Goal: Task Accomplishment & Management: Manage account settings

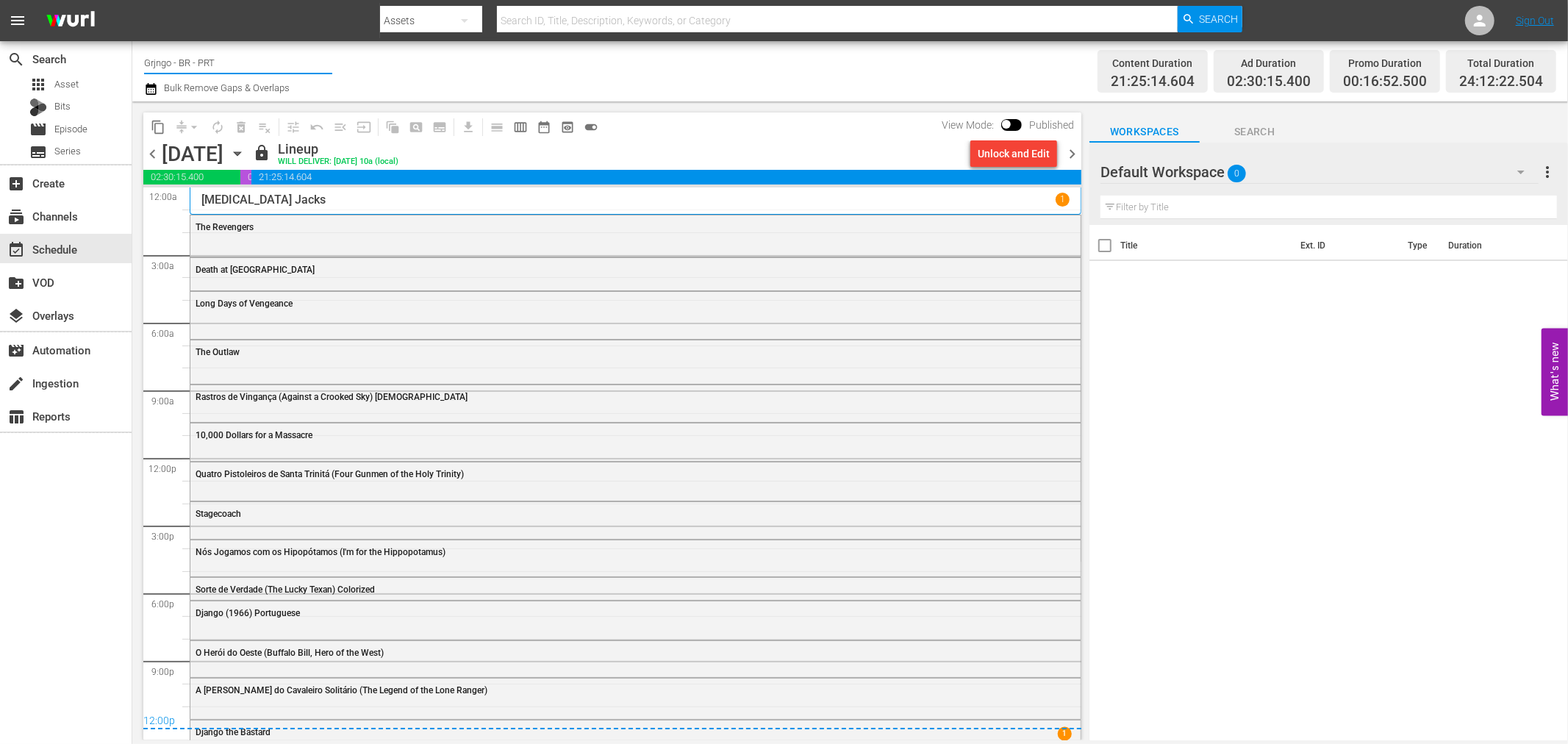
drag, startPoint x: 231, startPoint y: 54, endPoint x: 142, endPoint y: 57, distance: 89.1
click at [141, 56] on div "Channel Title Grjngo - BR - PRT Bulk Remove Gaps & Overlaps Content Duration 21…" at bounding box center [850, 71] width 1436 height 60
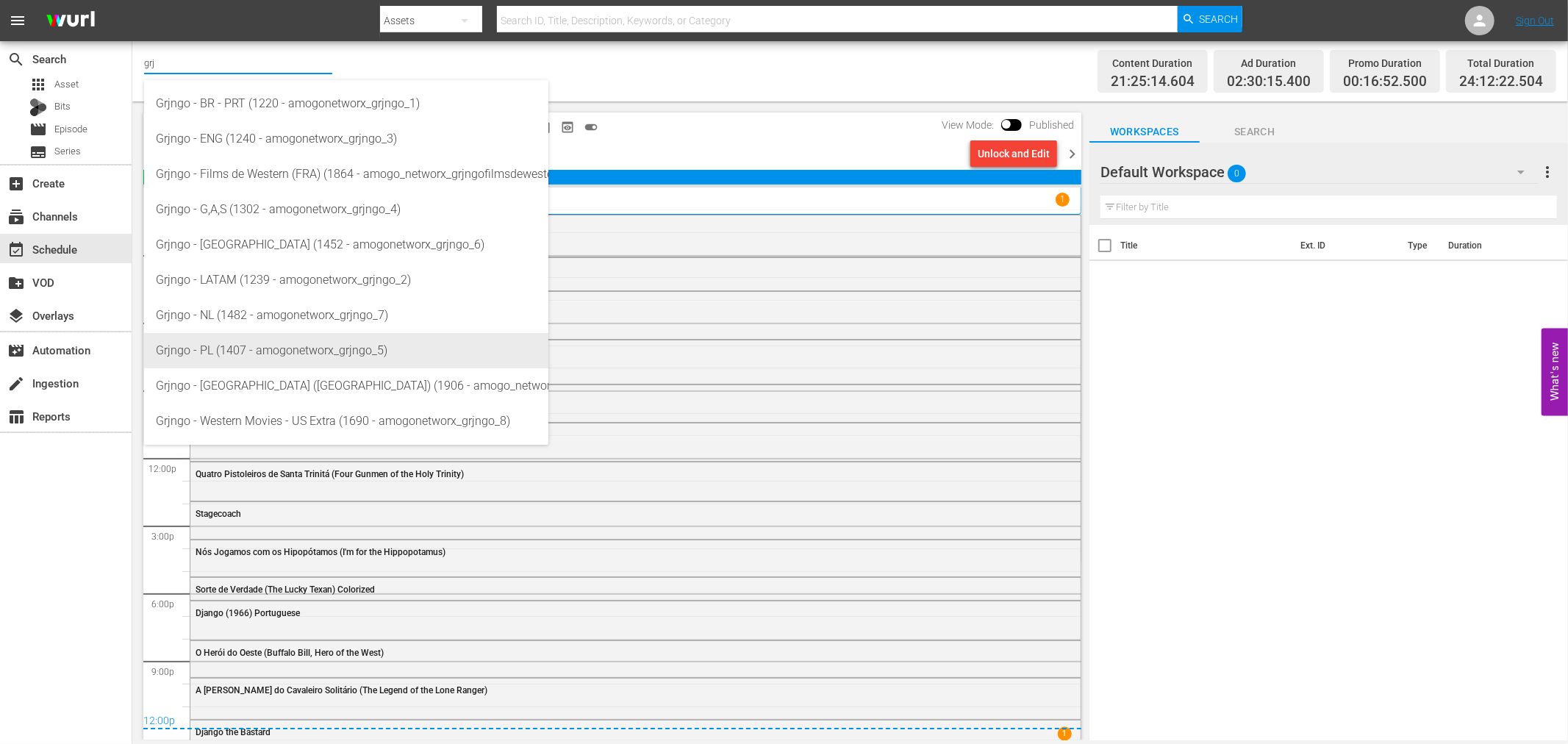
click at [352, 351] on div "Grjngo - PL (1407 - amogonetworx_grjngo_5)" at bounding box center [346, 350] width 381 height 35
type input "Grjngo - PL (1407 - amogonetworx_grjngo_5)"
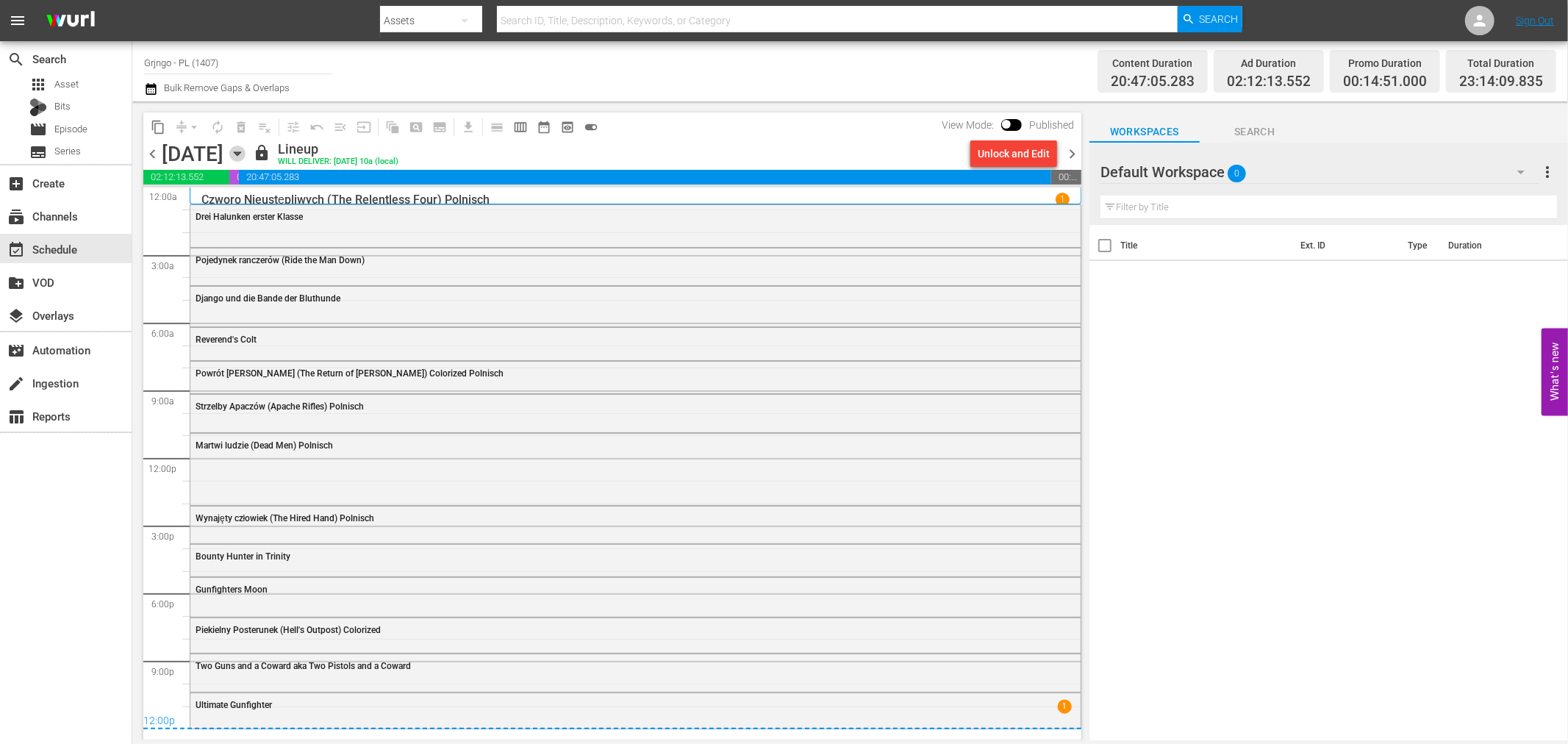
click at [246, 156] on icon "button" at bounding box center [237, 153] width 16 height 16
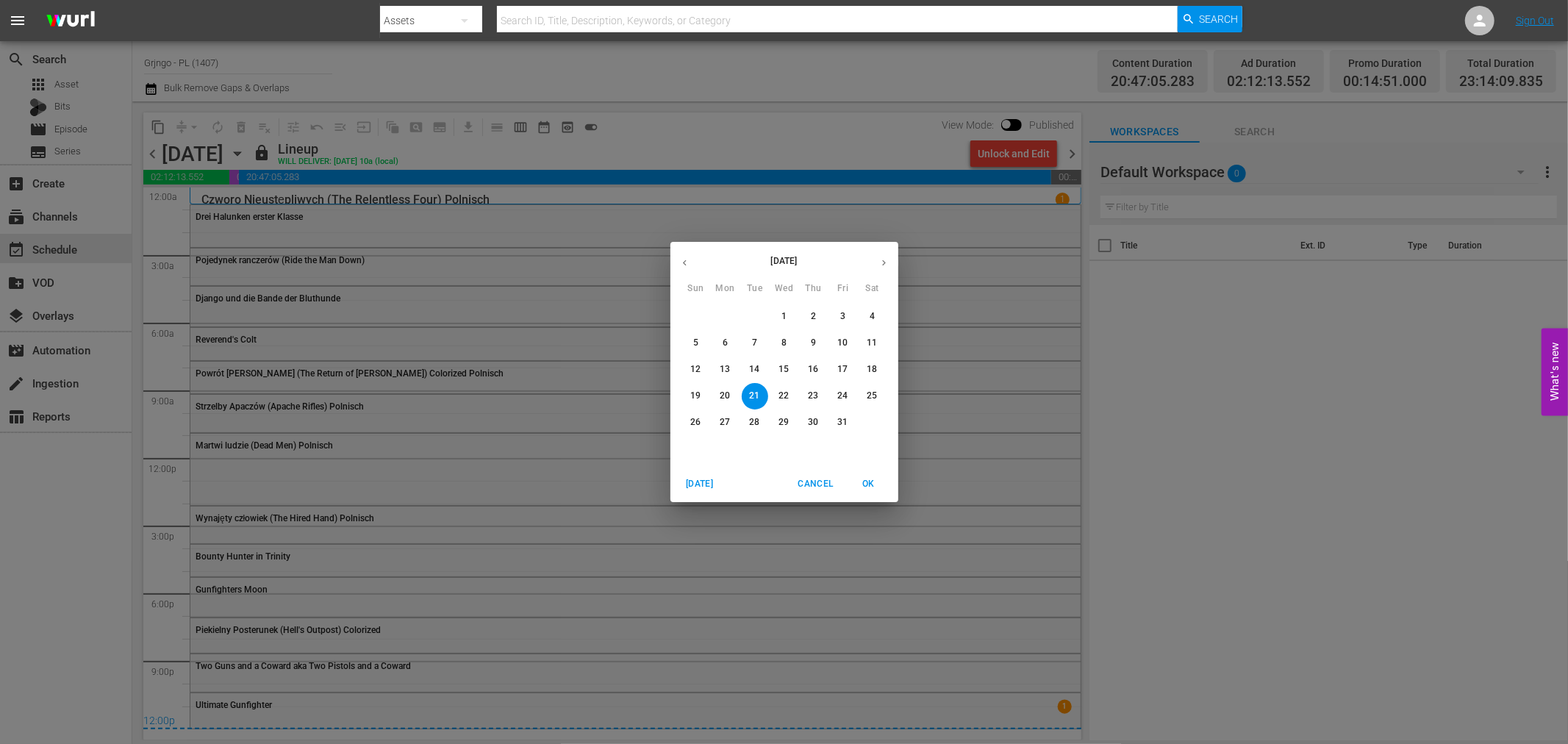
click at [726, 417] on p "27" at bounding box center [724, 422] width 10 height 12
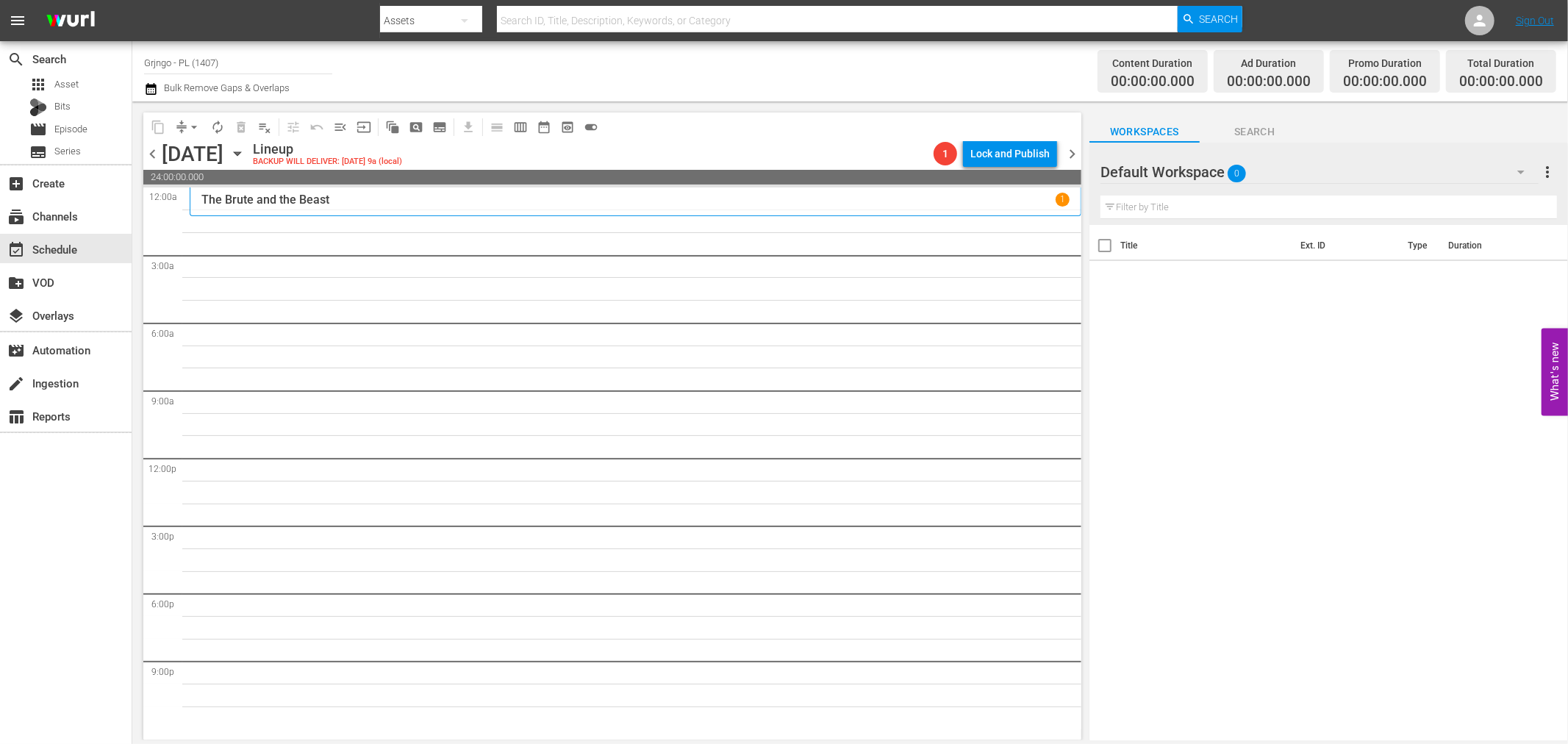
click at [1518, 168] on icon "button" at bounding box center [1521, 172] width 18 height 18
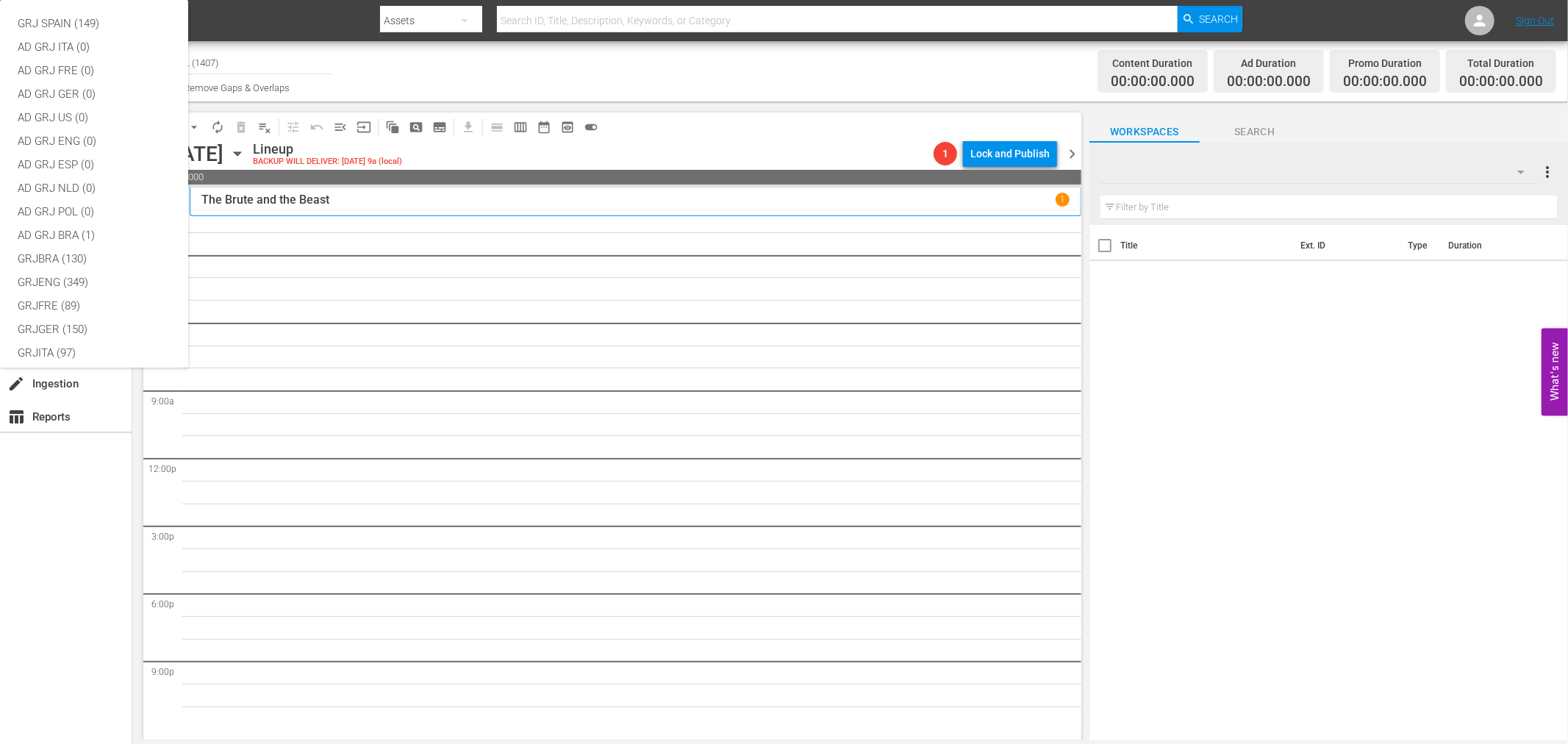
scroll to position [127, 0]
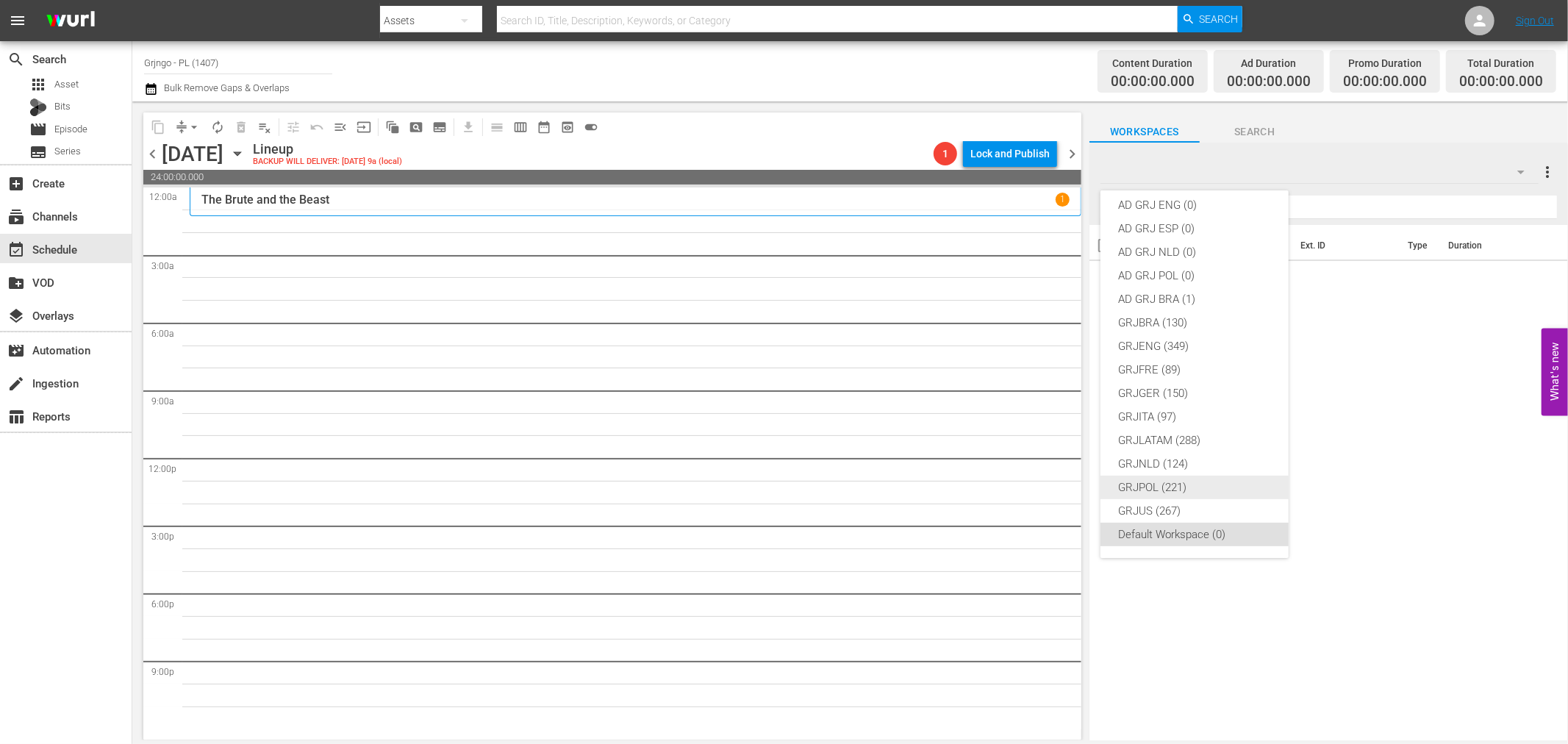
click at [1155, 483] on div "GRJPOL (221)" at bounding box center [1194, 487] width 153 height 24
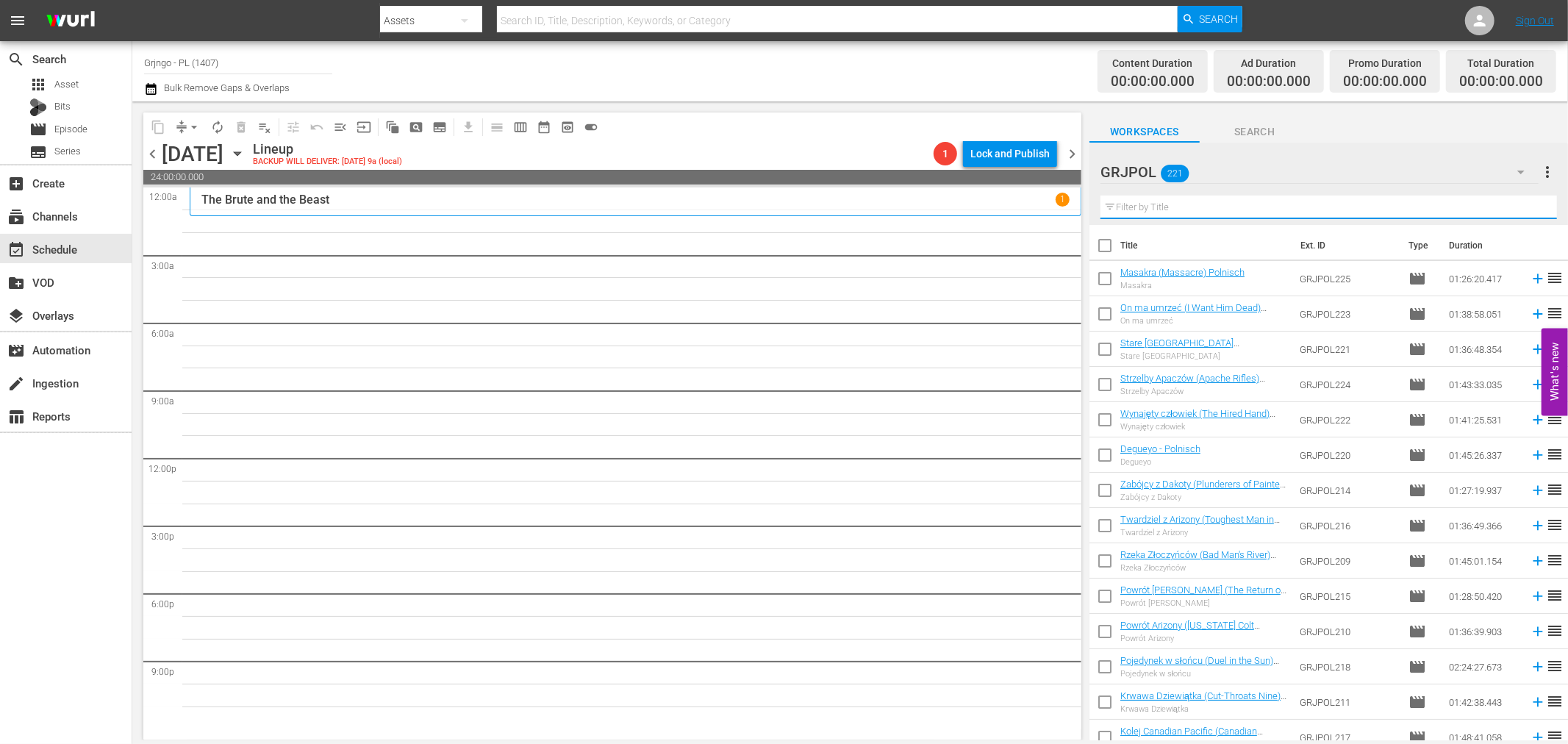
click at [1136, 202] on input "text" at bounding box center [1328, 207] width 456 height 24
paste input "Dragoon [PERSON_NAME] Massacre"
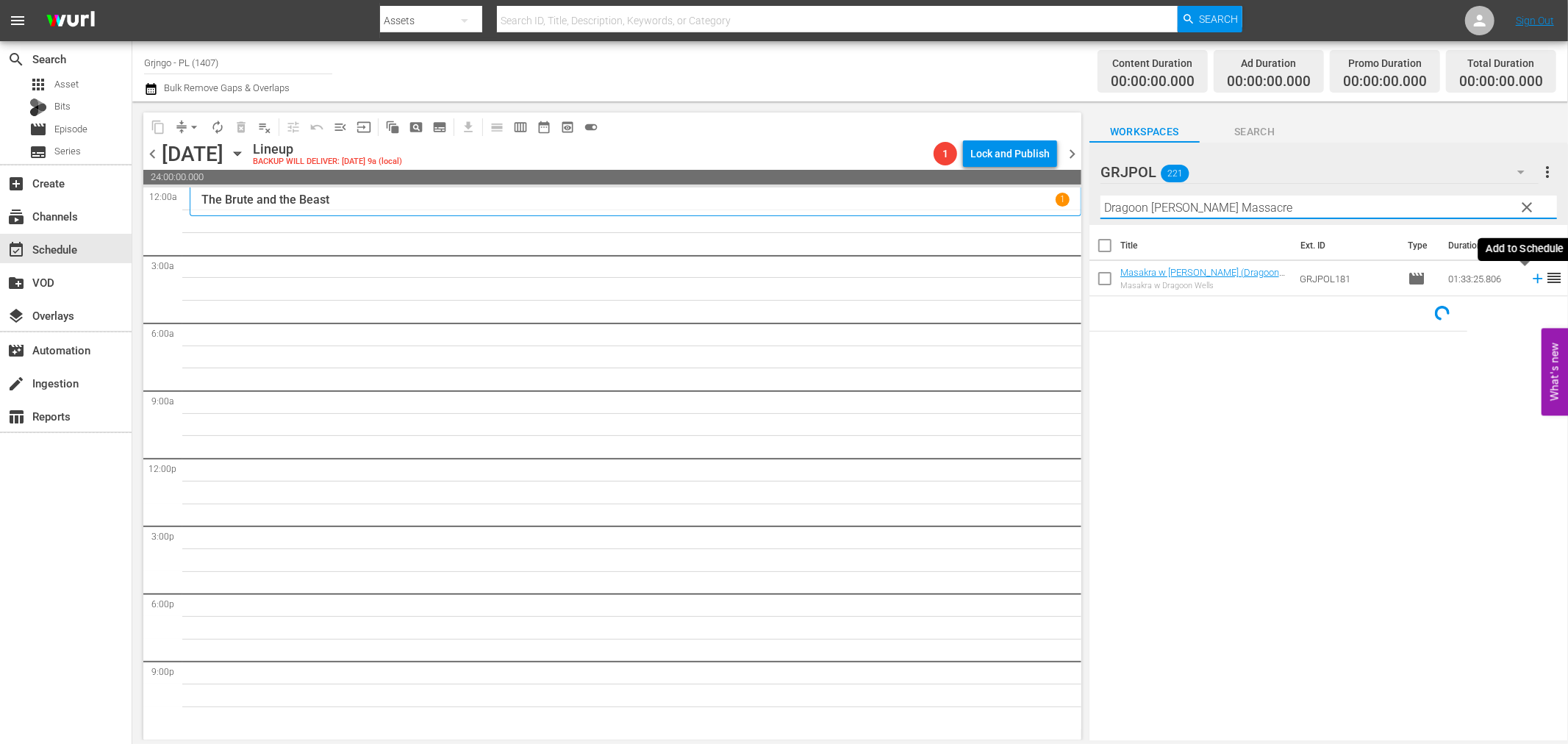
type input "Dragoon [PERSON_NAME] Massacre"
click at [1530, 275] on icon at bounding box center [1537, 279] width 16 height 16
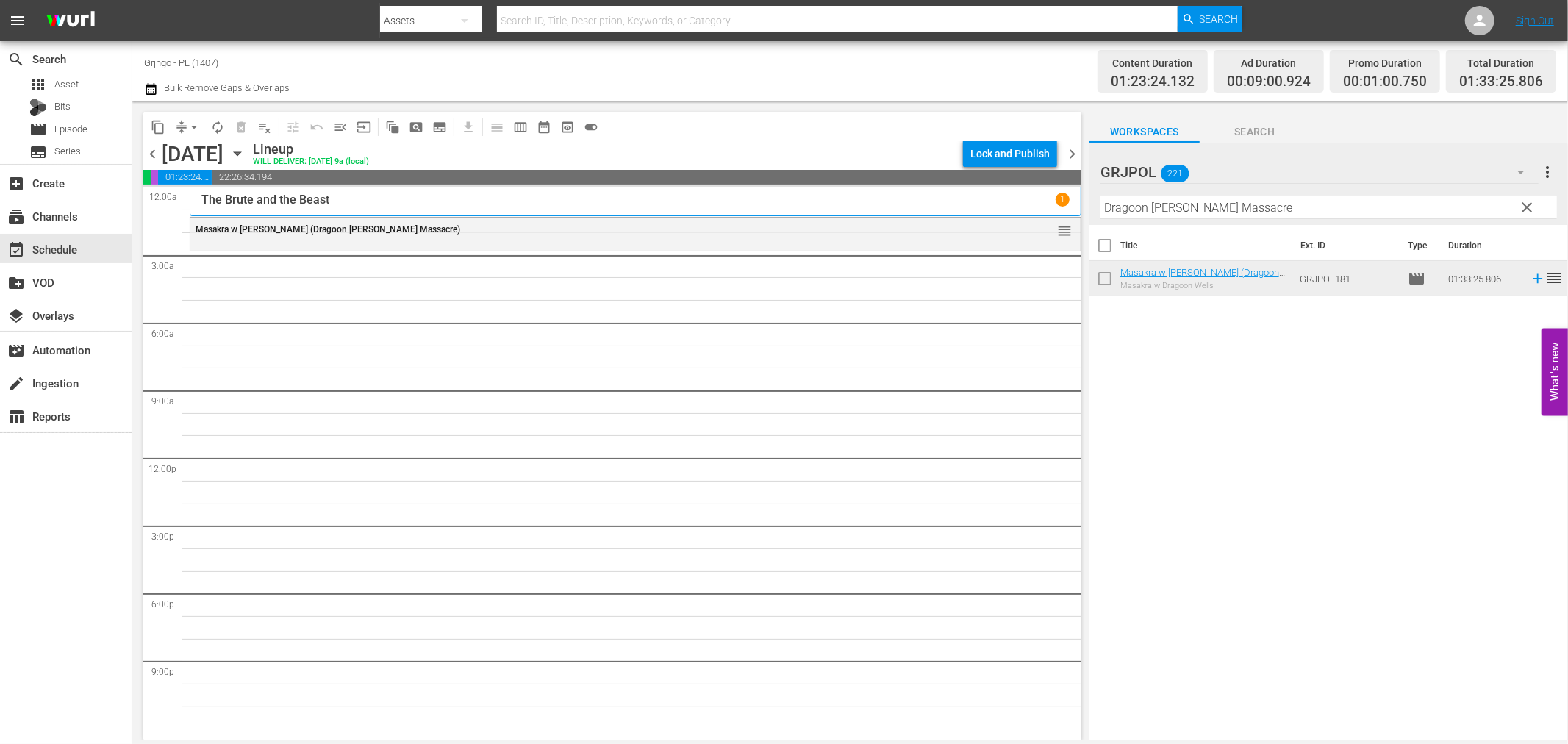
drag, startPoint x: 1523, startPoint y: 205, endPoint x: 1309, endPoint y: 217, distance: 214.3
click at [1523, 204] on span "clear" at bounding box center [1528, 207] width 18 height 18
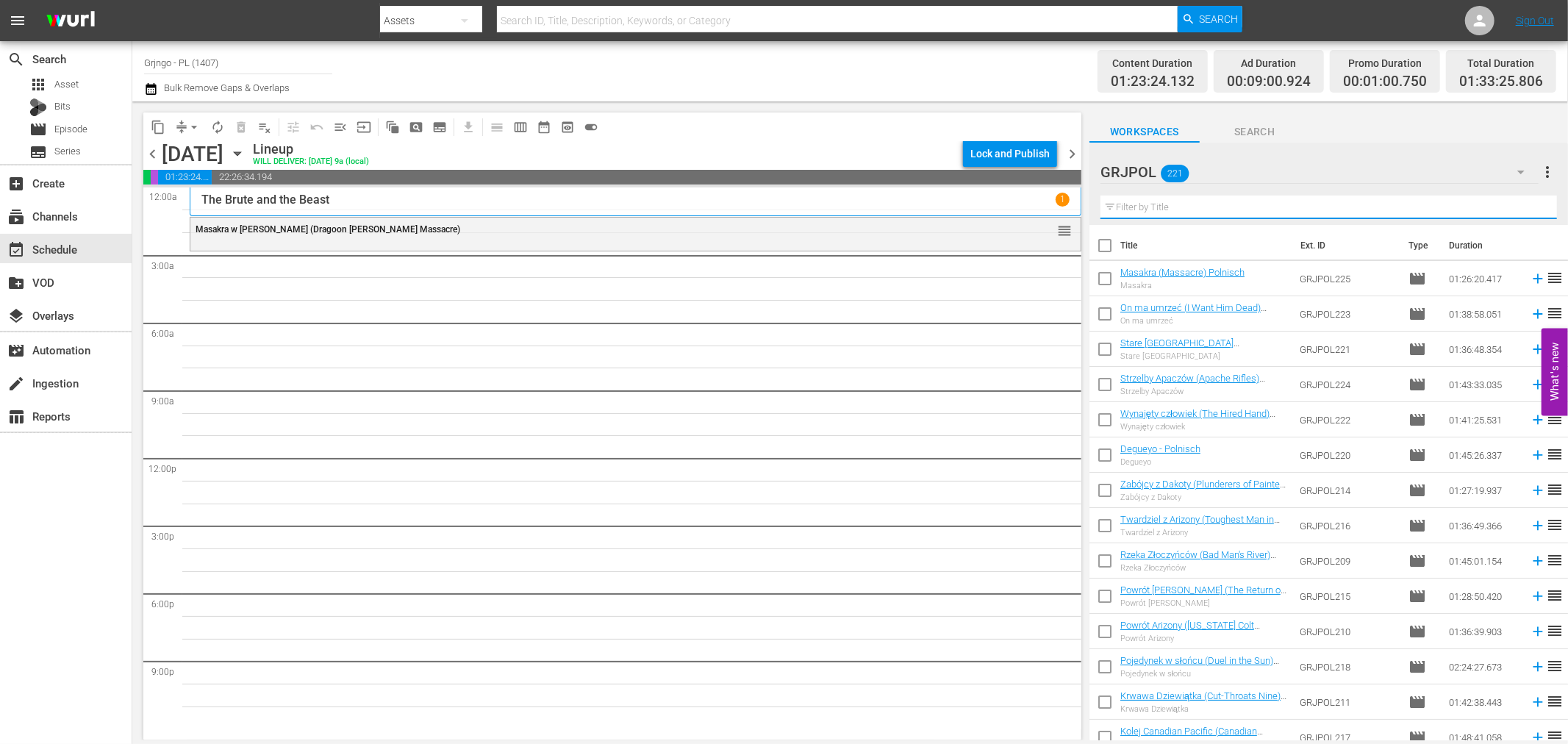
paste input "Beyond Hatred"
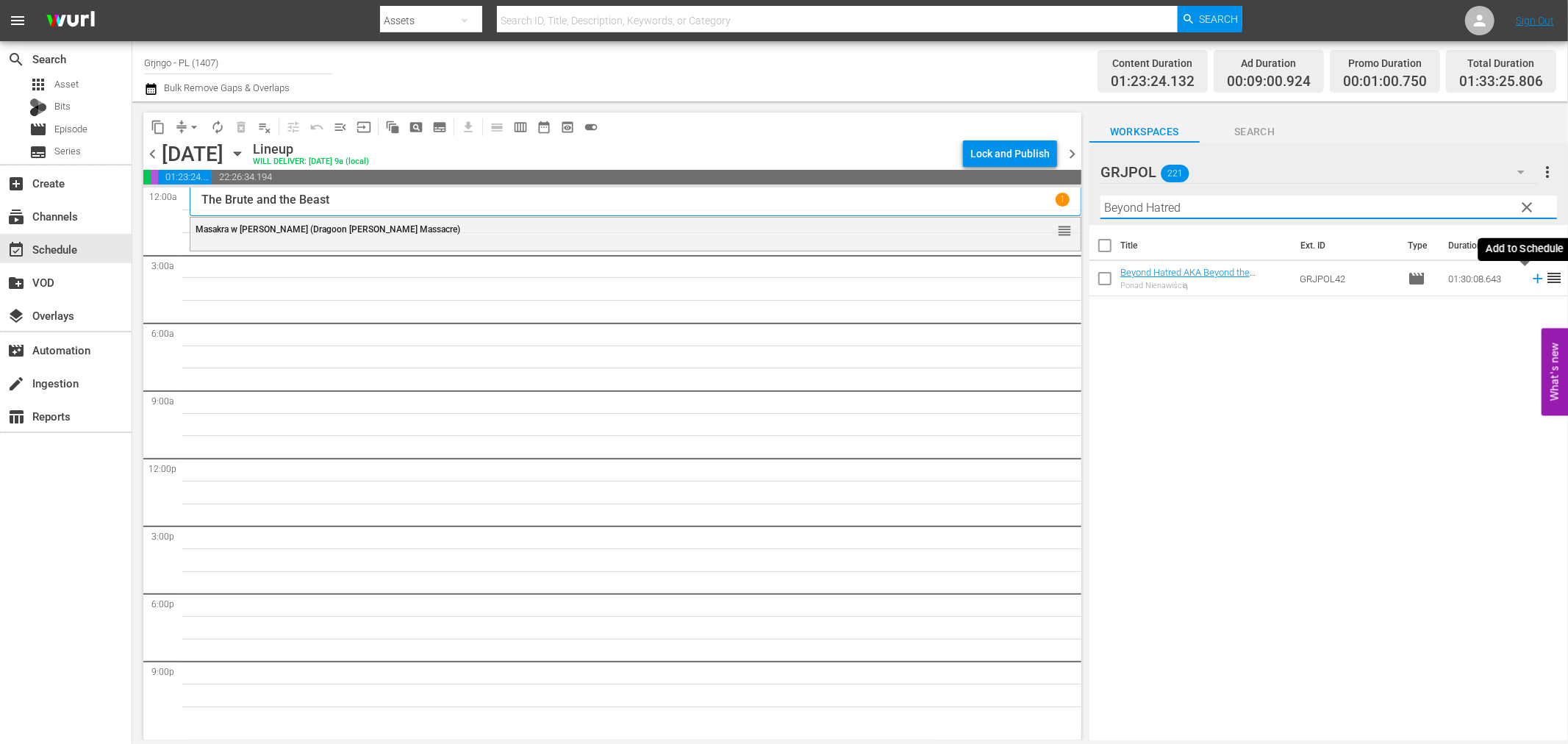
type input "Beyond Hatred"
click at [1533, 279] on icon at bounding box center [1537, 279] width 10 height 10
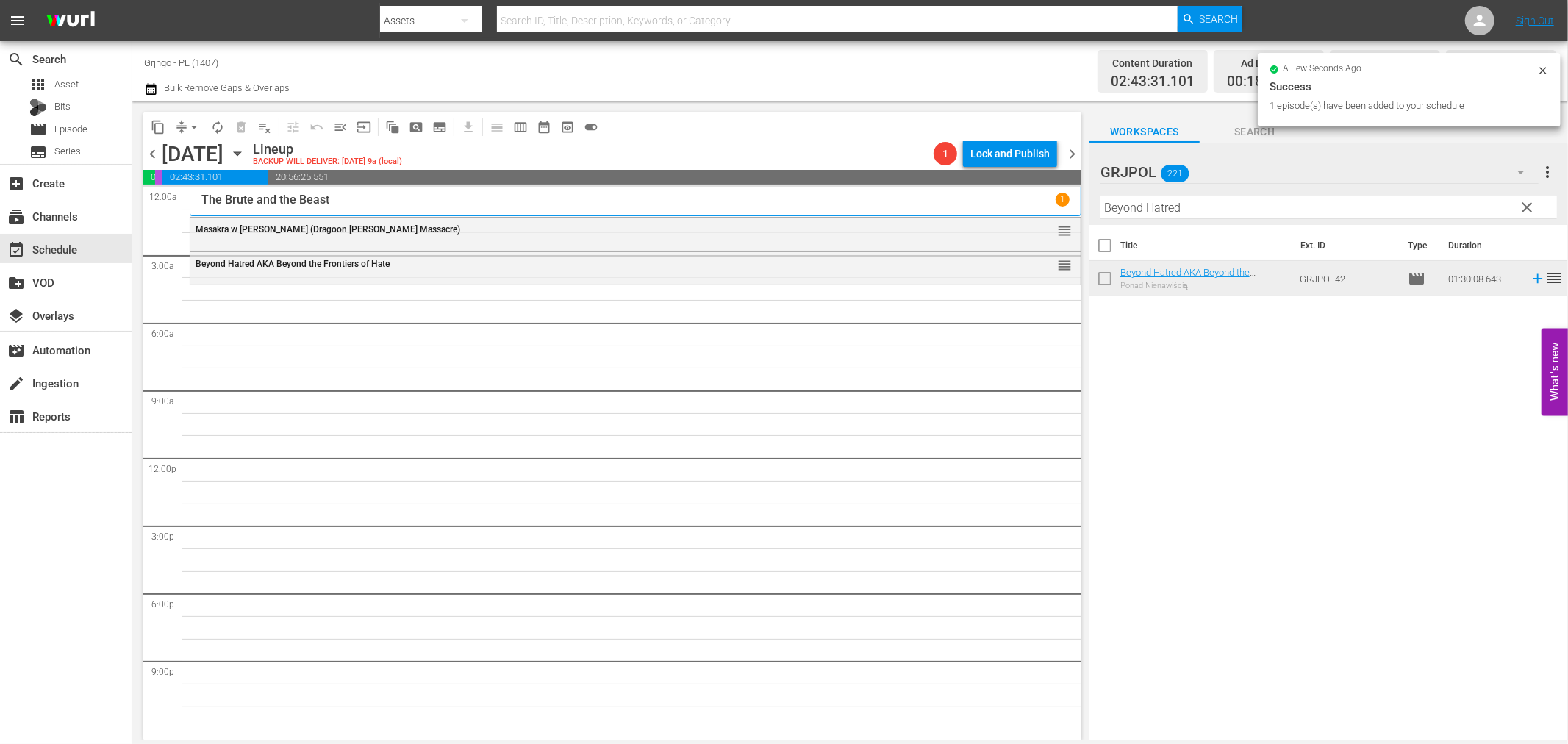
drag, startPoint x: 1531, startPoint y: 205, endPoint x: 1178, endPoint y: 199, distance: 353.1
click at [1531, 205] on span "clear" at bounding box center [1528, 207] width 18 height 18
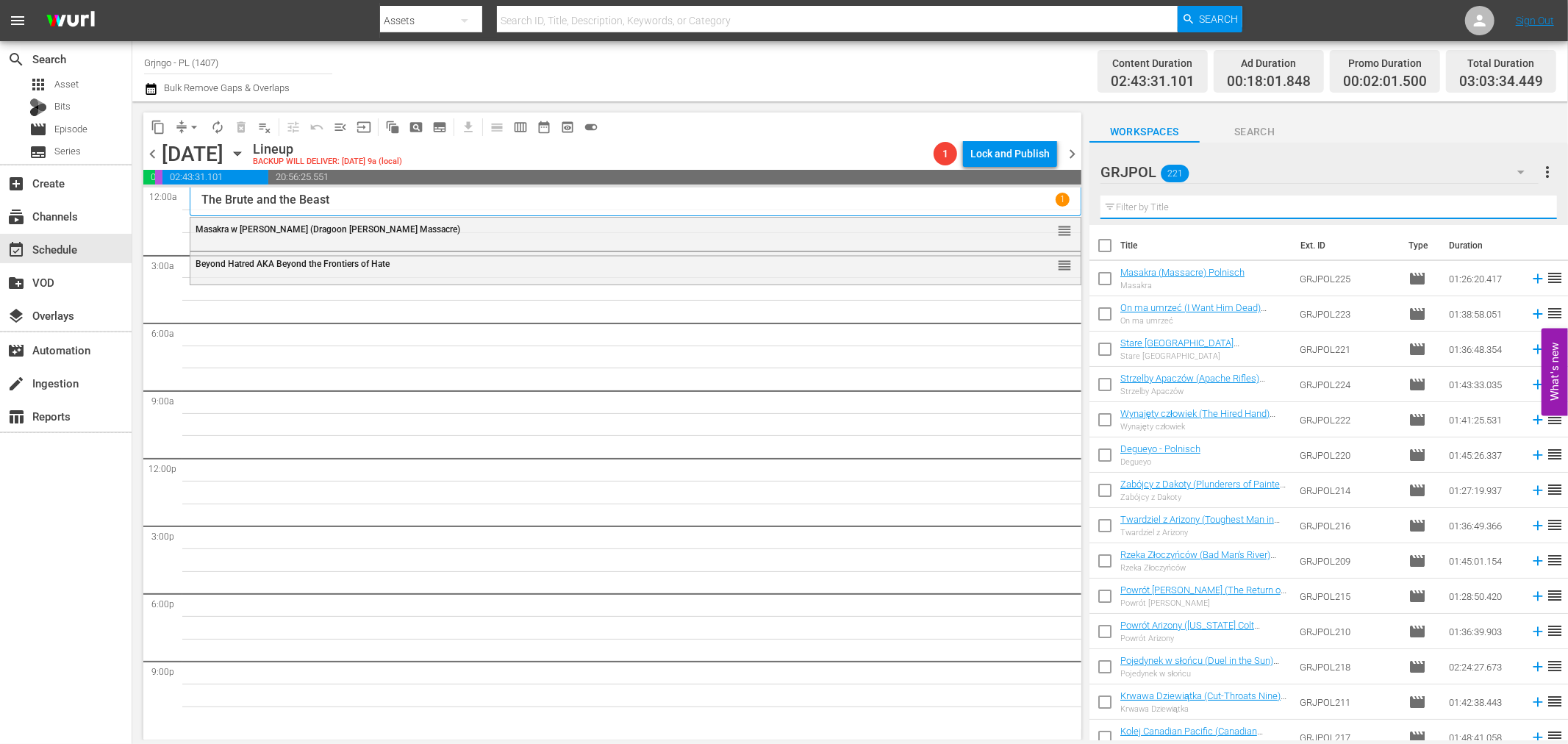
paste input "Western Kid"
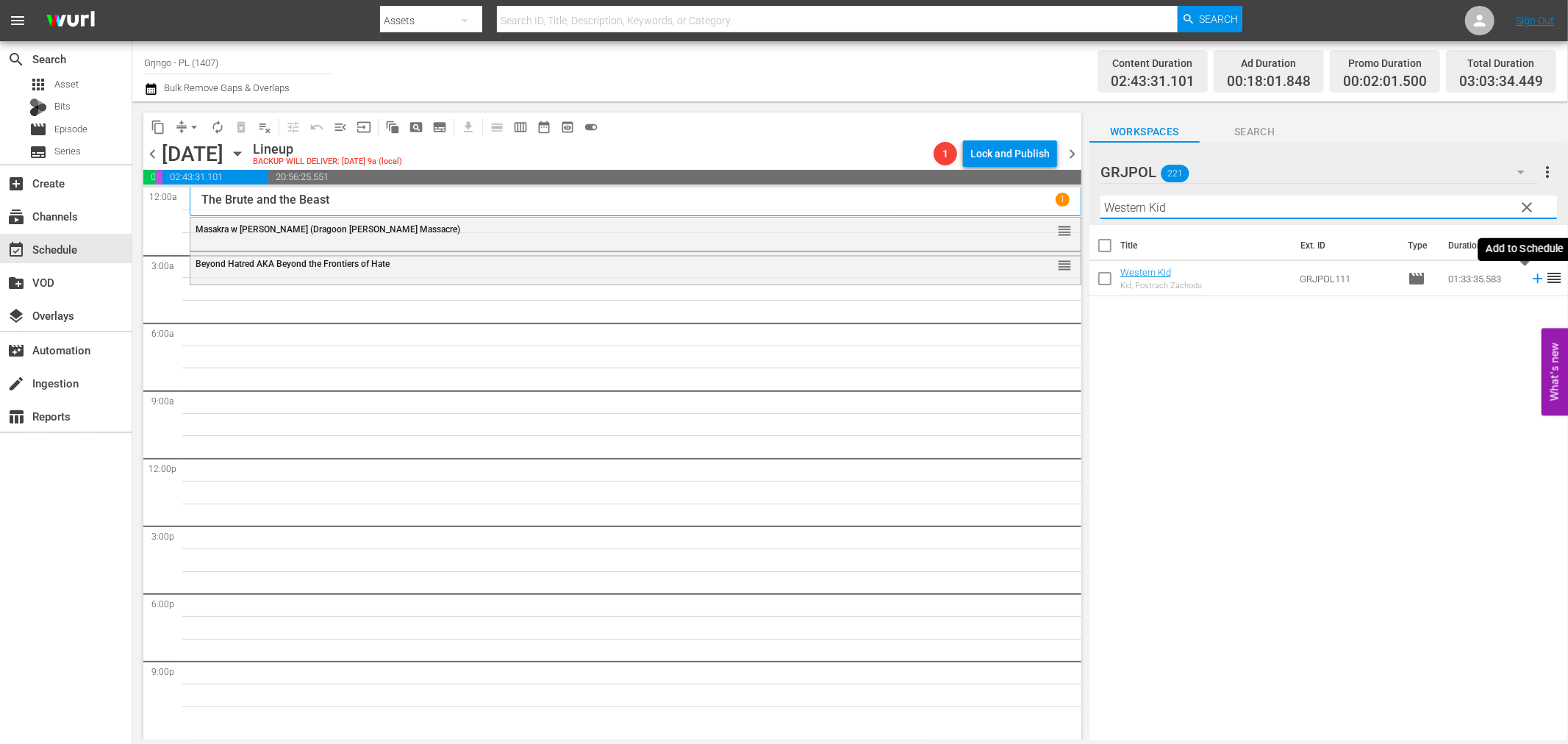
type input "Western Kid"
click at [1530, 277] on icon at bounding box center [1537, 279] width 16 height 16
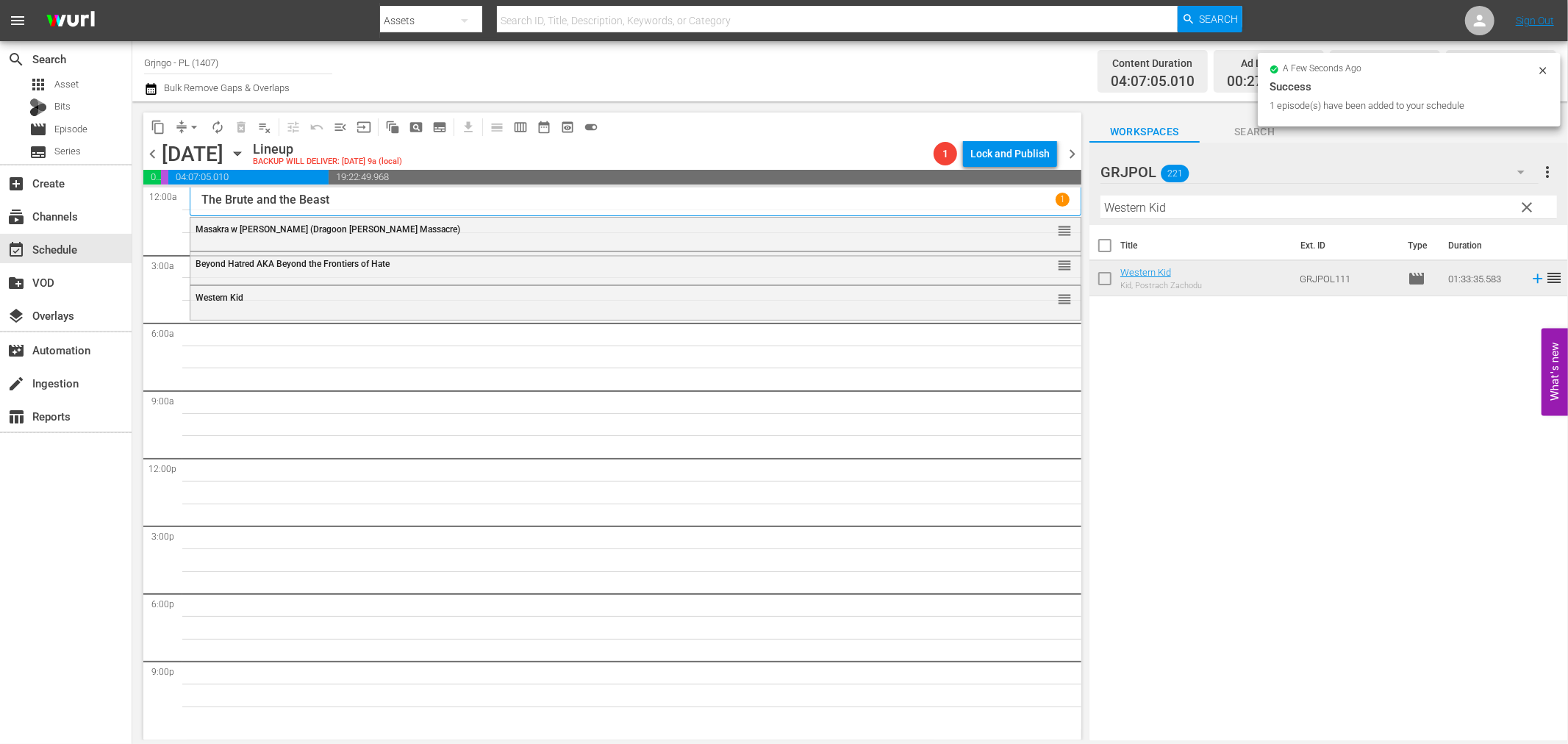
drag, startPoint x: 1531, startPoint y: 197, endPoint x: 1390, endPoint y: 217, distance: 142.4
click at [1531, 197] on button "clear" at bounding box center [1527, 206] width 24 height 24
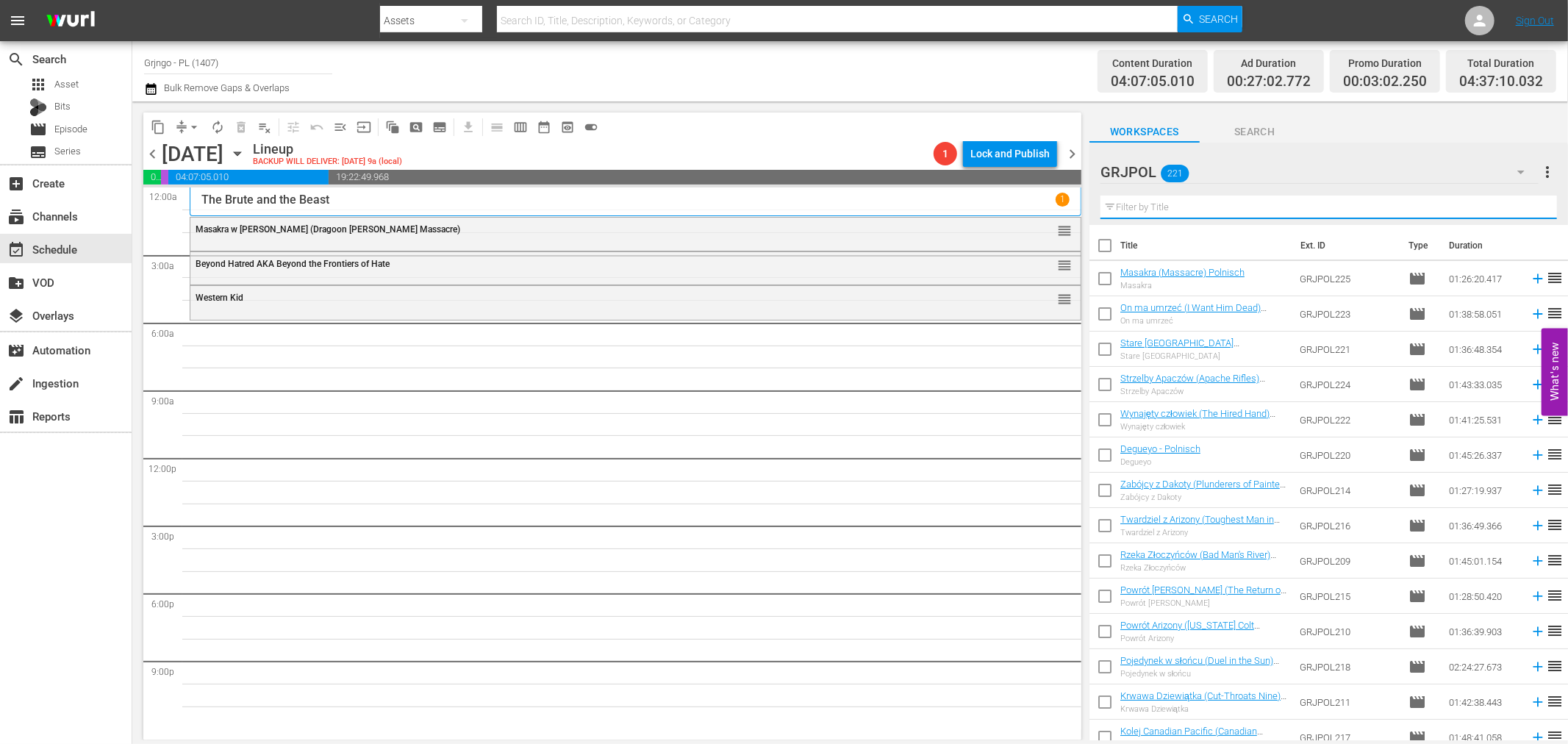
paste input "Massacre at [GEOGRAPHIC_DATA]"
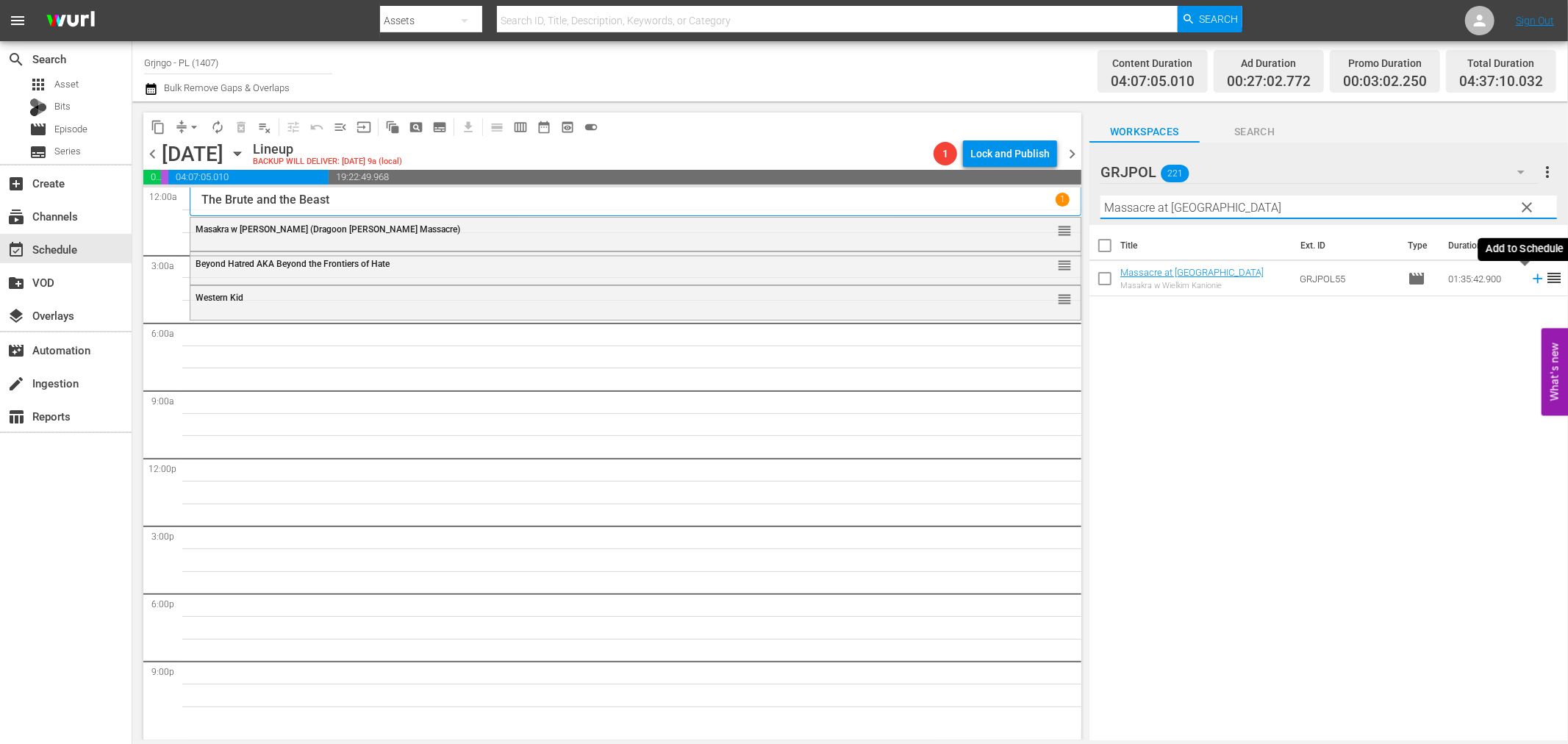
type input "Massacre at [GEOGRAPHIC_DATA]"
click at [1533, 278] on icon at bounding box center [1537, 279] width 10 height 10
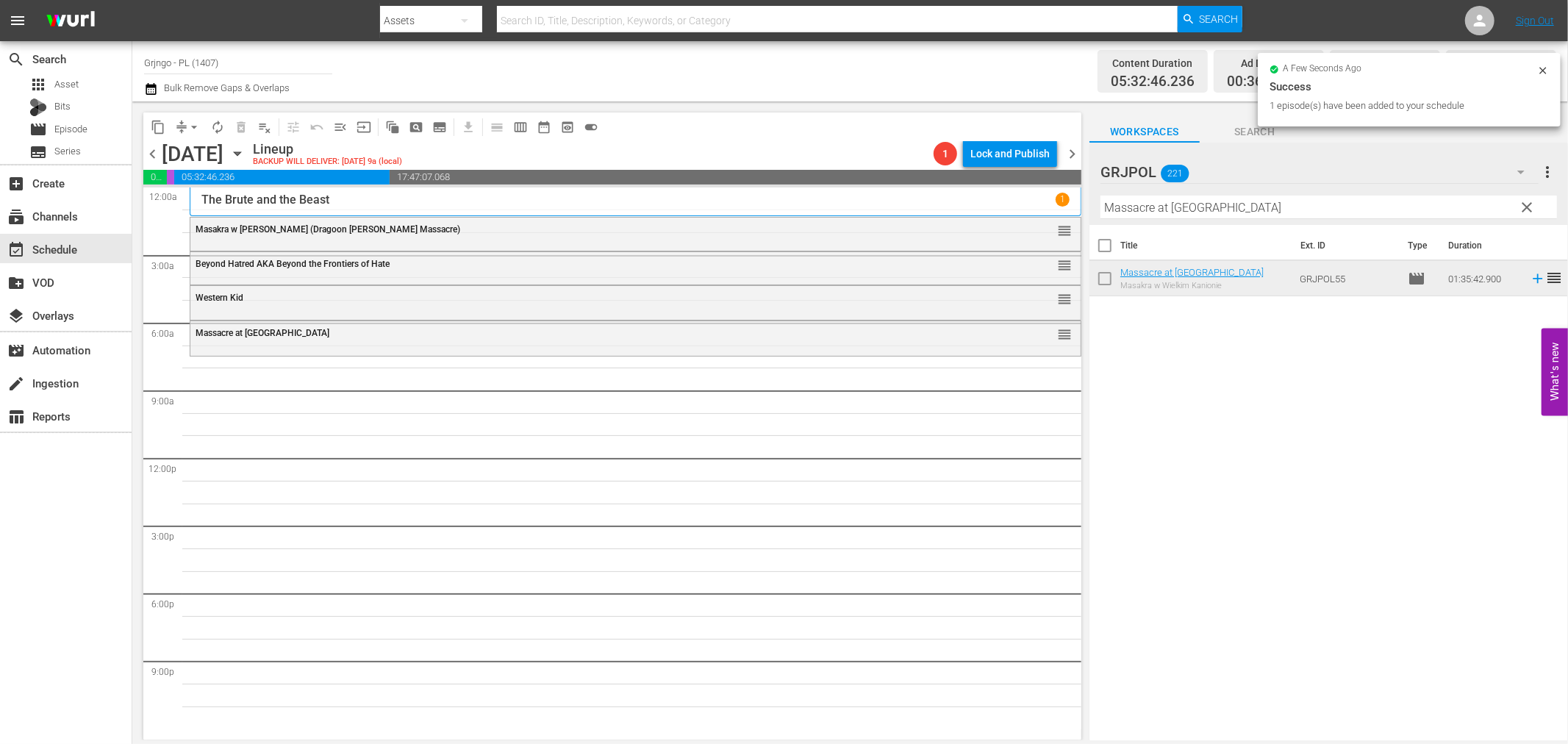
click at [1525, 201] on span "clear" at bounding box center [1528, 207] width 18 height 18
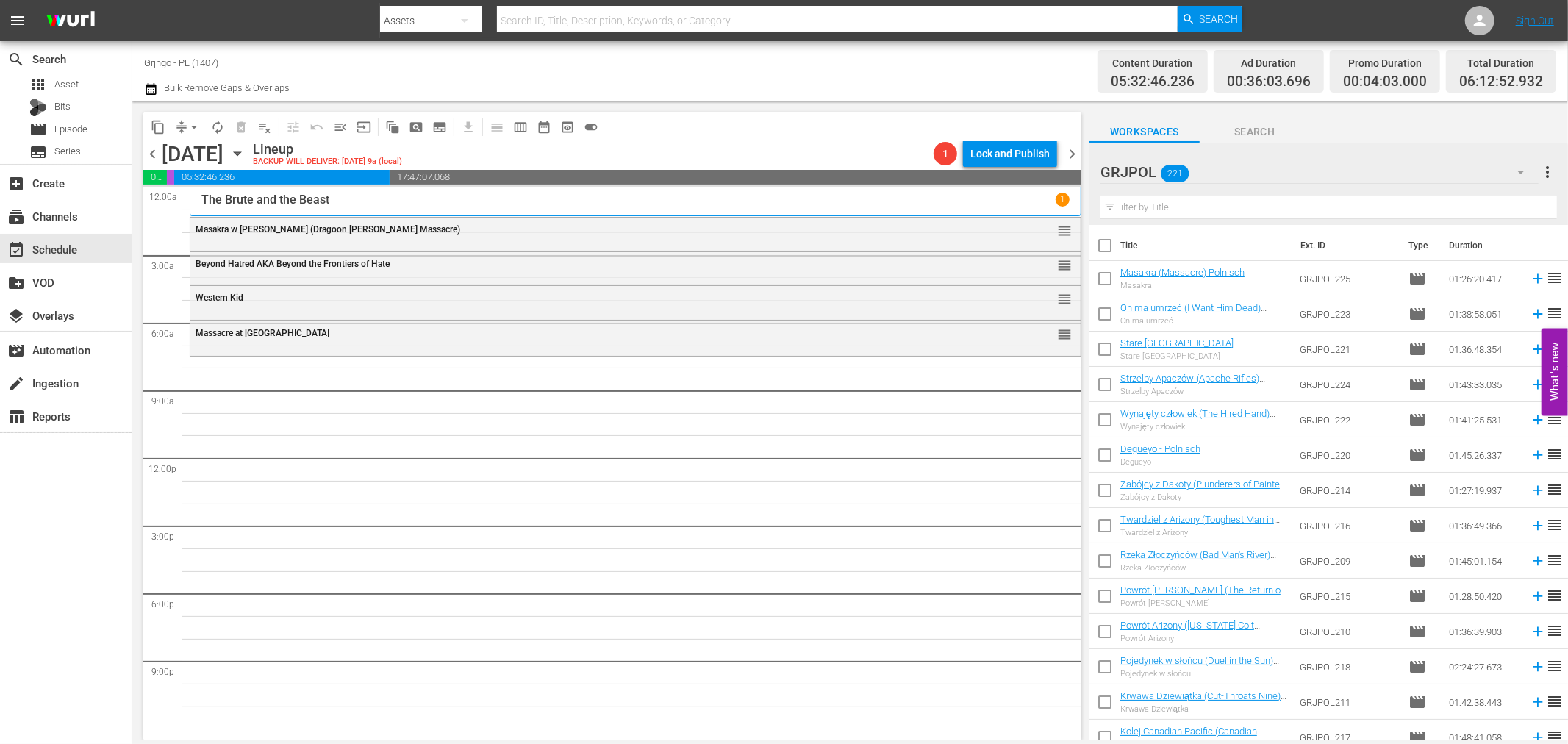
click at [1177, 209] on input "text" at bounding box center [1328, 207] width 456 height 24
paste input "Angel and the Badman"
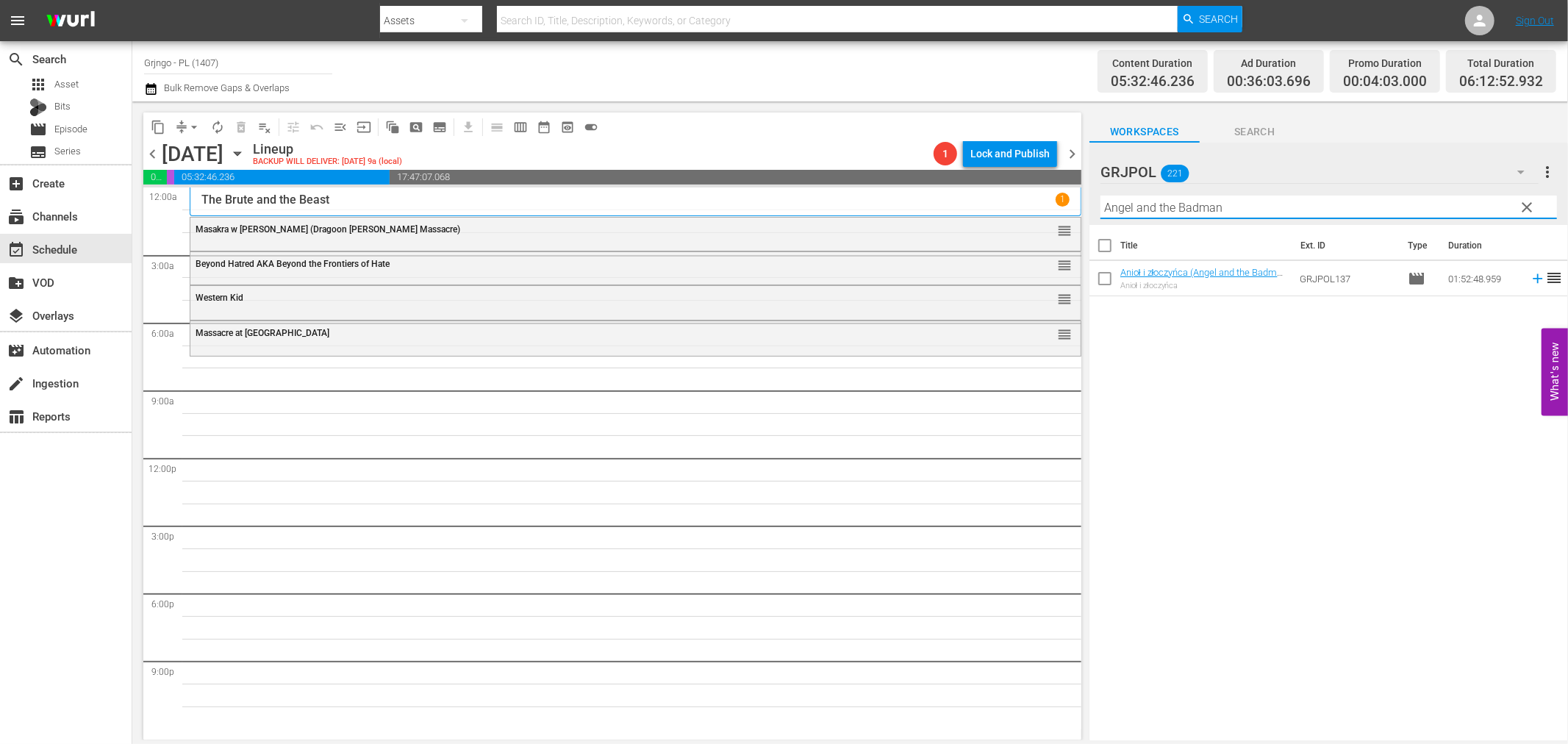
type input "Angel and the Badman"
click at [1533, 279] on icon at bounding box center [1537, 279] width 10 height 10
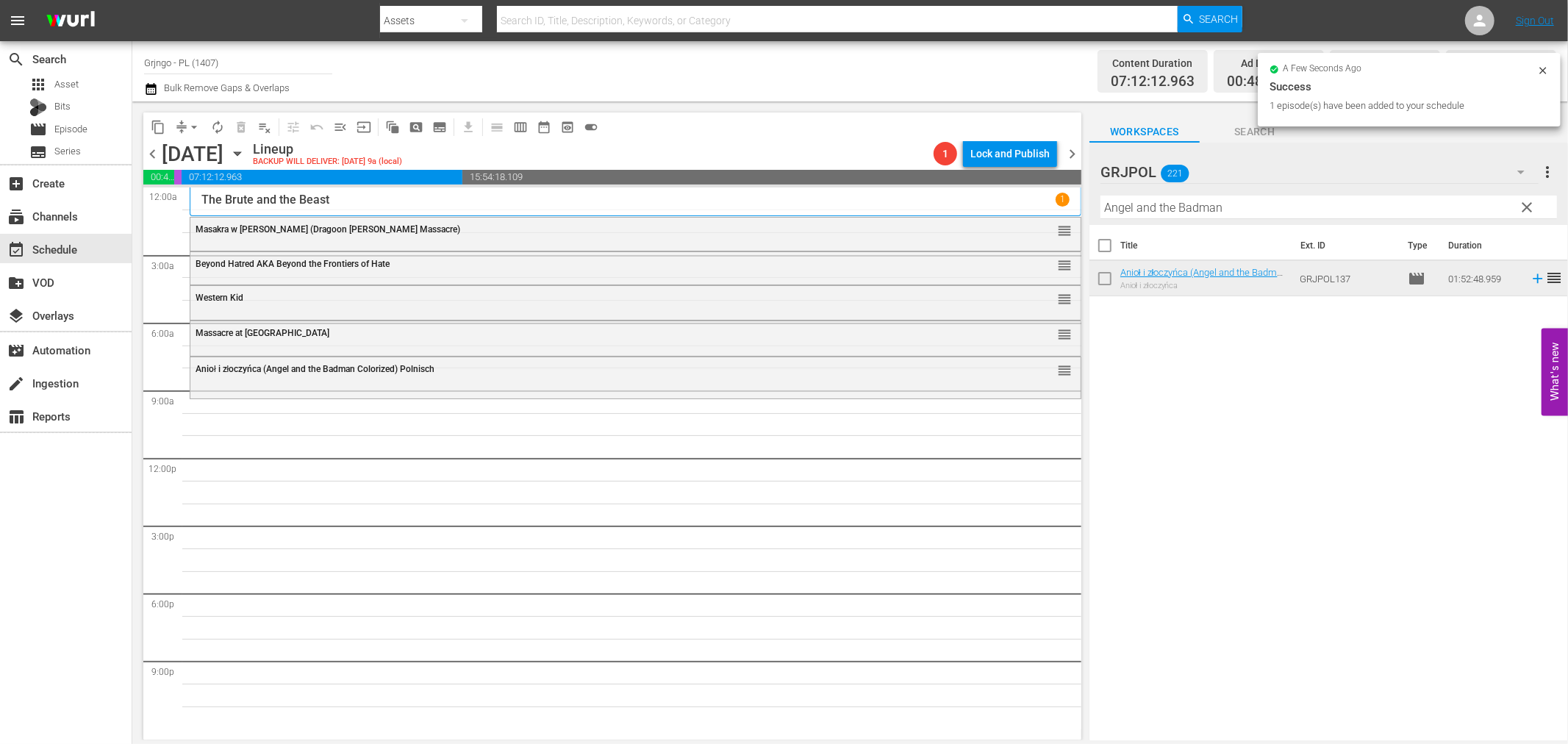
drag, startPoint x: 1530, startPoint y: 202, endPoint x: 1101, endPoint y: 219, distance: 429.3
click at [1530, 202] on span "clear" at bounding box center [1528, 207] width 18 height 18
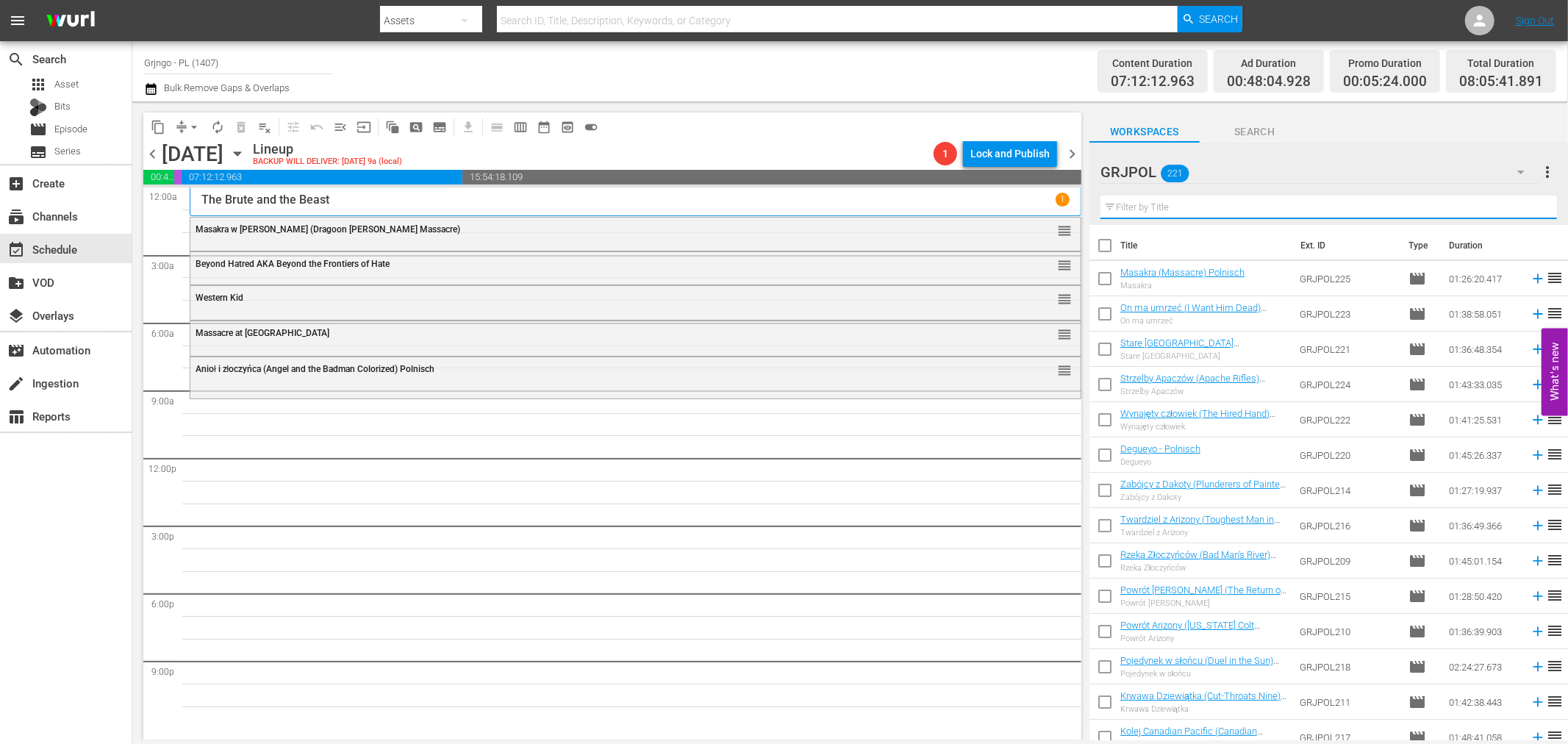
paste input "[PERSON_NAME]"
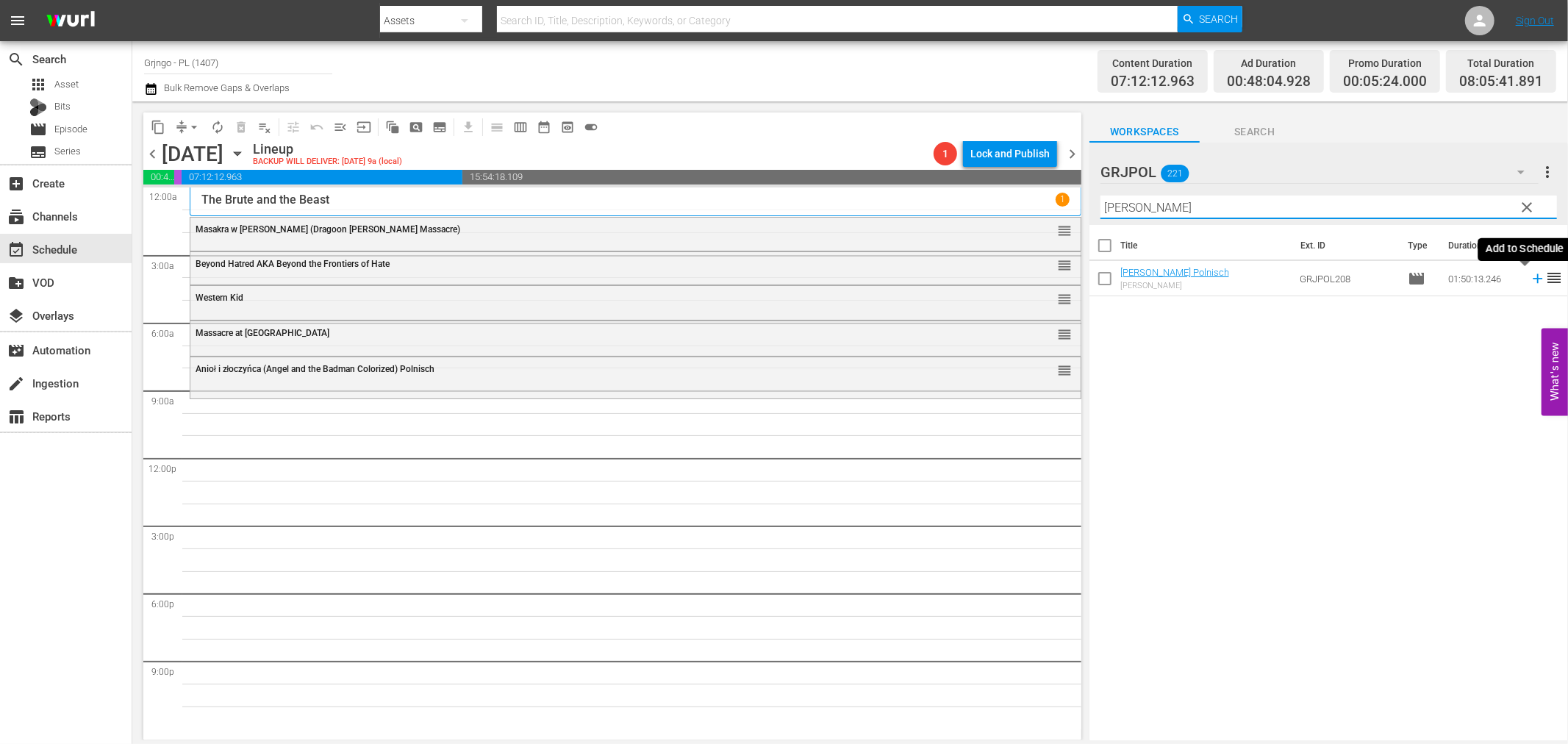
type input "[PERSON_NAME]"
click at [1530, 275] on icon at bounding box center [1537, 279] width 16 height 16
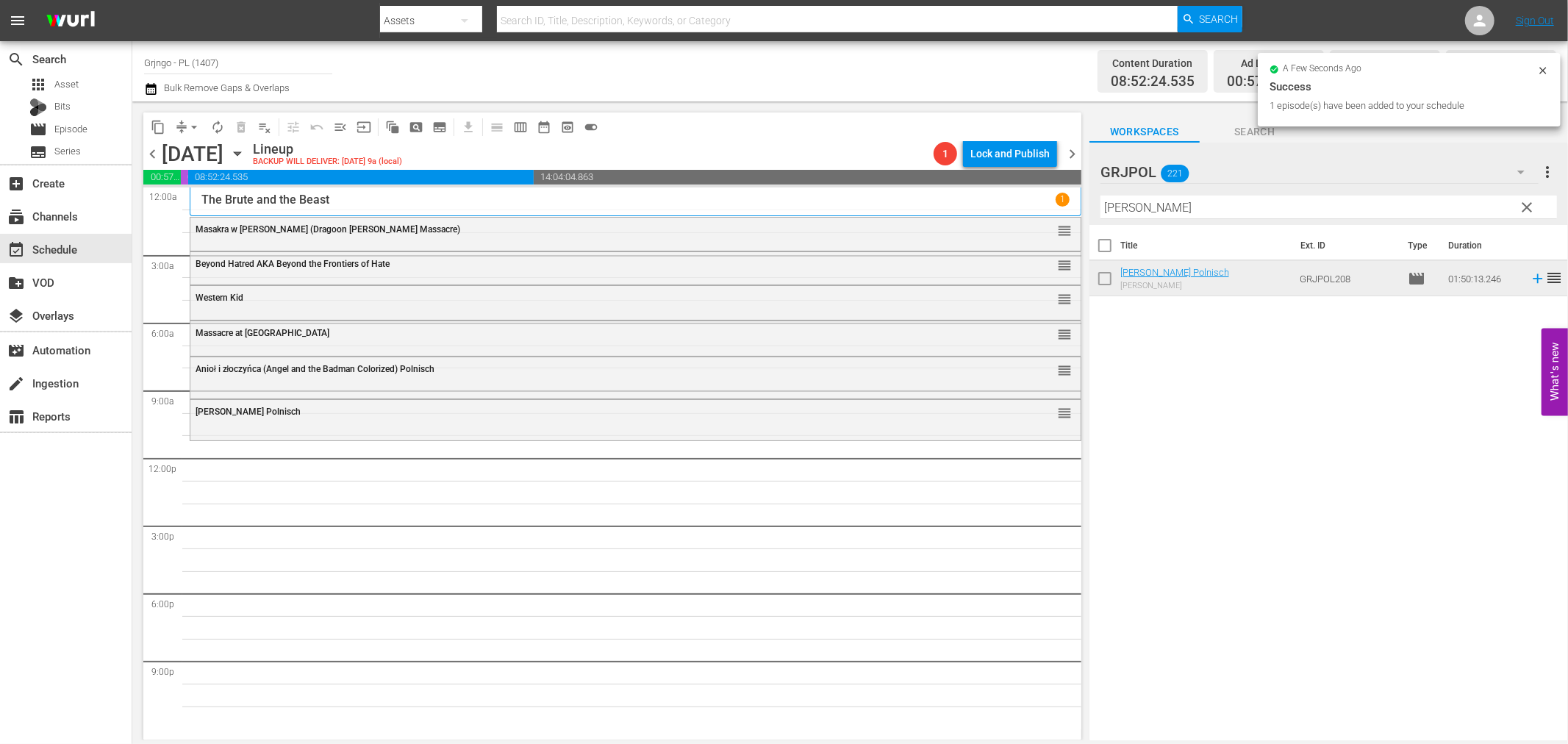
drag, startPoint x: 1525, startPoint y: 206, endPoint x: 1254, endPoint y: 224, distance: 271.6
click at [1525, 206] on span "clear" at bounding box center [1528, 207] width 18 height 18
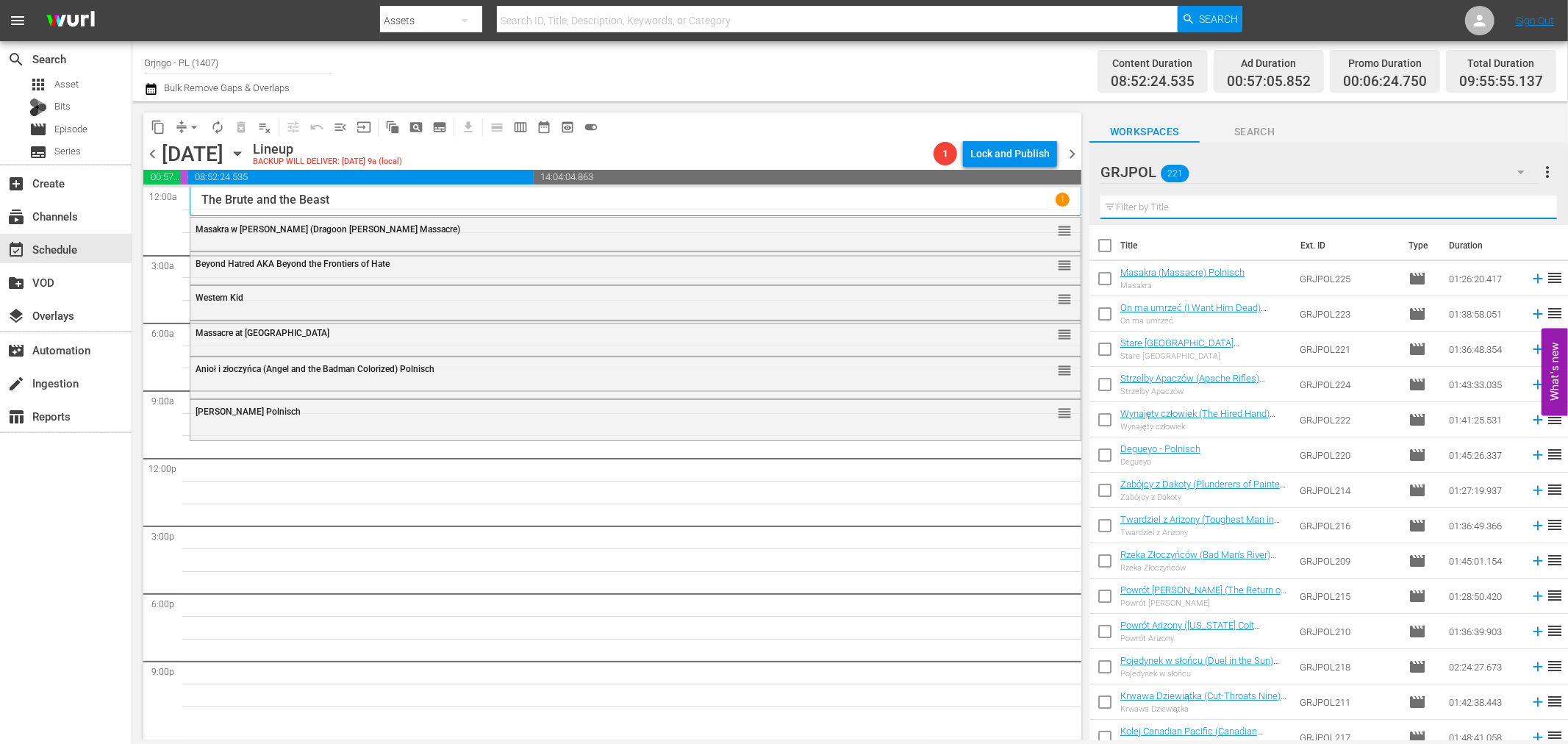
click at [1192, 207] on input "text" at bounding box center [1328, 207] width 456 height 24
paste input "Gun Duel in [GEOGRAPHIC_DATA]"
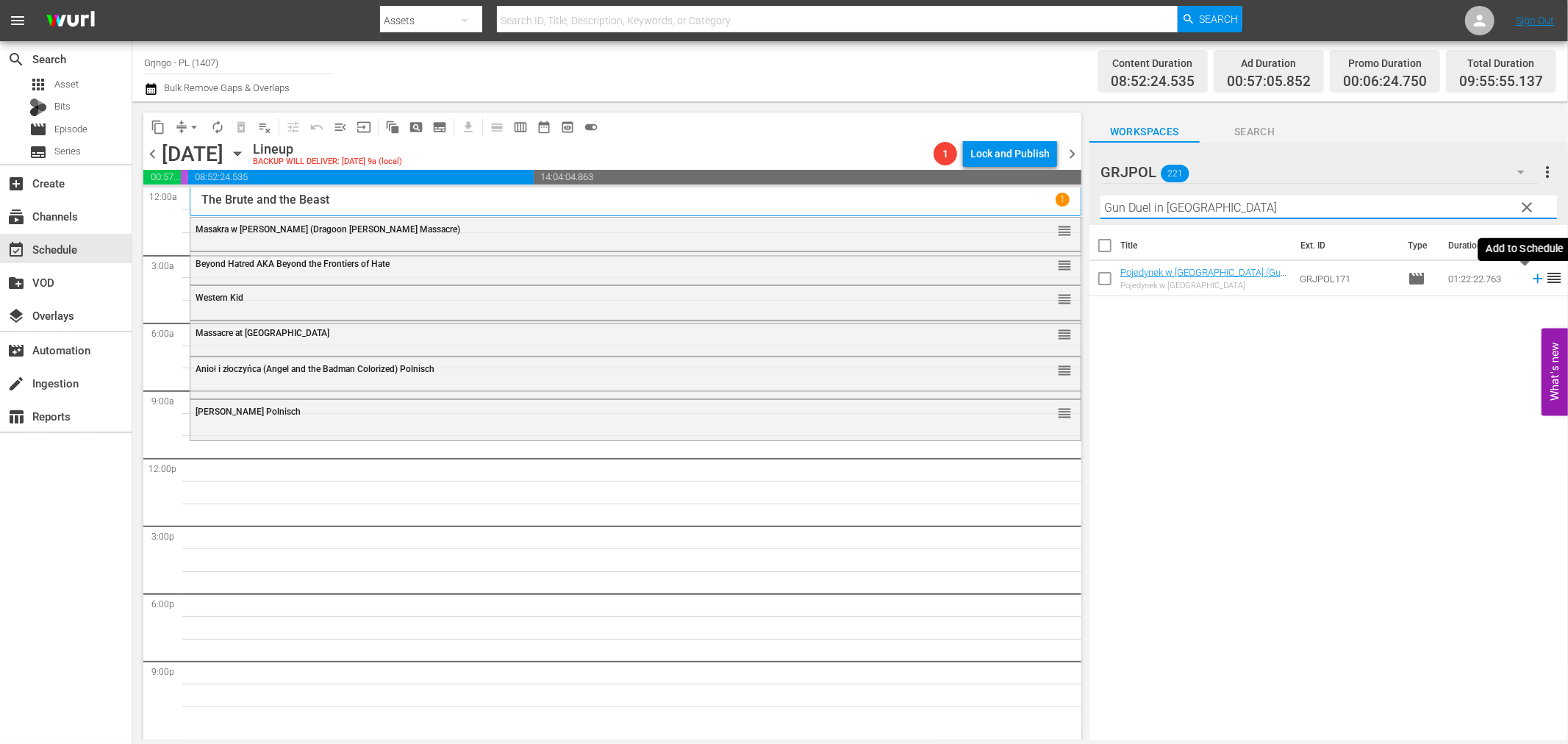
type input "Gun Duel in [GEOGRAPHIC_DATA]"
click at [1530, 275] on icon at bounding box center [1537, 279] width 16 height 16
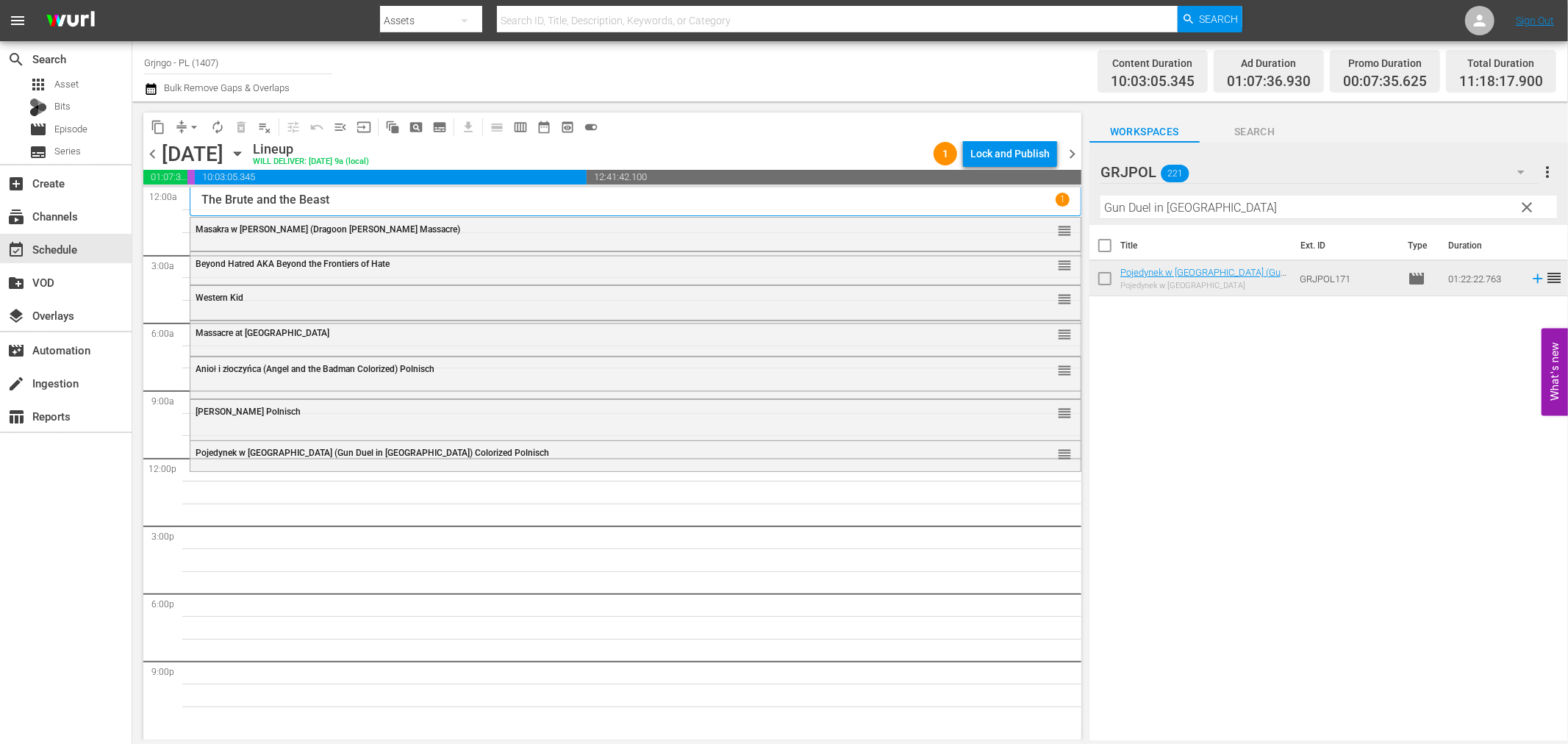
click at [1531, 204] on span "clear" at bounding box center [1528, 207] width 18 height 18
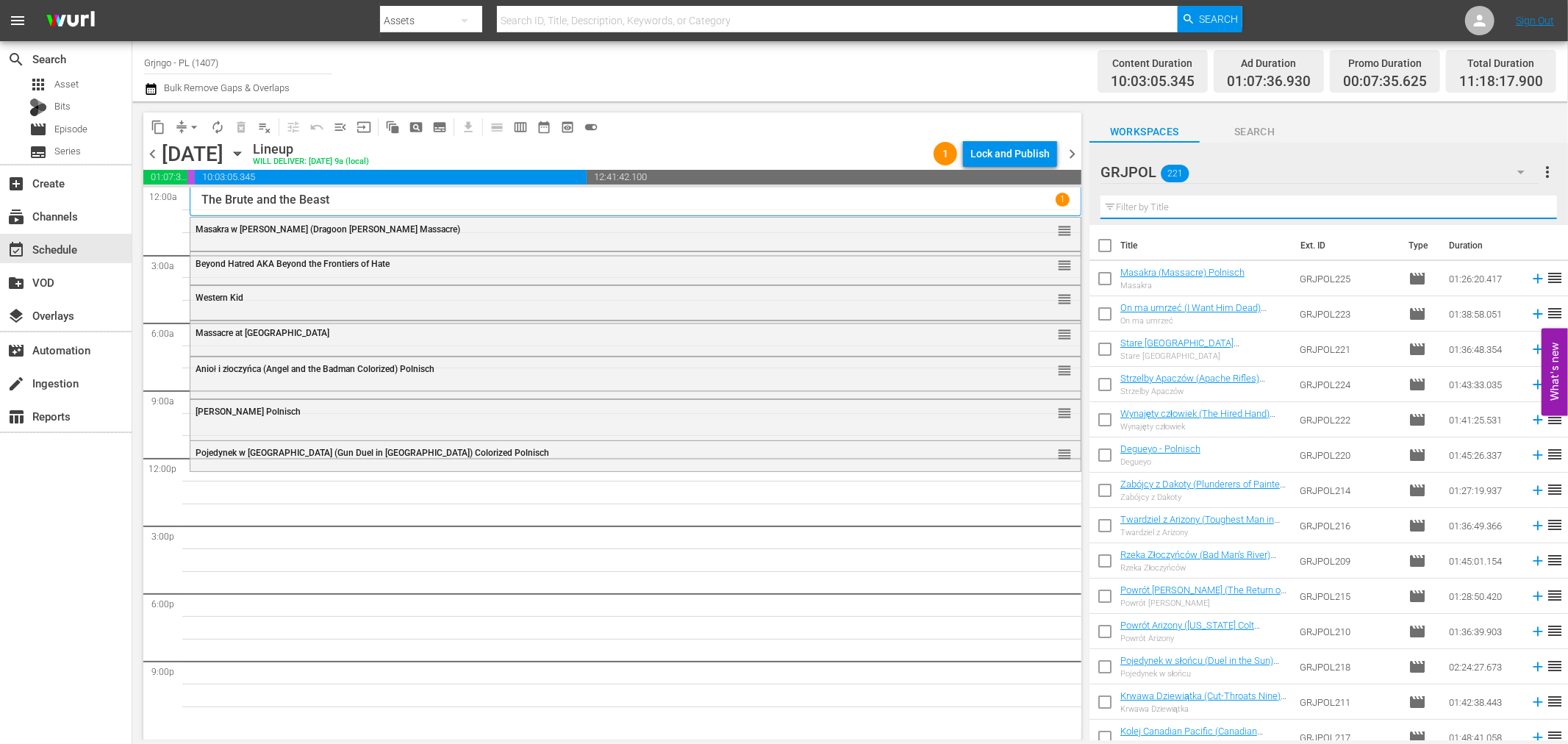
click at [1139, 209] on input "text" at bounding box center [1328, 207] width 456 height 24
paste input "$100,000 for a Killing"
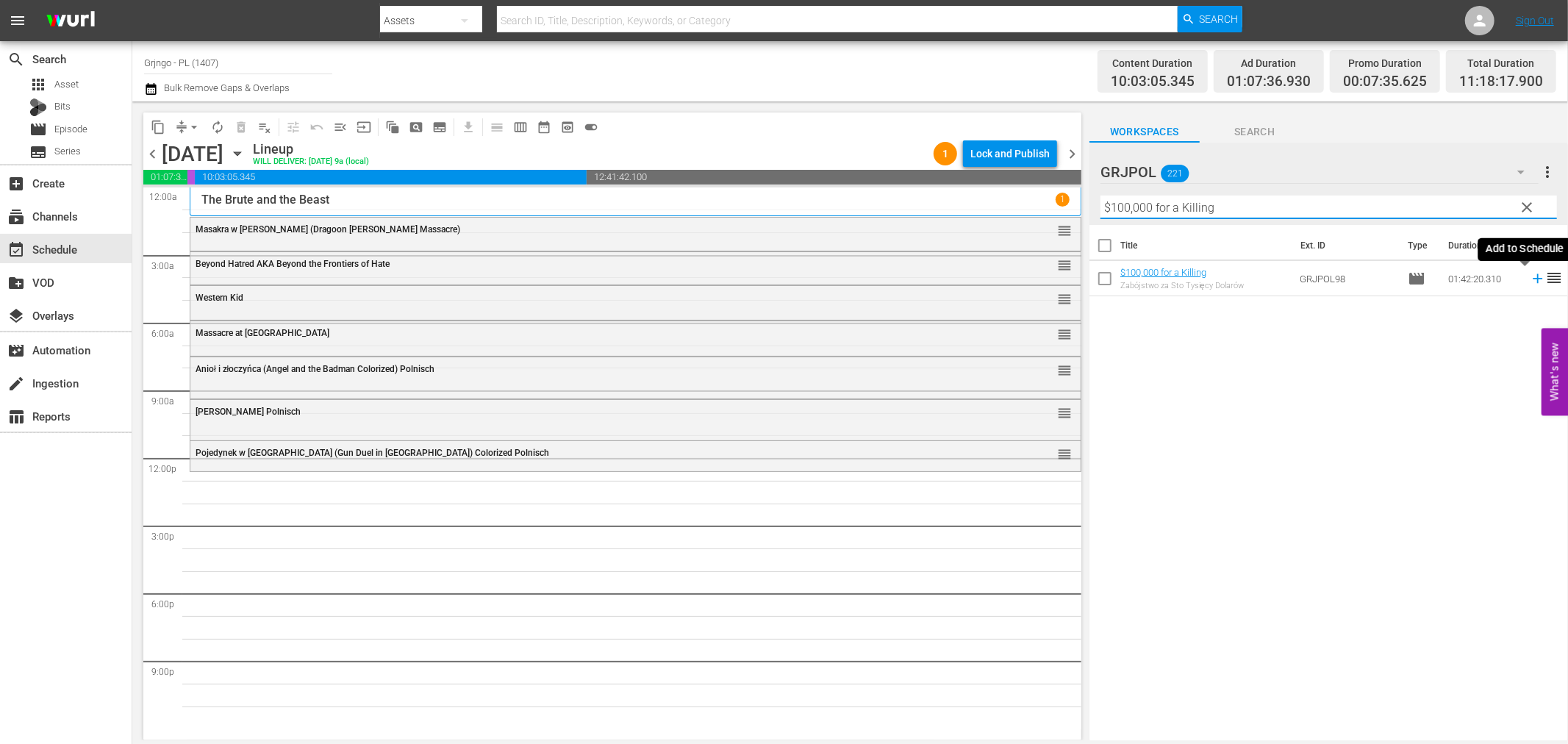
type input "$100,000 for a Killing"
click at [1530, 277] on icon at bounding box center [1537, 279] width 16 height 16
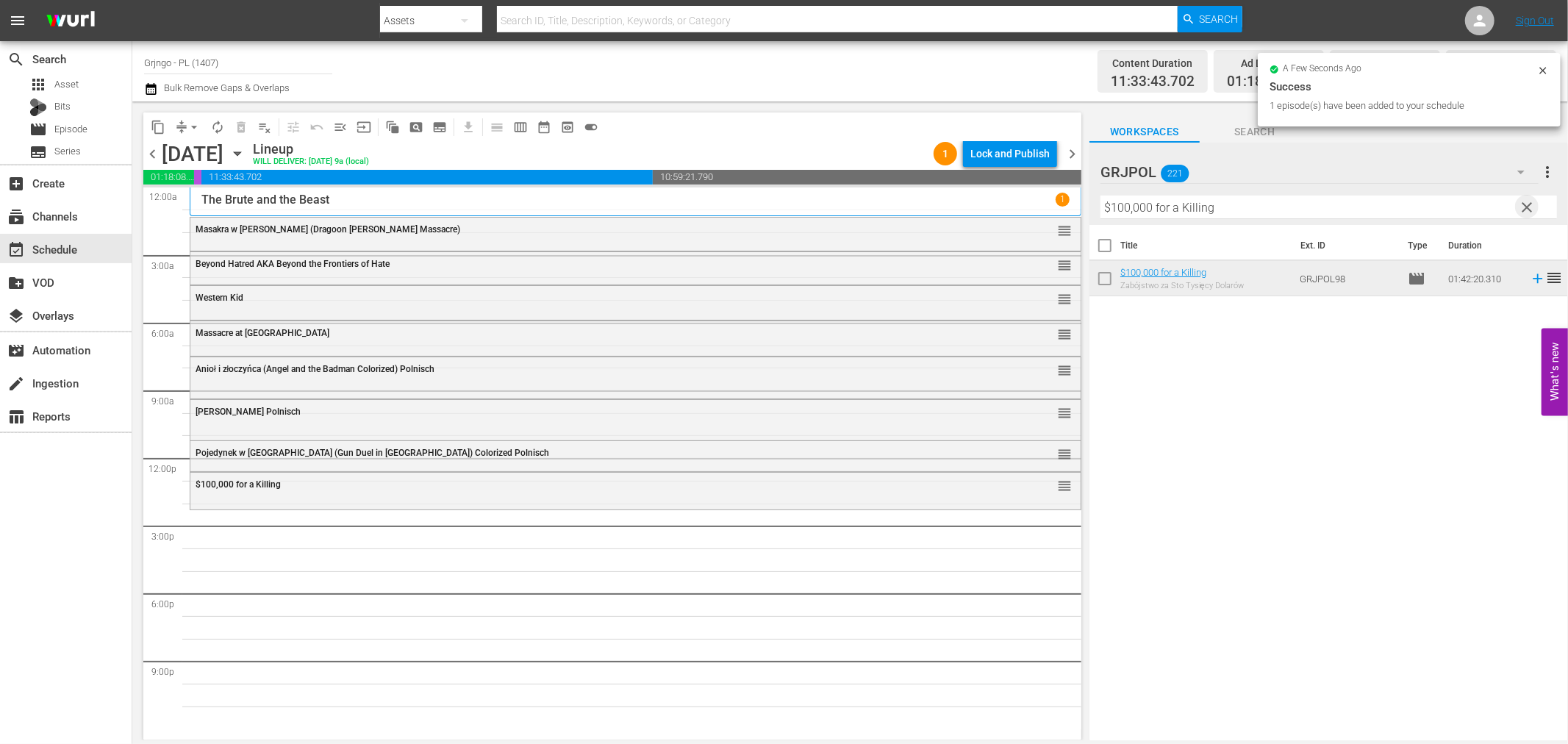
click at [1528, 201] on span "clear" at bounding box center [1528, 207] width 18 height 18
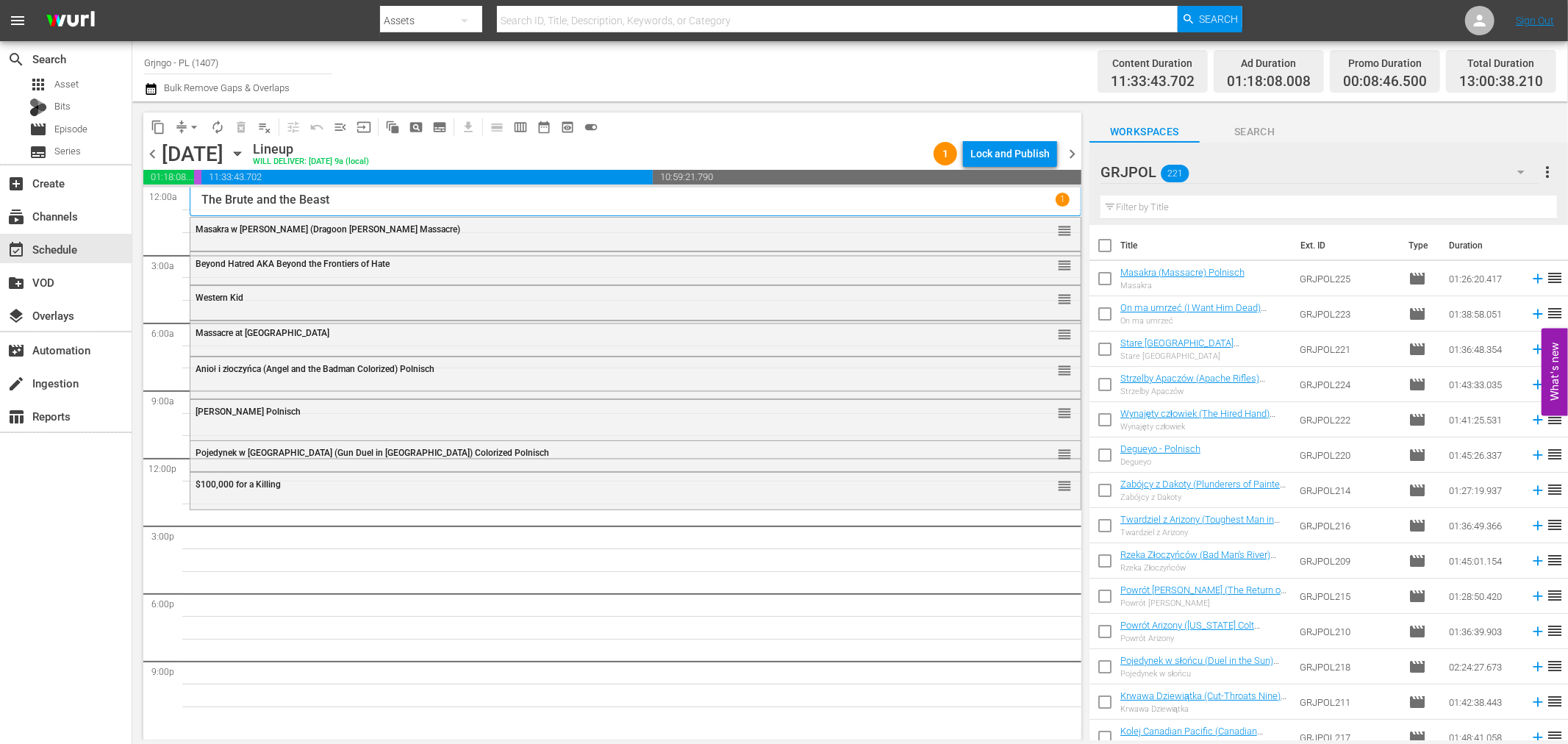
click at [1180, 205] on input "text" at bounding box center [1328, 207] width 456 height 24
paste input "Shoot [PERSON_NAME], and Shoot Again"
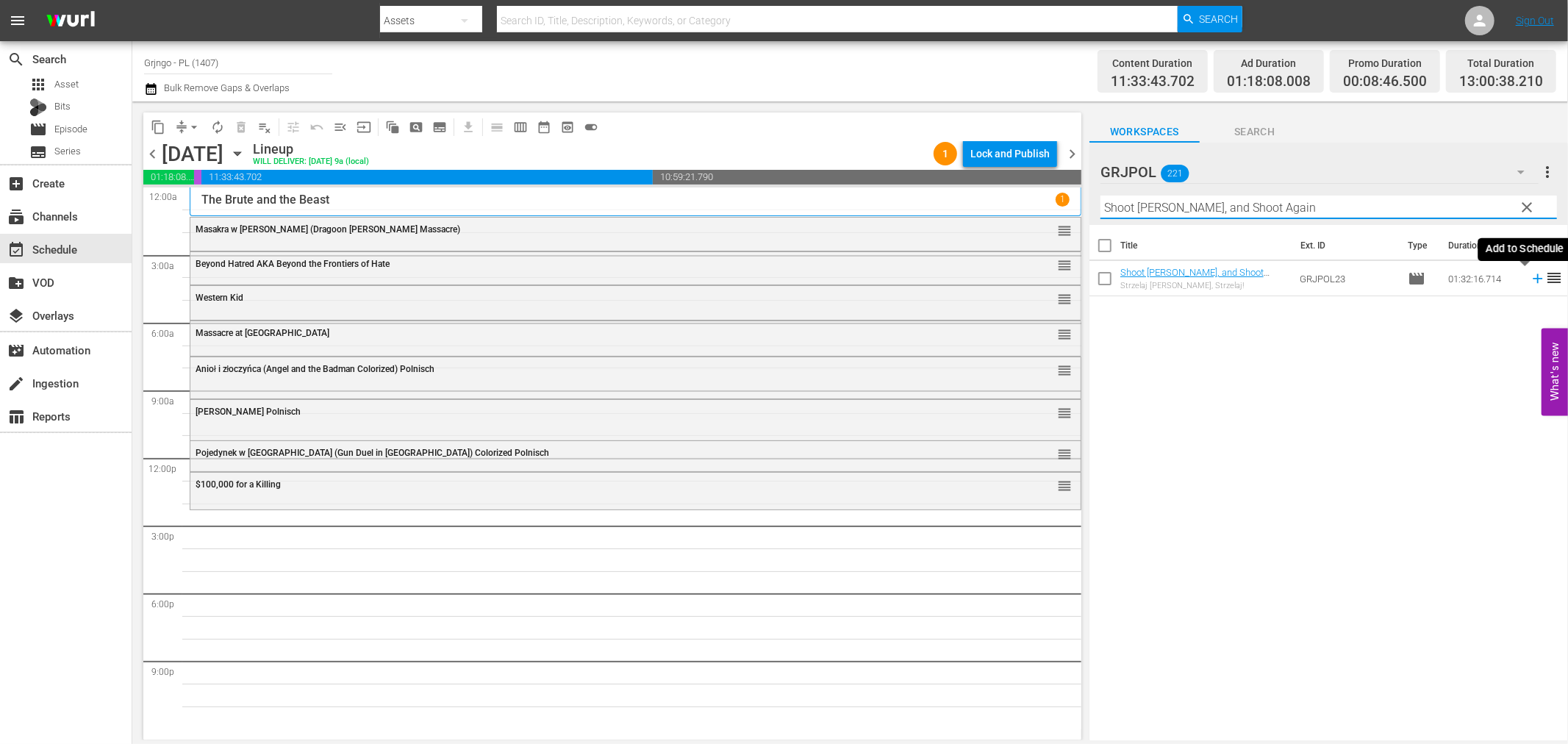
type input "Shoot [PERSON_NAME], and Shoot Again"
click at [1530, 282] on icon at bounding box center [1537, 279] width 16 height 16
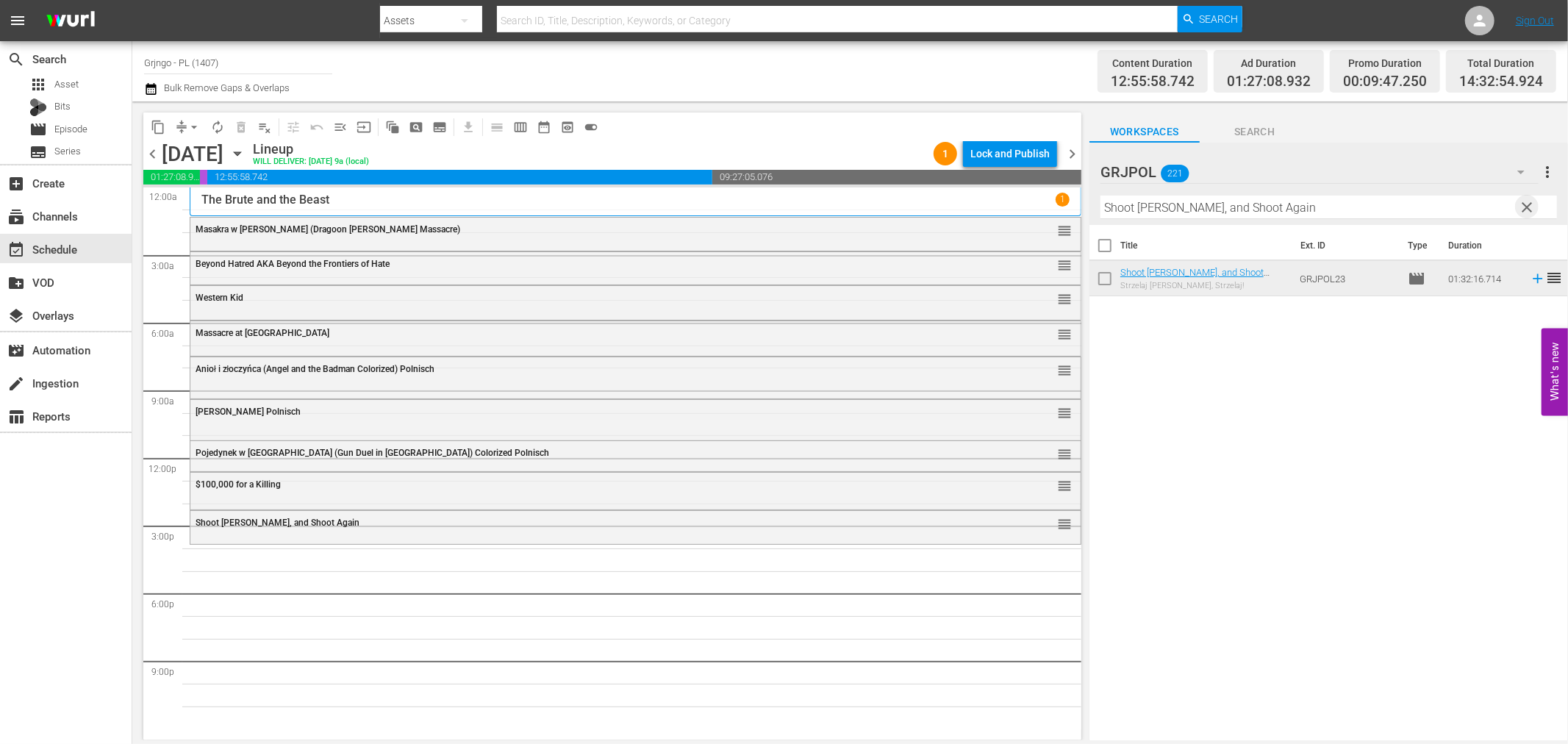
click at [1528, 203] on span "clear" at bounding box center [1528, 207] width 18 height 18
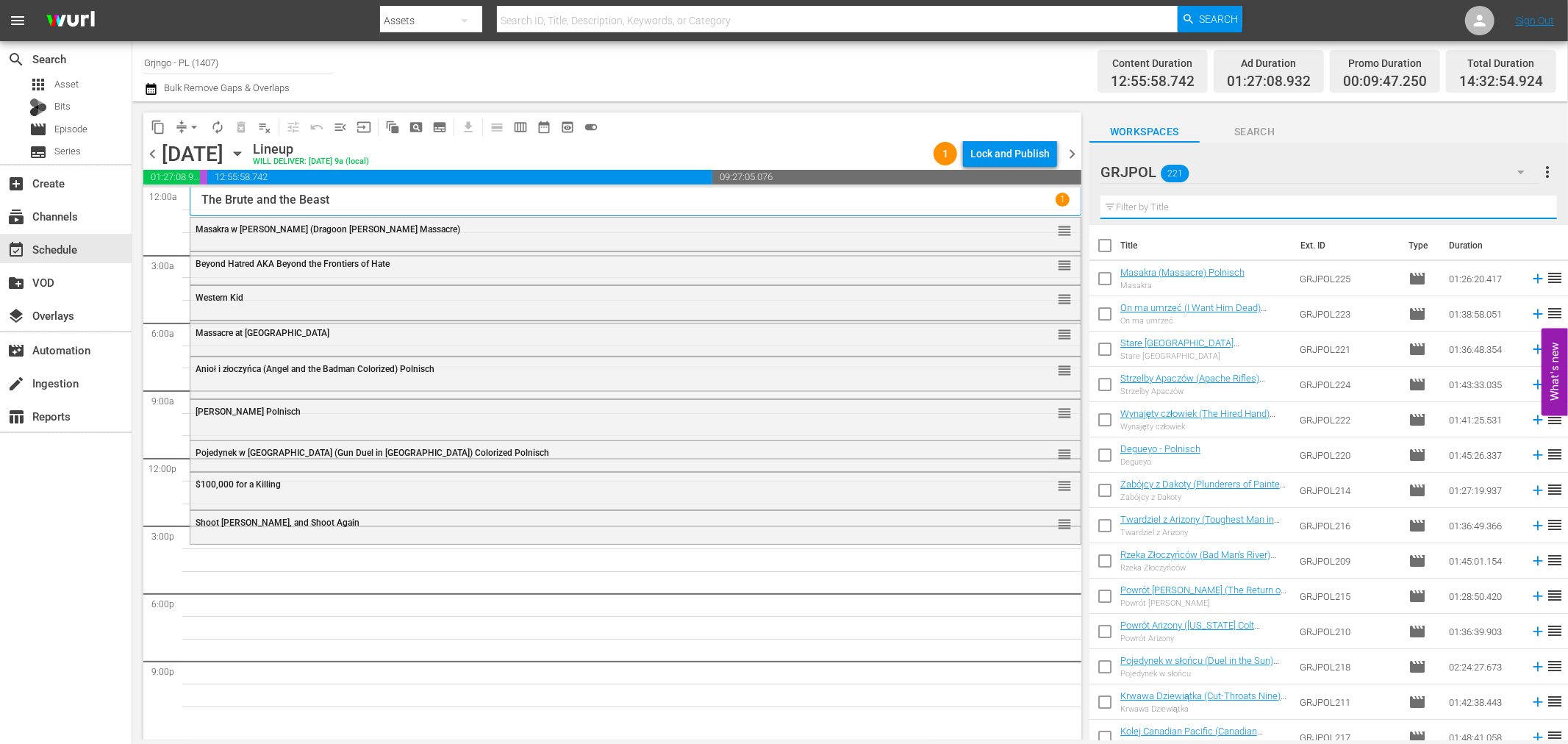
click at [1141, 198] on input "text" at bounding box center [1328, 207] width 456 height 24
paste input "The Great Treasure Hunt"
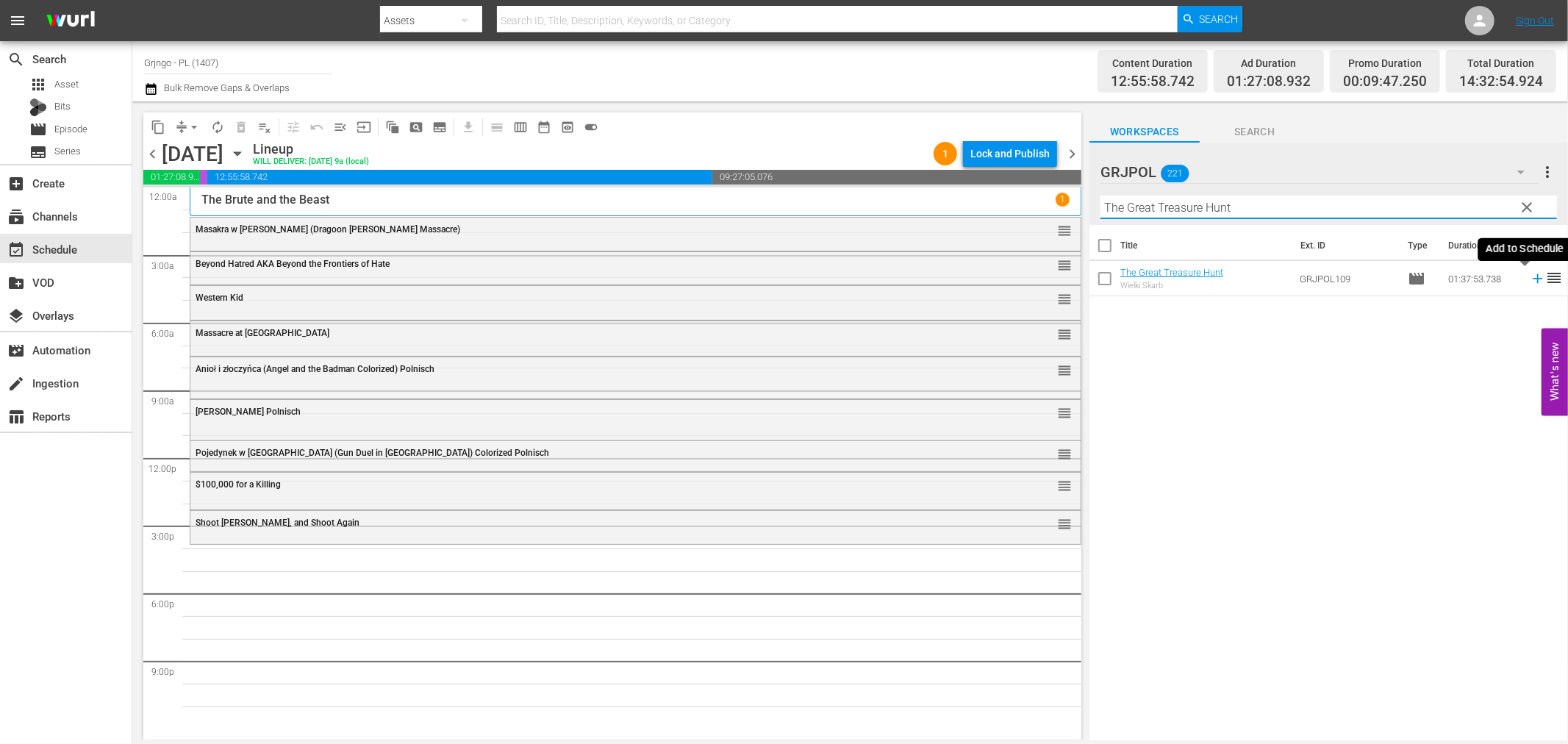
type input "The Great Treasure Hunt"
click at [1530, 279] on icon at bounding box center [1537, 279] width 16 height 16
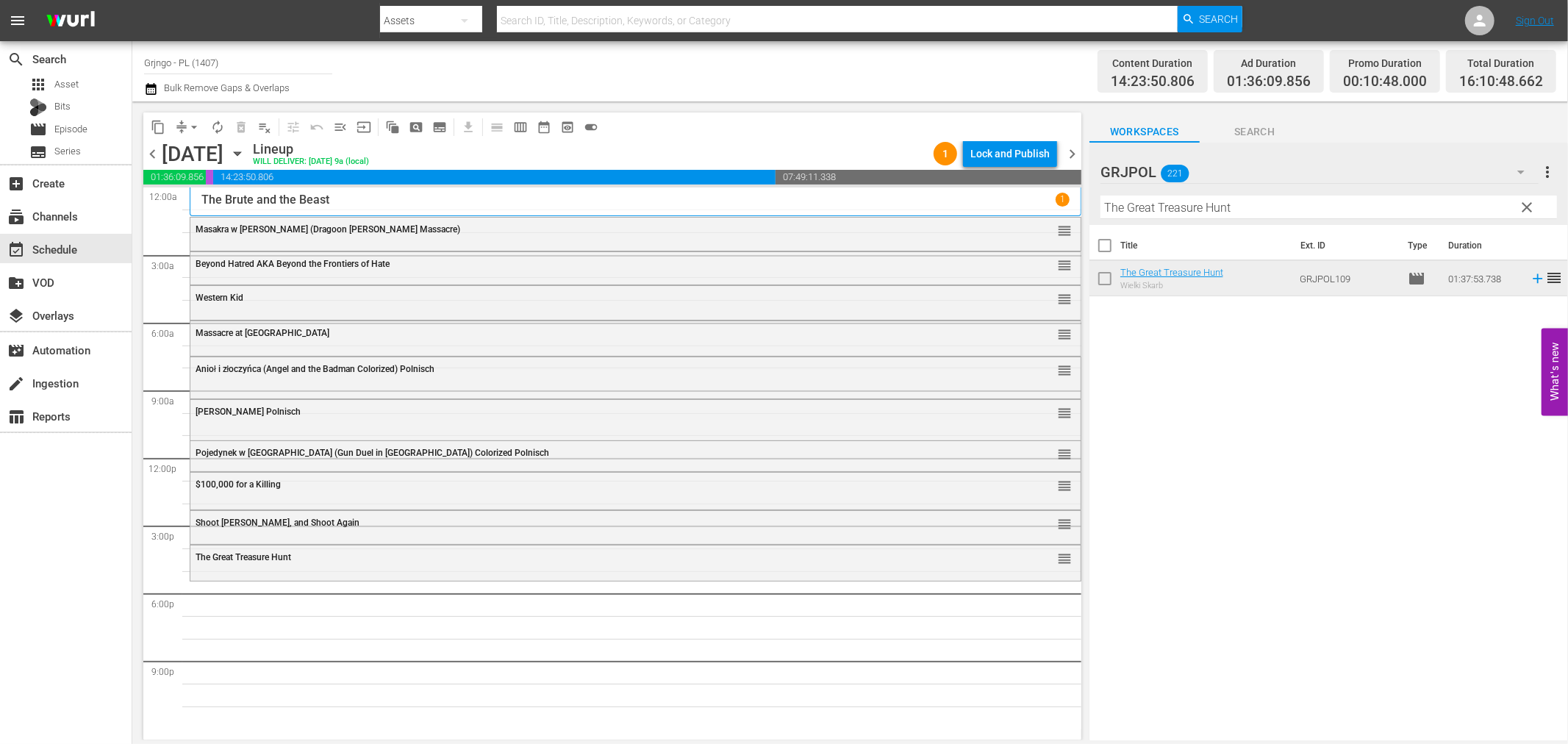
drag, startPoint x: 1530, startPoint y: 198, endPoint x: 1180, endPoint y: 208, distance: 350.1
click at [1530, 198] on span "clear" at bounding box center [1528, 207] width 18 height 18
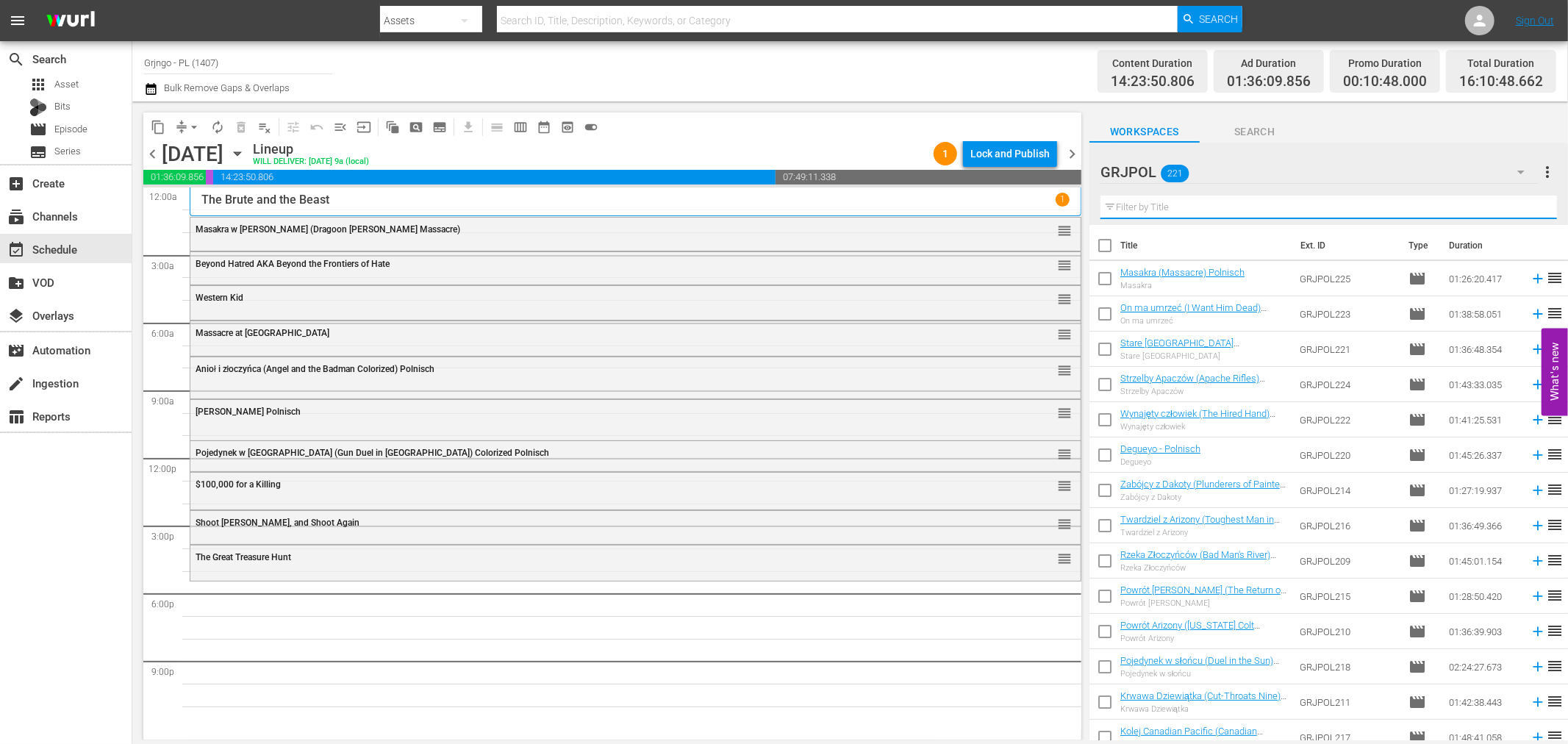
paste input "Einladung zum Totentanz"
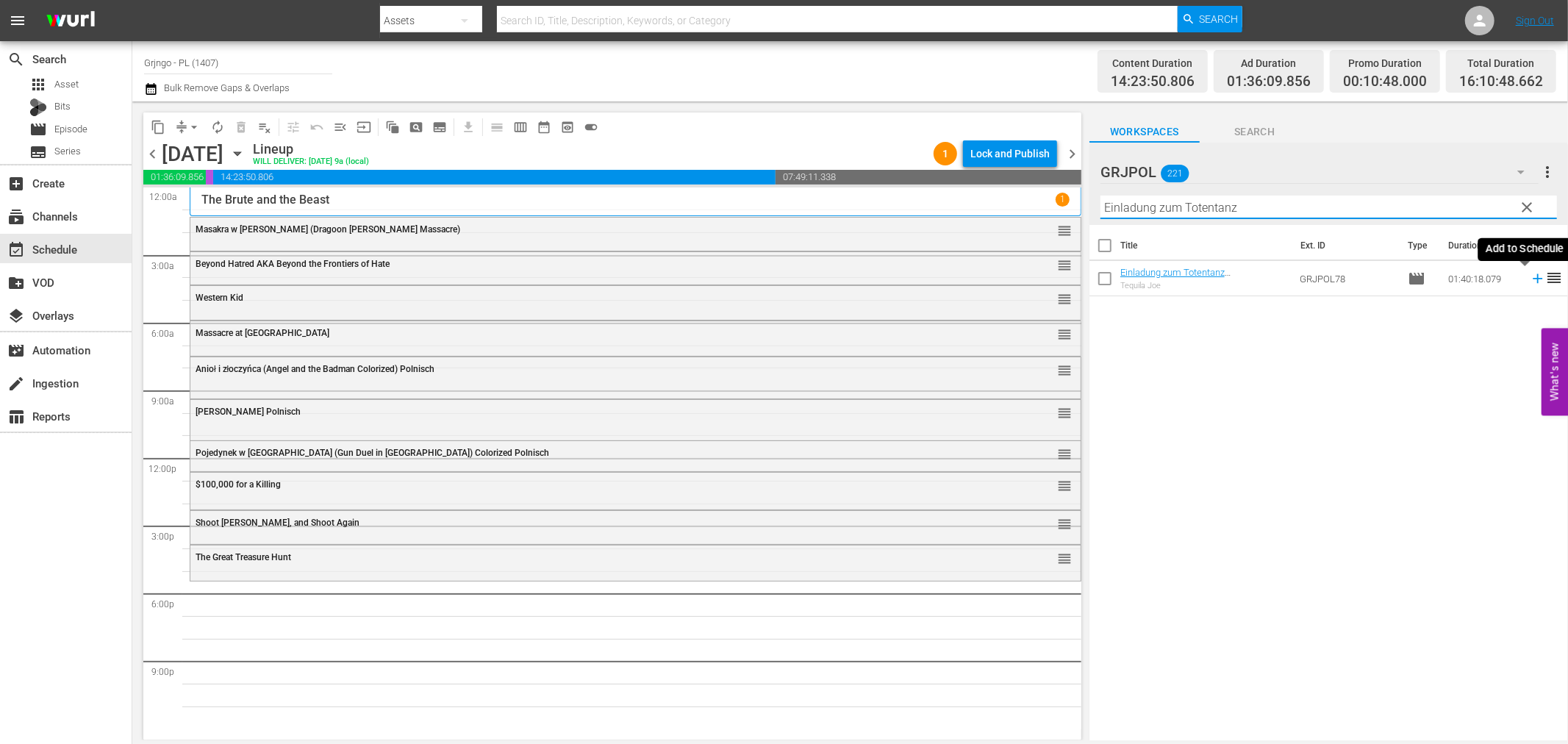
type input "Einladung zum Totentanz"
click at [1533, 276] on icon at bounding box center [1537, 279] width 10 height 10
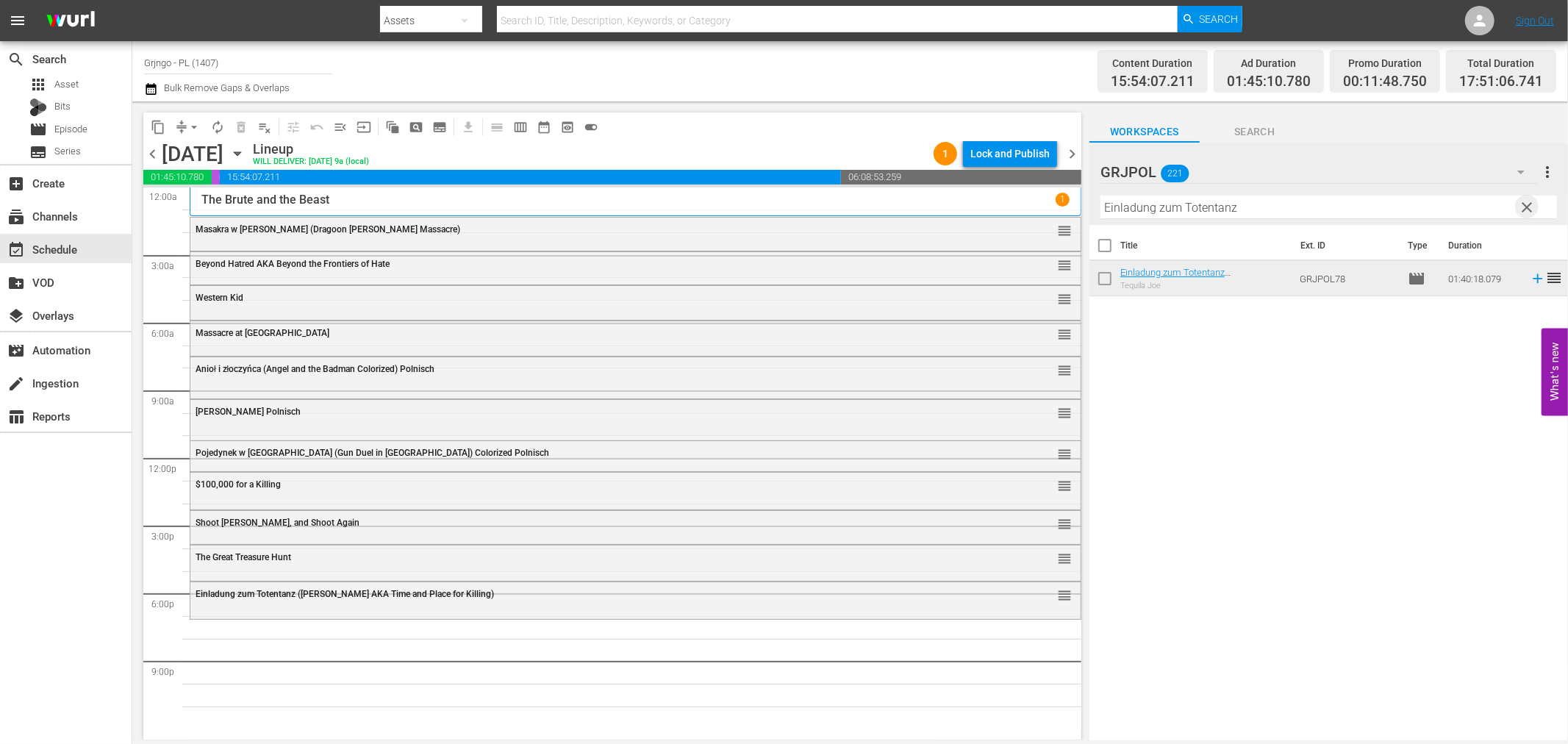
click at [1521, 202] on span "clear" at bounding box center [1528, 207] width 18 height 18
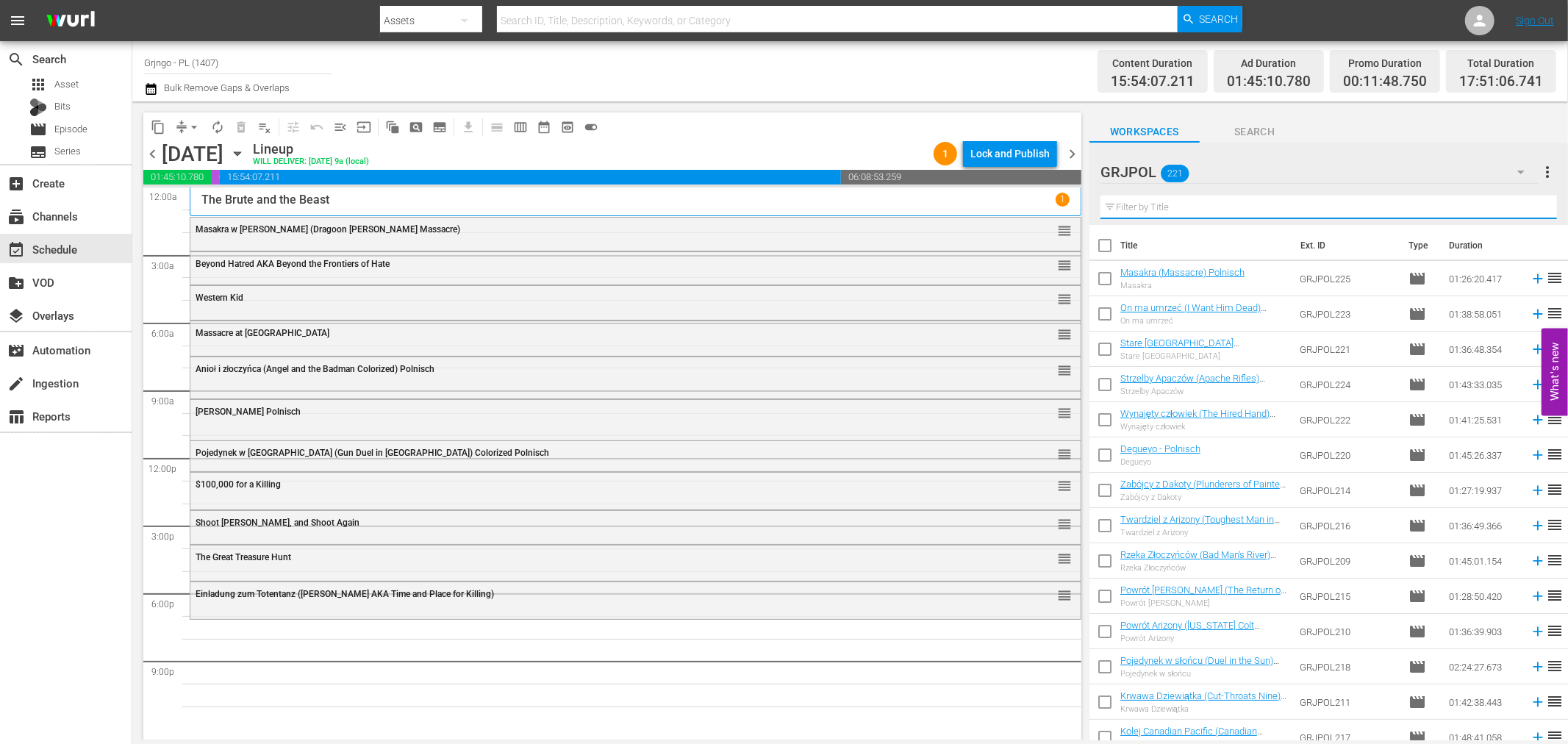
paste input "Buddy Goes West"
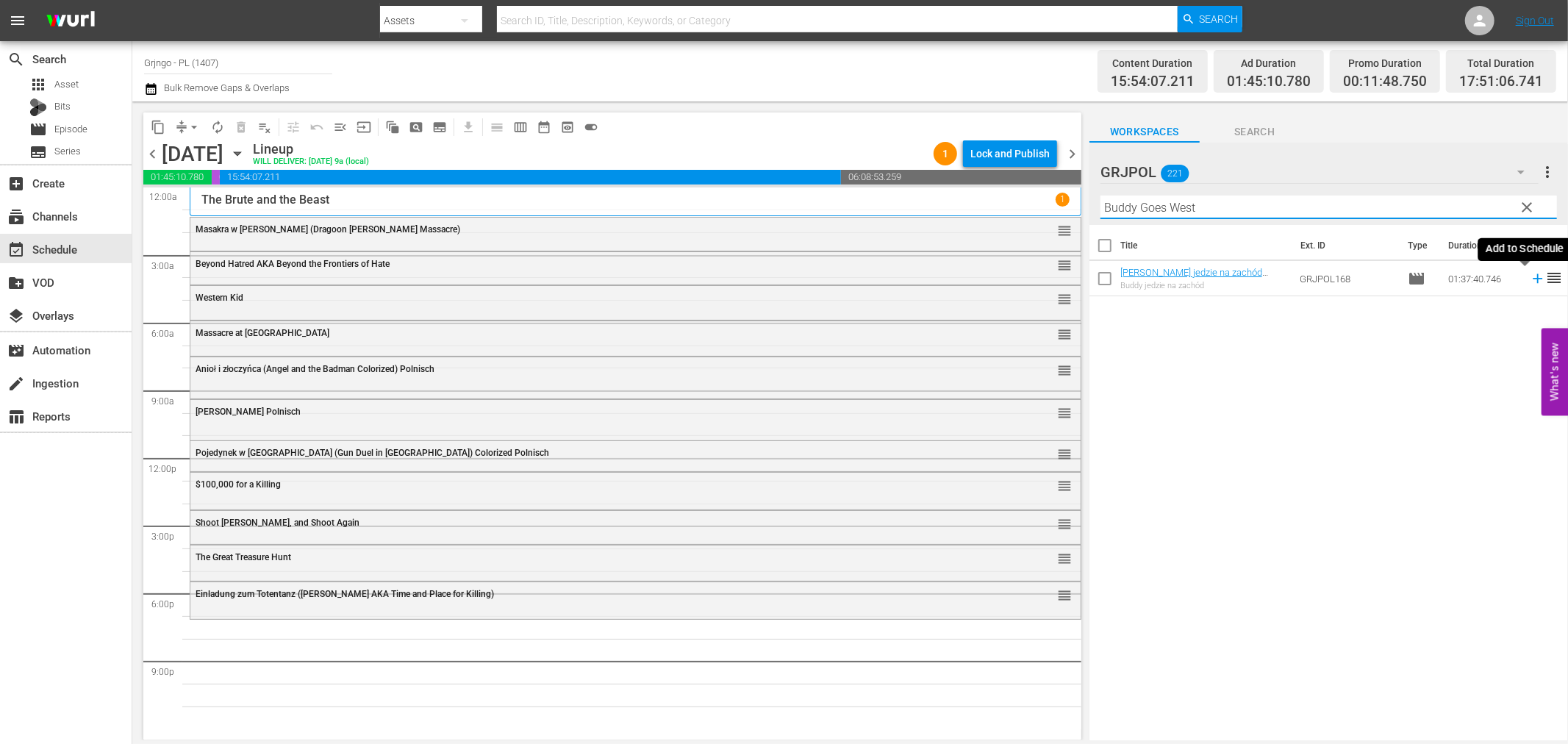
type input "Buddy Goes West"
click at [1530, 277] on icon at bounding box center [1537, 279] width 16 height 16
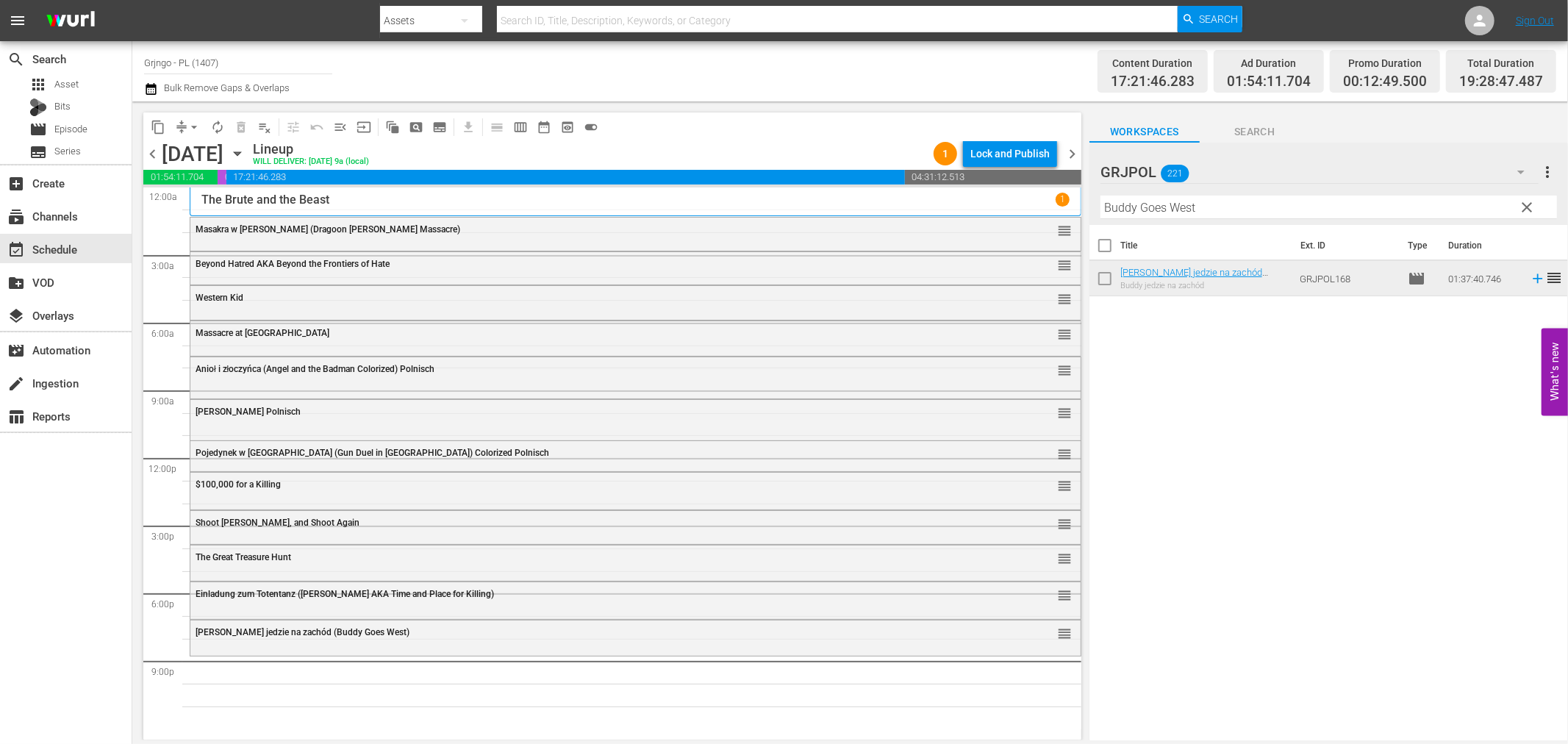
drag, startPoint x: 1525, startPoint y: 205, endPoint x: 1125, endPoint y: 199, distance: 400.0
click at [1525, 205] on span "clear" at bounding box center [1528, 207] width 18 height 18
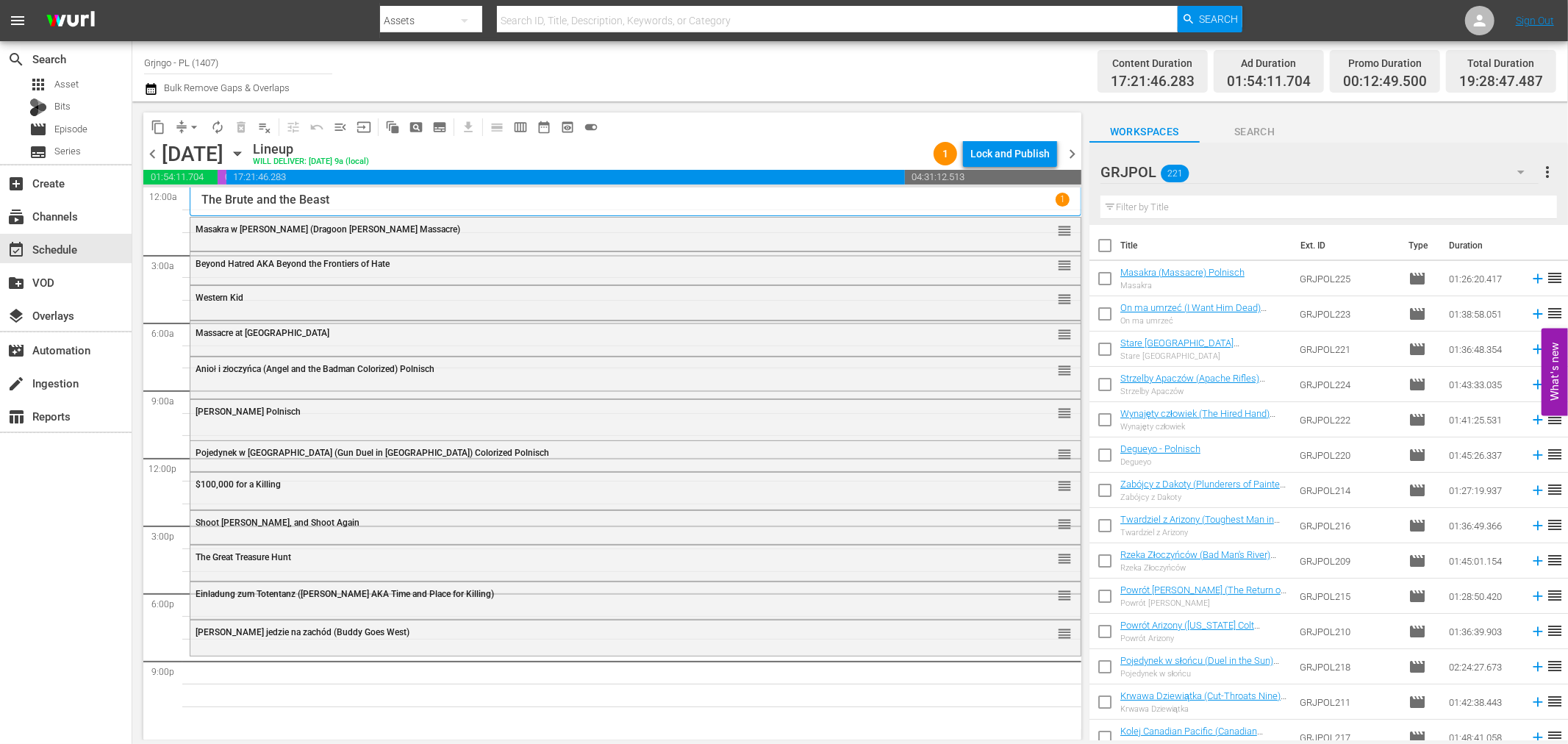
click at [1135, 204] on input "text" at bounding box center [1328, 207] width 456 height 24
paste input "Seven Pistols for a Massacre"
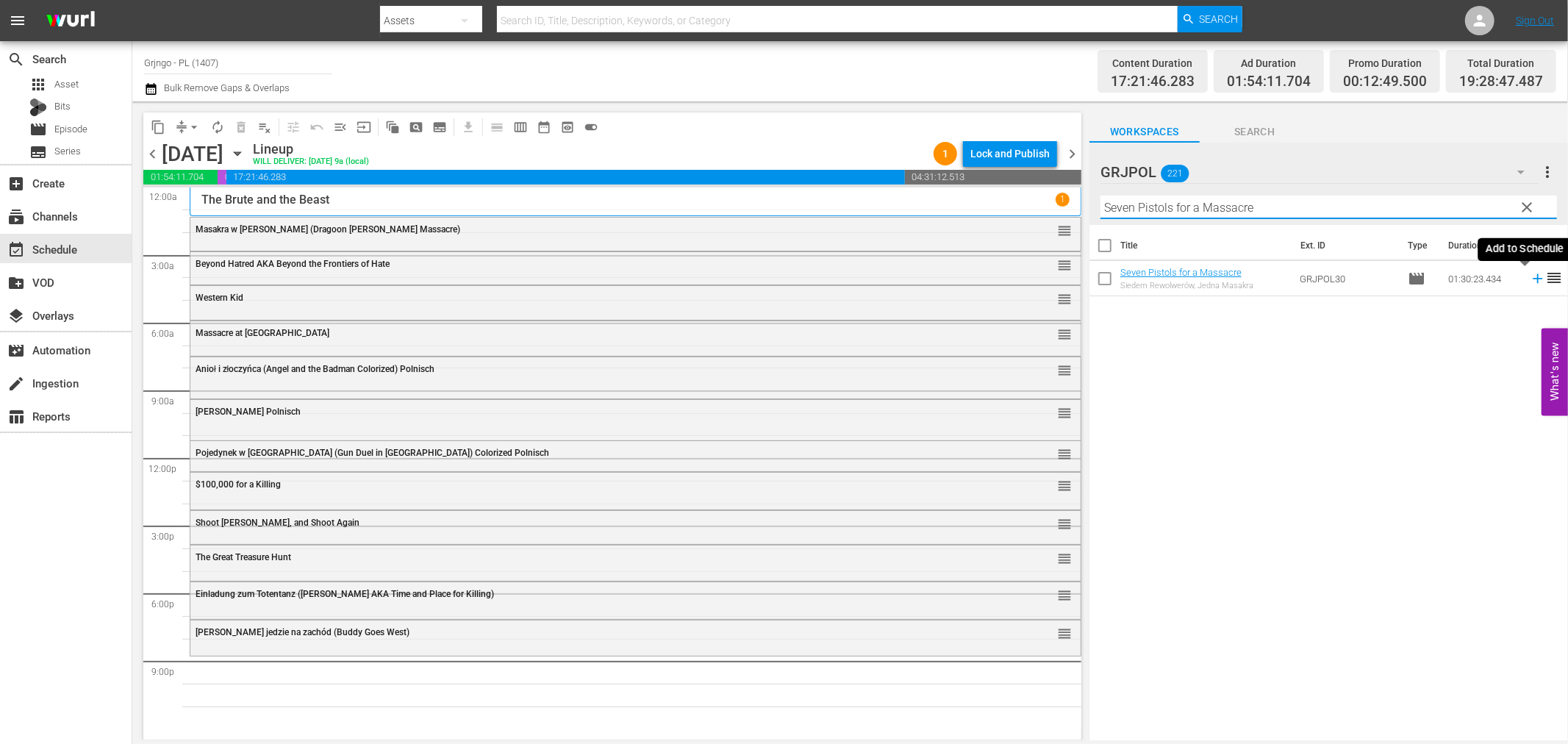
type input "Seven Pistols for a Massacre"
click at [1530, 277] on icon at bounding box center [1537, 279] width 16 height 16
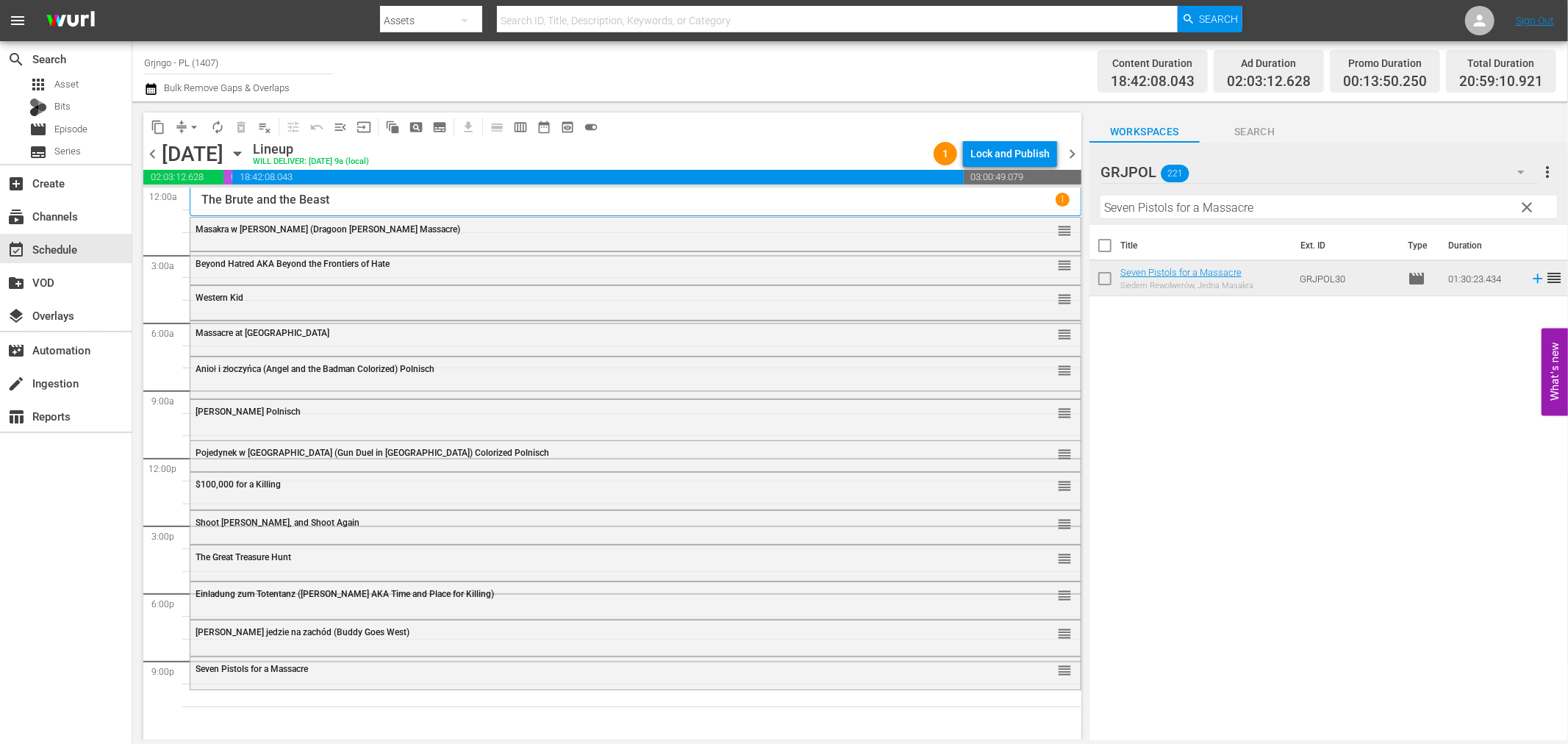
drag, startPoint x: 1528, startPoint y: 200, endPoint x: 1157, endPoint y: 206, distance: 371.0
click at [1528, 200] on span "clear" at bounding box center [1528, 207] width 18 height 18
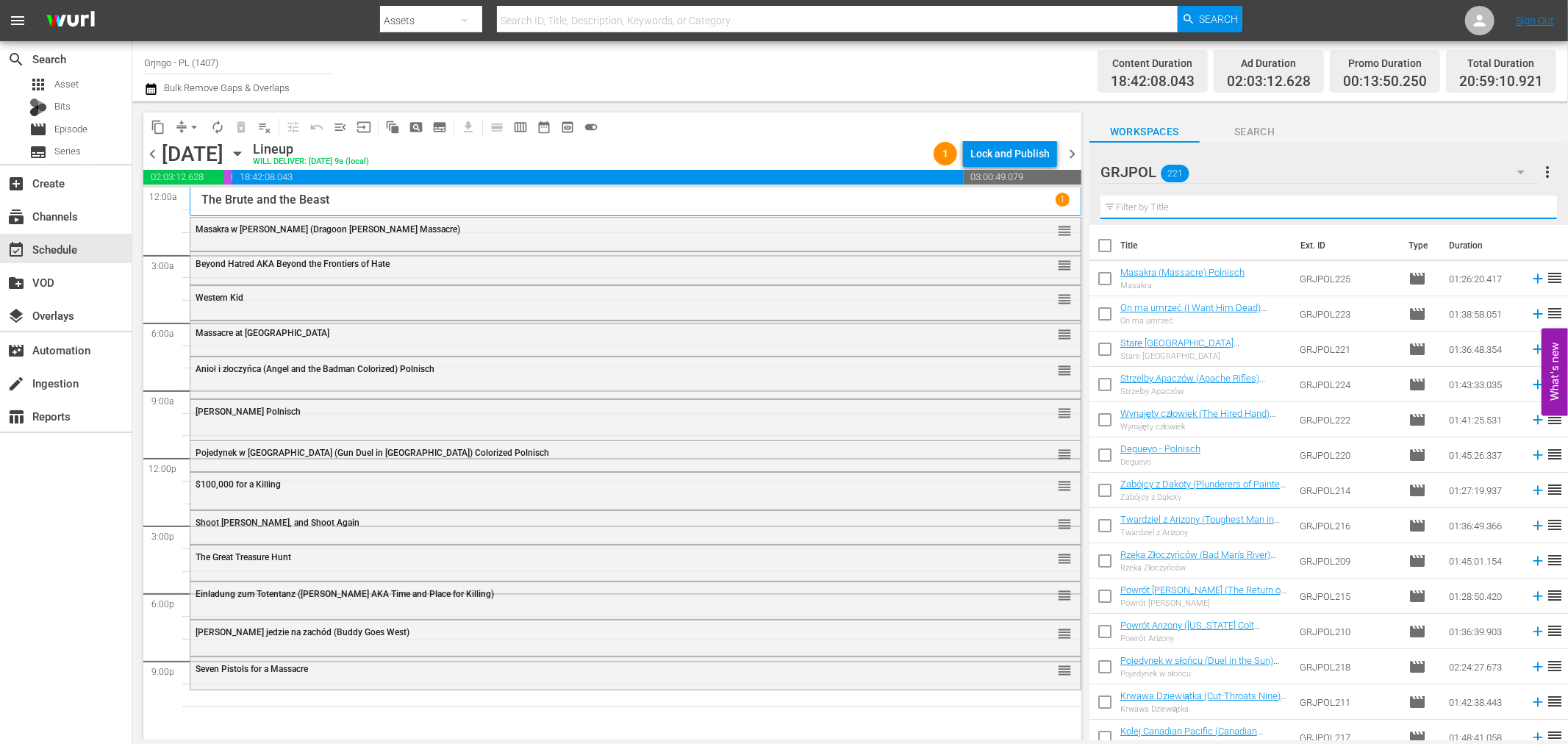
click at [1157, 204] on input "text" at bounding box center [1328, 207] width 456 height 24
paste input "Kill the Wicked"
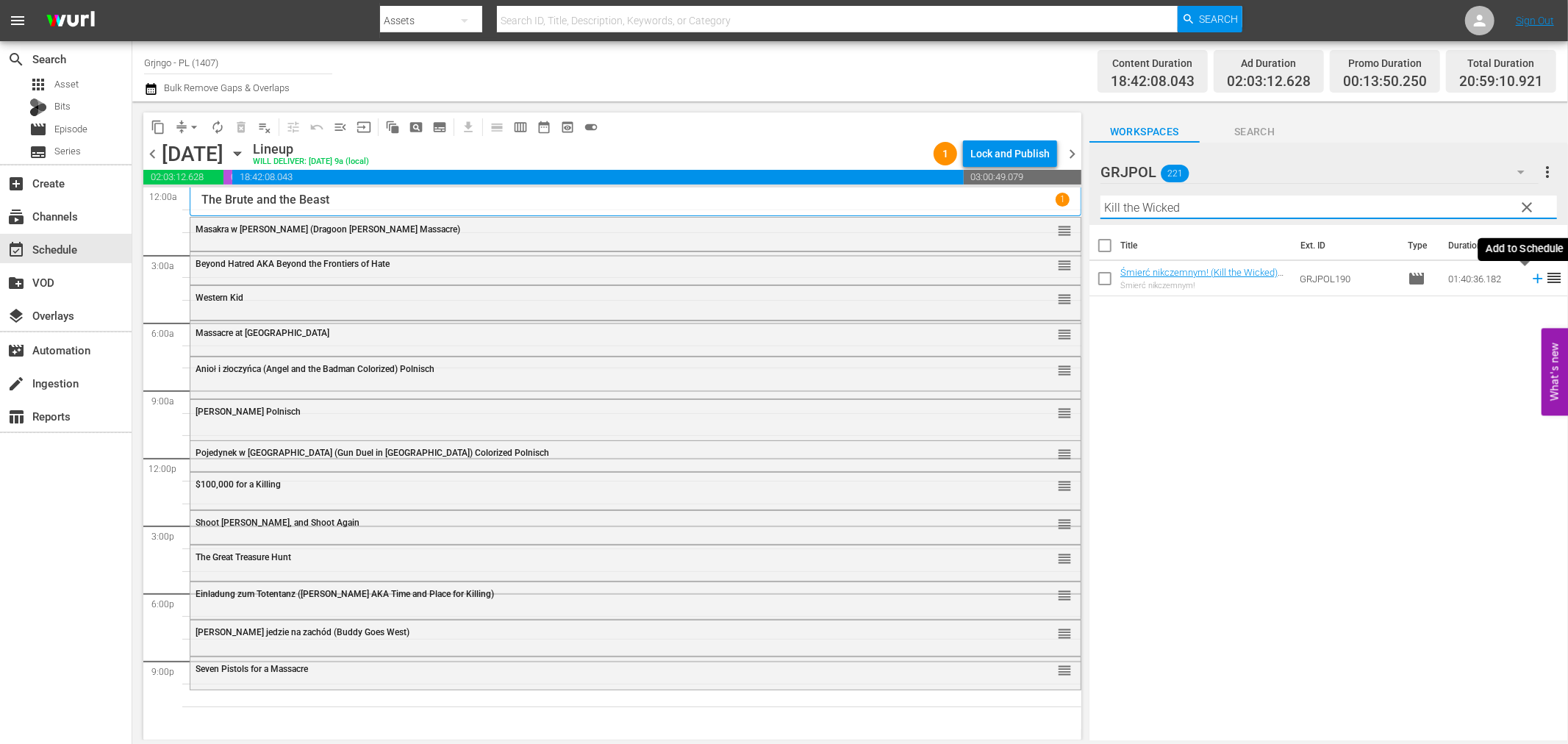
type input "Kill the Wicked"
click at [1533, 278] on icon at bounding box center [1537, 279] width 10 height 10
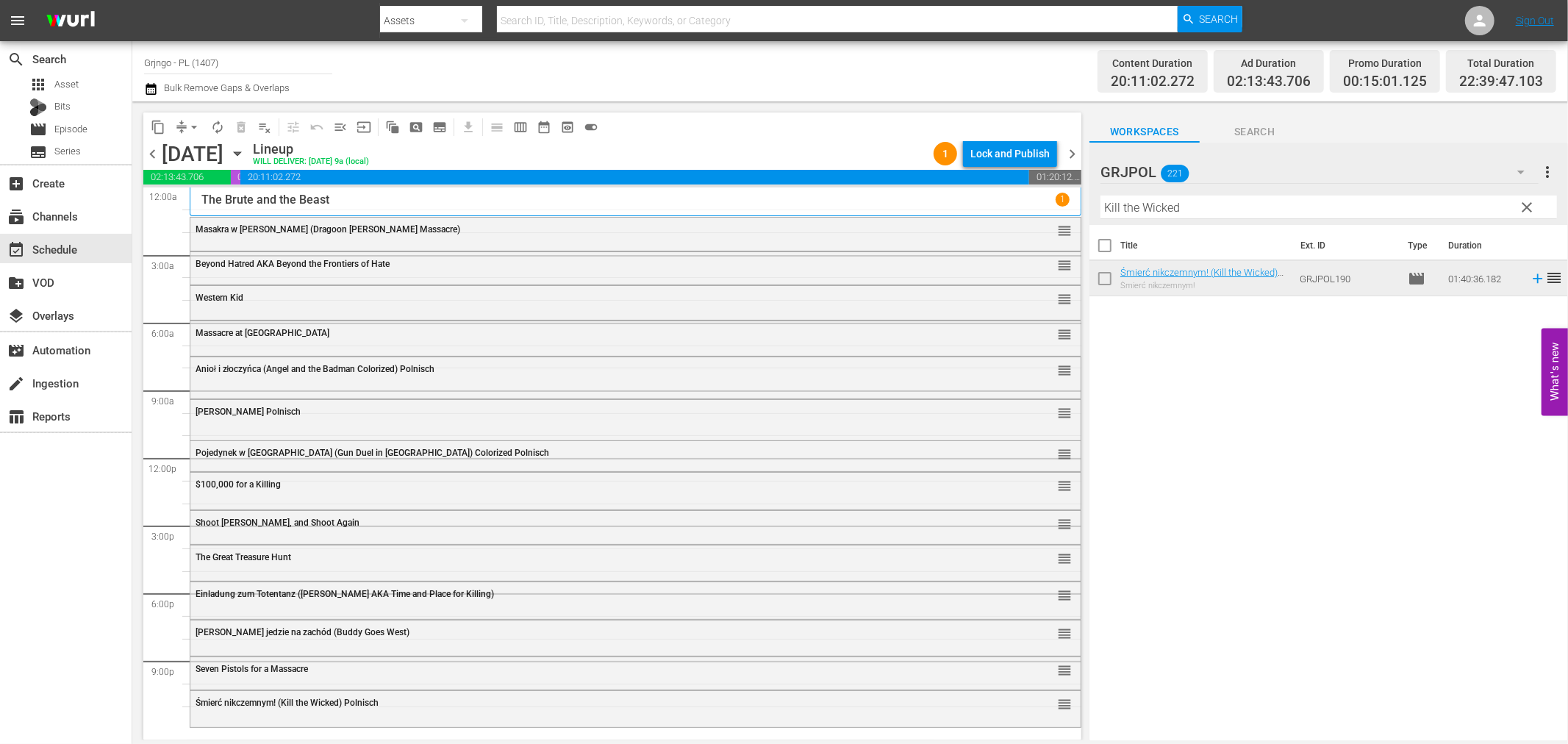
click at [1527, 201] on span "clear" at bounding box center [1528, 207] width 18 height 18
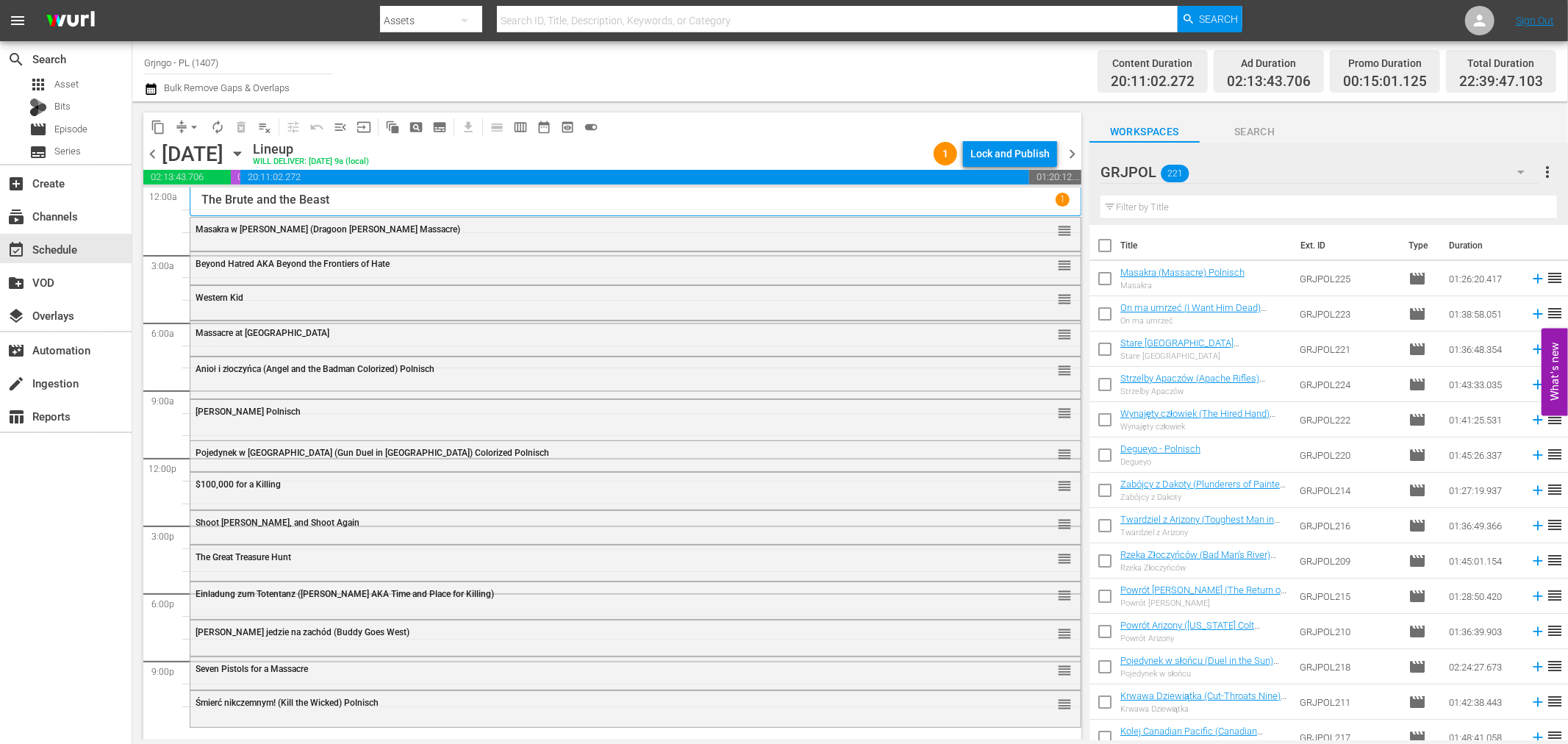
click at [1140, 208] on input "text" at bounding box center [1328, 207] width 456 height 24
paste input "Pursued"
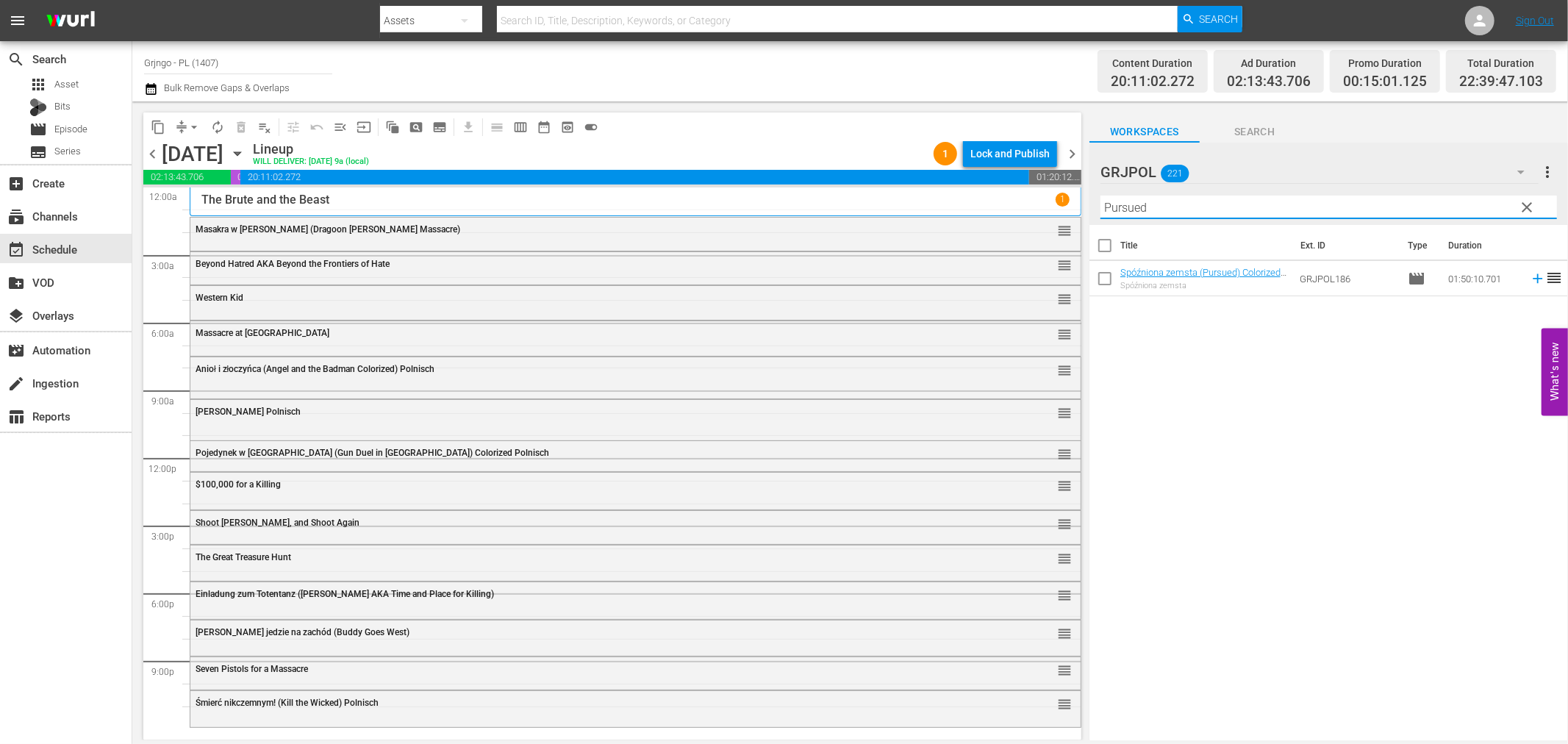
type input "Pursued"
click at [1530, 276] on icon at bounding box center [1537, 279] width 16 height 16
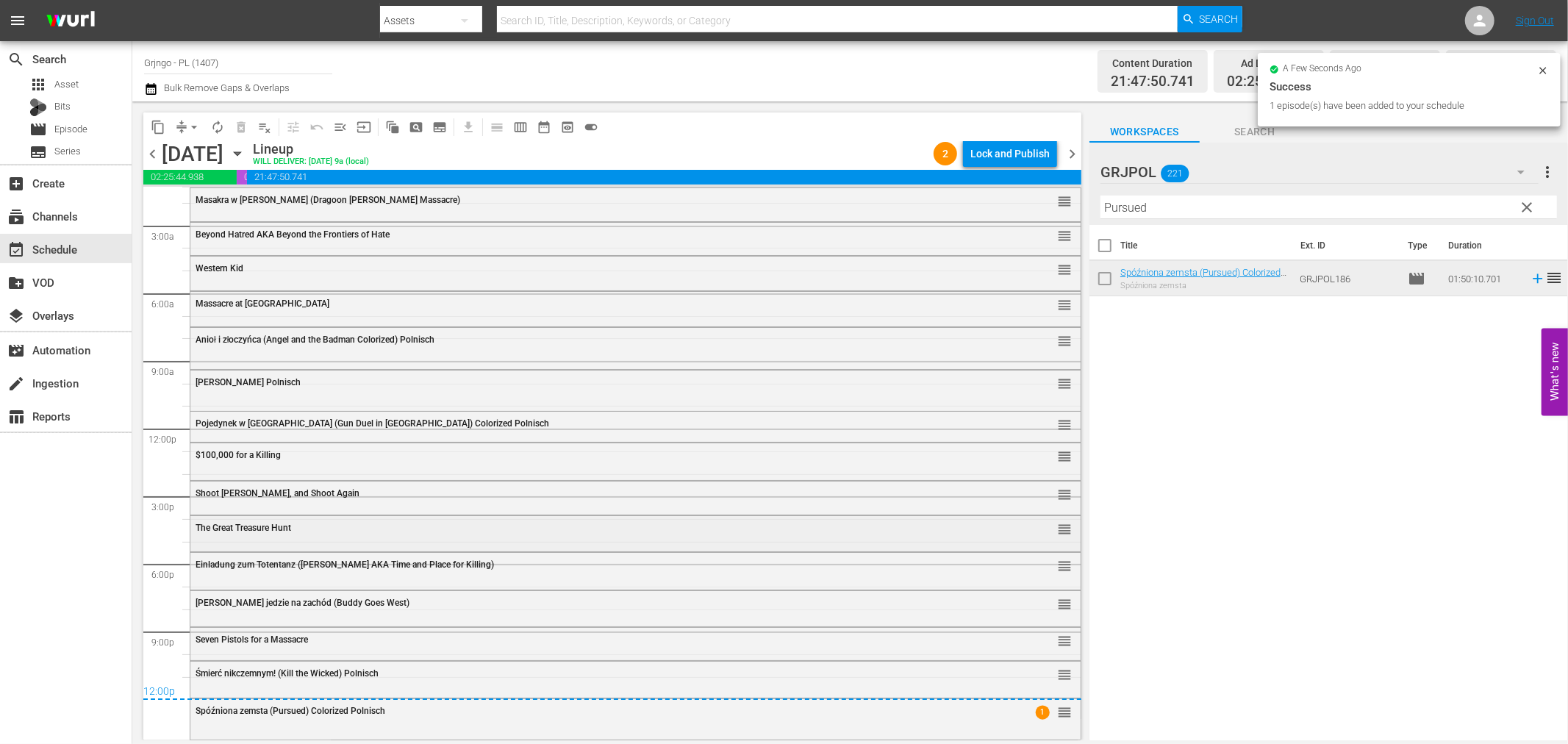
scroll to position [0, 0]
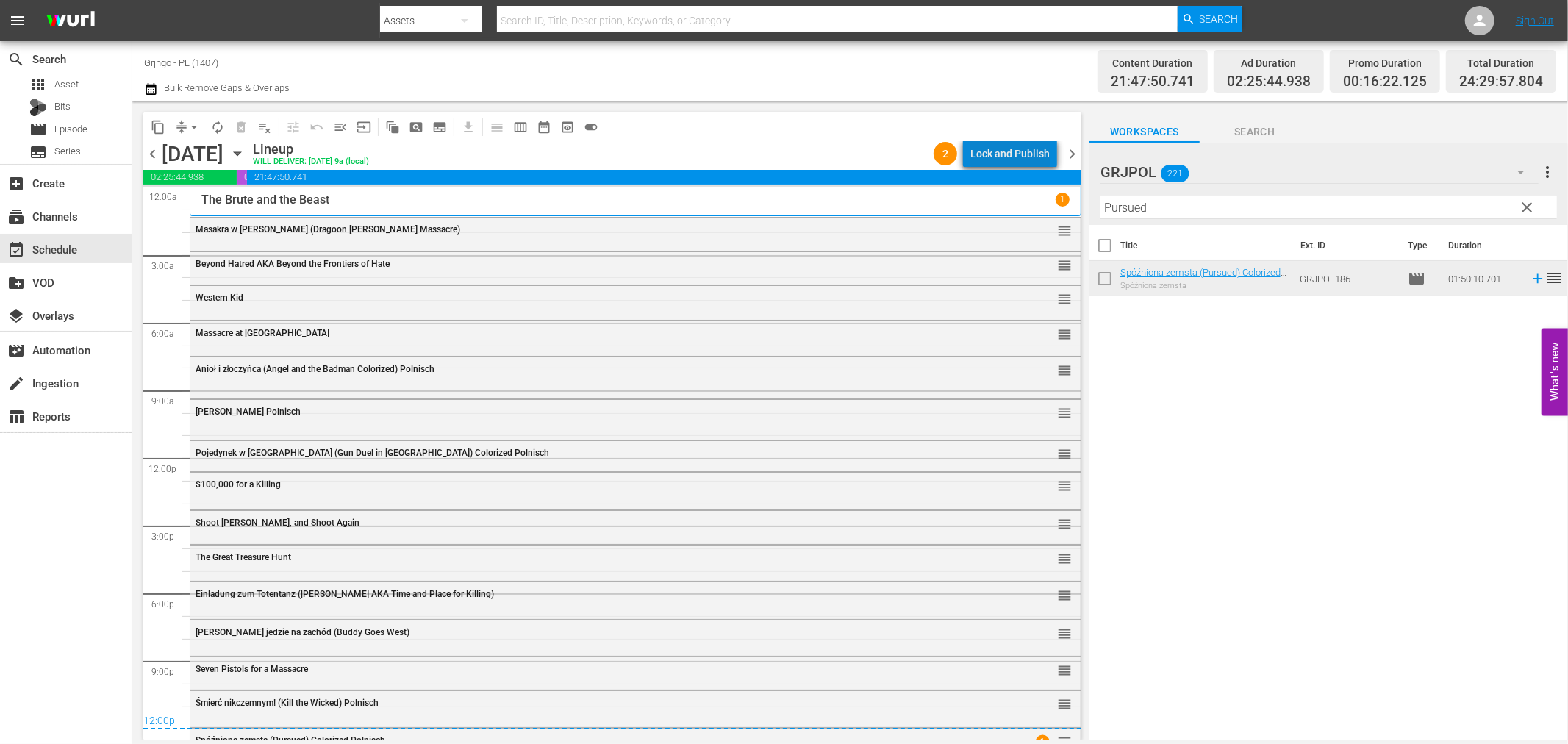
click at [1045, 145] on div "Lock and Publish" at bounding box center [1010, 153] width 79 height 27
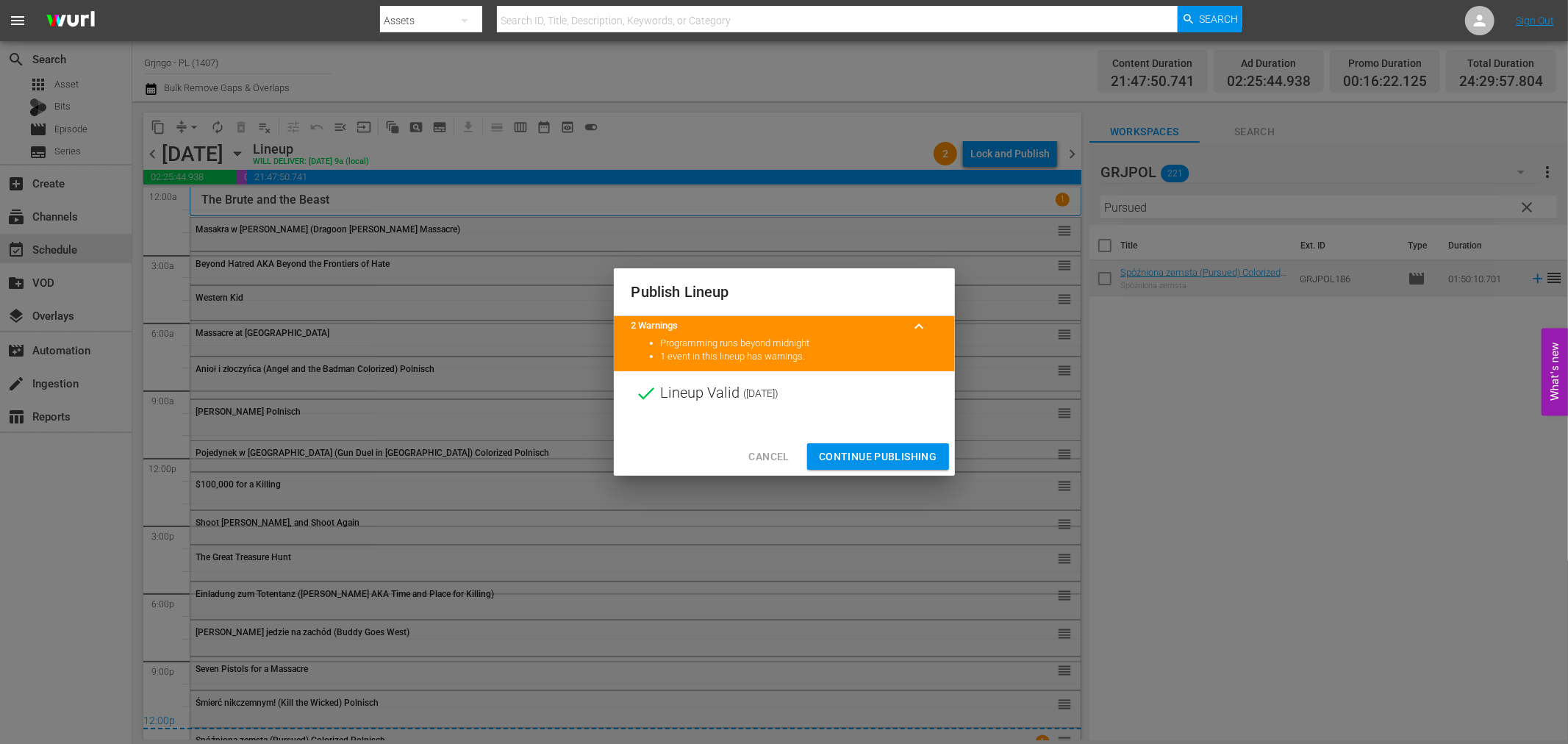
click at [915, 453] on span "Continue Publishing" at bounding box center [877, 457] width 118 height 18
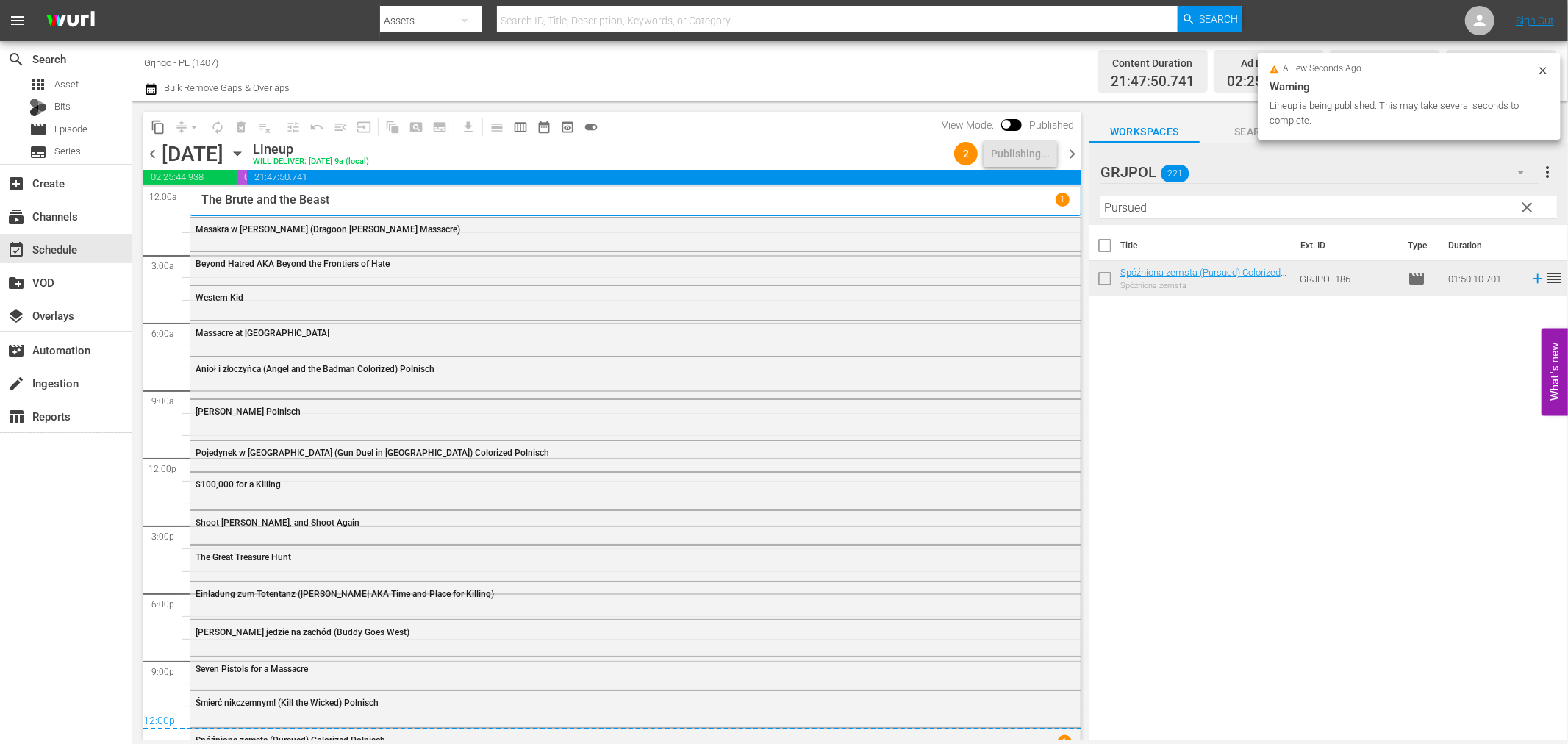
click at [1072, 151] on span "chevron_right" at bounding box center [1072, 154] width 18 height 18
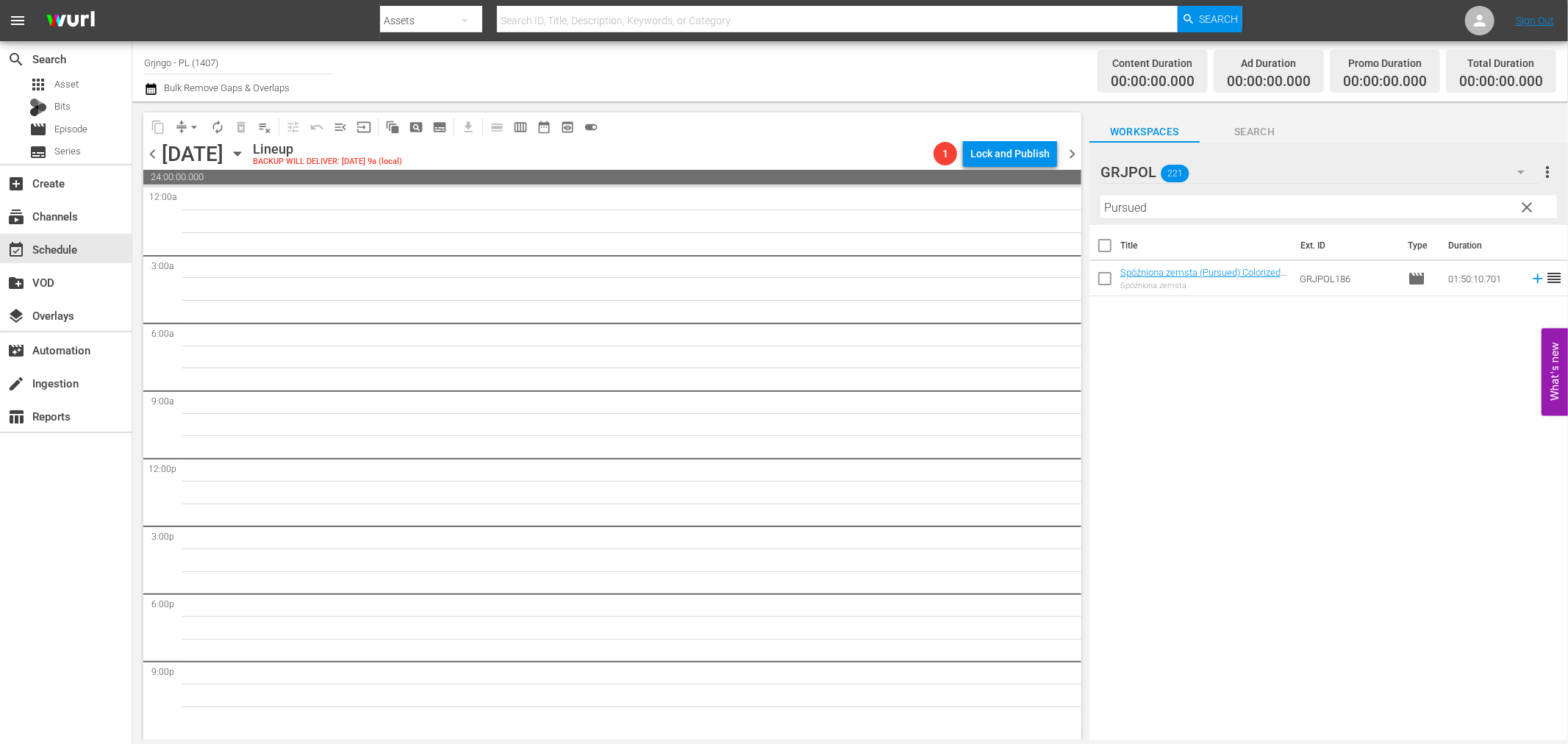
drag, startPoint x: 1522, startPoint y: 208, endPoint x: 1200, endPoint y: 194, distance: 322.3
click at [1522, 208] on span "clear" at bounding box center [1528, 207] width 18 height 18
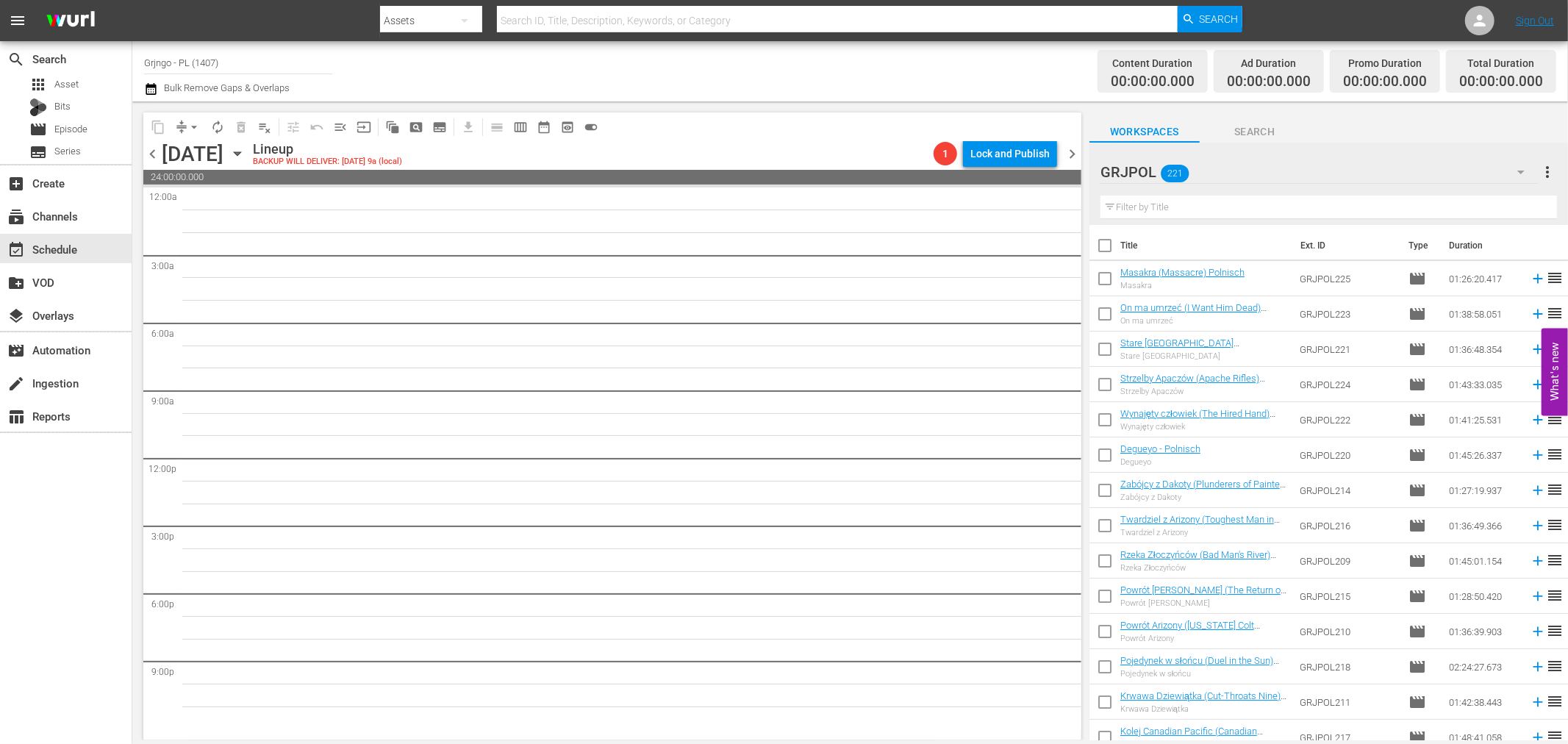
click at [1174, 204] on input "text" at bounding box center [1328, 207] width 456 height 24
paste input "War of the Wildcats"
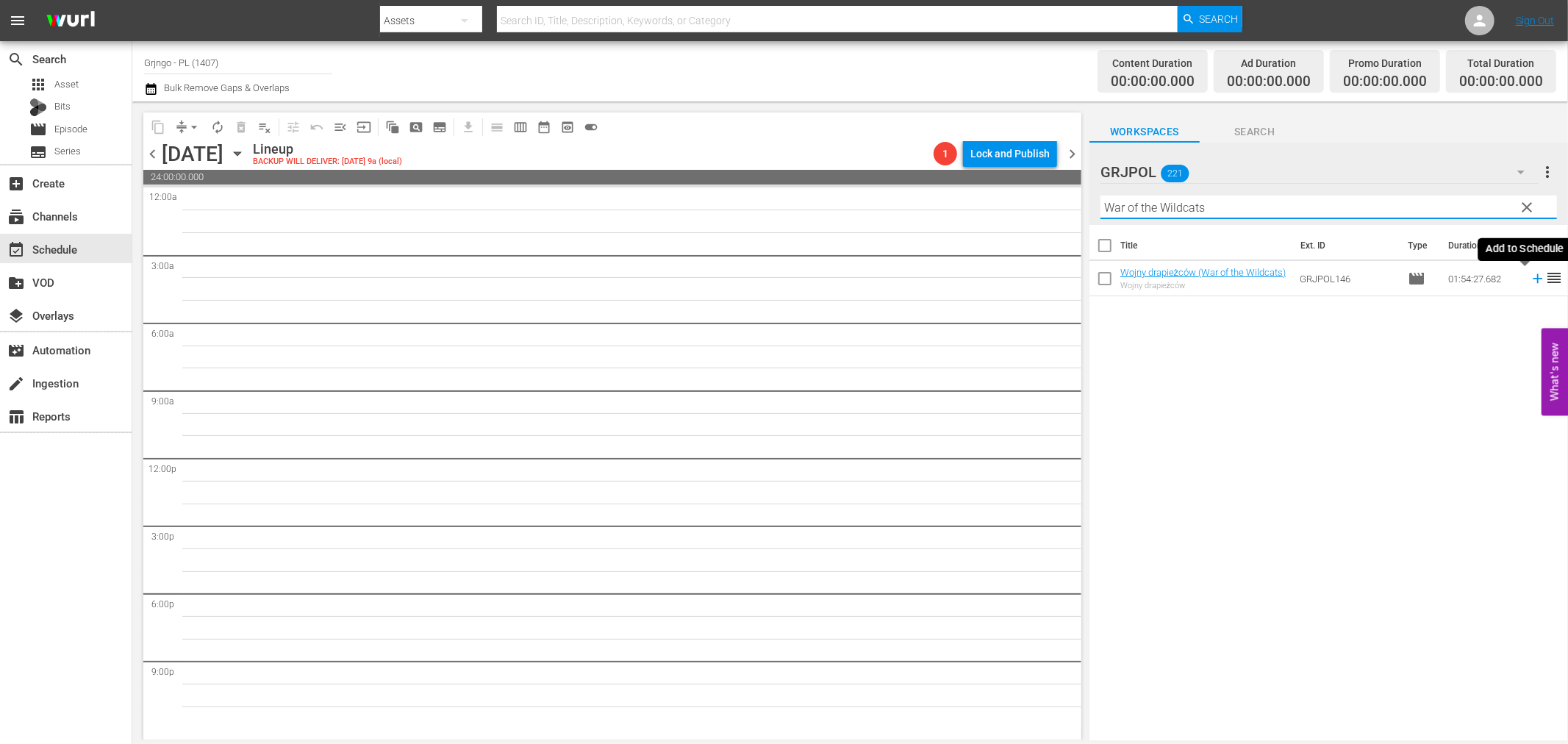
type input "War of the Wildcats"
click at [1530, 275] on icon at bounding box center [1537, 279] width 16 height 16
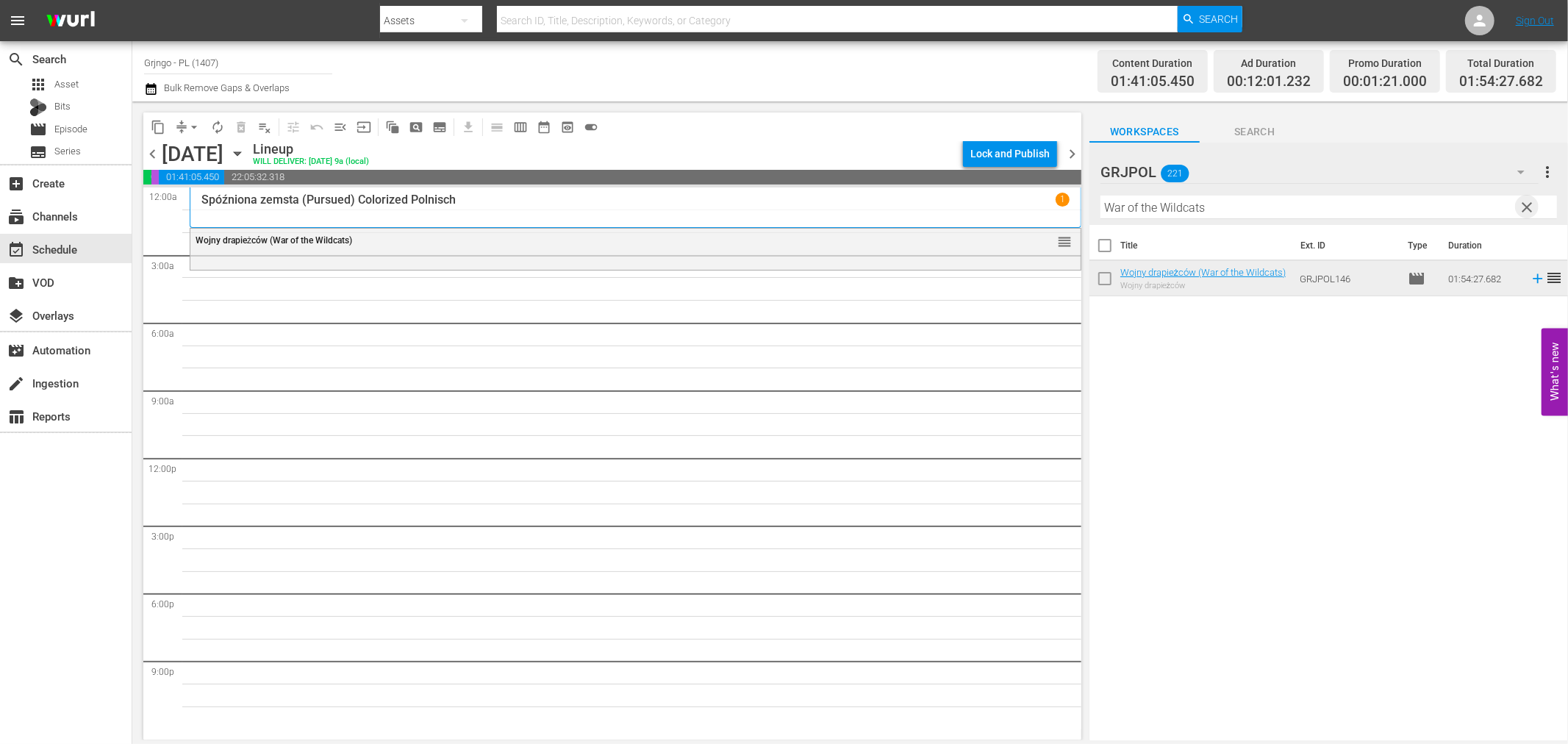
click at [1525, 207] on span "clear" at bounding box center [1528, 207] width 18 height 18
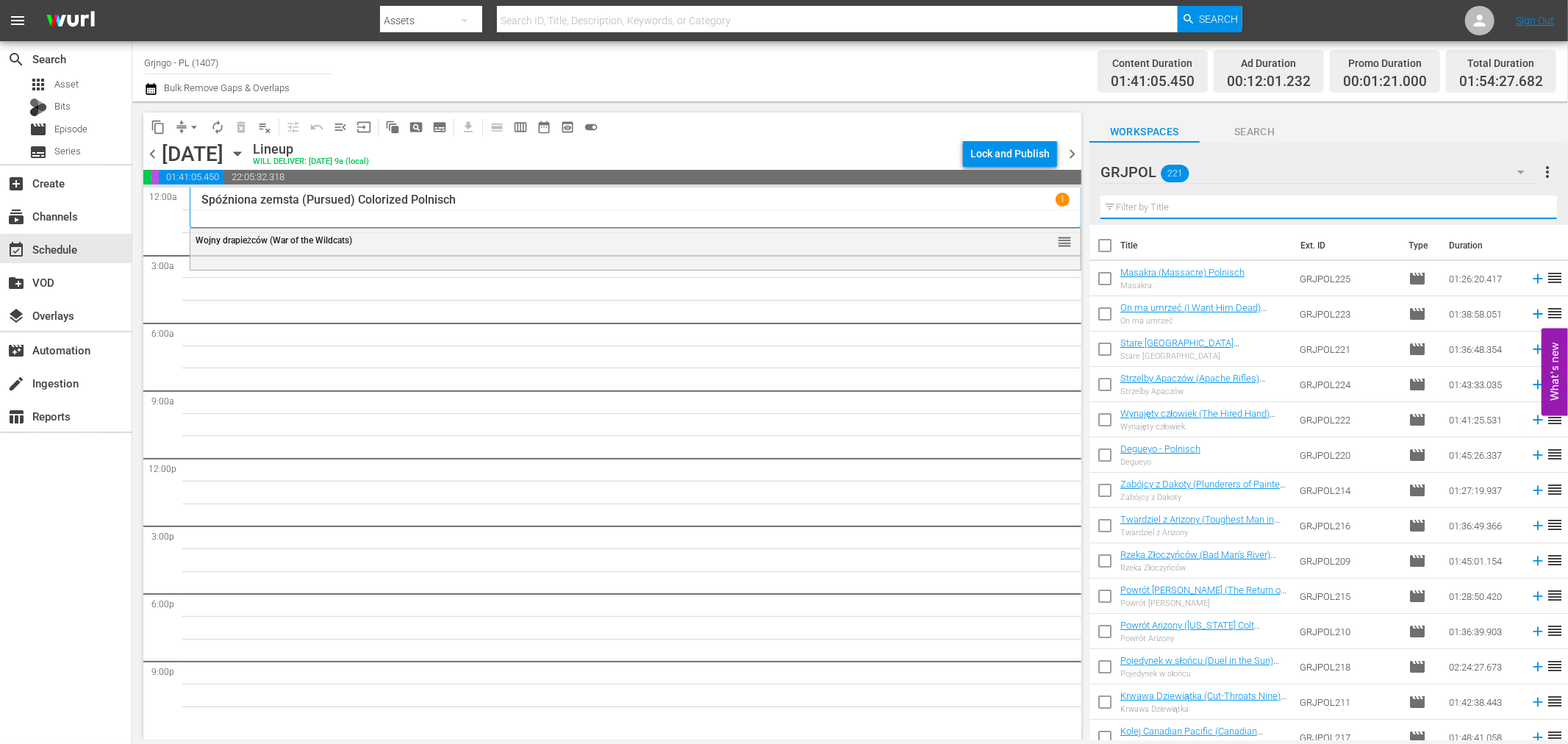
click at [1167, 208] on input "text" at bounding box center [1328, 207] width 456 height 24
paste input "Bonanza Kompilacja - Odcinki 19, 20, 21"
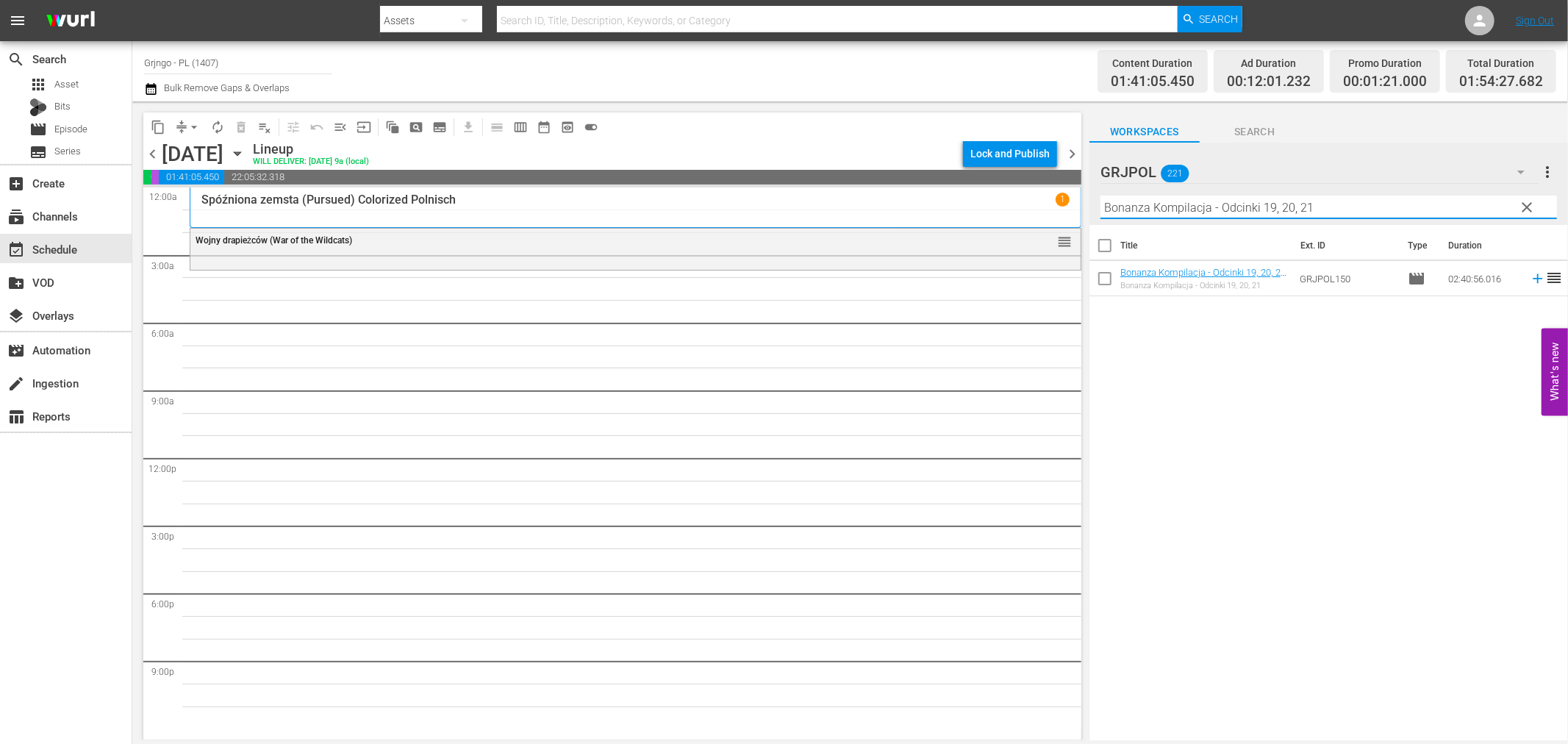
type input "Bonanza Kompilacja - Odcinki 19, 20, 21"
click at [1530, 280] on icon at bounding box center [1537, 279] width 16 height 16
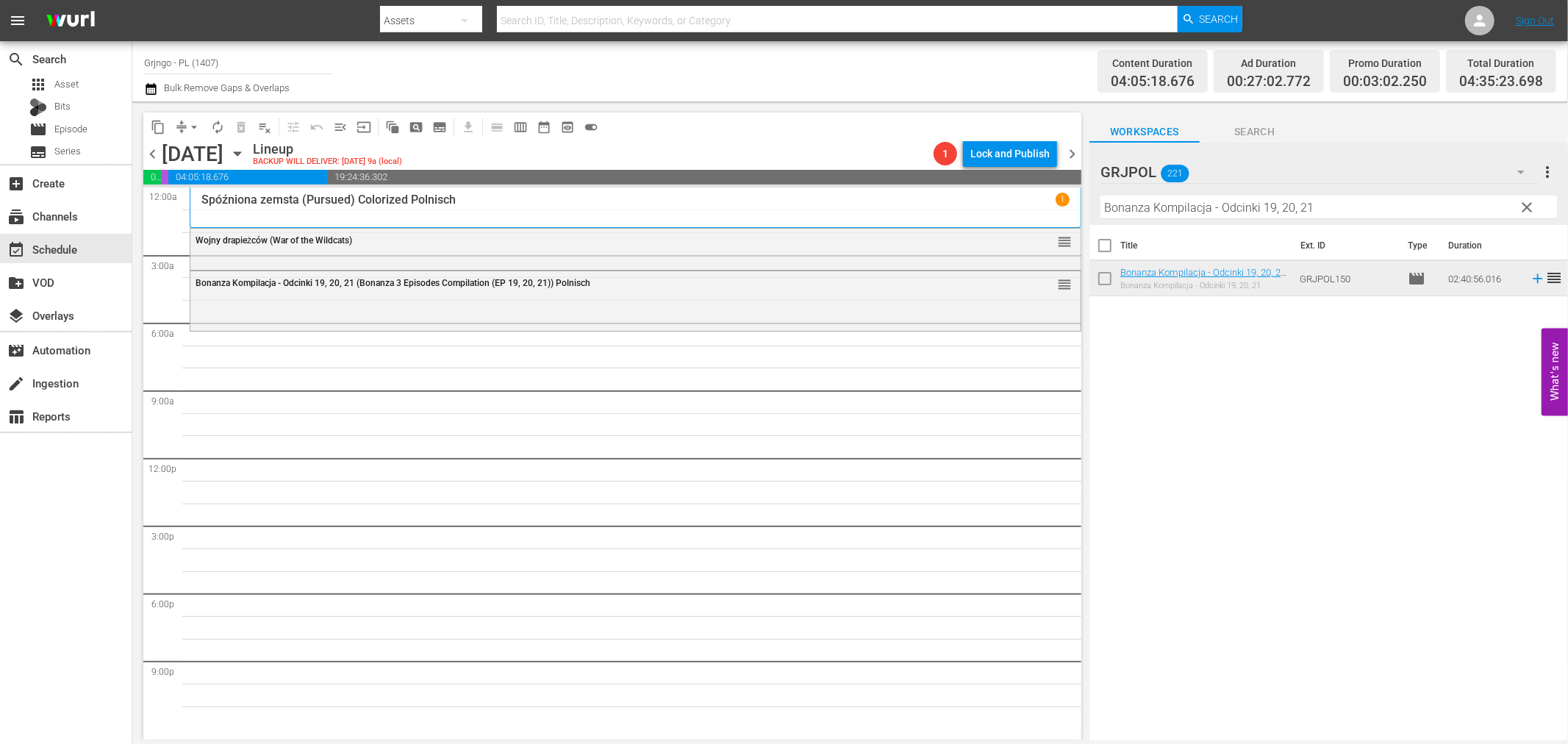
click at [1525, 203] on span "clear" at bounding box center [1528, 207] width 18 height 18
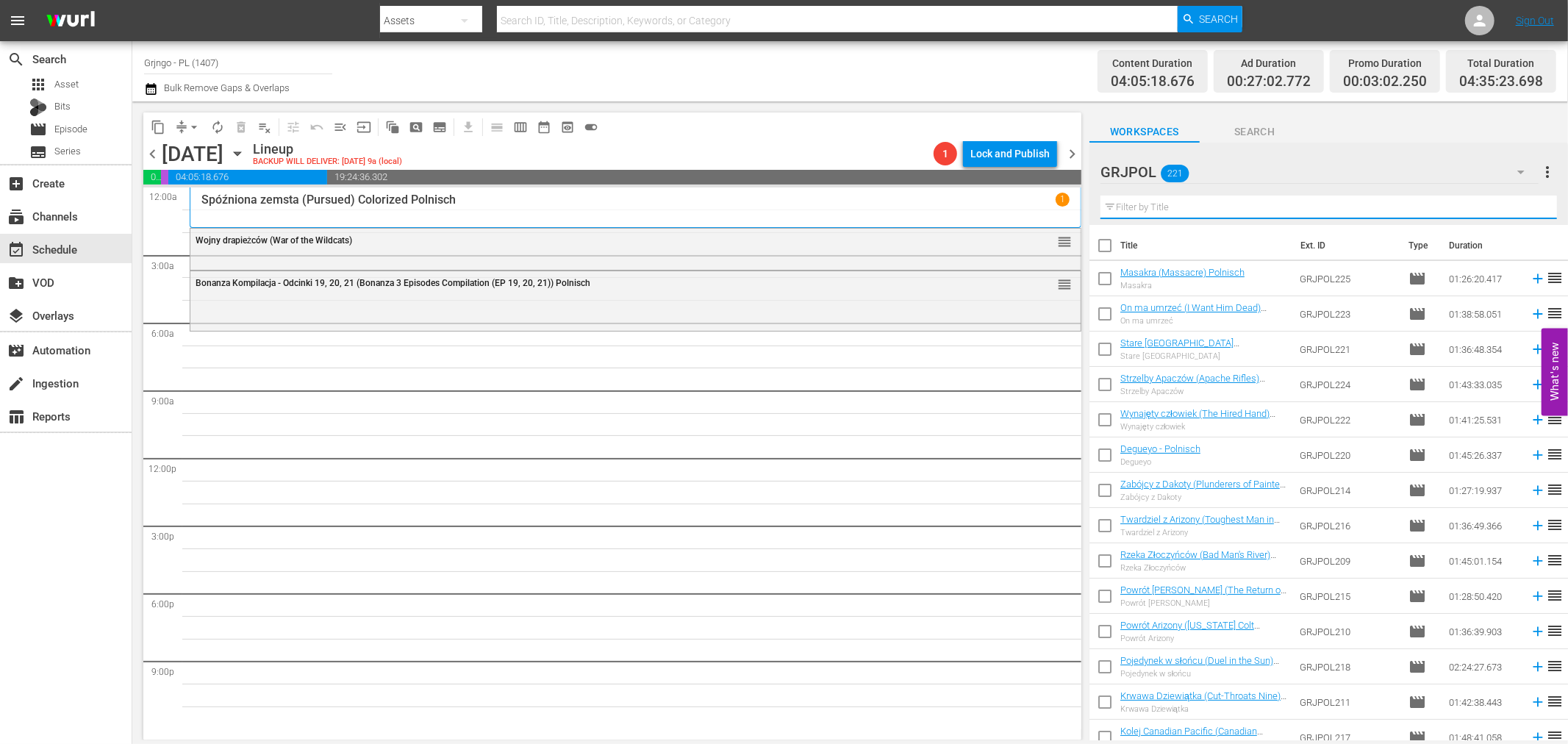
paste input "The Man from [US_STATE]"
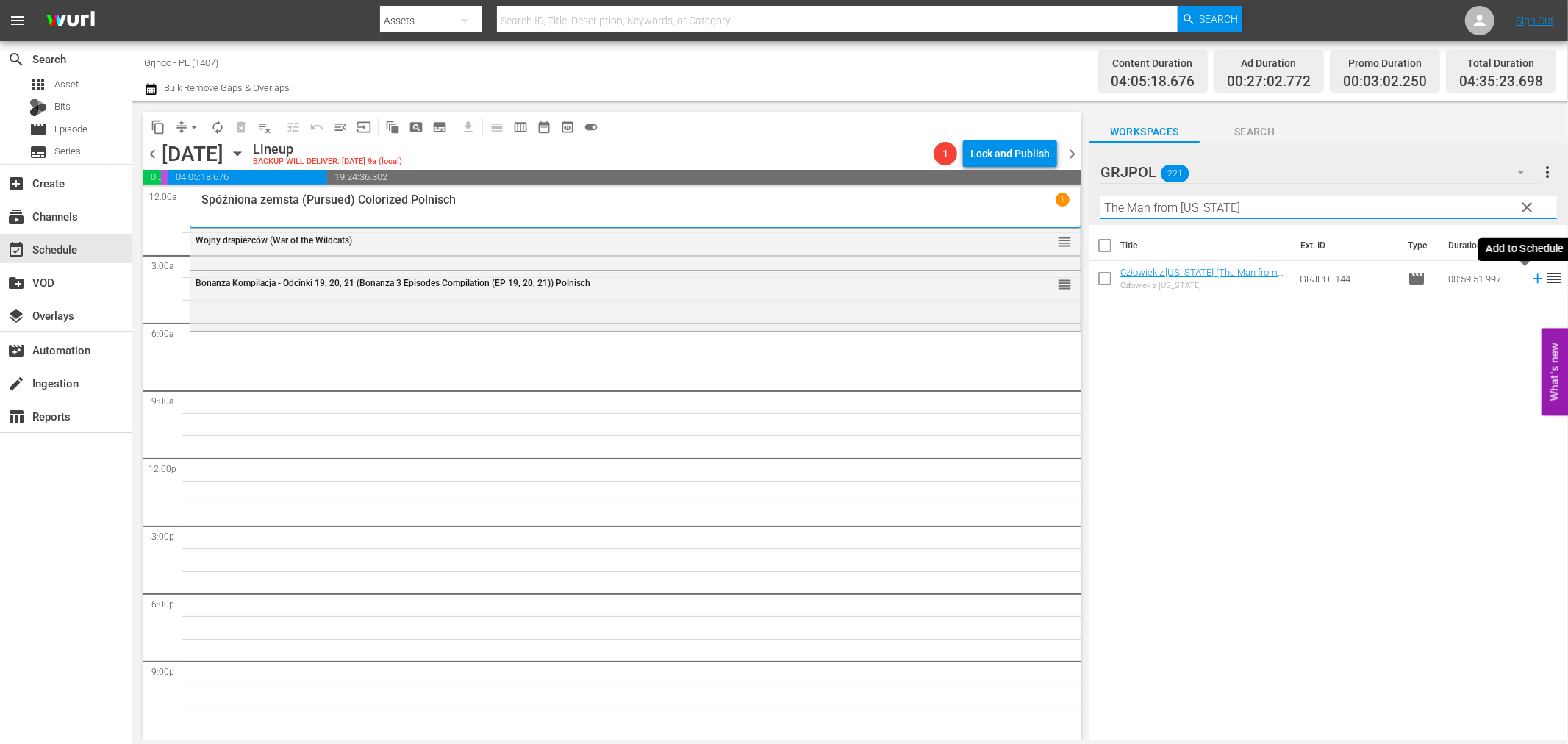
type input "The Man from [US_STATE]"
click at [1530, 275] on icon at bounding box center [1537, 279] width 16 height 16
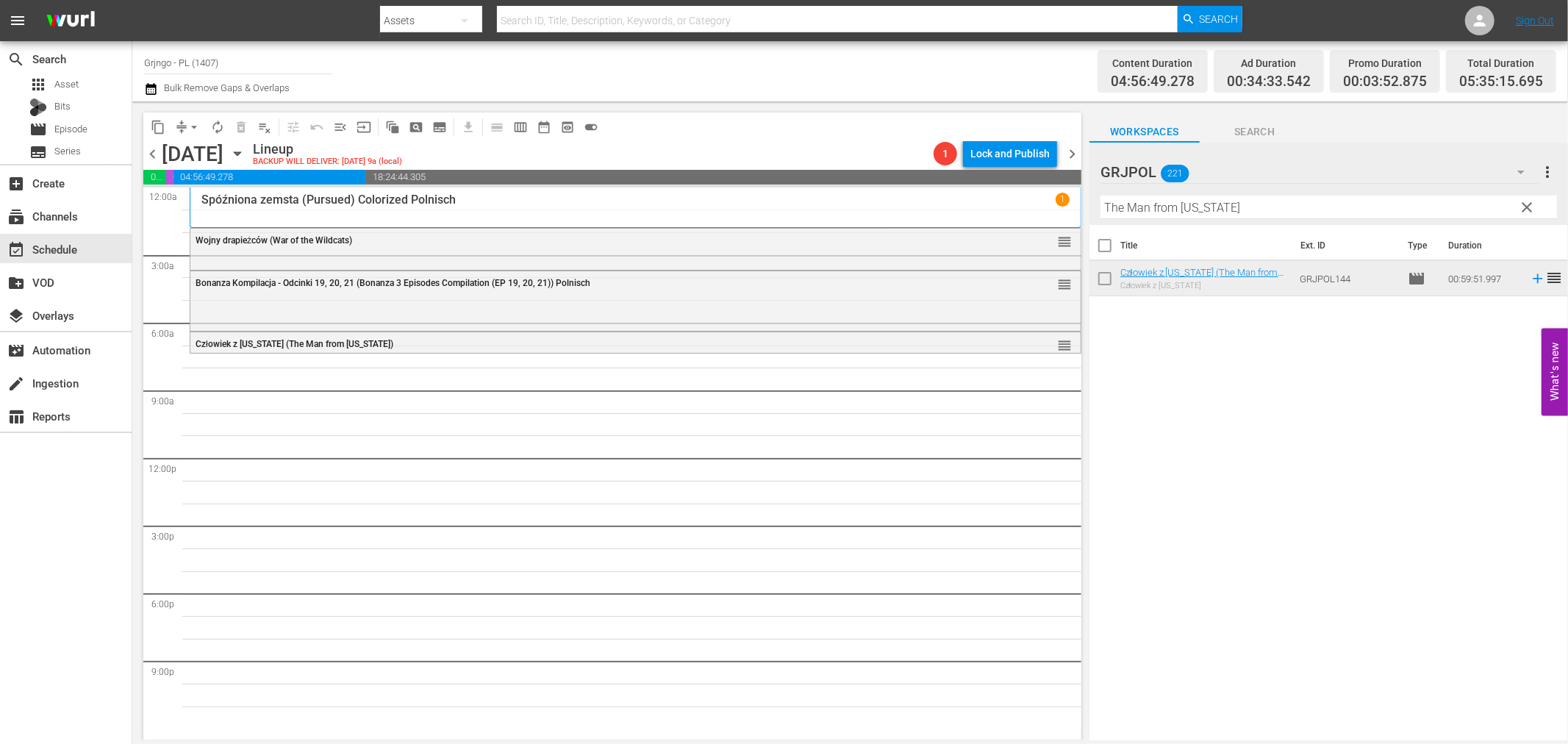
click at [1525, 208] on span "clear" at bounding box center [1528, 207] width 18 height 18
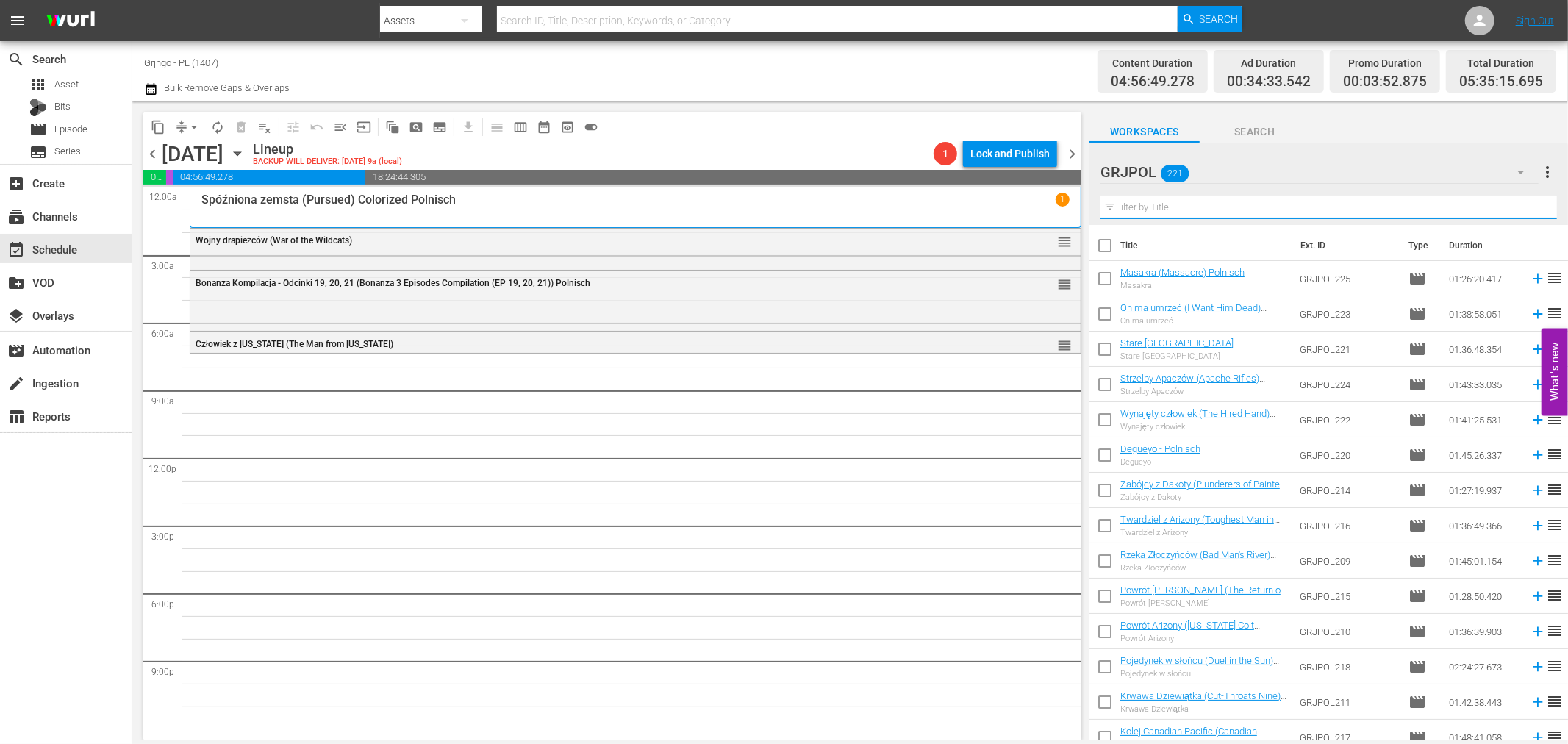
paste input "Adios Compañeros"
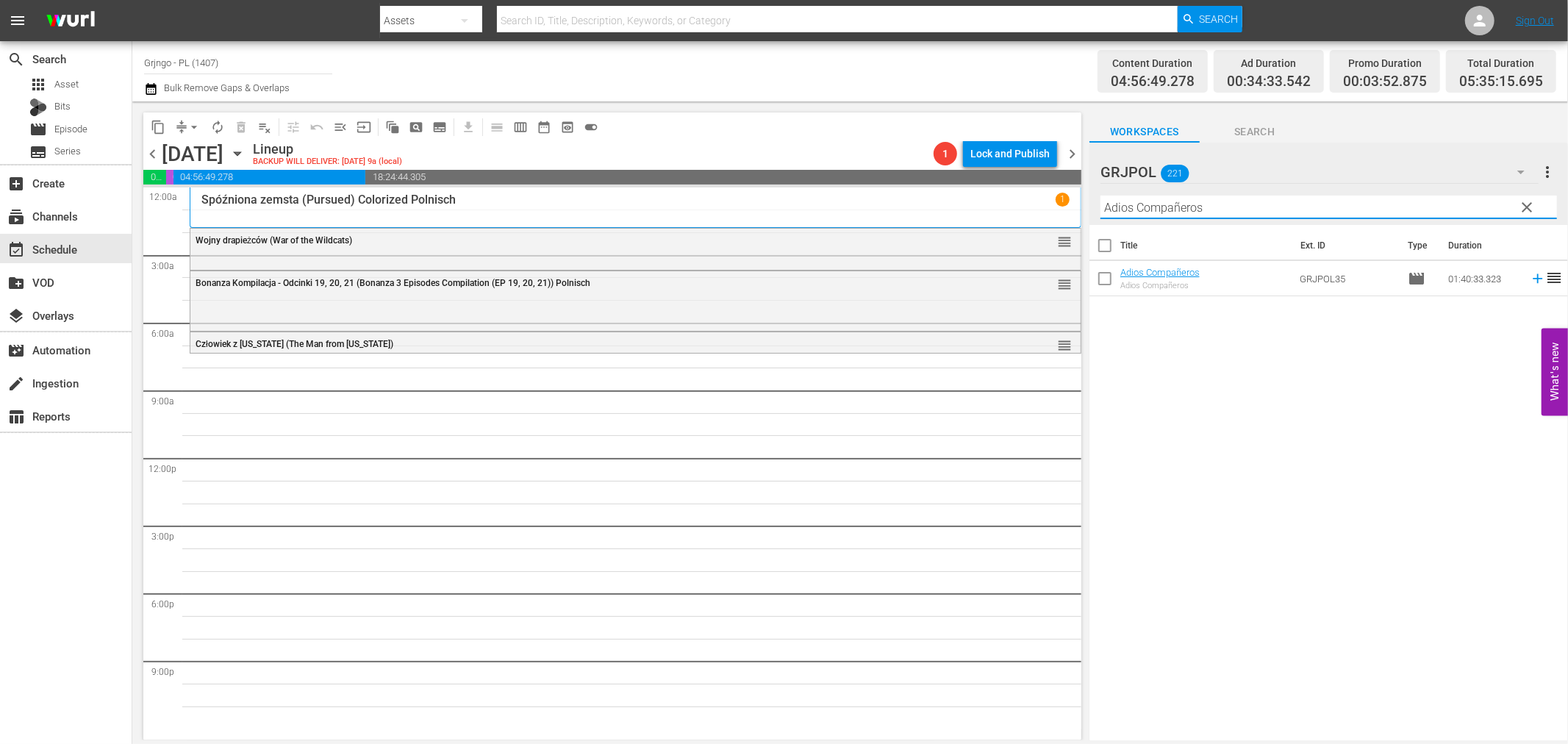
type input "Adios Compañeros"
click at [1530, 281] on icon at bounding box center [1537, 279] width 16 height 16
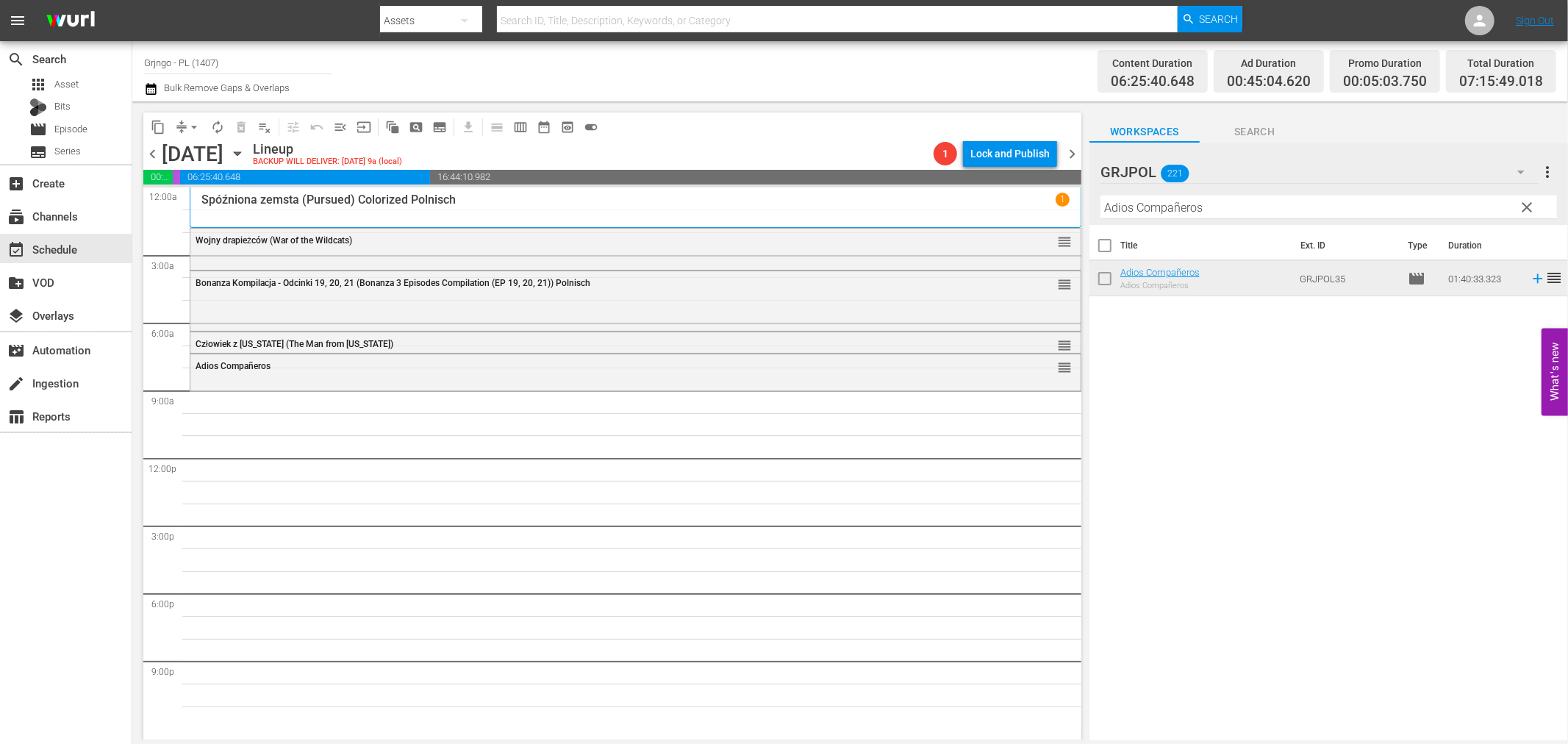
drag, startPoint x: 1524, startPoint y: 200, endPoint x: 1190, endPoint y: 206, distance: 334.1
click at [1524, 200] on span "clear" at bounding box center [1528, 207] width 18 height 18
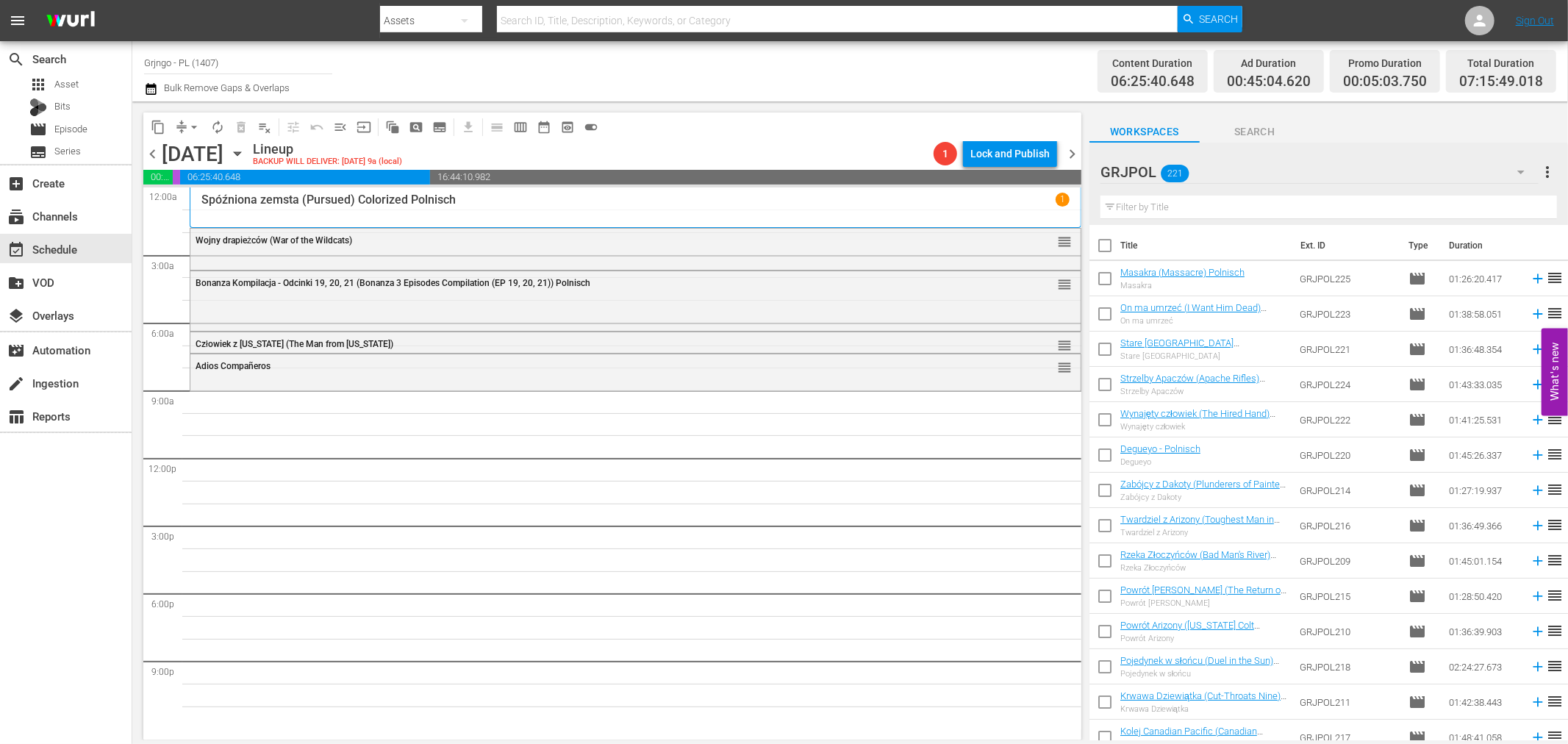
click at [1186, 204] on input "text" at bounding box center [1328, 207] width 456 height 24
paste input "Abilene Town"
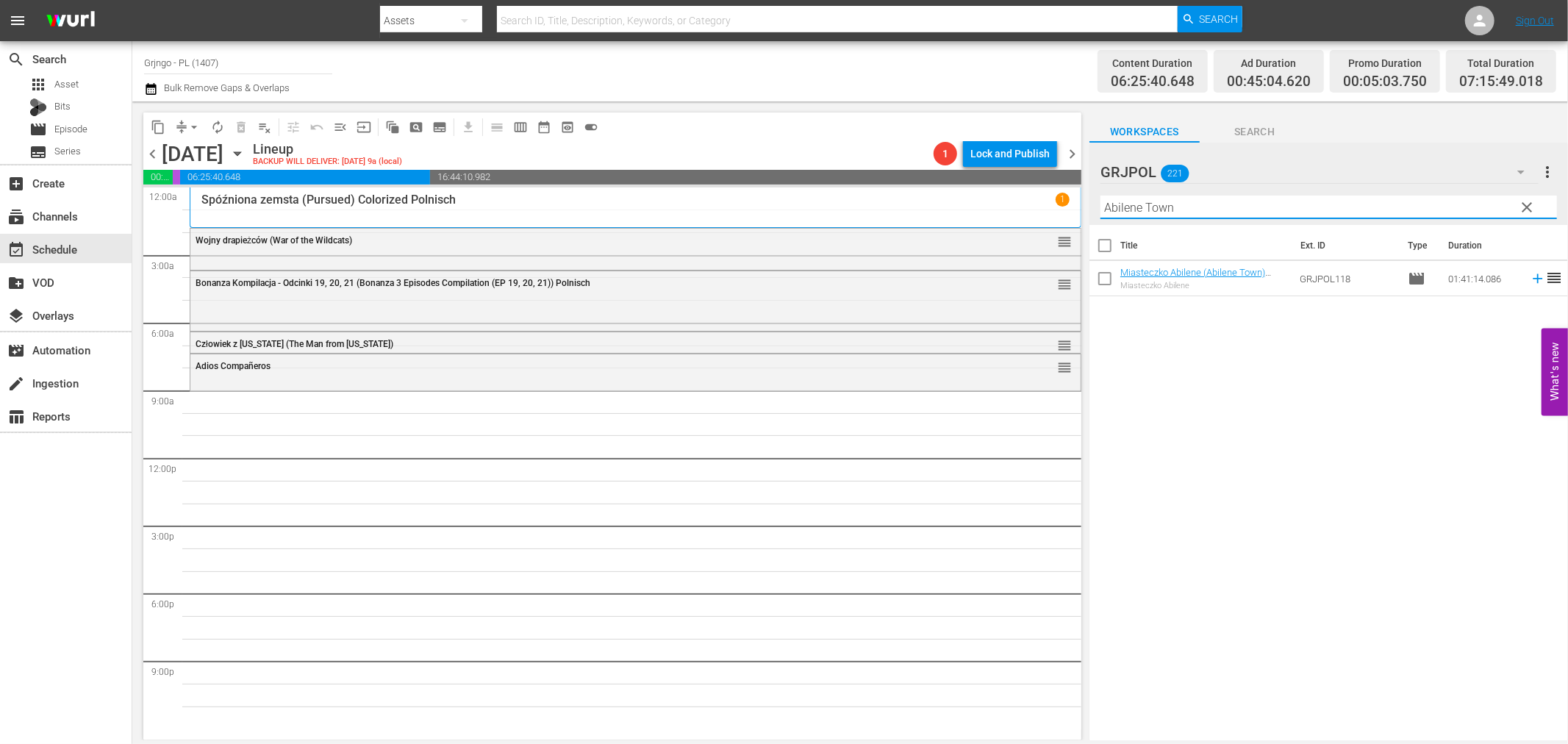
type input "Abilene Town"
click at [1530, 276] on icon at bounding box center [1537, 279] width 16 height 16
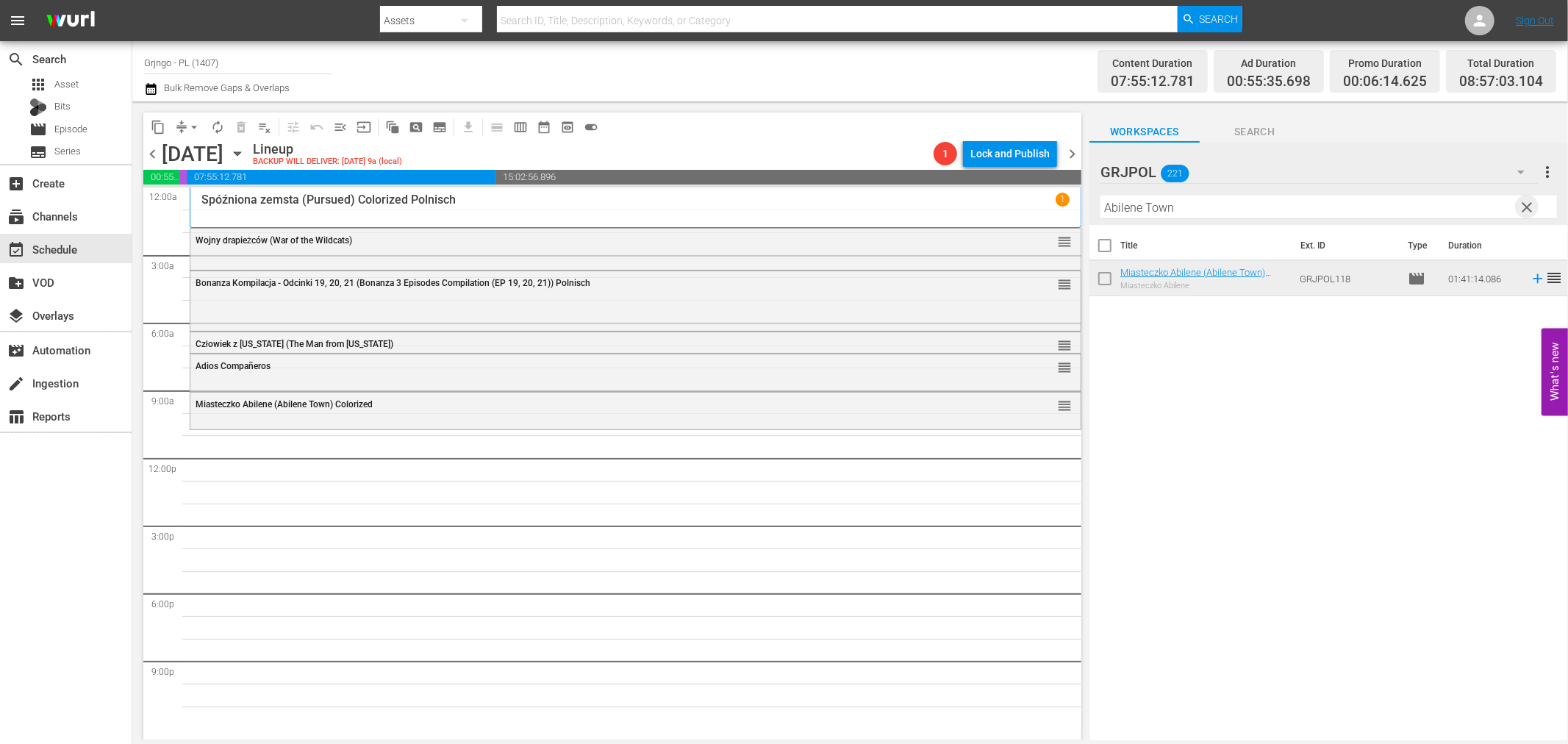
click at [1524, 201] on span "clear" at bounding box center [1528, 207] width 18 height 18
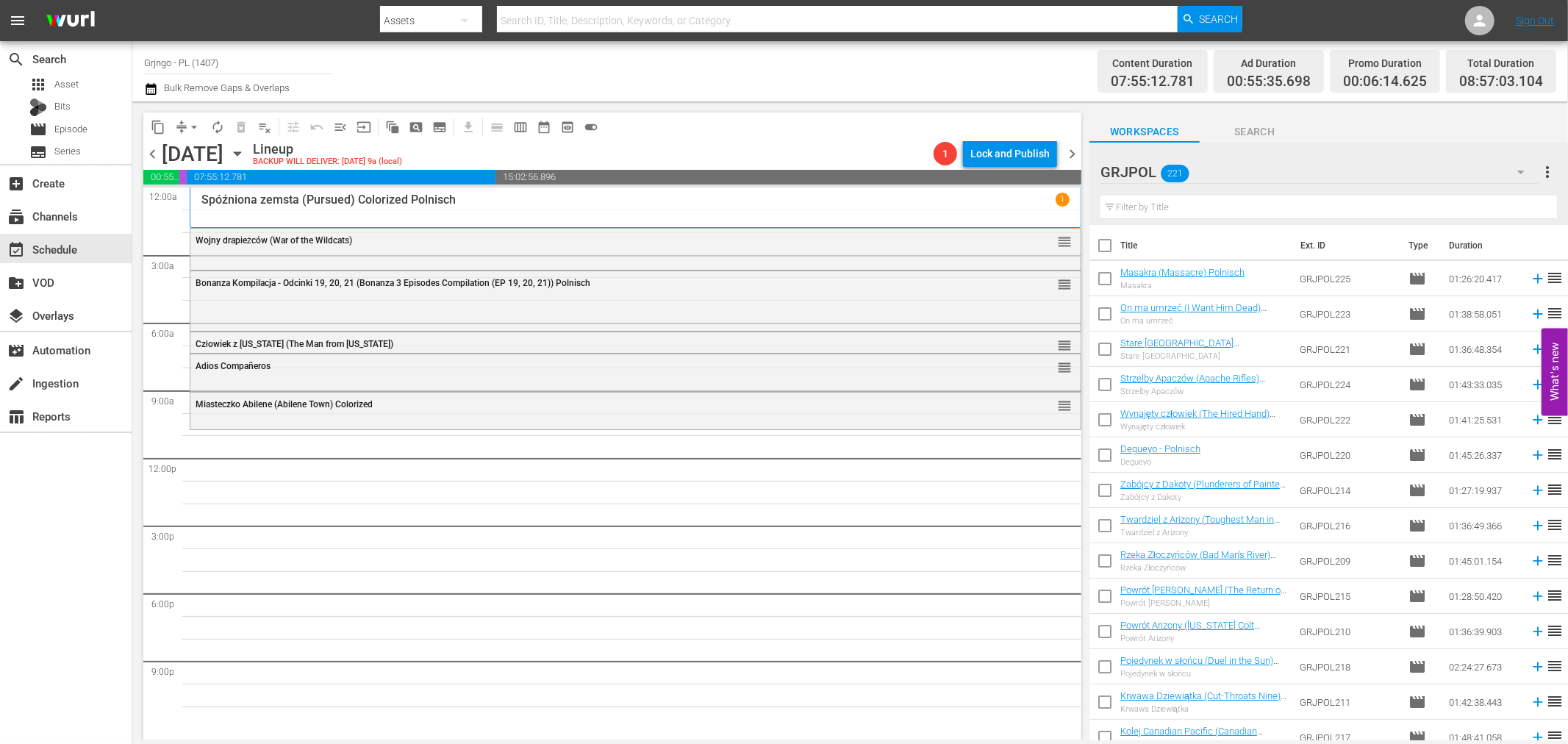
click at [1198, 207] on input "text" at bounding box center [1328, 207] width 456 height 24
paste input "Stagecoach (1939)"
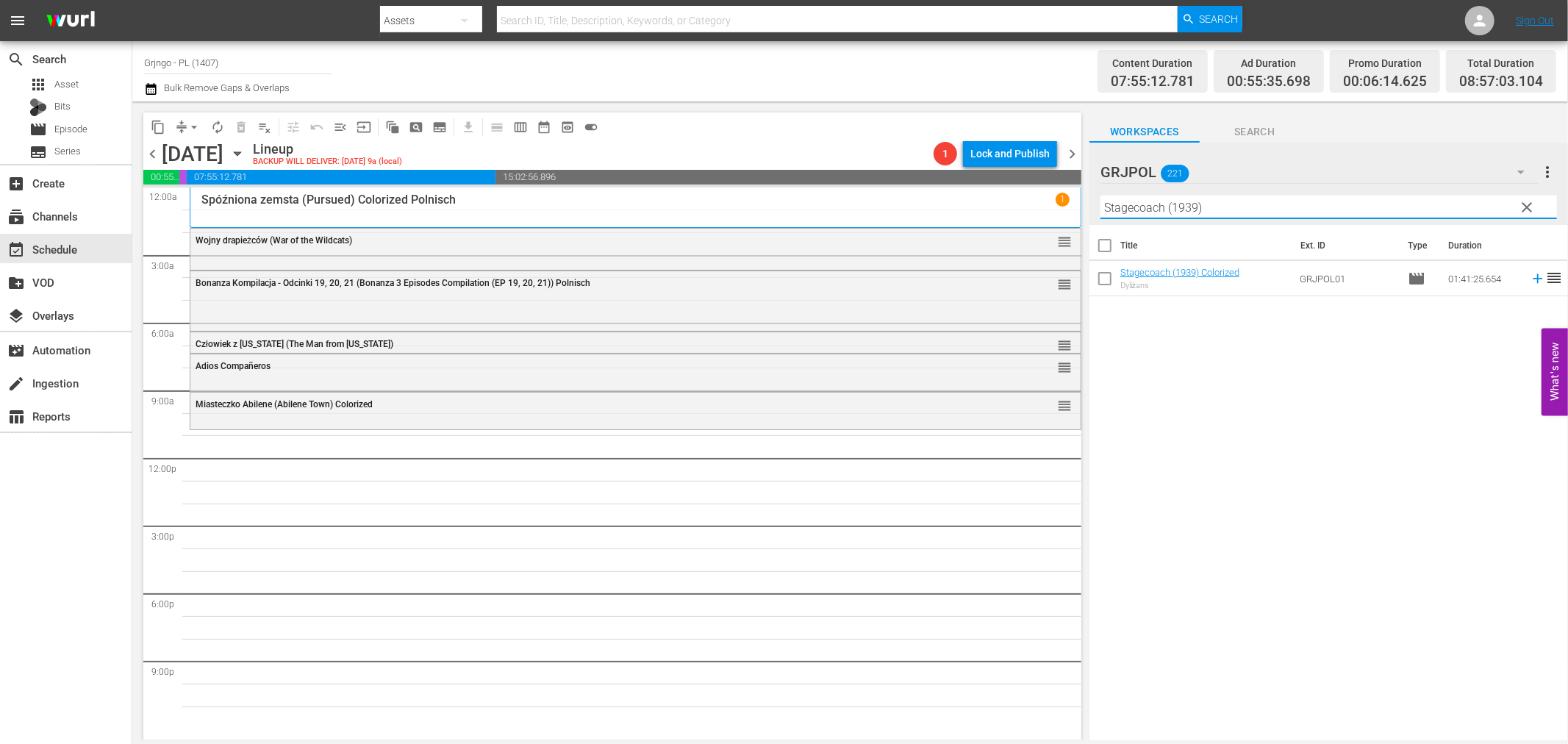
type input "Stagecoach (1939)"
drag, startPoint x: 1527, startPoint y: 275, endPoint x: 1560, endPoint y: 314, distance: 51.1
click at [1530, 276] on icon at bounding box center [1537, 279] width 16 height 16
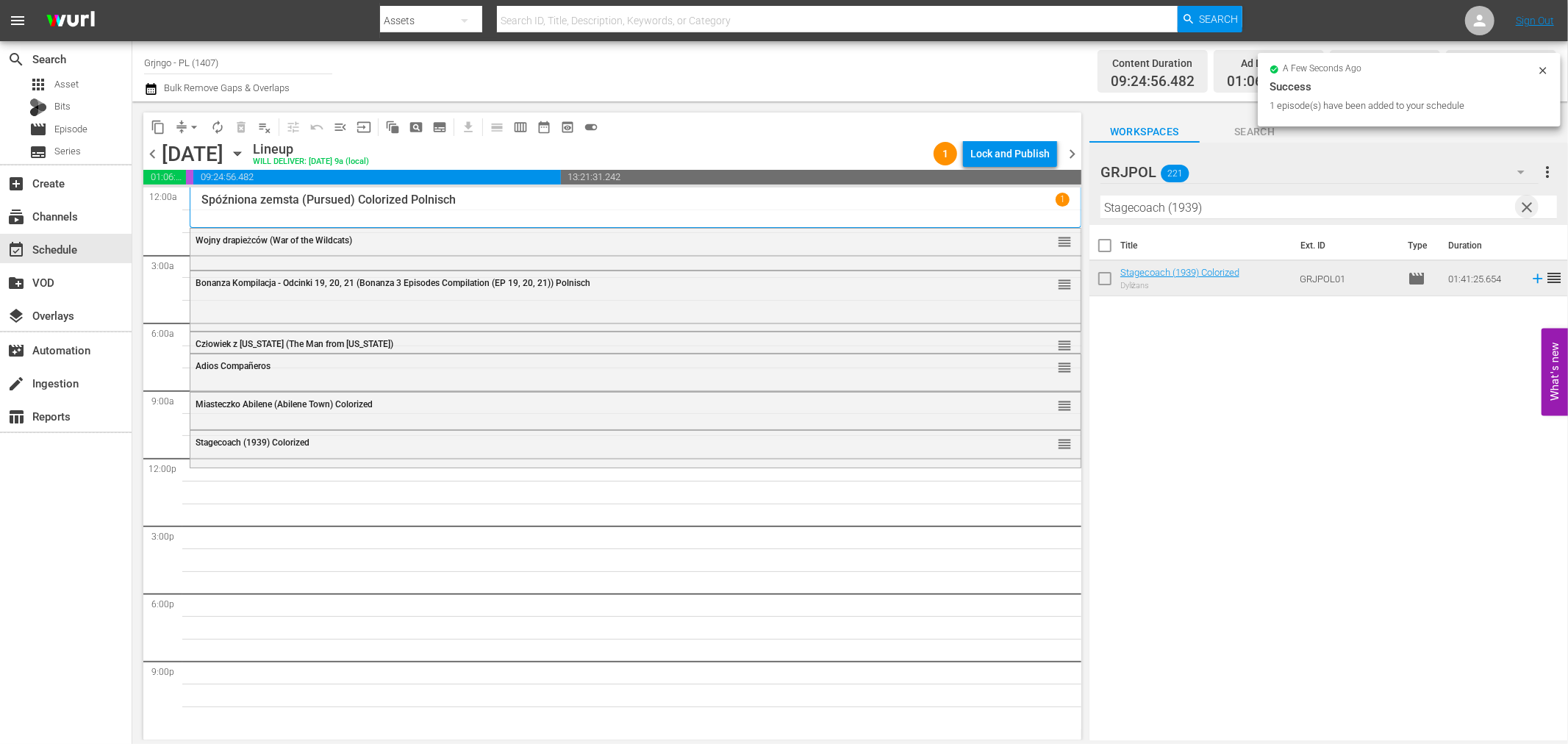
click at [1522, 206] on span "clear" at bounding box center [1528, 207] width 18 height 18
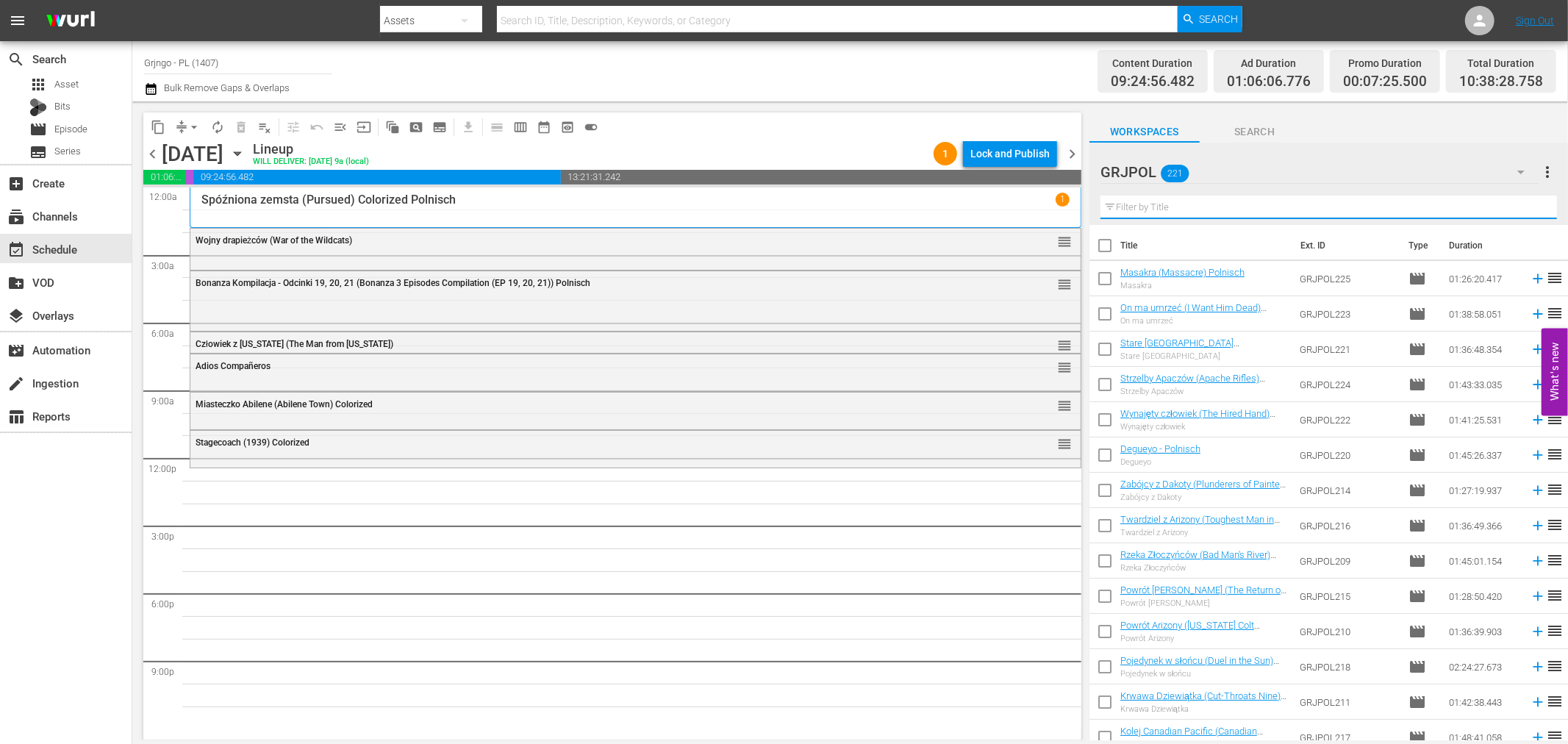
paste input "[DEMOGRAPHIC_DATA]"
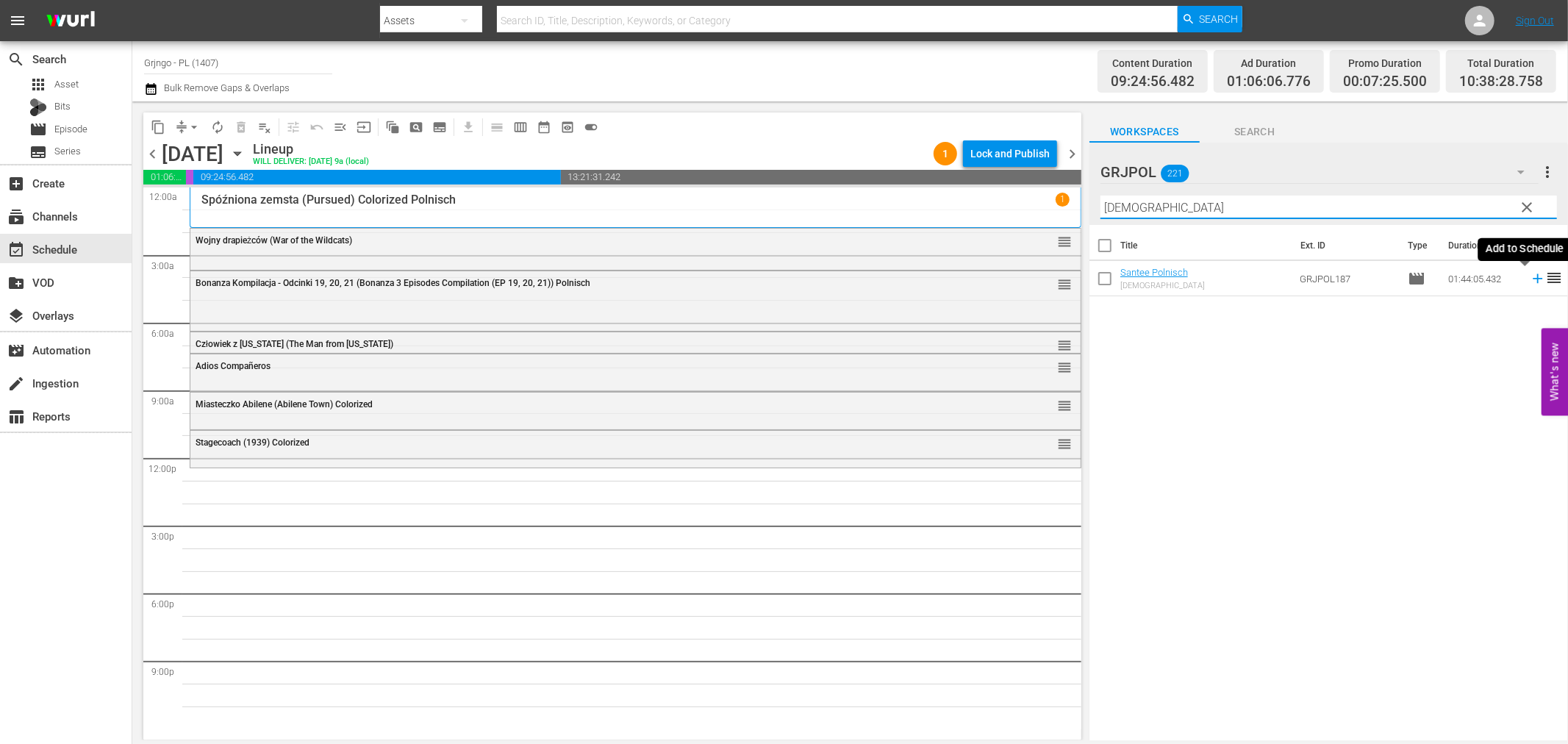
type input "[DEMOGRAPHIC_DATA]"
click at [1530, 282] on icon at bounding box center [1537, 279] width 16 height 16
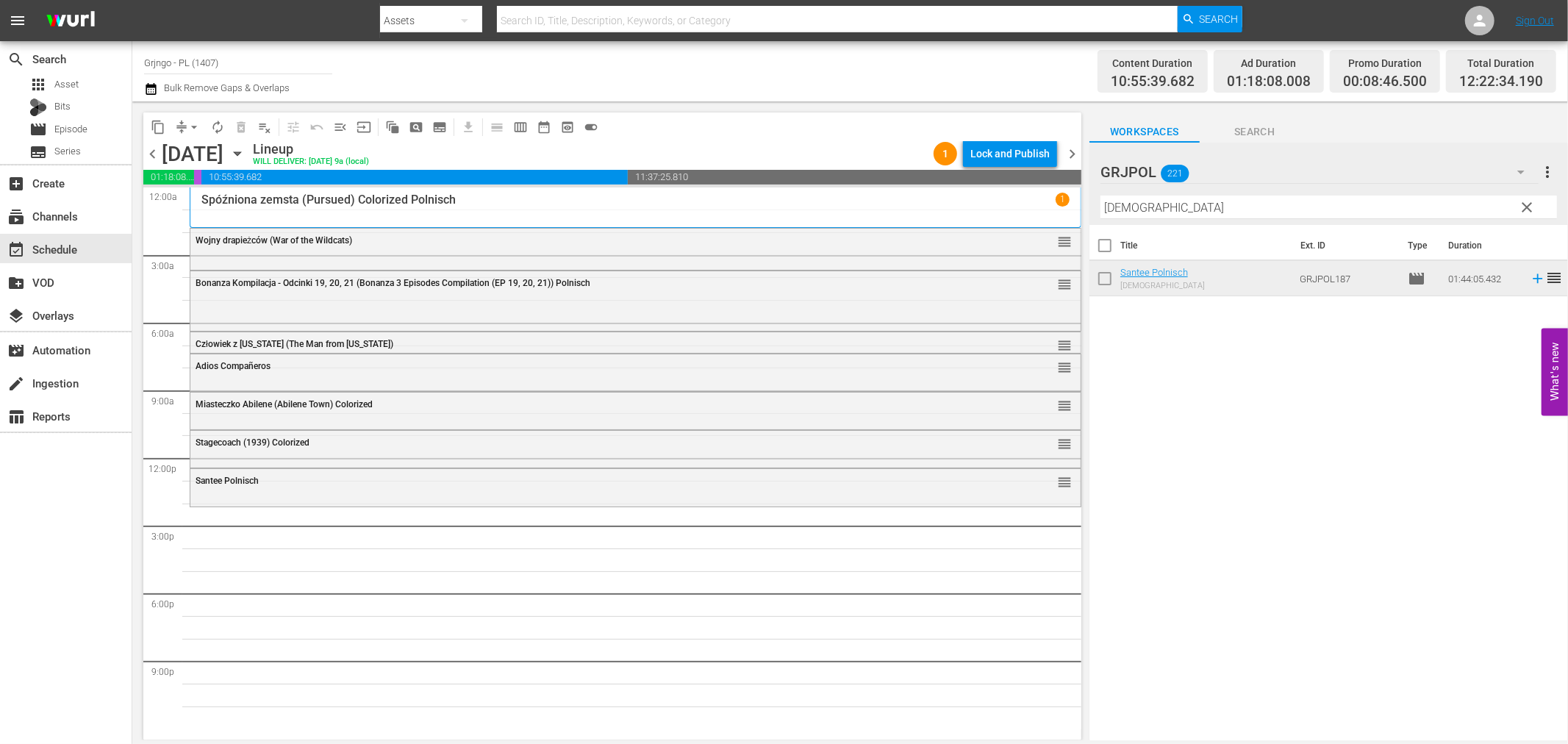
drag, startPoint x: 1527, startPoint y: 204, endPoint x: 1096, endPoint y: 201, distance: 431.0
click at [1527, 204] on span "clear" at bounding box center [1528, 207] width 18 height 18
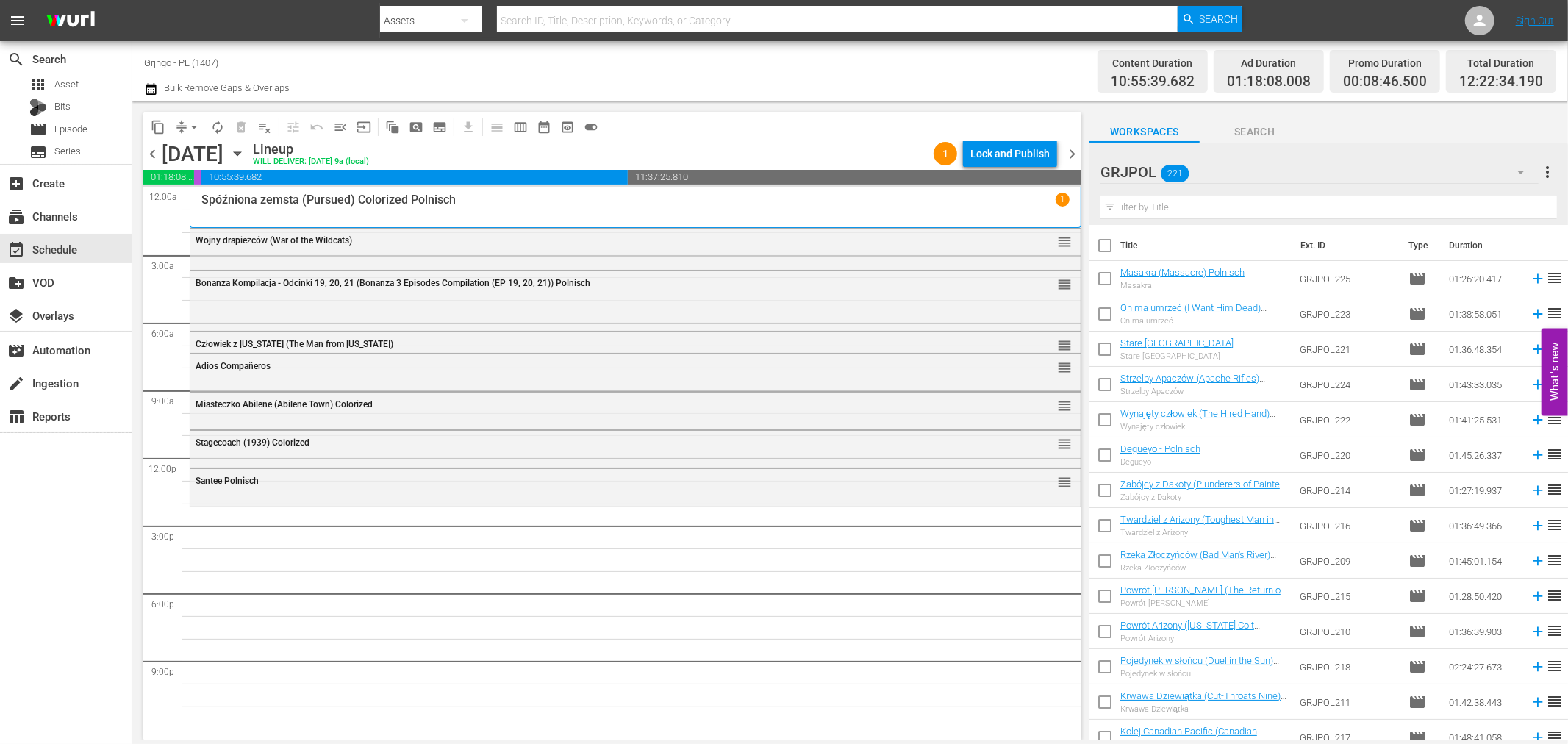
click at [1149, 207] on input "text" at bounding box center [1328, 207] width 456 height 24
paste input "Viva! [PERSON_NAME] AKA A Man Called Django!"
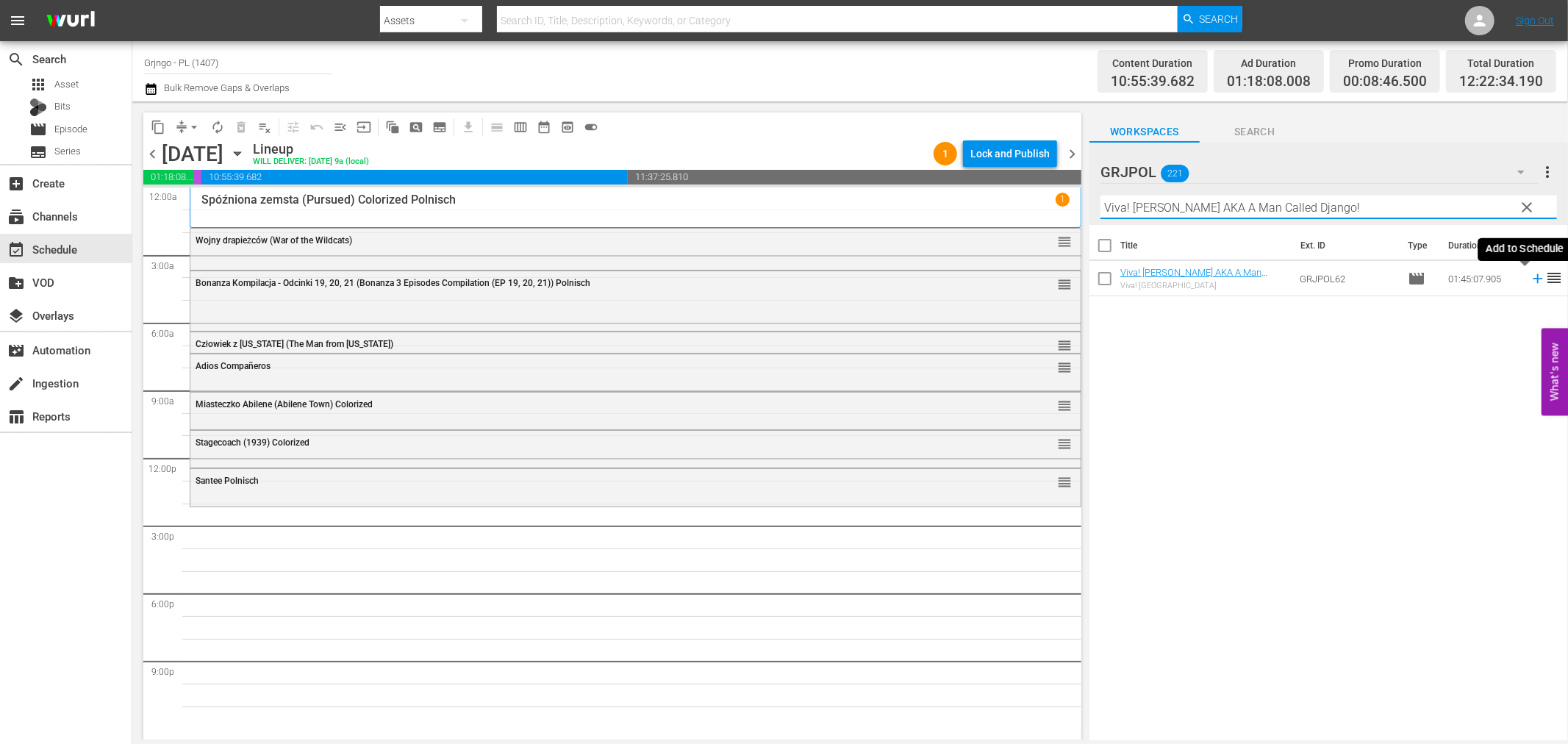
type input "Viva! [PERSON_NAME] AKA A Man Called Django!"
click at [1533, 278] on icon at bounding box center [1537, 279] width 10 height 10
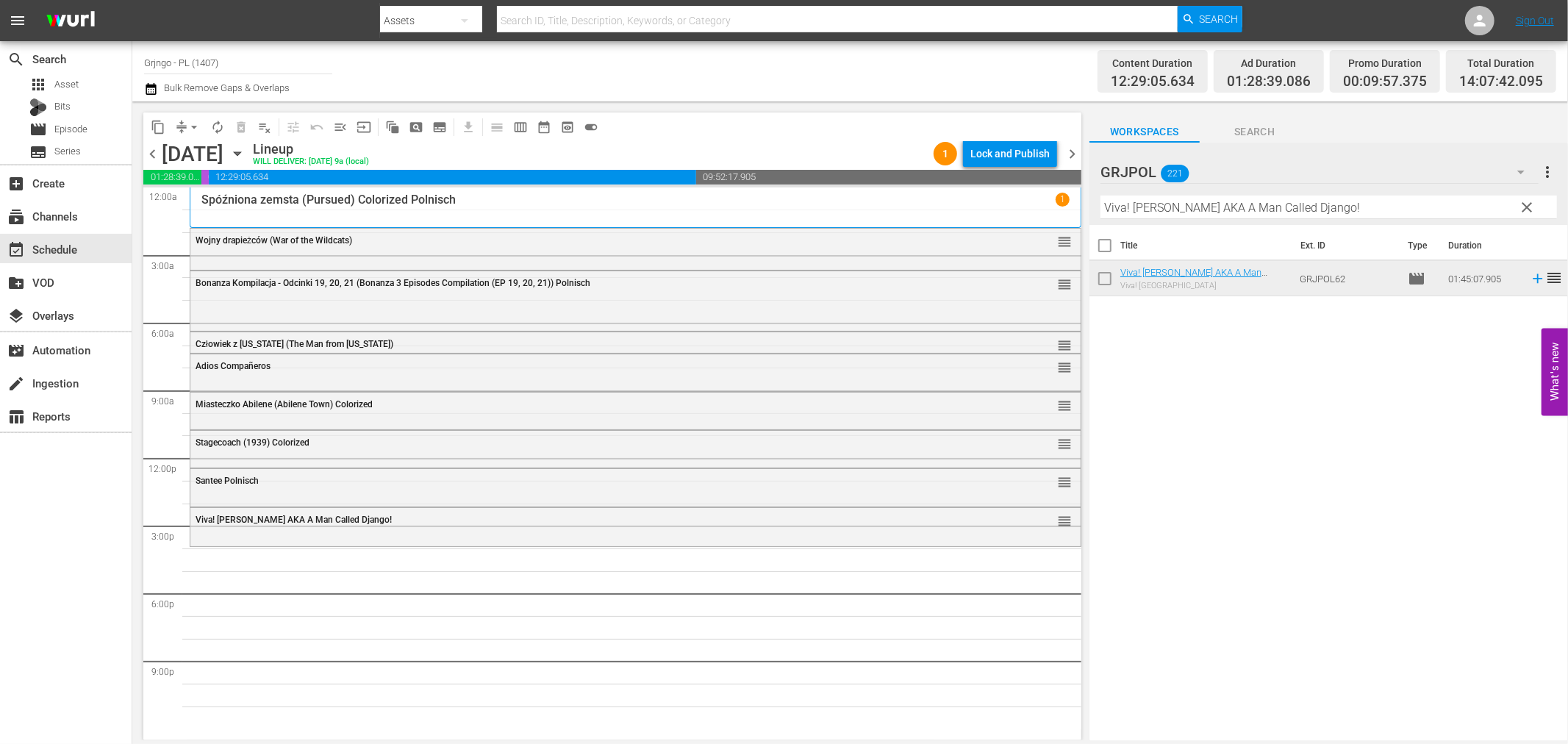
drag, startPoint x: 1523, startPoint y: 202, endPoint x: 1149, endPoint y: 196, distance: 374.0
click at [1523, 202] on span "clear" at bounding box center [1528, 207] width 18 height 18
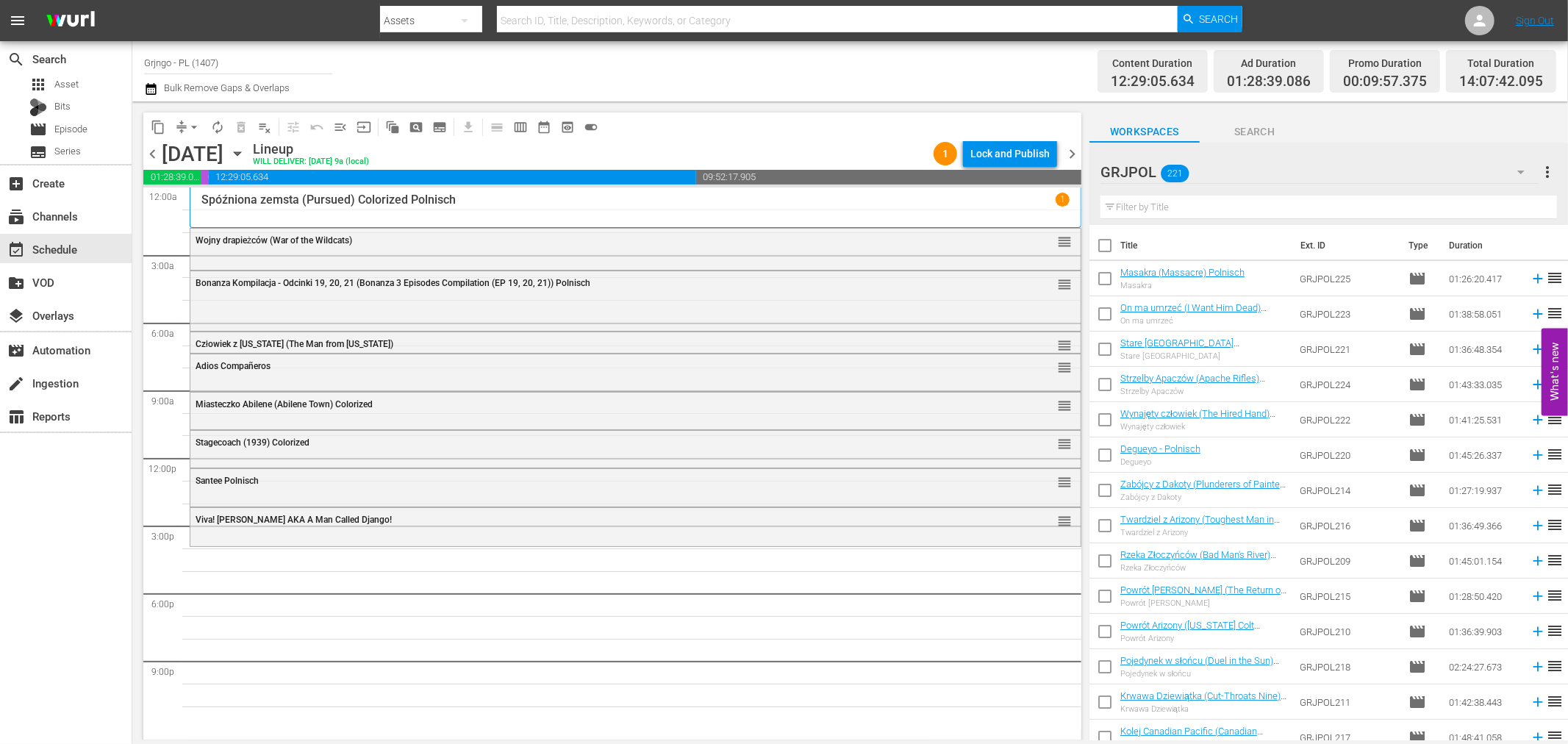
click at [1135, 208] on input "text" at bounding box center [1328, 207] width 456 height 24
paste input "Keoma"
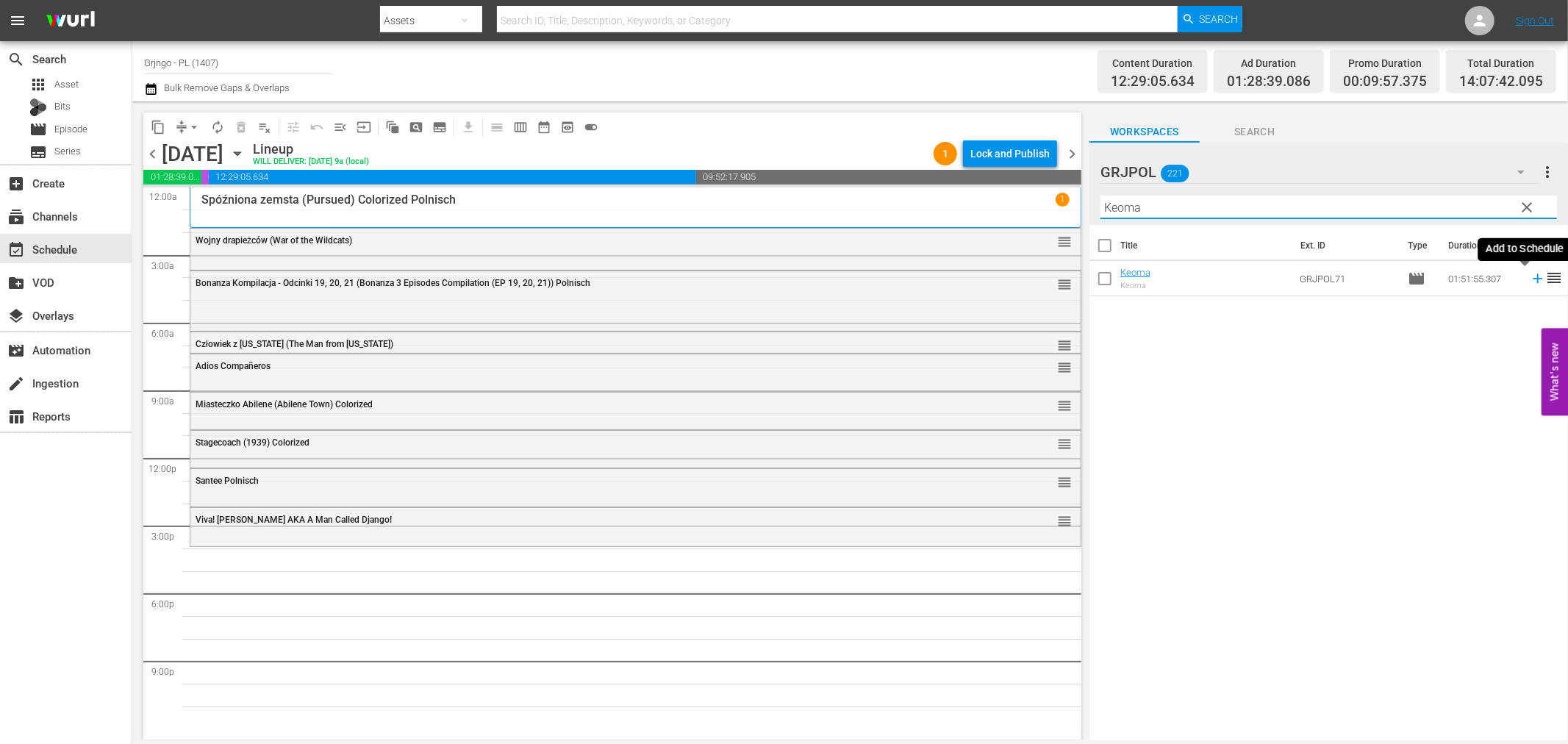
type input "Keoma"
click at [1530, 273] on icon at bounding box center [1537, 279] width 16 height 16
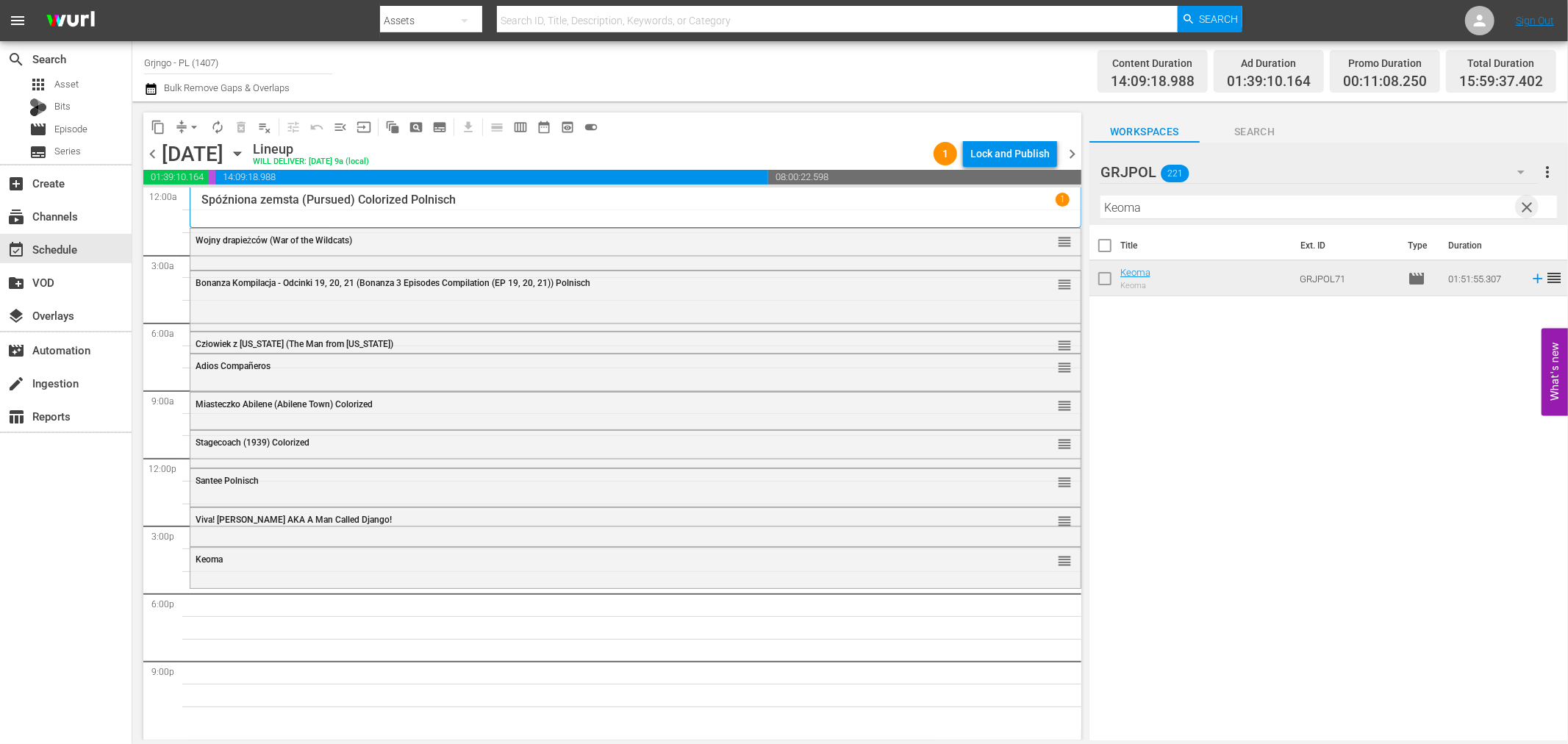
click at [1524, 208] on span "clear" at bounding box center [1528, 207] width 18 height 18
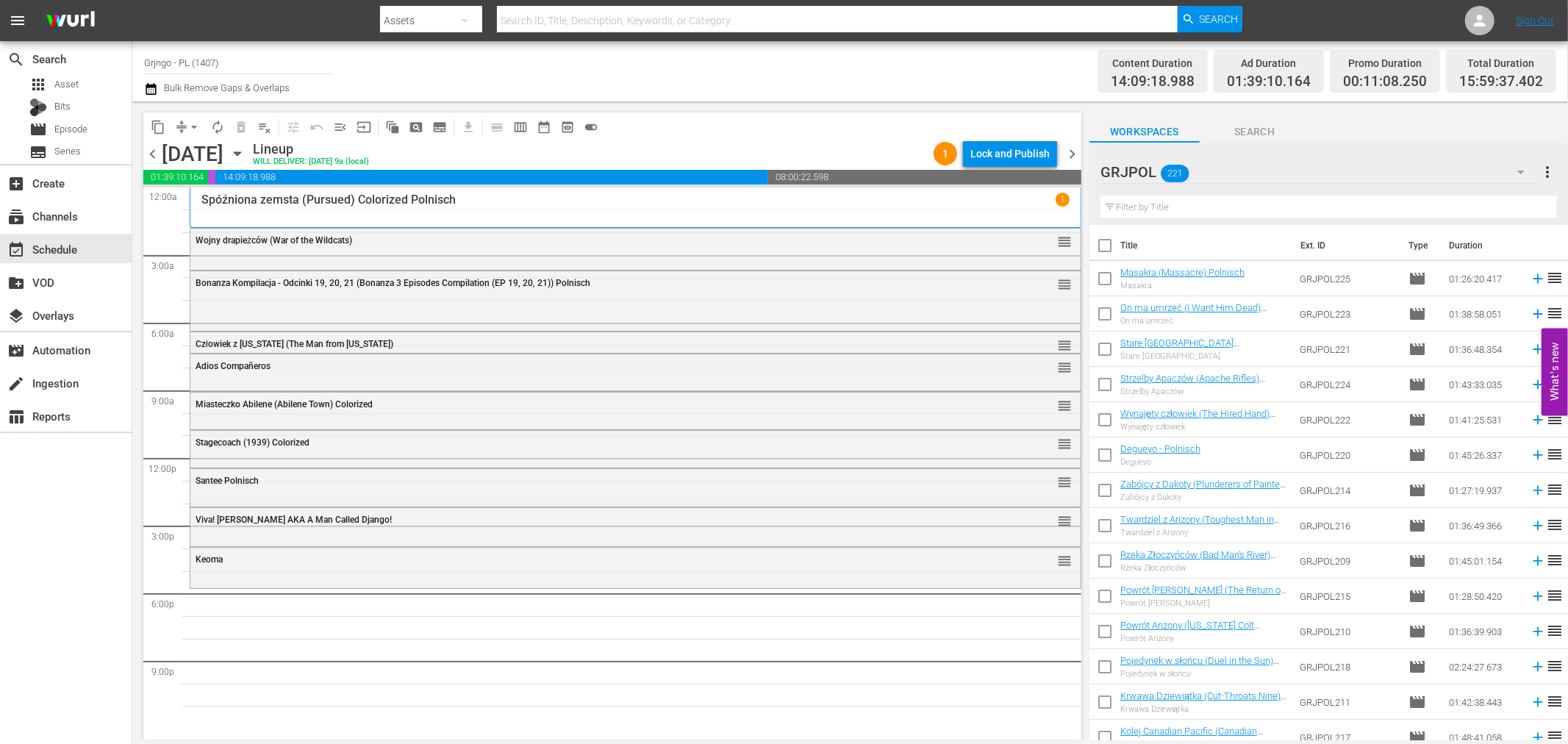
click at [1133, 211] on input "text" at bounding box center [1328, 207] width 456 height 24
paste input "Renegade Girl"
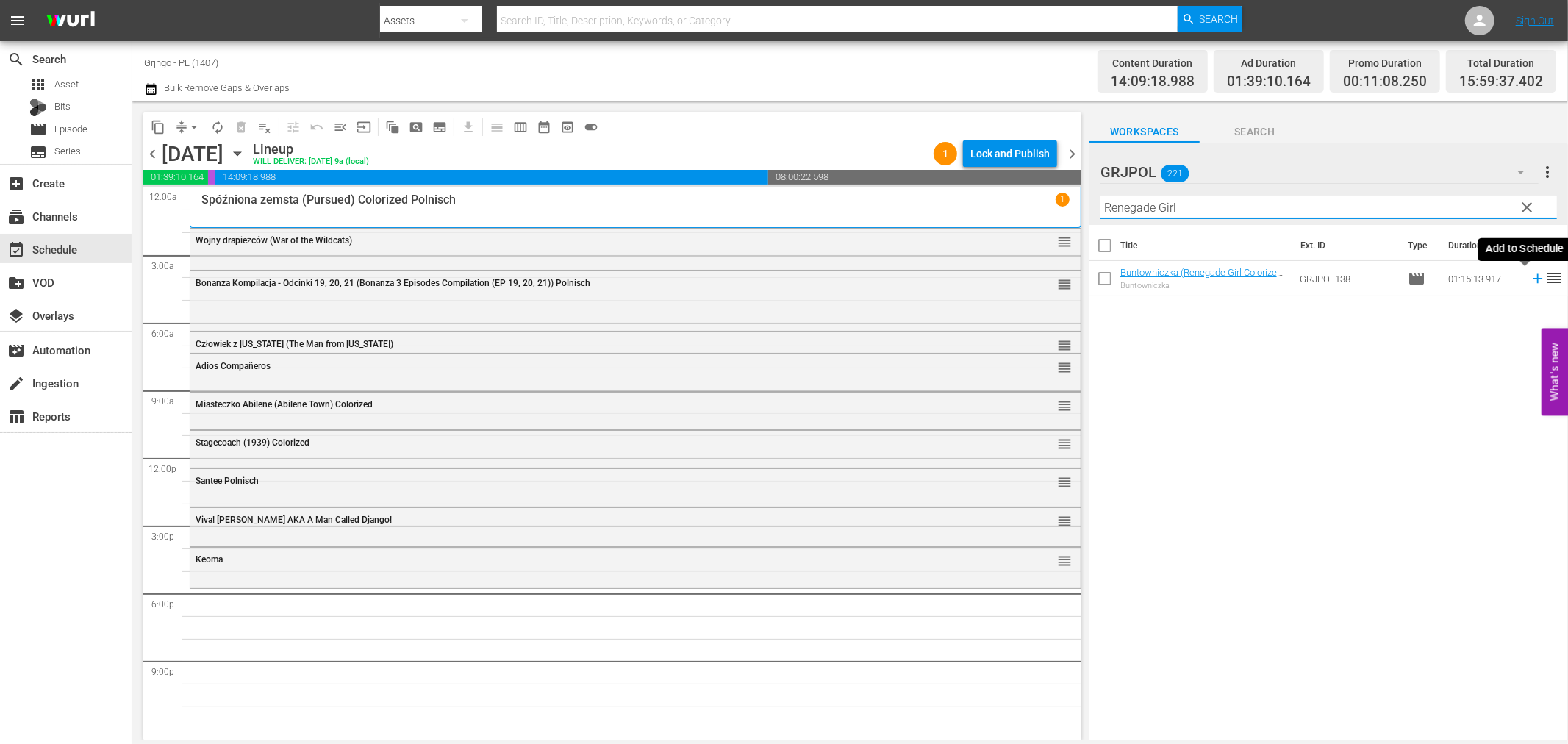
type input "Renegade Girl"
drag, startPoint x: 1525, startPoint y: 280, endPoint x: 1493, endPoint y: 305, distance: 40.6
click at [1533, 281] on icon at bounding box center [1537, 279] width 10 height 10
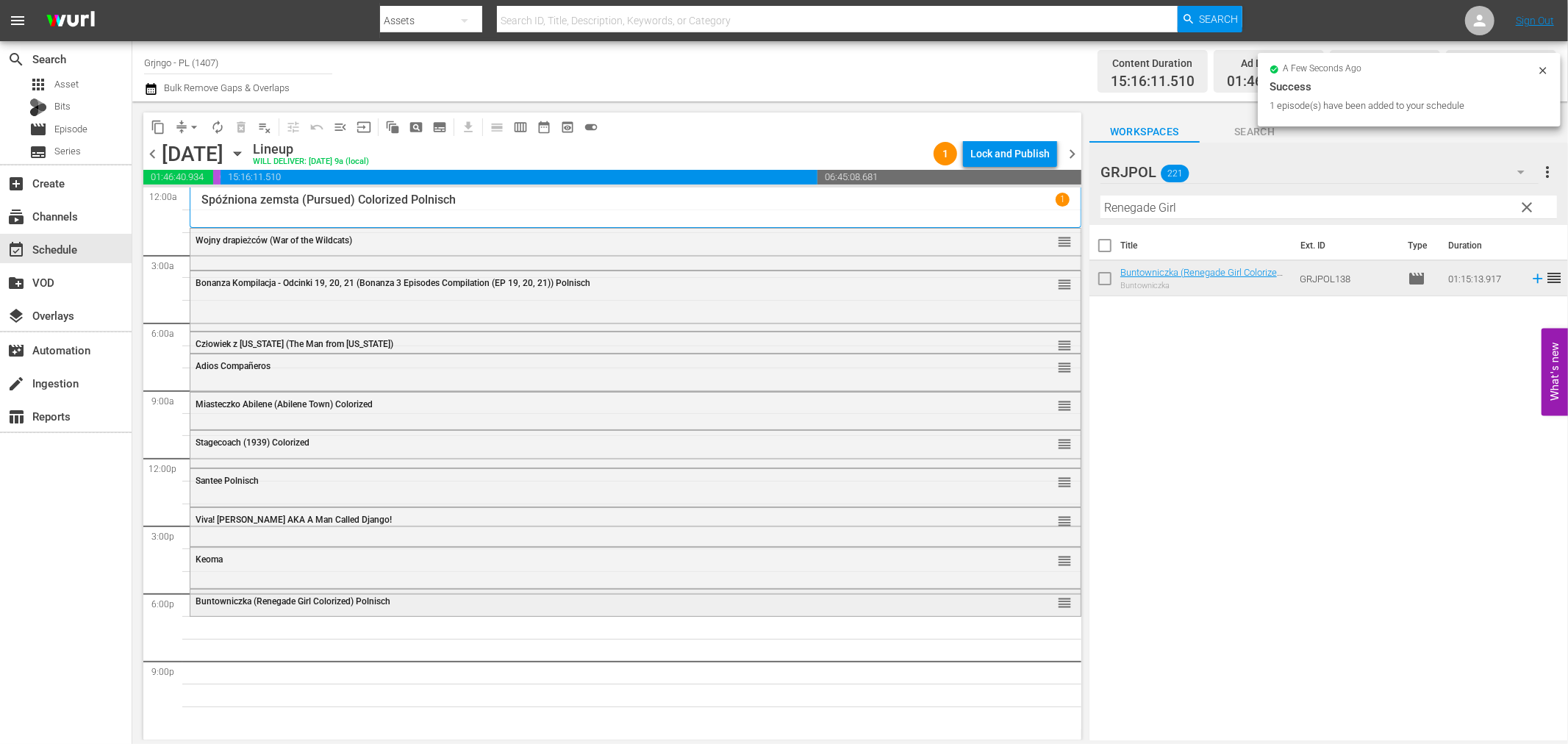
click at [297, 606] on span "Buntowniczka (Renegade Girl Colorized) Polnisch" at bounding box center [292, 601] width 195 height 10
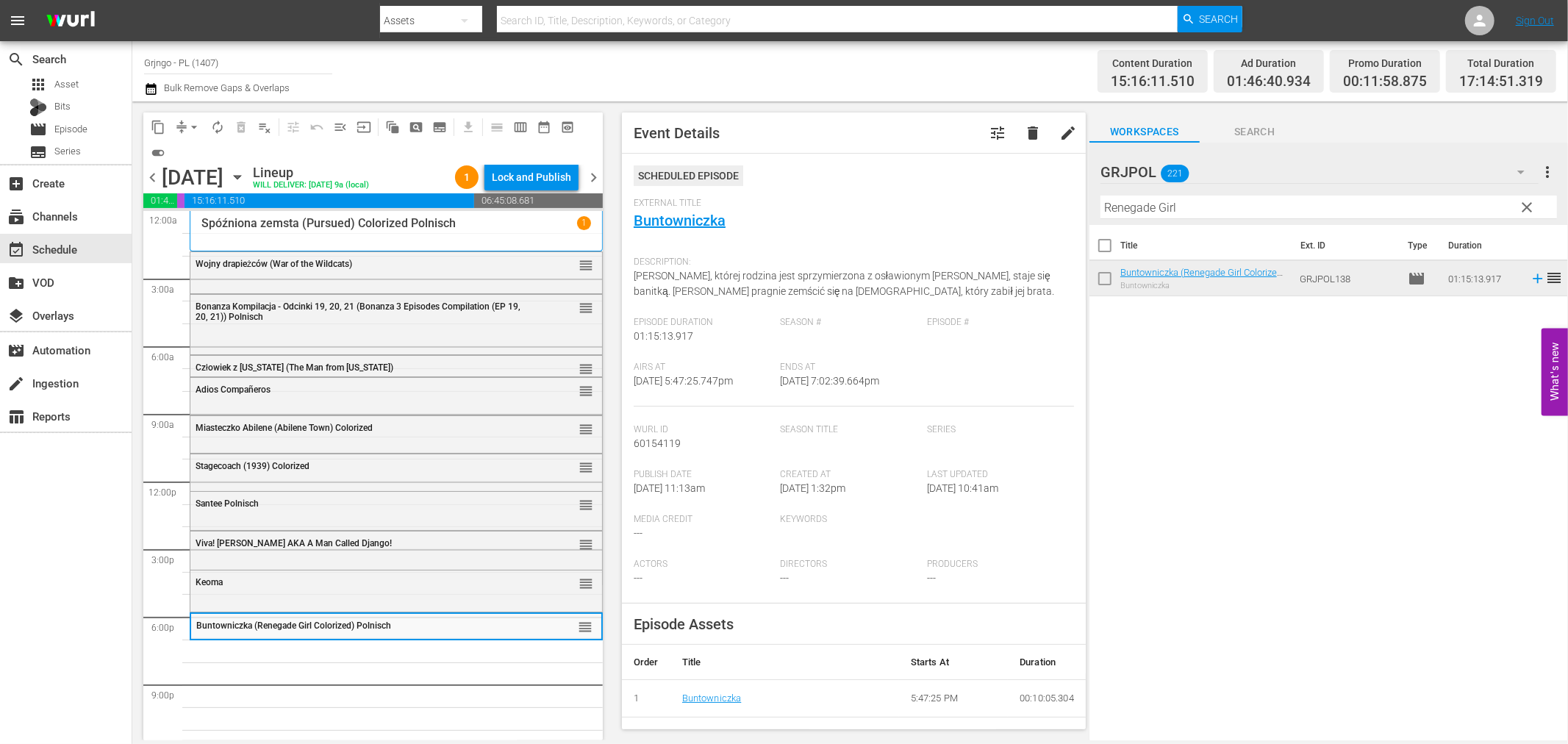
drag, startPoint x: 1530, startPoint y: 201, endPoint x: 1137, endPoint y: 214, distance: 393.2
click at [1530, 201] on span "clear" at bounding box center [1528, 207] width 18 height 18
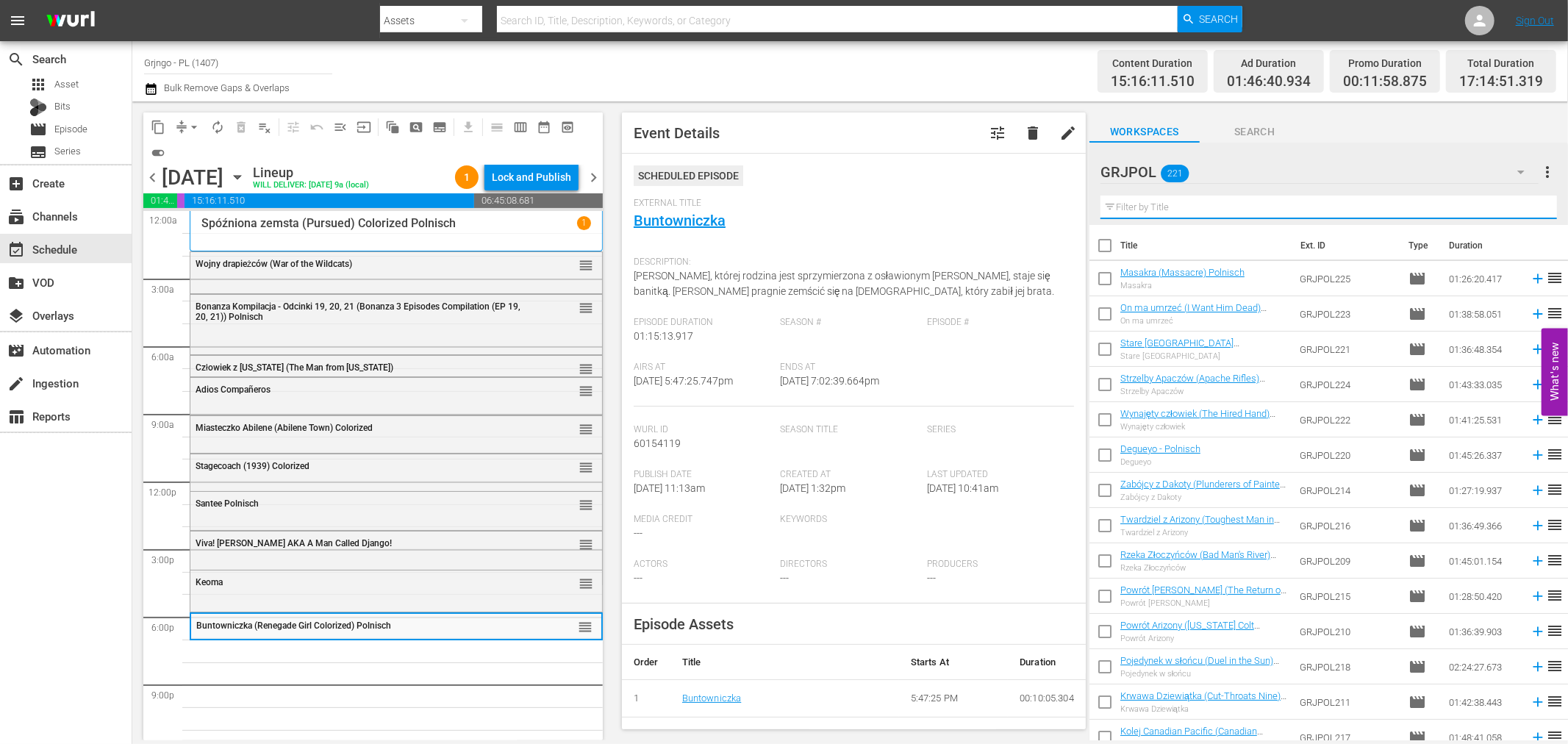
click at [1132, 205] on input "text" at bounding box center [1328, 207] width 456 height 24
paste input "Troublemakers"
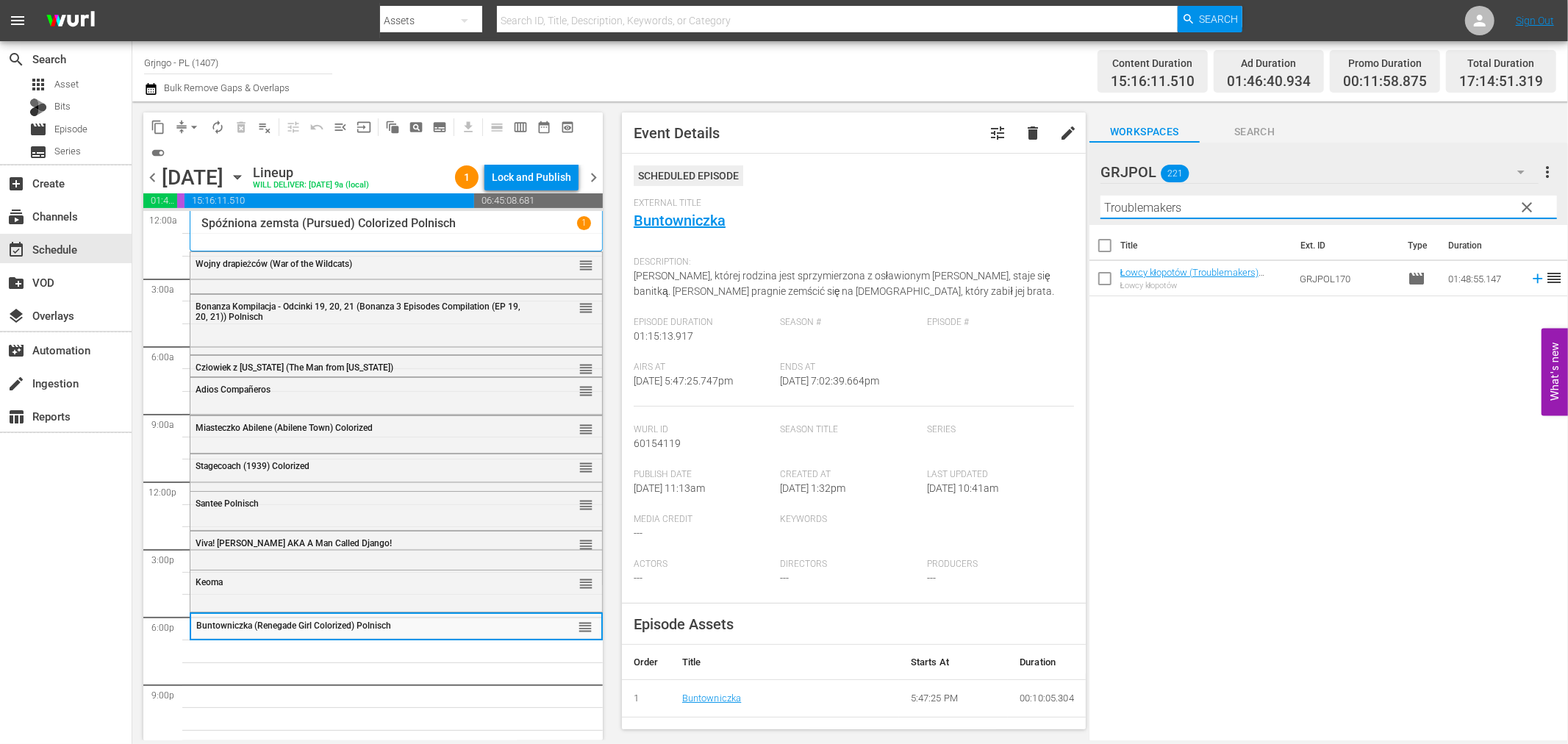
type input "Troublemakers"
click at [1530, 274] on icon at bounding box center [1537, 279] width 16 height 16
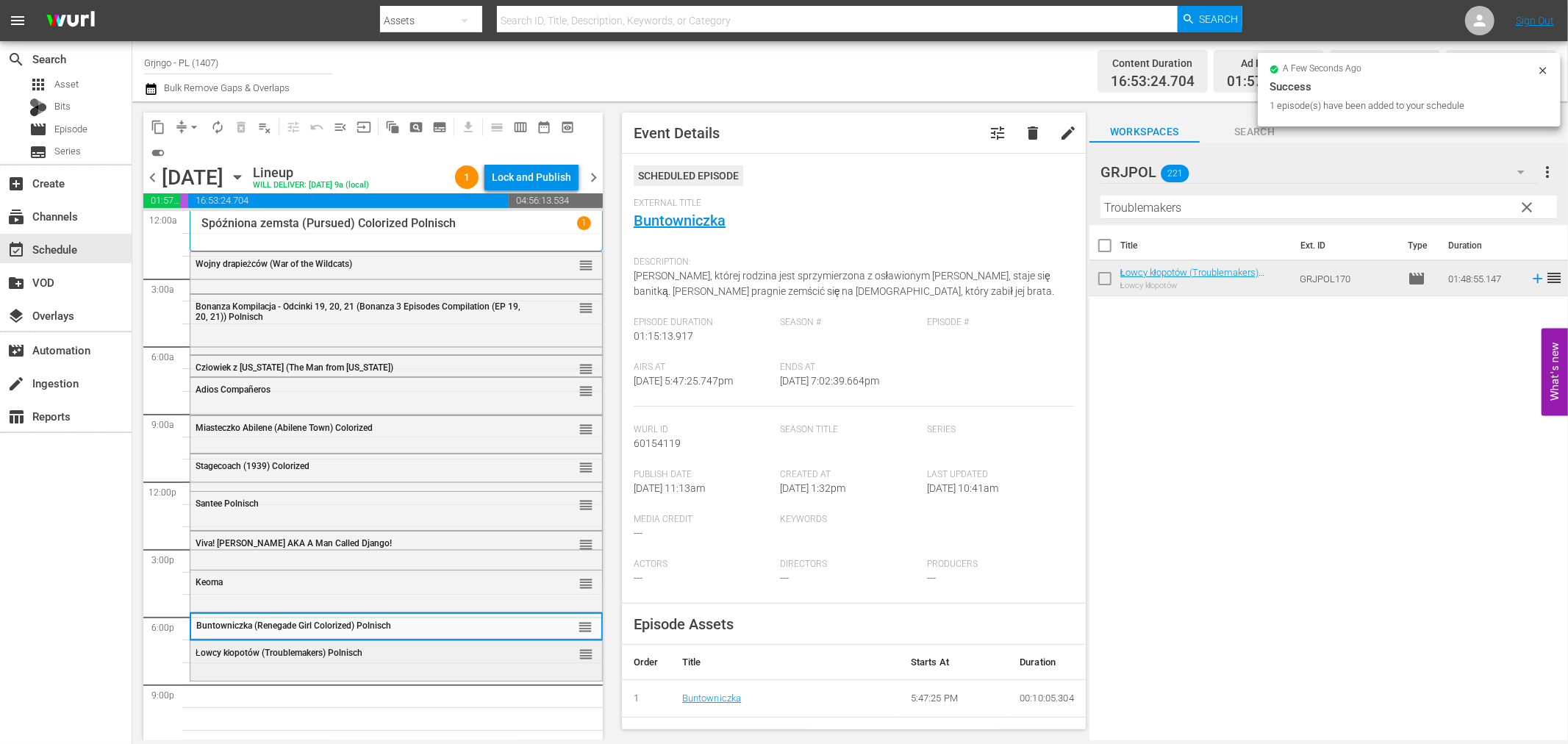
click at [270, 670] on div "Łowcy kłopotów (Troublemakers) Polnisch reorder" at bounding box center [397, 659] width 412 height 37
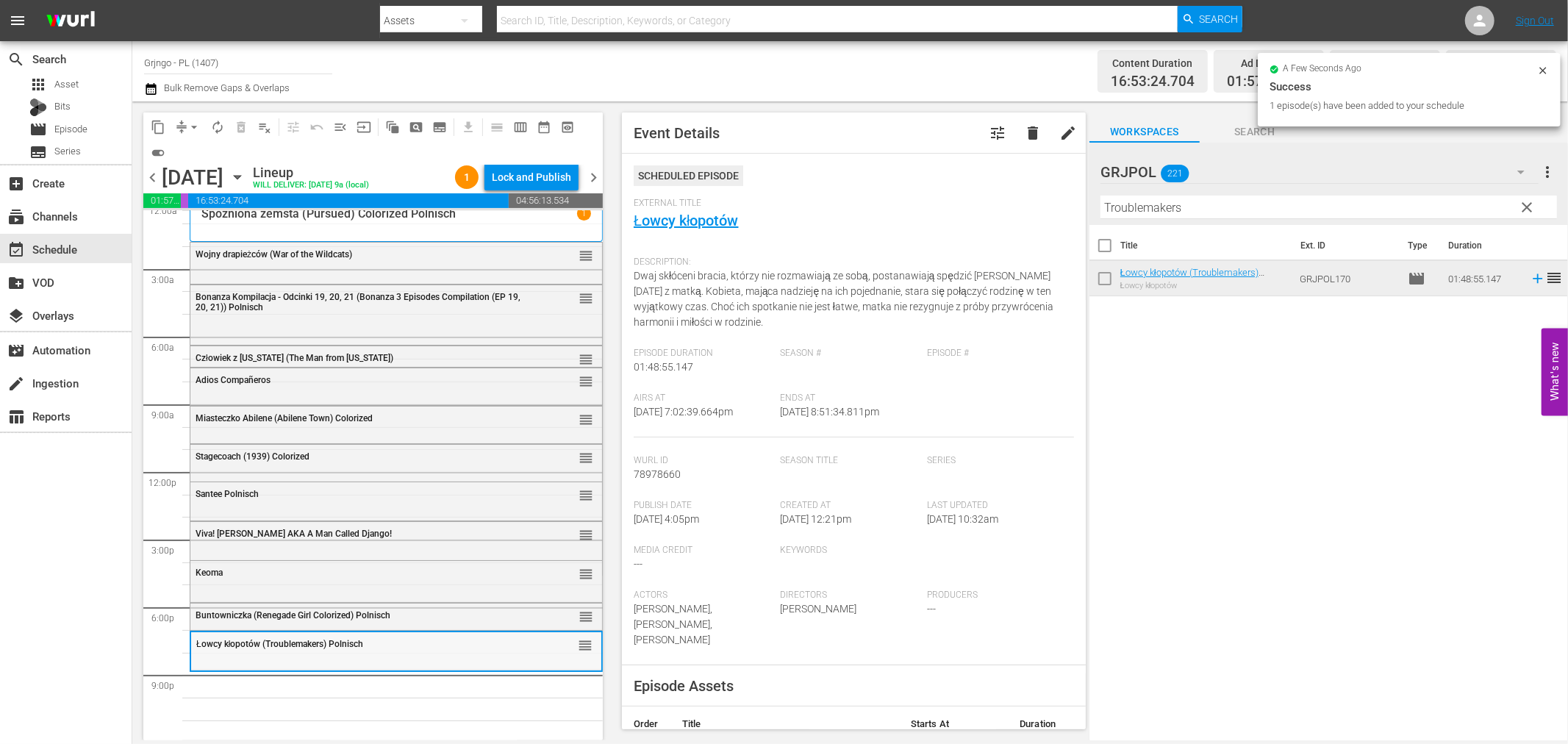
scroll to position [11, 0]
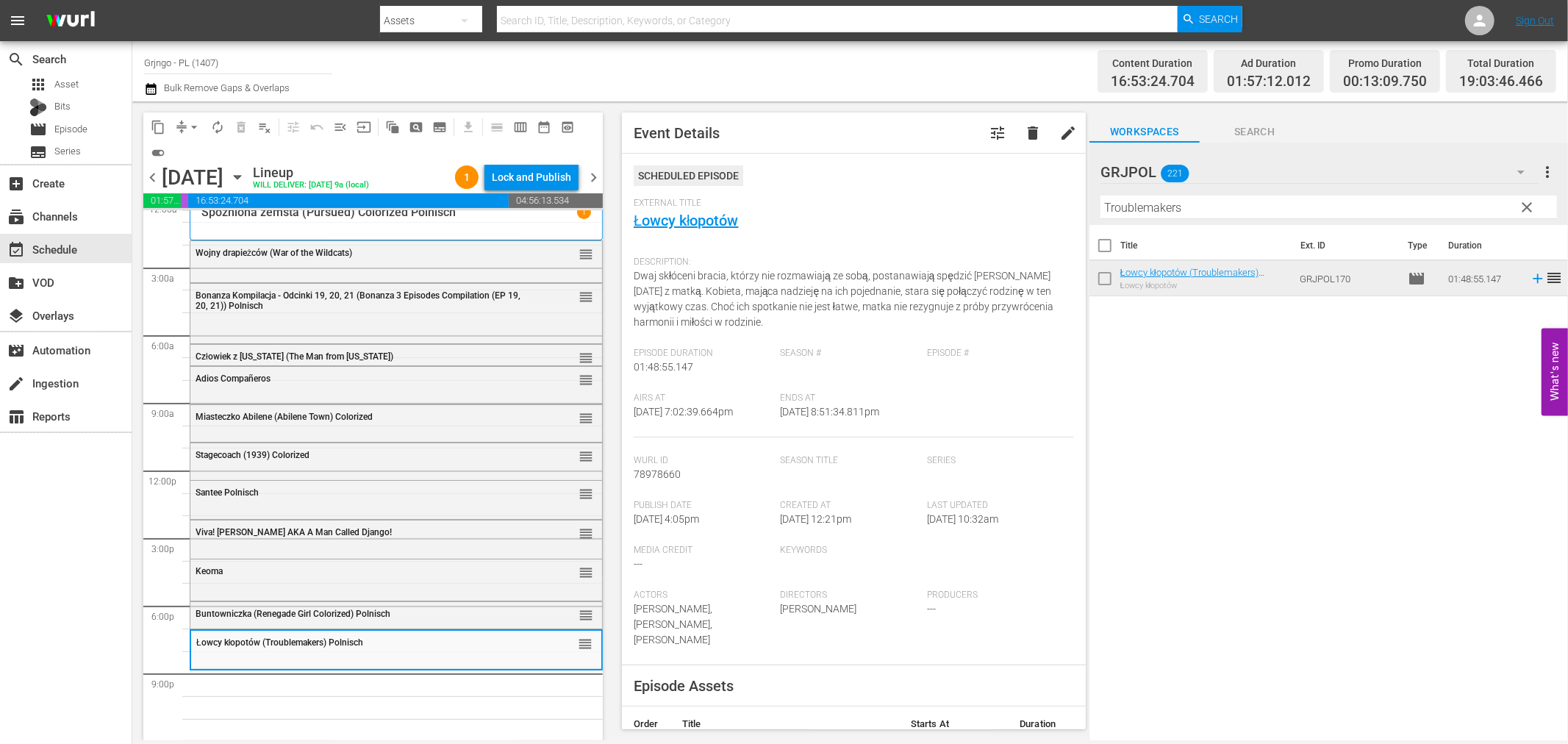
drag, startPoint x: 1527, startPoint y: 201, endPoint x: 1221, endPoint y: 210, distance: 306.1
click at [1527, 201] on span "clear" at bounding box center [1528, 207] width 18 height 18
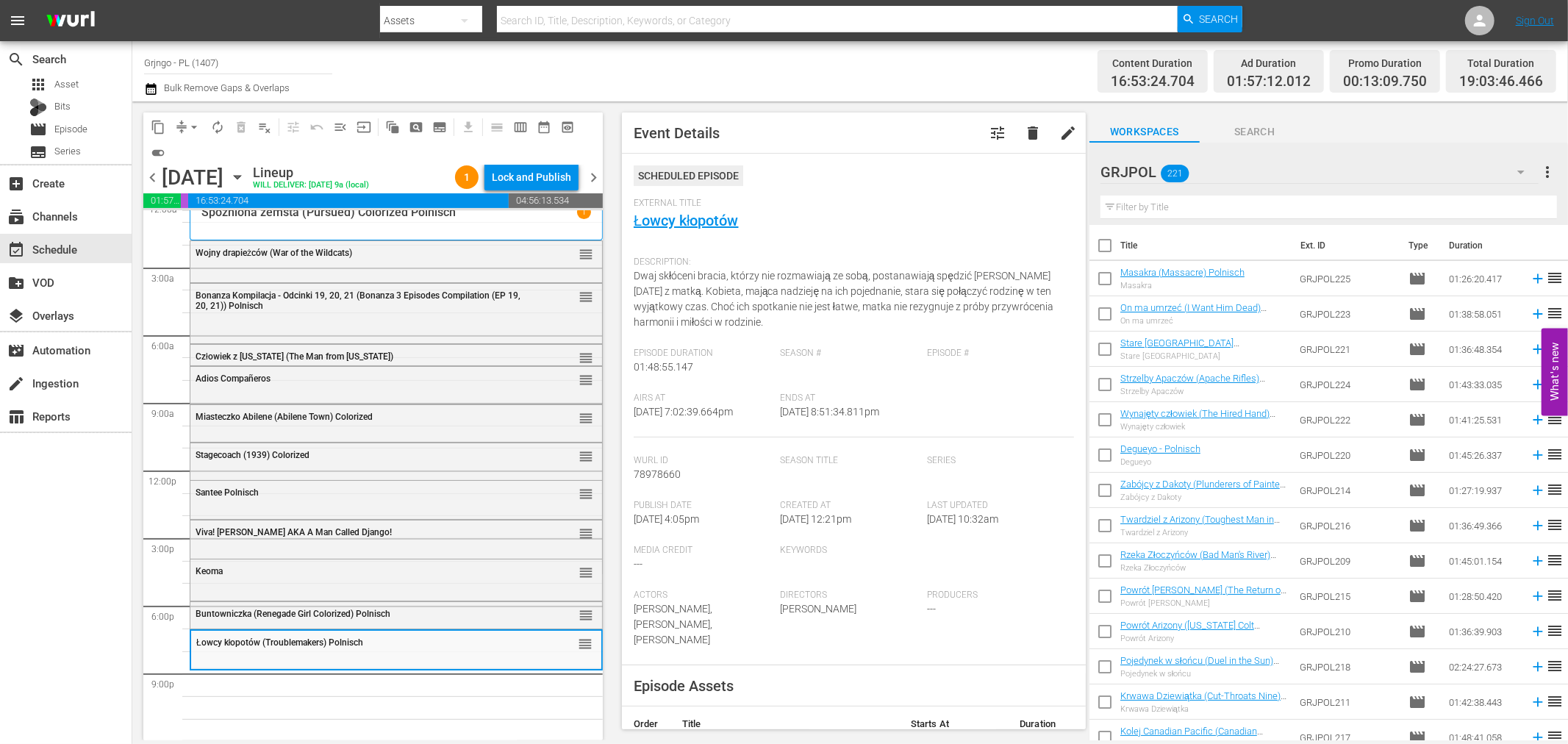
click at [1190, 207] on input "text" at bounding box center [1328, 207] width 456 height 24
paste input "Yuma"
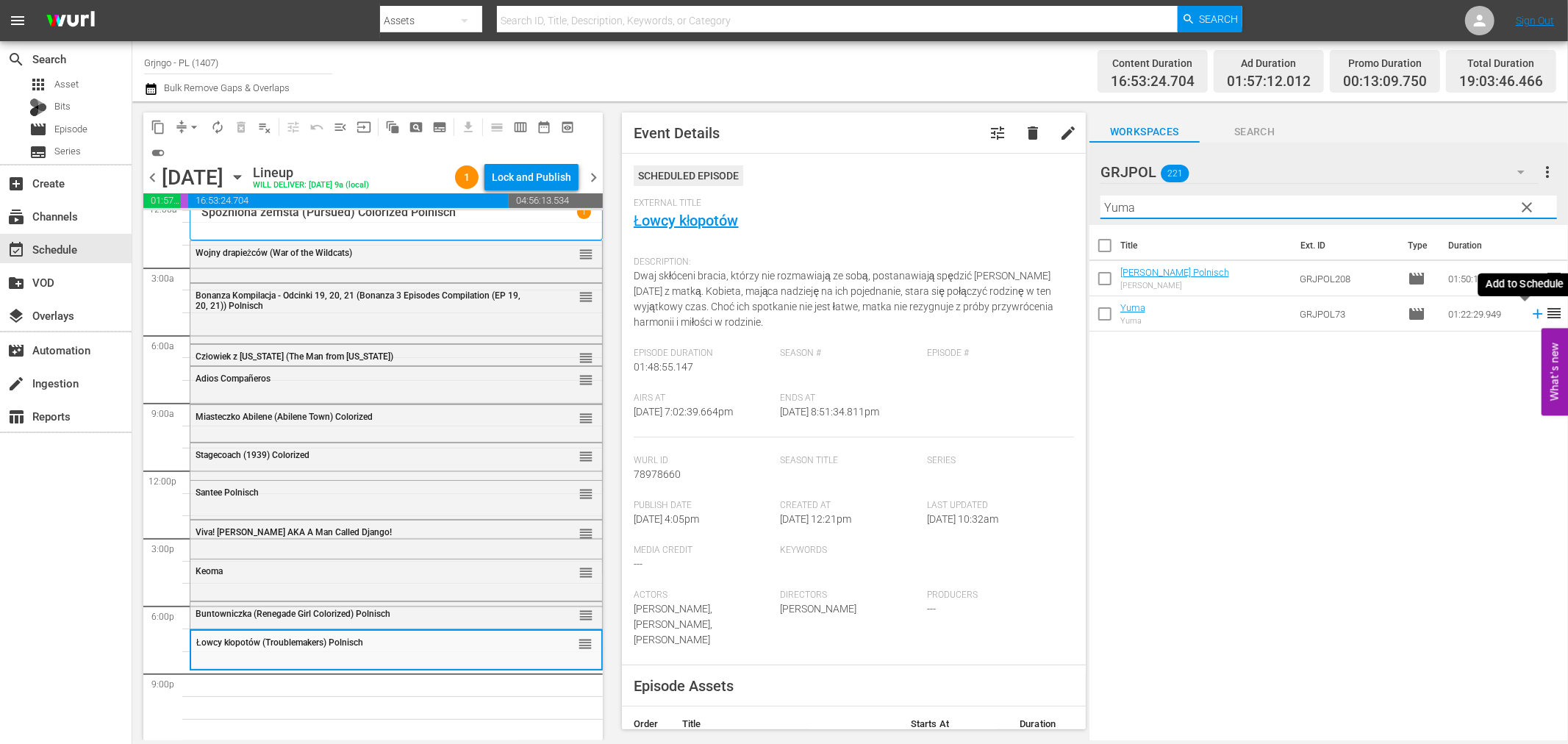
type input "Yuma"
click at [1530, 312] on icon at bounding box center [1537, 314] width 16 height 16
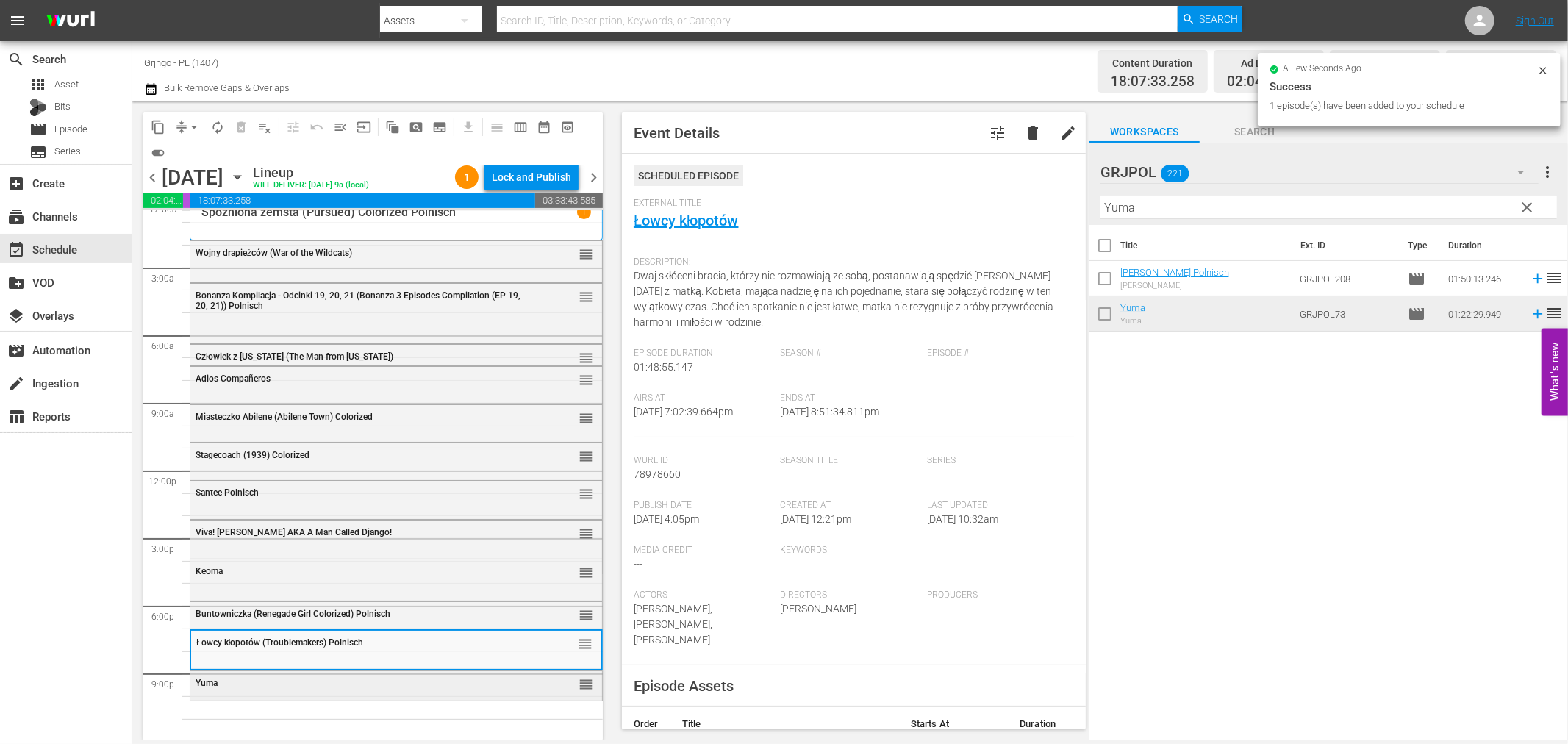
click at [332, 692] on div "Yuma reorder" at bounding box center [397, 684] width 412 height 25
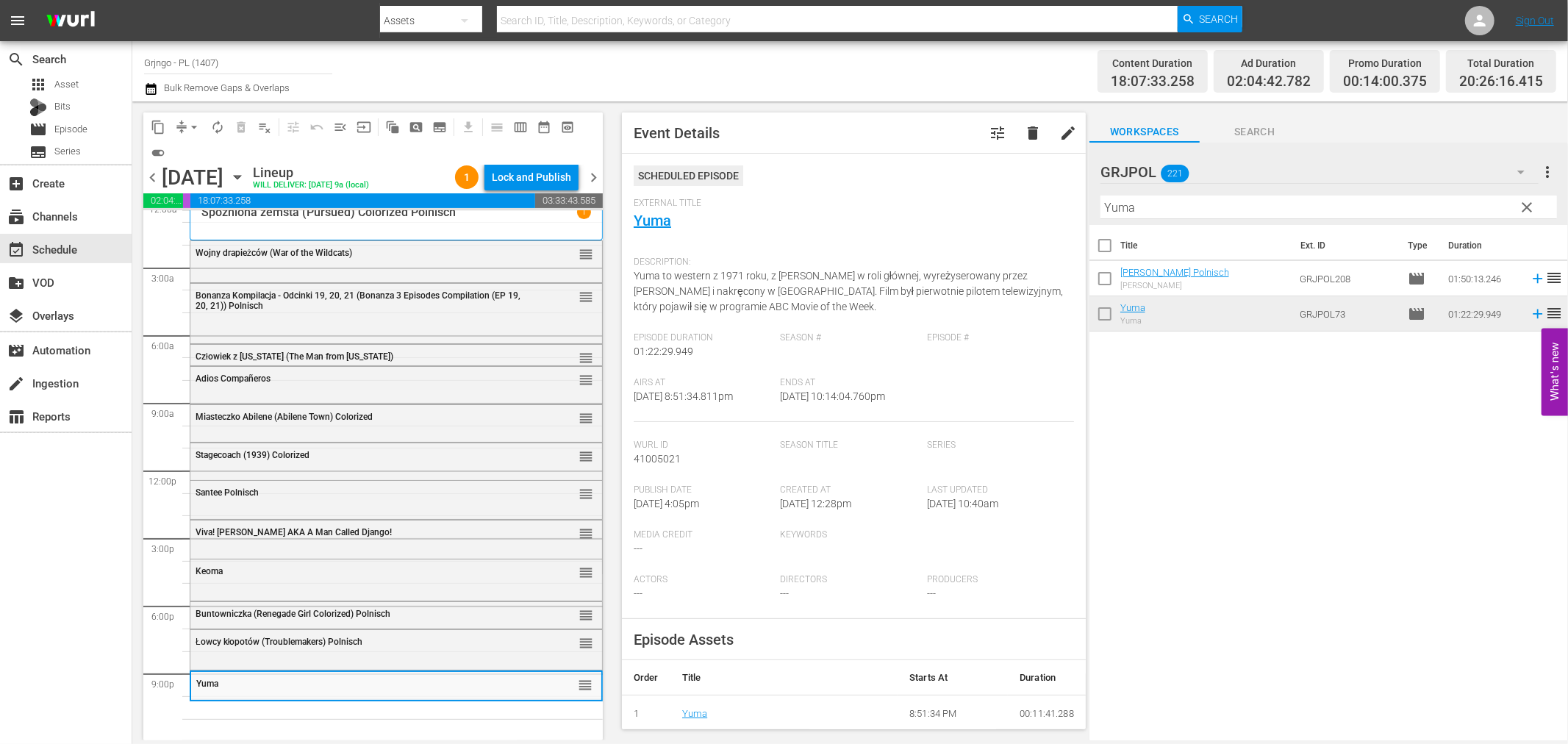
drag, startPoint x: 1525, startPoint y: 201, endPoint x: 1226, endPoint y: 207, distance: 299.1
click at [1525, 201] on span "clear" at bounding box center [1528, 207] width 18 height 18
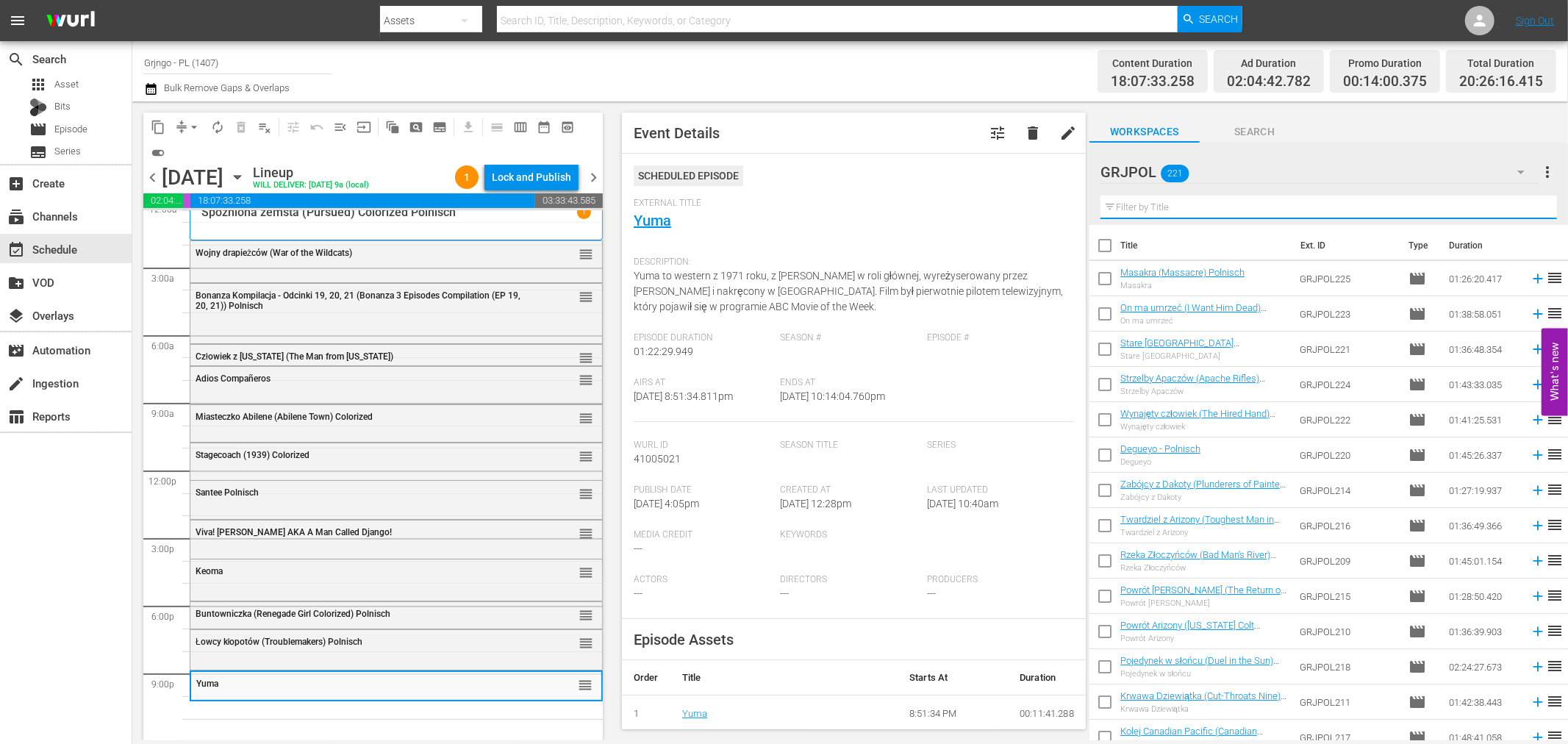
paste input "Madron"
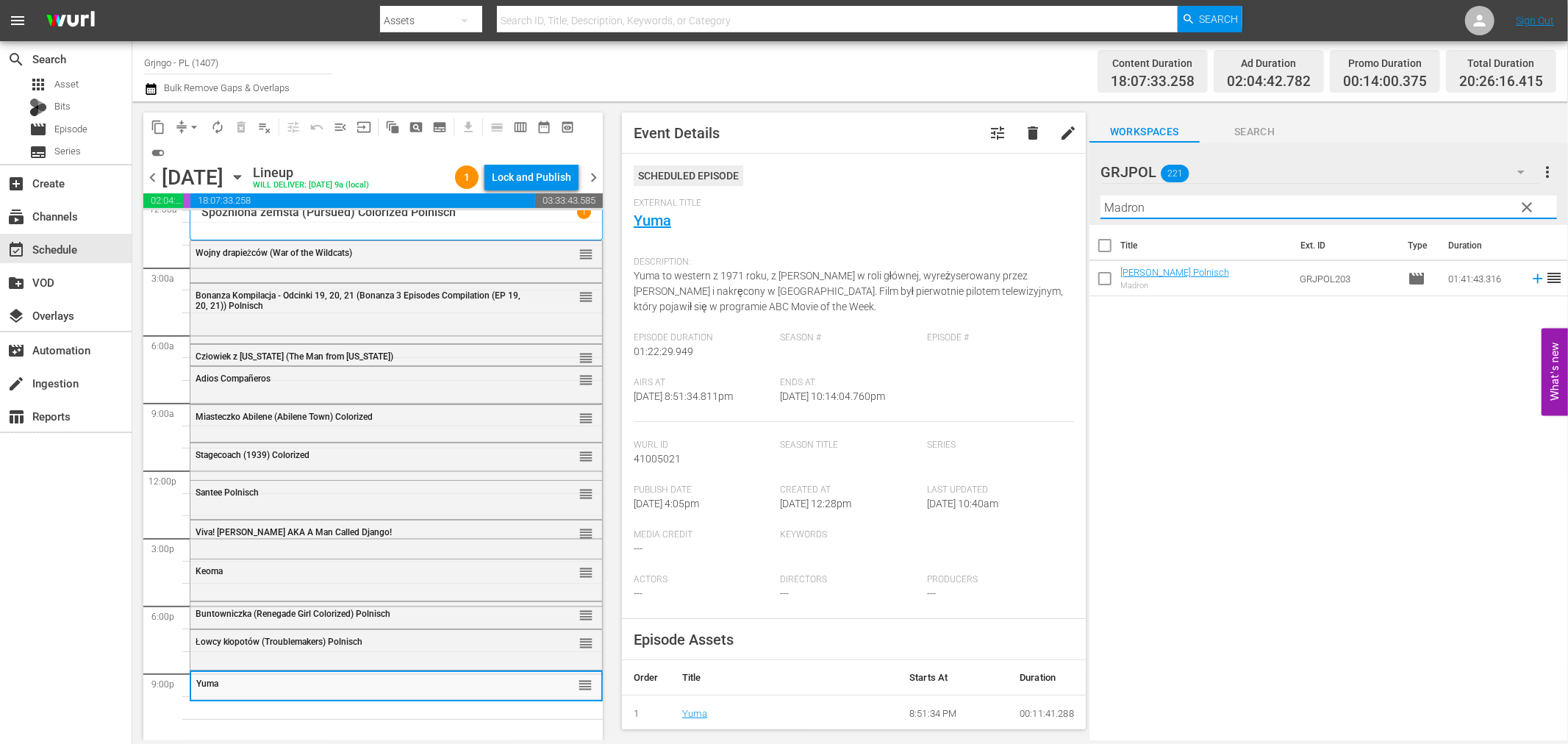
type input "Madron"
click at [1530, 274] on icon at bounding box center [1537, 279] width 16 height 16
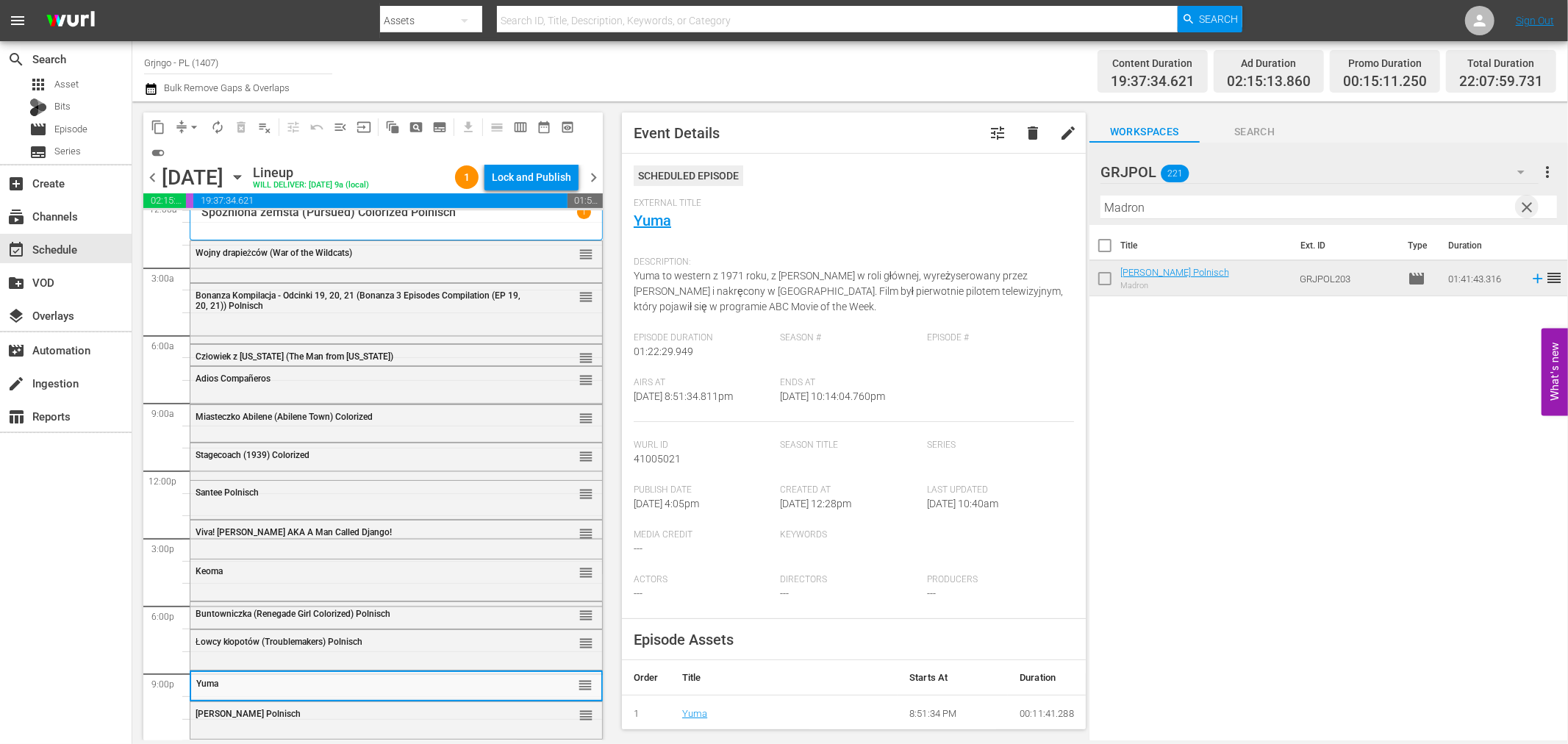
drag, startPoint x: 1523, startPoint y: 206, endPoint x: 1038, endPoint y: 247, distance: 486.7
click at [1524, 206] on span "clear" at bounding box center [1528, 207] width 18 height 18
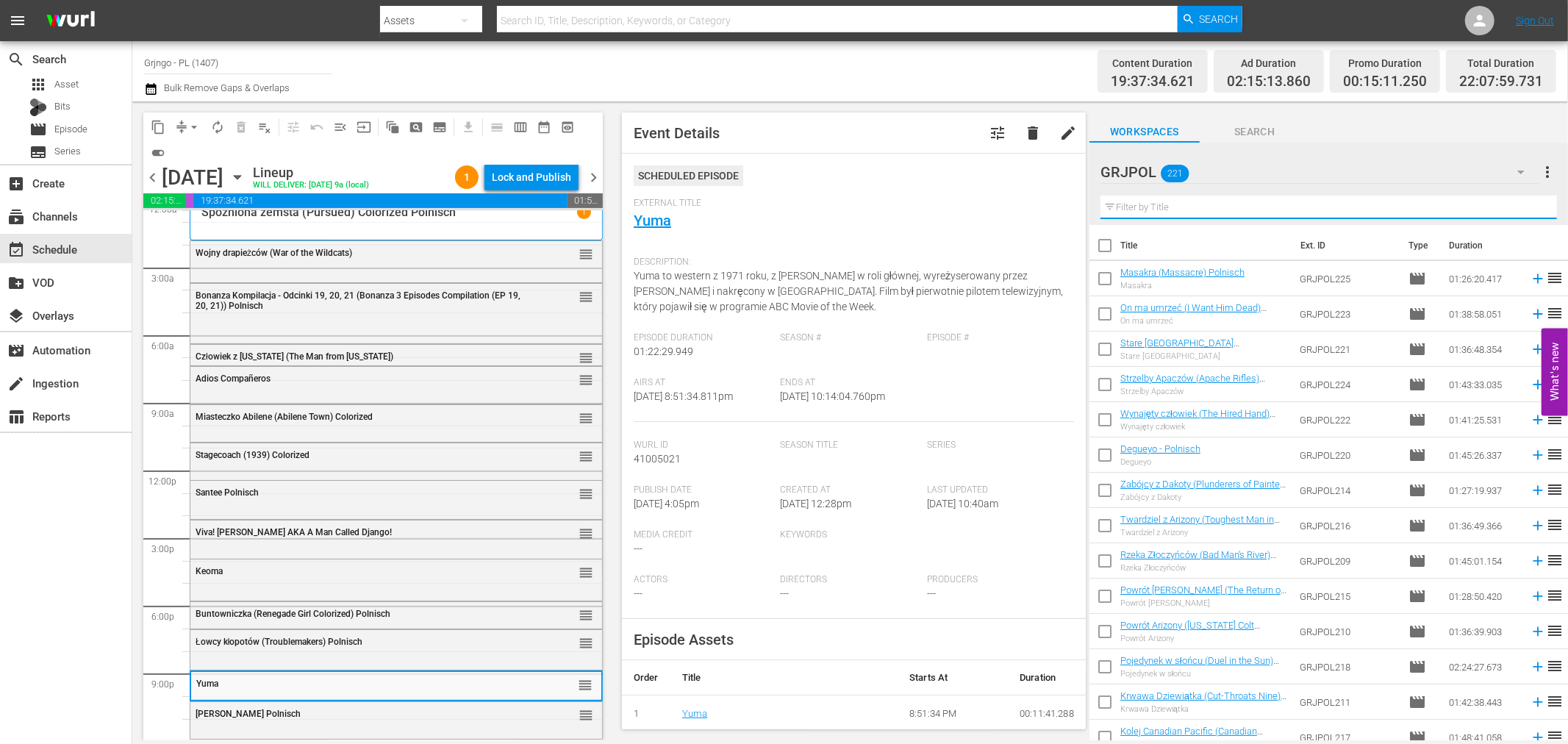
paste input "I Protect Myself Against My Enemies"
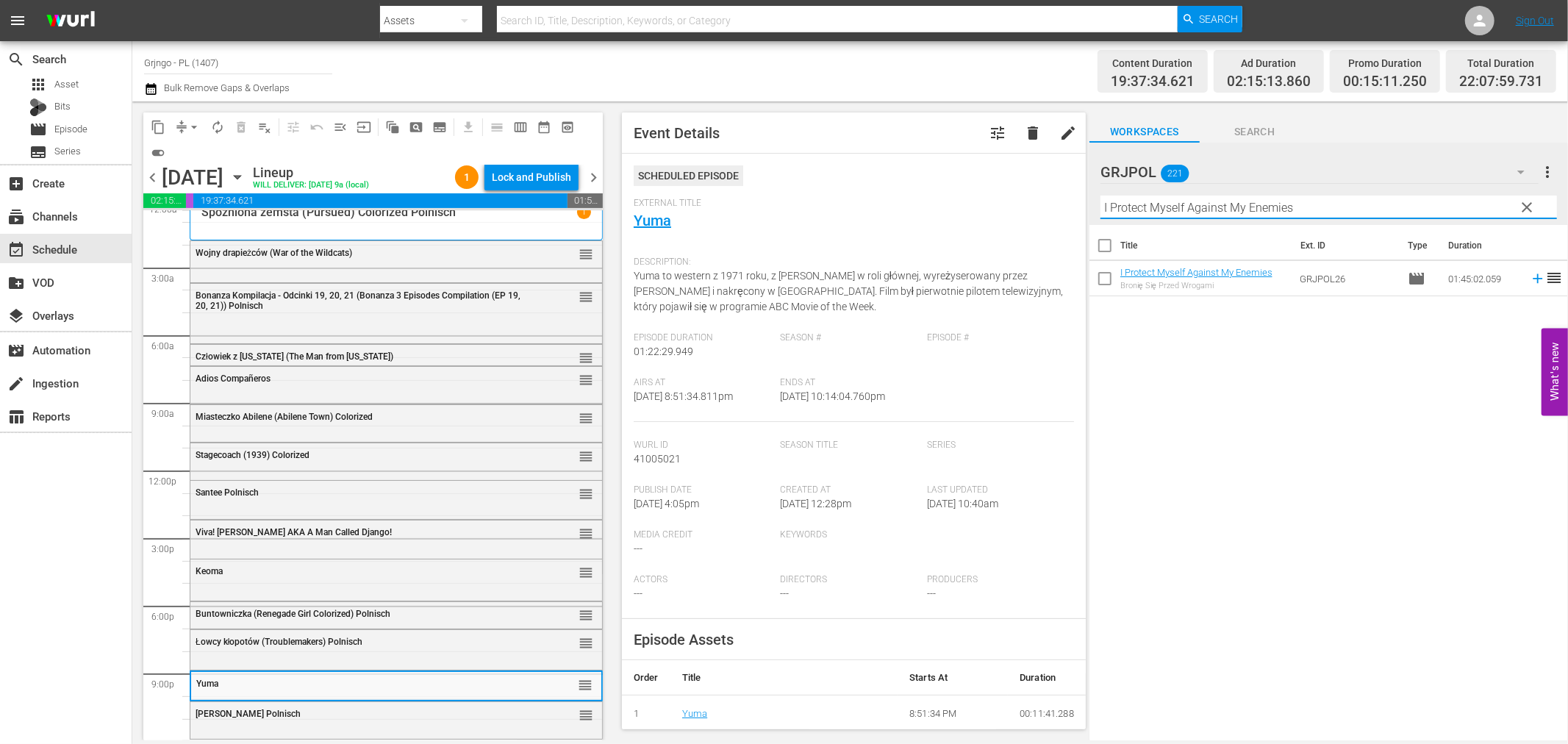
type input "I Protect Myself Against My Enemies"
click at [1530, 277] on icon at bounding box center [1537, 279] width 16 height 16
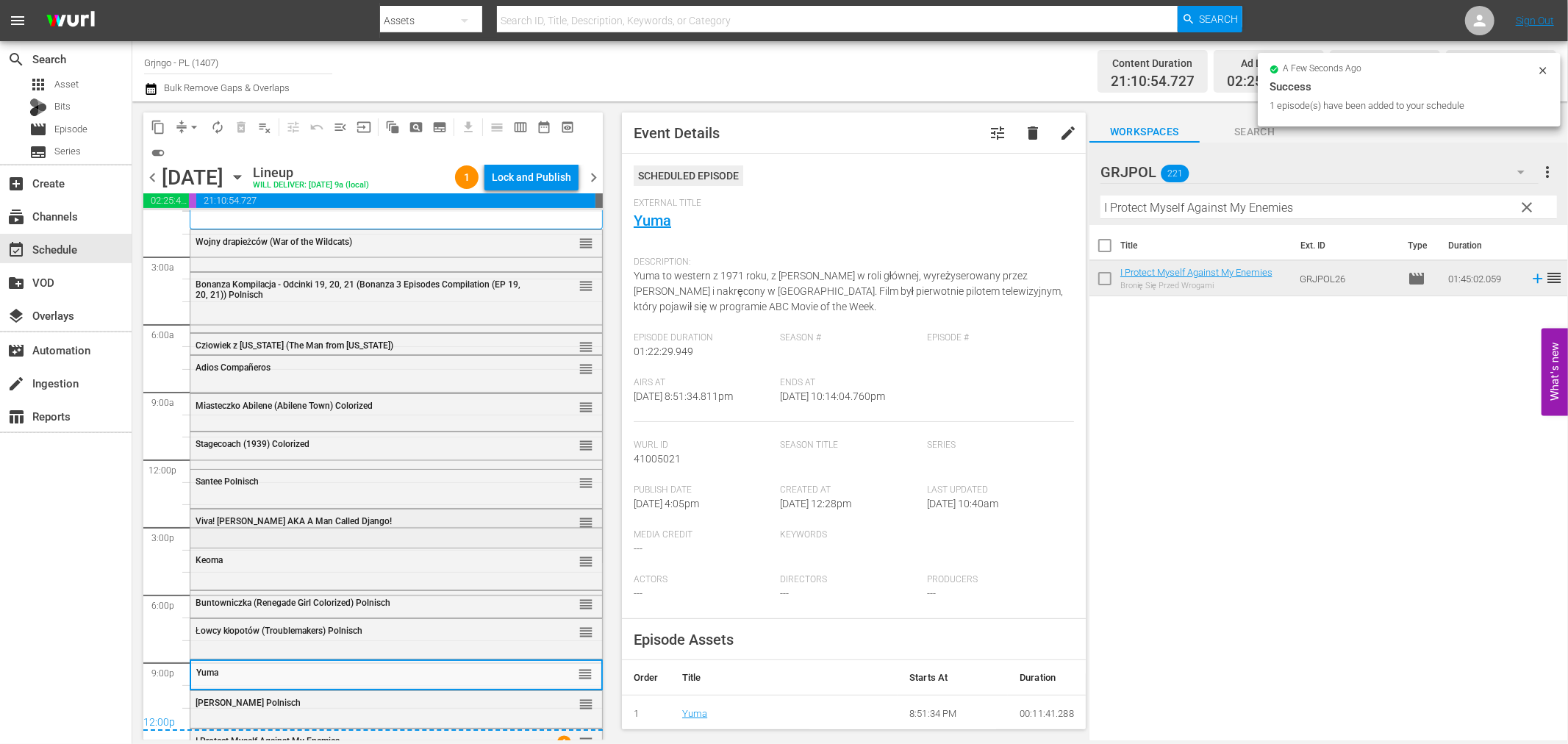
scroll to position [50, 0]
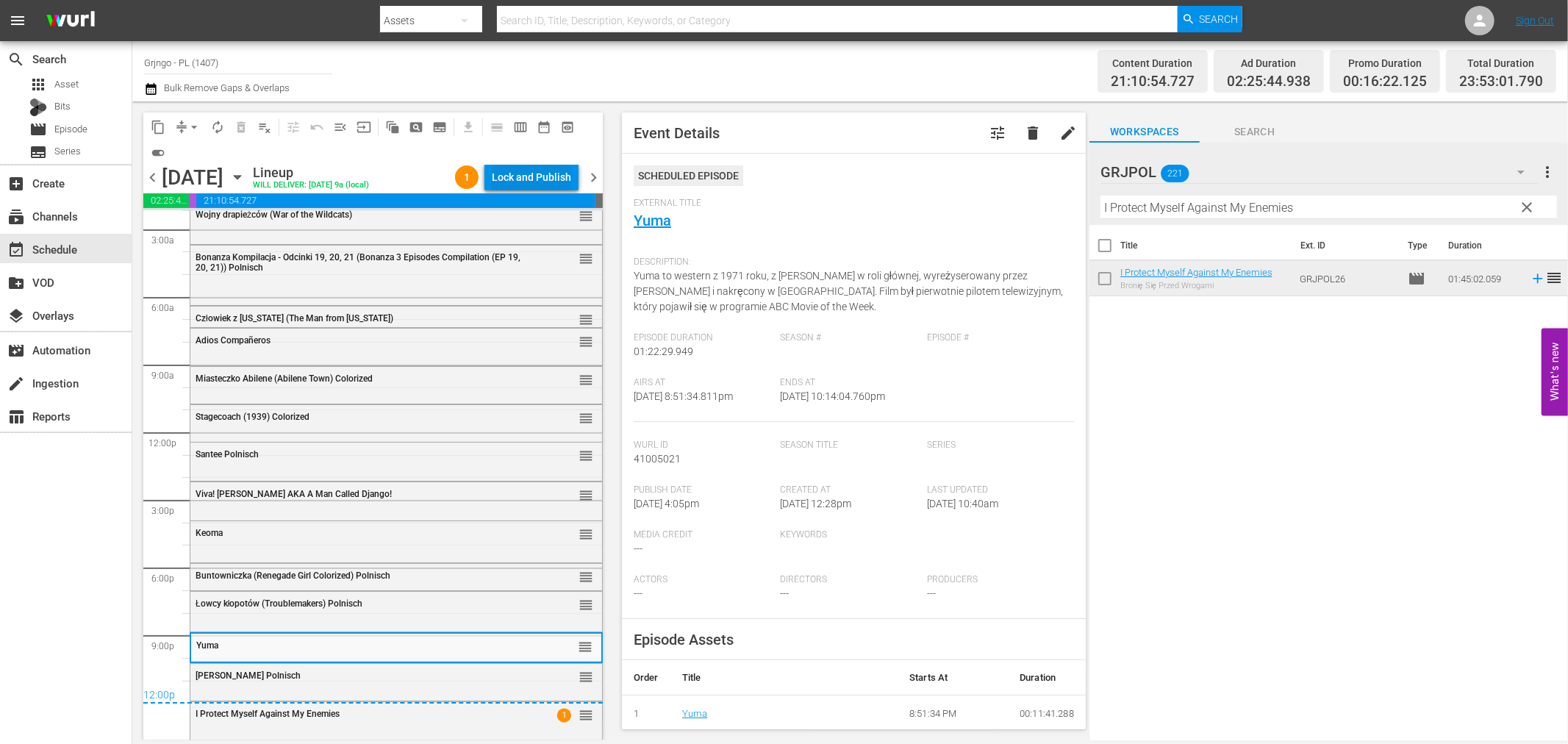
click at [524, 171] on div "Lock and Publish" at bounding box center [532, 177] width 79 height 27
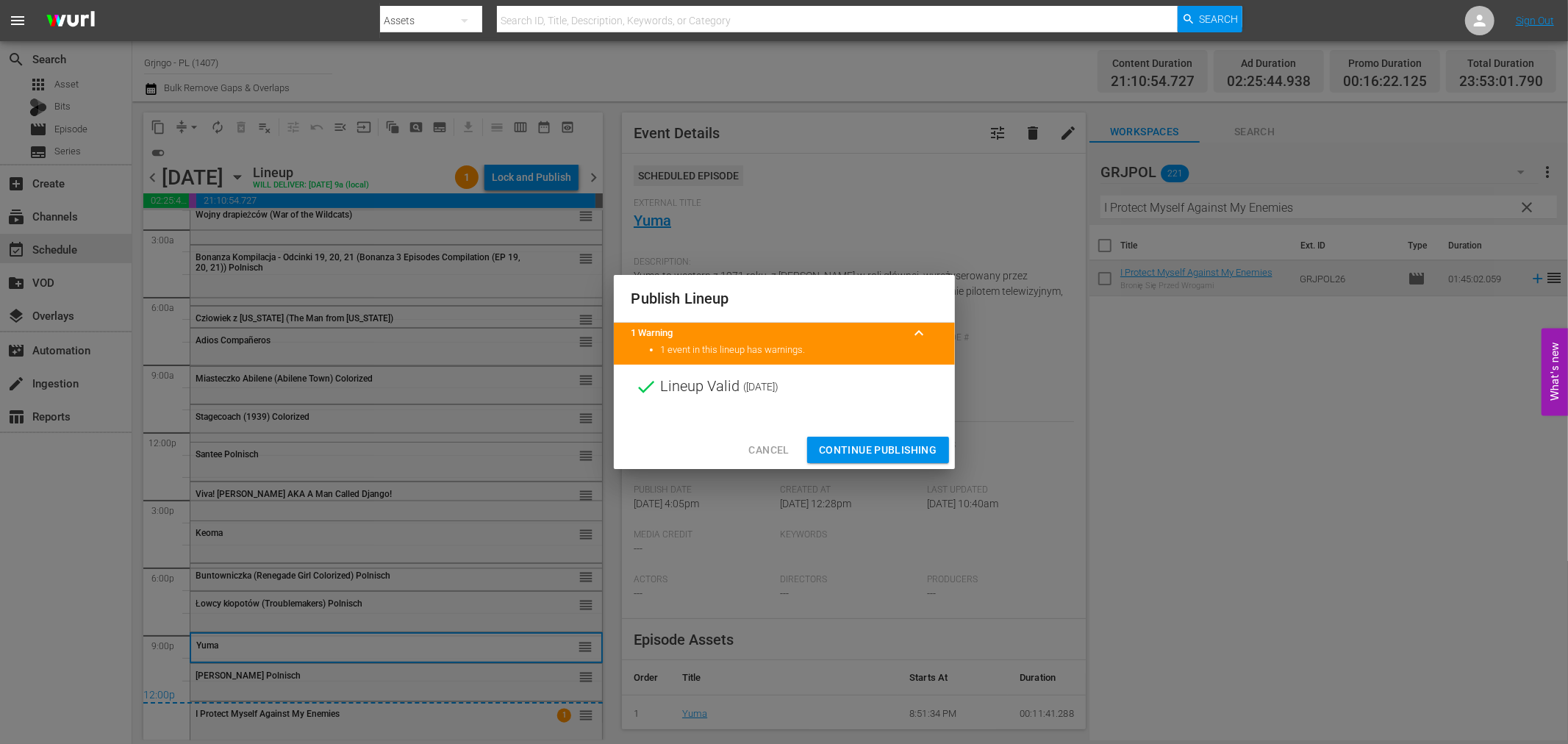
click at [839, 450] on span "Continue Publishing" at bounding box center [877, 450] width 118 height 18
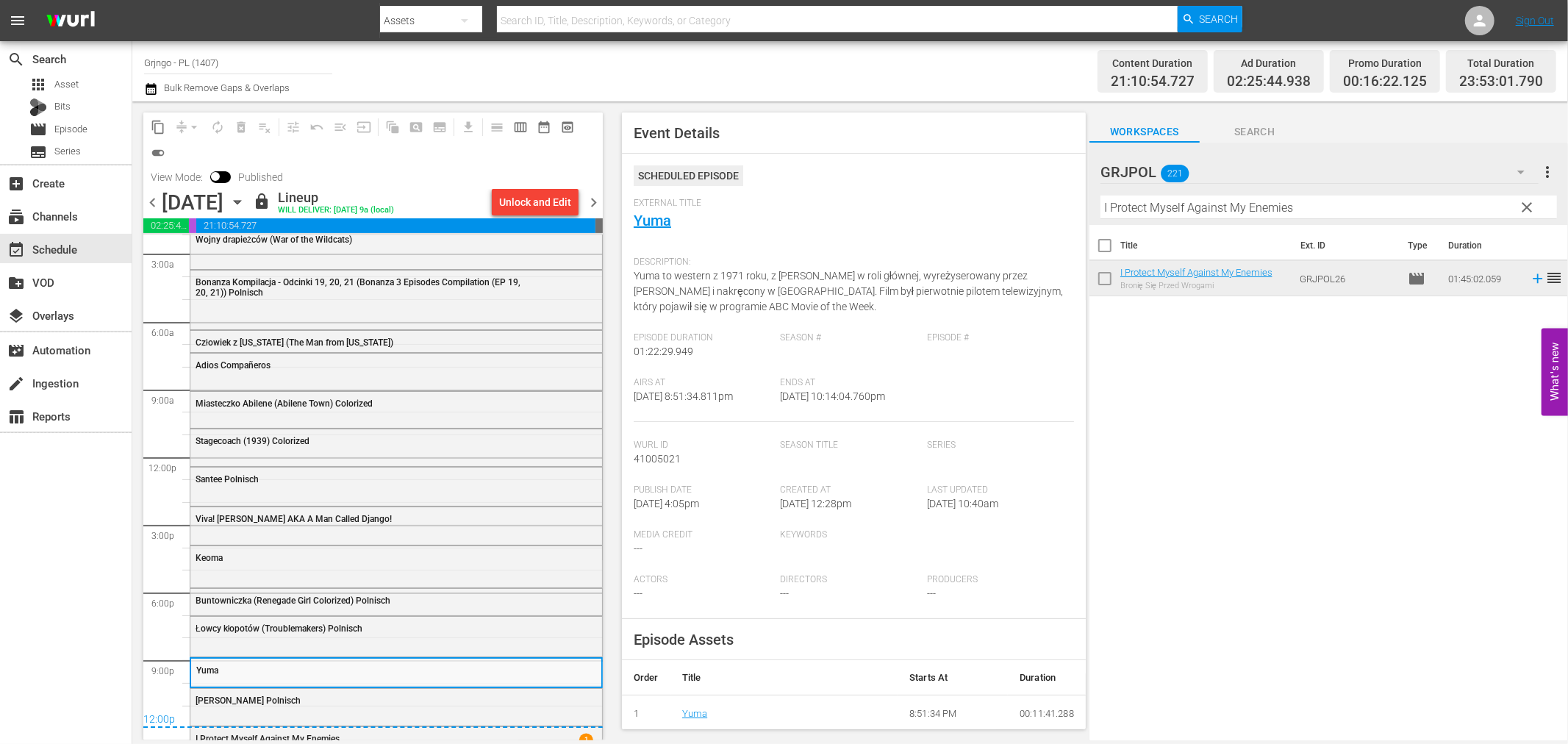
click at [595, 198] on span "chevron_right" at bounding box center [594, 202] width 18 height 18
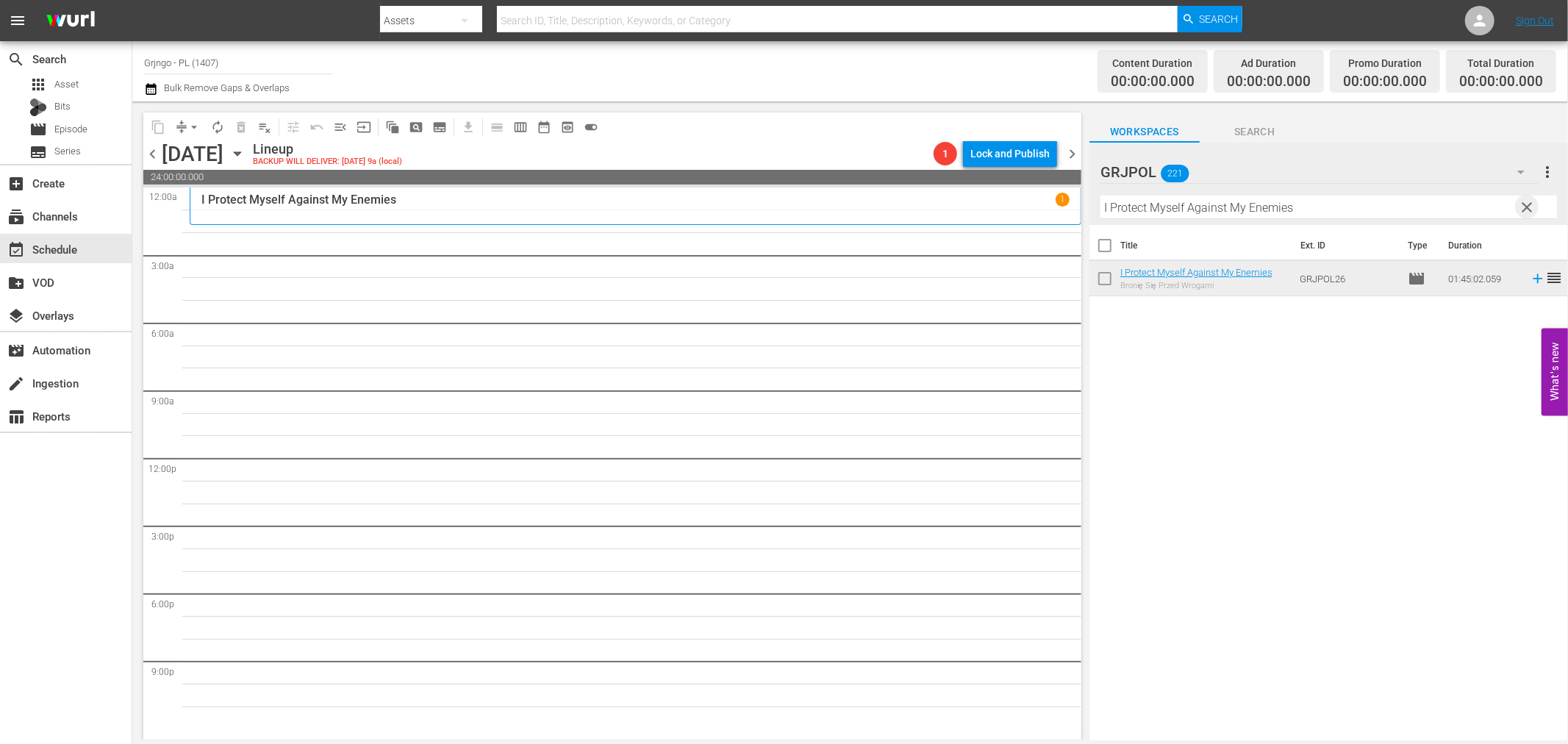
click at [1530, 204] on span "clear" at bounding box center [1528, 207] width 18 height 18
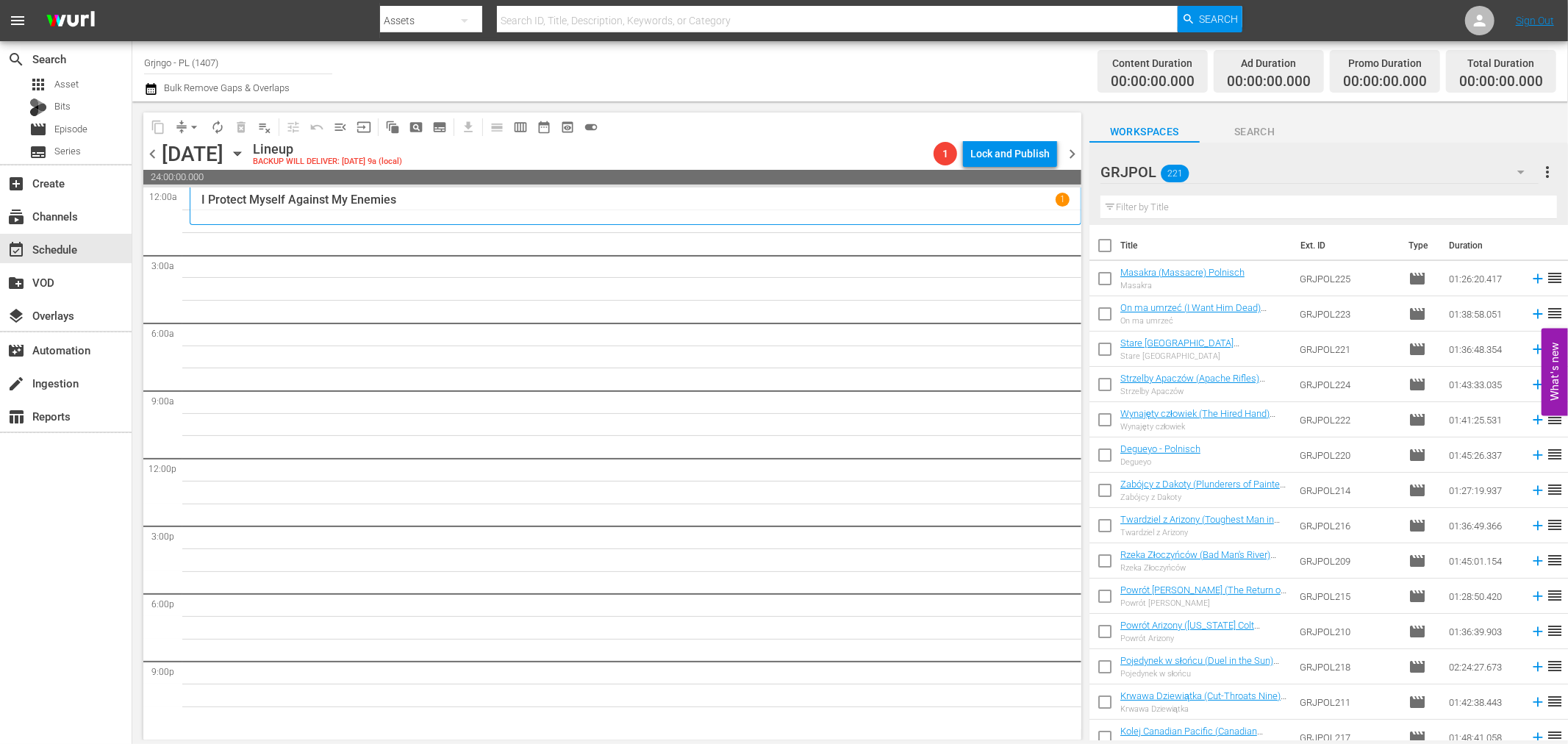
click at [1174, 205] on input "text" at bounding box center [1328, 207] width 456 height 24
paste input "The General"
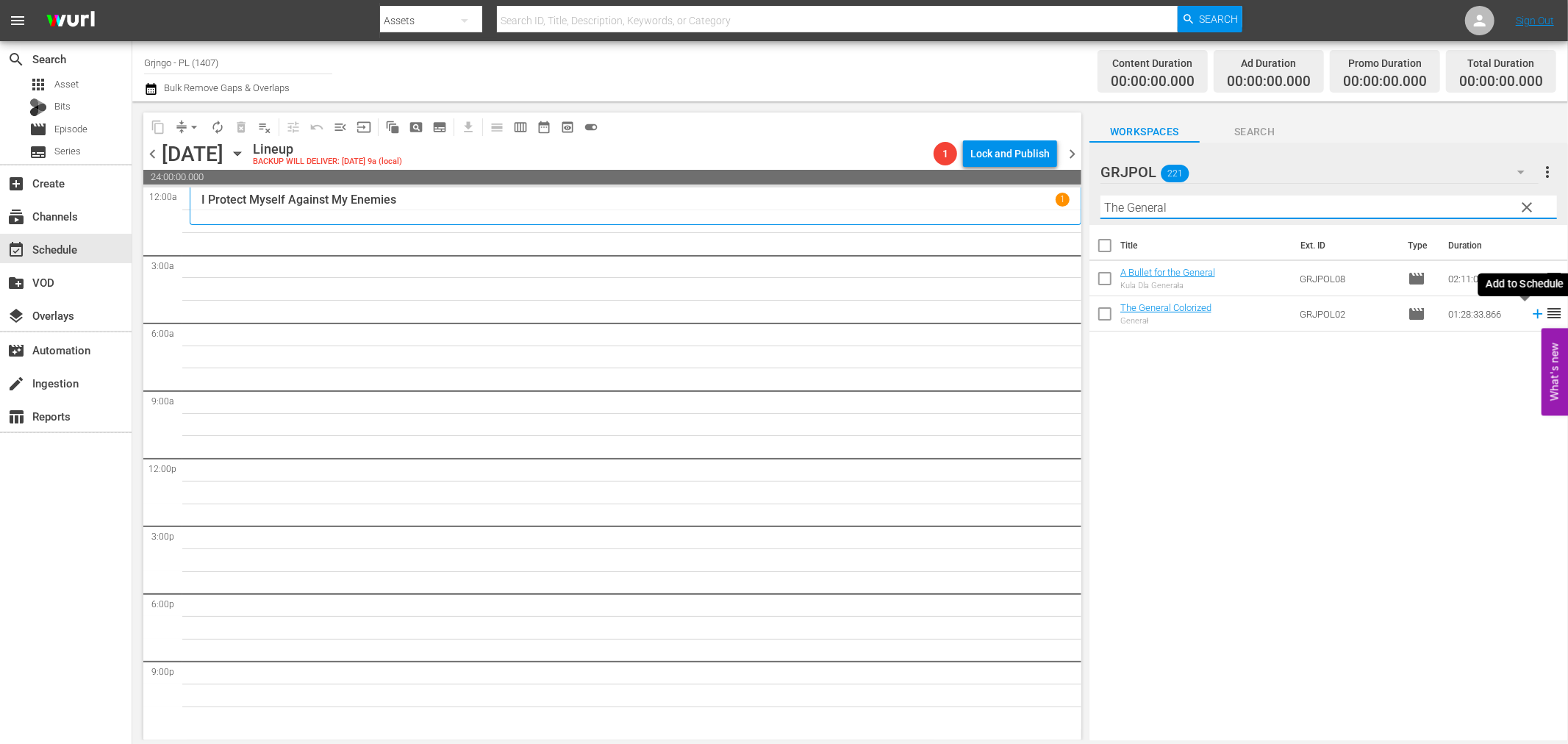
type input "The General"
click at [1530, 312] on icon at bounding box center [1537, 314] width 16 height 16
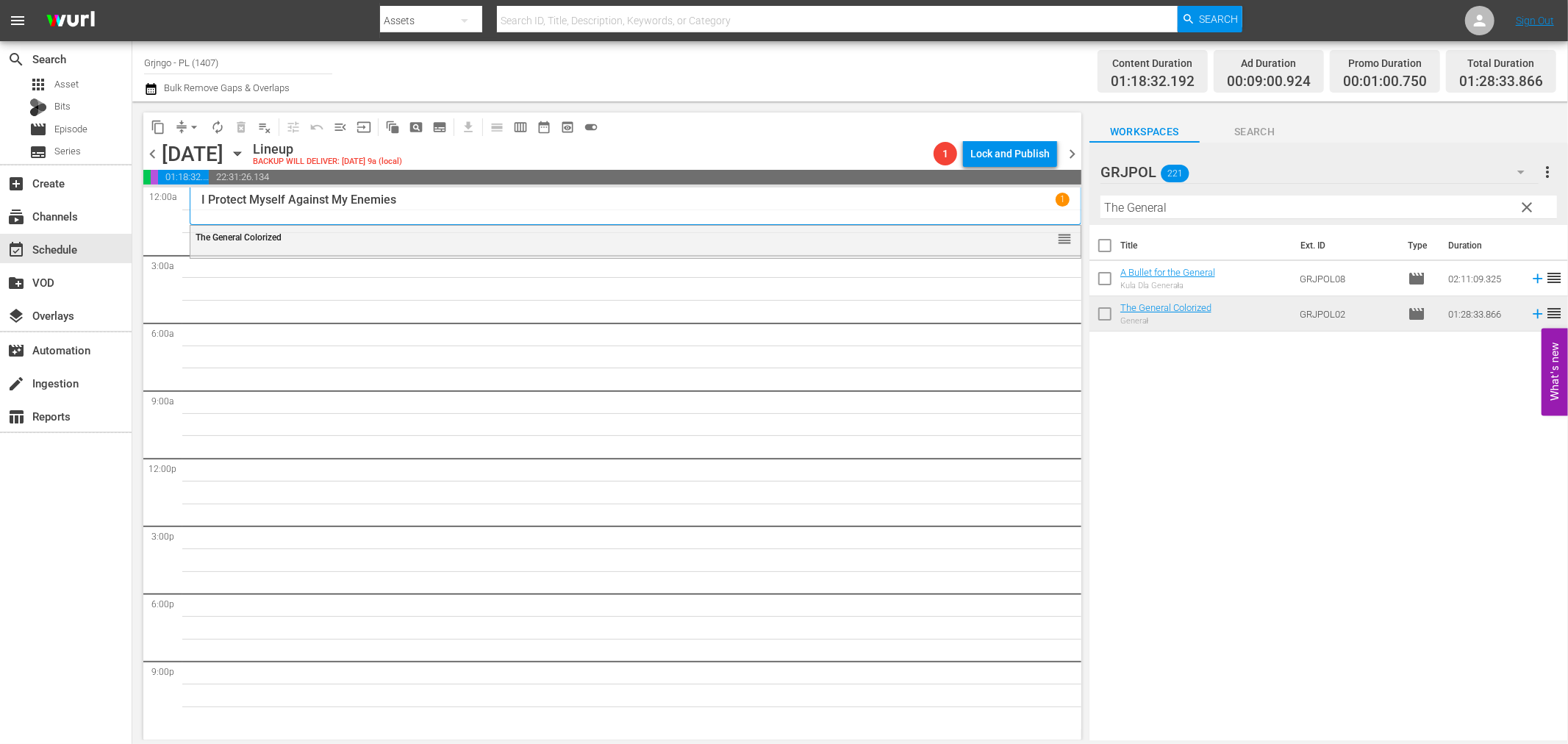
drag, startPoint x: 1521, startPoint y: 202, endPoint x: 1193, endPoint y: 217, distance: 328.3
click at [1522, 202] on span "clear" at bounding box center [1528, 207] width 18 height 18
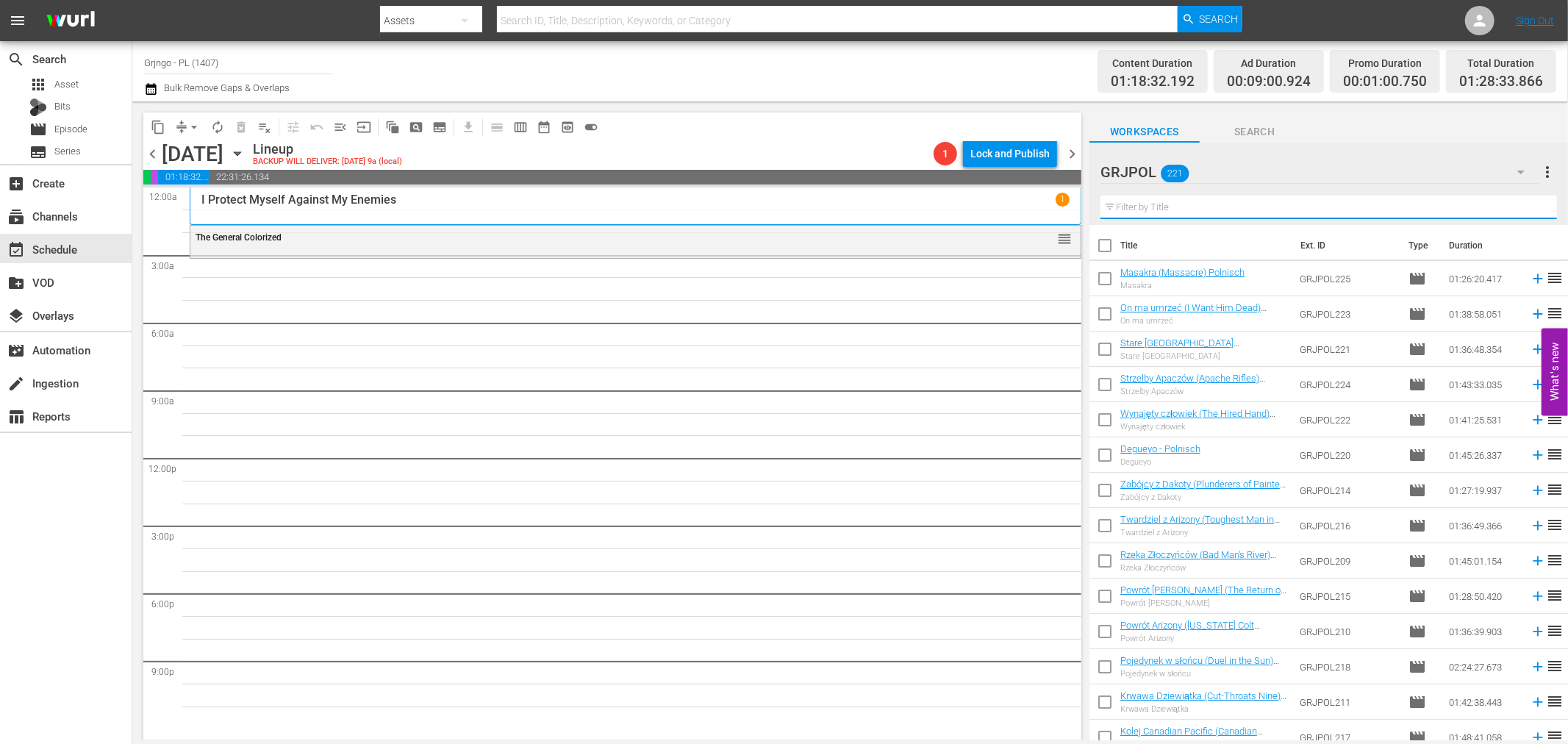
click at [1172, 209] on input "text" at bounding box center [1328, 207] width 456 height 24
paste input "Galgenvögel sterben einsam"
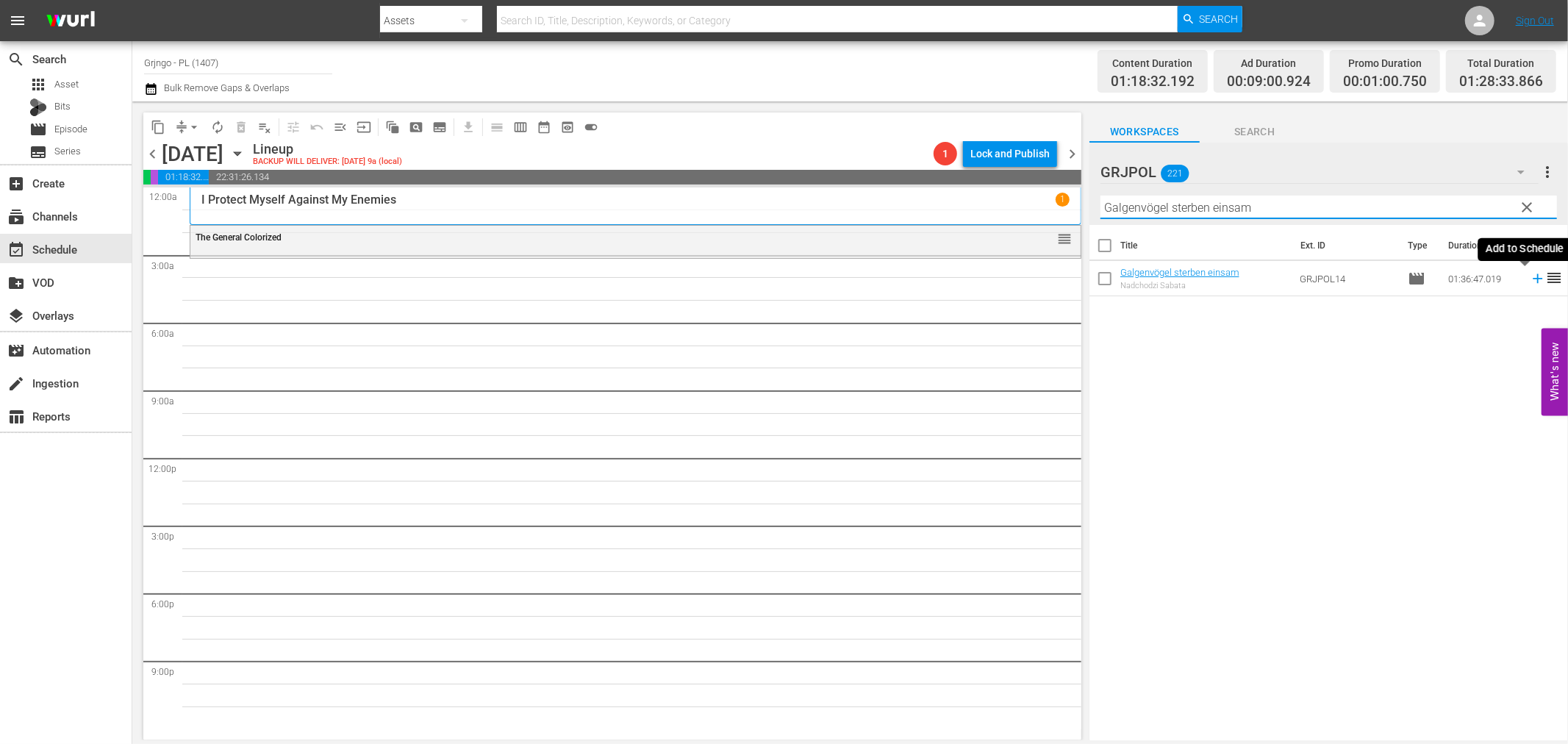
type input "Galgenvögel sterben einsam"
click at [1533, 279] on icon at bounding box center [1537, 279] width 10 height 10
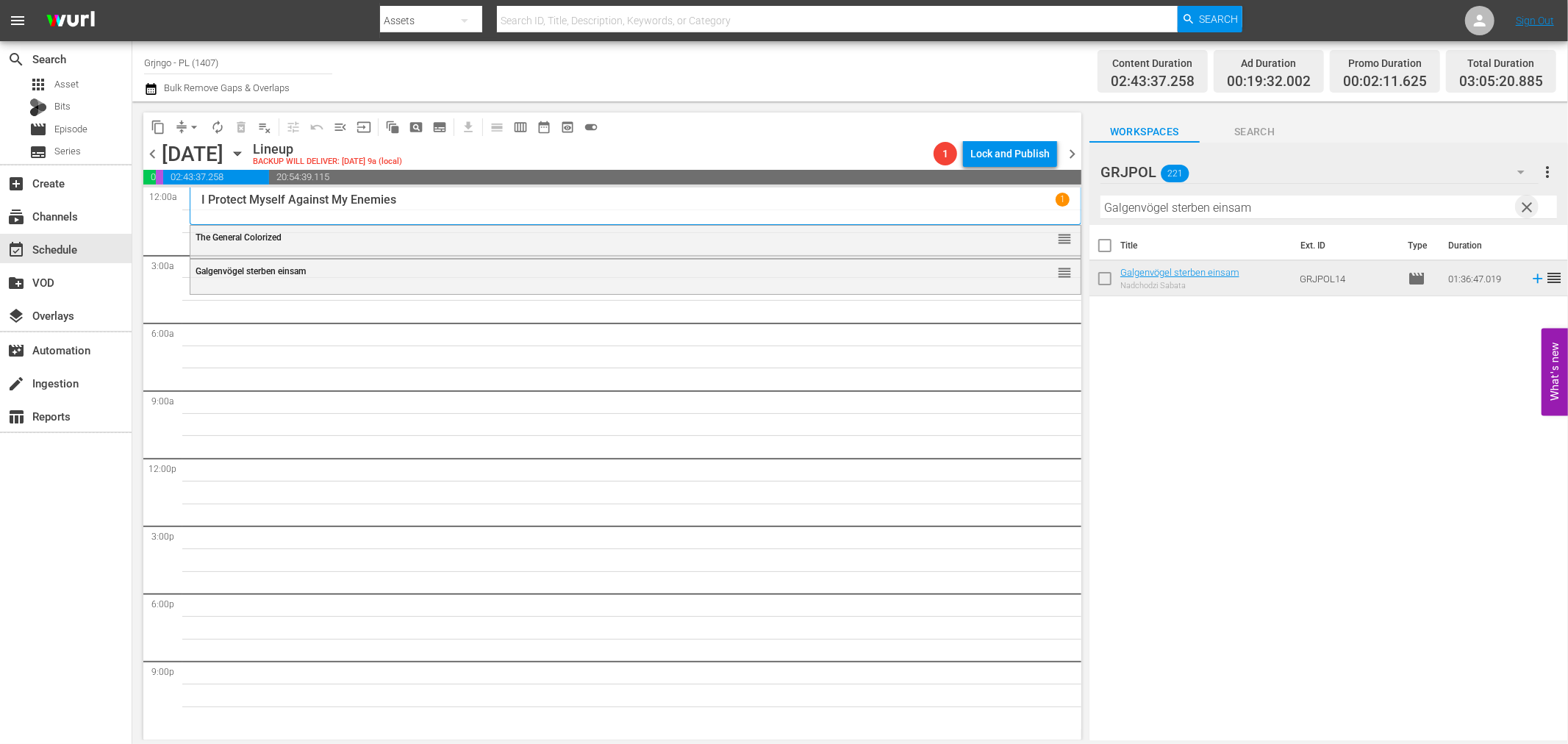
click at [1526, 207] on span "clear" at bounding box center [1528, 207] width 18 height 18
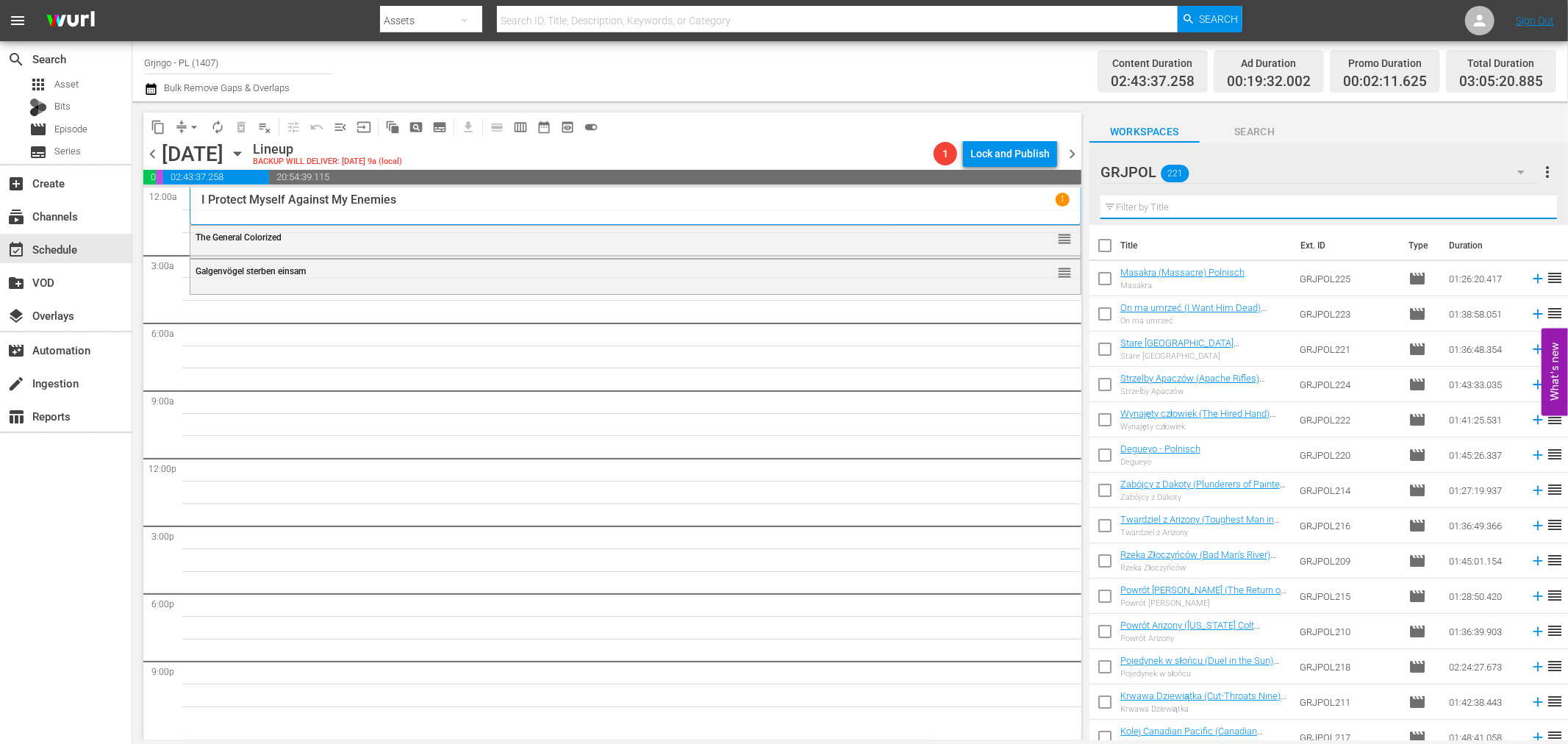
paste input "The Grand Duel aka The Big Showdown"
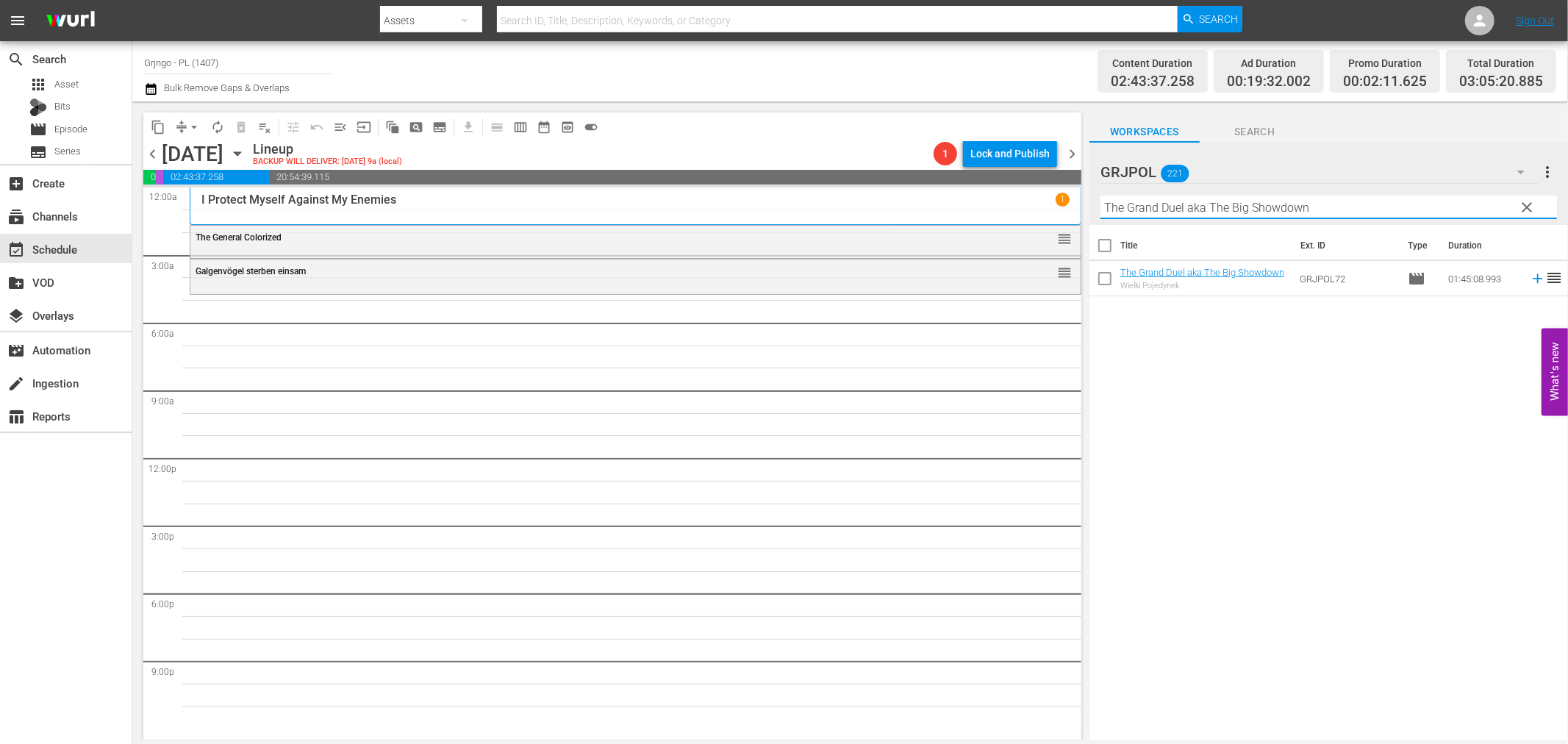
type input "The Grand Duel aka The Big Showdown"
click at [1530, 276] on icon at bounding box center [1537, 279] width 16 height 16
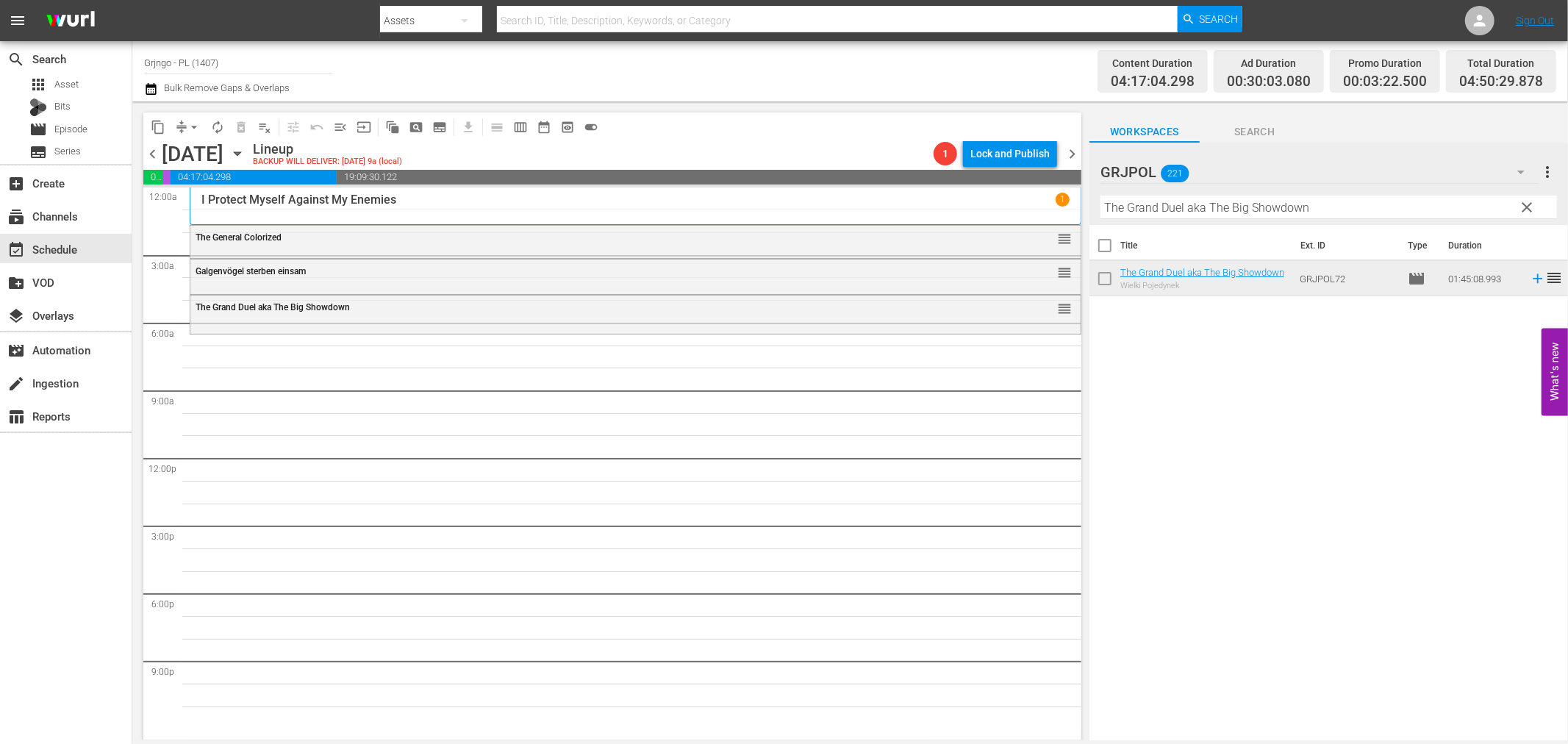
drag, startPoint x: 1531, startPoint y: 201, endPoint x: 1112, endPoint y: 166, distance: 420.5
click at [1531, 201] on span "clear" at bounding box center [1528, 207] width 18 height 18
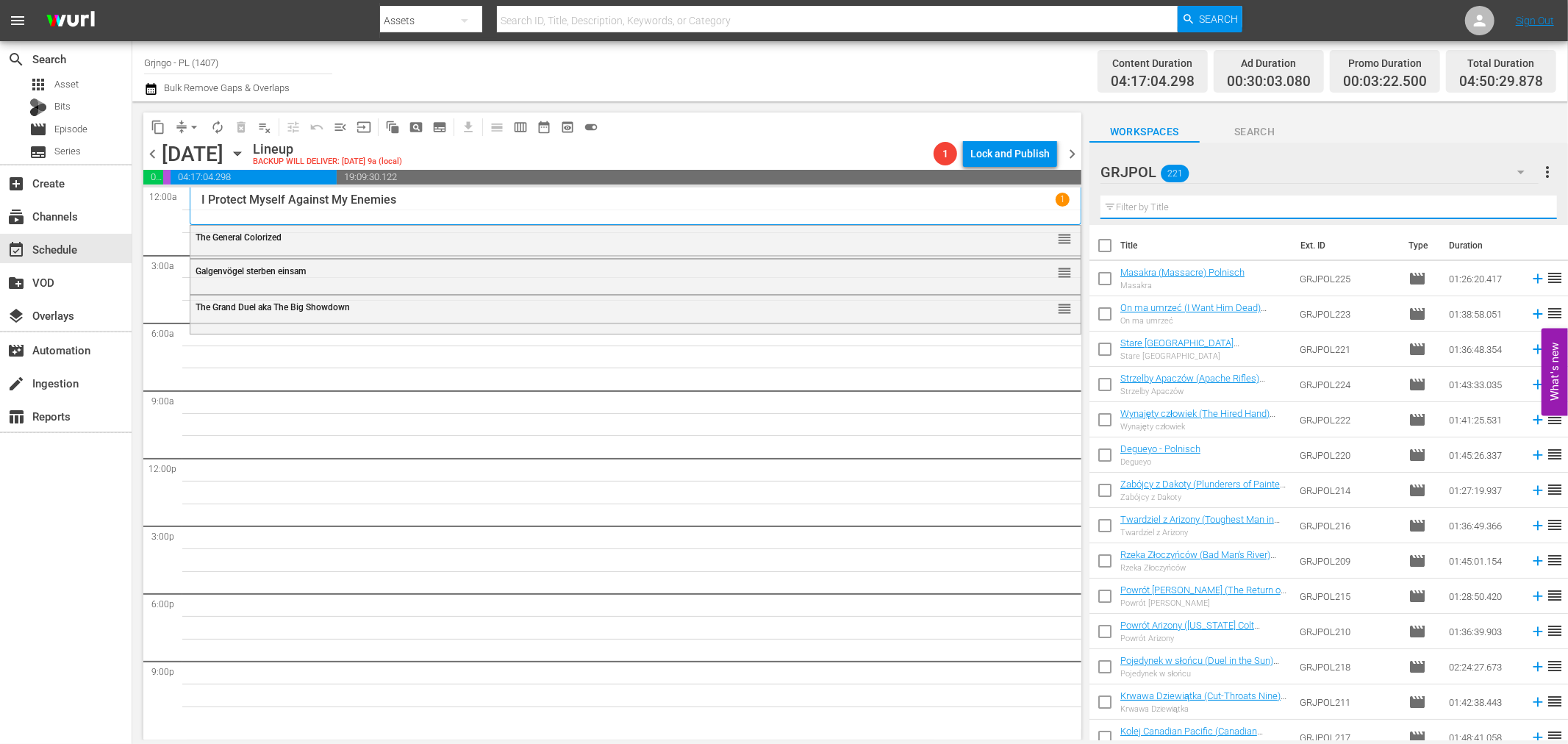
paste input "Against A Crooked Sky"
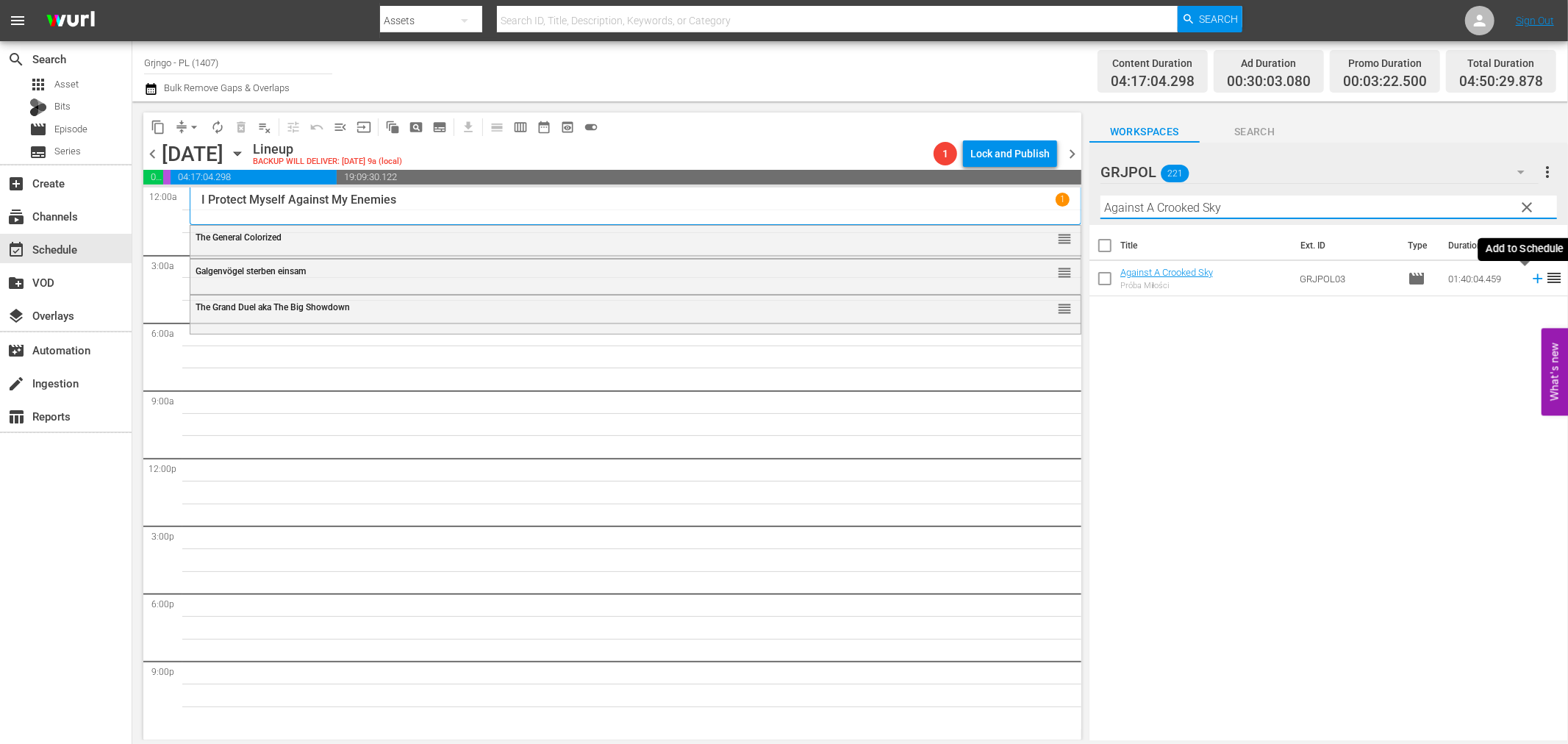
type input "Against A Crooked Sky"
click at [1533, 279] on icon at bounding box center [1537, 279] width 10 height 10
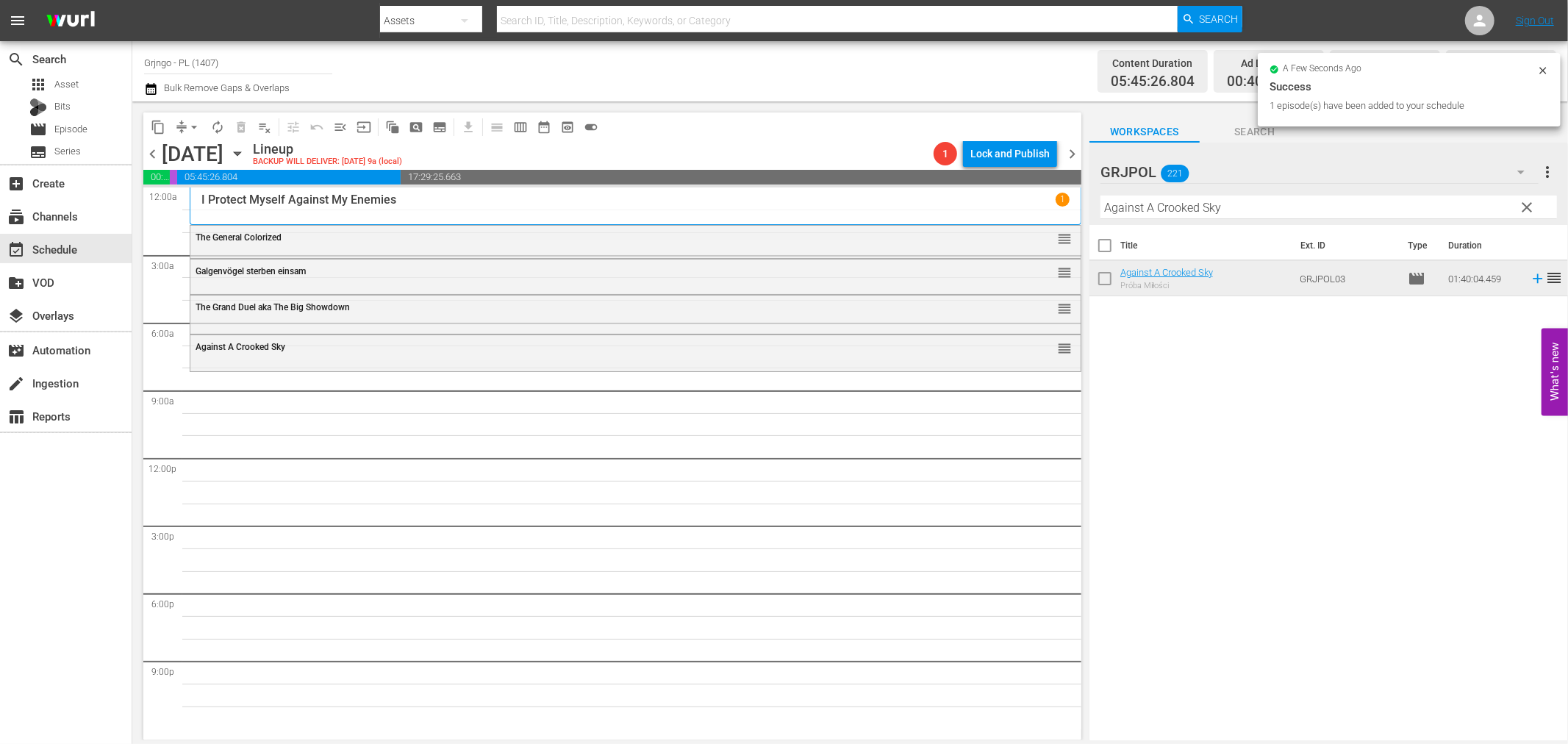
drag, startPoint x: 1531, startPoint y: 204, endPoint x: 1150, endPoint y: 185, distance: 381.5
click at [1531, 204] on span "clear" at bounding box center [1528, 207] width 18 height 18
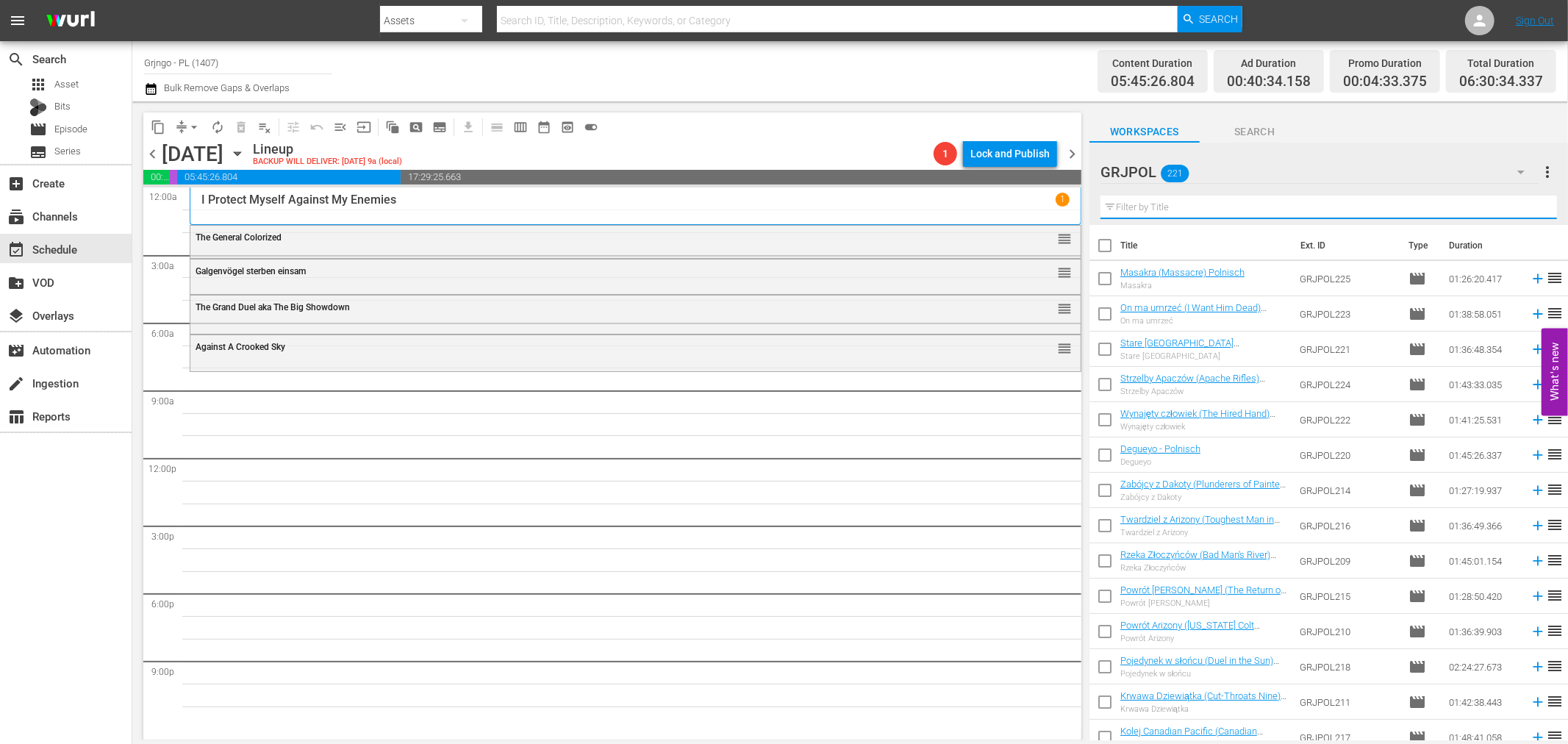
paste input "Santa Fe Trail"
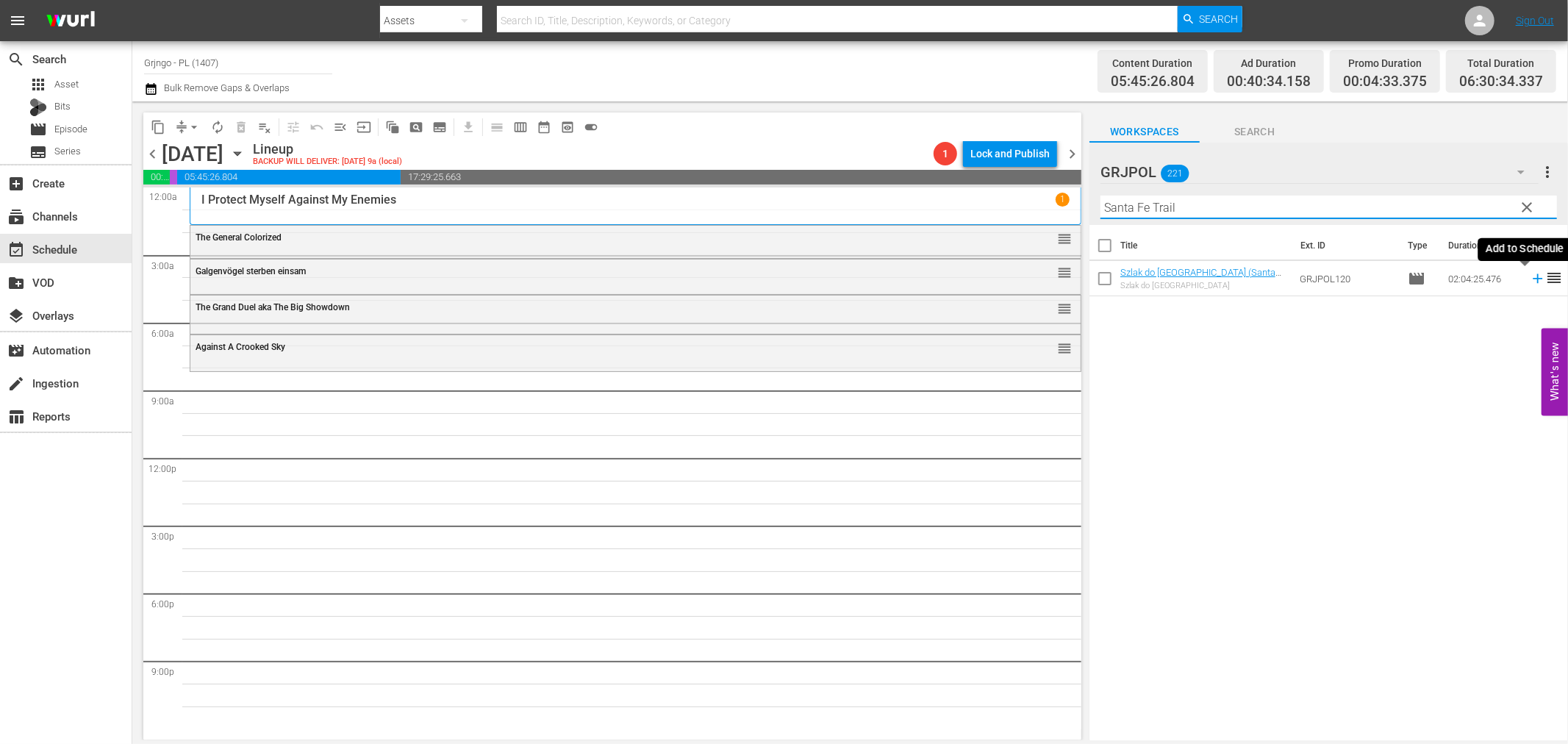
type input "Santa Fe Trail"
click at [1530, 276] on icon at bounding box center [1537, 279] width 16 height 16
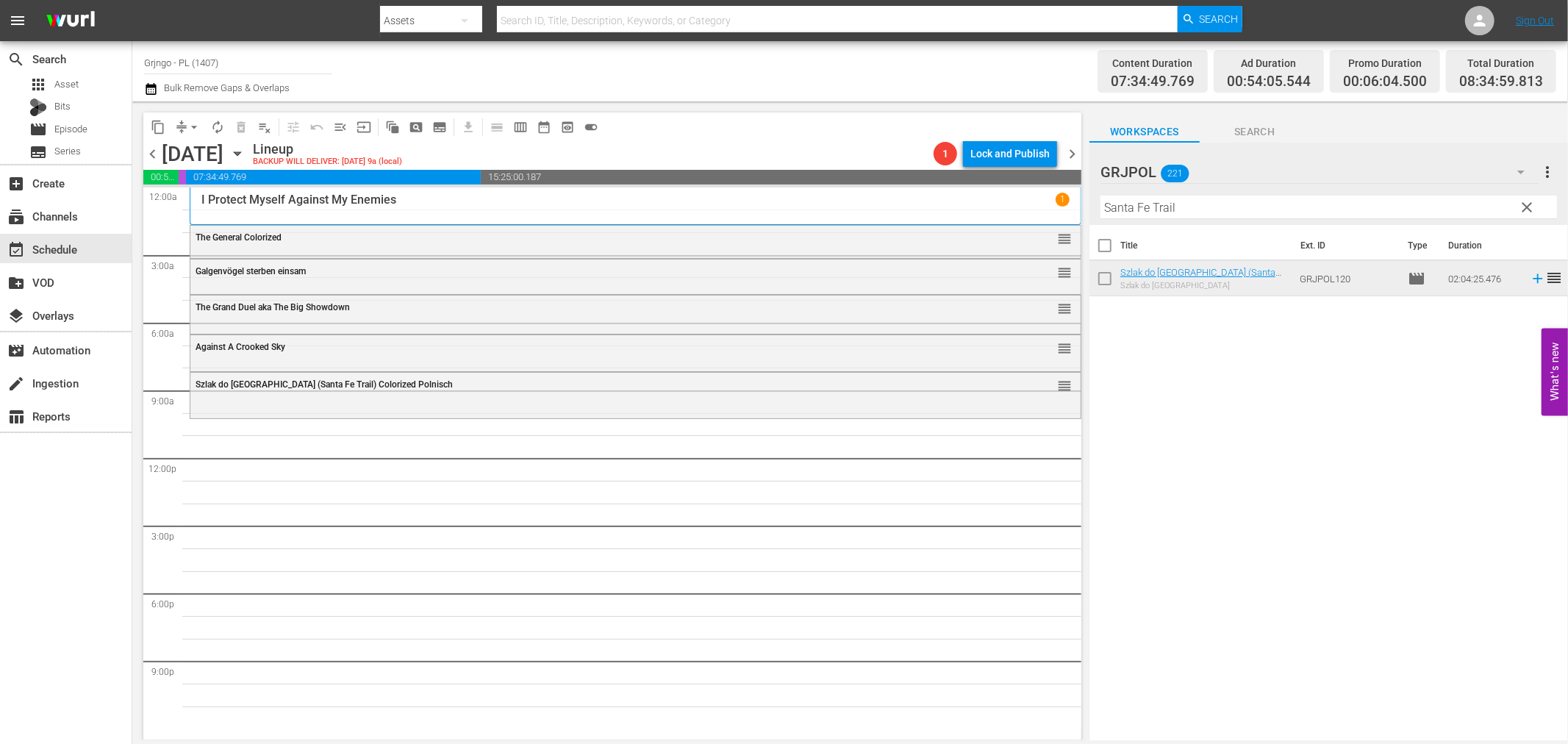
drag, startPoint x: 1530, startPoint y: 207, endPoint x: 1148, endPoint y: 207, distance: 382.0
click at [1530, 207] on span "clear" at bounding box center [1528, 207] width 18 height 18
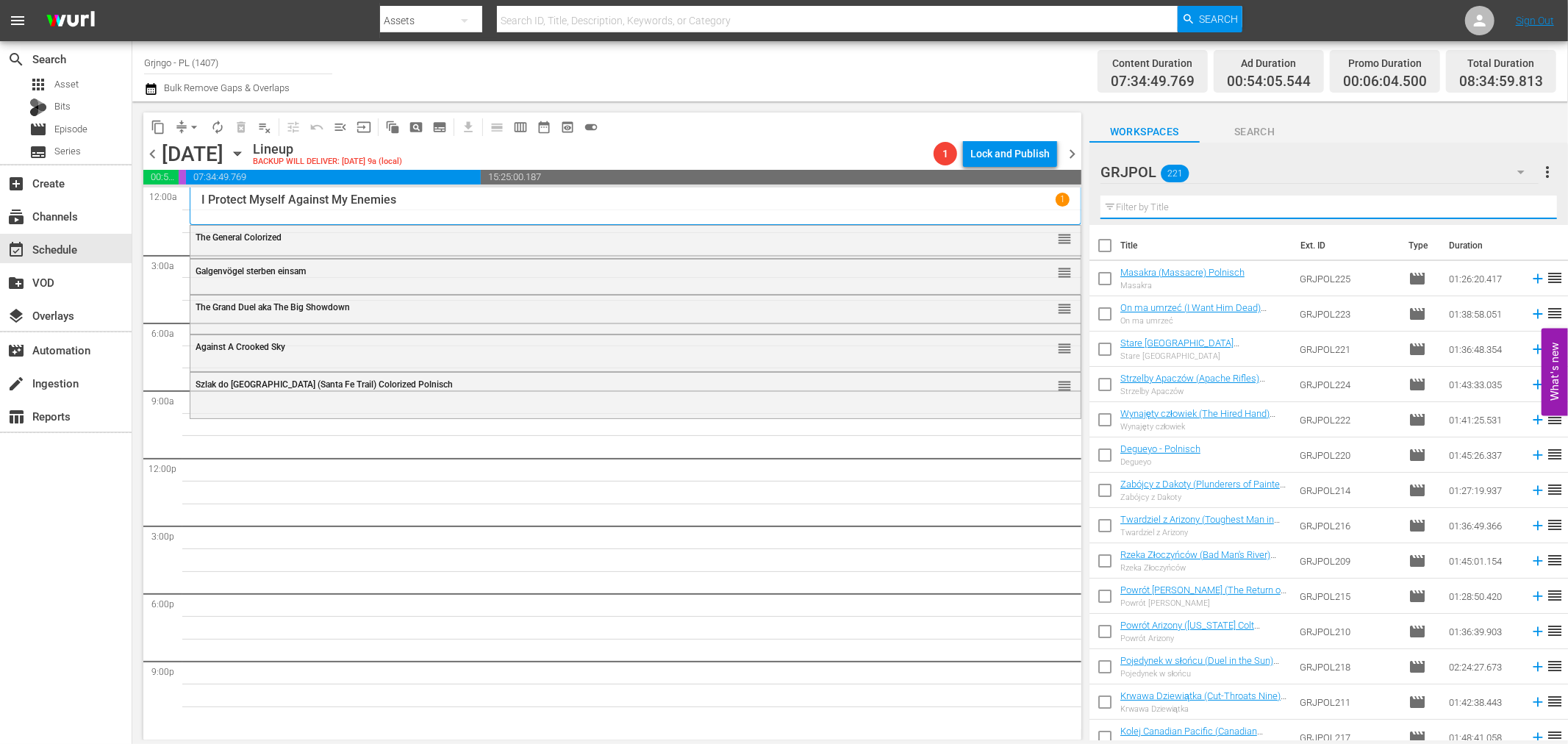
paste input "Tequila aka [PERSON_NAME] the Hero"
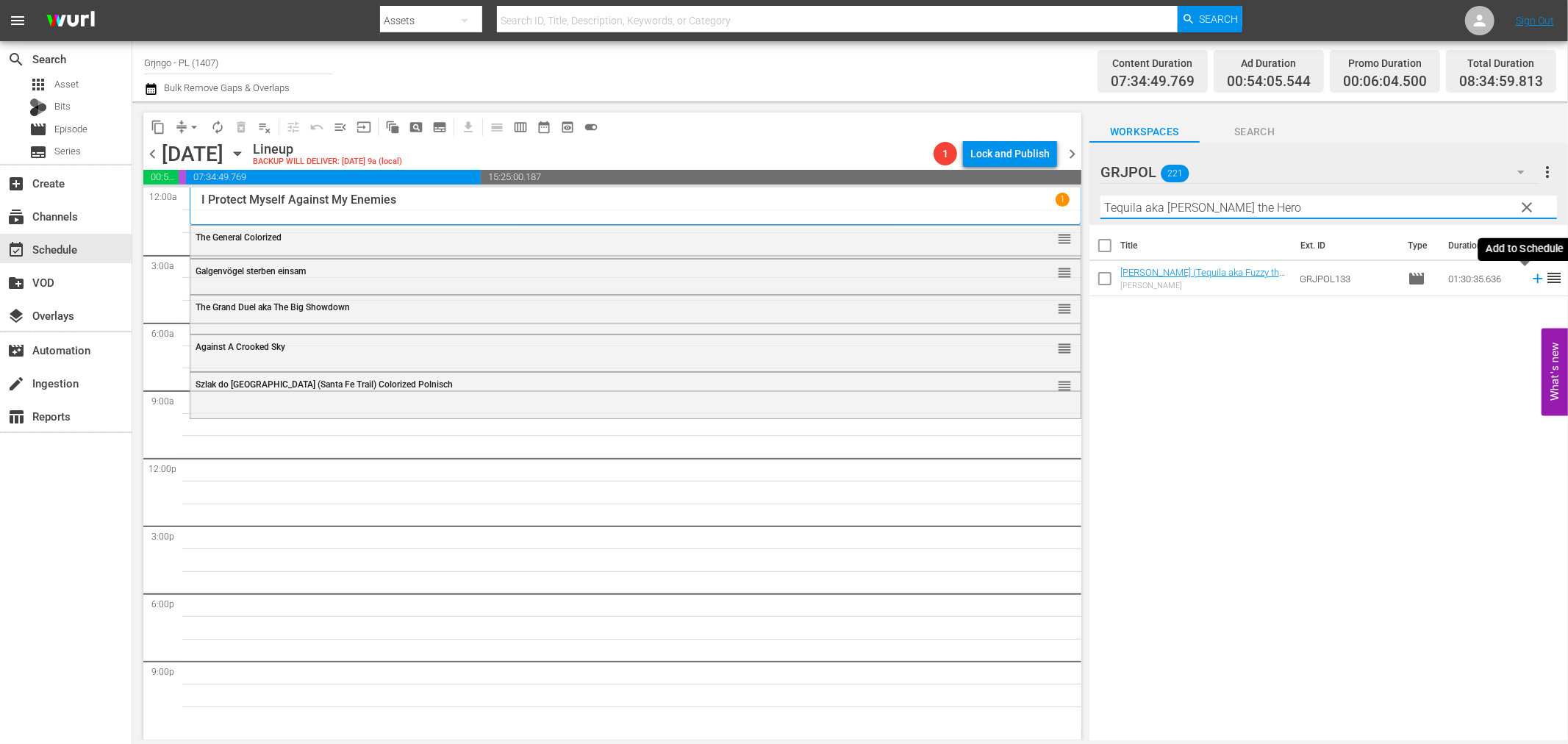
type input "Tequila aka [PERSON_NAME] the Hero"
click at [1533, 279] on icon at bounding box center [1537, 279] width 10 height 10
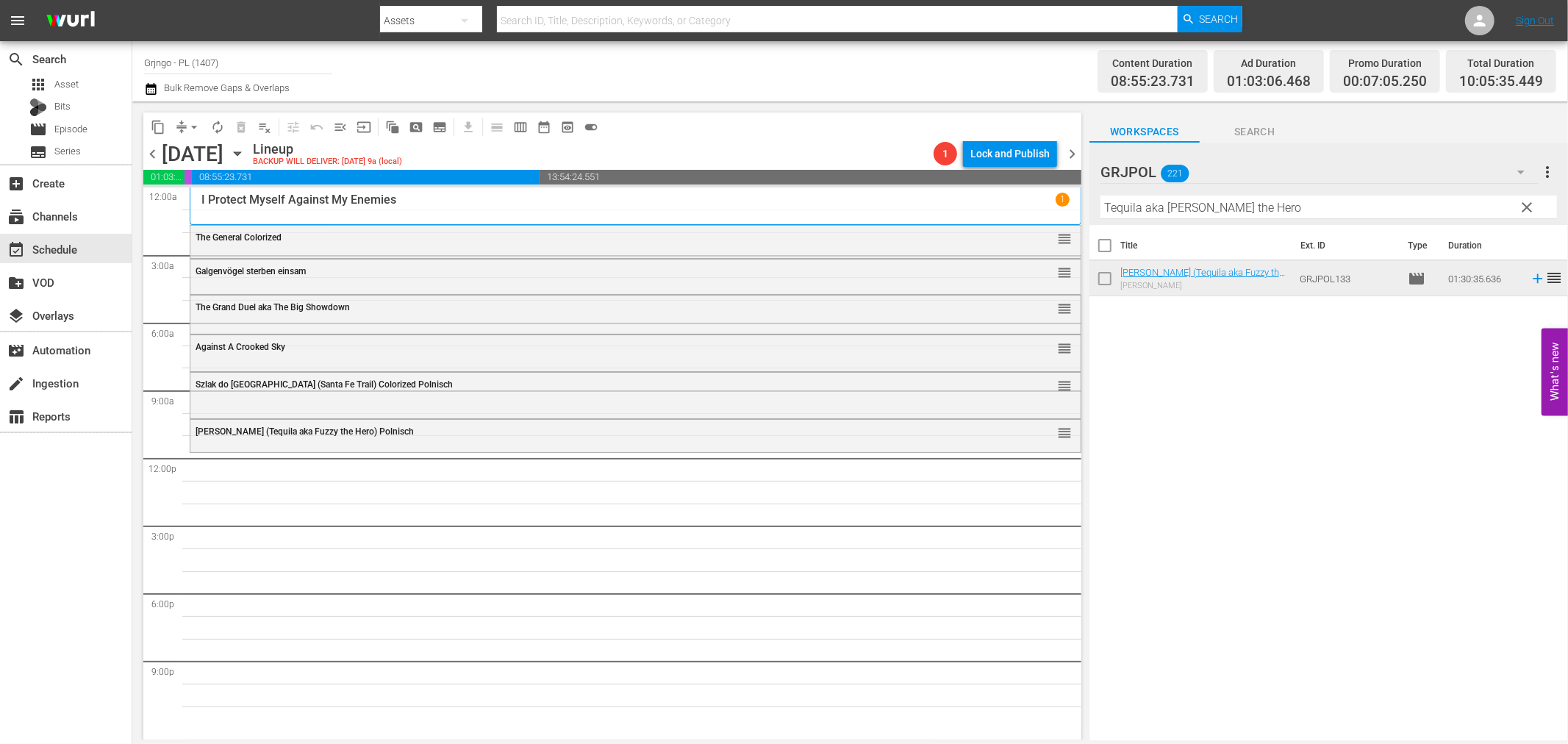
click at [1527, 206] on span "clear" at bounding box center [1528, 207] width 18 height 18
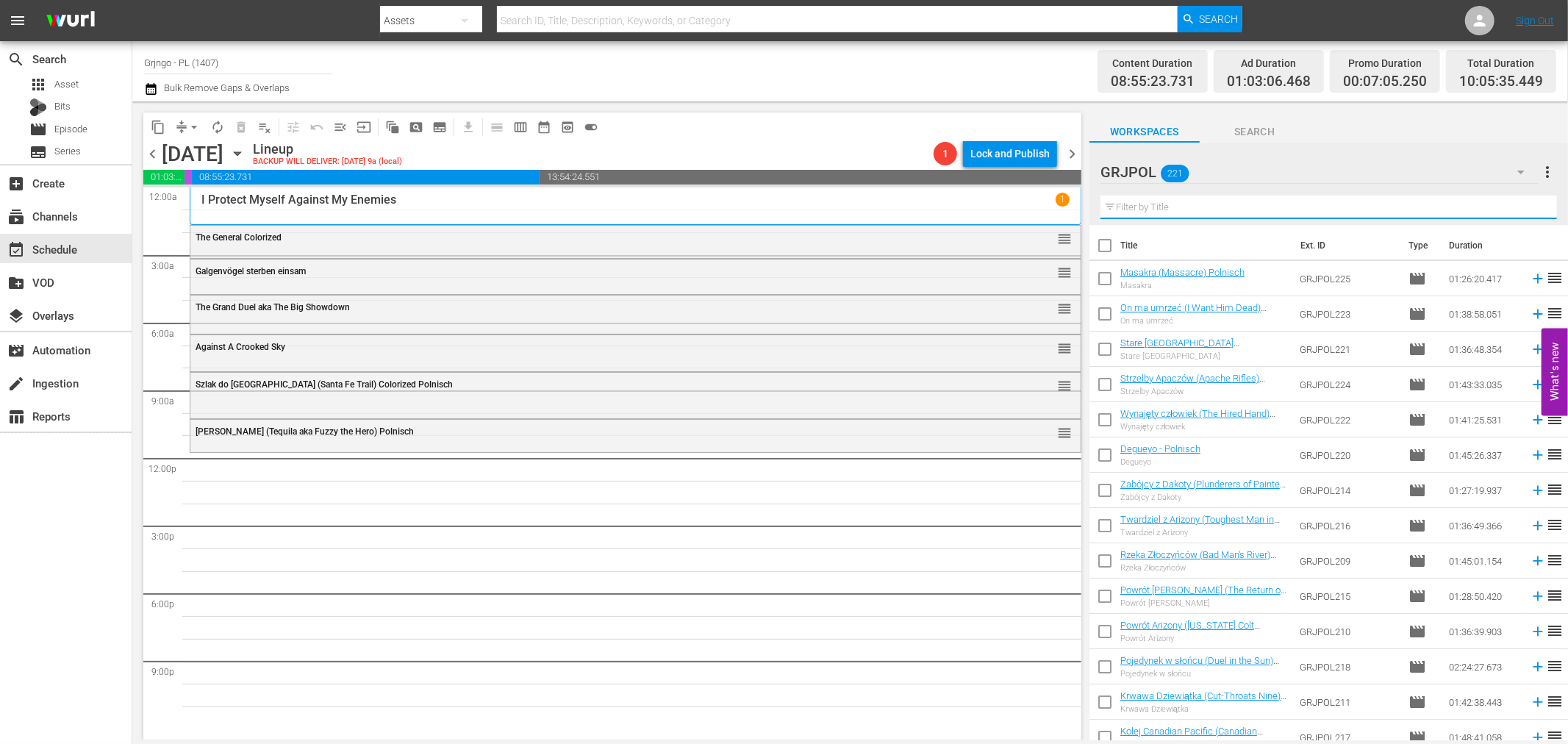
paste input "They Call [GEOGRAPHIC_DATA]"
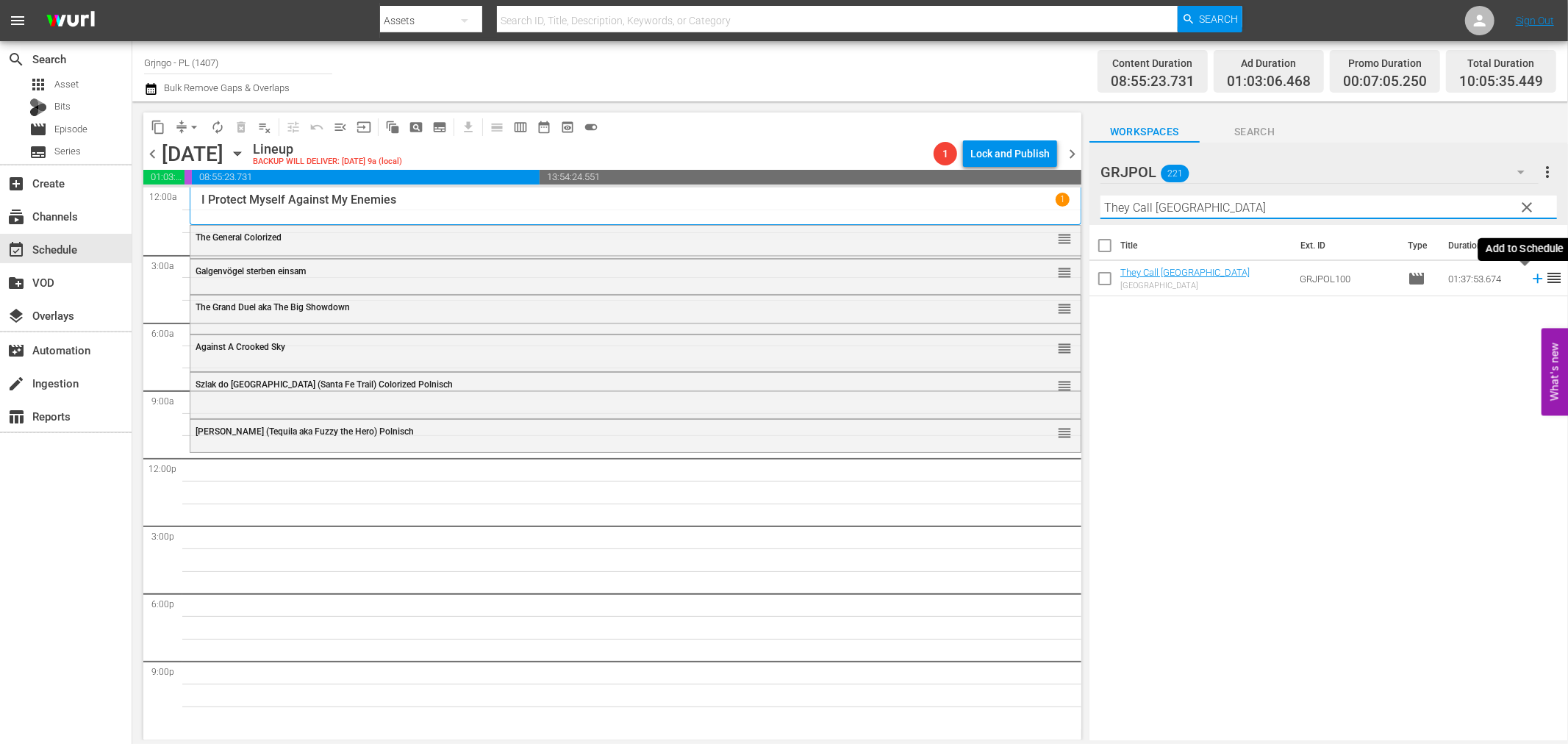
type input "They Call [GEOGRAPHIC_DATA]"
click at [1530, 275] on icon at bounding box center [1537, 279] width 16 height 16
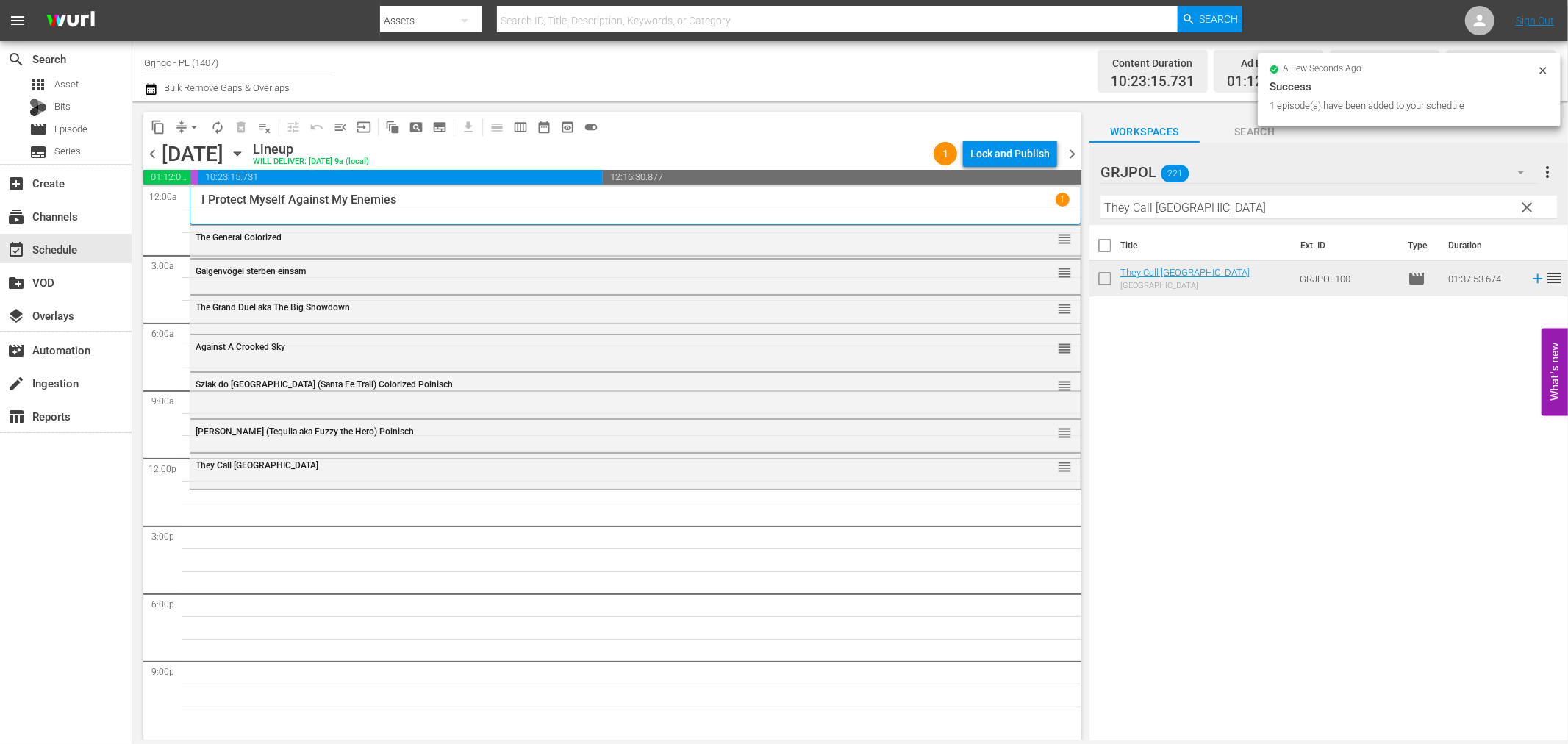
click at [1528, 200] on span "clear" at bounding box center [1528, 207] width 18 height 18
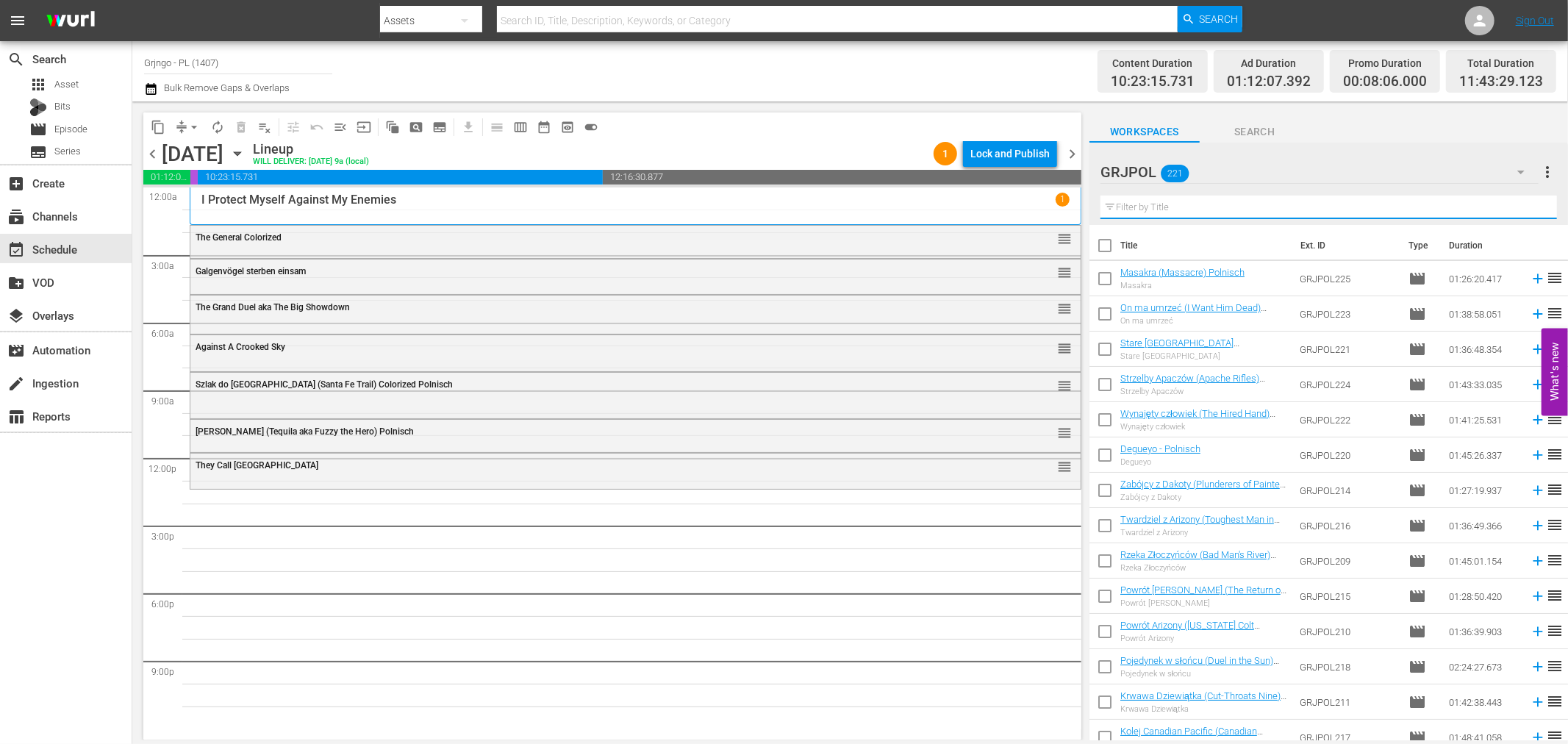
paste input "The [US_STATE] Traveler"
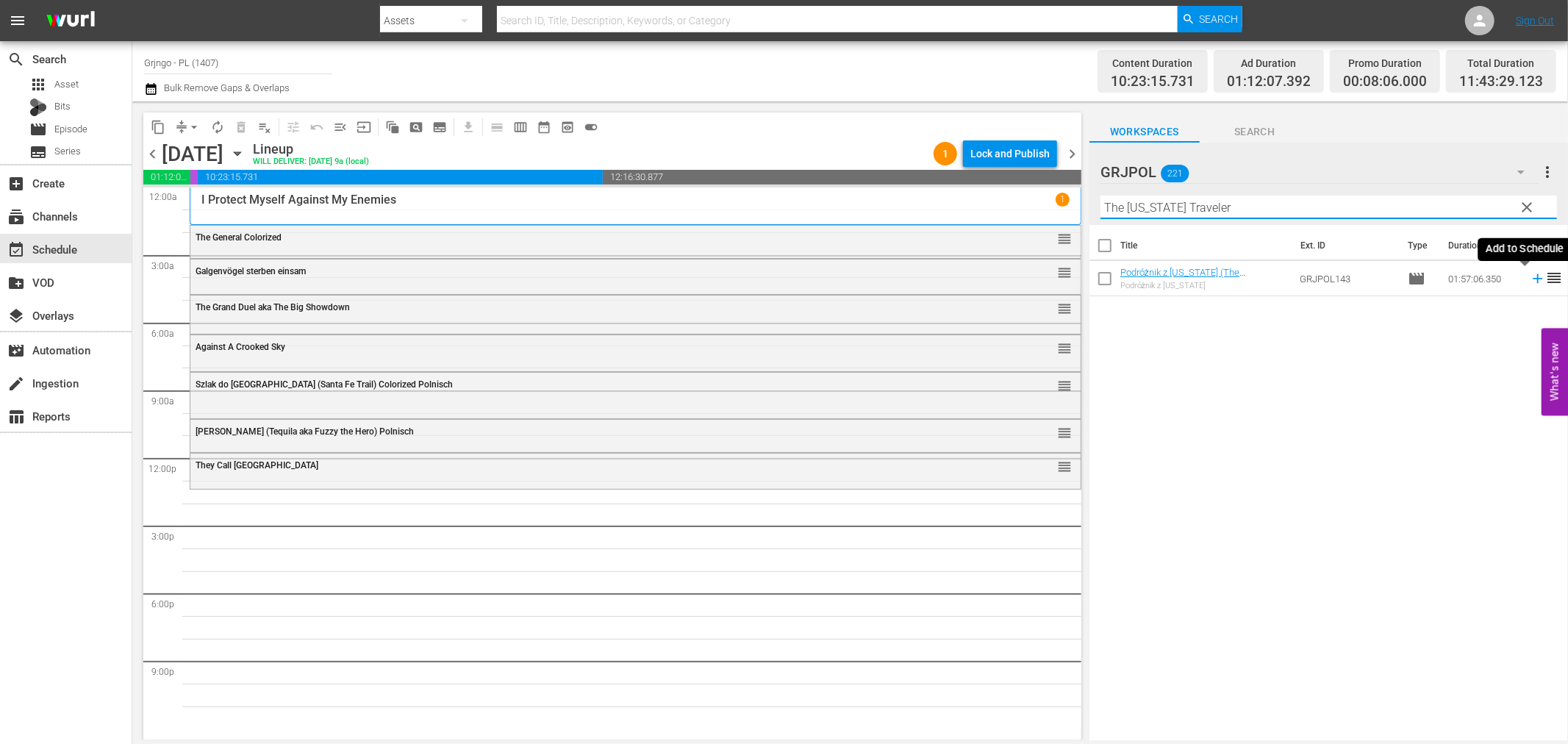
type input "The [US_STATE] Traveler"
click at [1530, 277] on icon at bounding box center [1537, 279] width 16 height 16
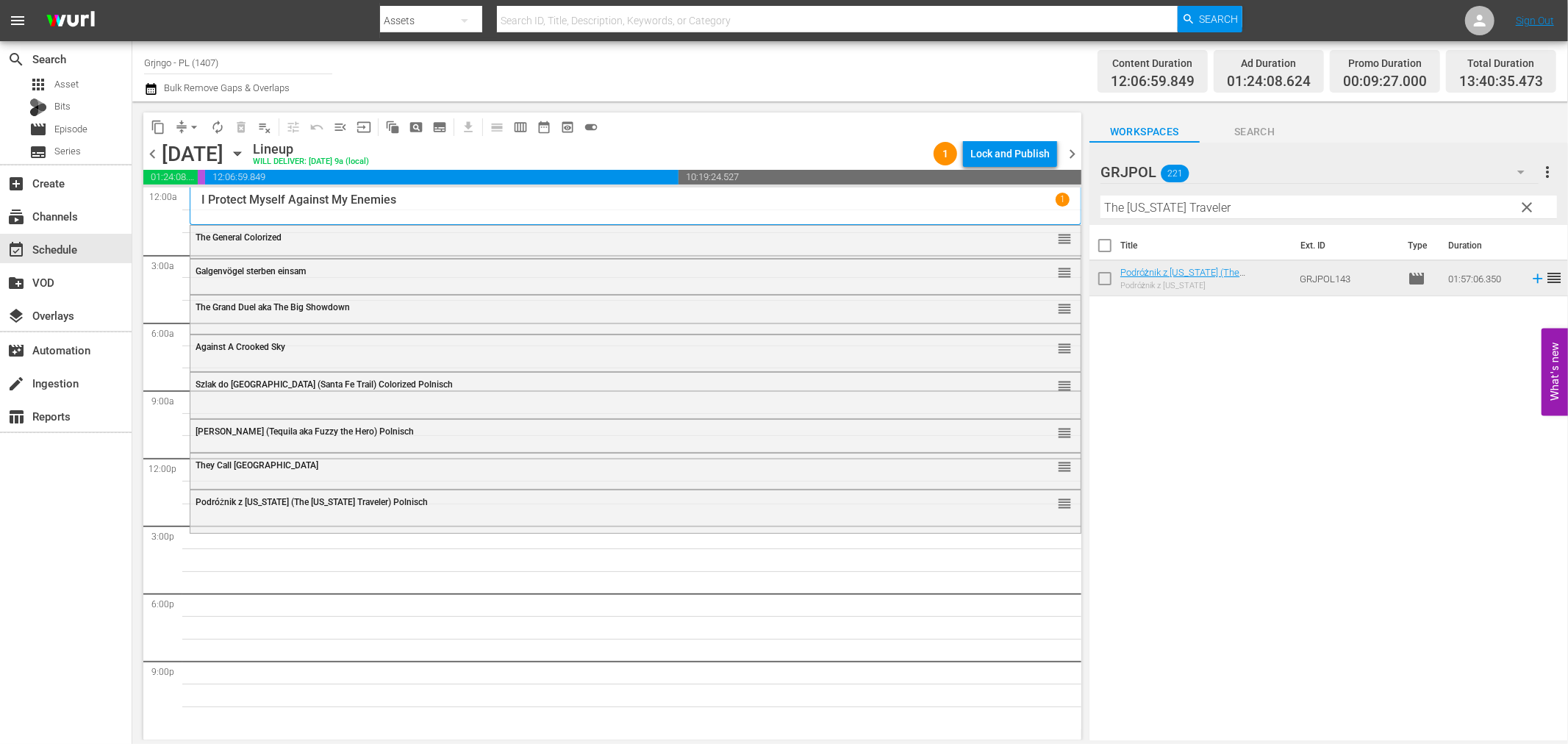
click at [1523, 206] on span "clear" at bounding box center [1528, 207] width 18 height 18
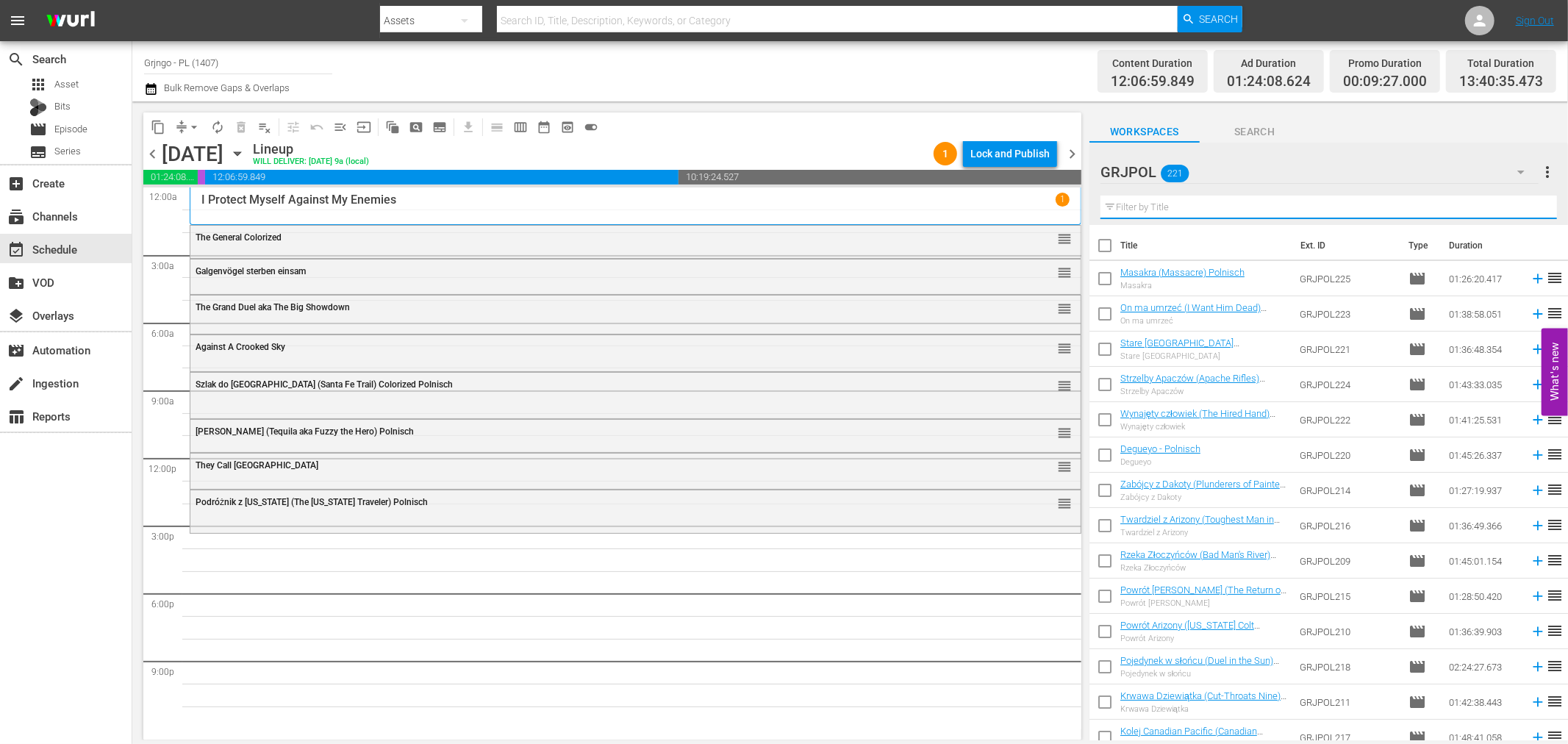
paste input "Outlaw Women"
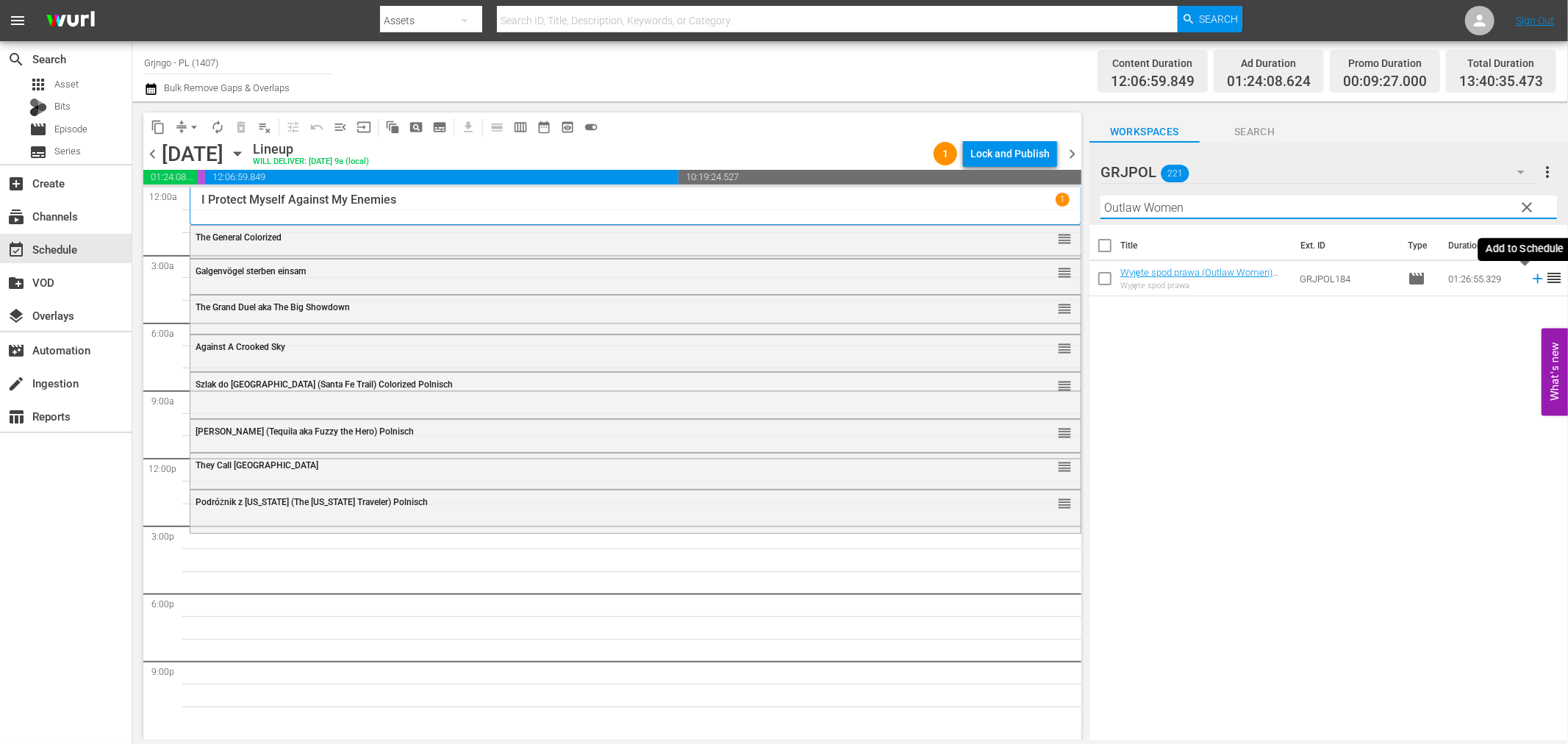
type input "Outlaw Women"
click at [1533, 278] on icon at bounding box center [1537, 279] width 10 height 10
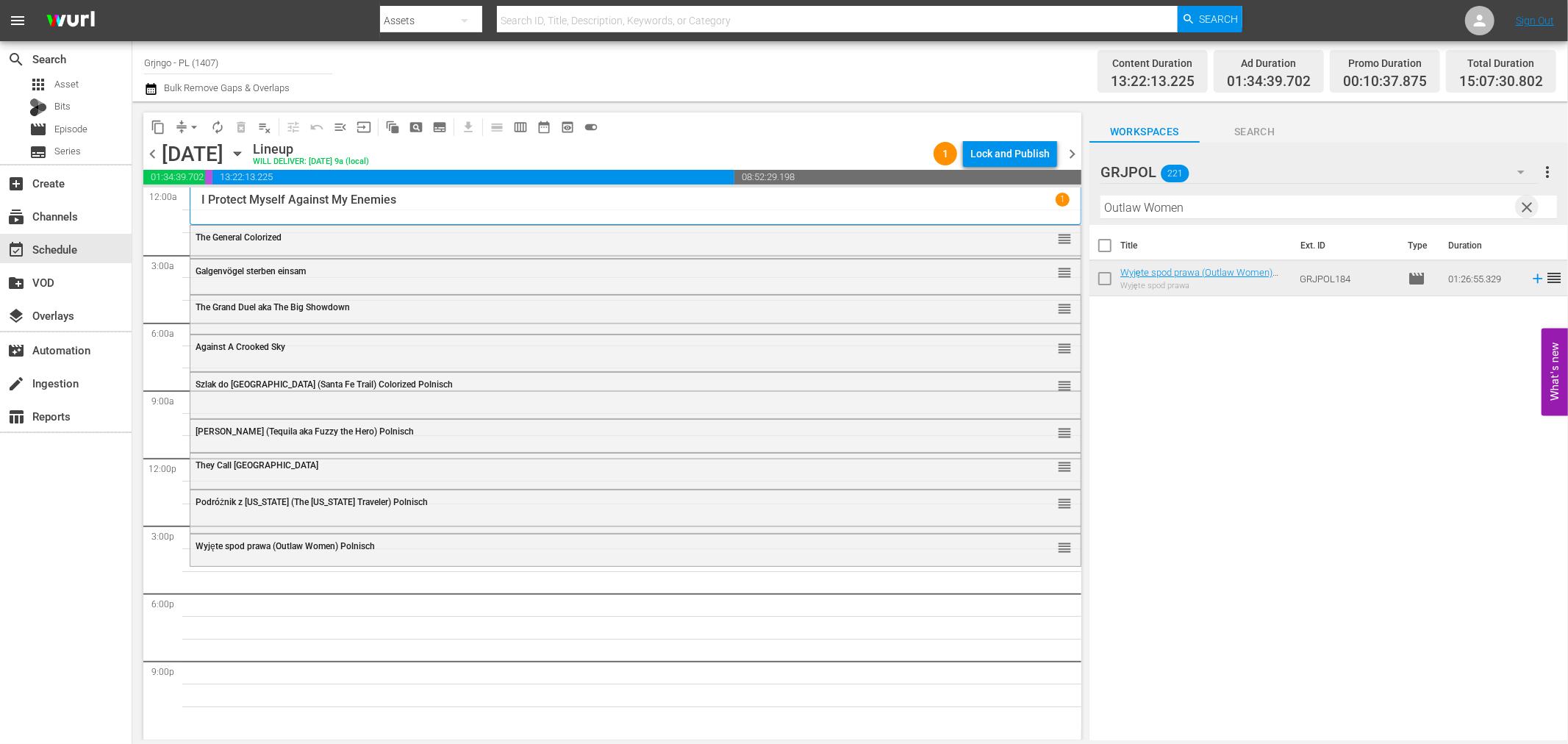
click at [1531, 201] on span "clear" at bounding box center [1528, 207] width 18 height 18
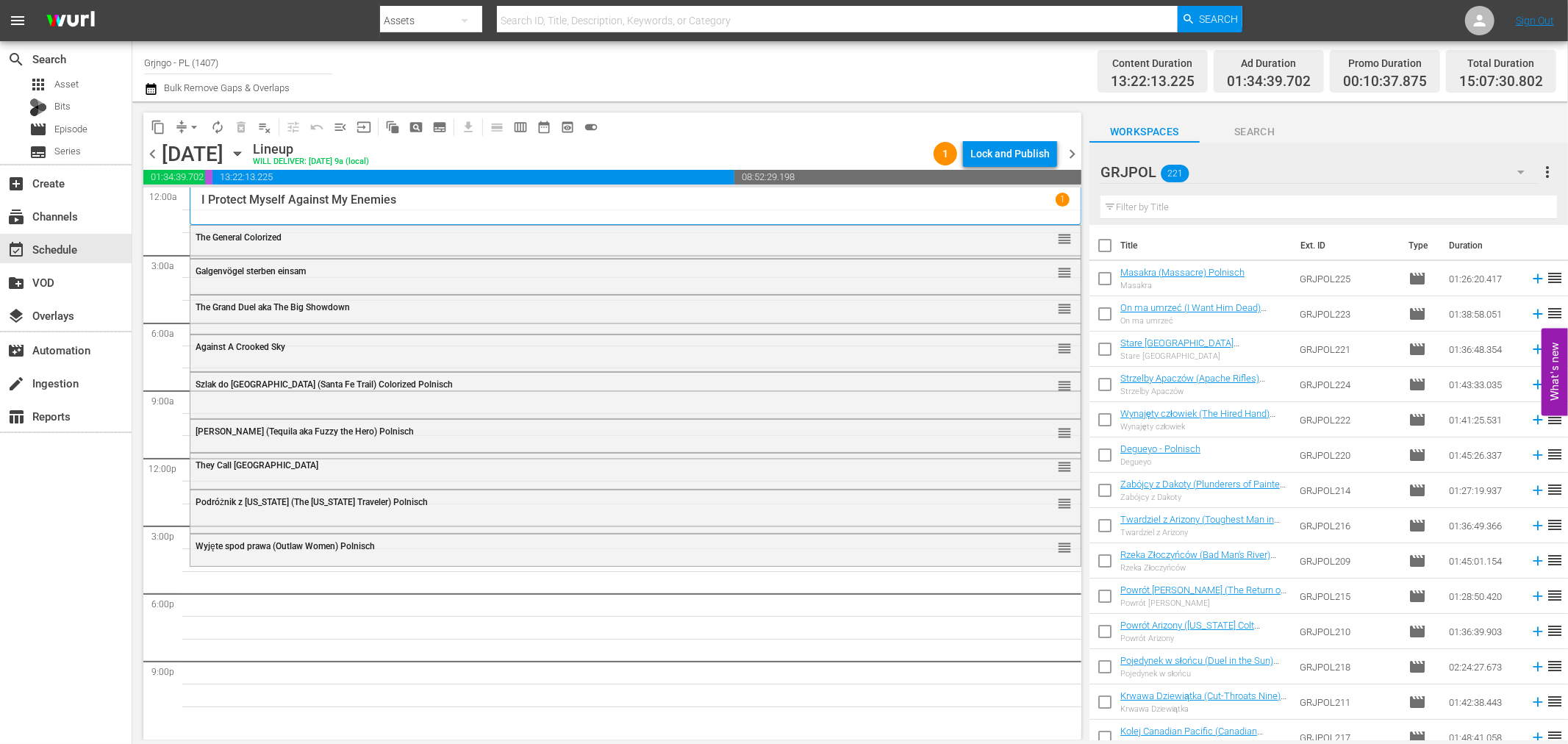
click at [1141, 203] on input "text" at bounding box center [1328, 207] width 456 height 24
paste input "Anything for a Friend"
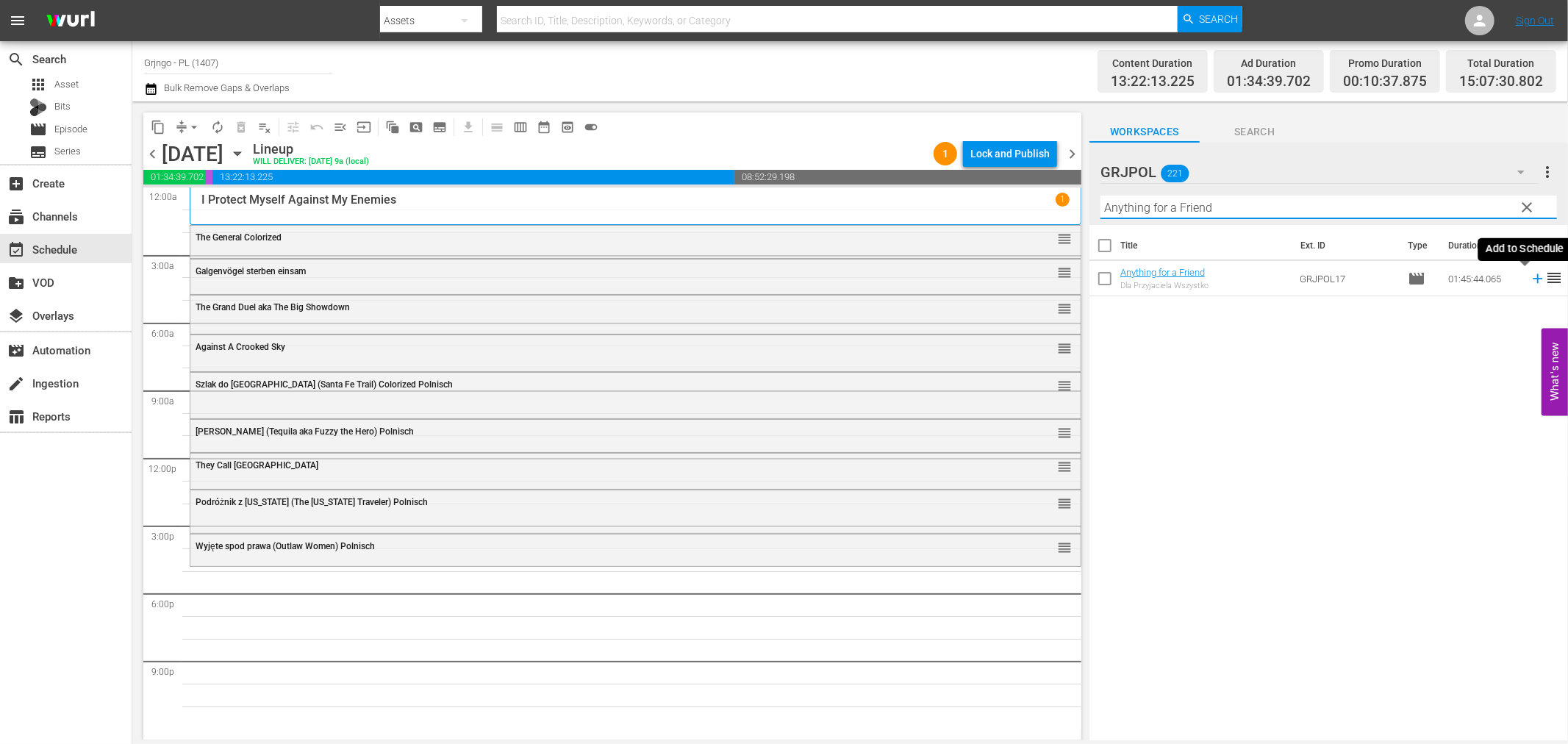
type input "Anything for a Friend"
click at [1533, 278] on icon at bounding box center [1537, 279] width 10 height 10
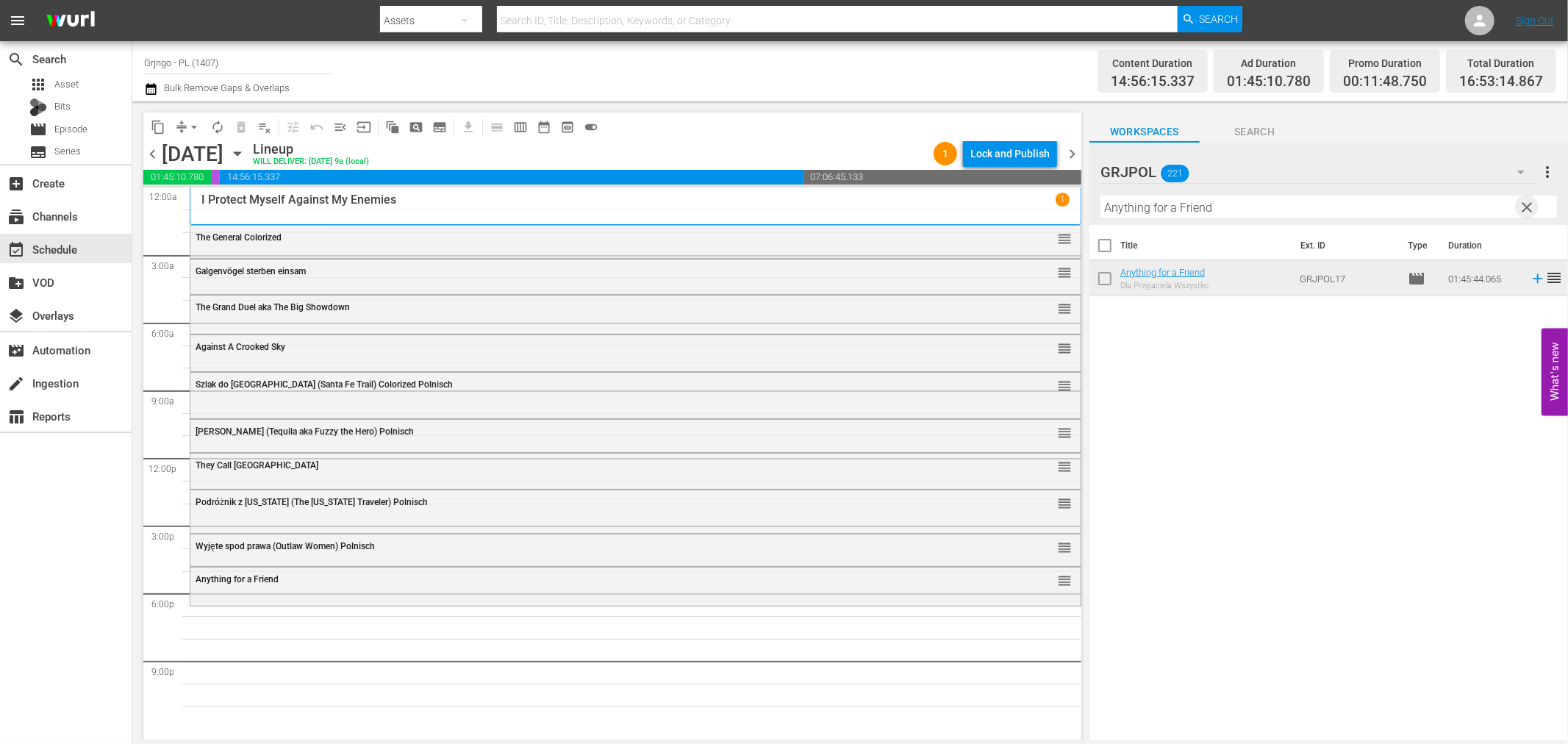
drag, startPoint x: 1532, startPoint y: 201, endPoint x: 1356, endPoint y: 228, distance: 178.1
click at [1533, 202] on span "clear" at bounding box center [1528, 207] width 18 height 18
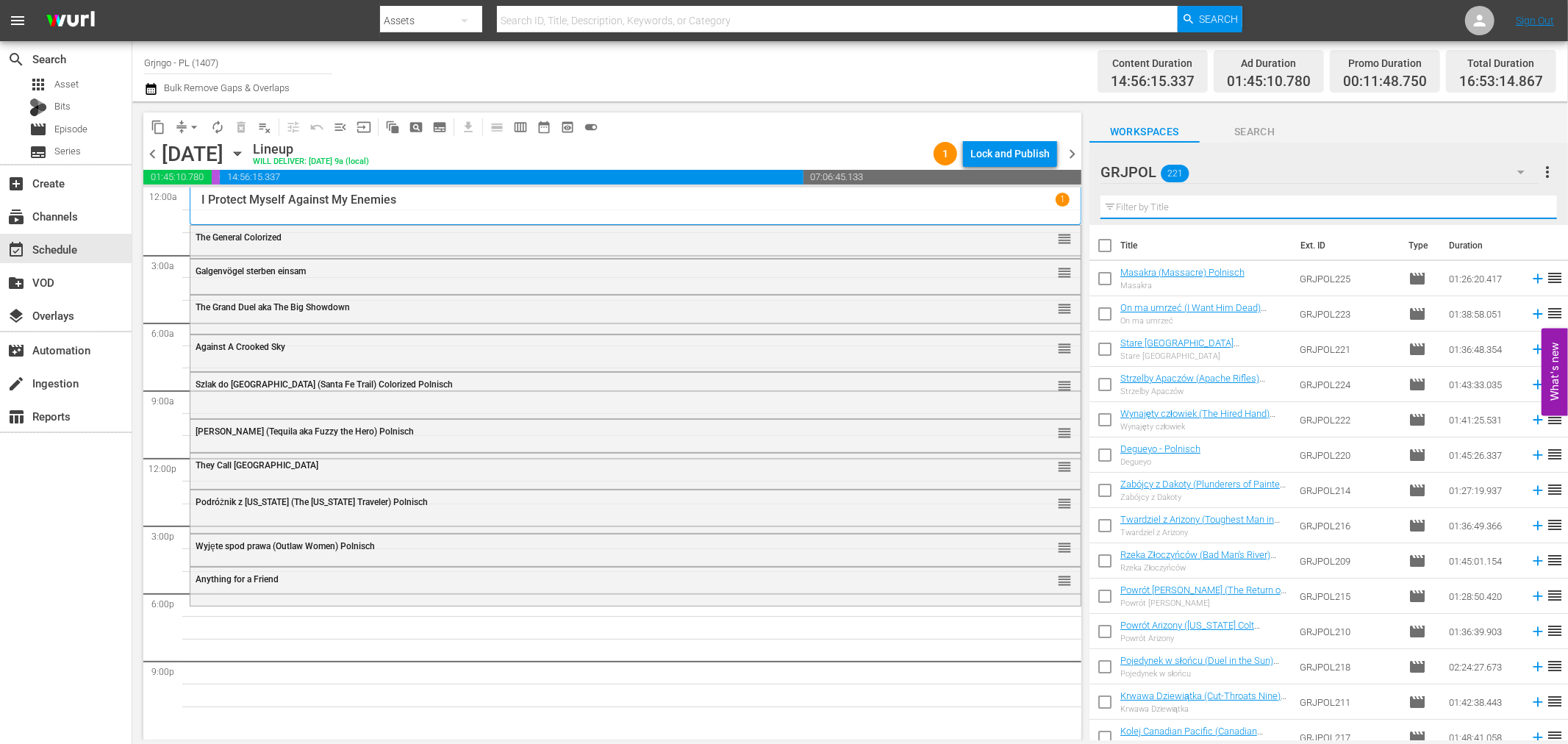
paste input "Buddy Goes West"
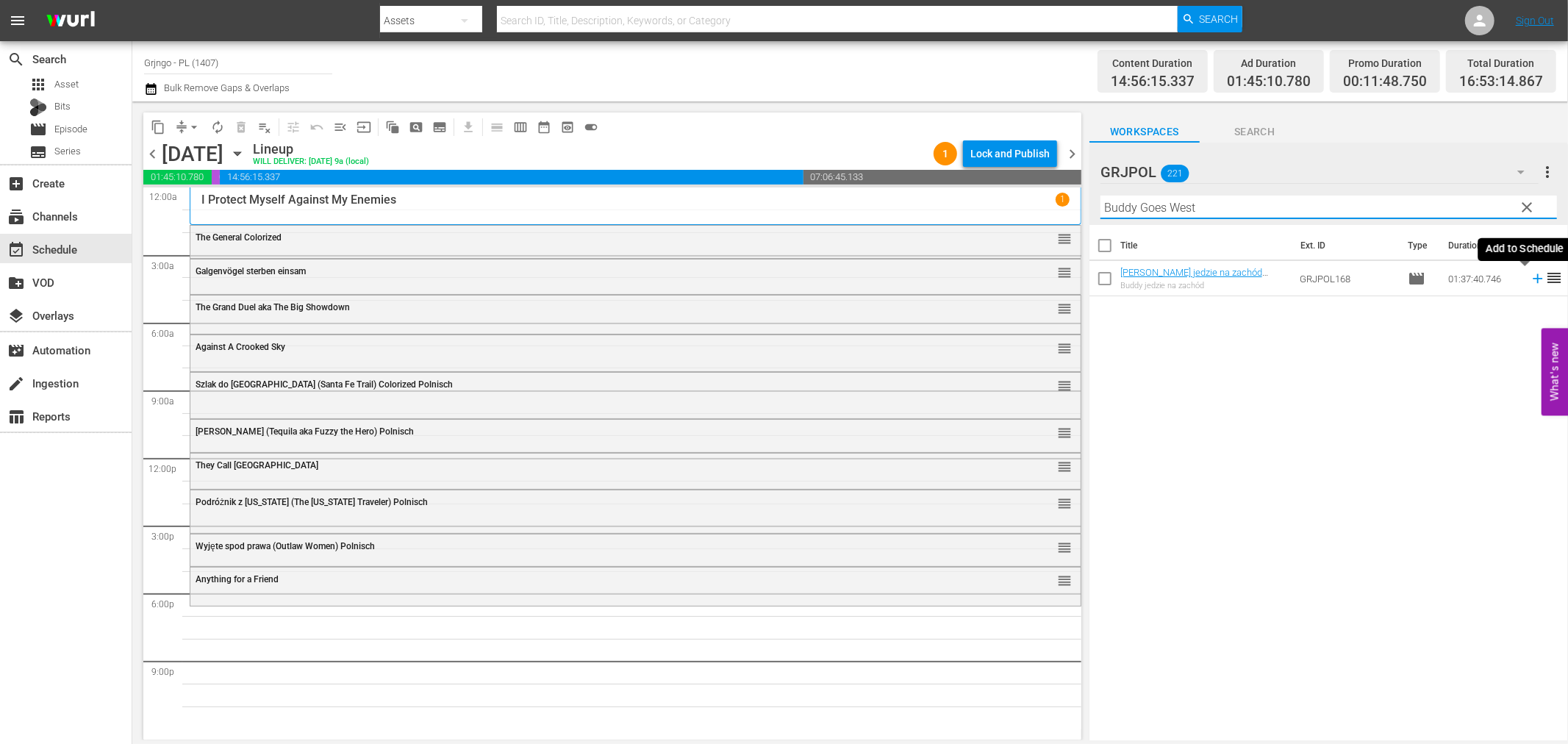
type input "Buddy Goes West"
click at [1533, 278] on icon at bounding box center [1537, 279] width 10 height 10
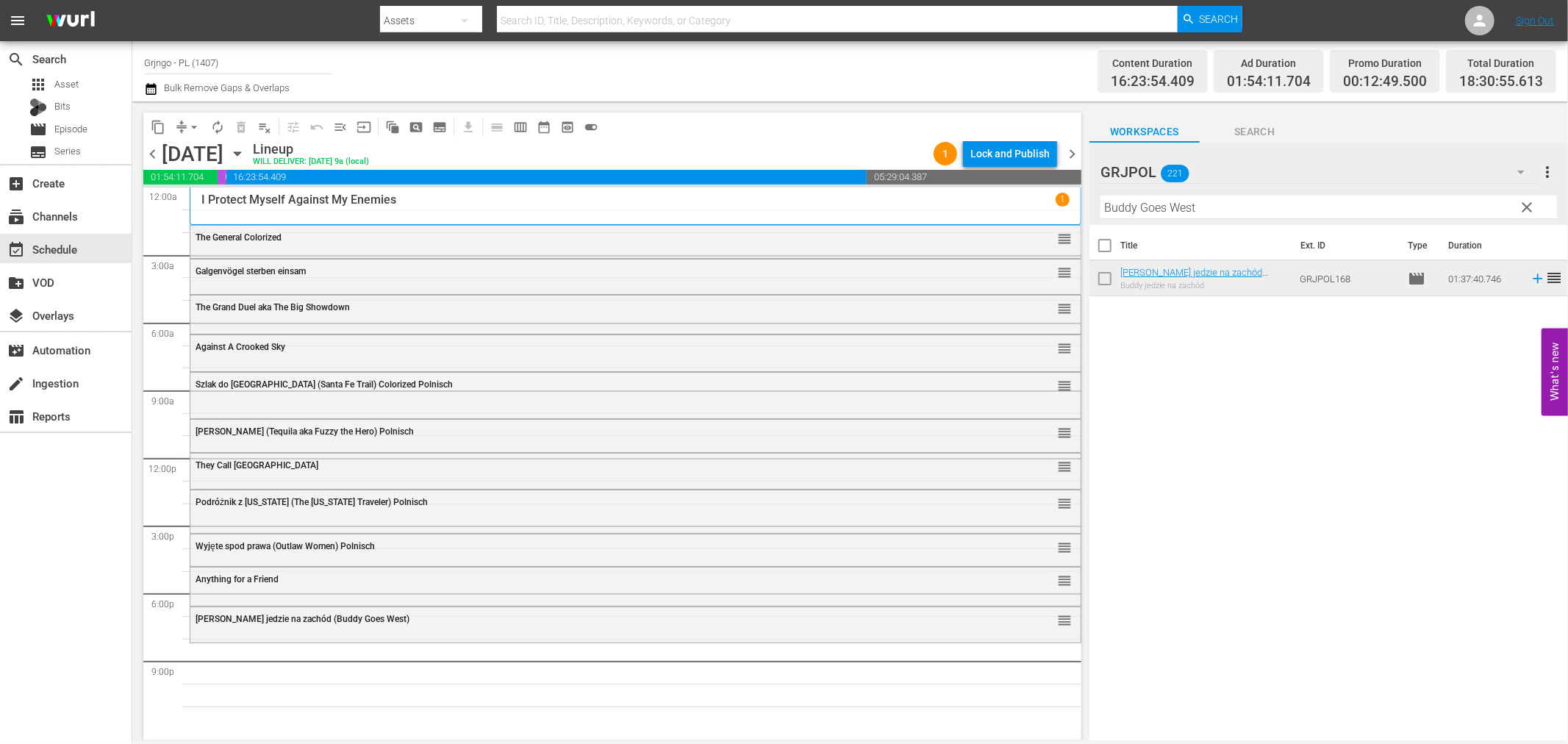
click at [1525, 203] on span "clear" at bounding box center [1528, 207] width 18 height 18
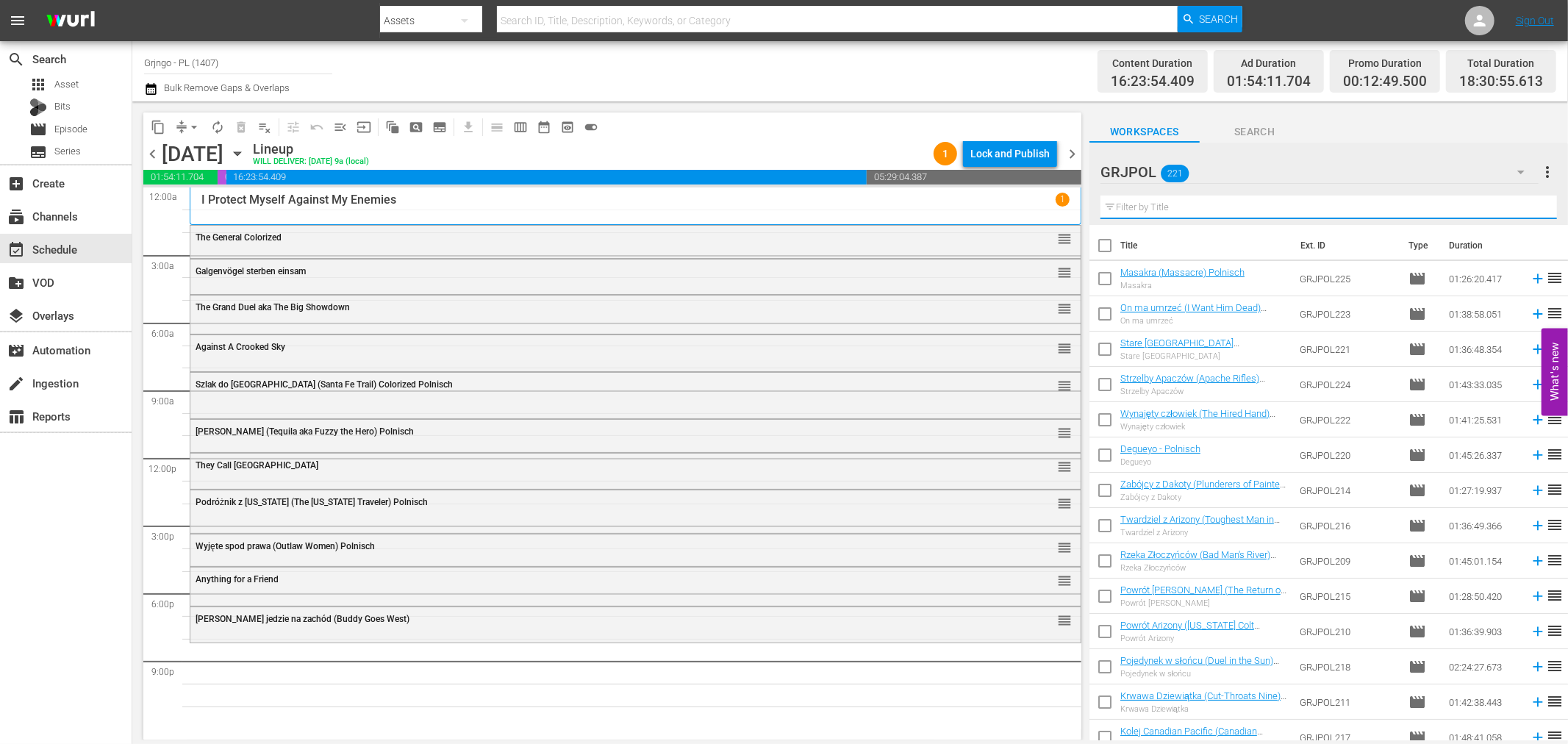
paste input "Seven Alone"
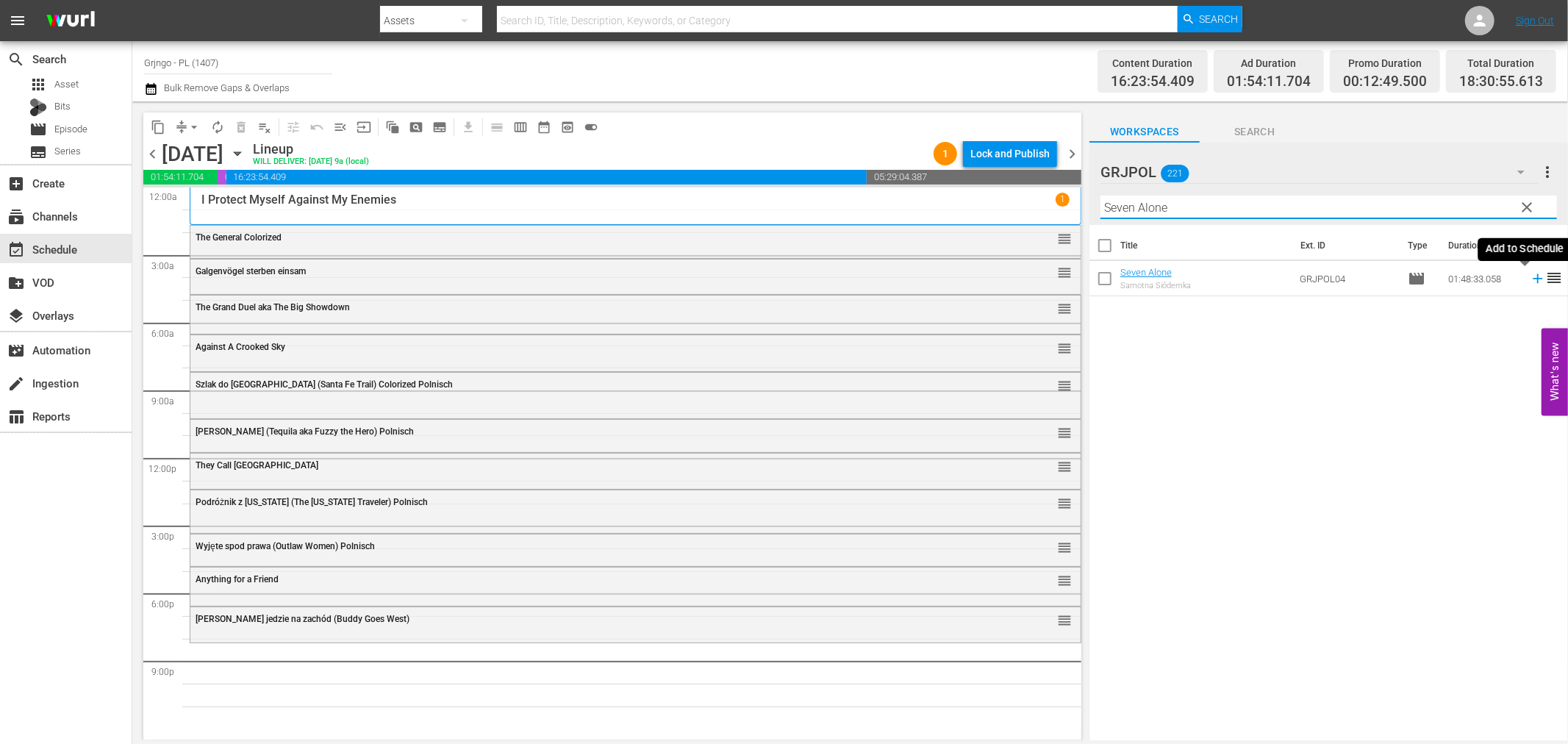
type input "Seven Alone"
click at [1533, 279] on icon at bounding box center [1537, 279] width 10 height 10
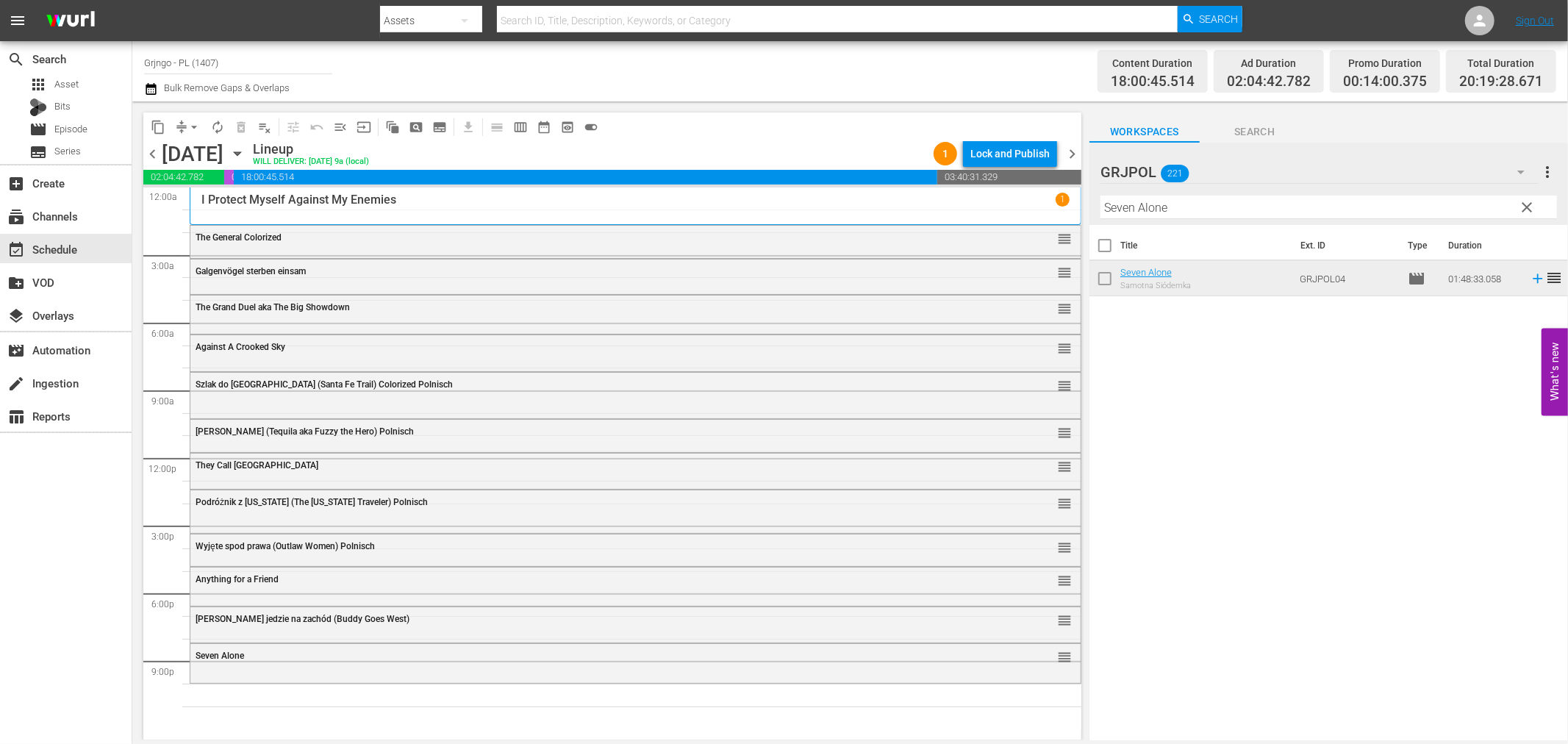
click at [1523, 204] on span "clear" at bounding box center [1528, 207] width 18 height 18
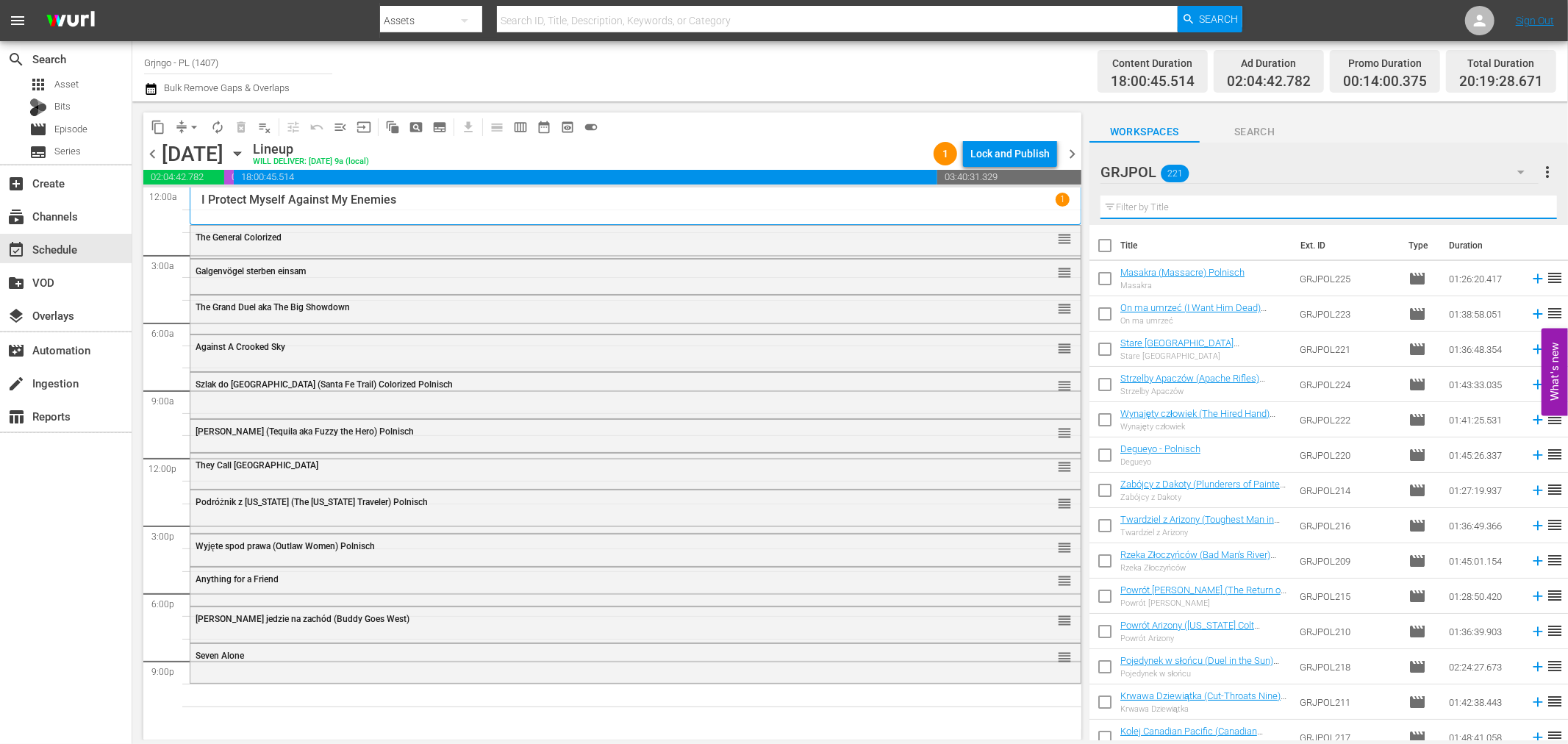
click at [1131, 202] on input "text" at bounding box center [1328, 207] width 456 height 24
paste input "Renegade Gunfighter"
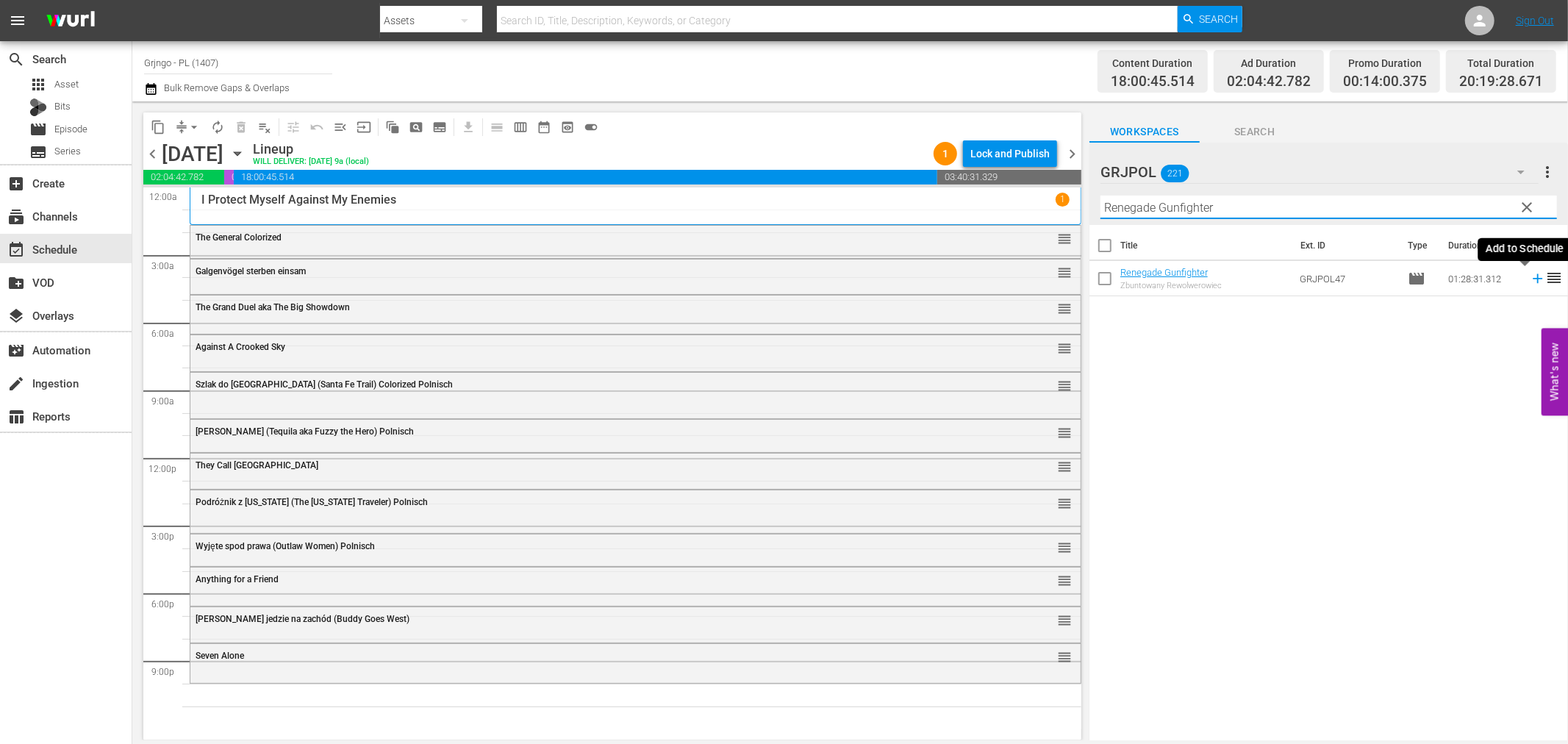
type input "Renegade Gunfighter"
click at [1530, 276] on icon at bounding box center [1537, 279] width 16 height 16
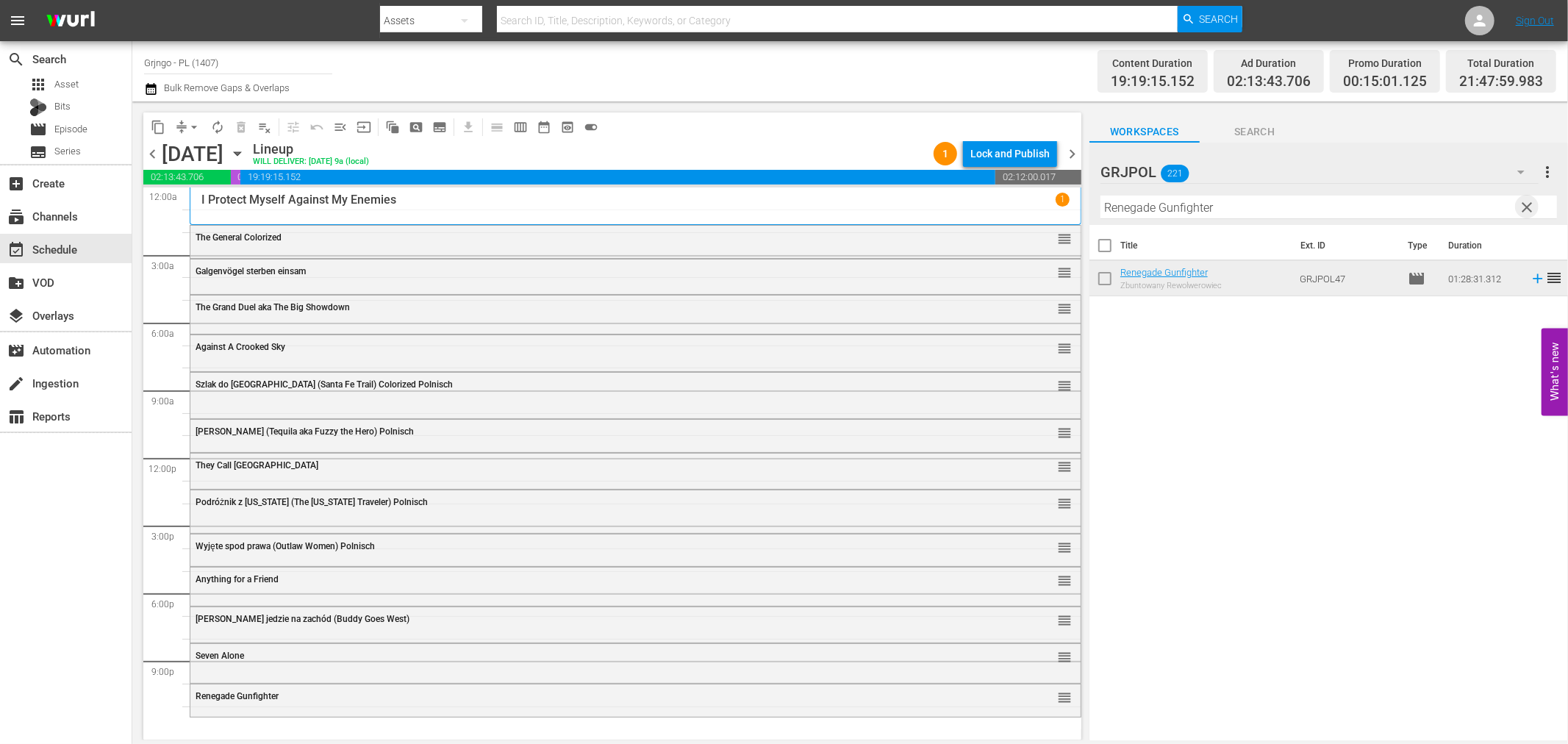
click at [1531, 203] on span "clear" at bounding box center [1528, 207] width 18 height 18
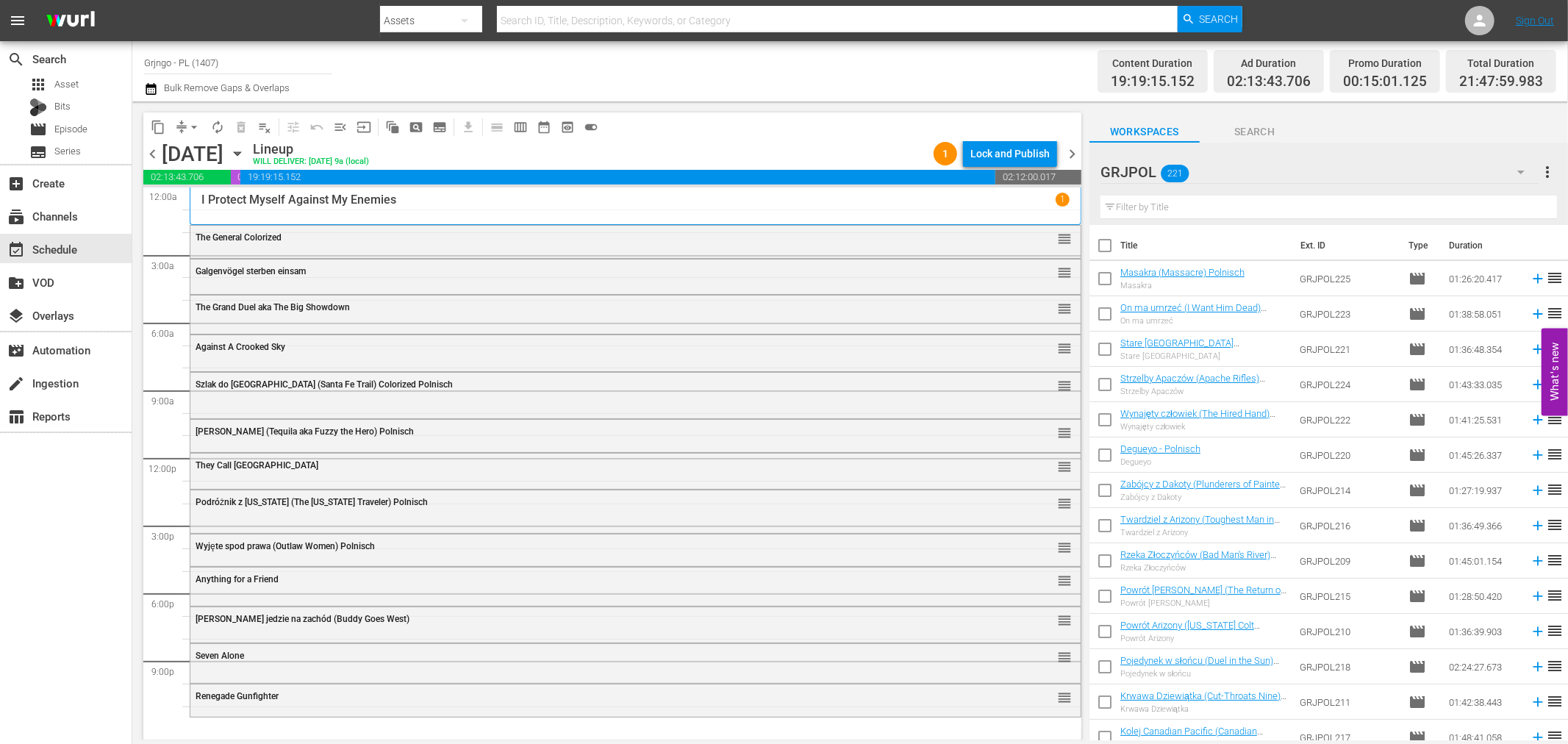
click at [1155, 208] on input "text" at bounding box center [1328, 207] width 456 height 24
paste input "[DEMOGRAPHIC_DATA] Is My Colt"
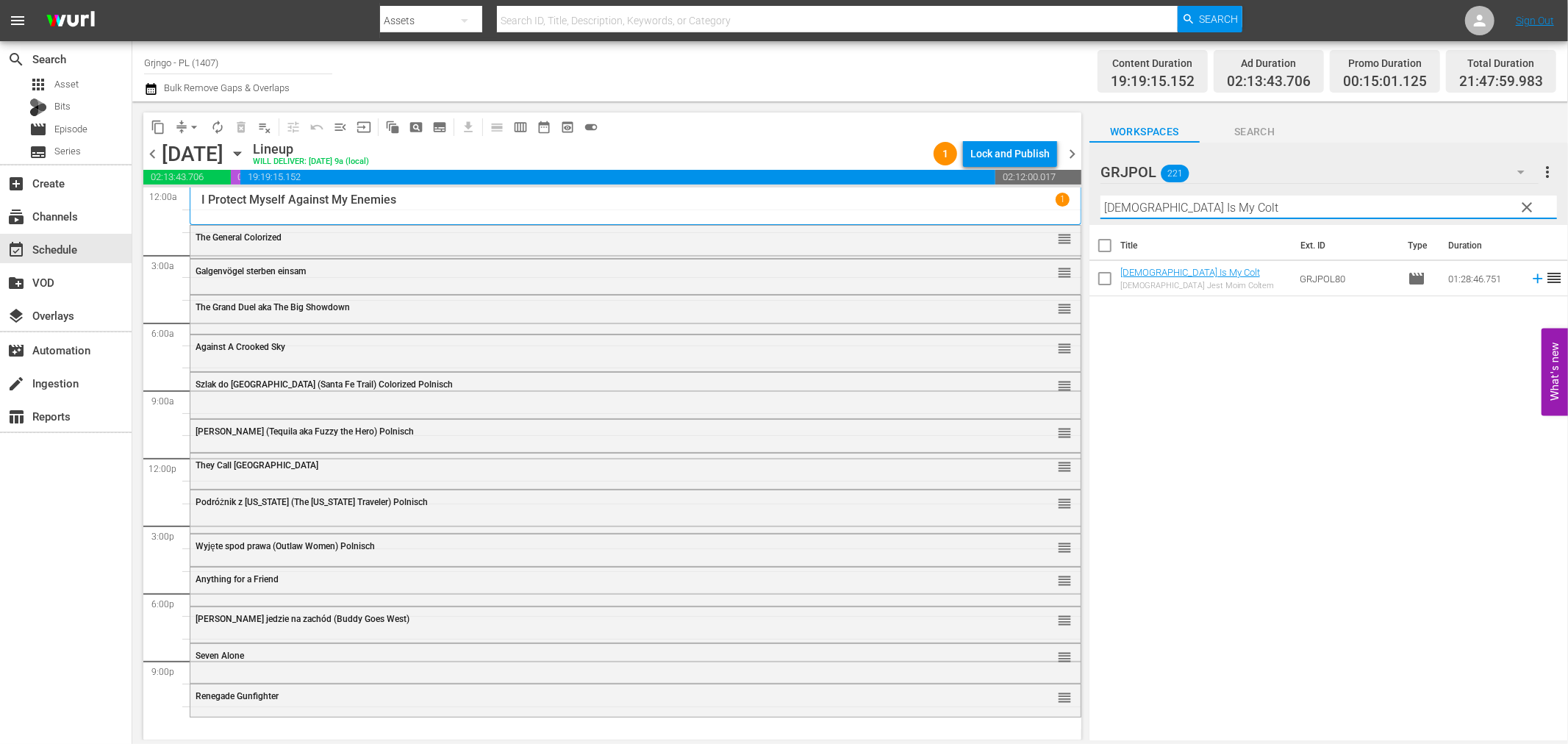
type input "[DEMOGRAPHIC_DATA] Is My Colt"
click at [1533, 275] on icon at bounding box center [1537, 279] width 10 height 10
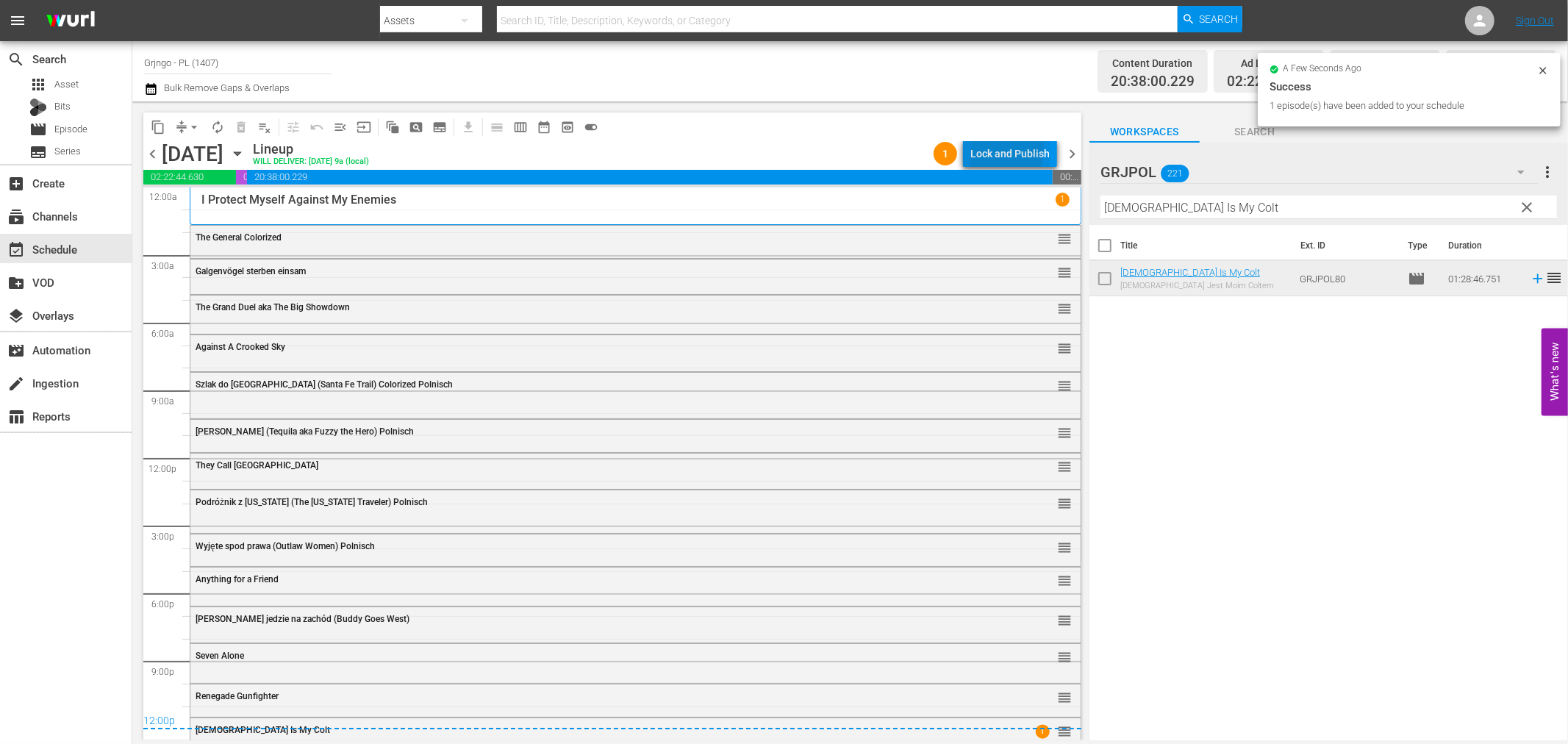
click at [977, 148] on div "Lock and Publish" at bounding box center [1010, 153] width 79 height 27
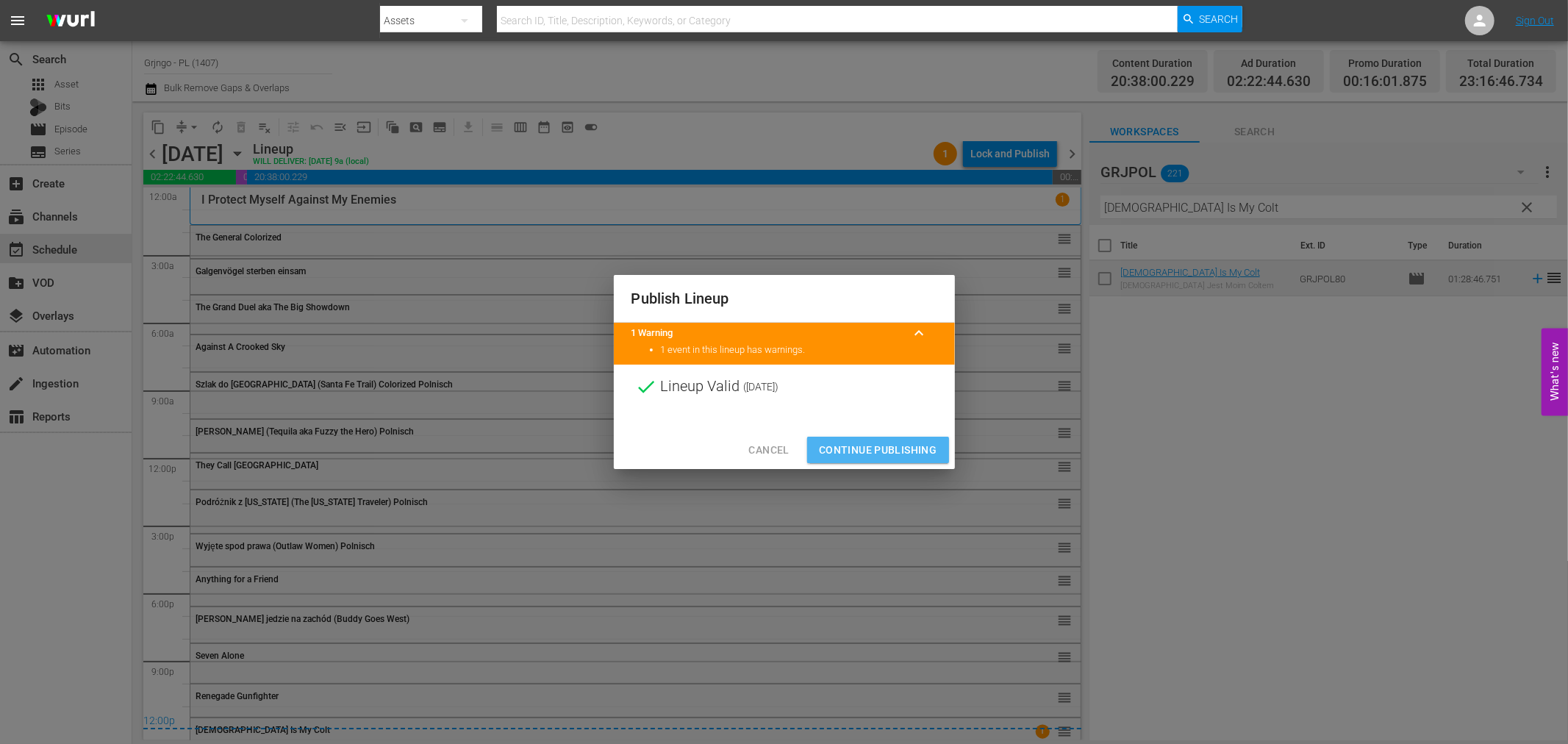
click at [887, 450] on span "Continue Publishing" at bounding box center [877, 450] width 118 height 18
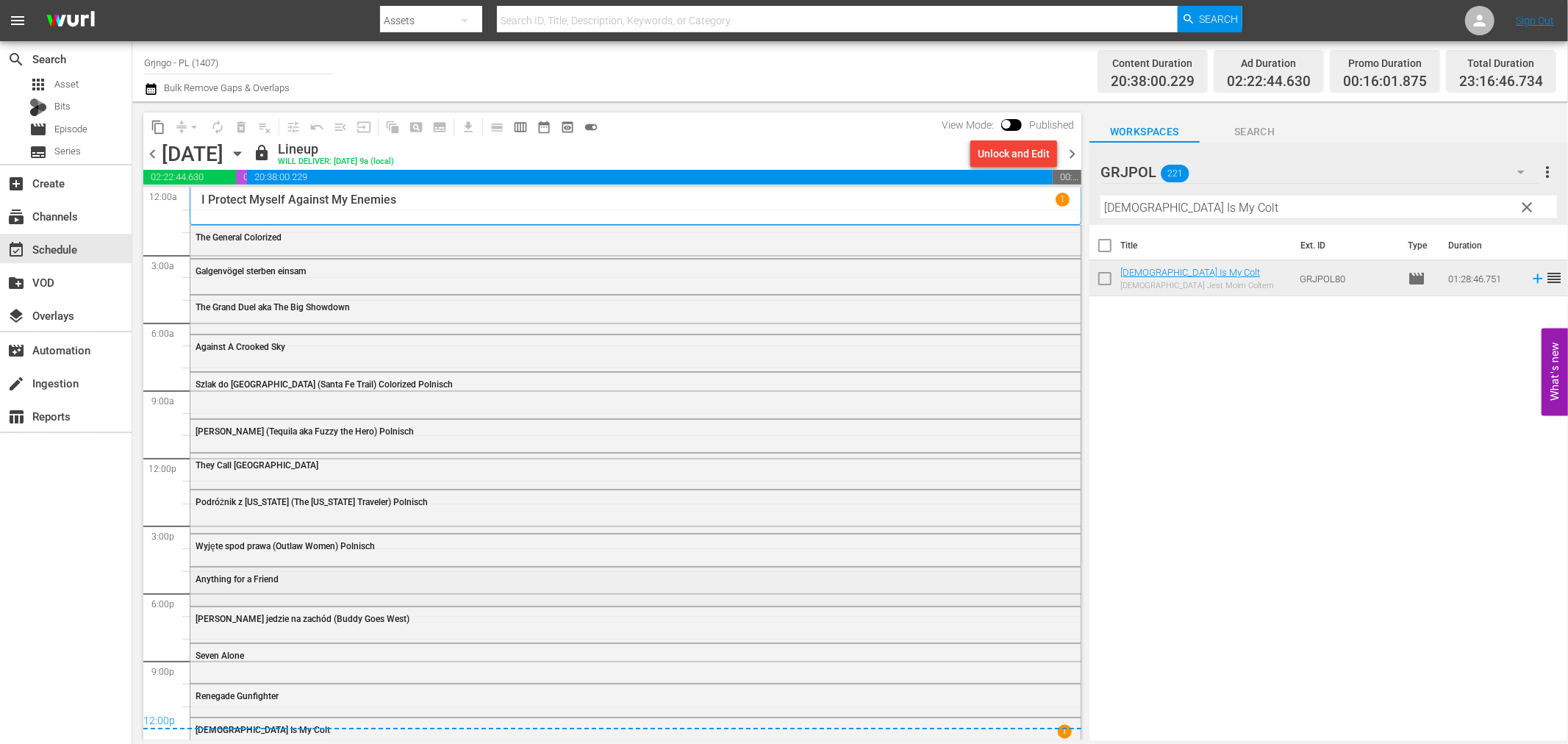
click at [263, 586] on div "Anything for a Friend" at bounding box center [636, 578] width 890 height 22
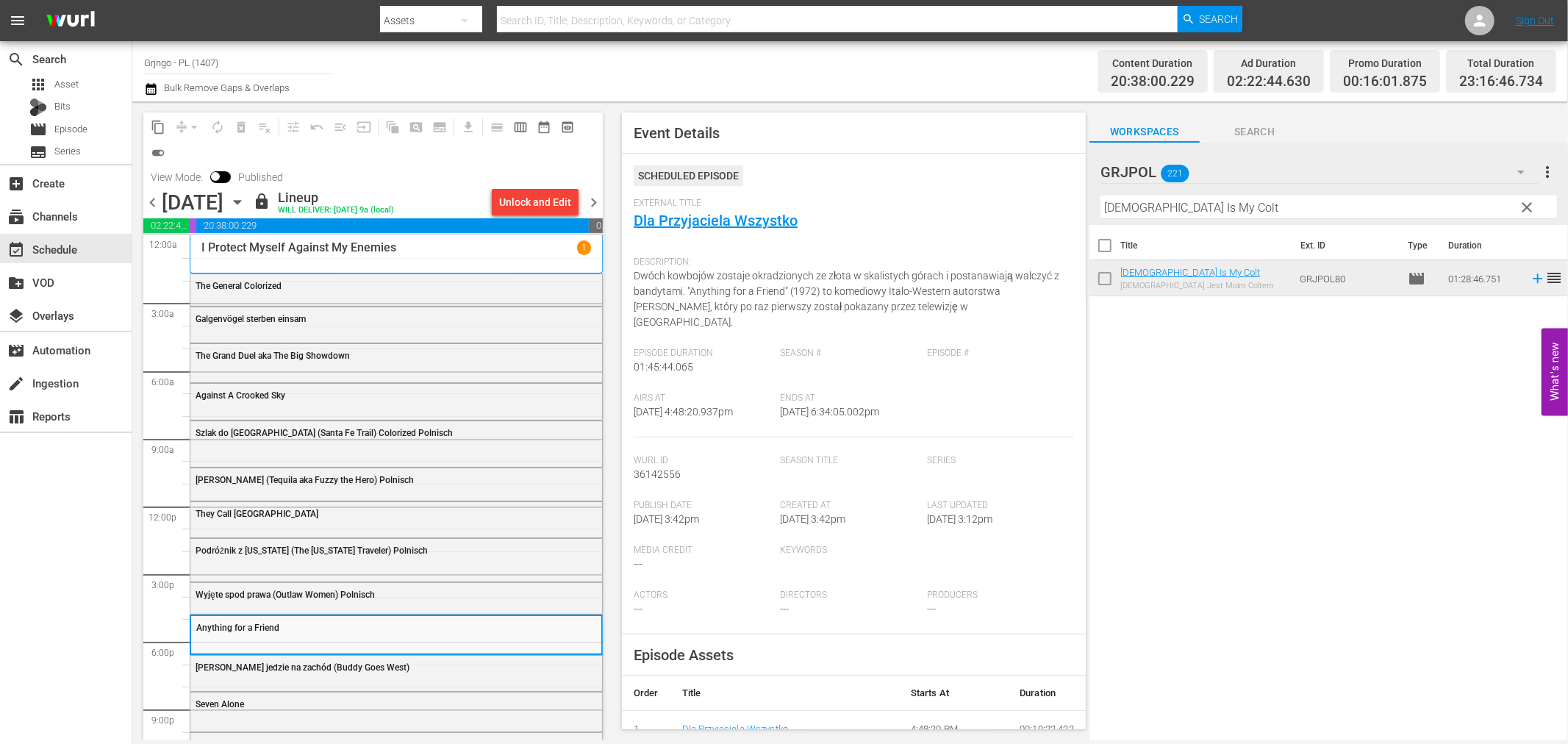
click at [540, 188] on div "content_copy compress arrow_drop_down autorenew_outlined delete_forever_outline…" at bounding box center [373, 150] width 459 height 77
click at [553, 197] on div "Unlock and Edit" at bounding box center [535, 202] width 72 height 27
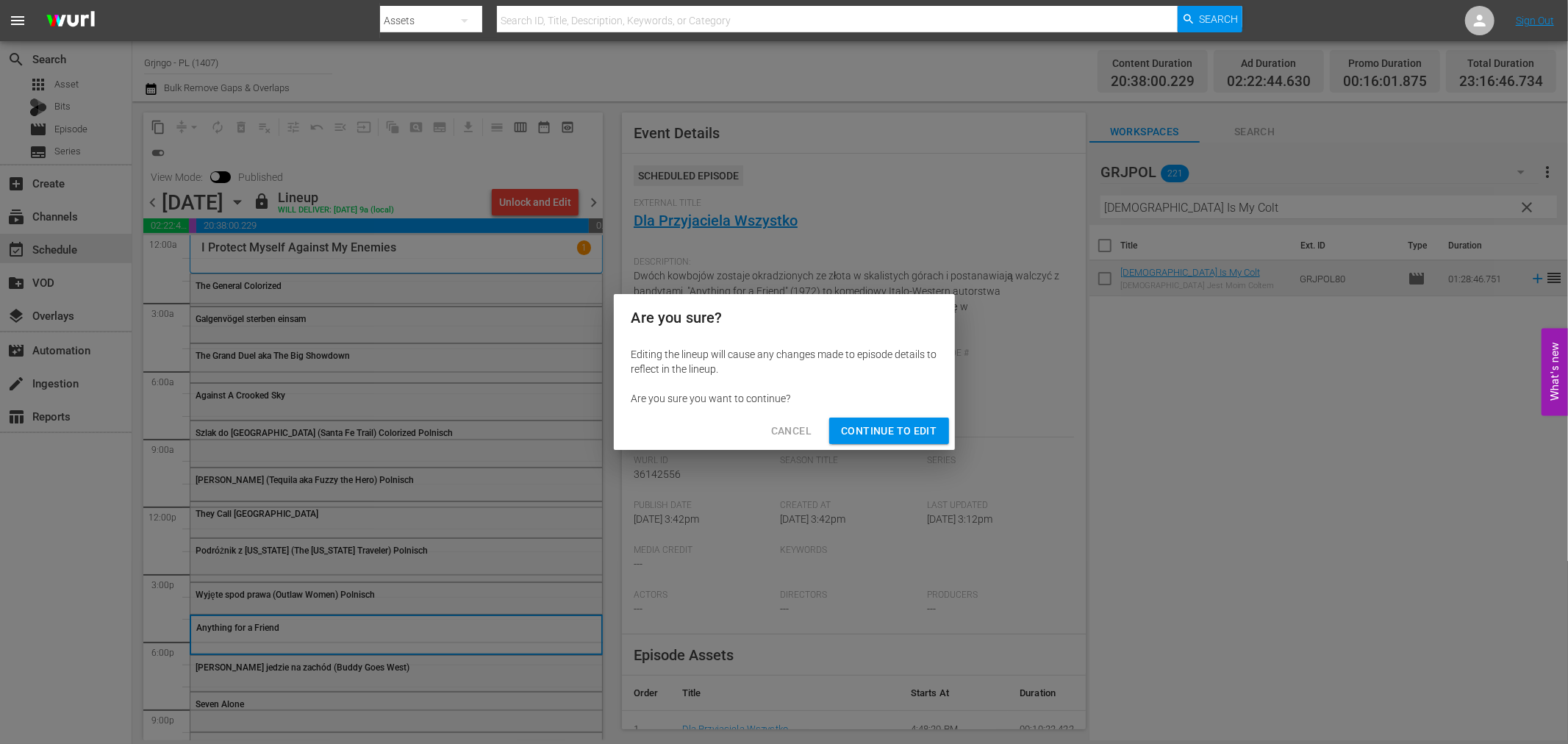
click at [855, 432] on span "Continue to Edit" at bounding box center [888, 431] width 95 height 18
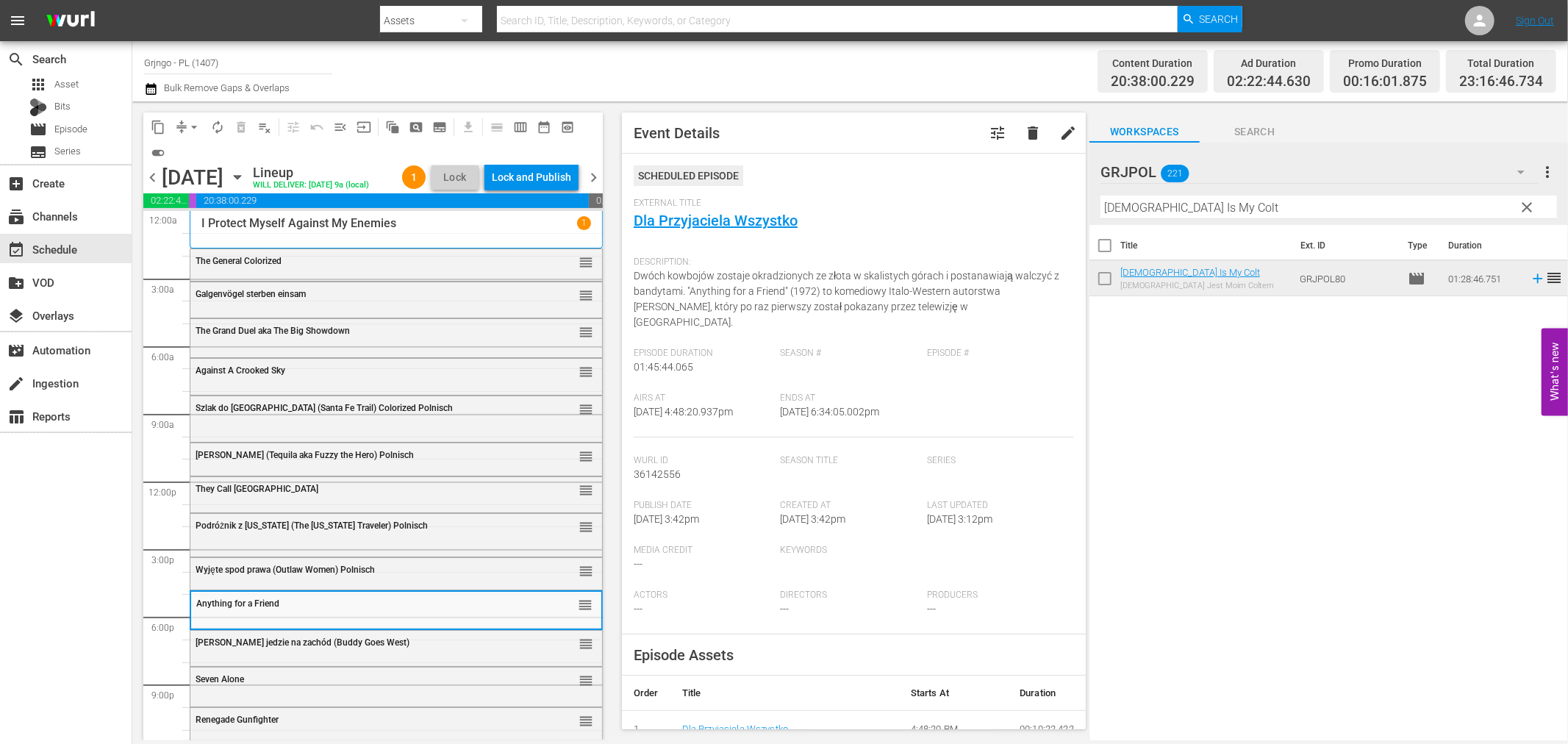
scroll to position [56, 0]
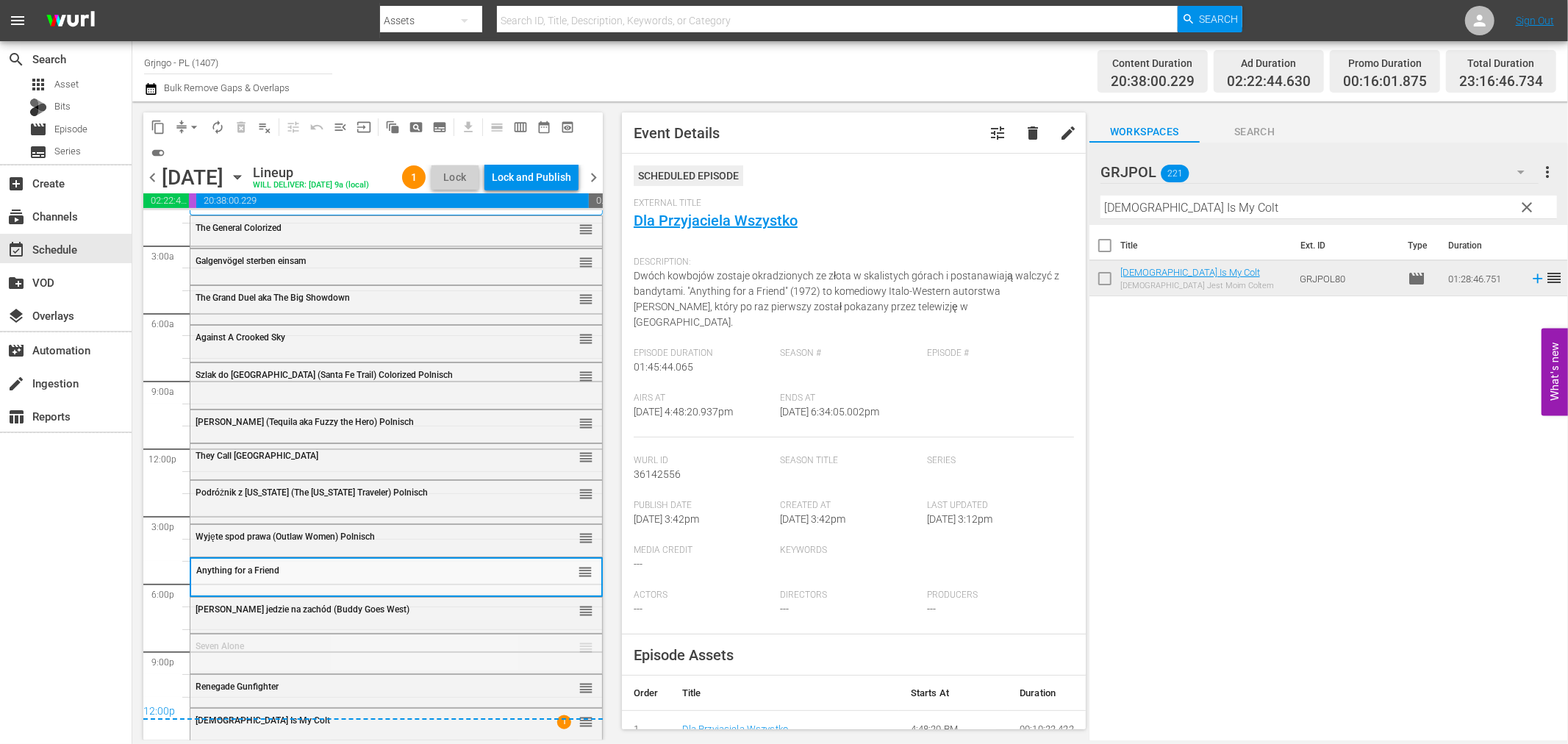
drag, startPoint x: 574, startPoint y: 647, endPoint x: 535, endPoint y: 572, distance: 84.5
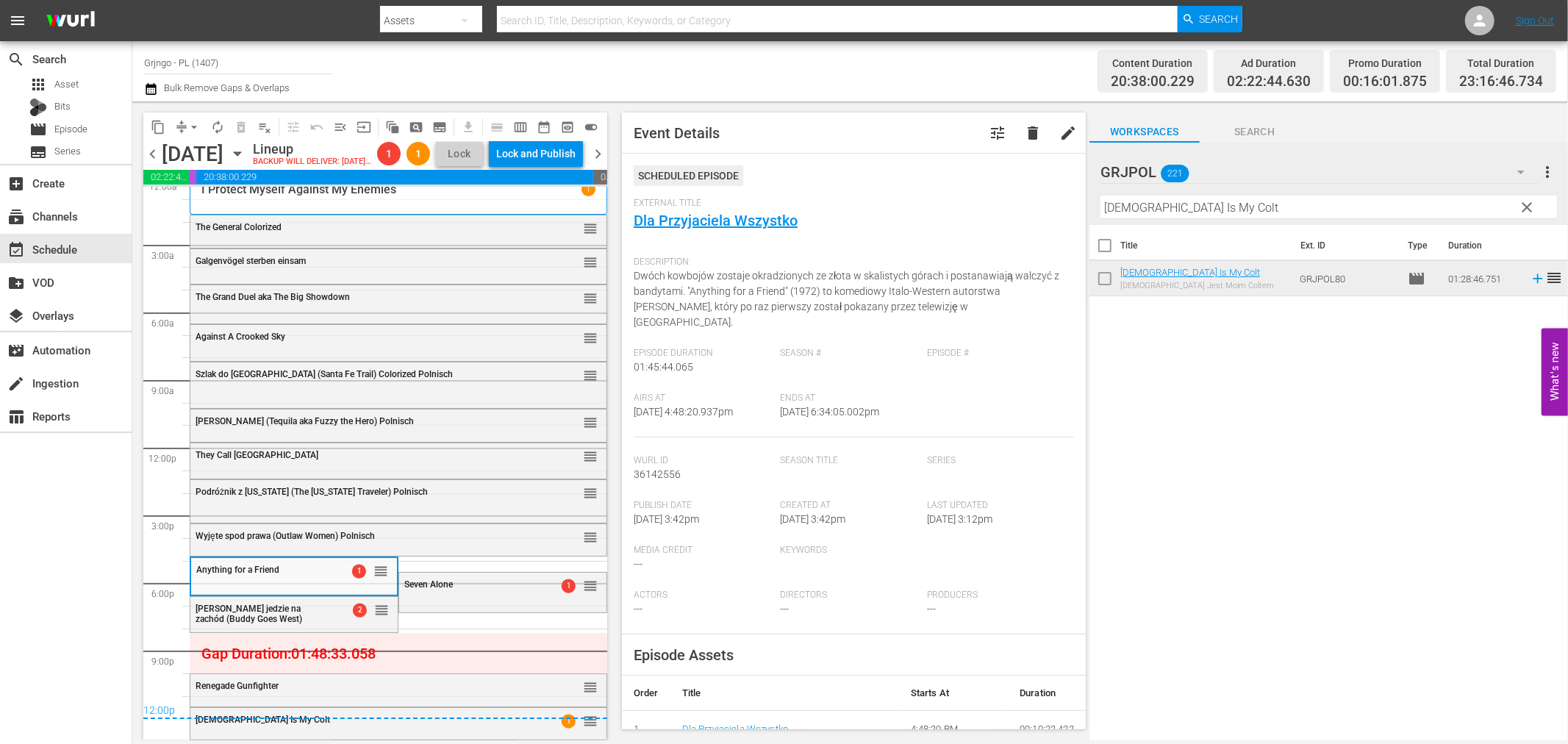
scroll to position [34, 0]
click at [188, 127] on span "arrow_drop_down" at bounding box center [194, 127] width 14 height 14
click at [200, 205] on li "Align to End of Previous Day" at bounding box center [195, 205] width 154 height 24
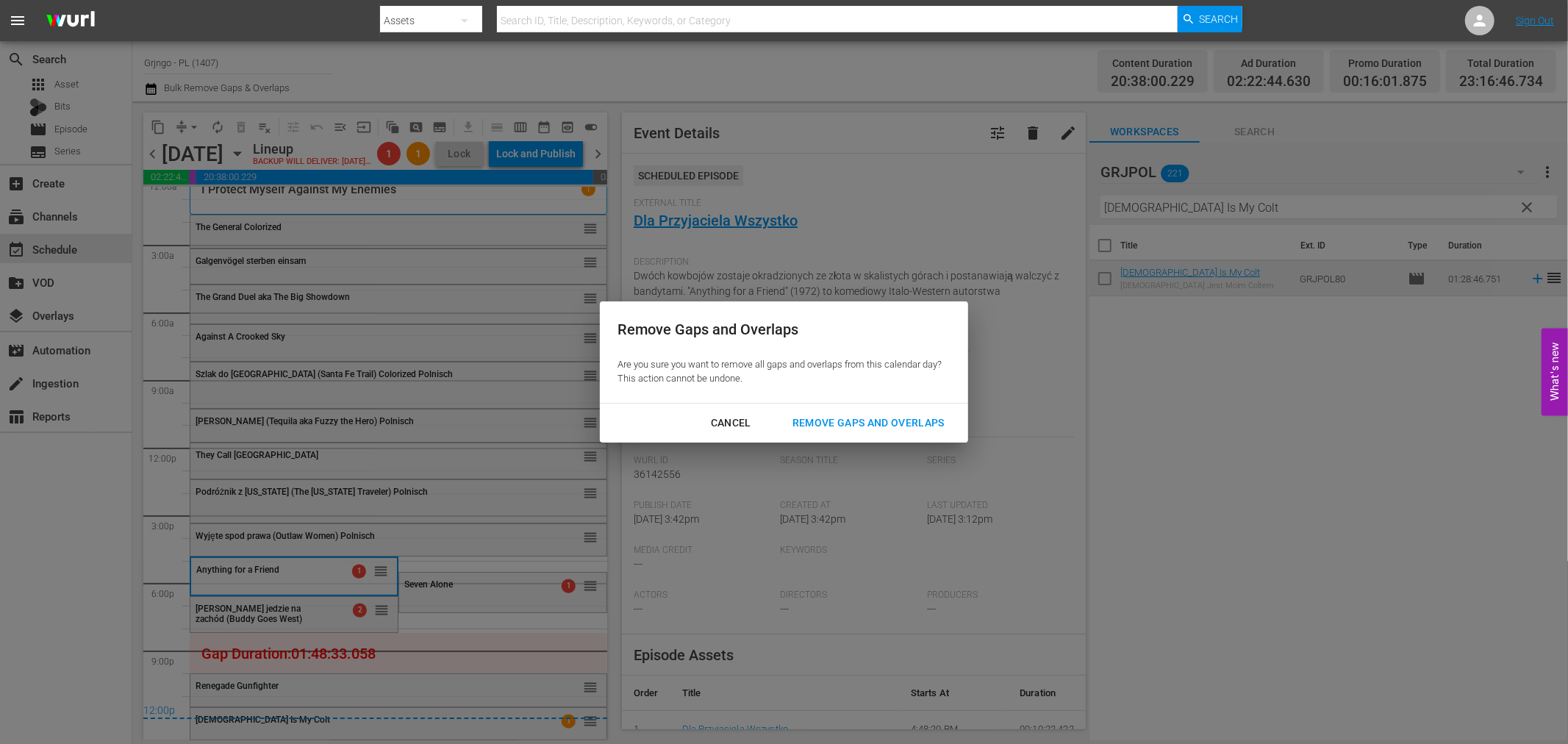
click at [897, 427] on div "Remove Gaps and Overlaps" at bounding box center [868, 423] width 175 height 18
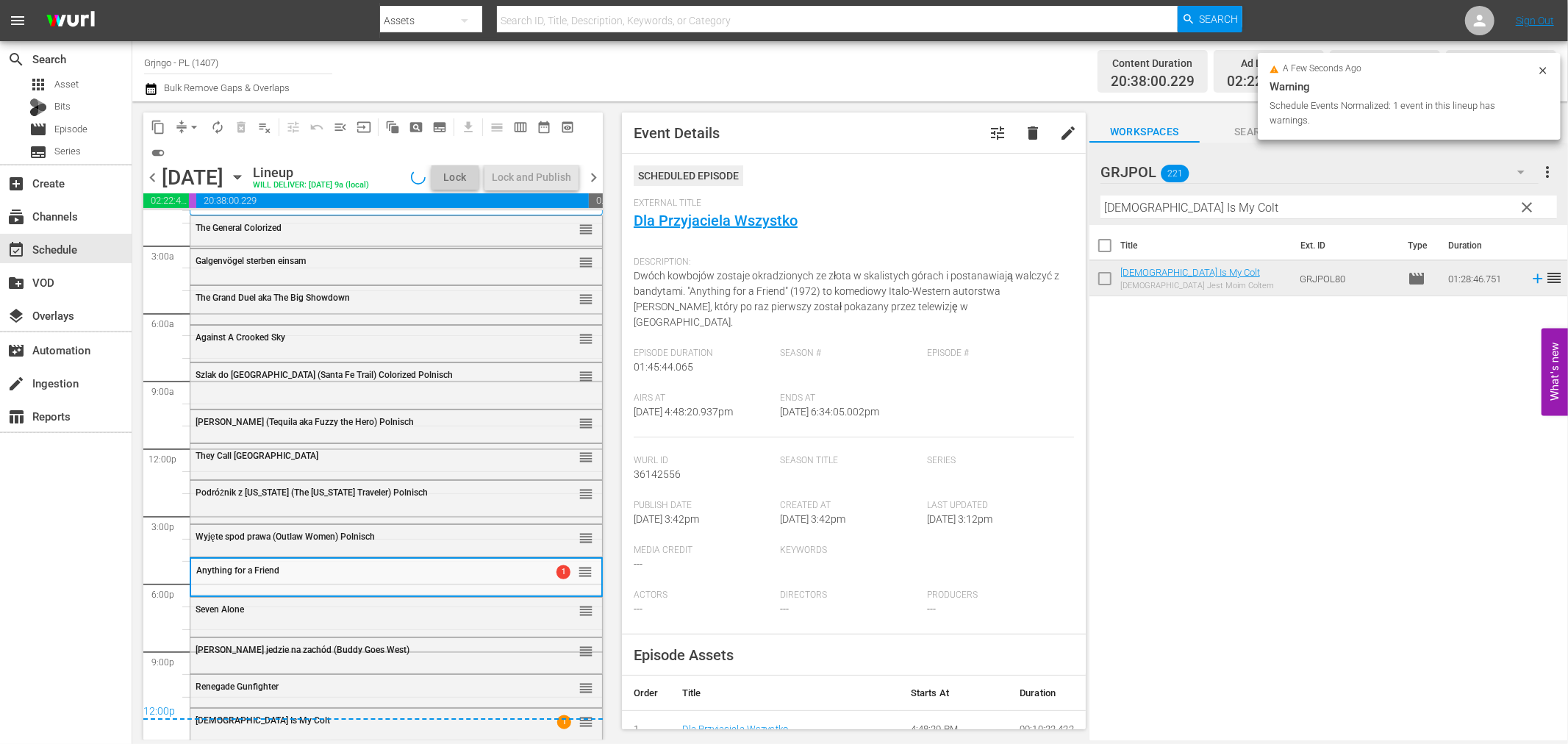
scroll to position [56, 0]
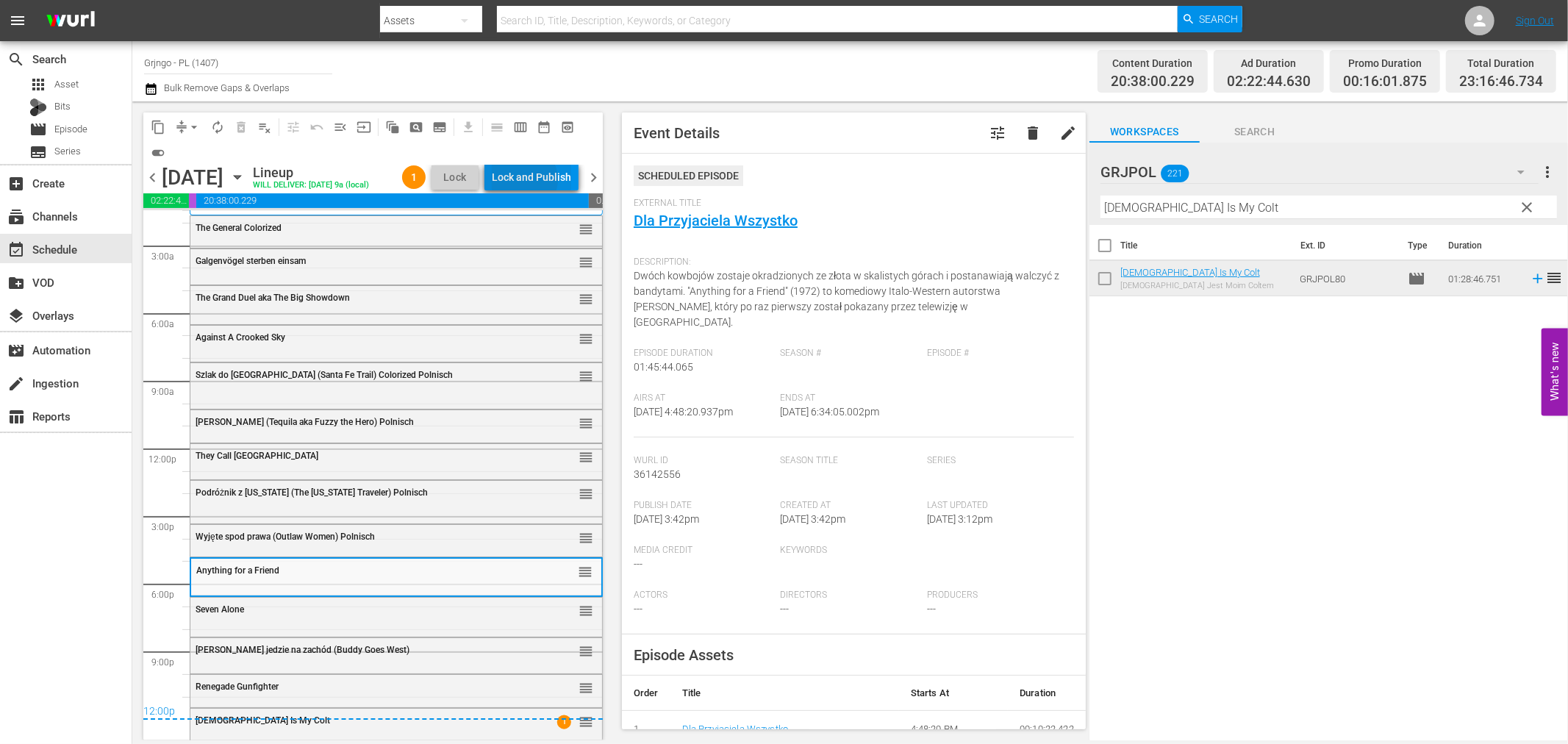
click at [539, 182] on div "Lock and Publish" at bounding box center [532, 177] width 79 height 27
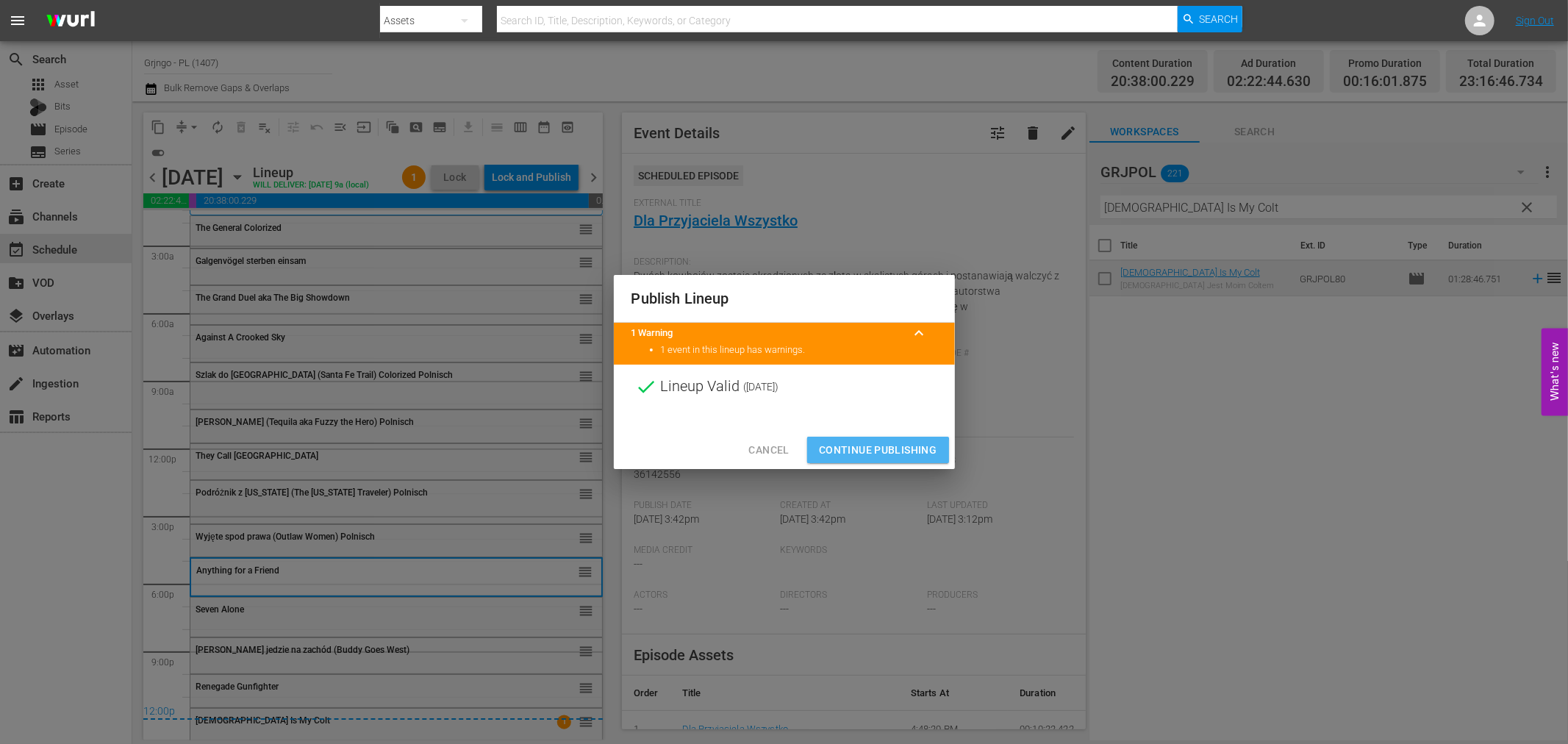
click at [863, 452] on span "Continue Publishing" at bounding box center [877, 450] width 118 height 18
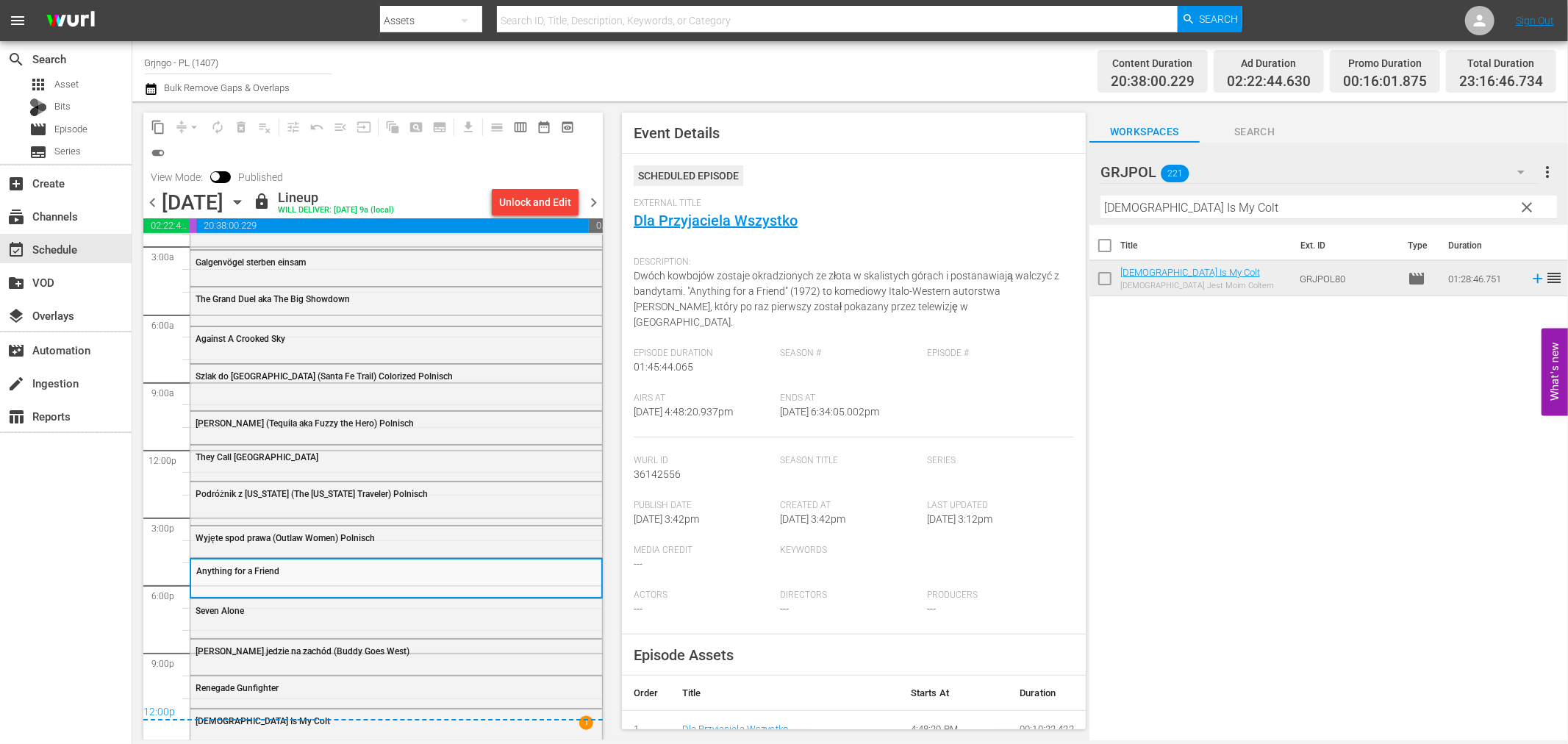
click at [588, 192] on div "chevron_left [DATE] [DATE] lock Lineup WILL DELIVER: [DATE] 9a (local) Unlock a…" at bounding box center [373, 205] width 459 height 29
click at [591, 195] on span "chevron_right" at bounding box center [594, 202] width 18 height 18
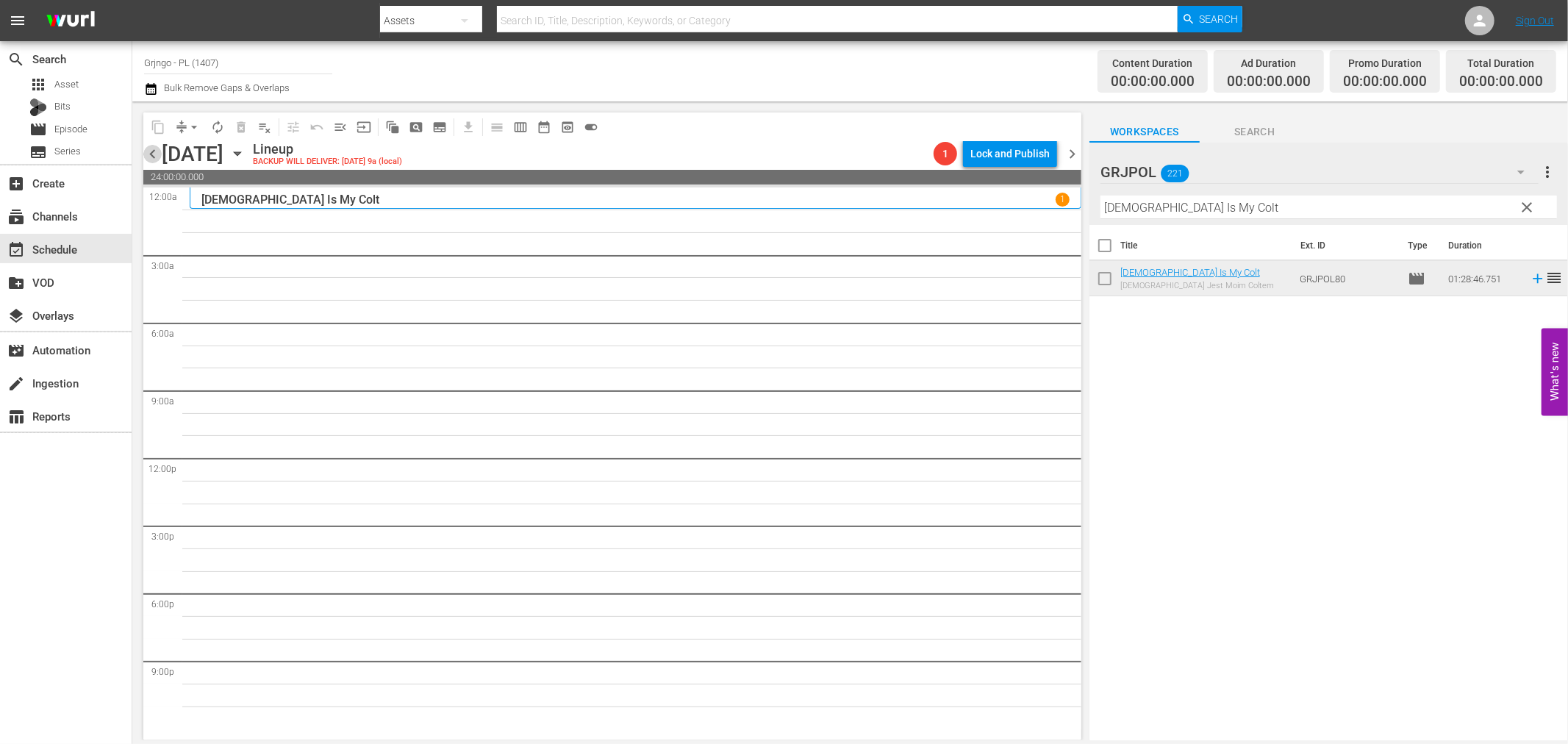
click at [156, 153] on span "chevron_left" at bounding box center [153, 154] width 18 height 18
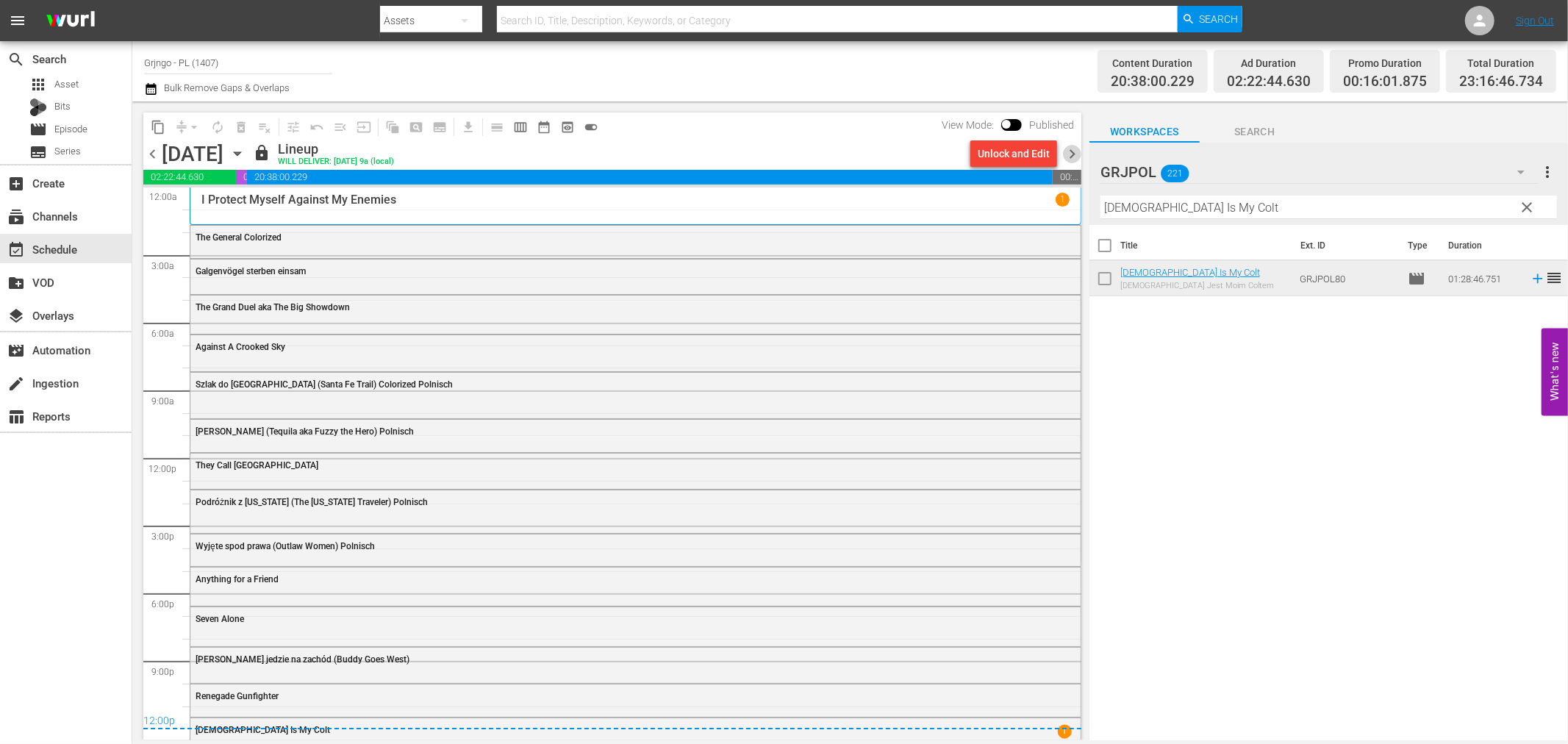
drag, startPoint x: 1071, startPoint y: 154, endPoint x: 1076, endPoint y: 168, distance: 14.9
click at [1071, 154] on span "chevron_right" at bounding box center [1072, 154] width 18 height 18
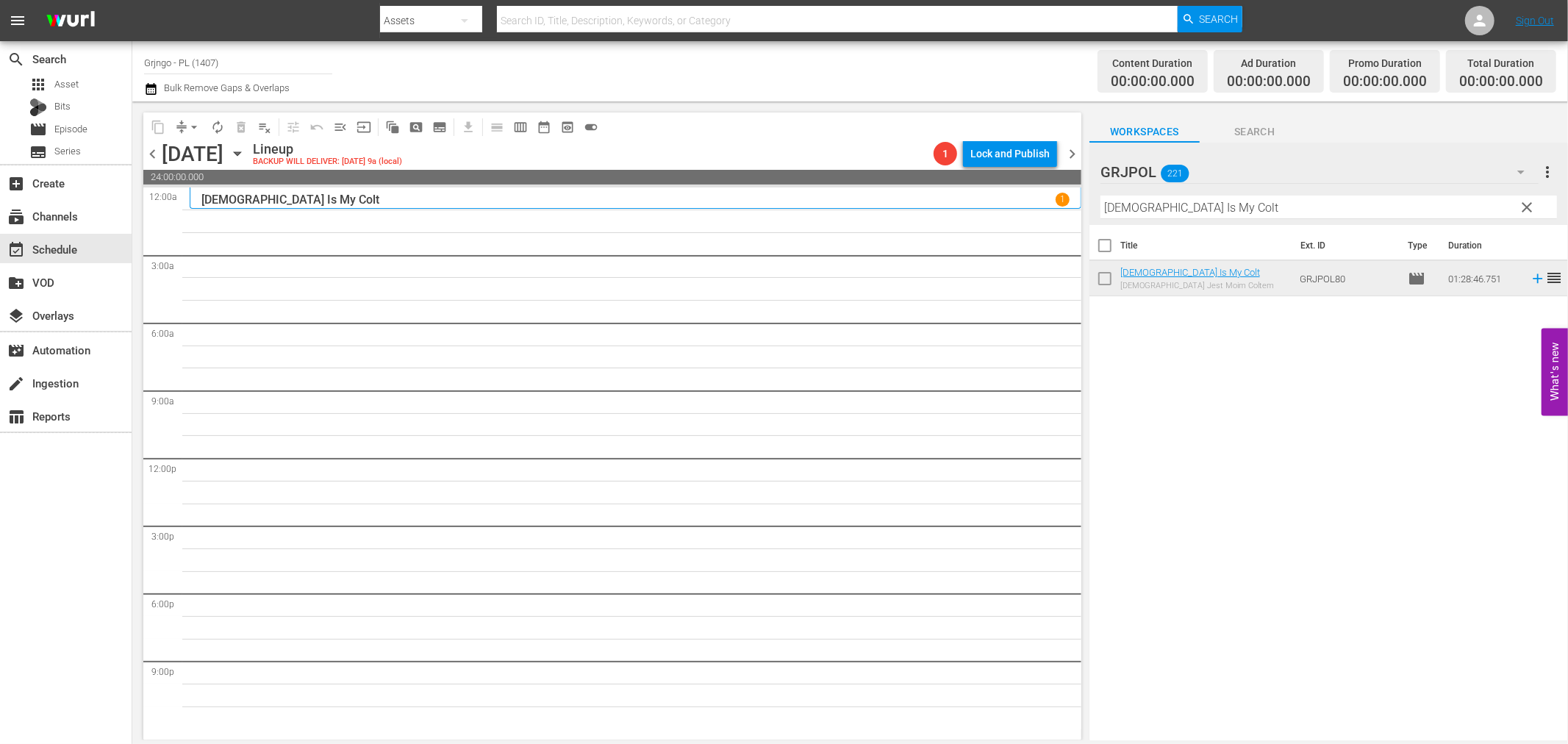
click at [1530, 203] on span "clear" at bounding box center [1528, 207] width 18 height 18
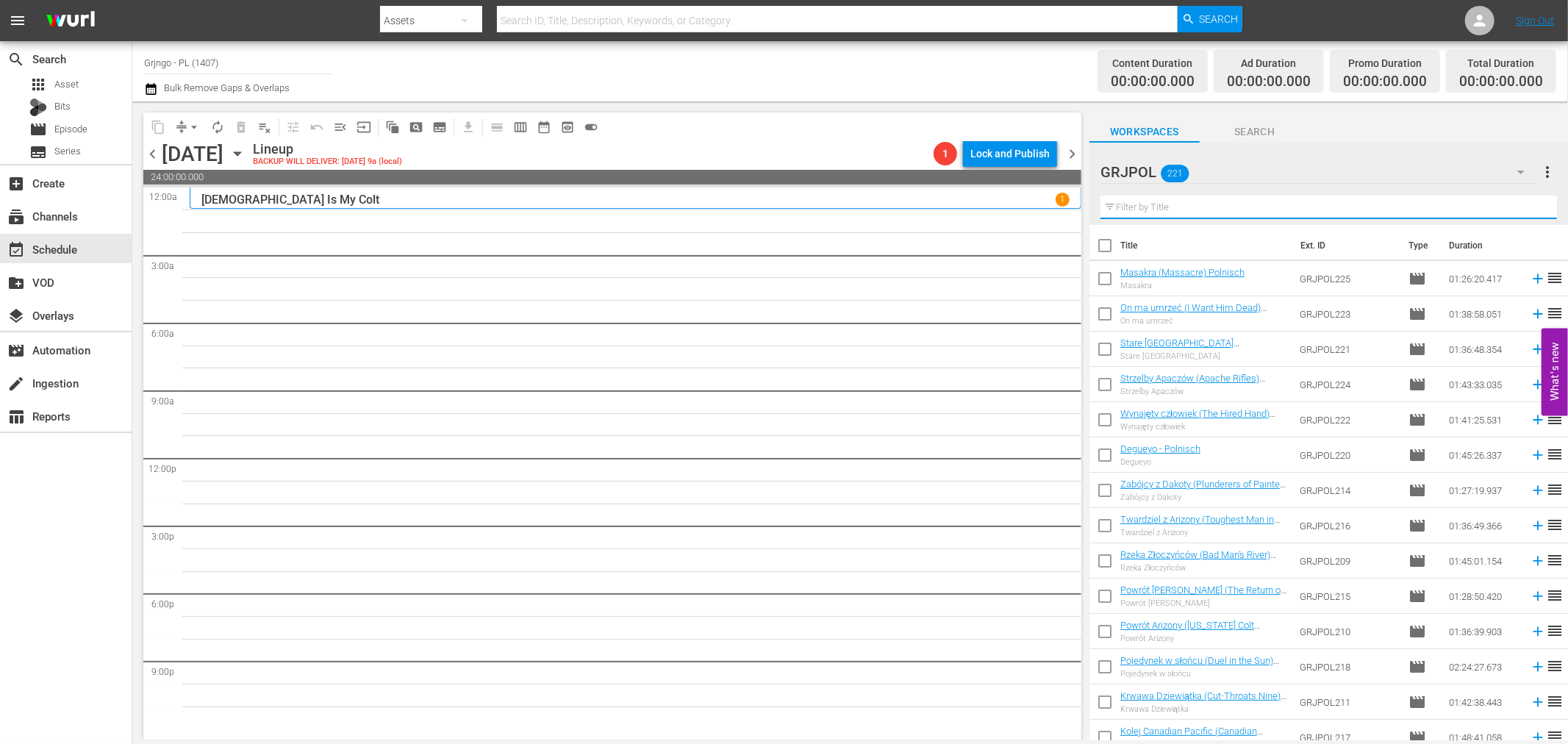
click at [1162, 207] on input "text" at bounding box center [1328, 207] width 456 height 24
paste input "Scalps - Sie kämpft wie ein Mann"
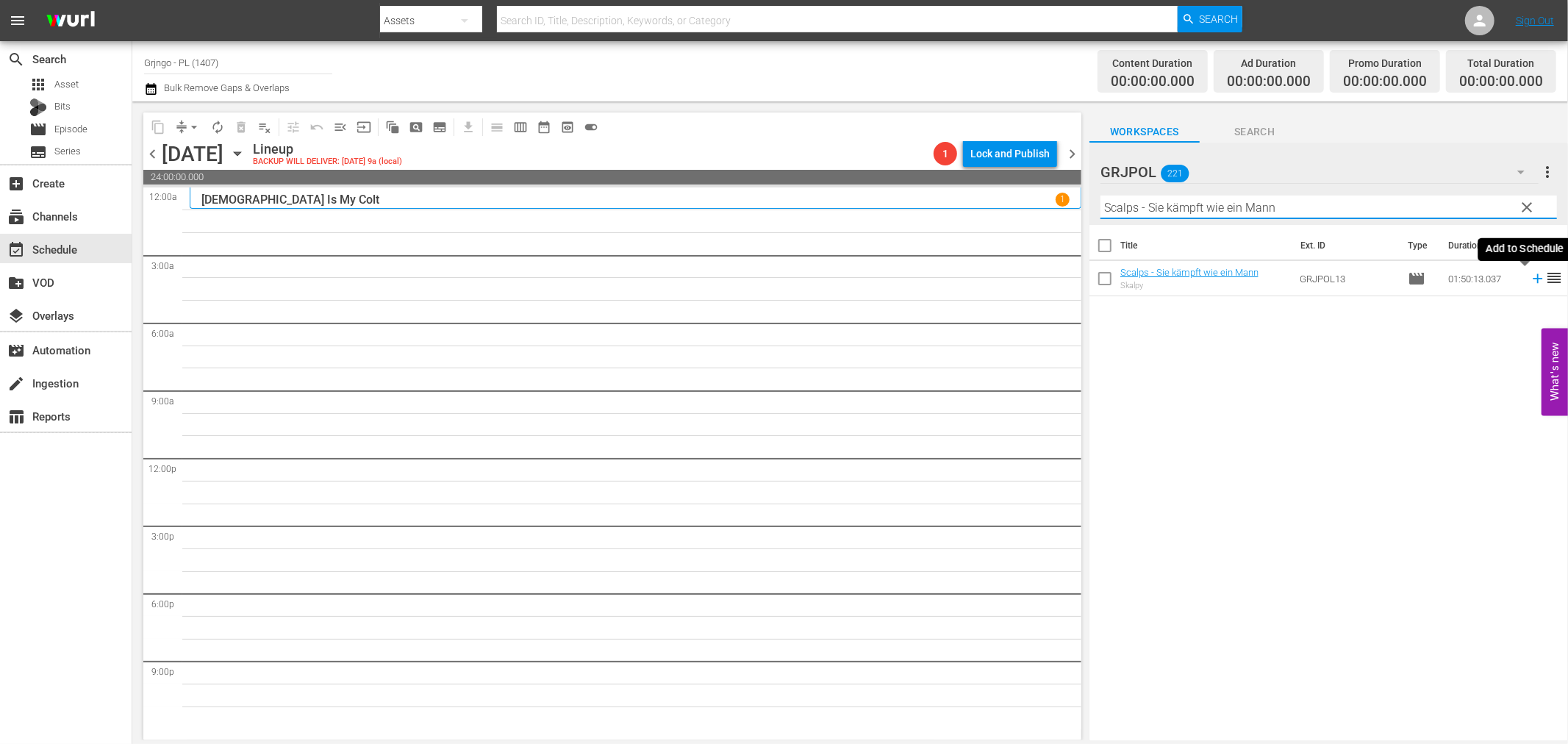
type input "Scalps - Sie kämpft wie ein Mann"
click at [1533, 279] on icon at bounding box center [1537, 279] width 10 height 10
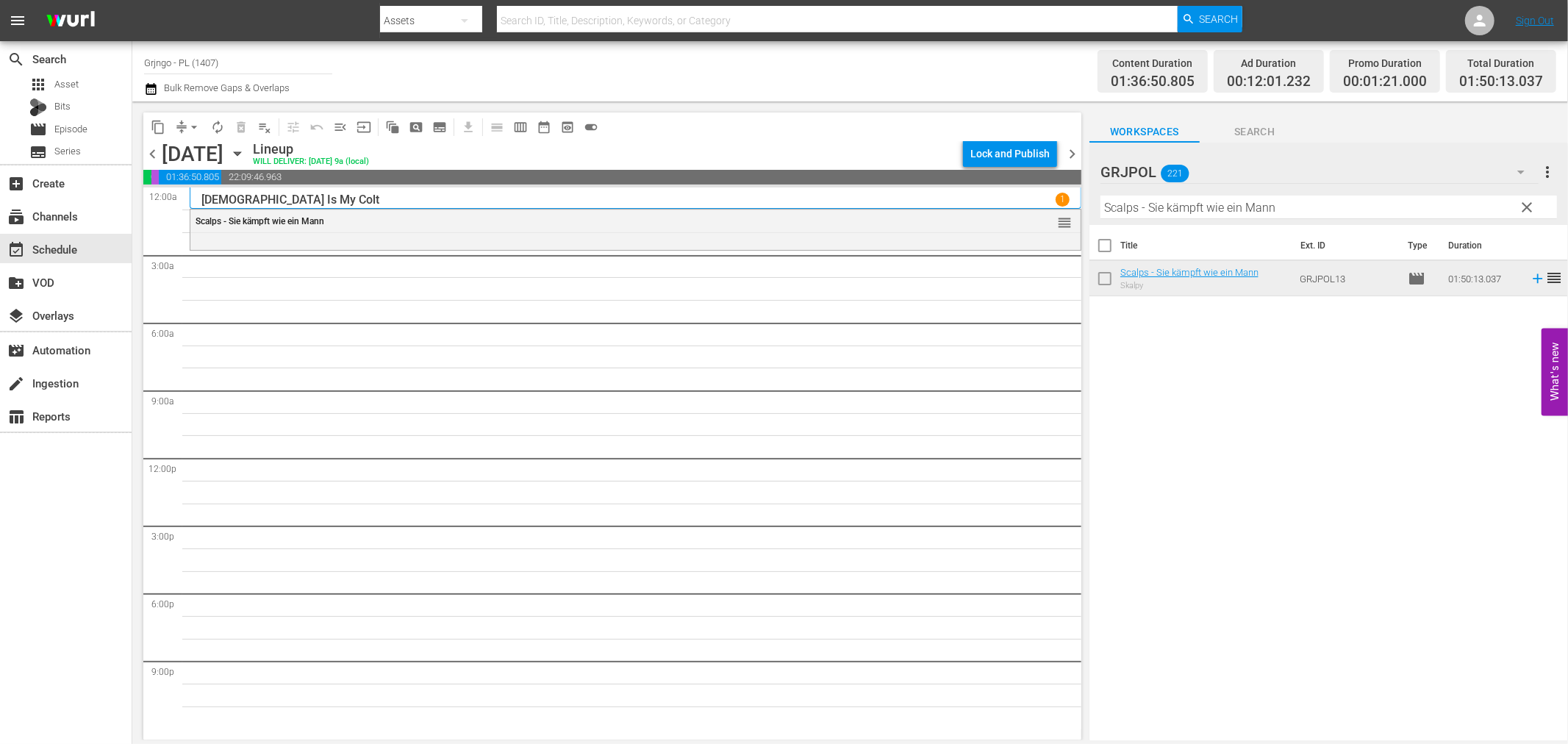
click at [1527, 203] on span "clear" at bounding box center [1528, 207] width 18 height 18
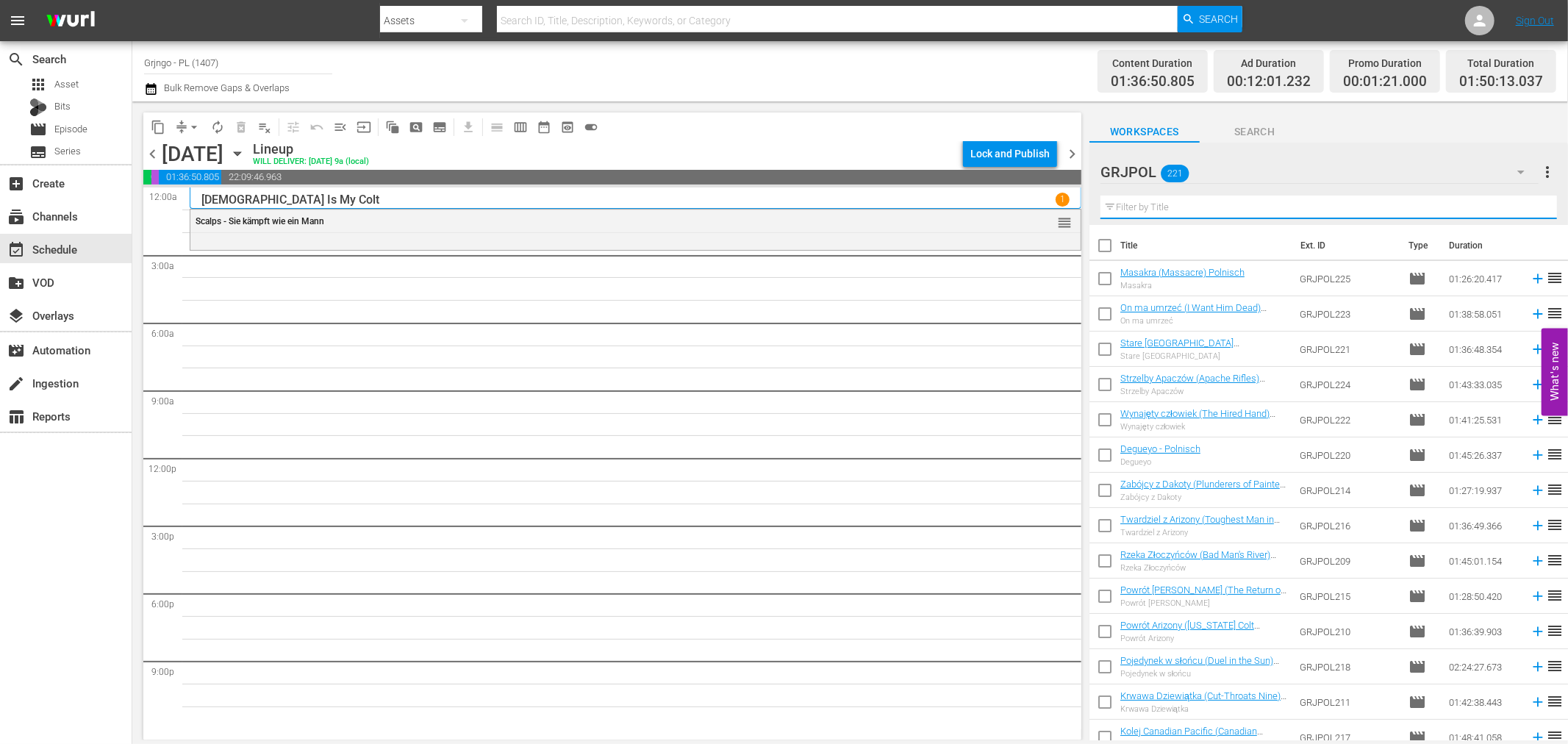
paste input "Bonanza Kompilacja - Odcinki 22, 23, 24"
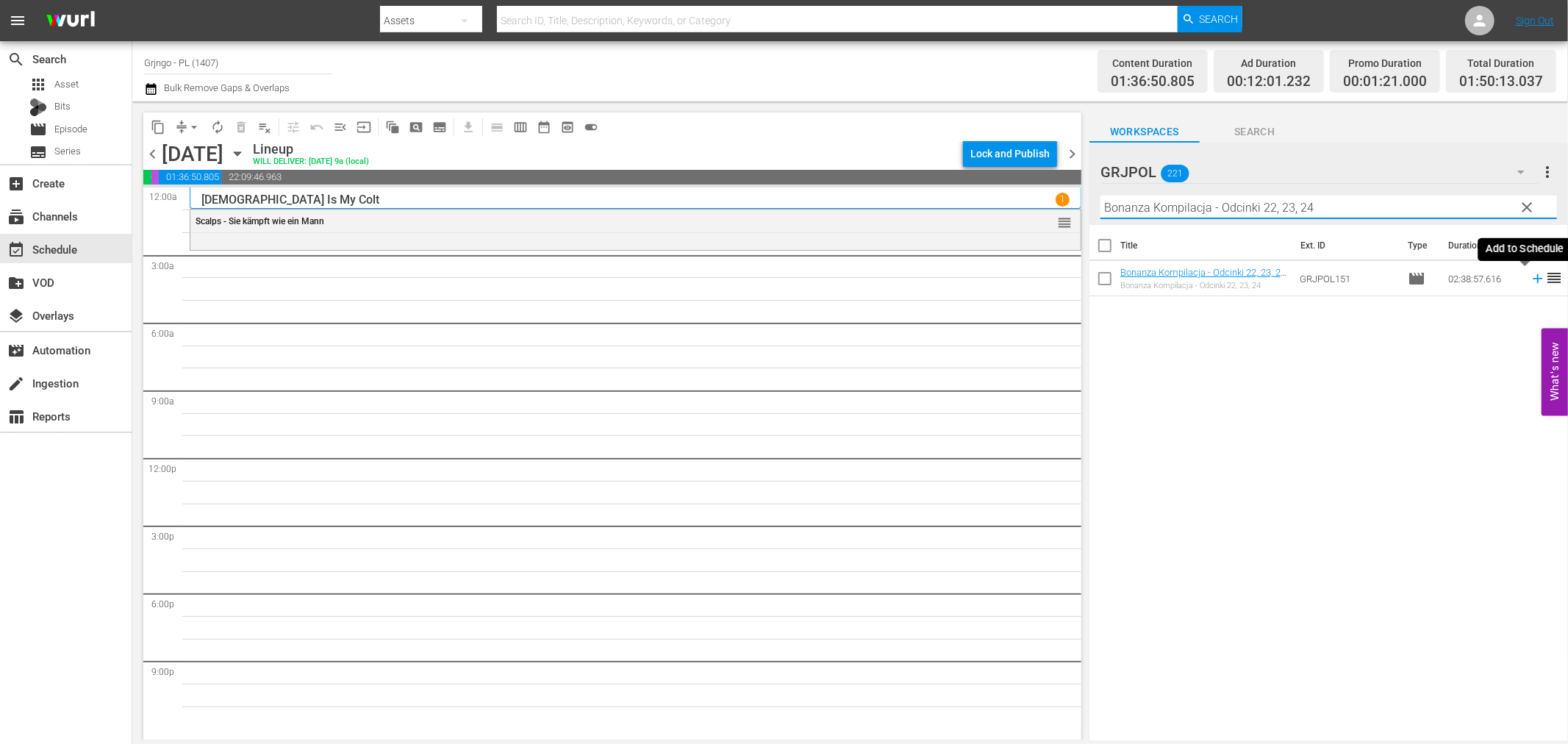
type input "Bonanza Kompilacja - Odcinki 22, 23, 24"
click at [1530, 276] on icon at bounding box center [1537, 279] width 16 height 16
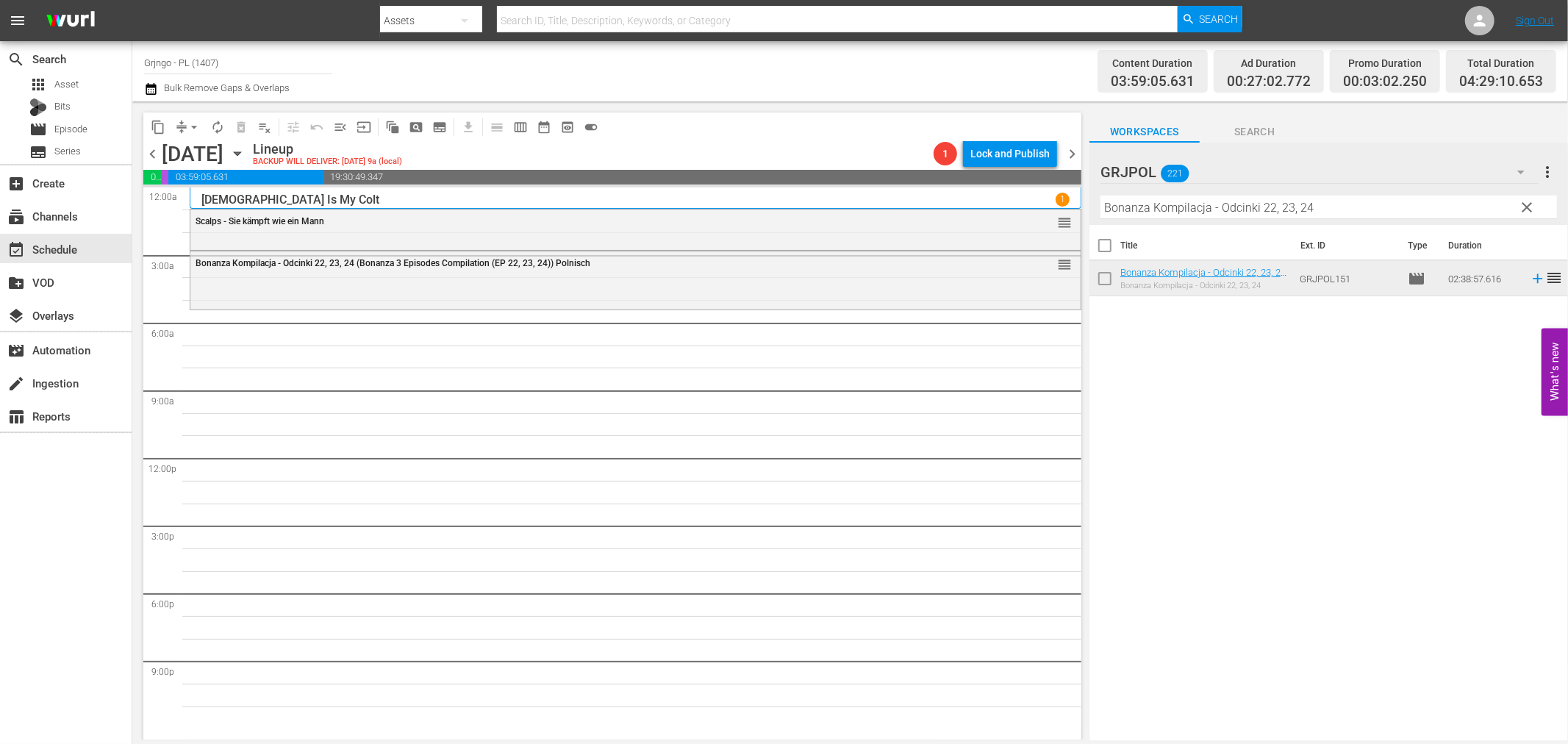
drag, startPoint x: 1525, startPoint y: 204, endPoint x: 1153, endPoint y: 218, distance: 372.3
click at [1525, 204] on span "clear" at bounding box center [1528, 207] width 18 height 18
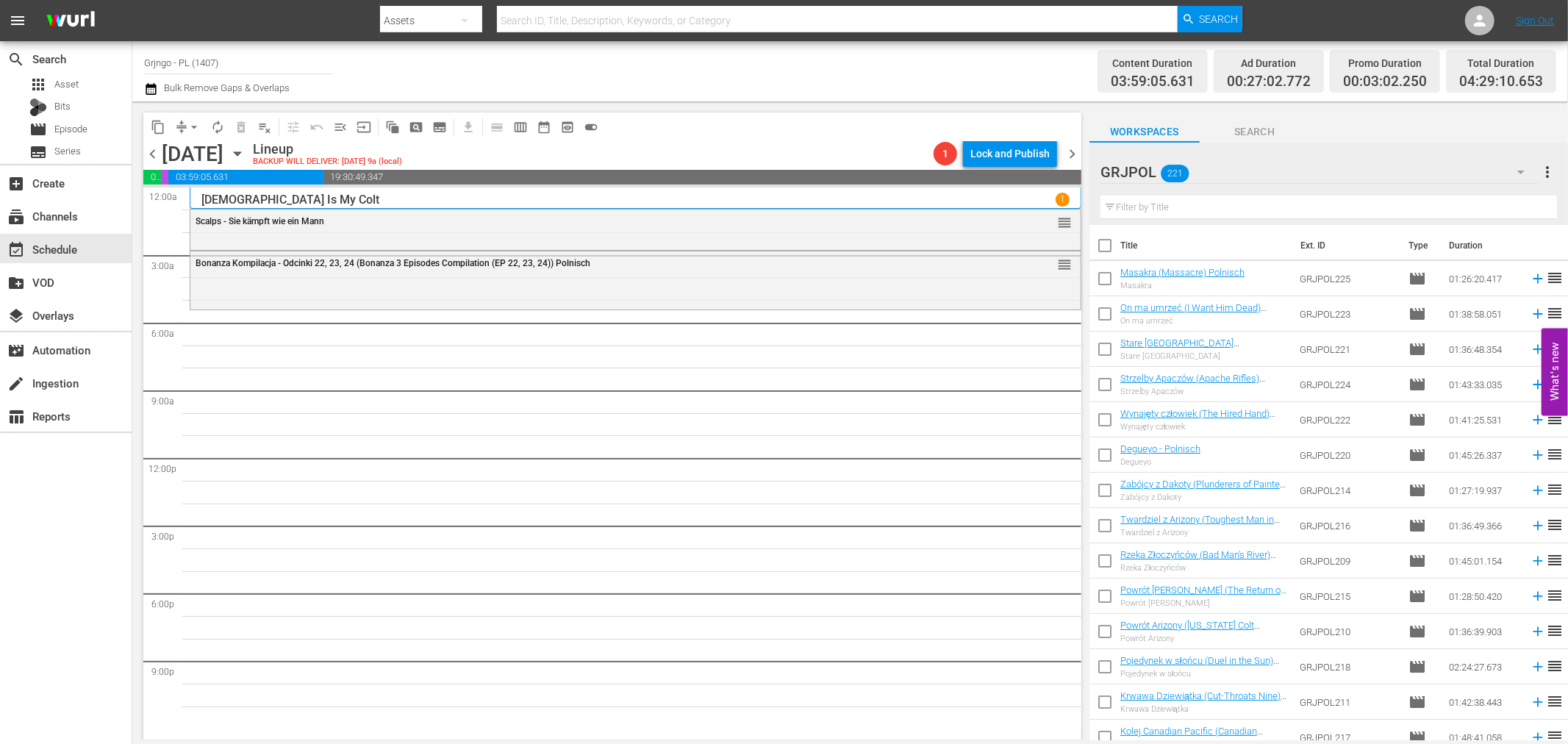
click at [1145, 207] on input "text" at bounding box center [1328, 207] width 456 height 24
paste input "Kill the Poker Player"
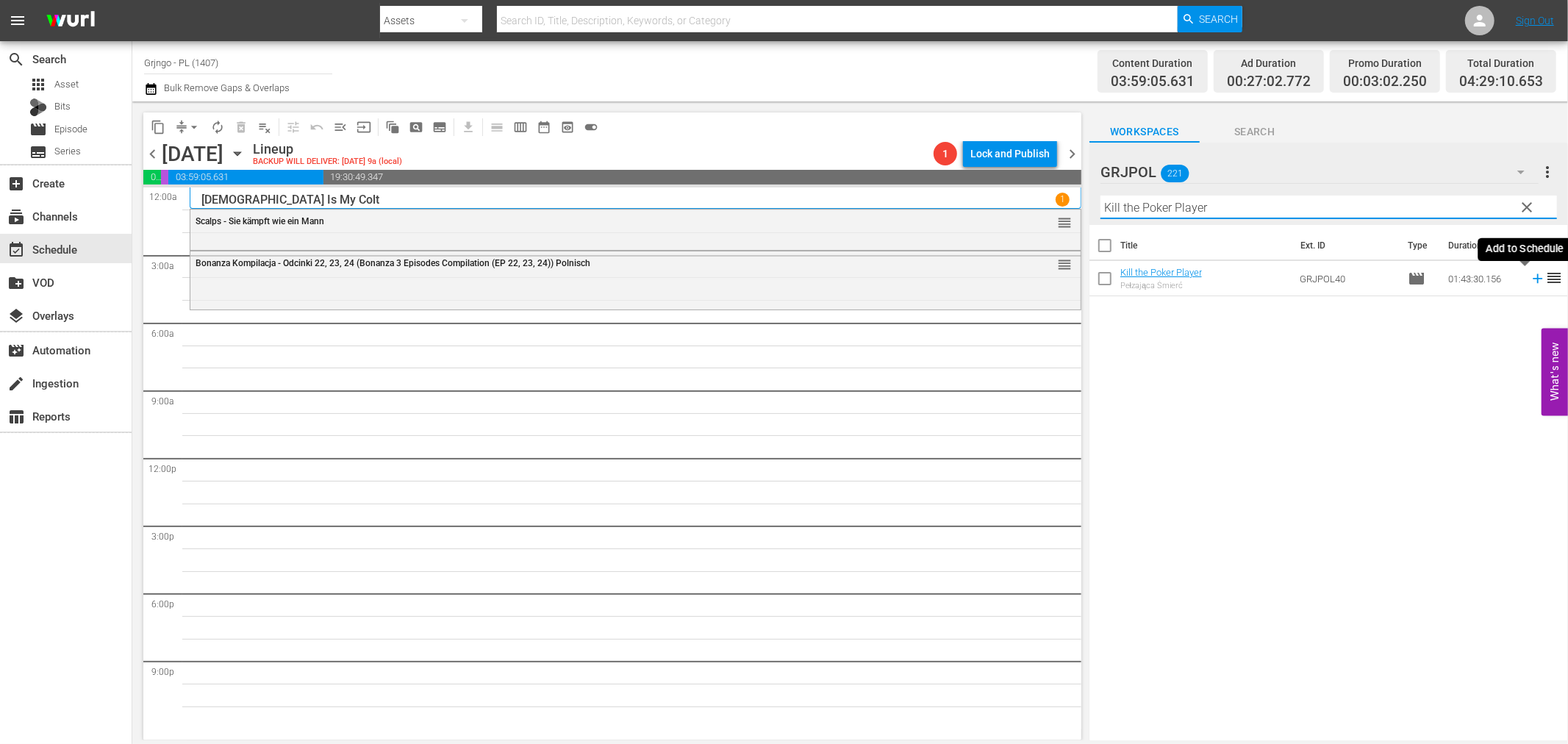
type input "Kill the Poker Player"
click at [1533, 278] on icon at bounding box center [1537, 279] width 10 height 10
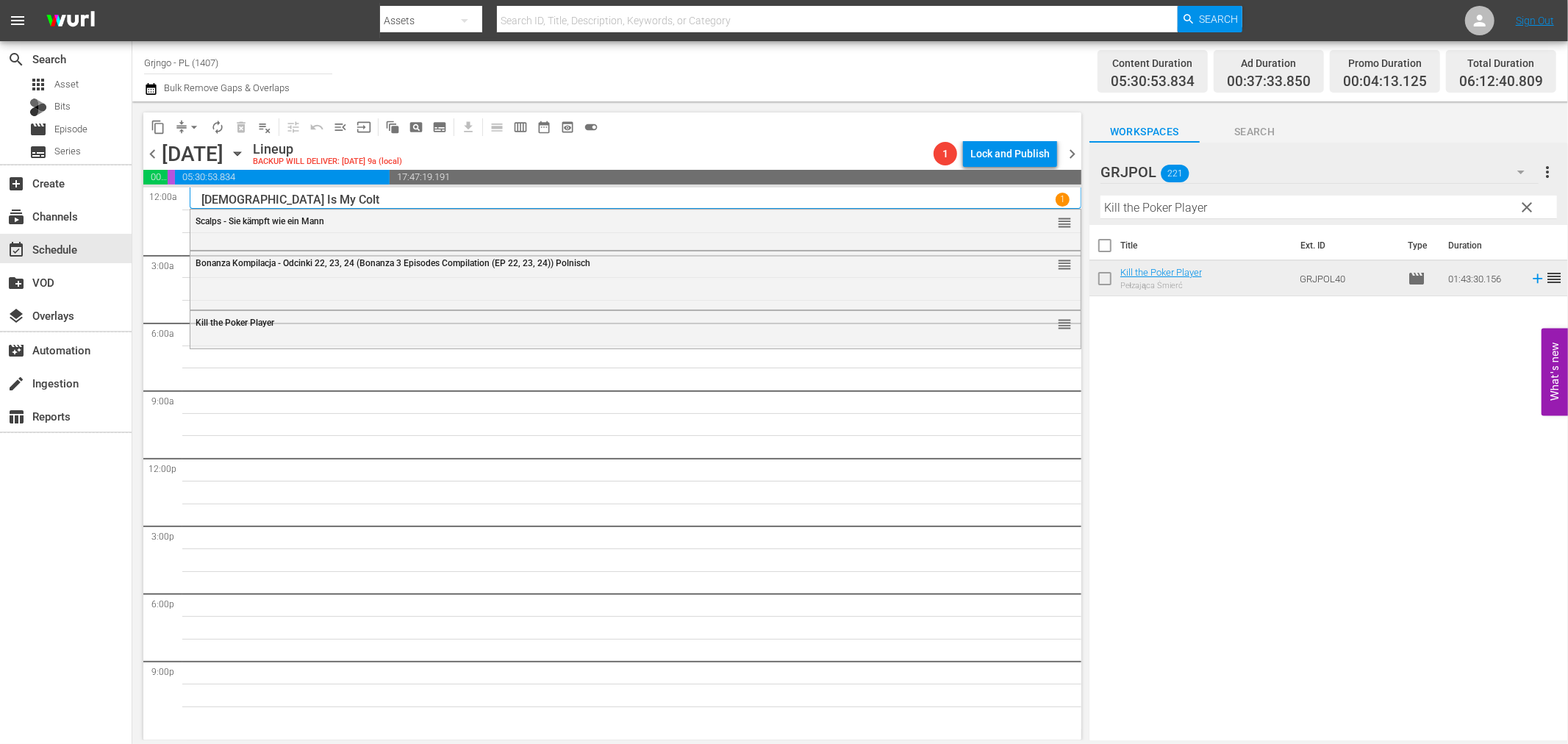
click at [1522, 201] on span "clear" at bounding box center [1528, 207] width 18 height 18
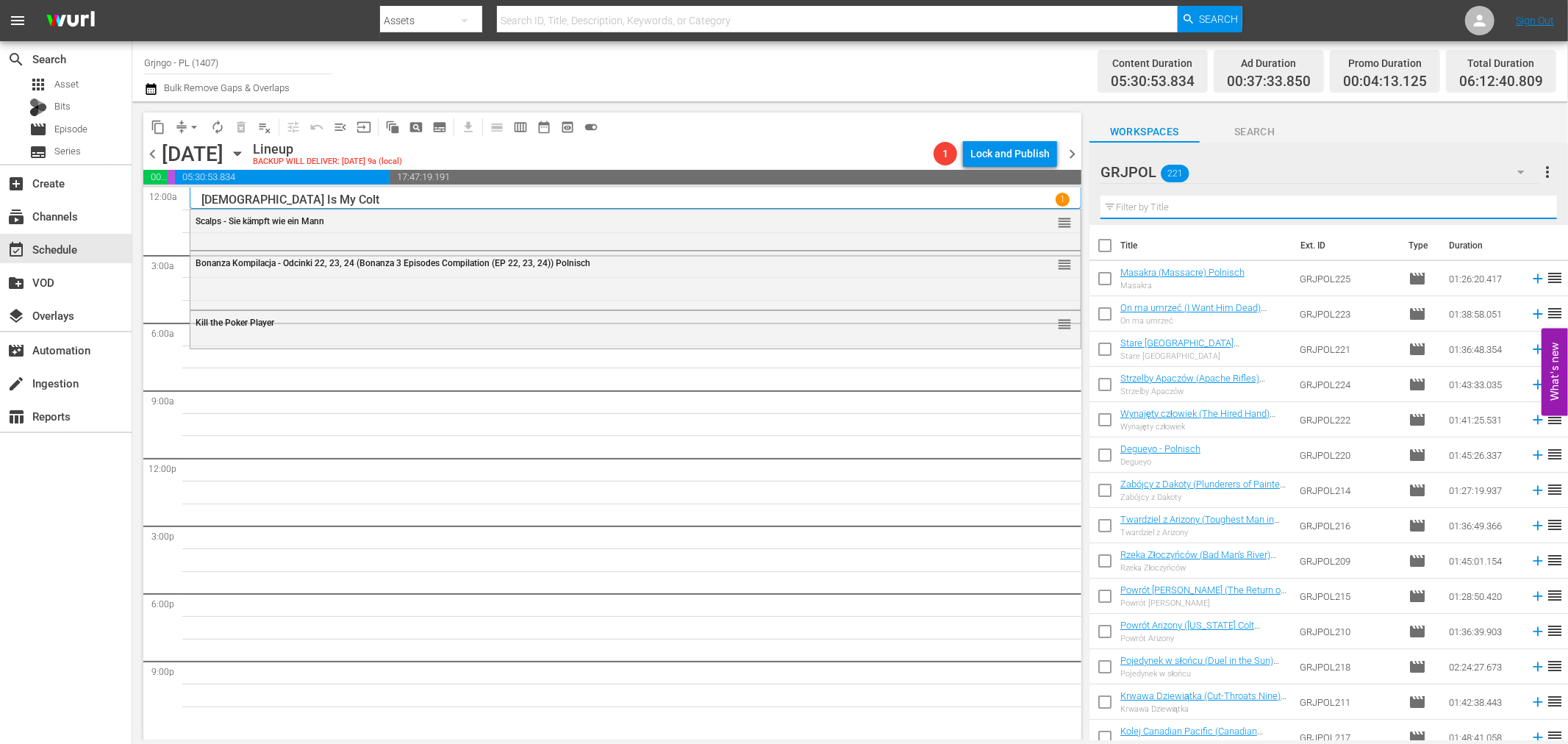
click at [1149, 201] on input "text" at bounding box center [1328, 207] width 456 height 24
paste input "Fighting Man of the Plains"
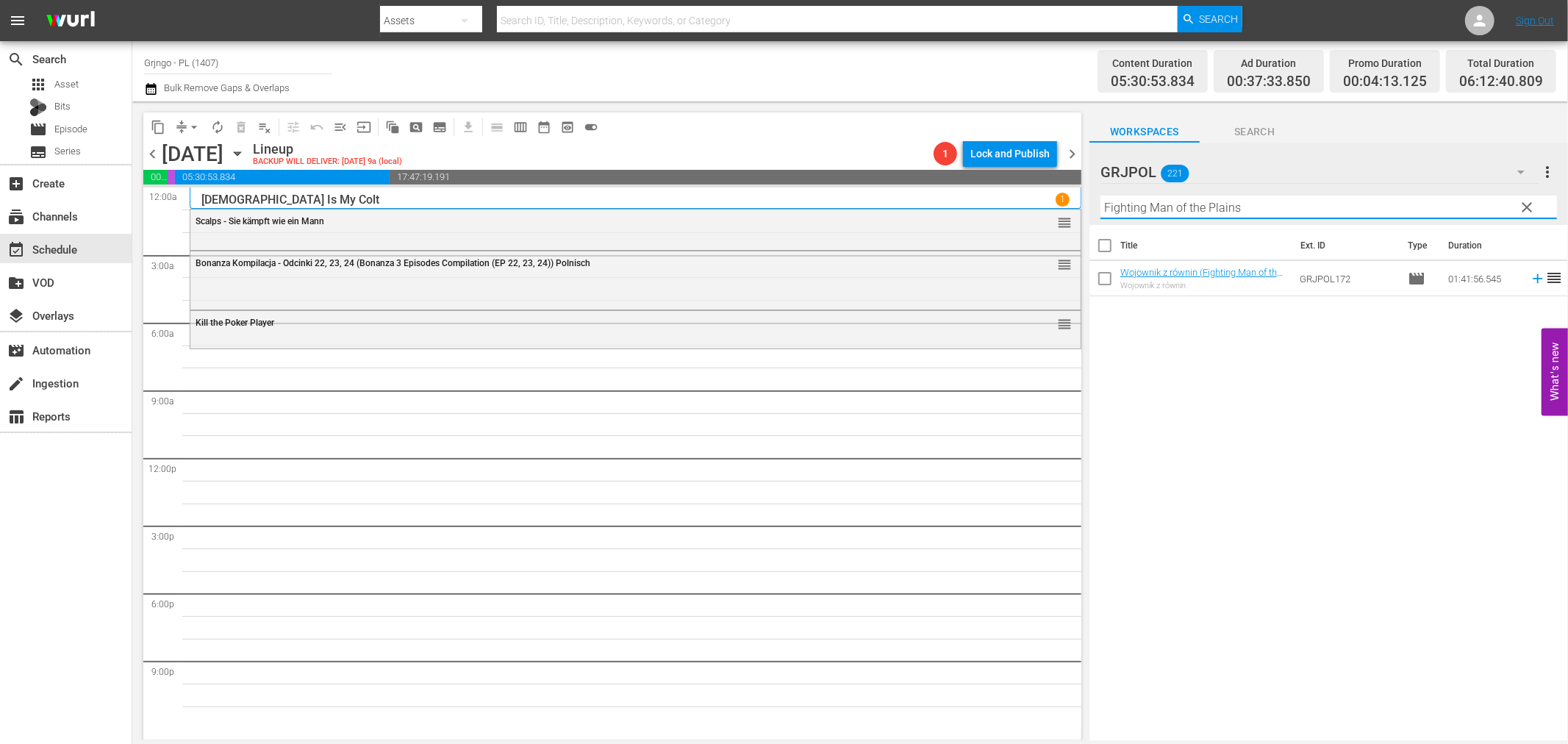
type input "Fighting Man of the Plains"
click at [1530, 280] on icon at bounding box center [1537, 279] width 16 height 16
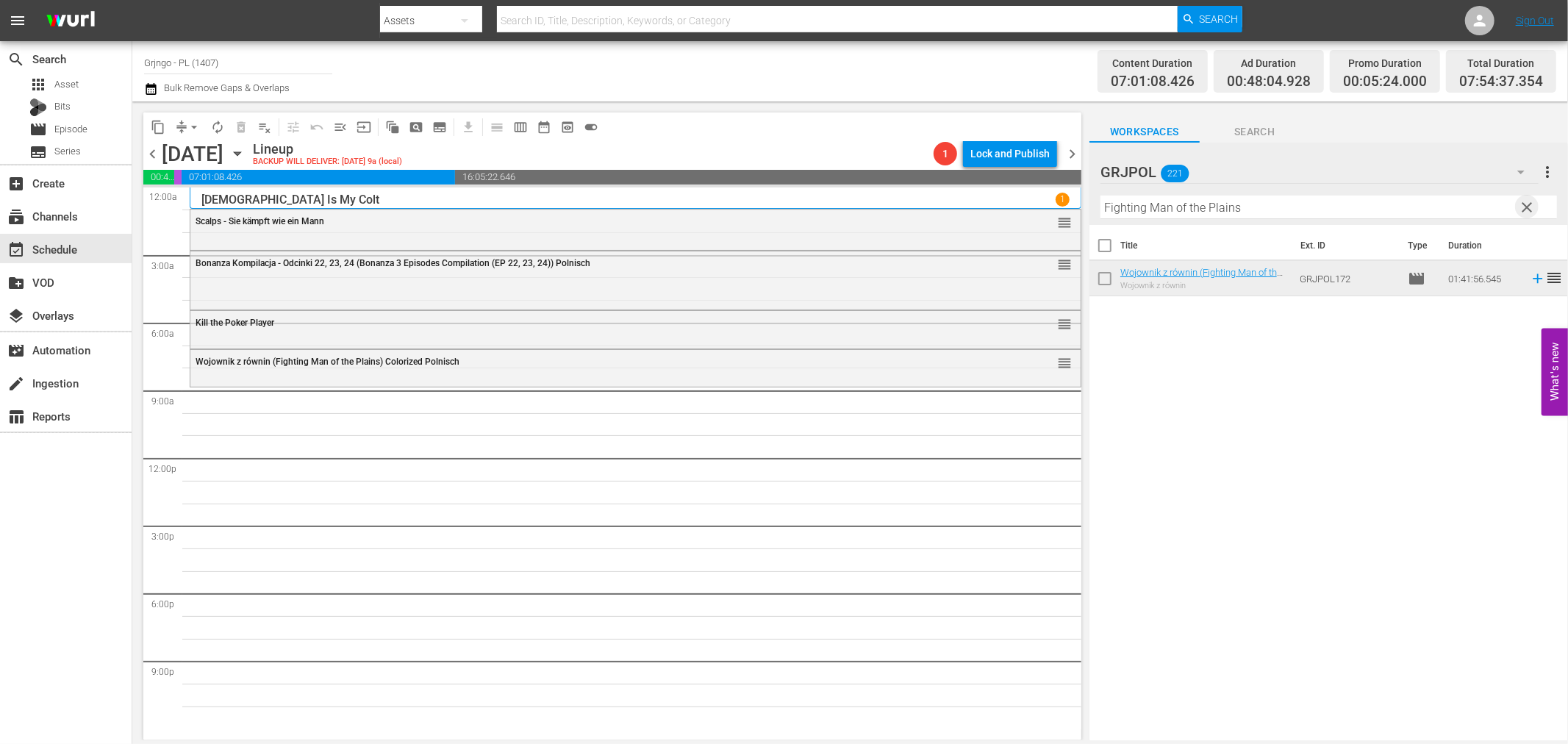
click at [1524, 205] on span "clear" at bounding box center [1528, 207] width 18 height 18
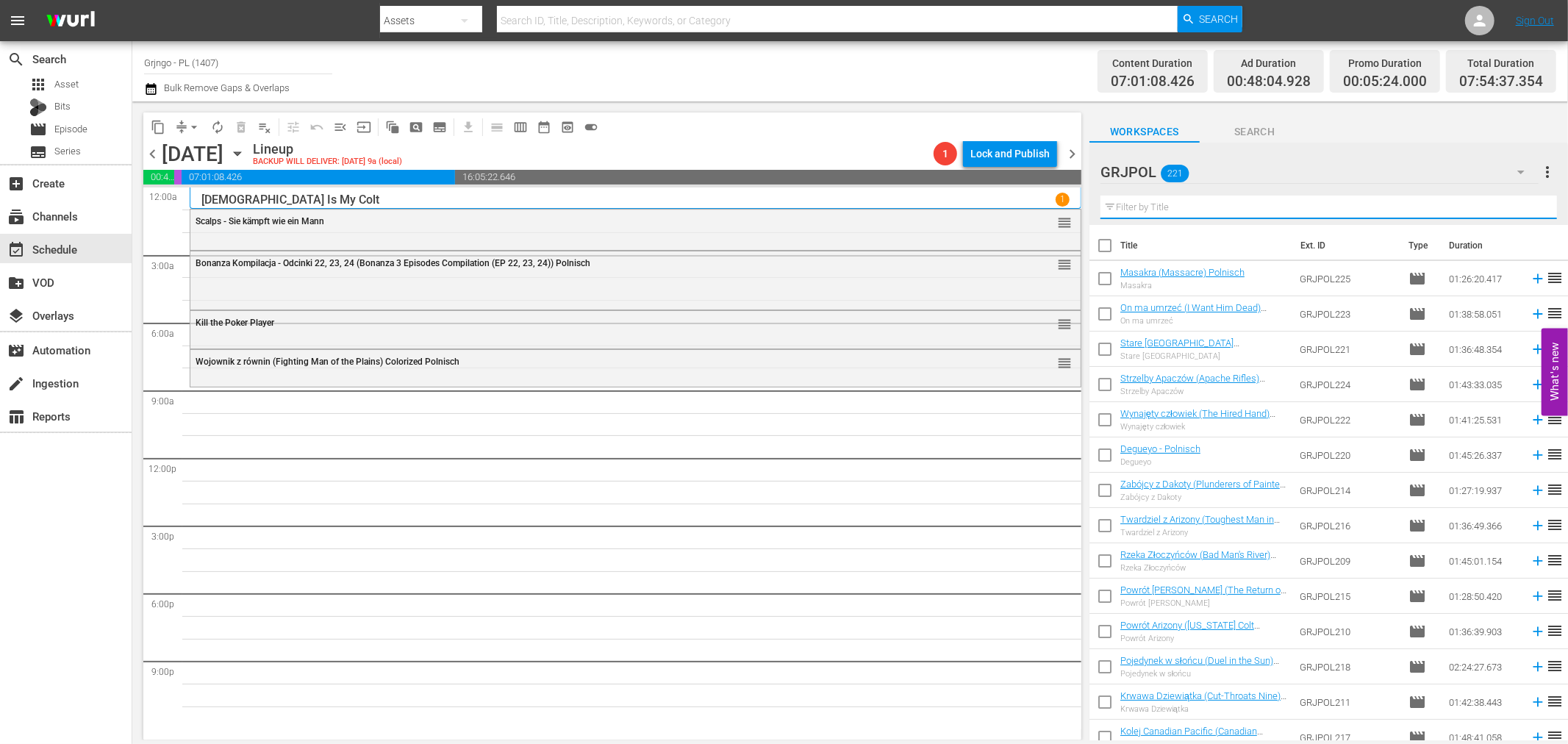
paste input "Killer Kid"
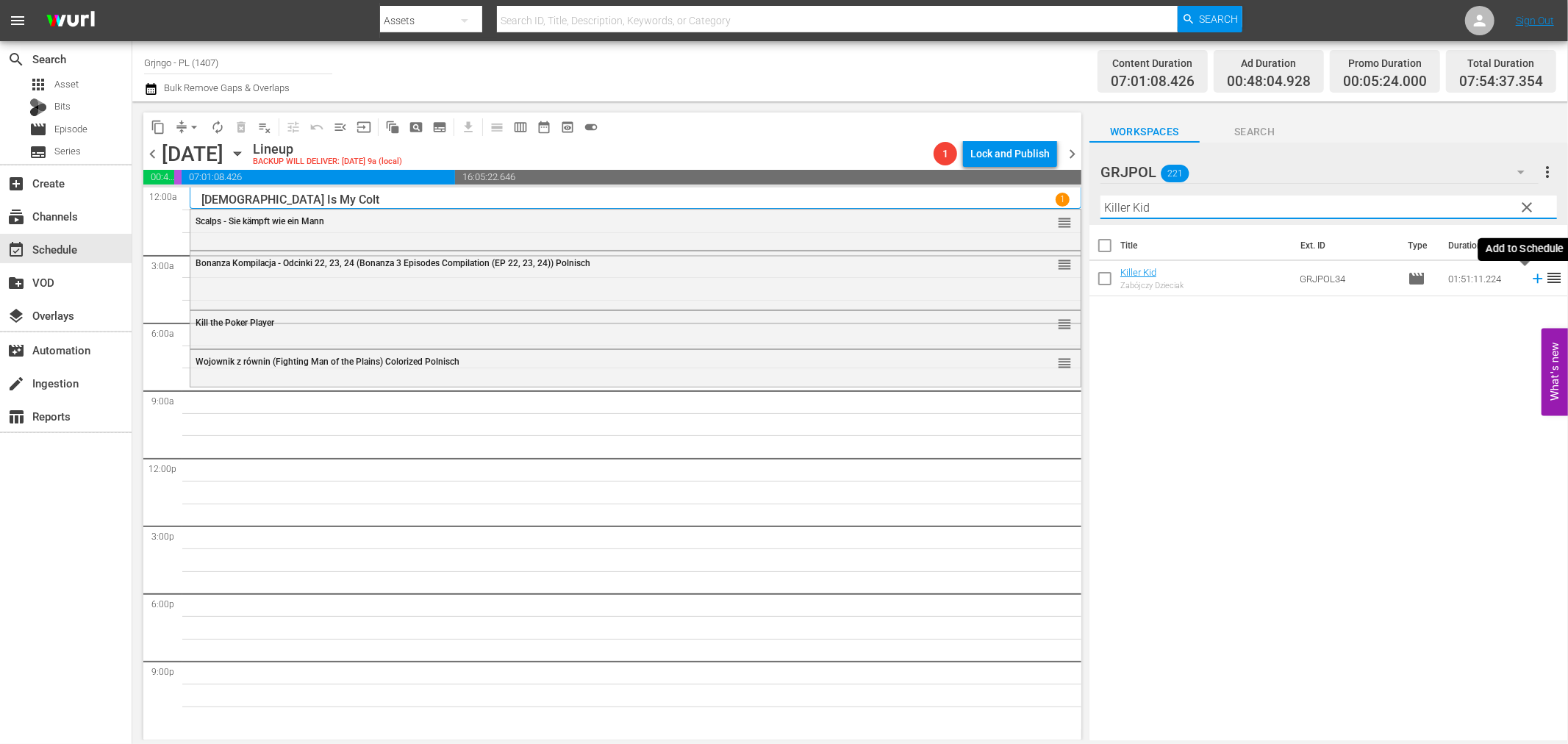
type input "Killer Kid"
click at [1530, 275] on icon at bounding box center [1537, 279] width 16 height 16
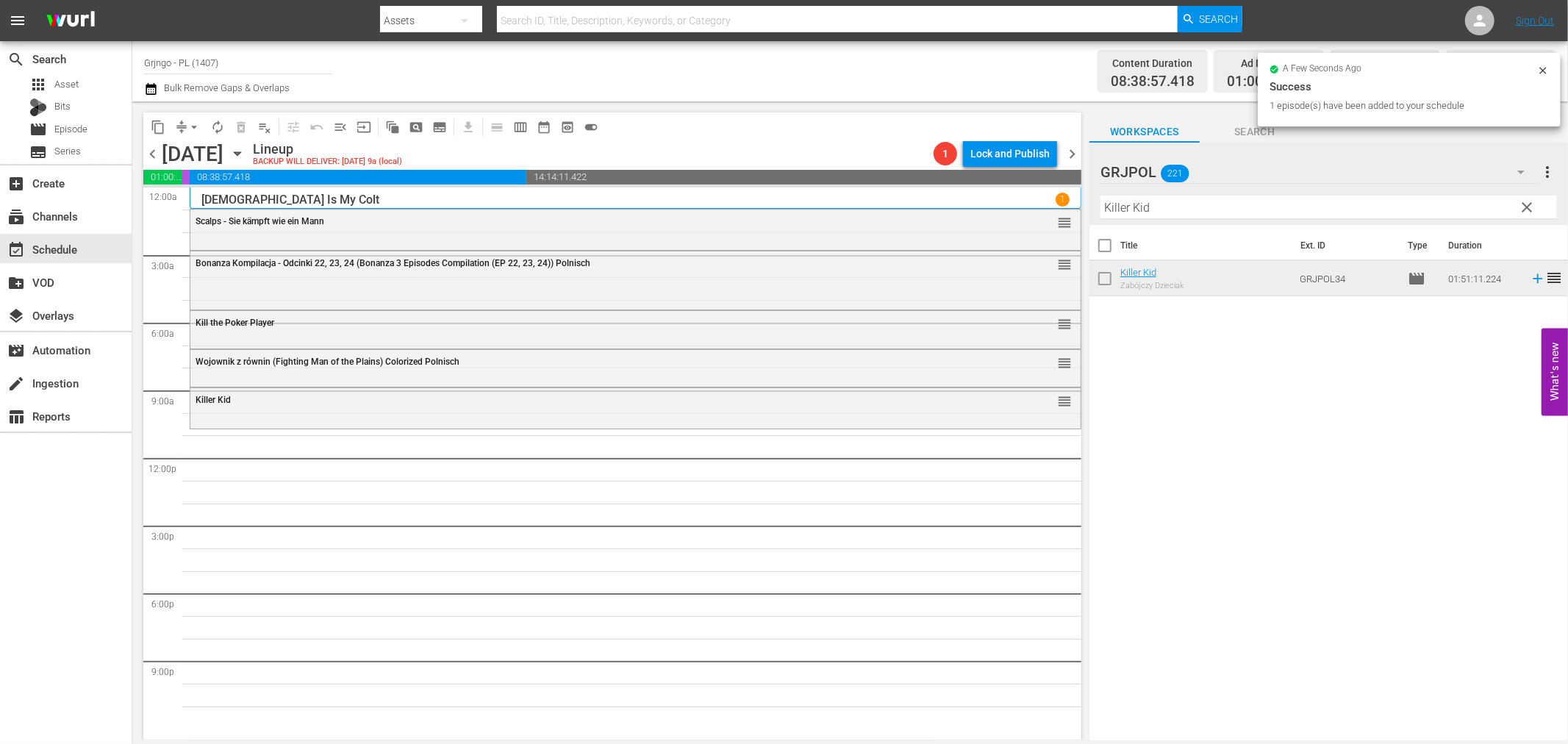
click at [1531, 205] on span "clear" at bounding box center [1528, 207] width 18 height 18
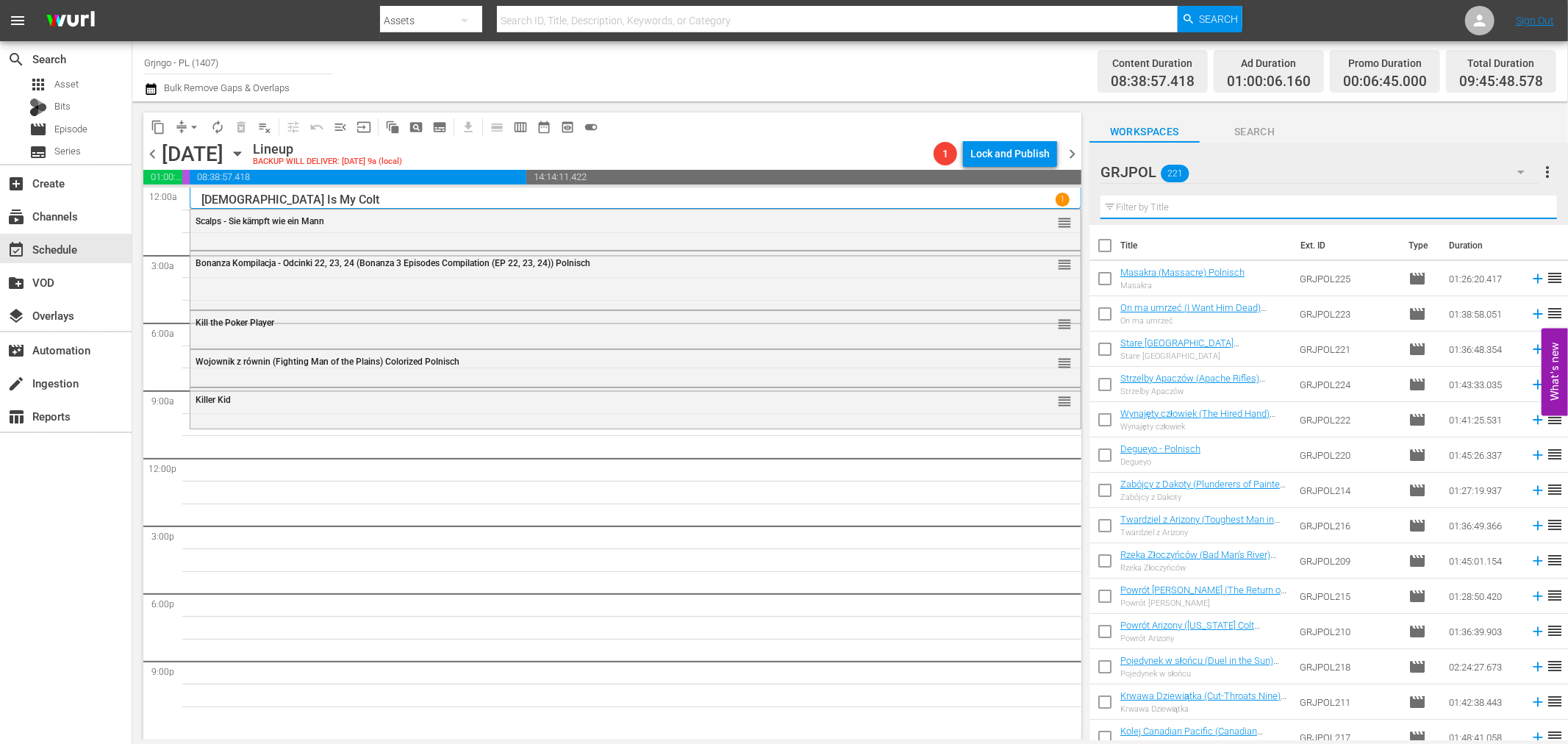
paste input "Die Rechnung zahlt der Bounty-Killer"
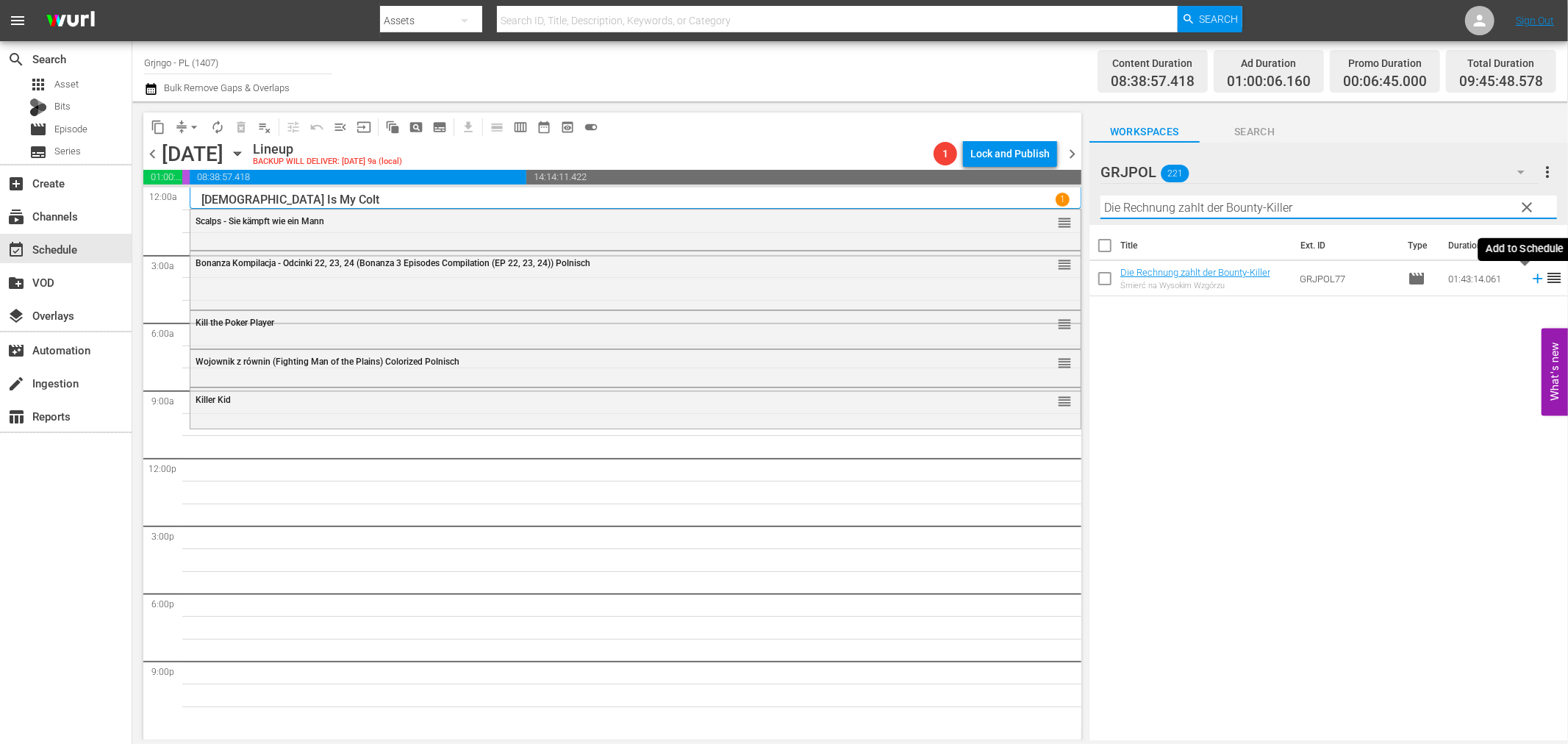
type input "Die Rechnung zahlt der Bounty-Killer"
click at [1530, 275] on icon at bounding box center [1537, 279] width 16 height 16
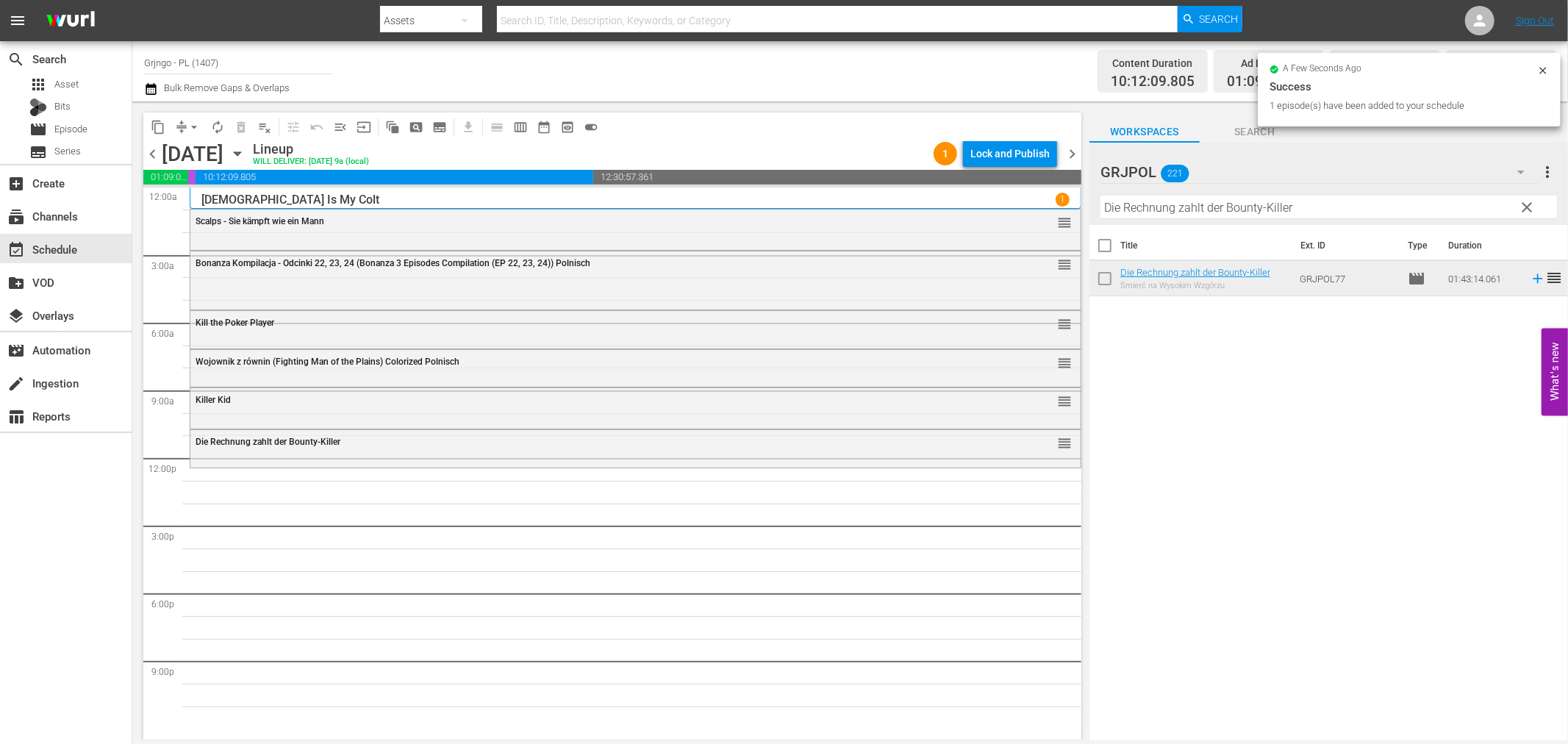
click at [1529, 205] on span "clear" at bounding box center [1528, 207] width 18 height 18
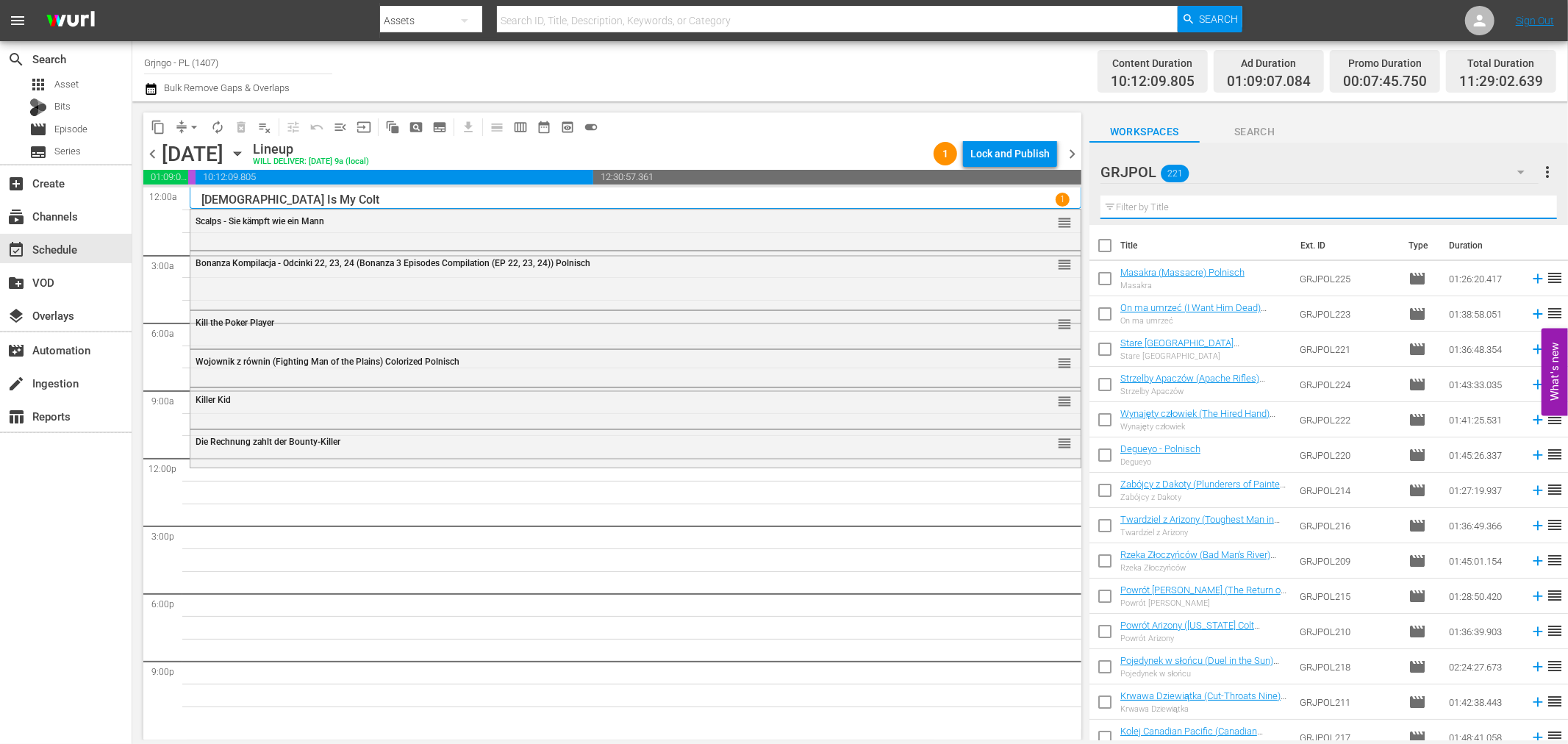
paste input "Six Bounty Killer for a Massacre"
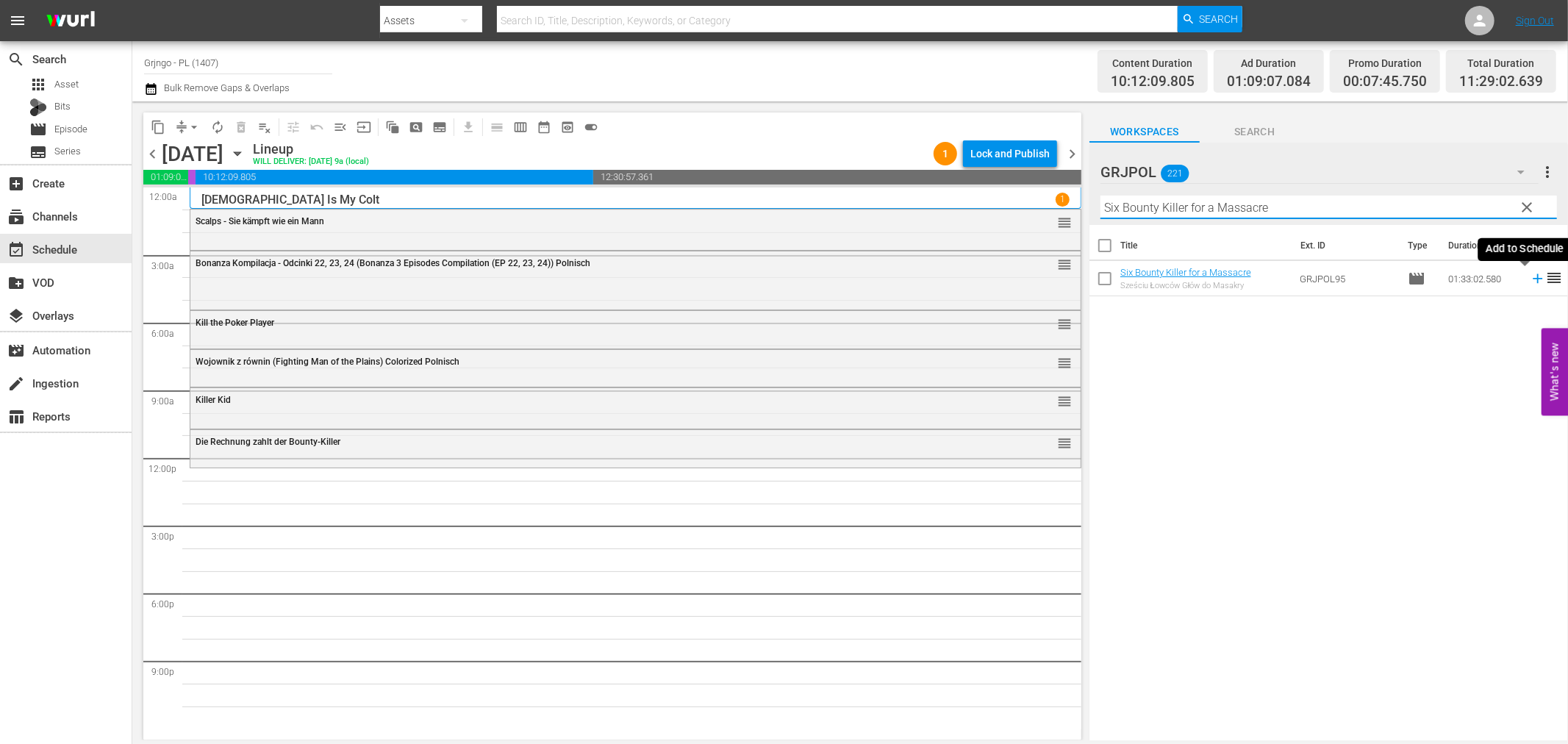
type input "Six Bounty Killer for a Massacre"
click at [1530, 277] on icon at bounding box center [1537, 279] width 16 height 16
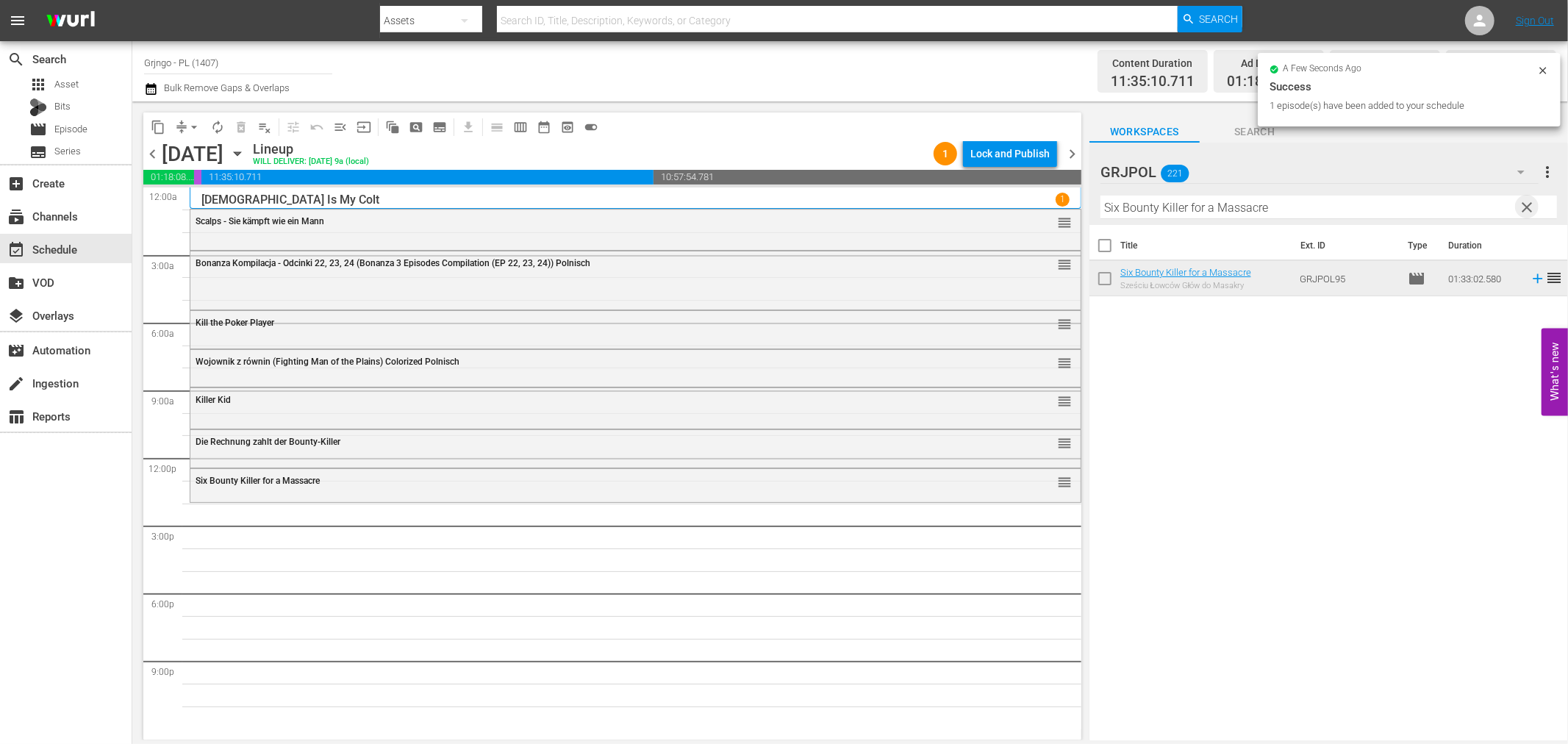
click at [1525, 204] on span "clear" at bounding box center [1528, 207] width 18 height 18
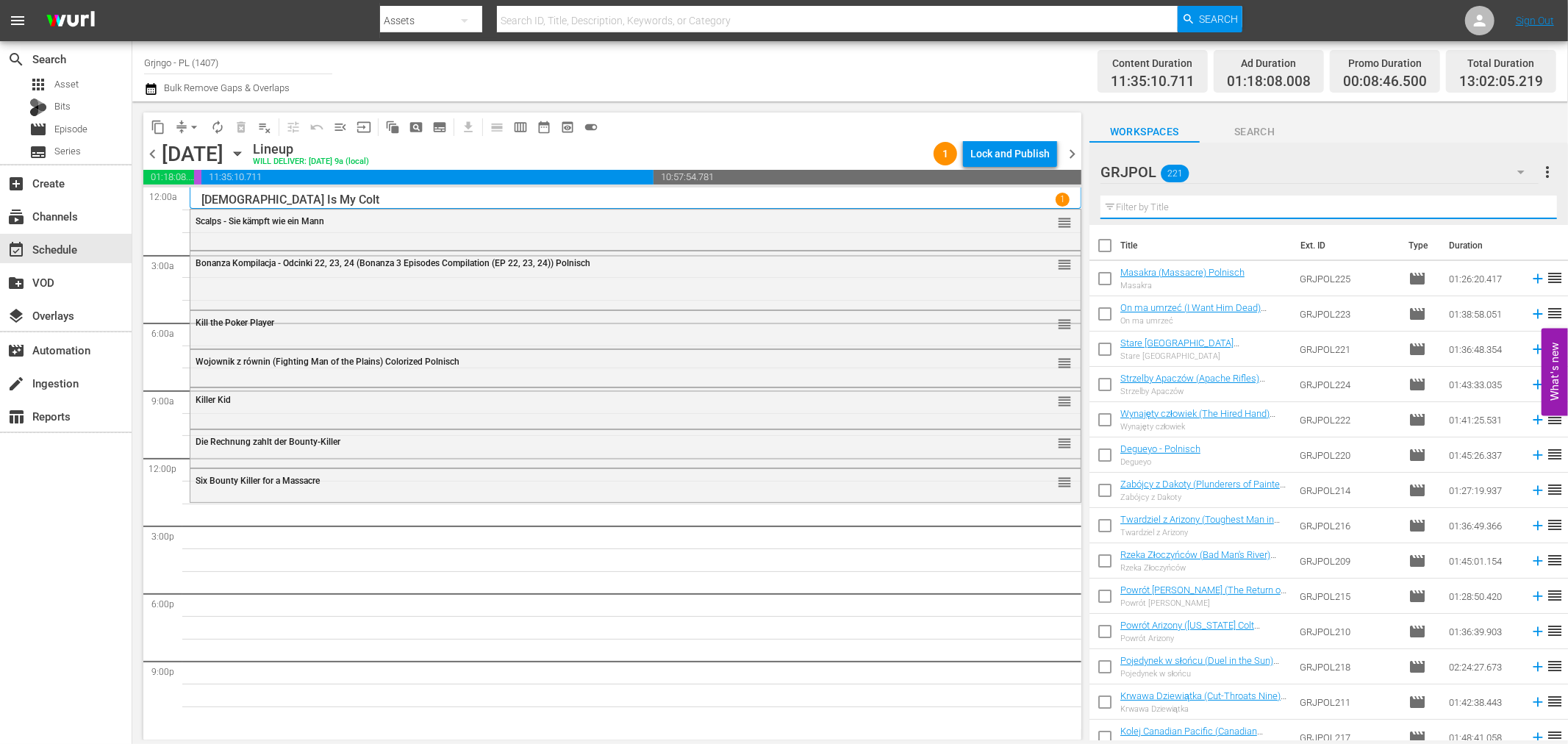
paste input "Pawnee"
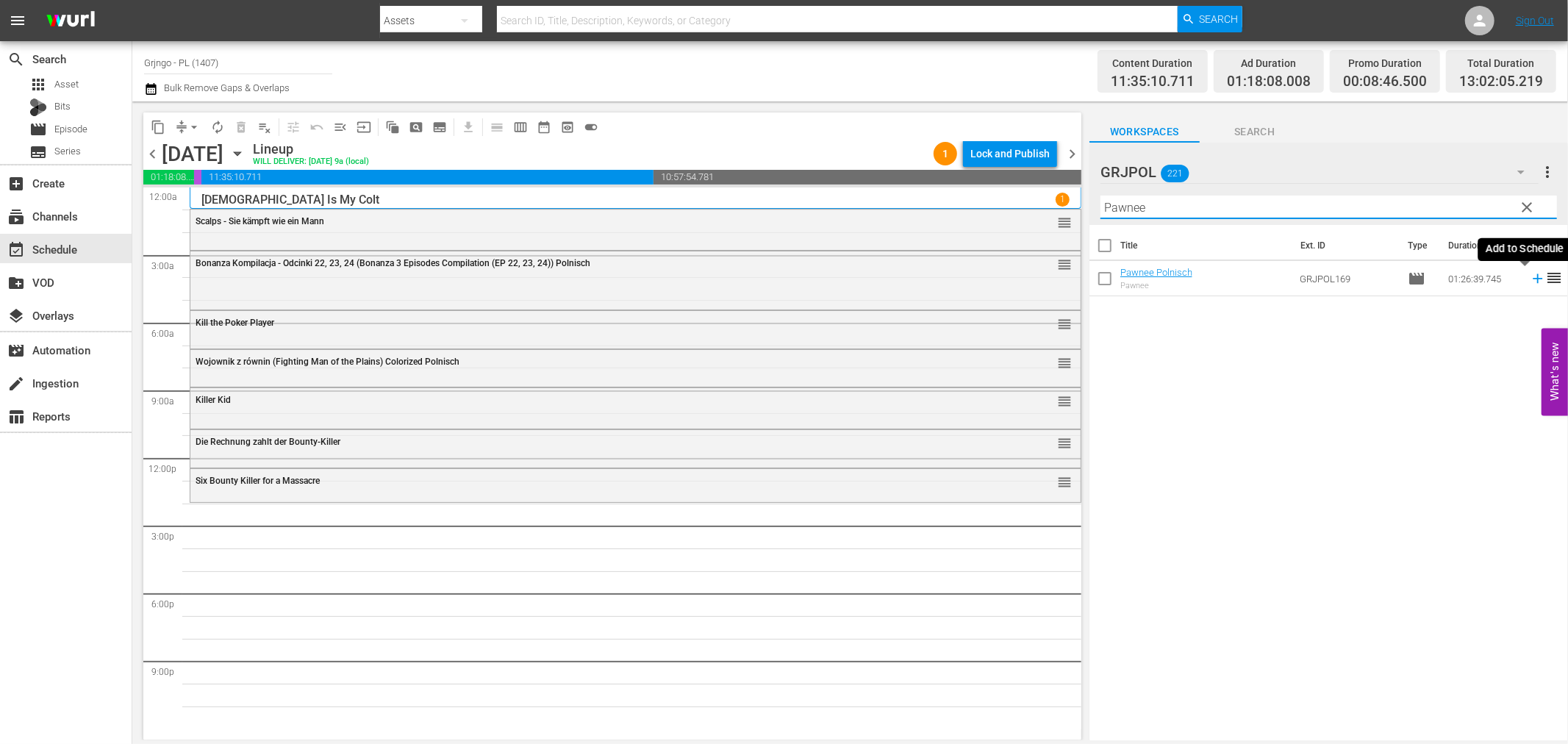
type input "Pawnee"
click at [1530, 277] on icon at bounding box center [1537, 279] width 16 height 16
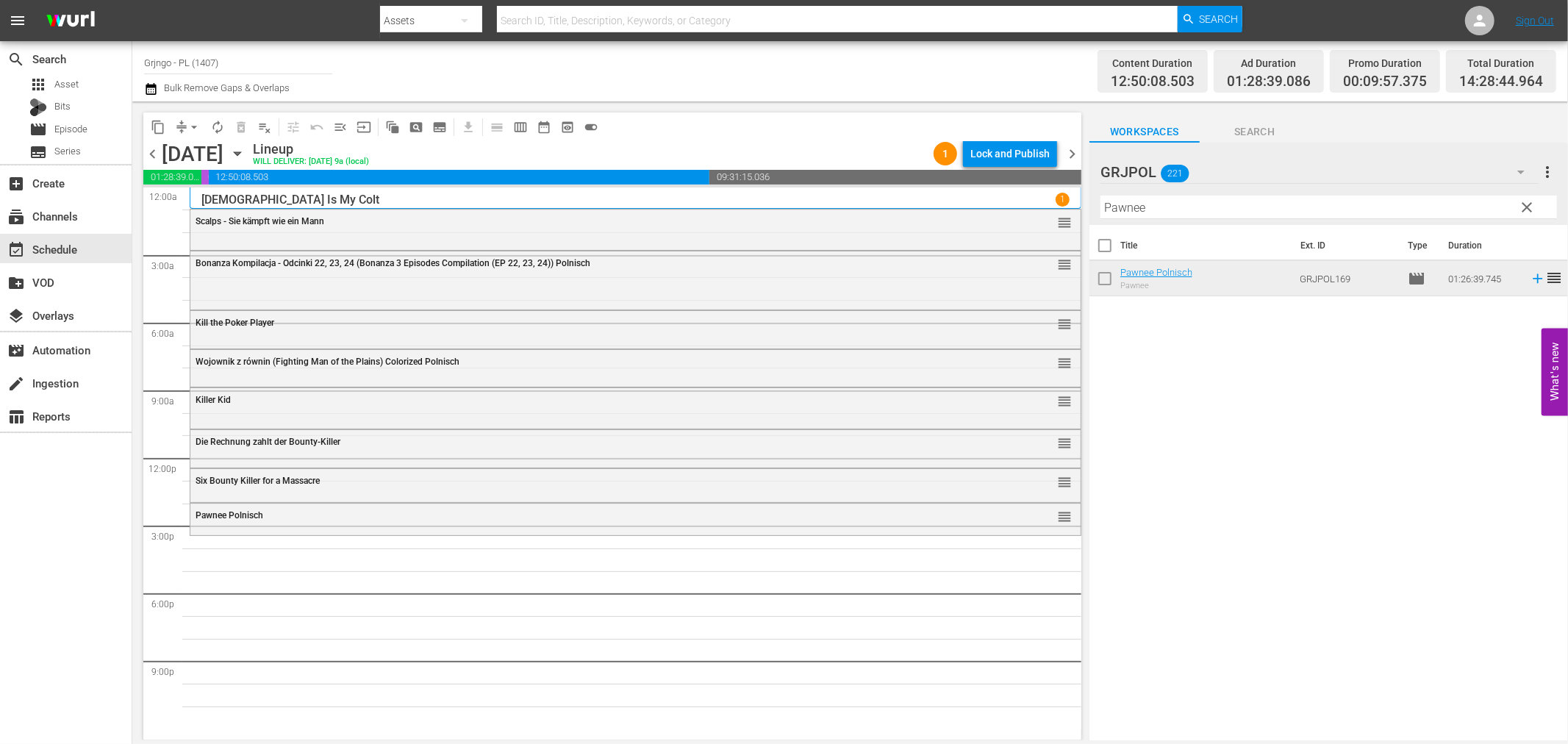
click at [1531, 201] on span "clear" at bounding box center [1528, 207] width 18 height 18
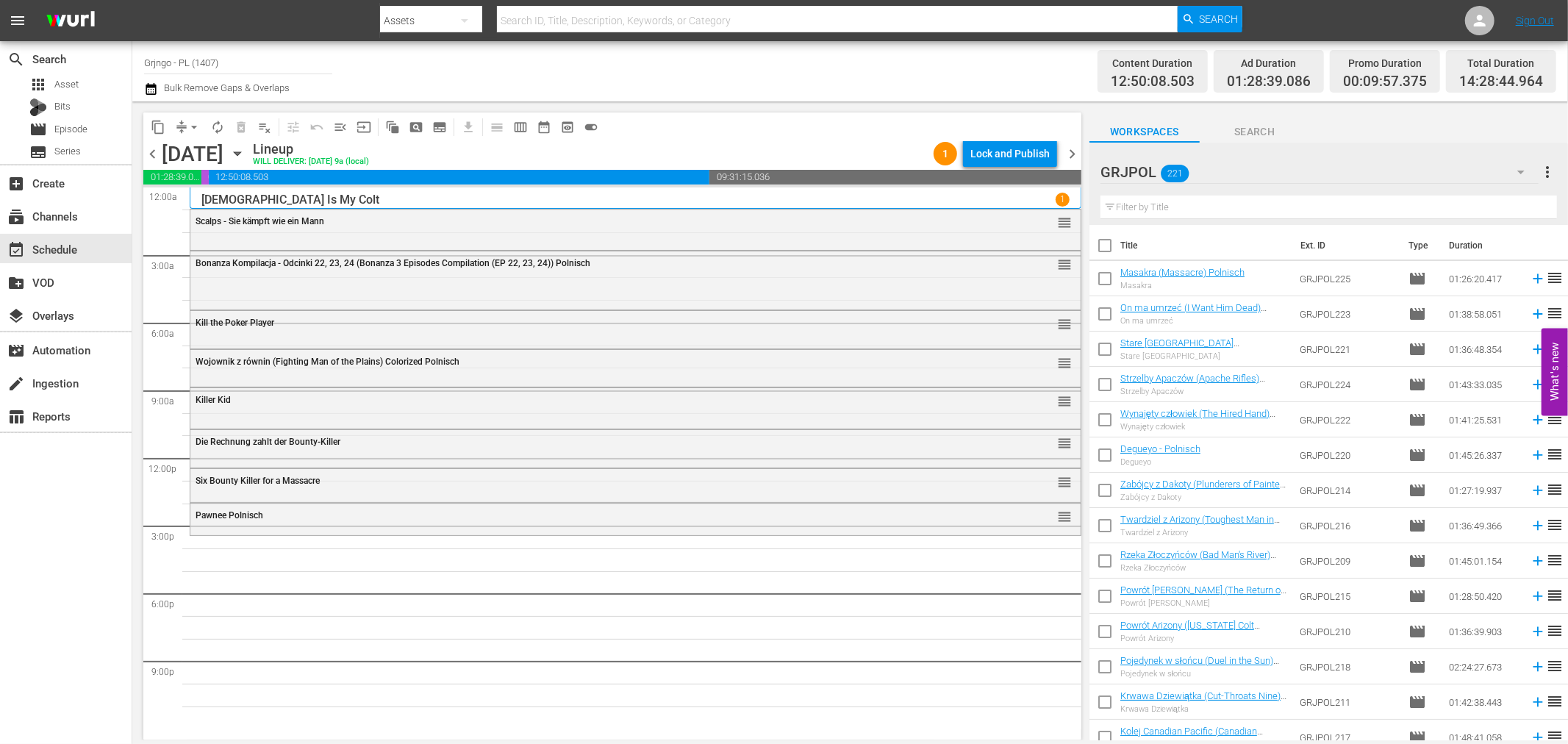
click at [1138, 211] on input "text" at bounding box center [1328, 207] width 456 height 24
paste input "I'll Die for Vengeance"
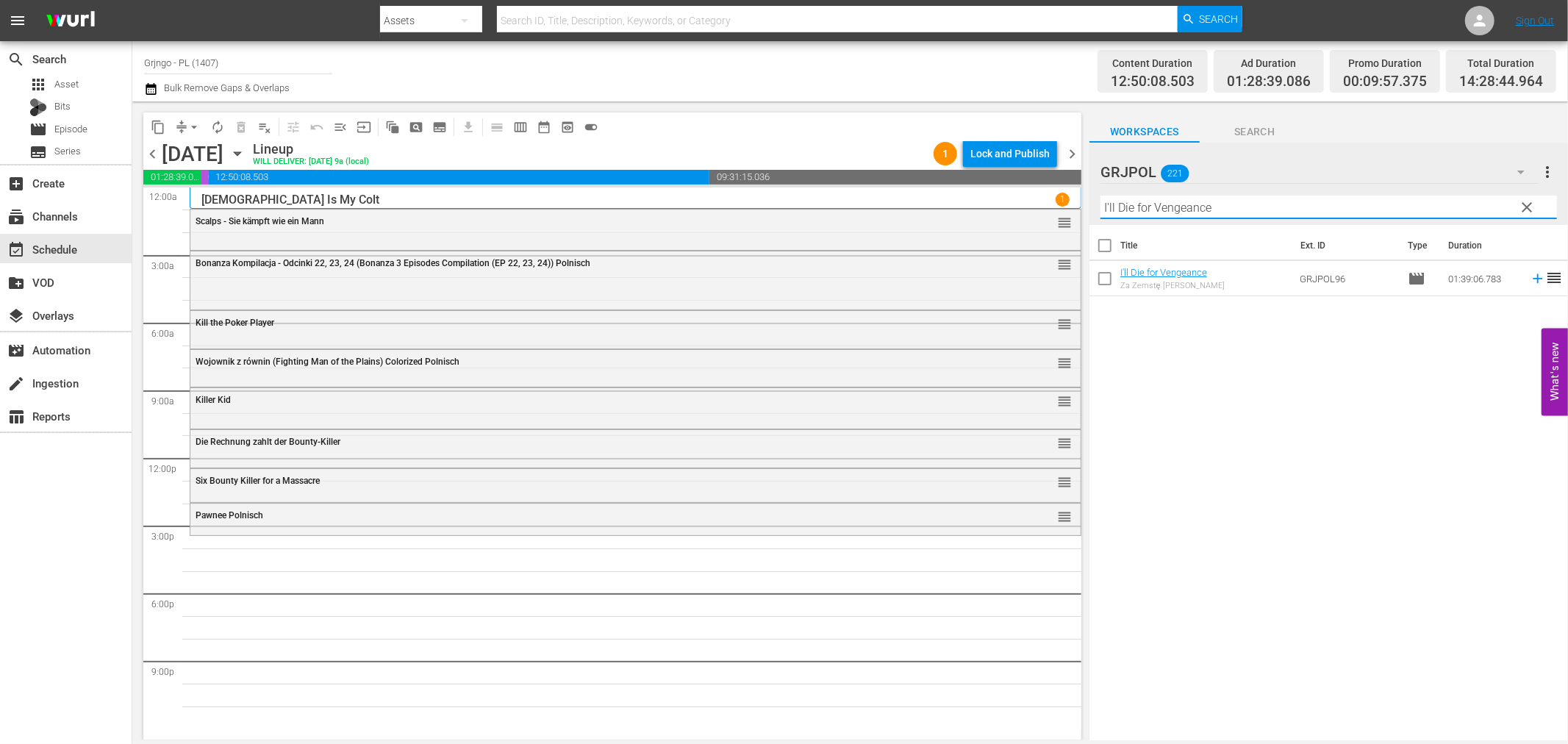
type input "I'll Die for Vengeance"
click at [1530, 277] on icon at bounding box center [1537, 279] width 16 height 16
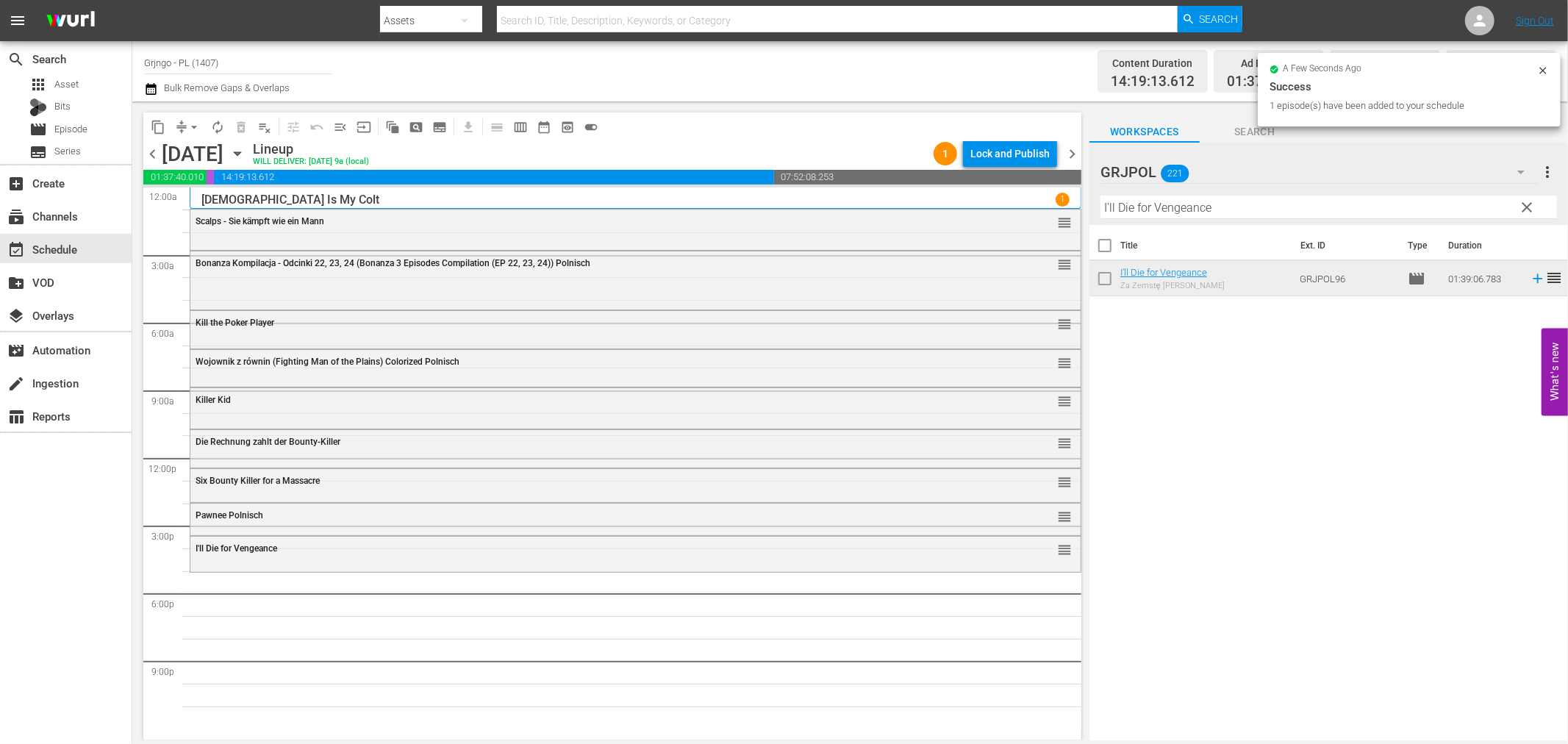
drag, startPoint x: 1526, startPoint y: 203, endPoint x: 1175, endPoint y: 198, distance: 351.0
click at [1526, 203] on span "clear" at bounding box center [1528, 207] width 18 height 18
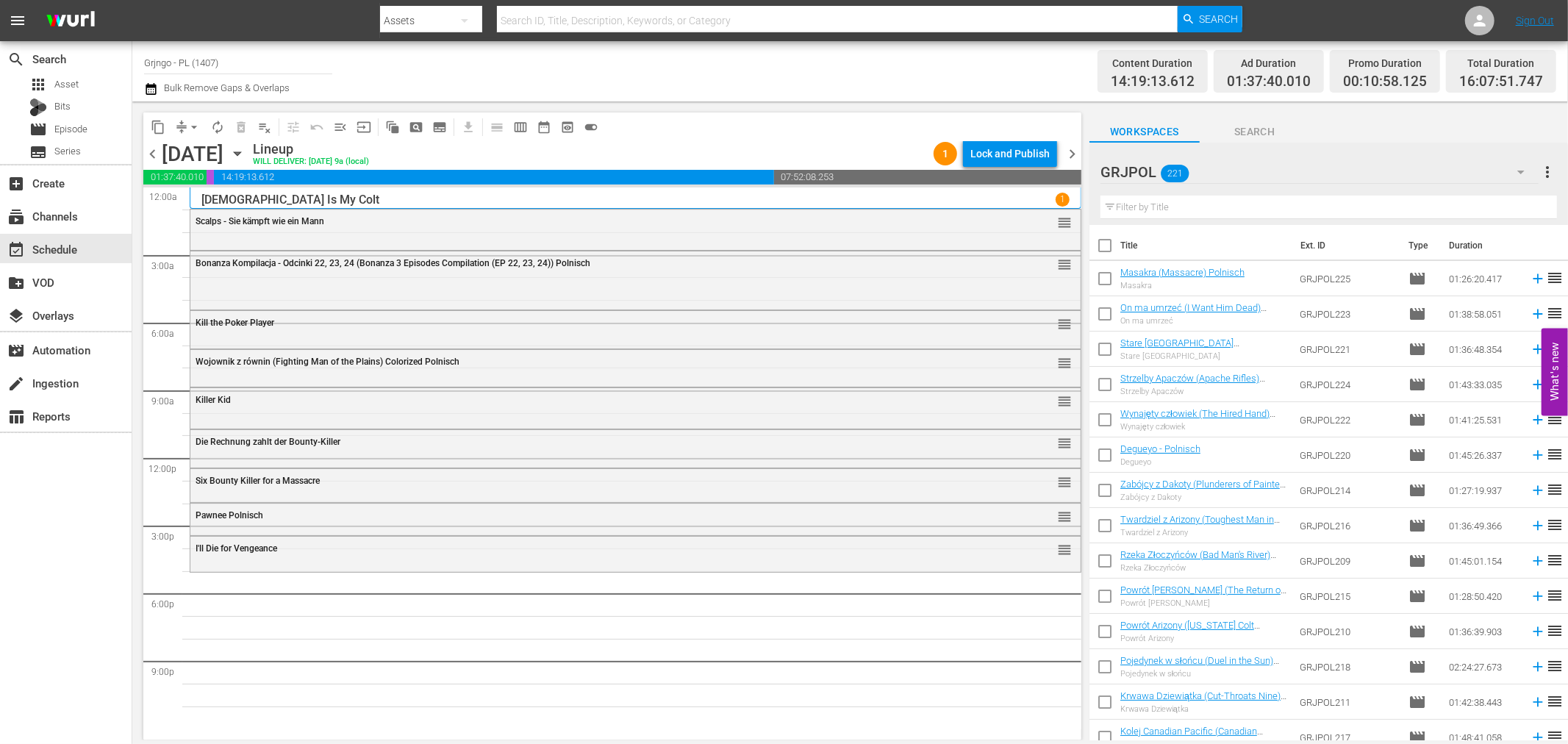
click at [1142, 201] on input "text" at bounding box center [1328, 207] width 456 height 24
paste input "Ride Out for Revenge"
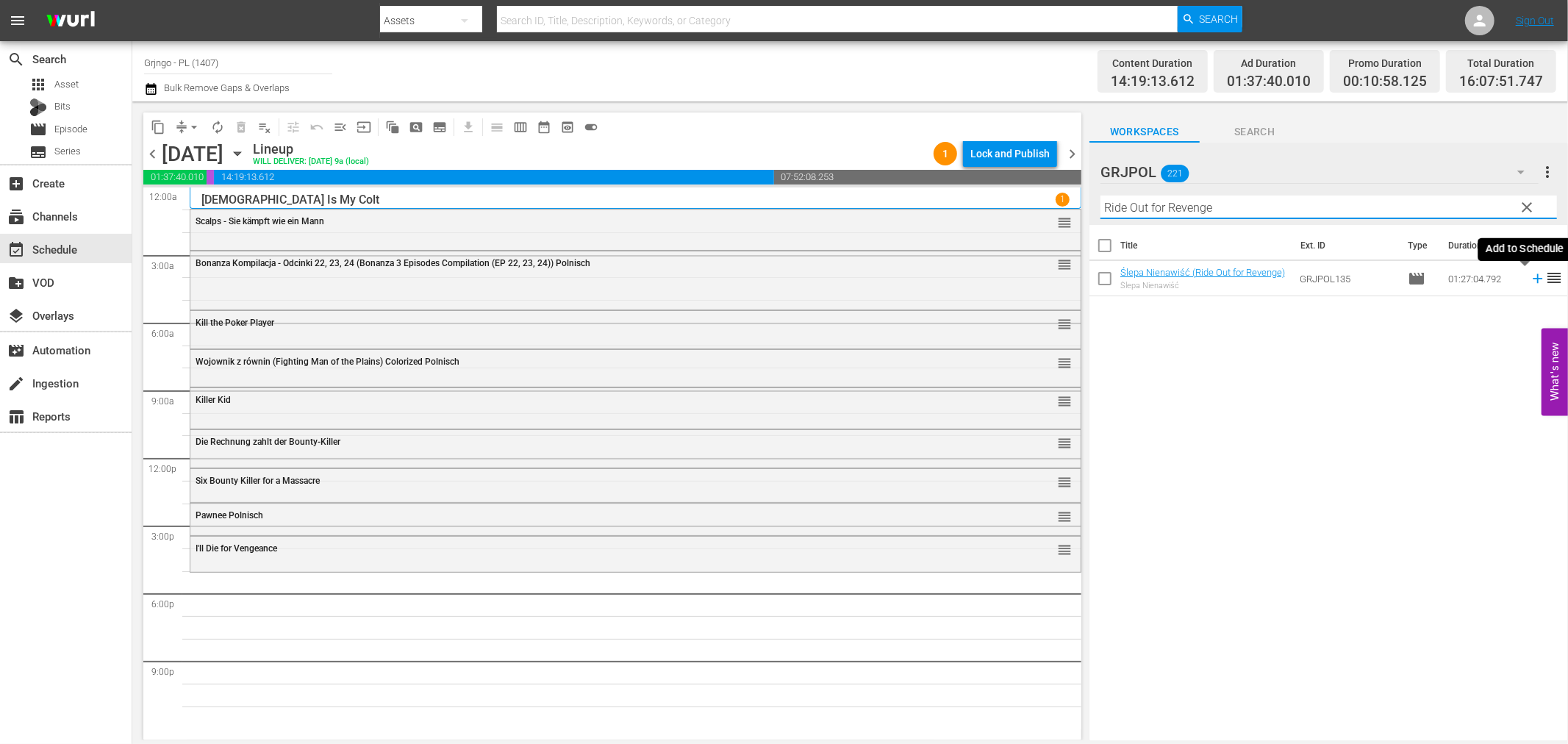
type input "Ride Out for Revenge"
click at [1530, 276] on icon at bounding box center [1537, 279] width 16 height 16
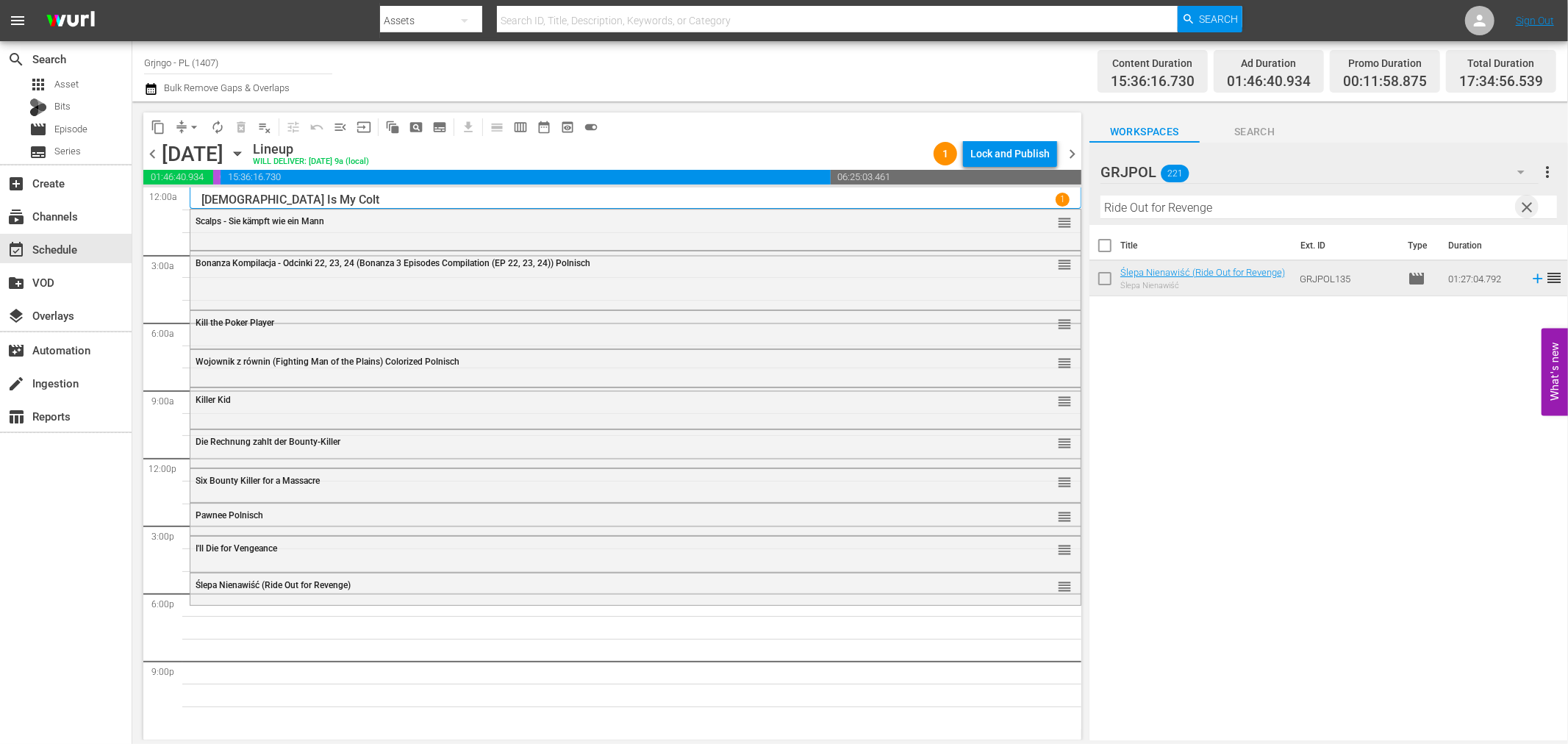
click at [1524, 208] on span "clear" at bounding box center [1528, 207] width 18 height 18
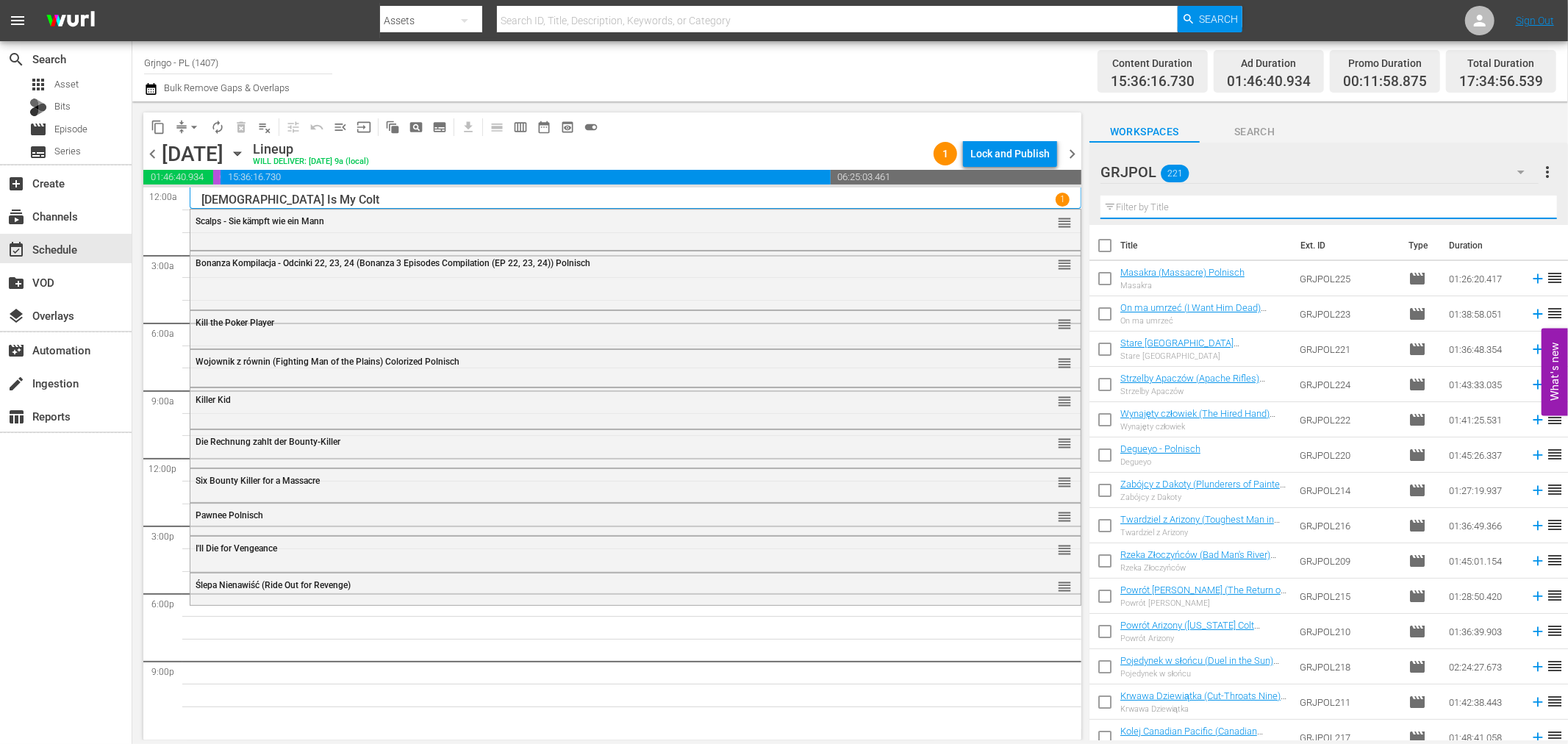
paste input "The Tall Texan"
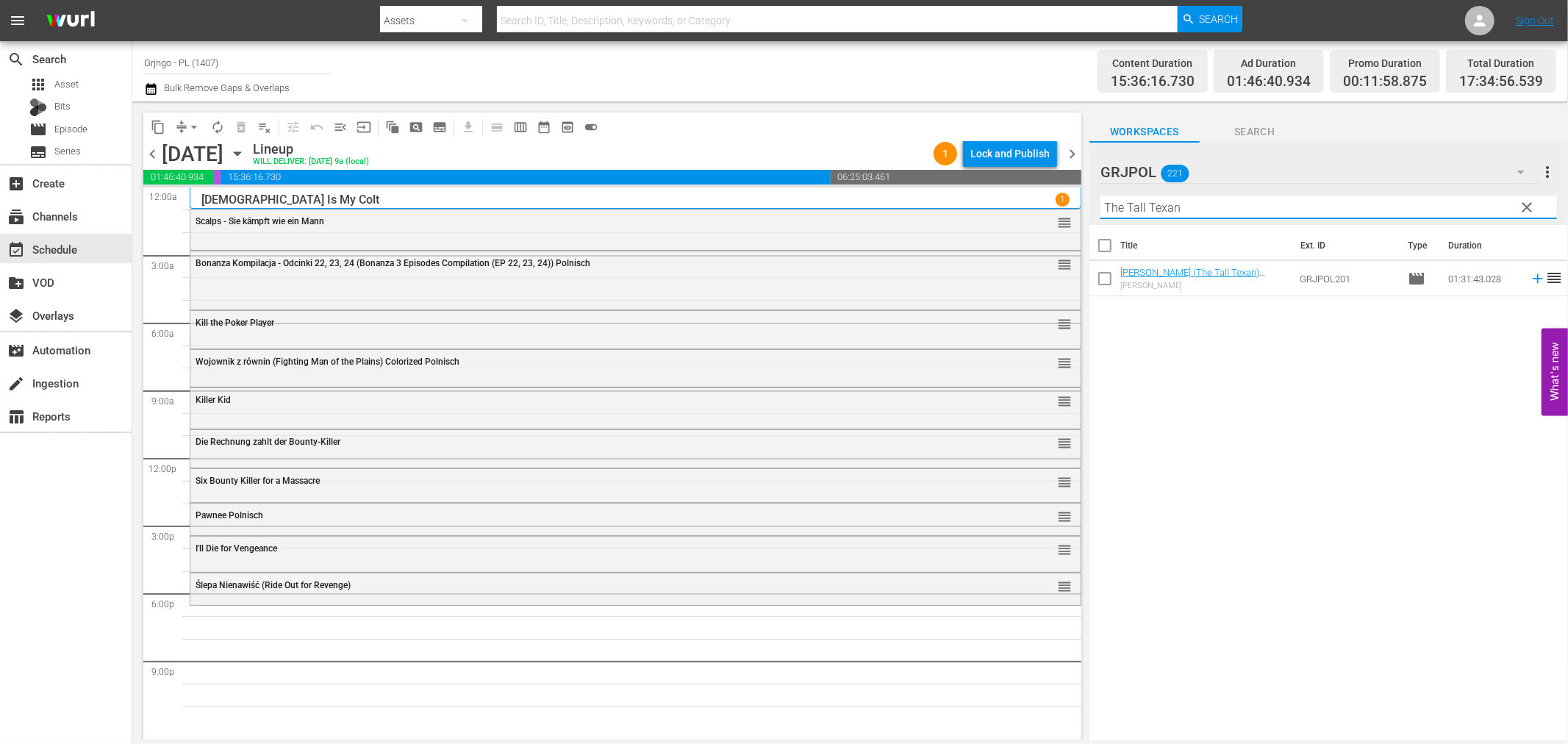
type input "The Tall Texan"
click at [1530, 280] on icon at bounding box center [1537, 279] width 16 height 16
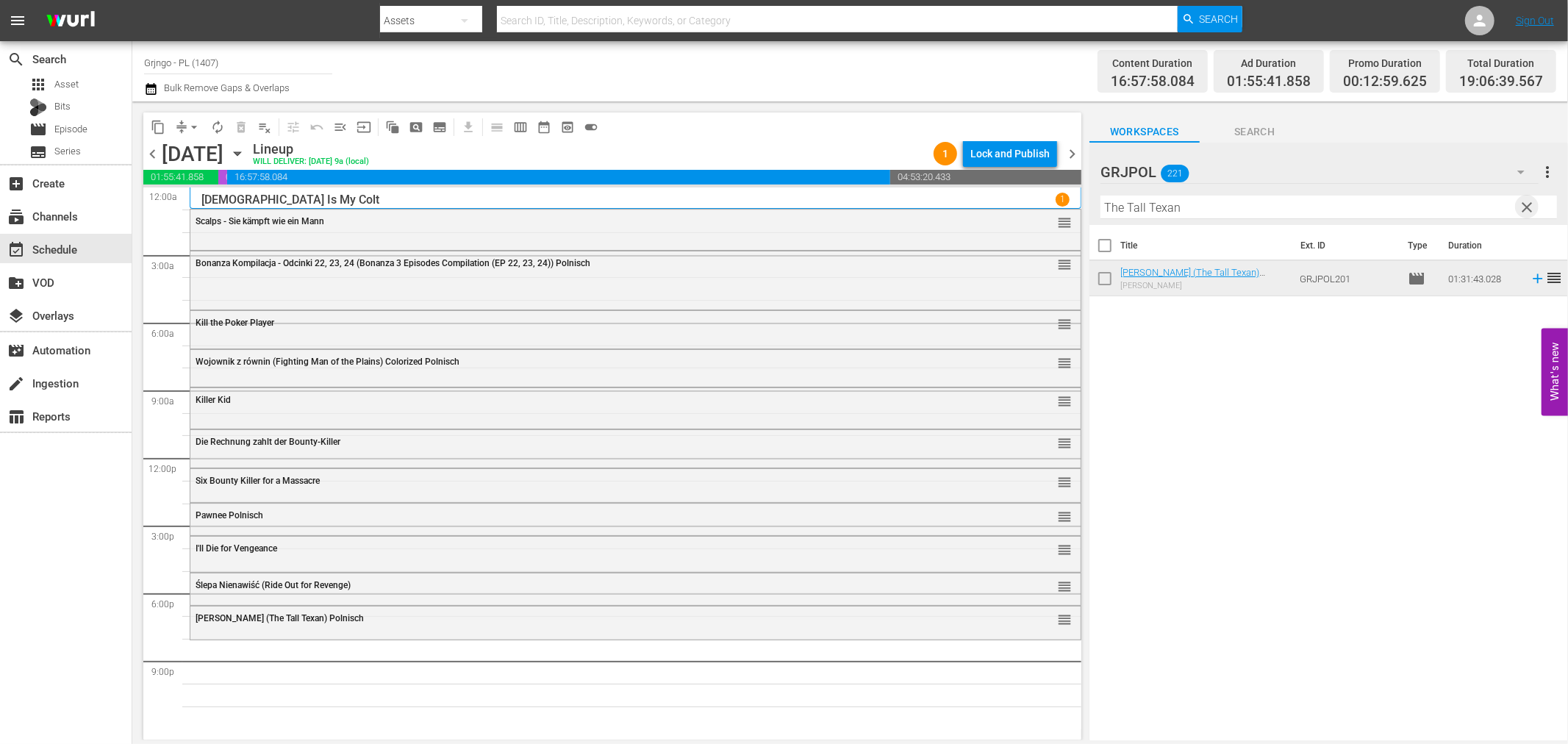
click at [1522, 203] on span "clear" at bounding box center [1528, 207] width 18 height 18
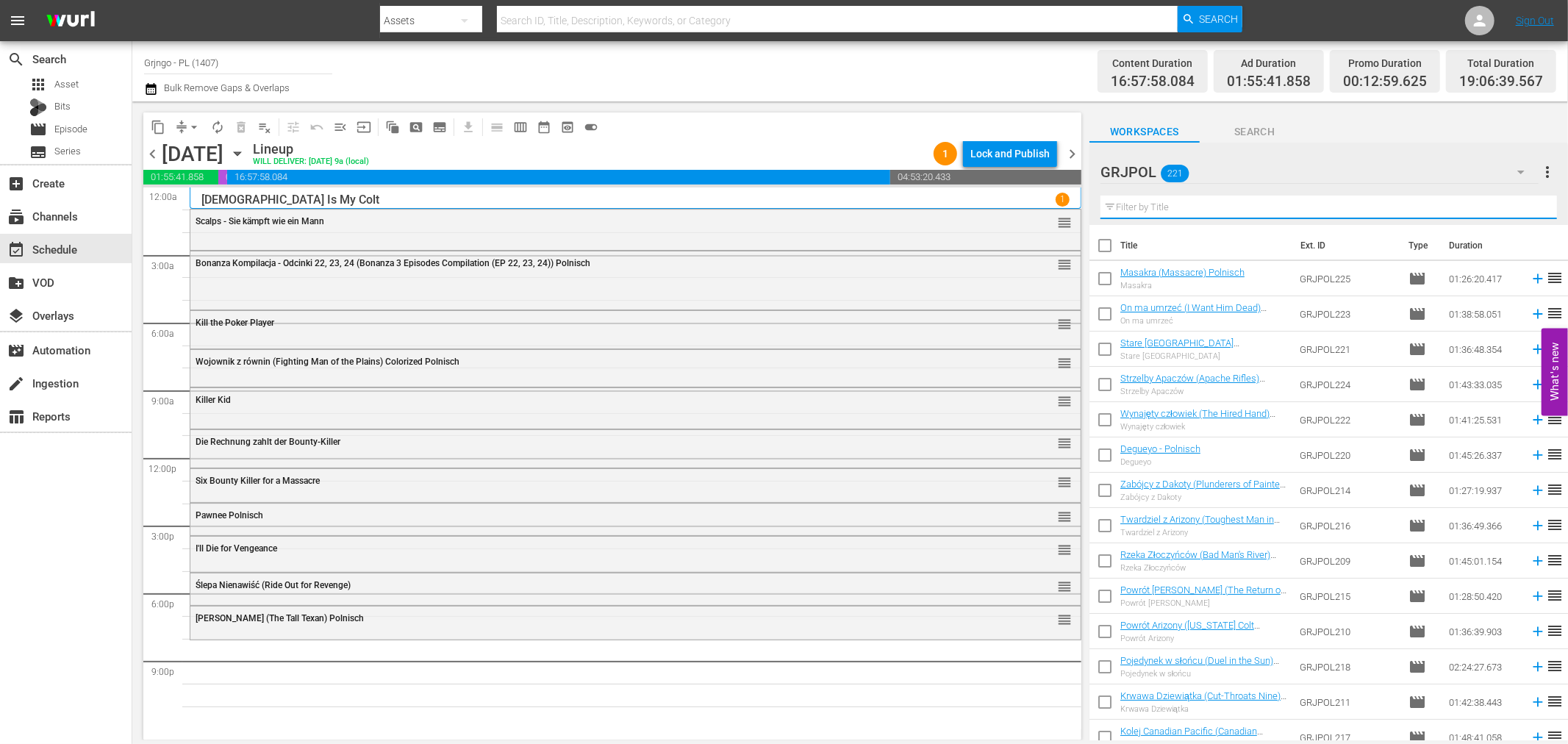
click at [1163, 209] on input "text" at bounding box center [1328, 207] width 456 height 24
paste input "Troublemakers"
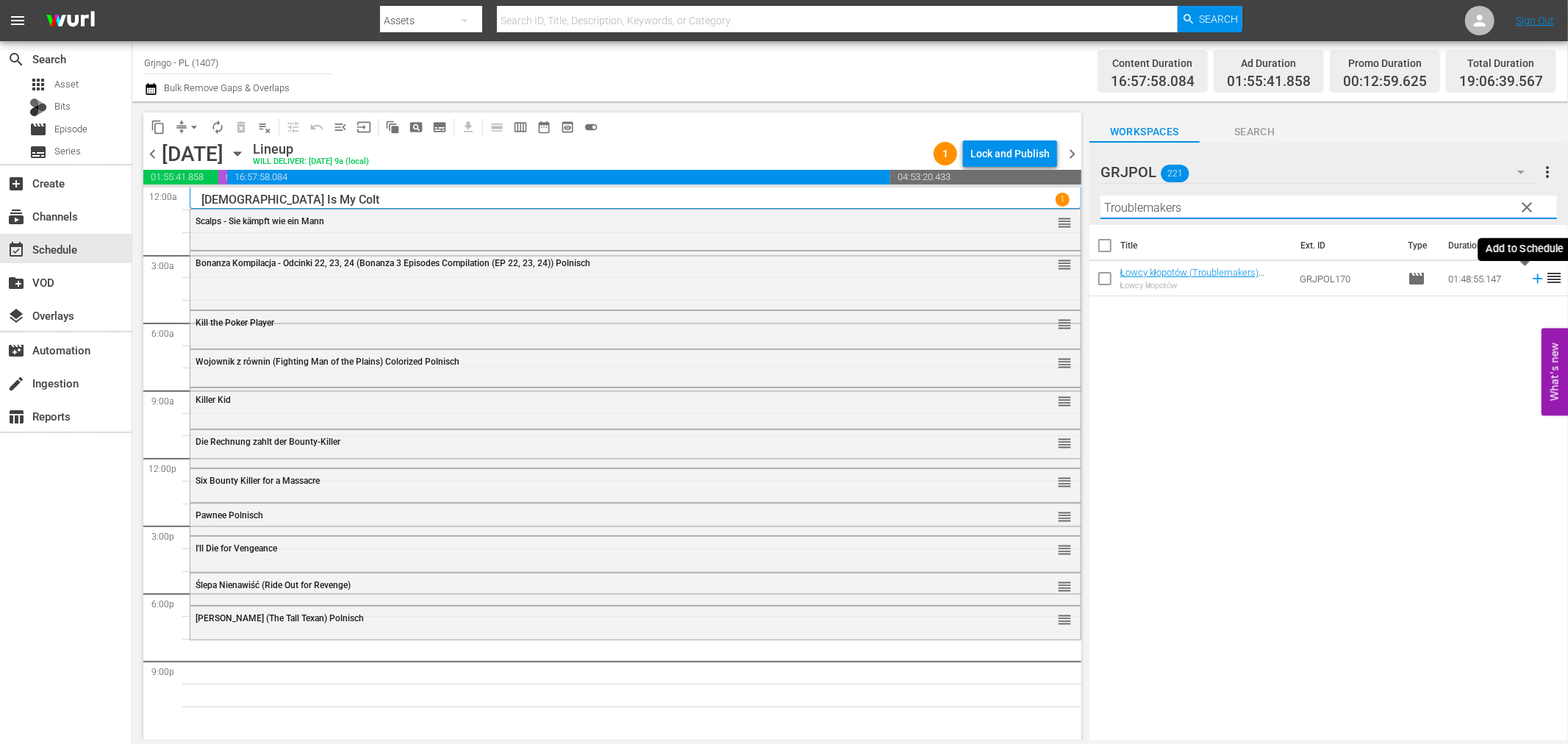
type input "Troublemakers"
click at [1533, 278] on icon at bounding box center [1537, 279] width 10 height 10
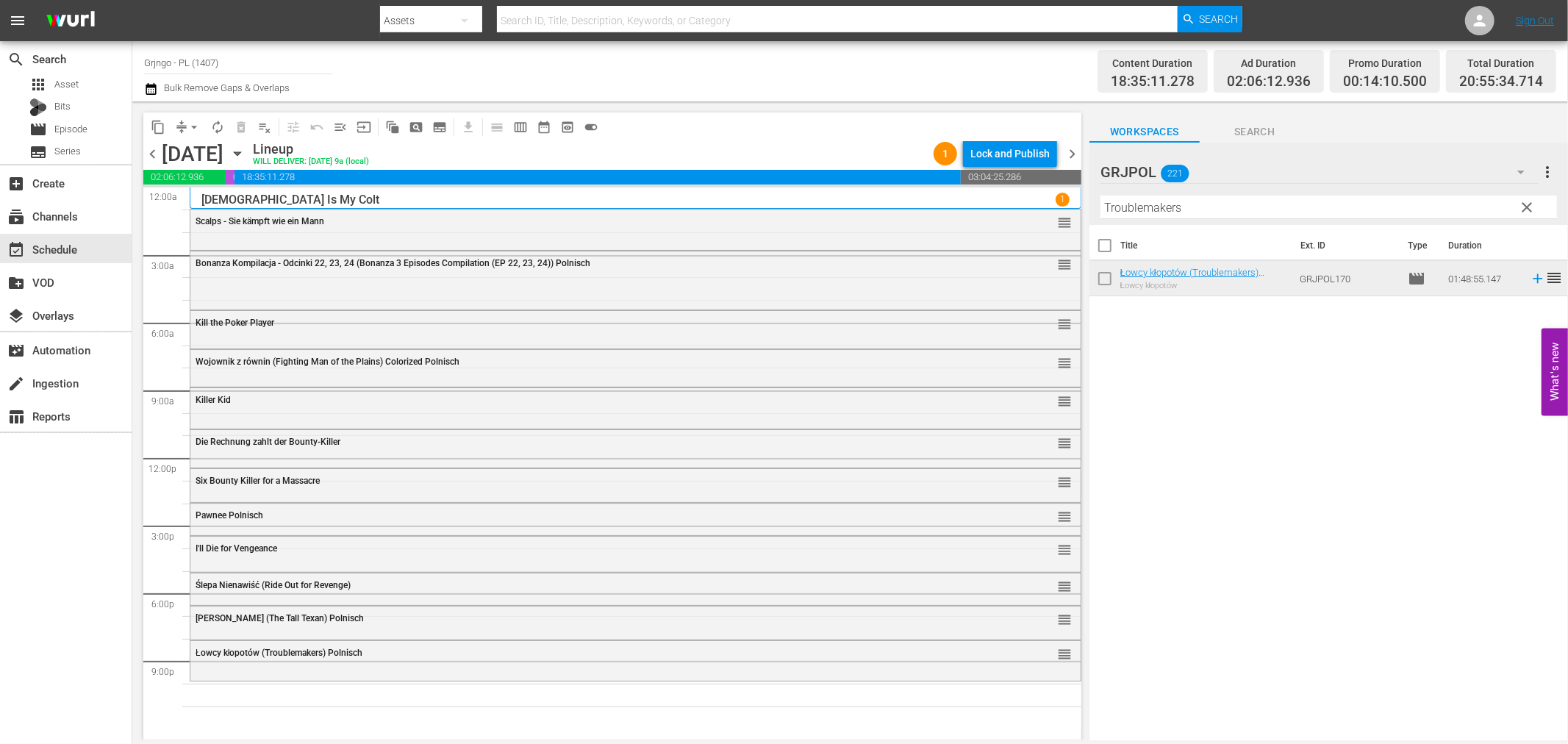
drag, startPoint x: 1530, startPoint y: 202, endPoint x: 1236, endPoint y: 208, distance: 294.1
click at [1530, 202] on span "clear" at bounding box center [1528, 207] width 18 height 18
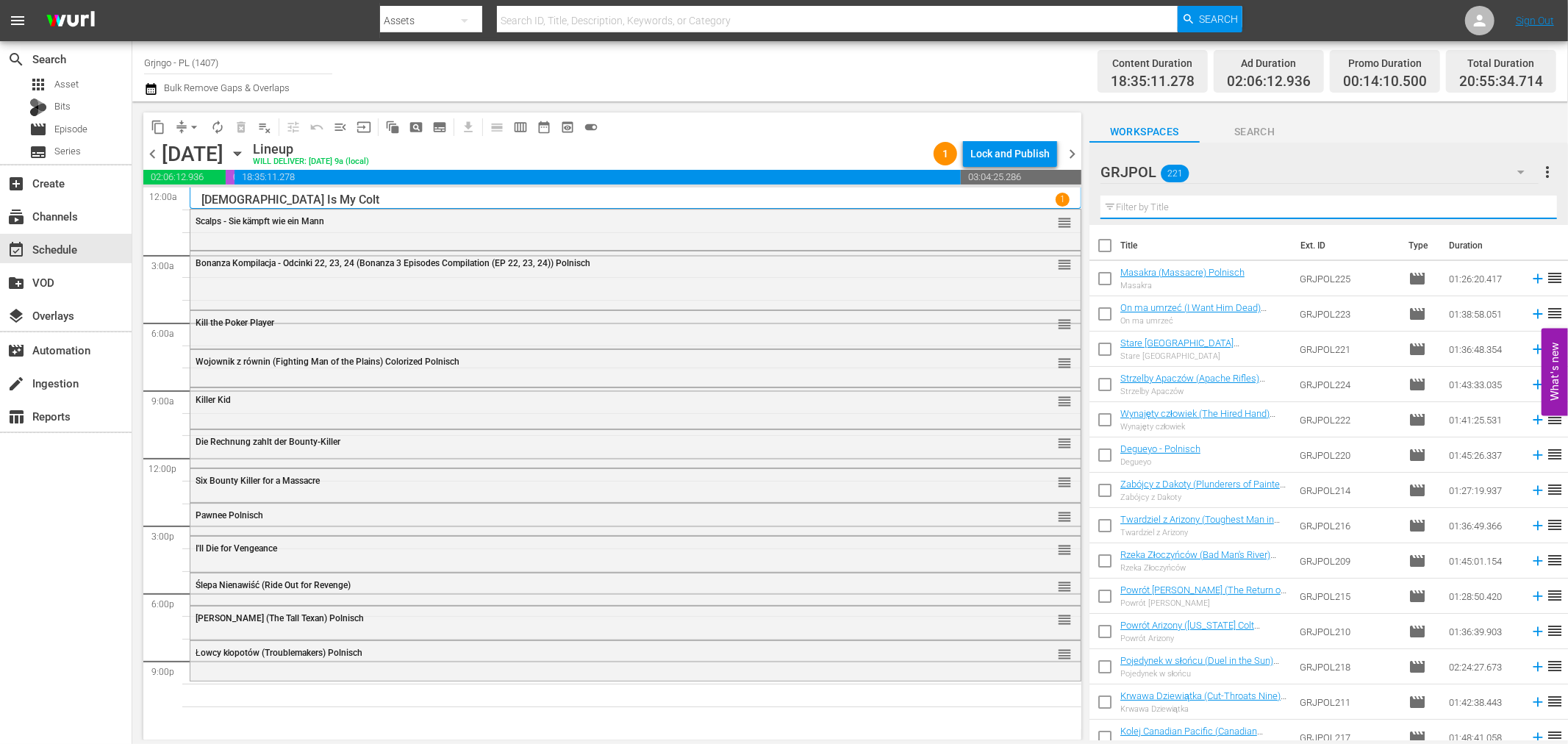
click at [1201, 204] on input "text" at bounding box center [1328, 207] width 456 height 24
paste input "Hey [PERSON_NAME]! A Toast to Your Death"
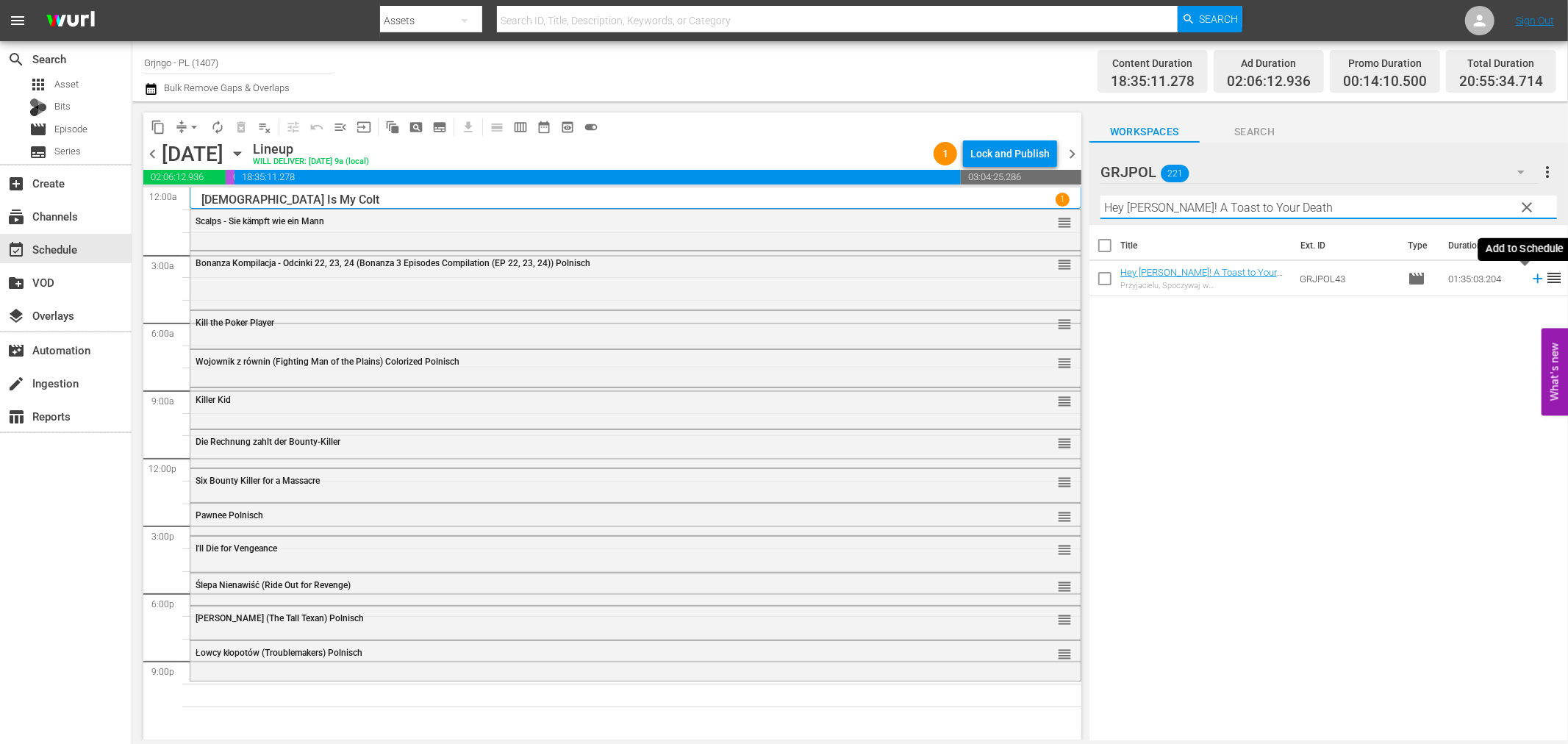
type input "Hey [PERSON_NAME]! A Toast to Your Death"
click at [1533, 278] on icon at bounding box center [1537, 279] width 10 height 10
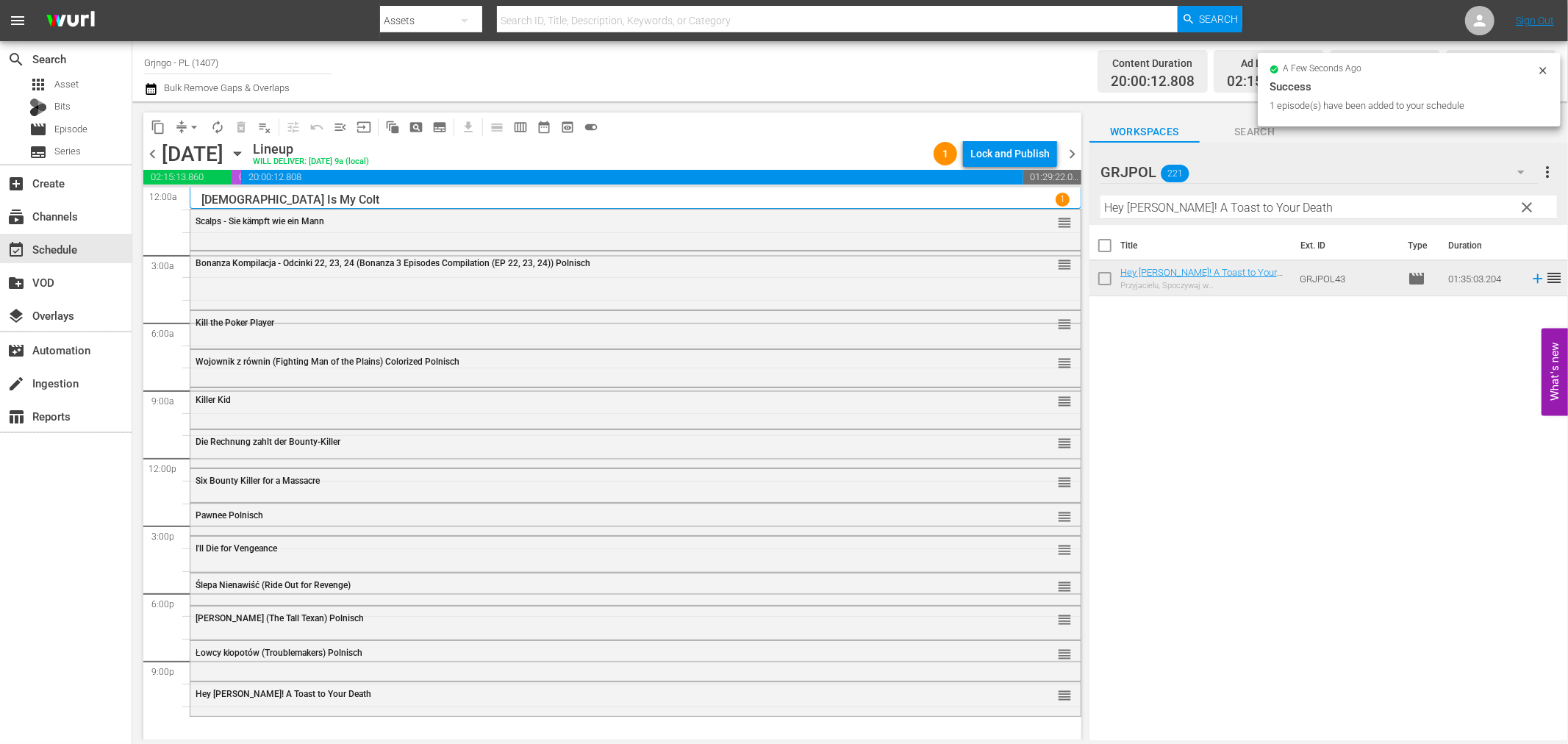
click at [1525, 205] on span "clear" at bounding box center [1528, 207] width 18 height 18
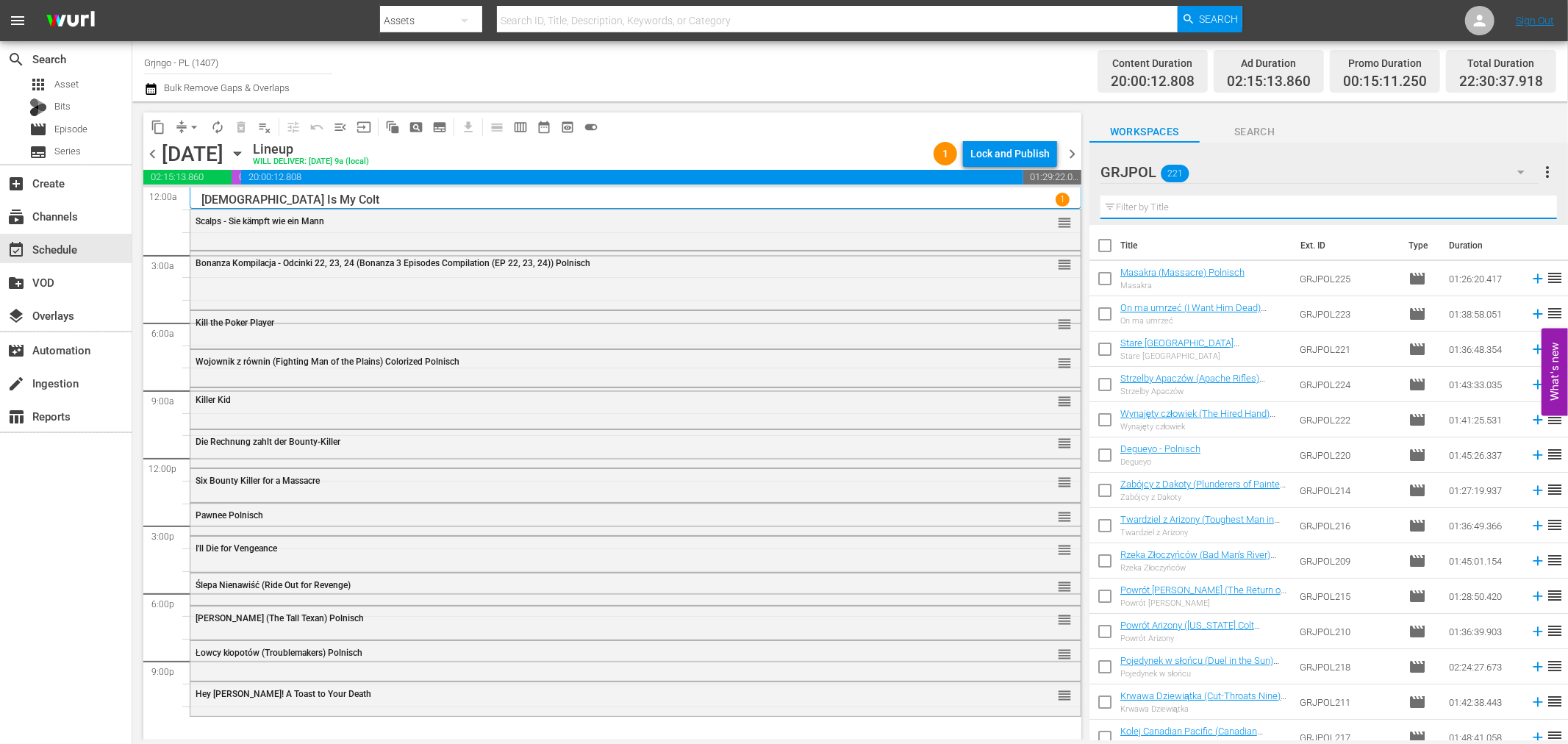
click at [1130, 208] on input "text" at bounding box center [1328, 207] width 456 height 24
paste input "Zwei wilde Companeros"
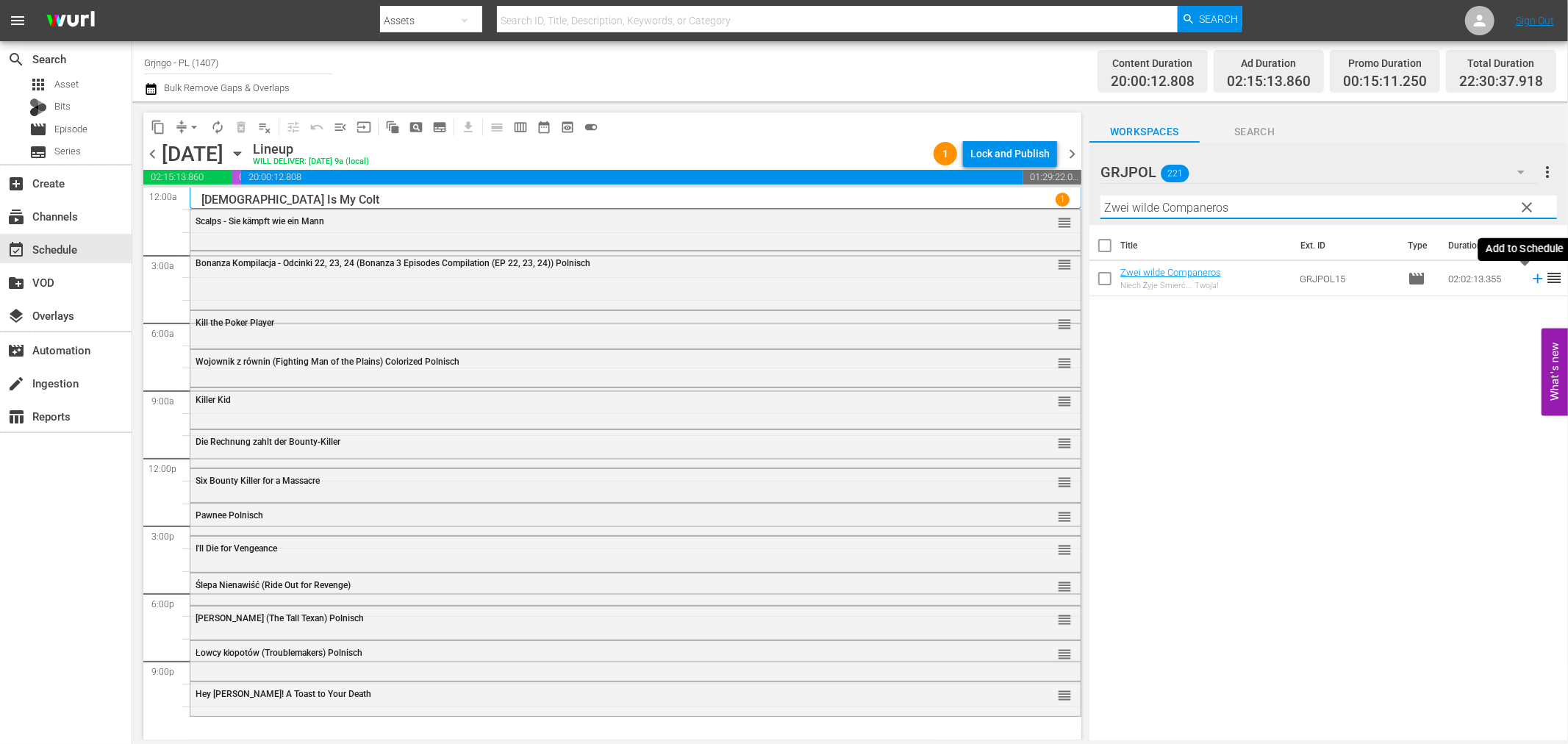
type input "Zwei wilde Companeros"
click at [1533, 275] on icon at bounding box center [1537, 279] width 10 height 10
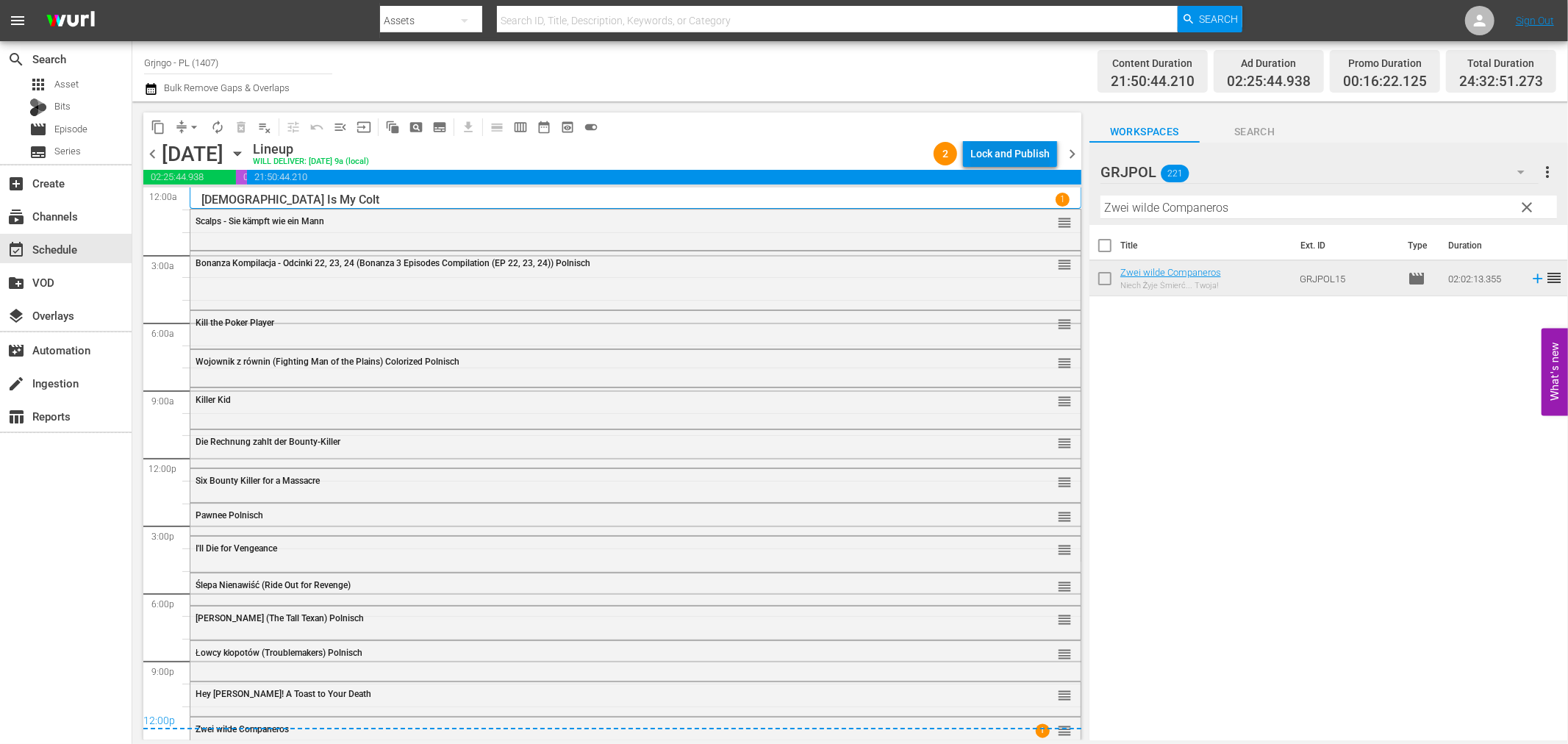
click at [1028, 150] on div "Lock and Publish" at bounding box center [1010, 153] width 79 height 27
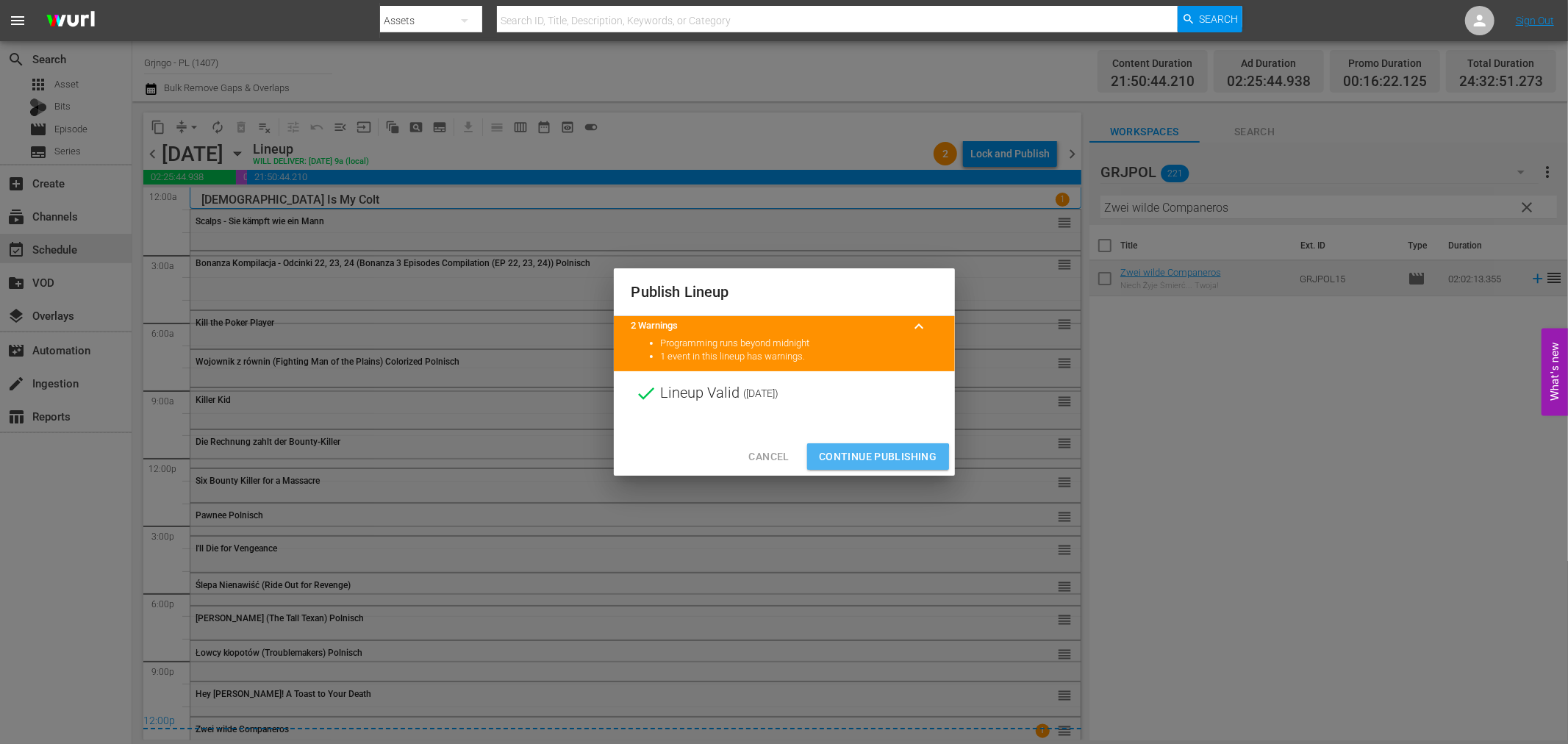
click at [876, 458] on span "Continue Publishing" at bounding box center [877, 457] width 118 height 18
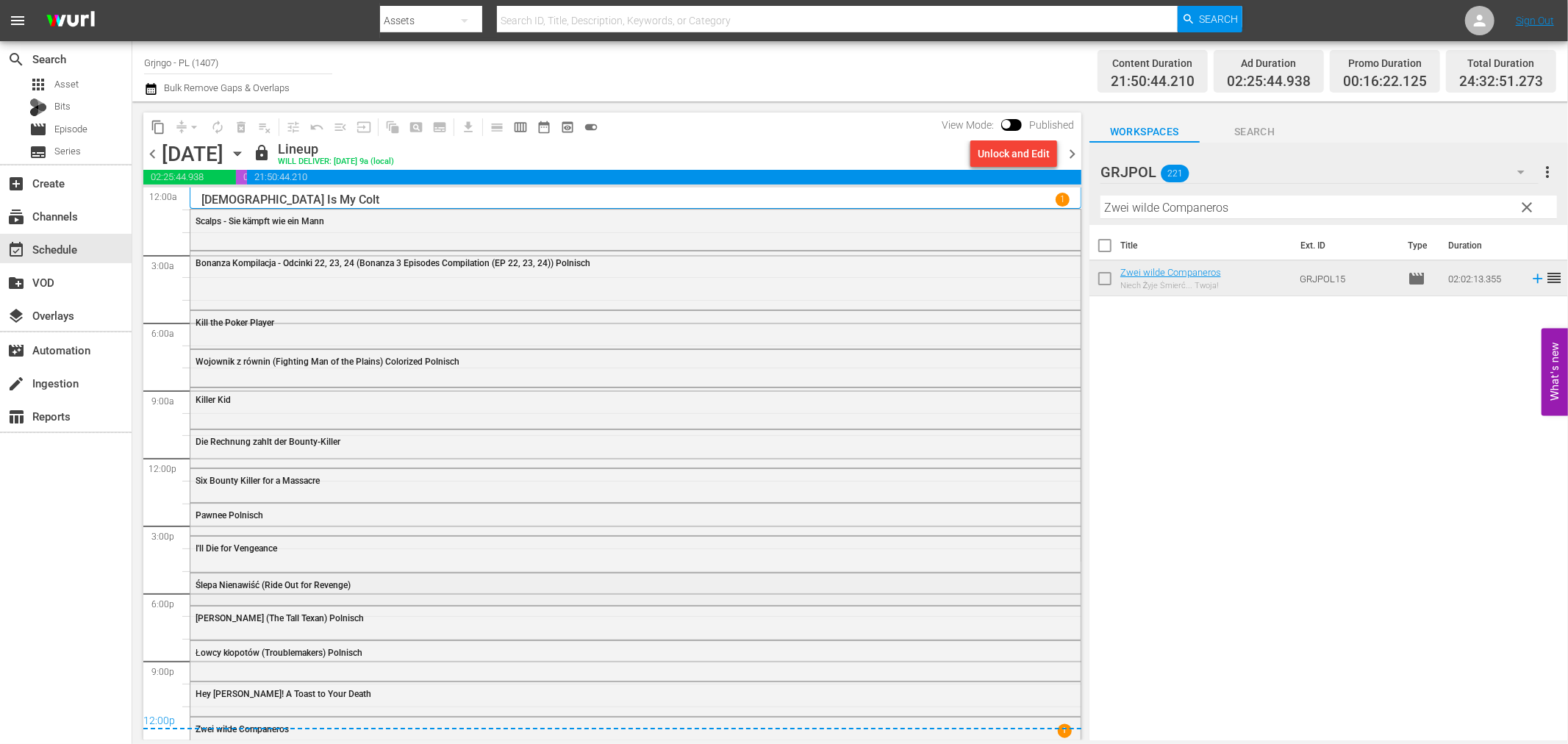
click at [211, 593] on div "Ślepa Nienawiść (Ride Out for Revenge)" at bounding box center [636, 585] width 890 height 22
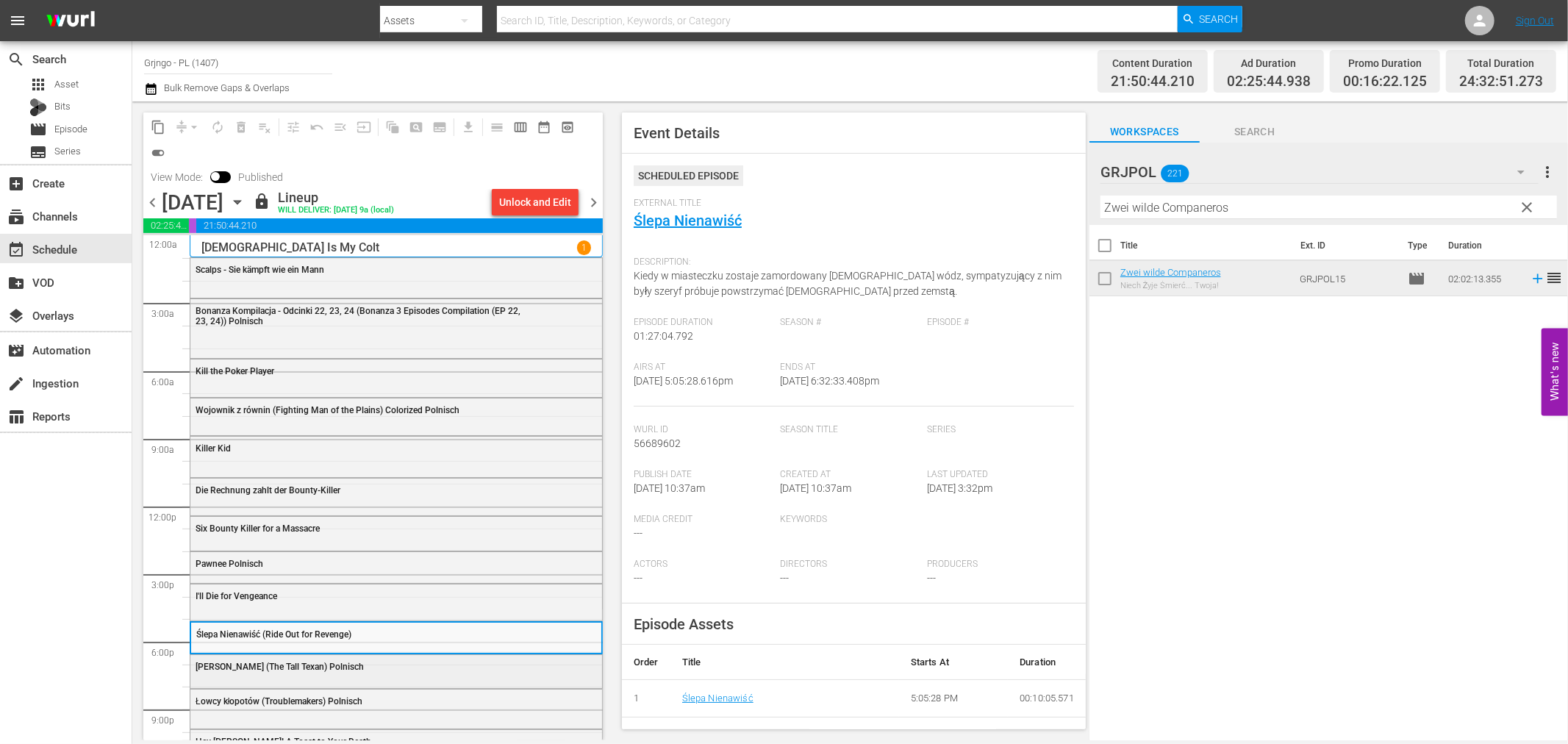
click at [237, 666] on span "[PERSON_NAME] (The Tall Texan) Polnisch" at bounding box center [279, 666] width 169 height 10
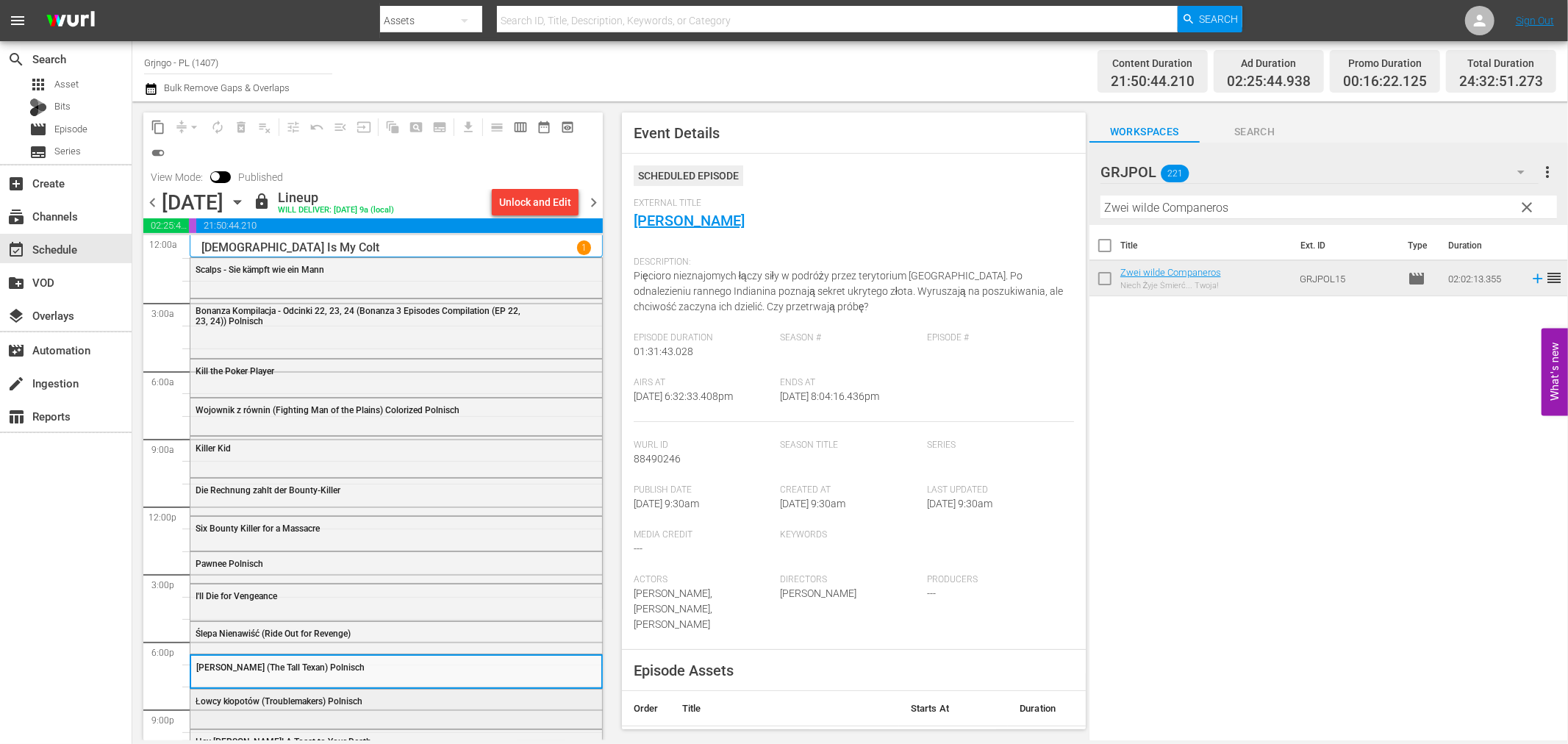
click at [245, 701] on span "Łowcy kłopotów (Troublemakers) Polnisch" at bounding box center [279, 701] width 167 height 10
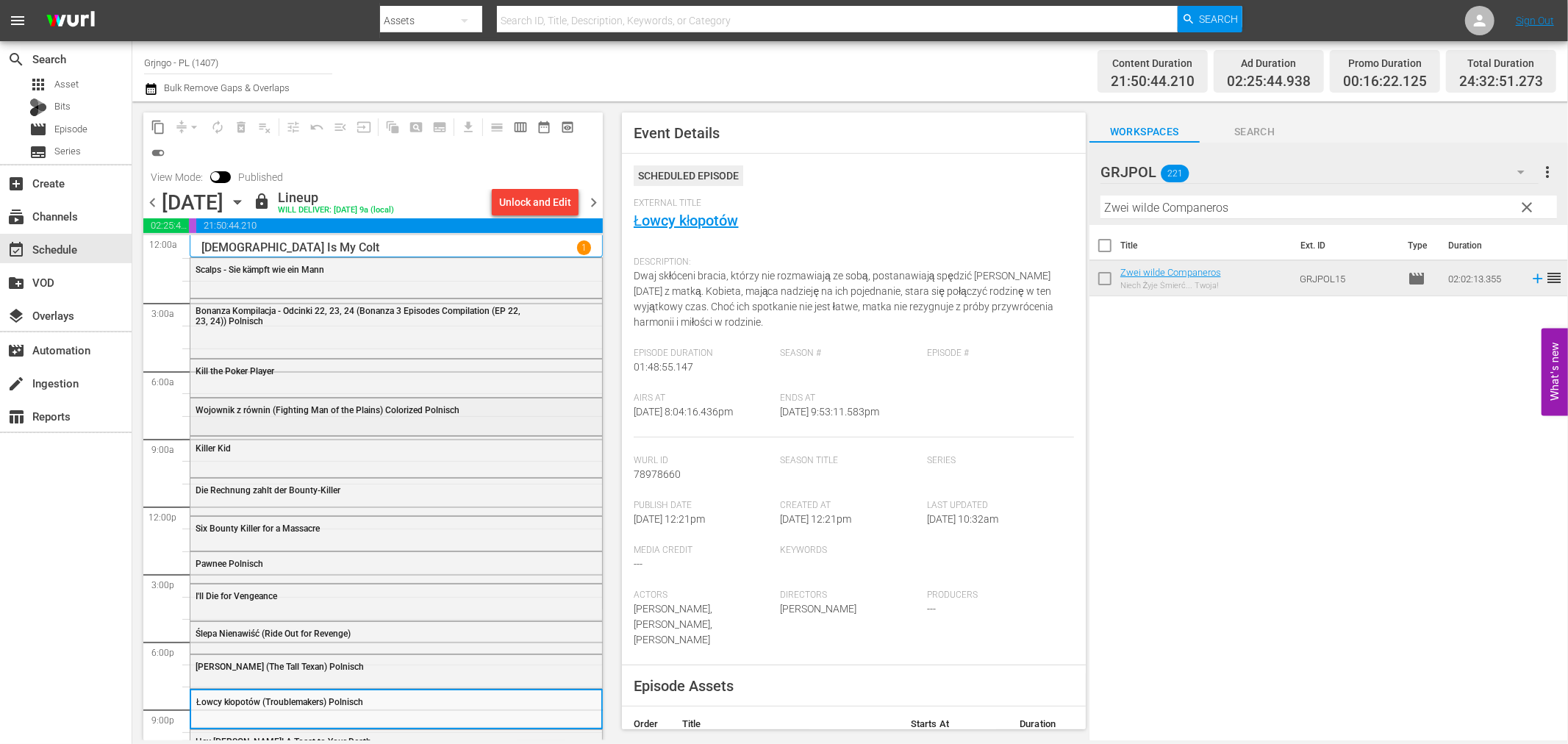
scroll to position [70, 0]
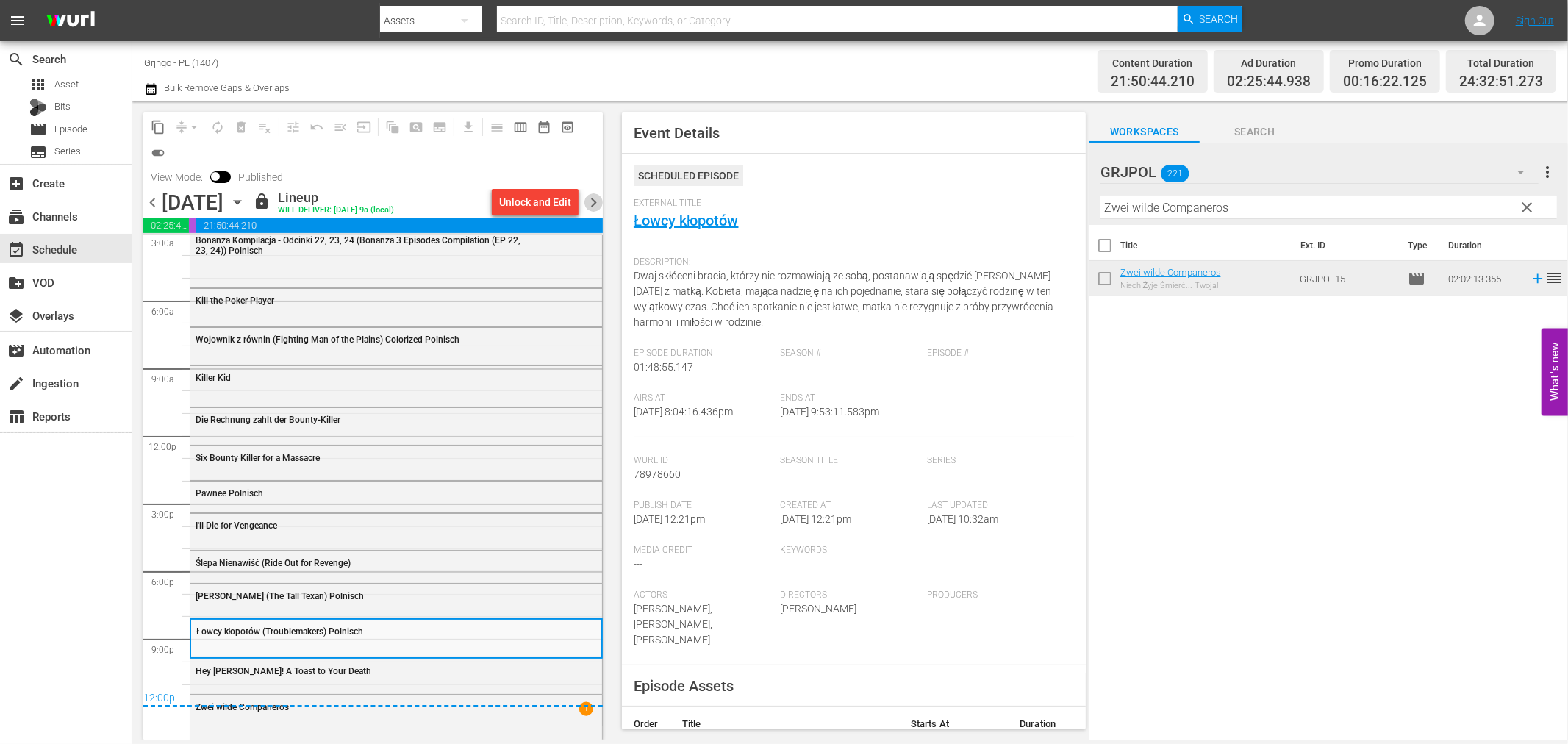
click at [587, 197] on span "chevron_right" at bounding box center [594, 202] width 18 height 18
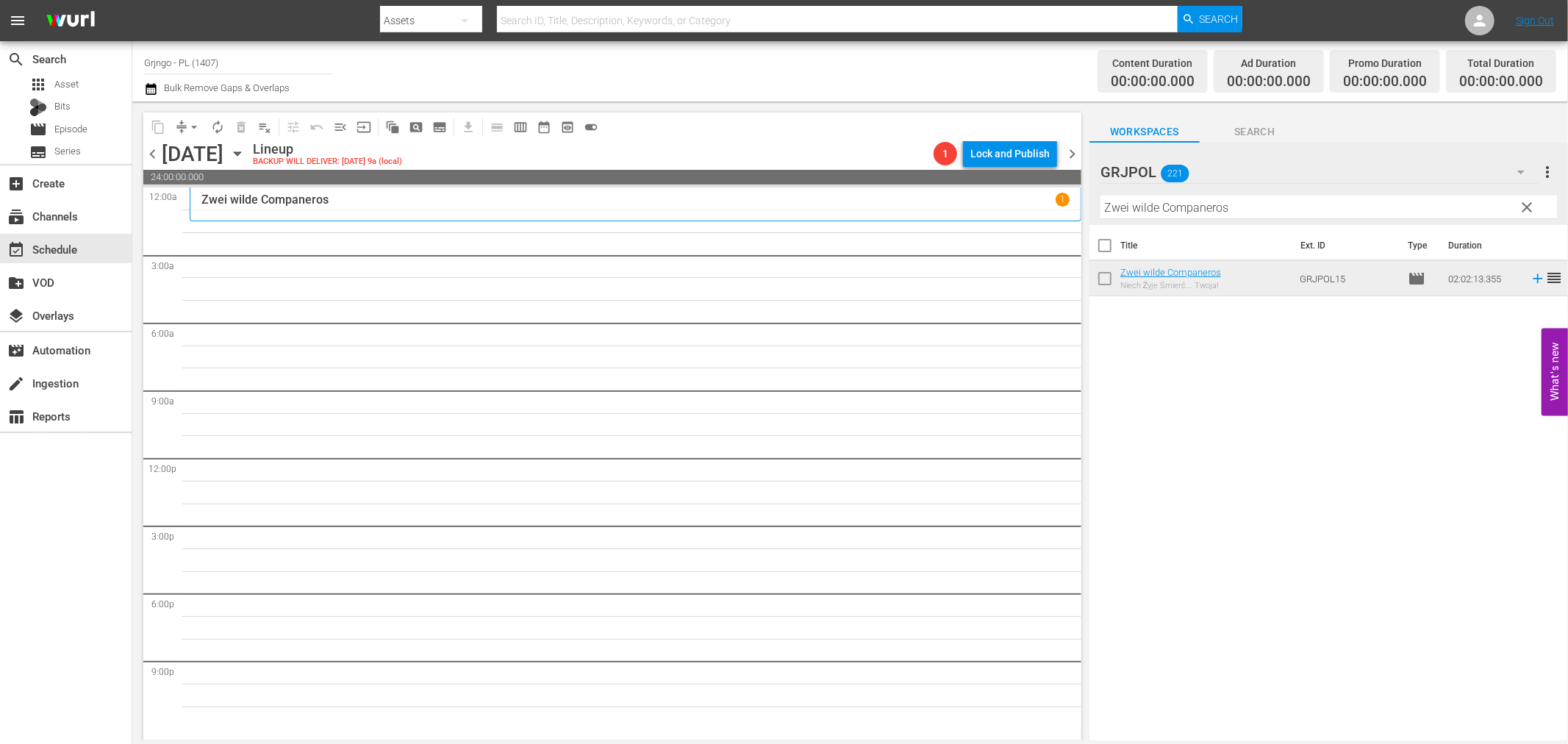
drag, startPoint x: 1525, startPoint y: 200, endPoint x: 1087, endPoint y: 224, distance: 438.7
click at [1526, 201] on span "clear" at bounding box center [1528, 207] width 18 height 18
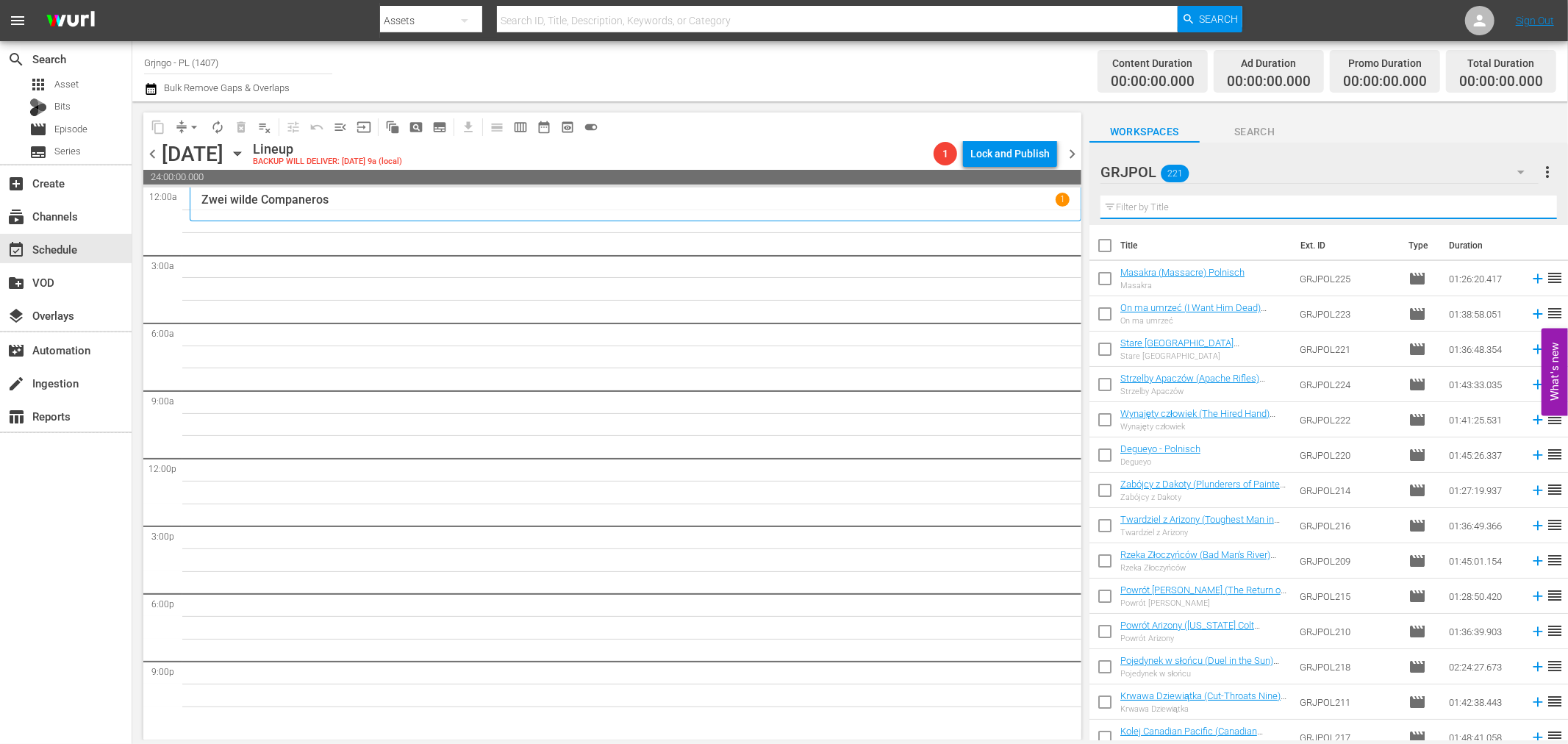
click at [1132, 203] on input "text" at bounding box center [1328, 207] width 456 height 24
paste input "Bonanza Kompilacja - Odcinki 25,26,27"
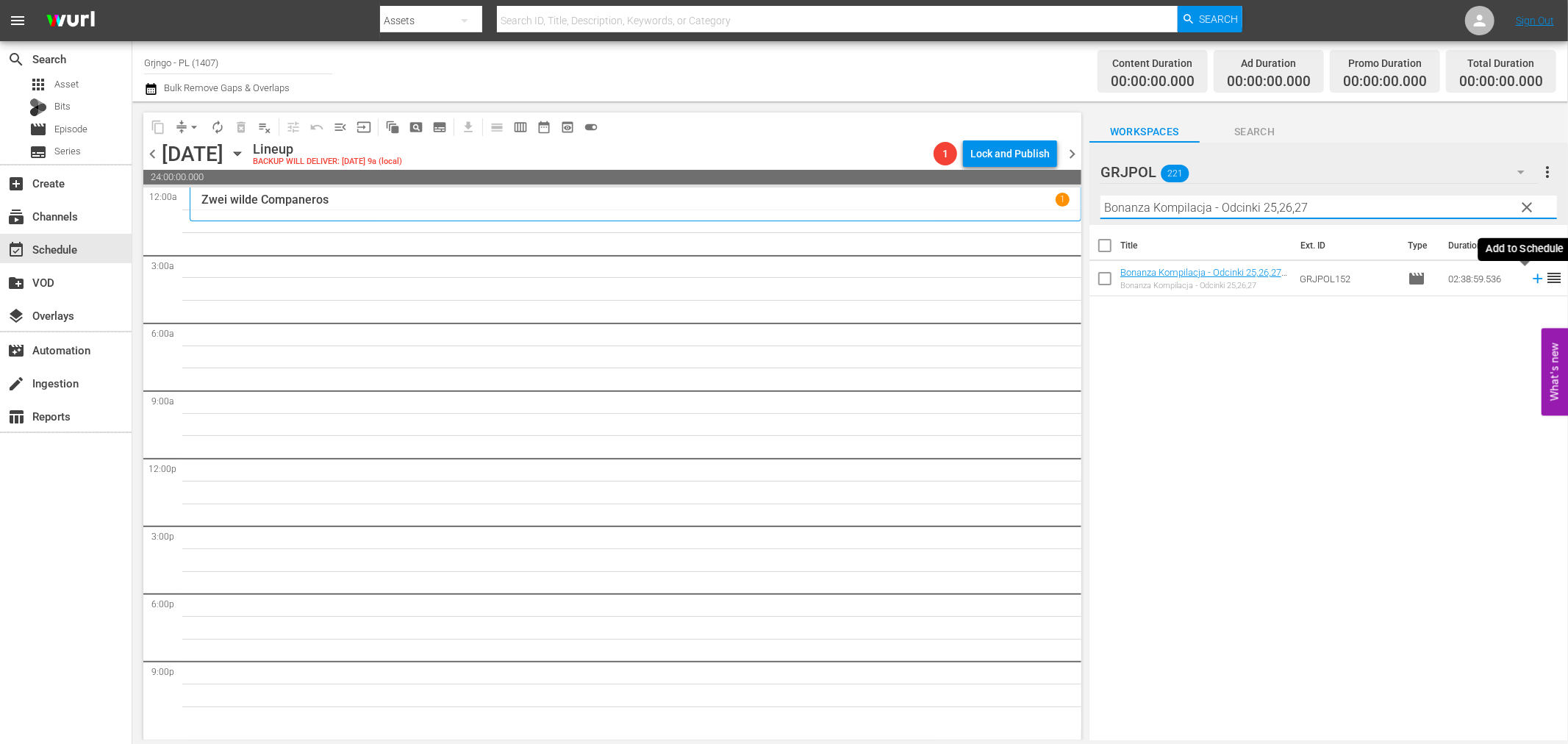
type input "Bonanza Kompilacja - Odcinki 25,26,27"
click at [1530, 275] on icon at bounding box center [1537, 279] width 16 height 16
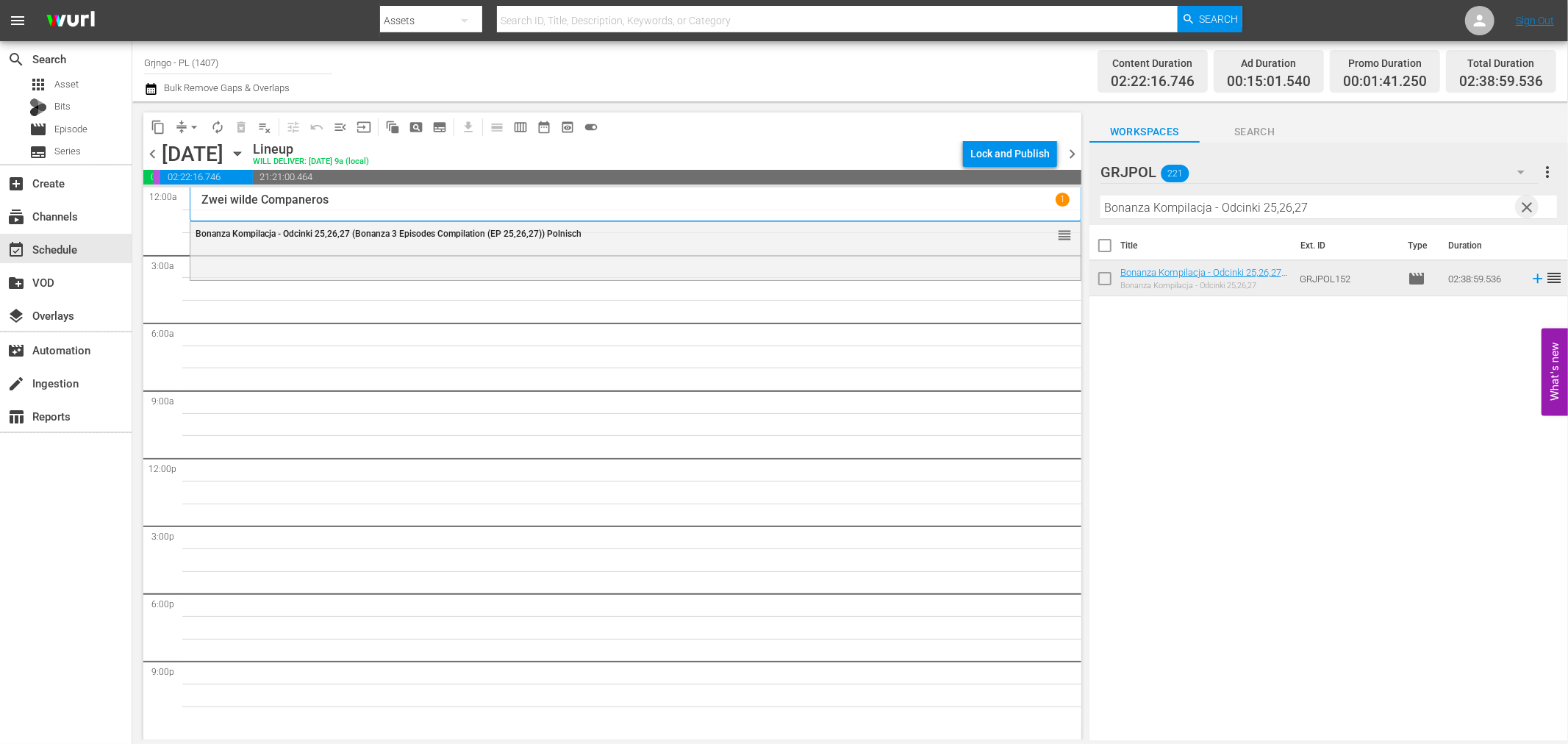
click at [1525, 199] on span "clear" at bounding box center [1528, 207] width 18 height 18
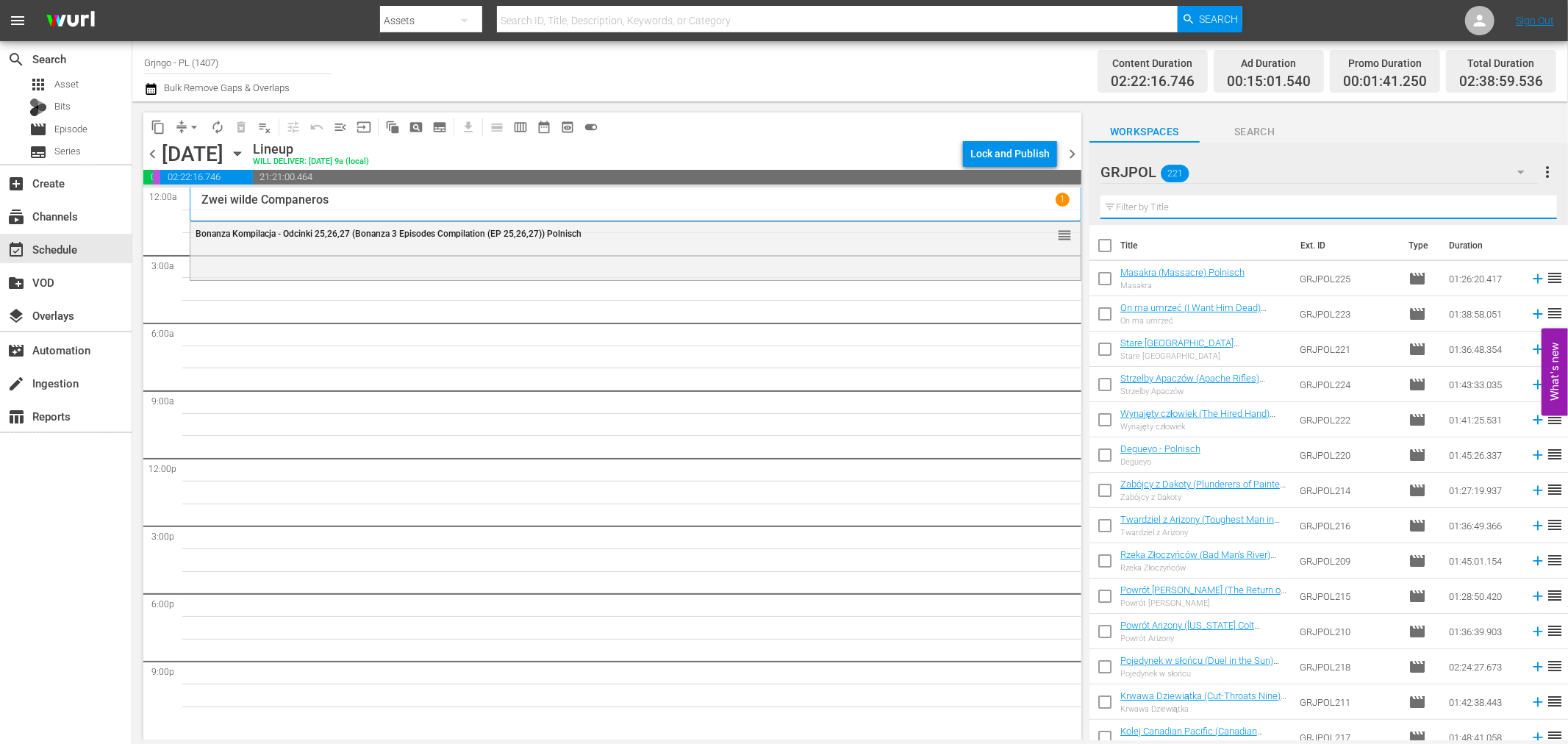
paste input "[US_STATE] Passage"
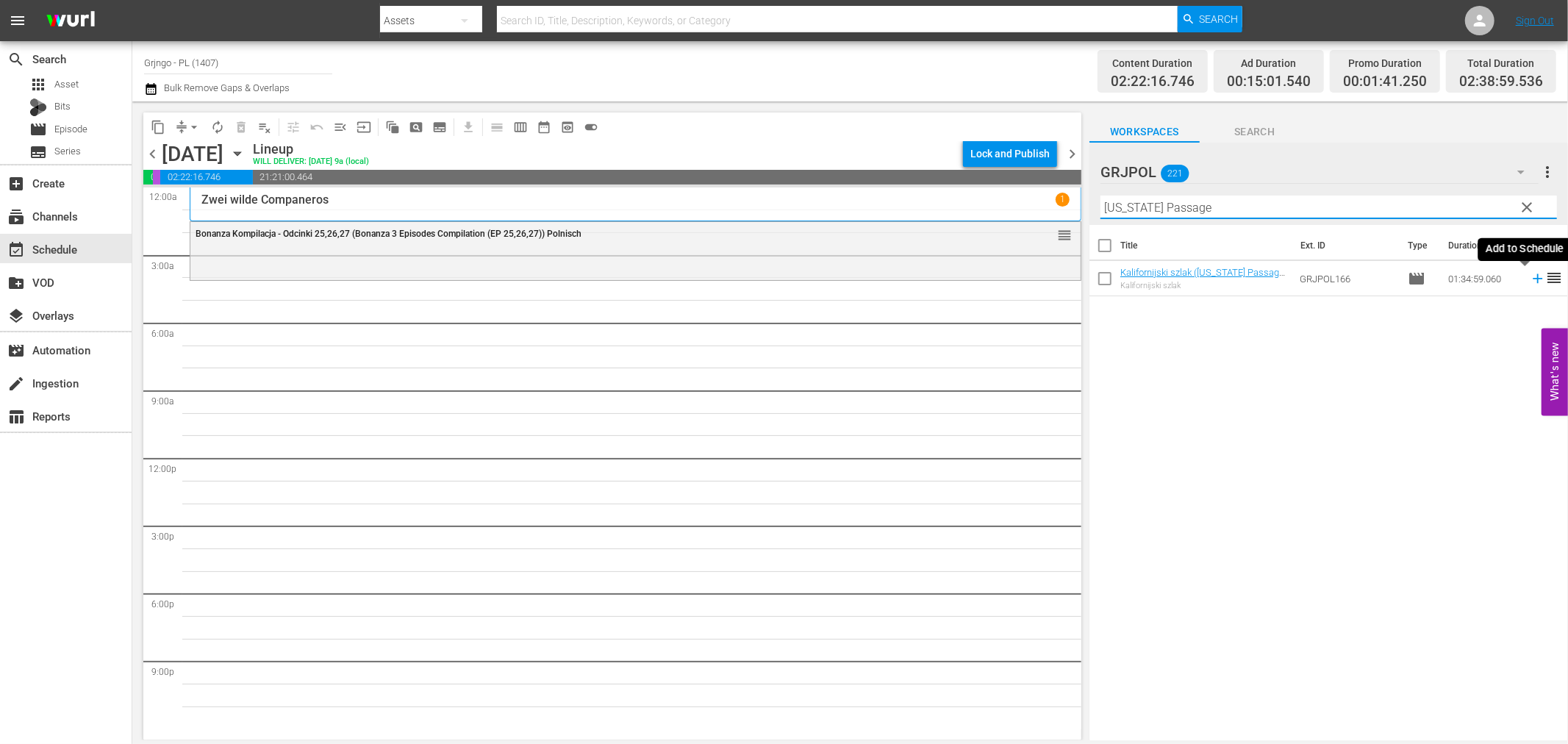
type input "[US_STATE] Passage"
click at [1530, 277] on icon at bounding box center [1537, 279] width 16 height 16
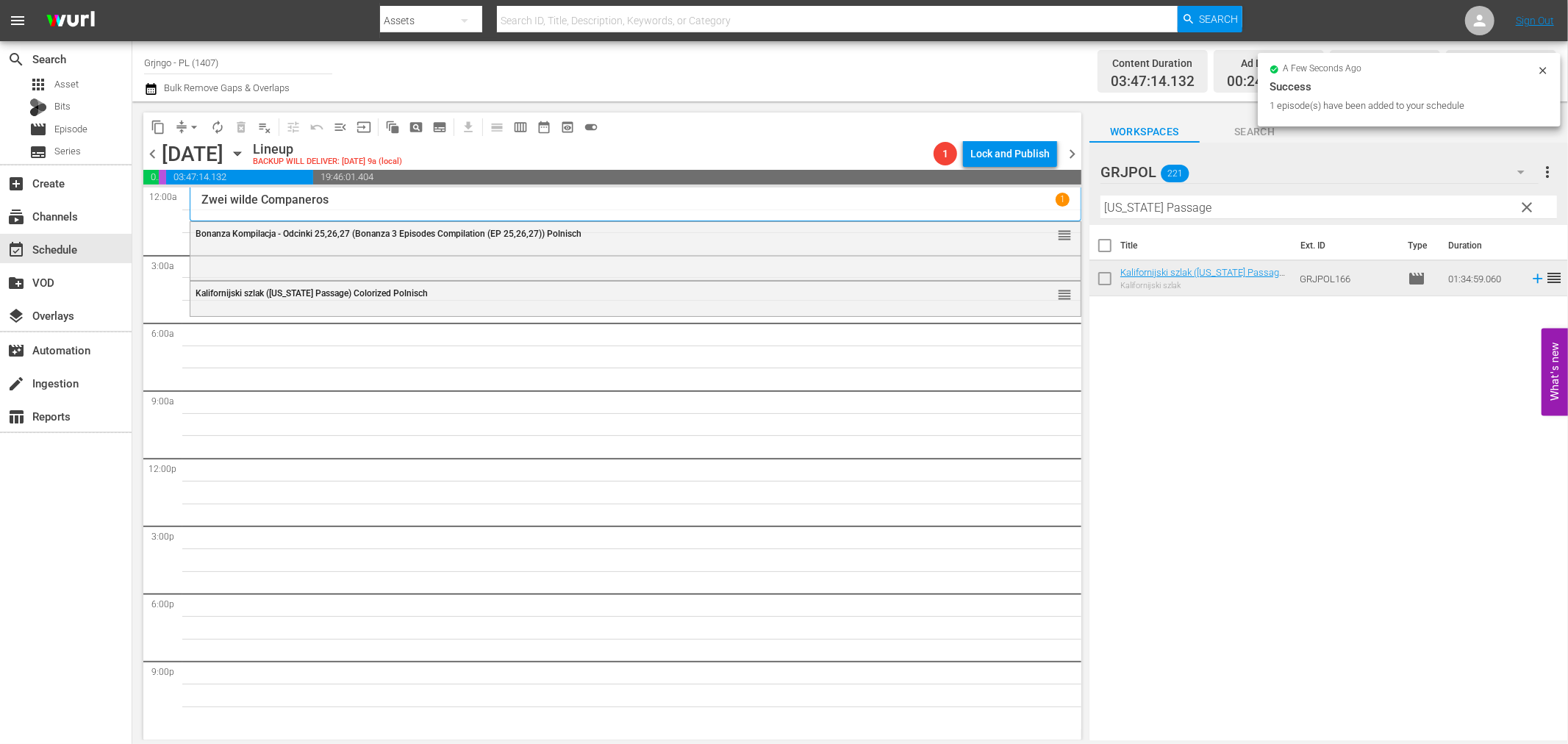
drag, startPoint x: 1530, startPoint y: 206, endPoint x: 1151, endPoint y: 188, distance: 379.4
click at [1530, 206] on span "clear" at bounding box center [1528, 207] width 18 height 18
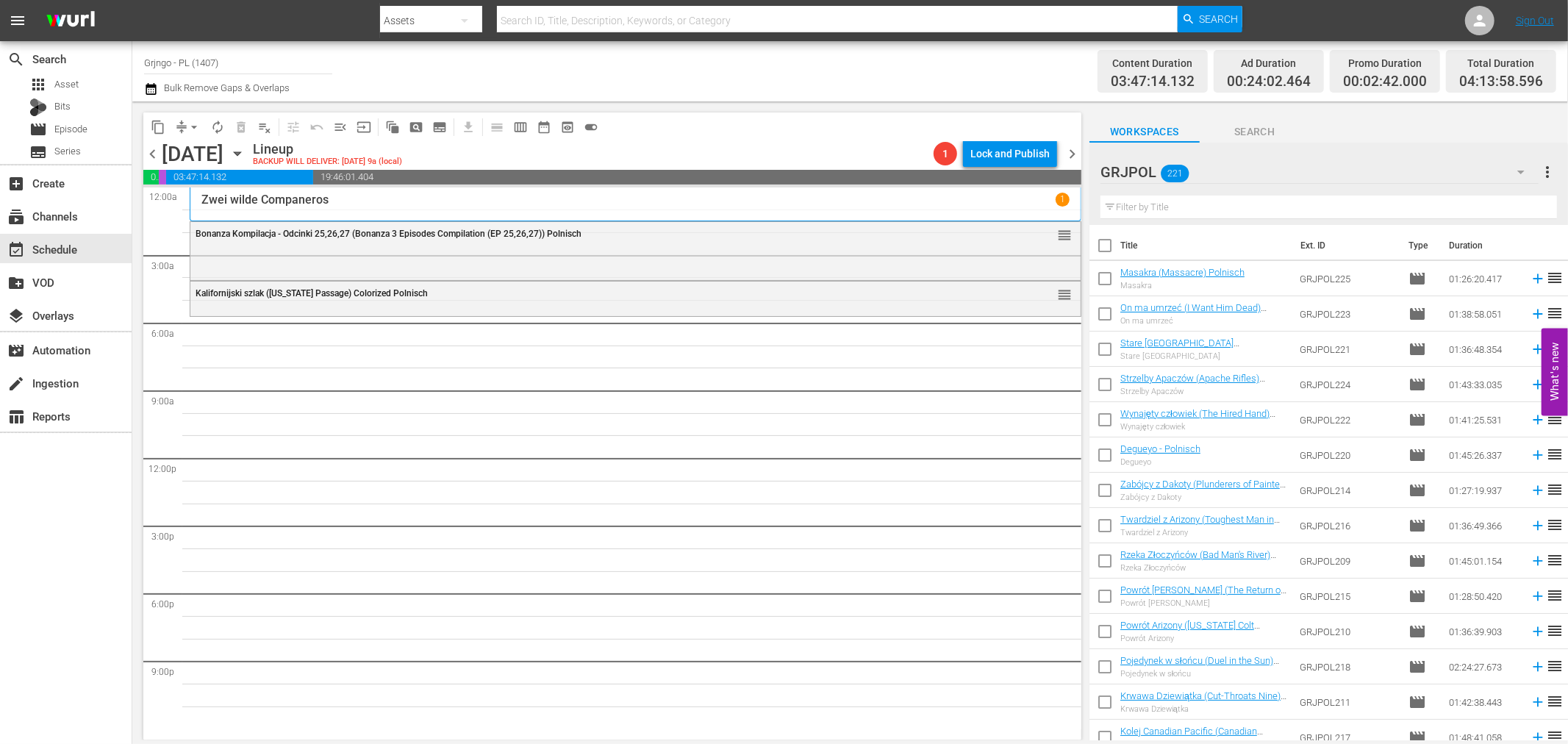
click at [1138, 204] on input "text" at bounding box center [1328, 207] width 456 height 24
paste input "Man Who Cried for Revenge"
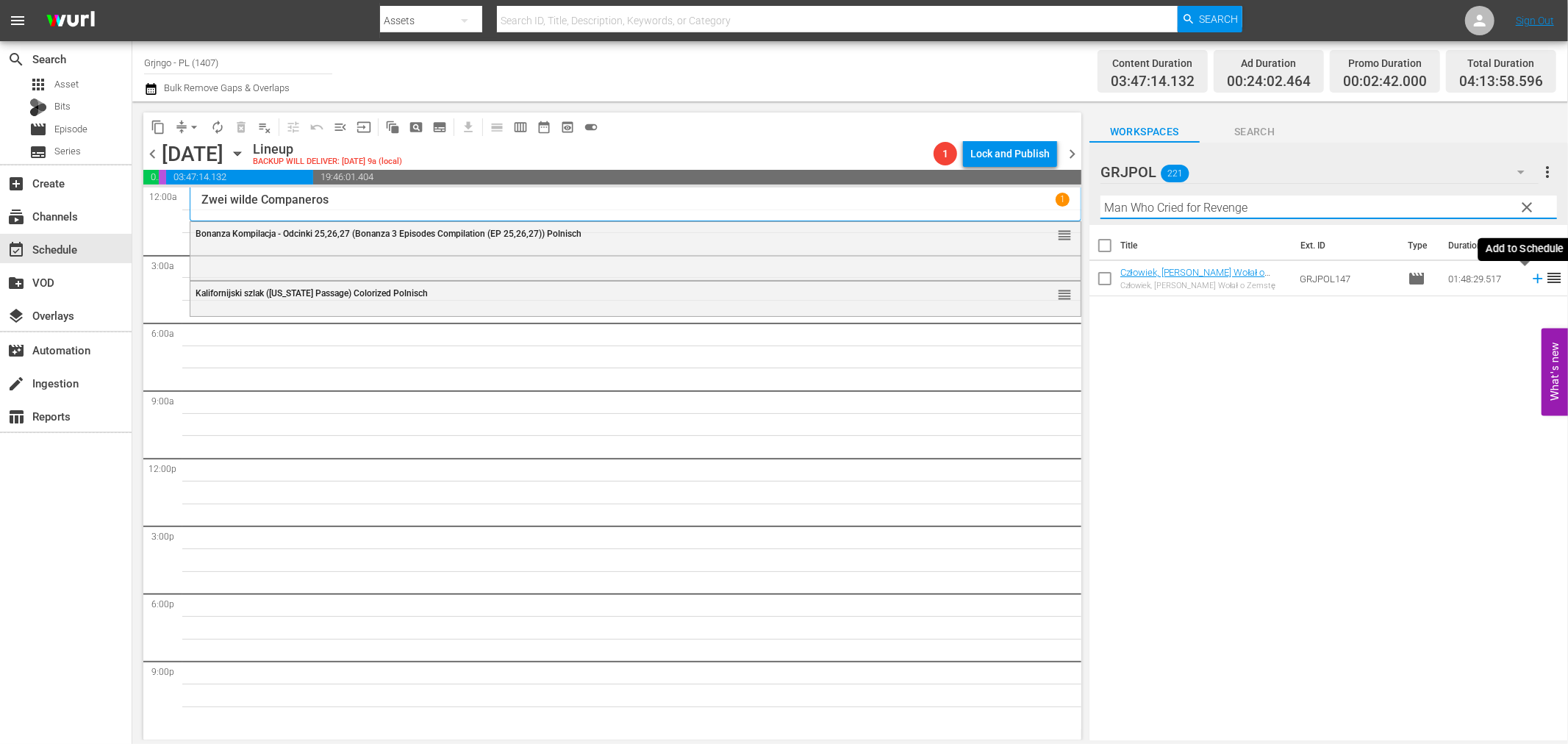
type input "Man Who Cried for Revenge"
click at [1530, 276] on icon at bounding box center [1537, 279] width 16 height 16
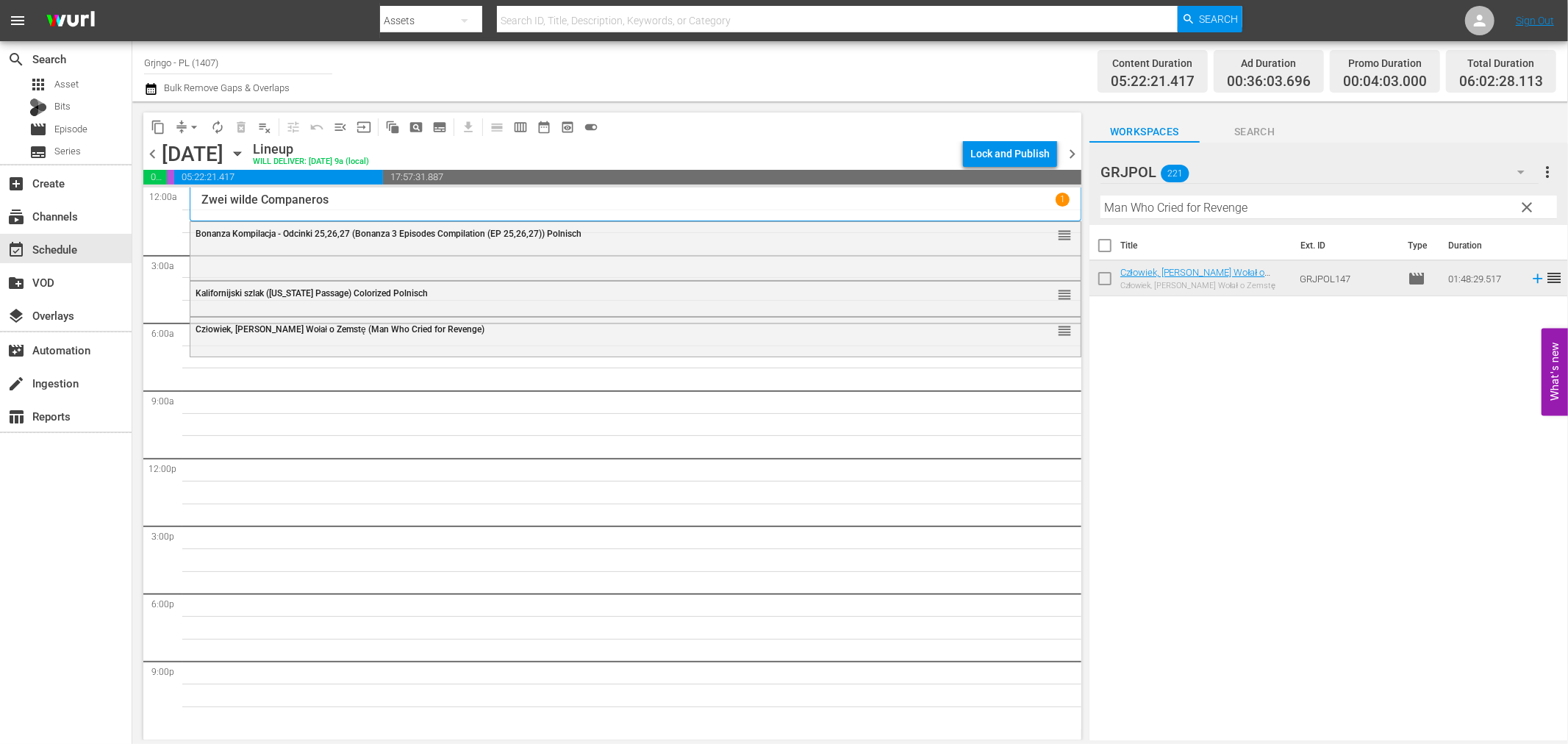
click at [1528, 203] on span "clear" at bounding box center [1528, 207] width 18 height 18
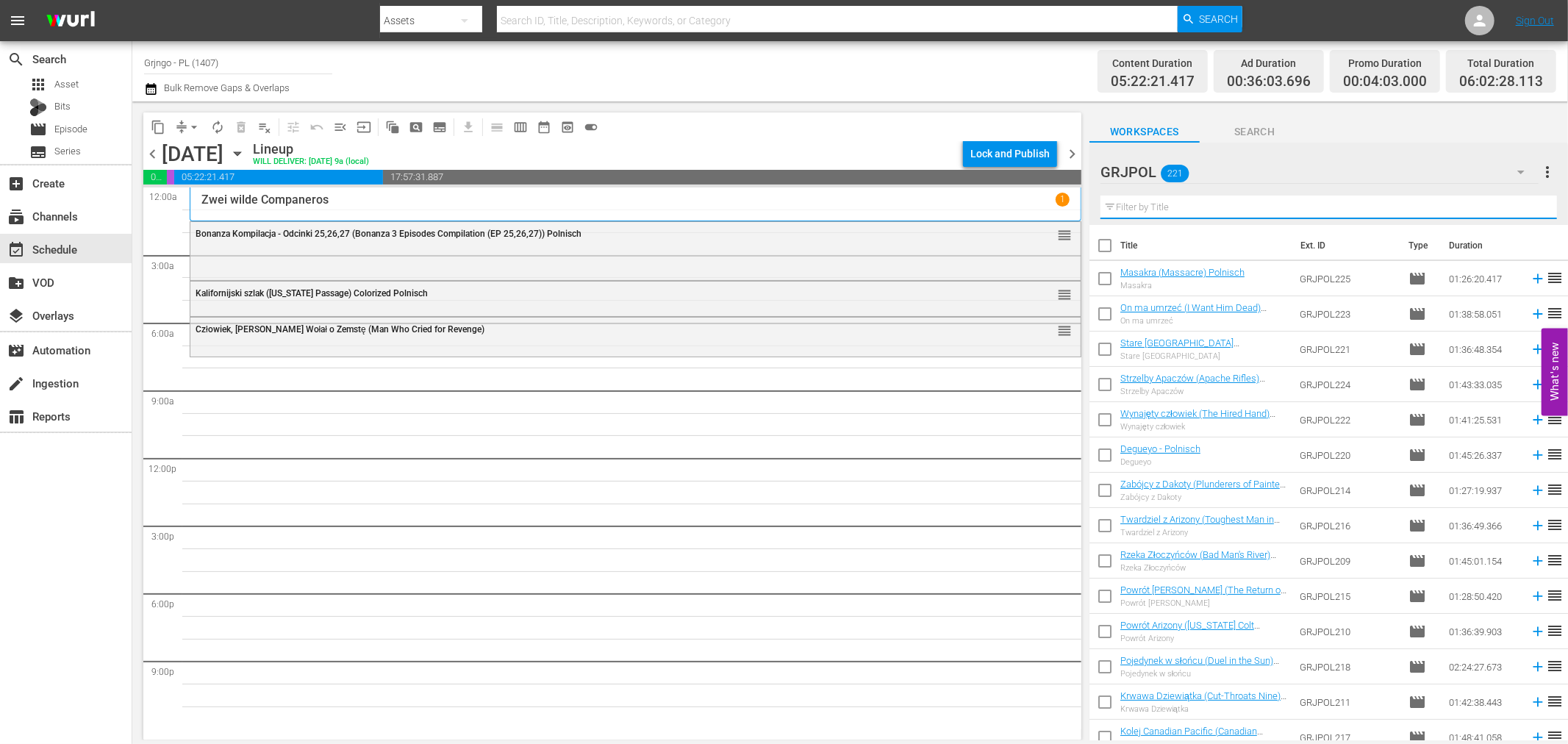
paste input "[PERSON_NAME] Daughter"
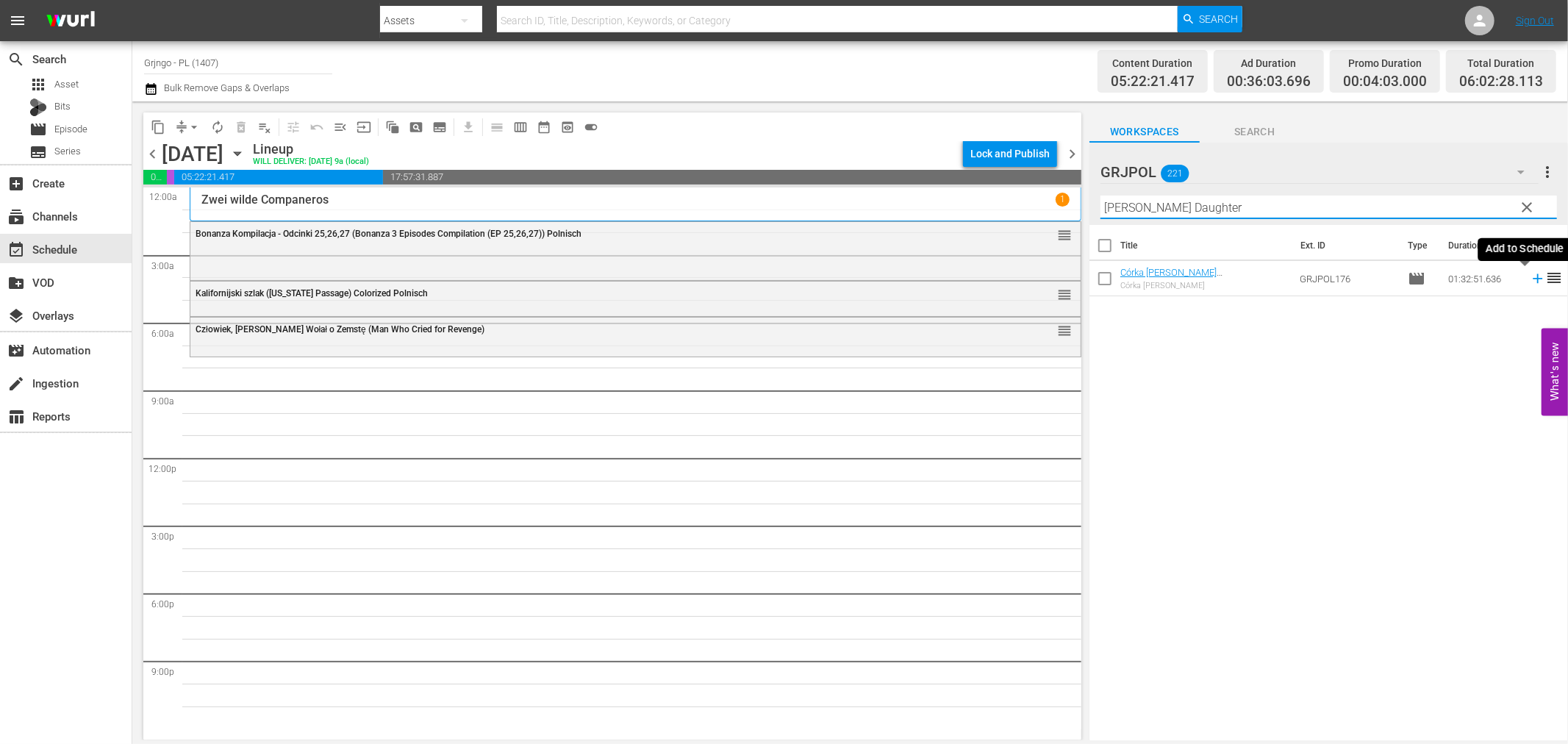
type input "[PERSON_NAME] Daughter"
click at [1533, 275] on icon at bounding box center [1537, 279] width 10 height 10
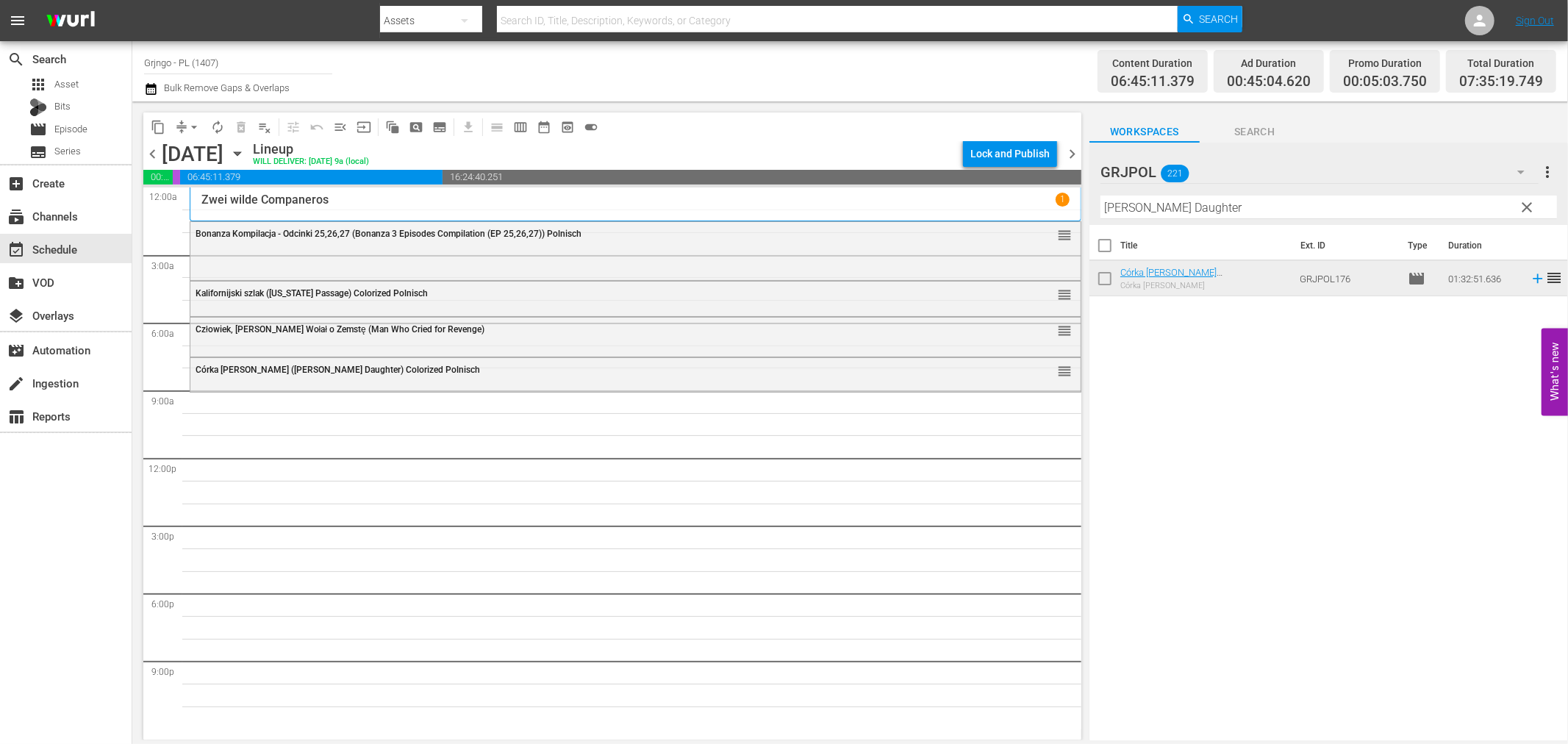
click at [1530, 204] on span "clear" at bounding box center [1528, 207] width 18 height 18
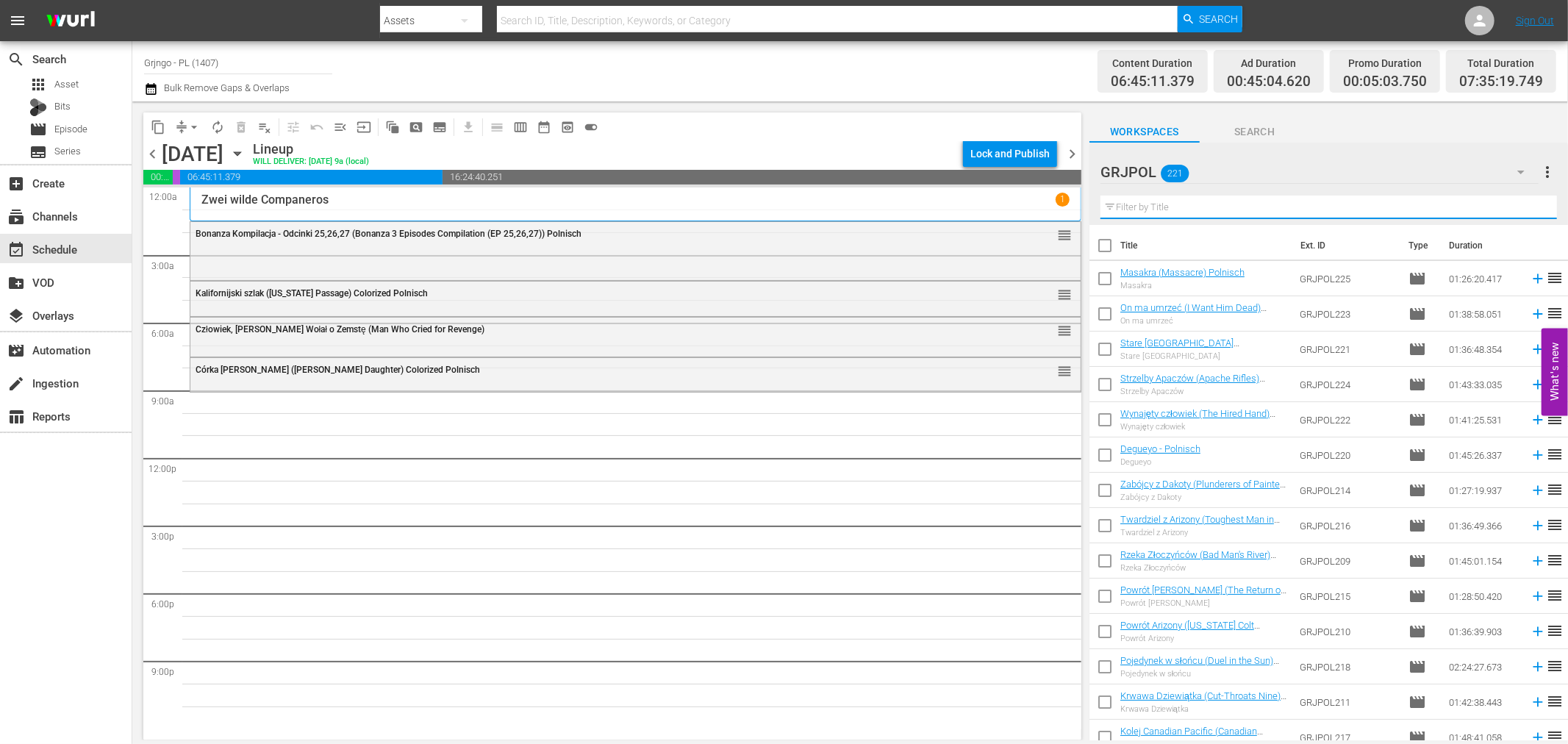
paste input "Raise Your Hands, Dead Man"
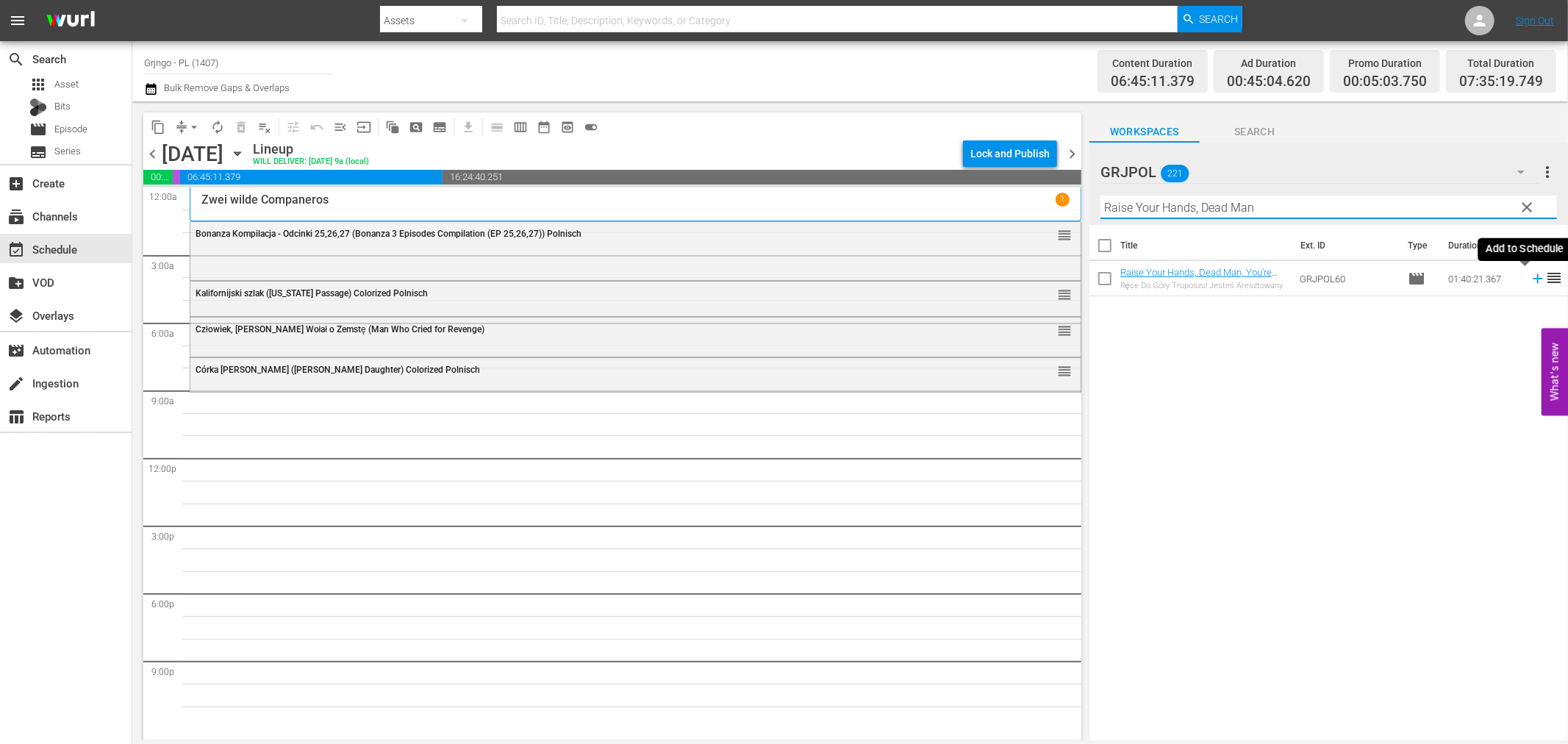
type input "Raise Your Hands, Dead Man"
click at [1530, 277] on icon at bounding box center [1537, 279] width 16 height 16
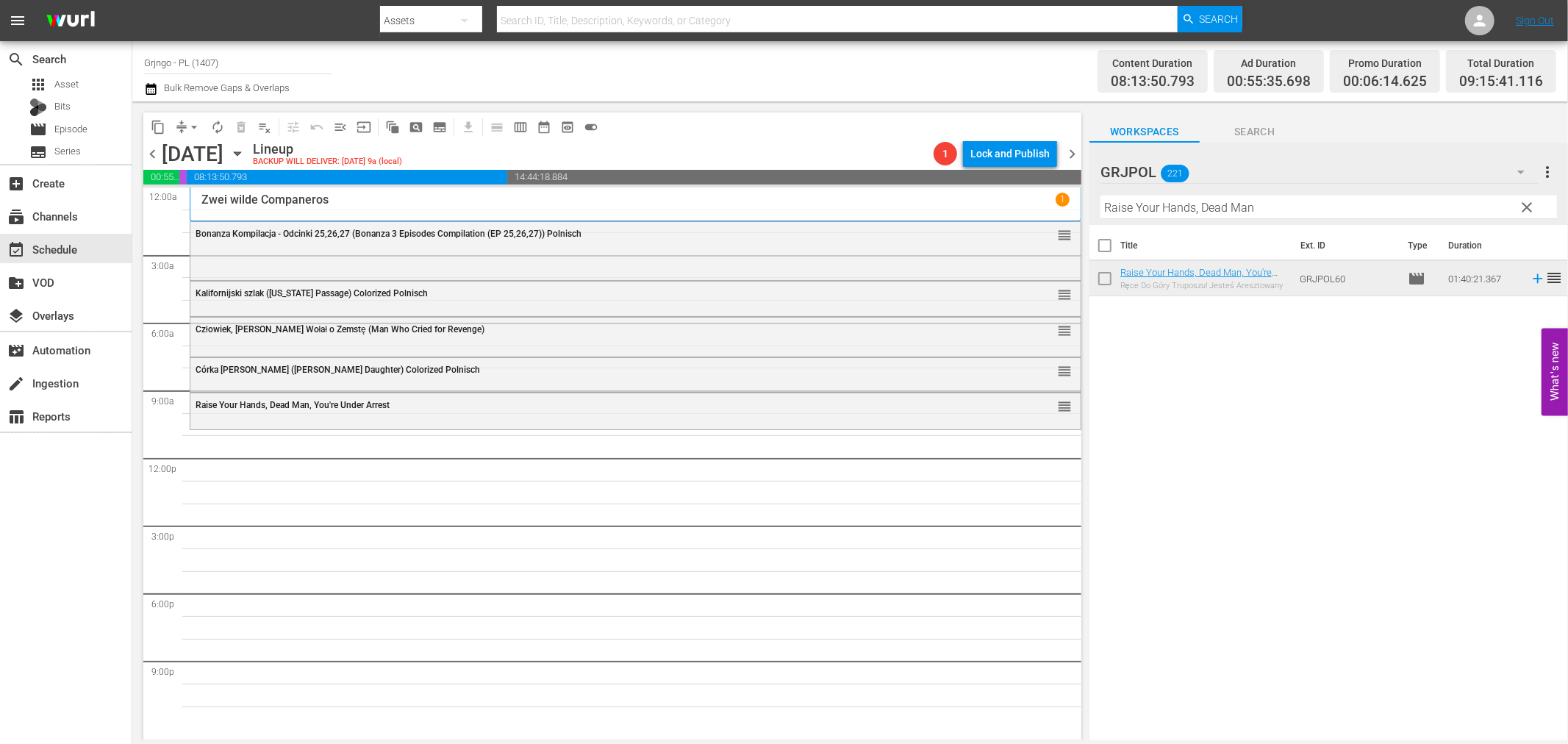
drag, startPoint x: 1526, startPoint y: 206, endPoint x: 1191, endPoint y: 213, distance: 335.1
click at [1526, 206] on span "clear" at bounding box center [1528, 207] width 18 height 18
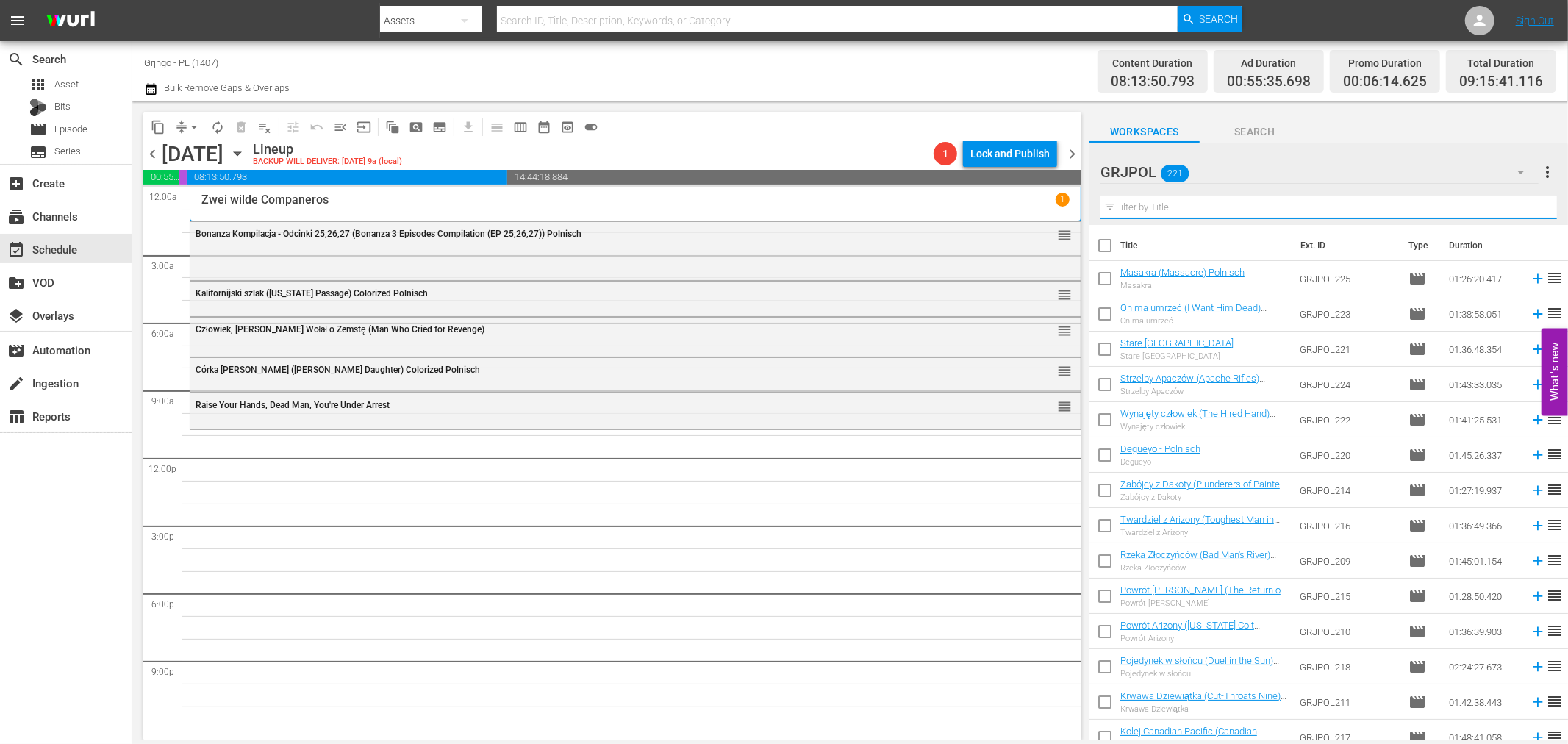
click at [1177, 208] on input "text" at bounding box center [1328, 207] width 456 height 24
paste input "Djurado"
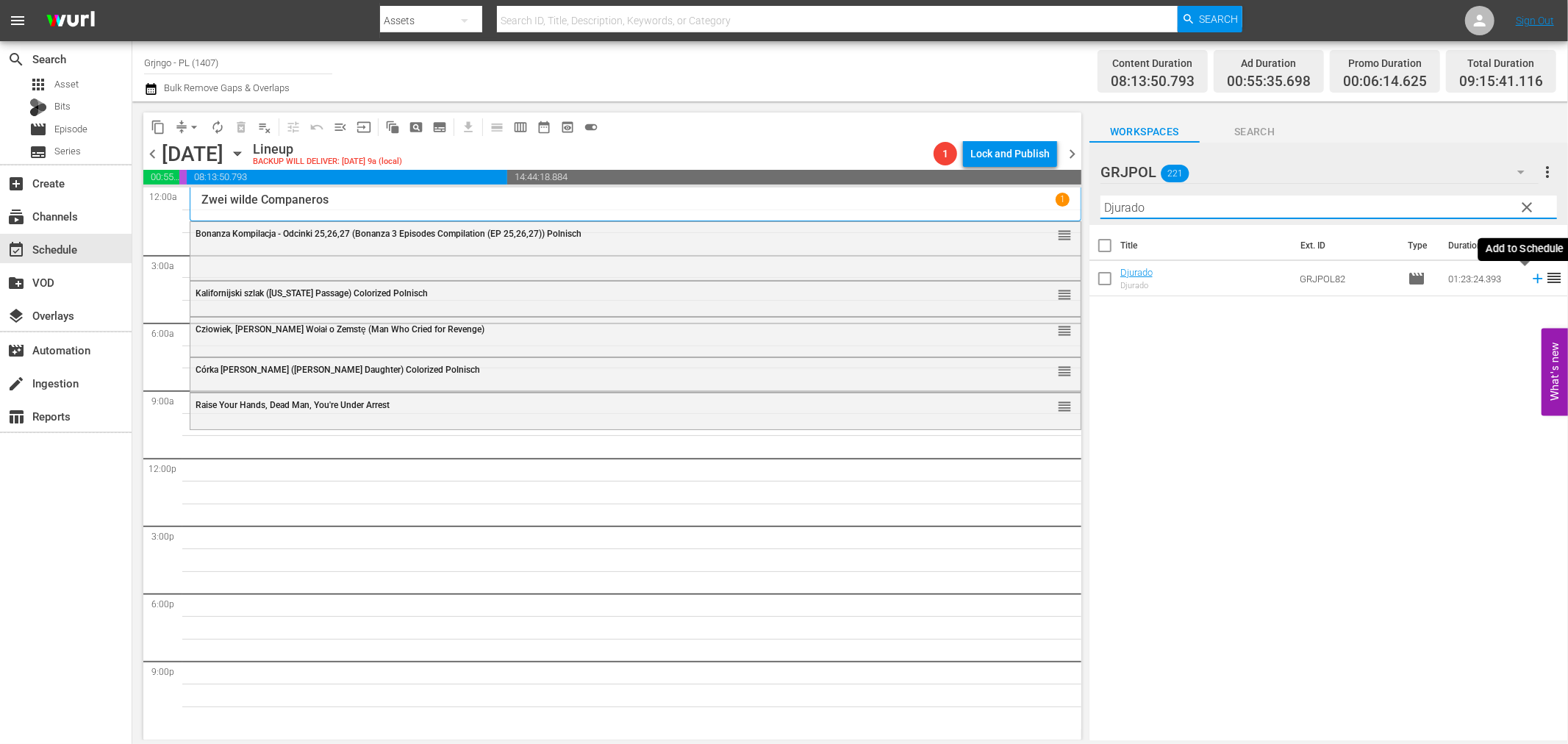
type input "Djurado"
click at [1530, 276] on icon at bounding box center [1537, 279] width 16 height 16
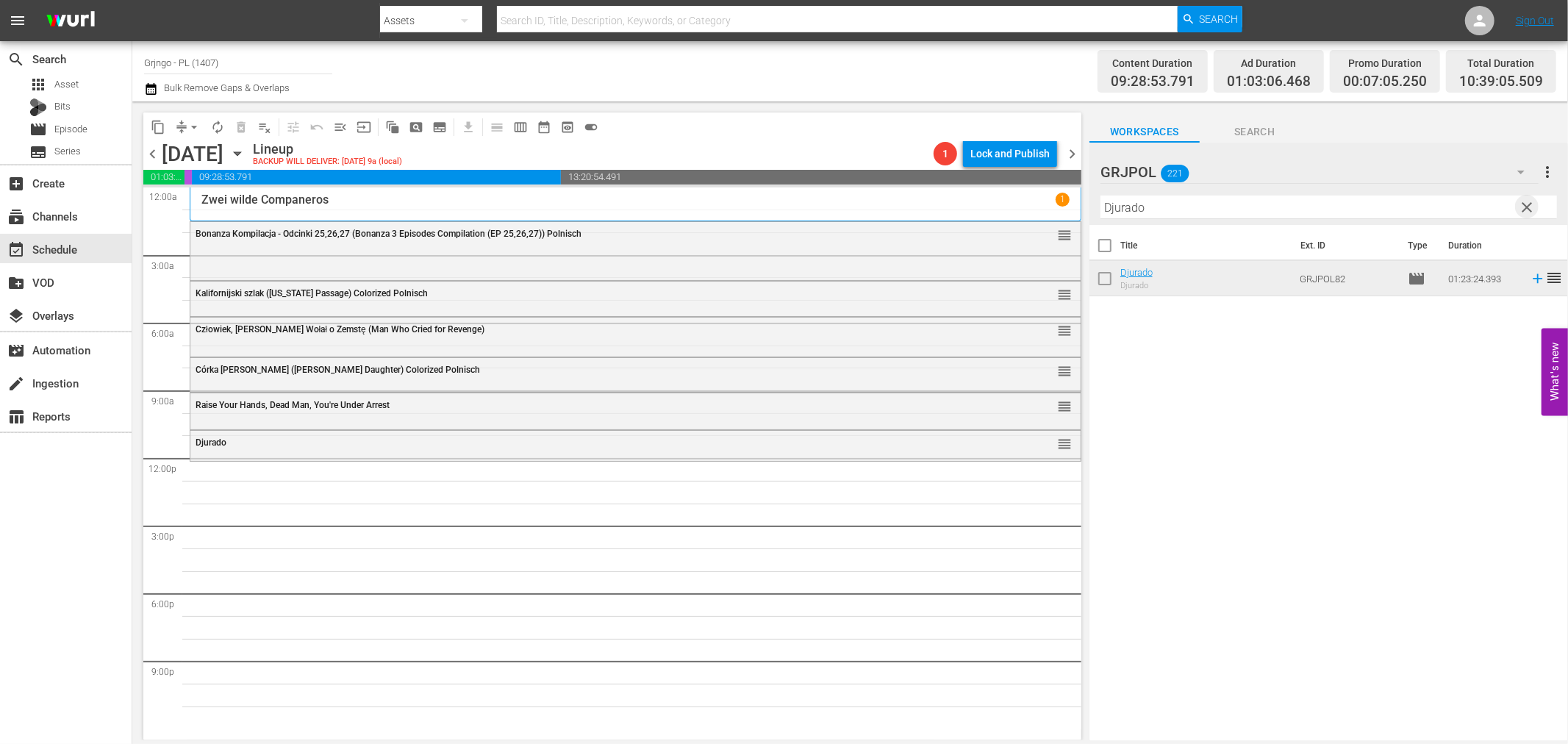
click at [1529, 206] on span "clear" at bounding box center [1528, 207] width 18 height 18
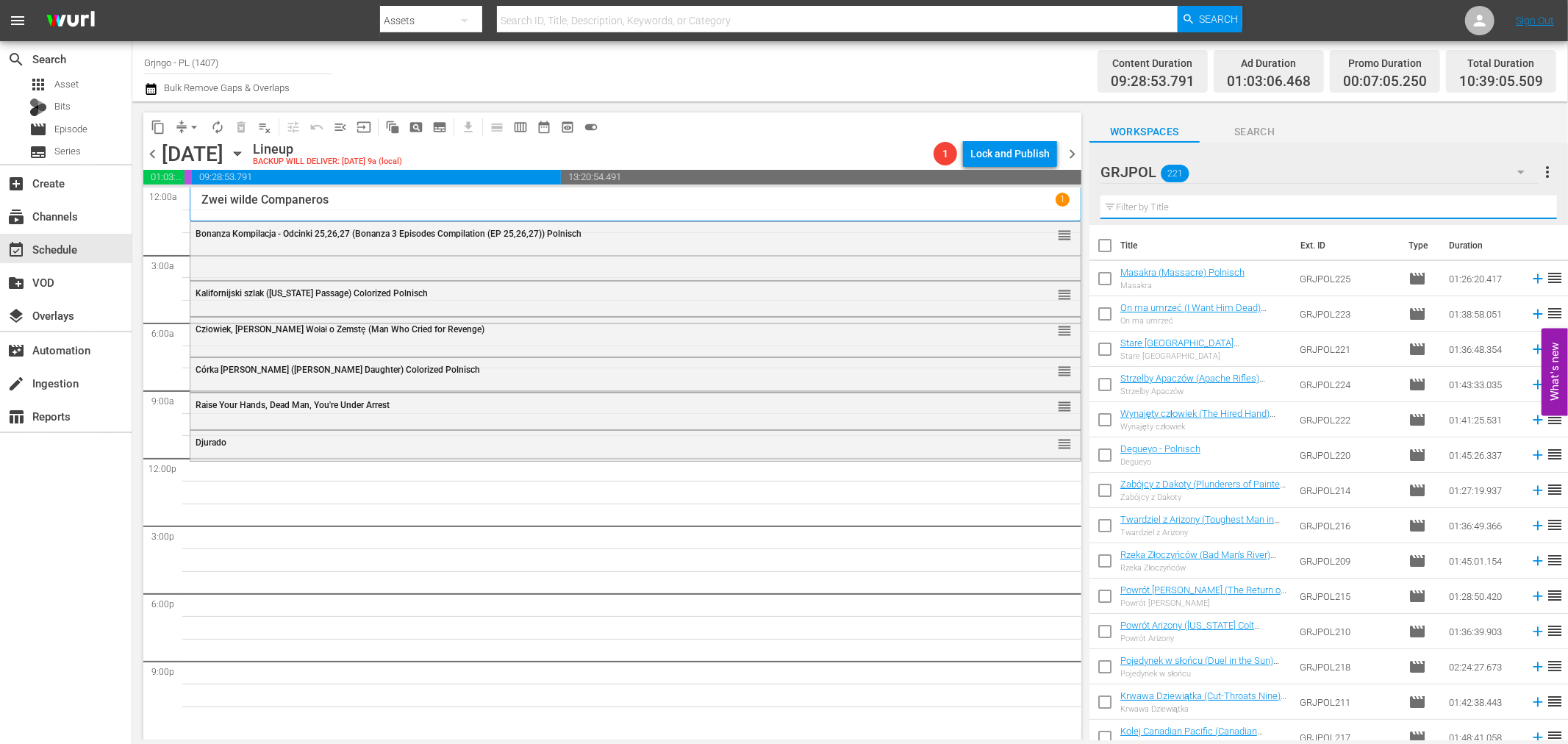
paste input "Two Crosses at Danger Pass"
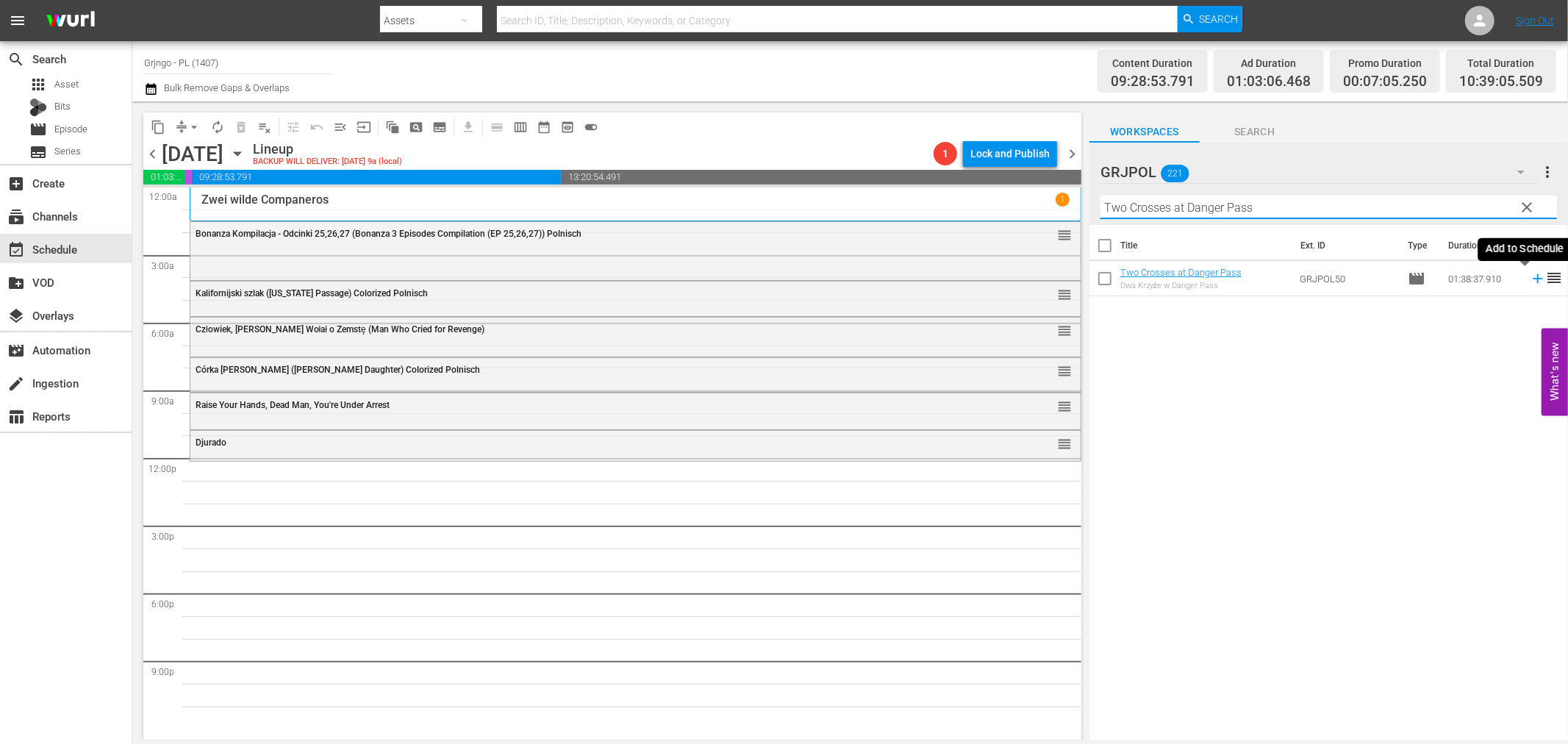
type input "Two Crosses at Danger Pass"
click at [1530, 276] on icon at bounding box center [1537, 279] width 16 height 16
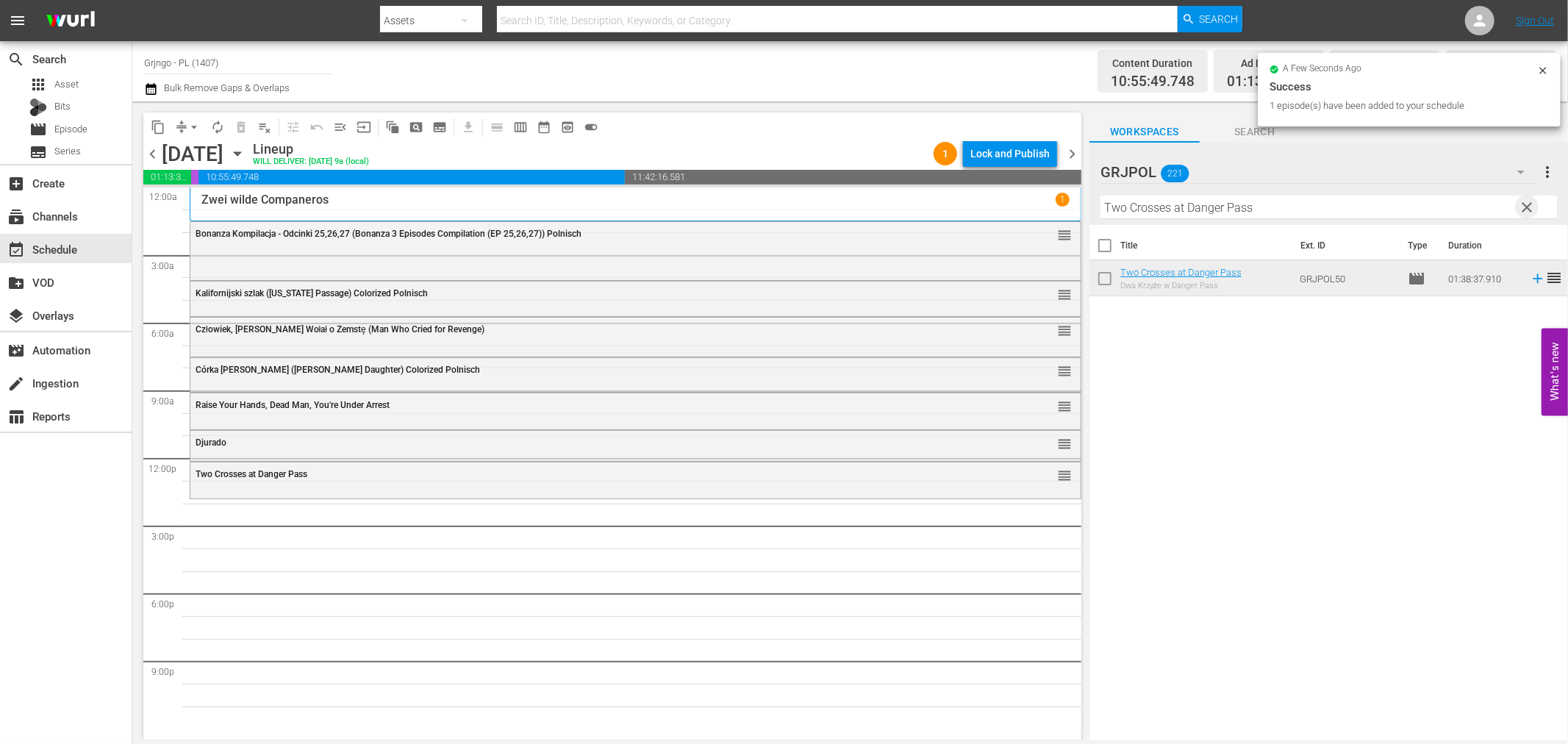
drag, startPoint x: 1525, startPoint y: 201, endPoint x: 1127, endPoint y: 213, distance: 398.2
click at [1525, 201] on span "clear" at bounding box center [1528, 207] width 18 height 18
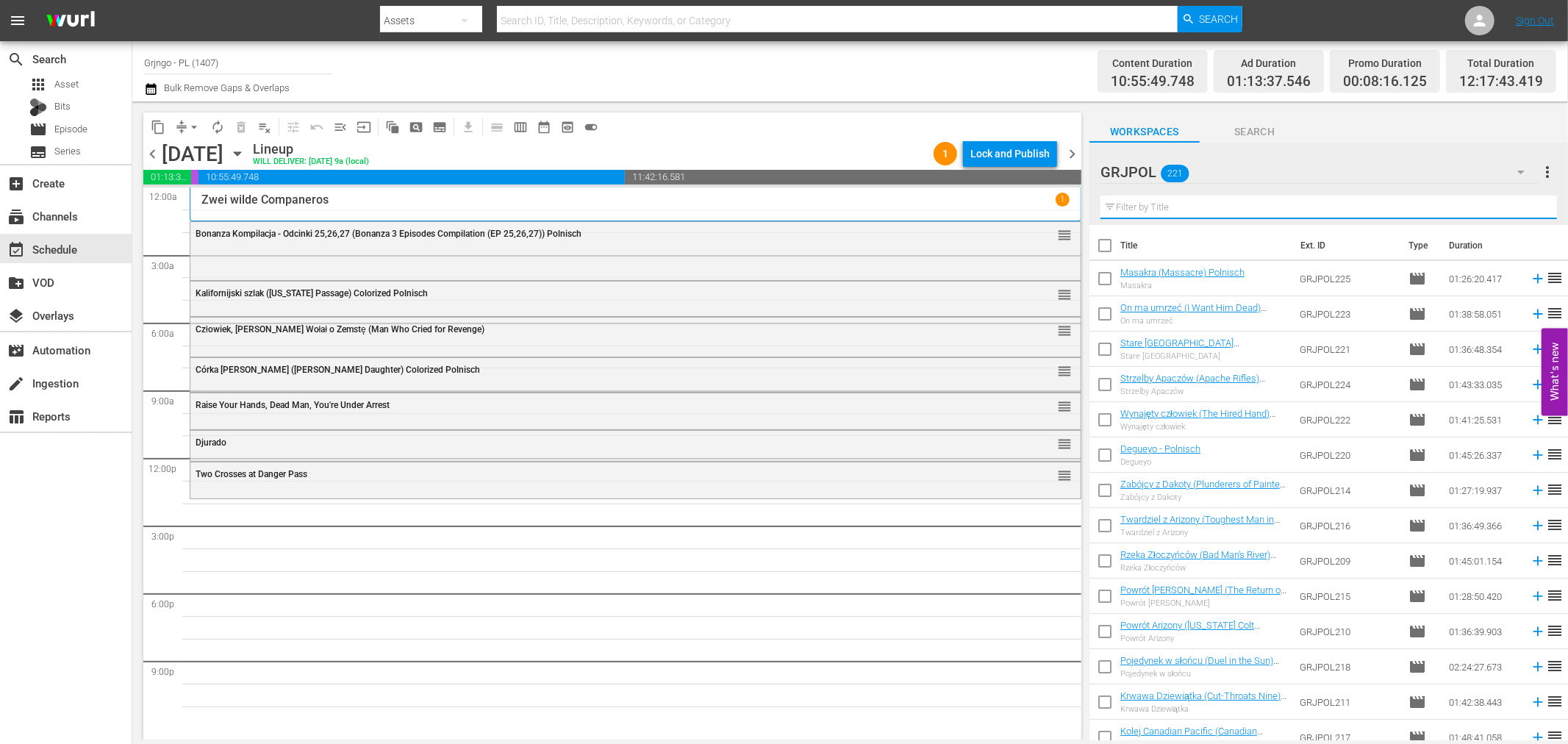
paste input "Execution"
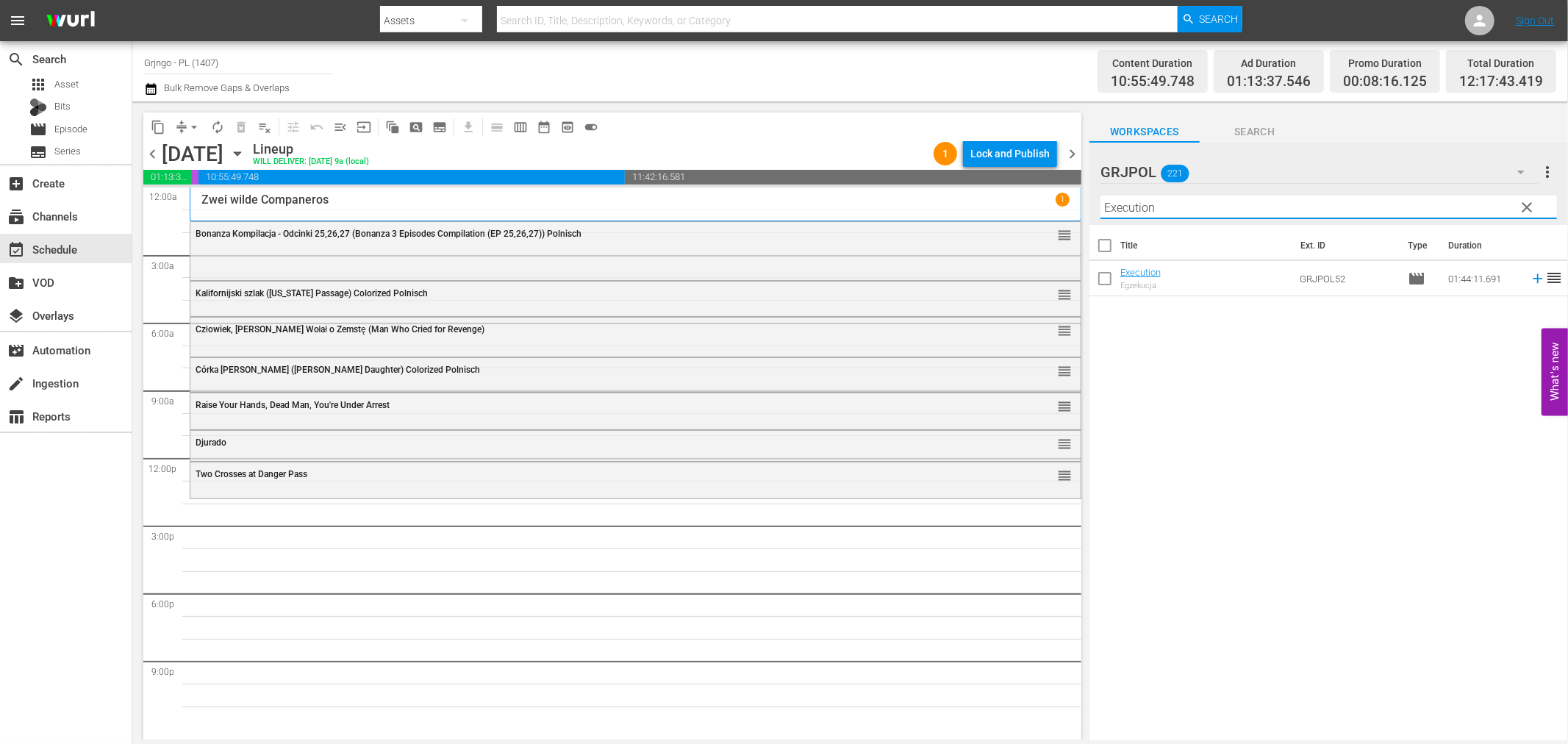
type input "Execution"
click at [1530, 277] on icon at bounding box center [1537, 279] width 16 height 16
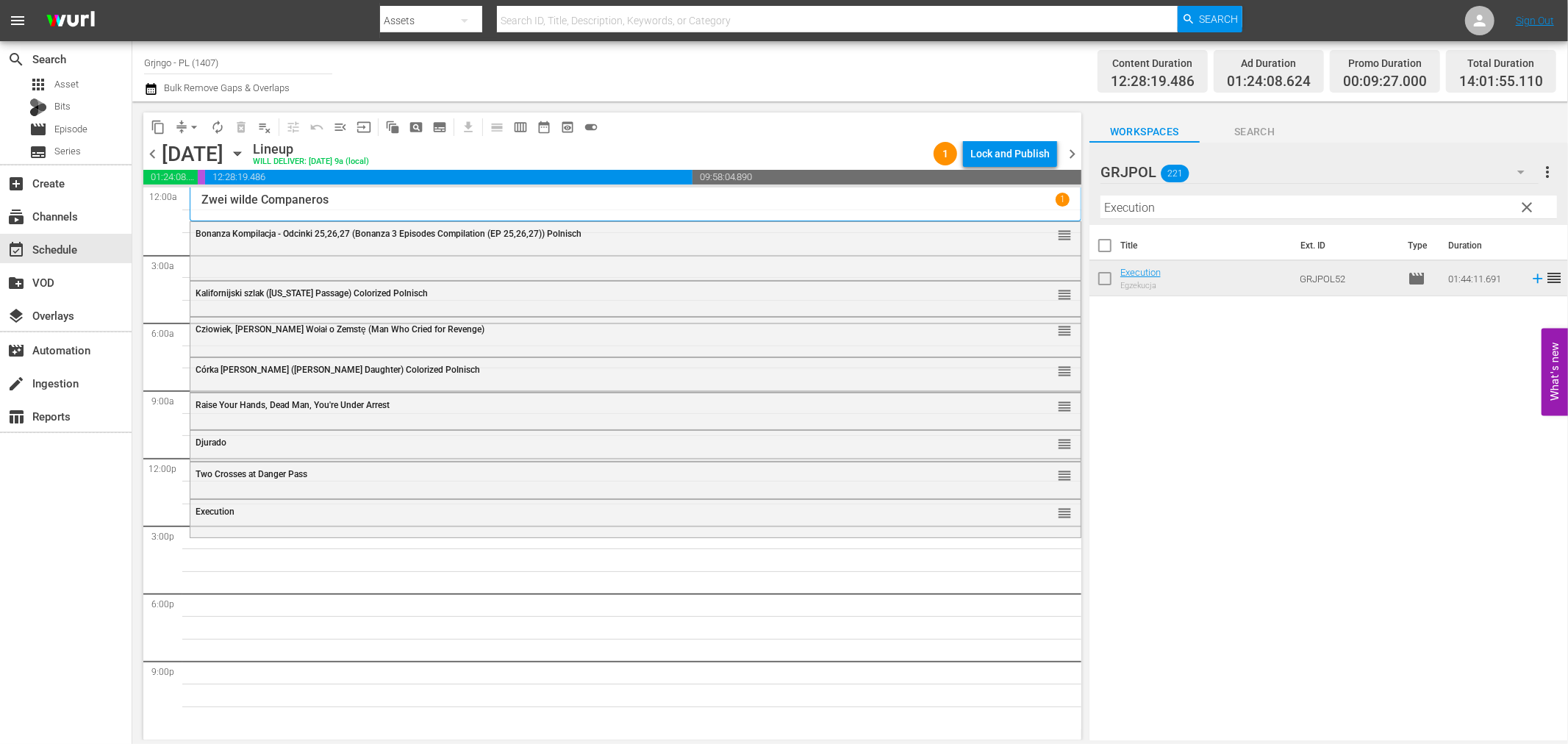
drag, startPoint x: 1526, startPoint y: 204, endPoint x: 1174, endPoint y: 205, distance: 352.0
click at [1526, 204] on span "clear" at bounding box center [1528, 207] width 18 height 18
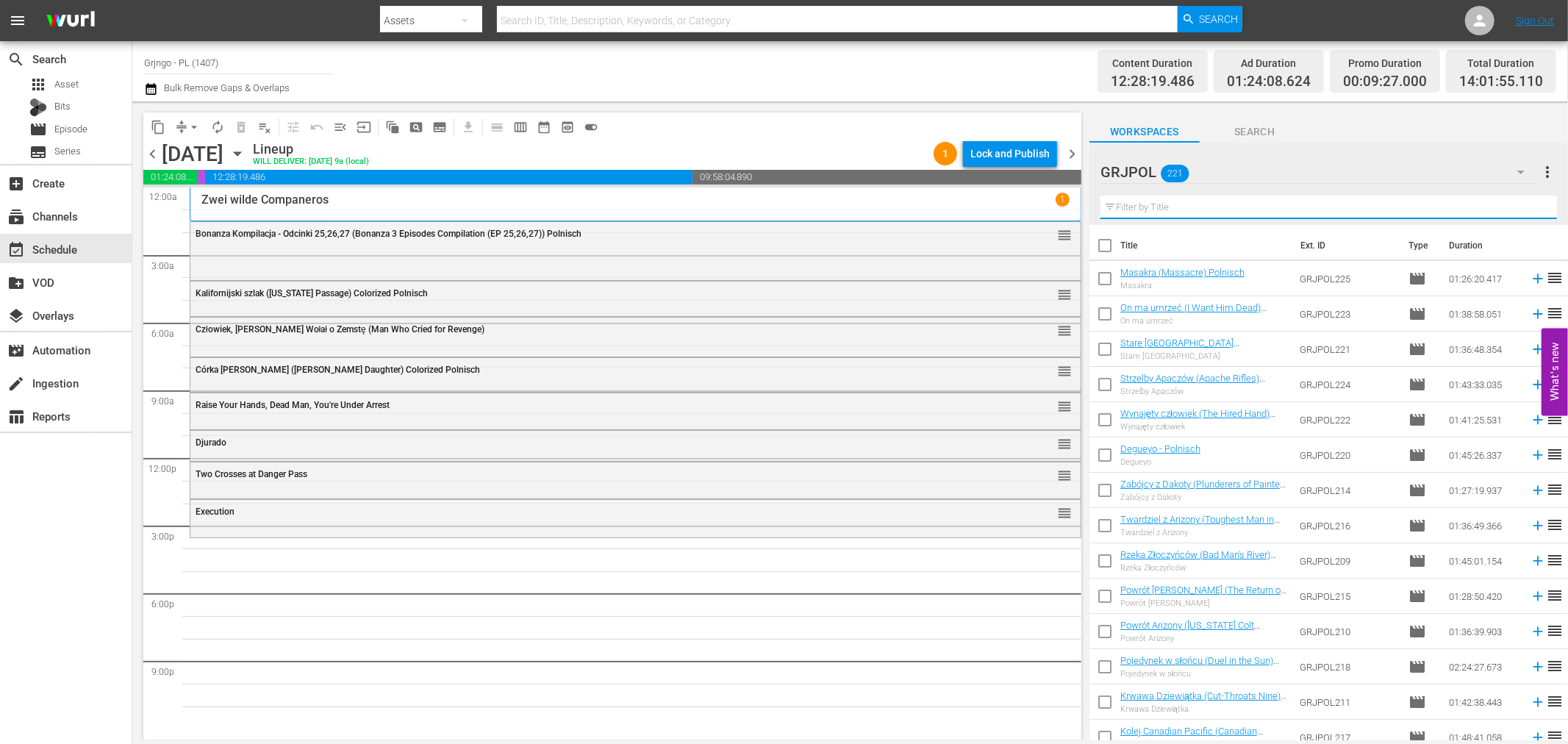
click at [1157, 205] on input "text" at bounding box center [1328, 207] width 456 height 24
paste input "Night of the Serpent"
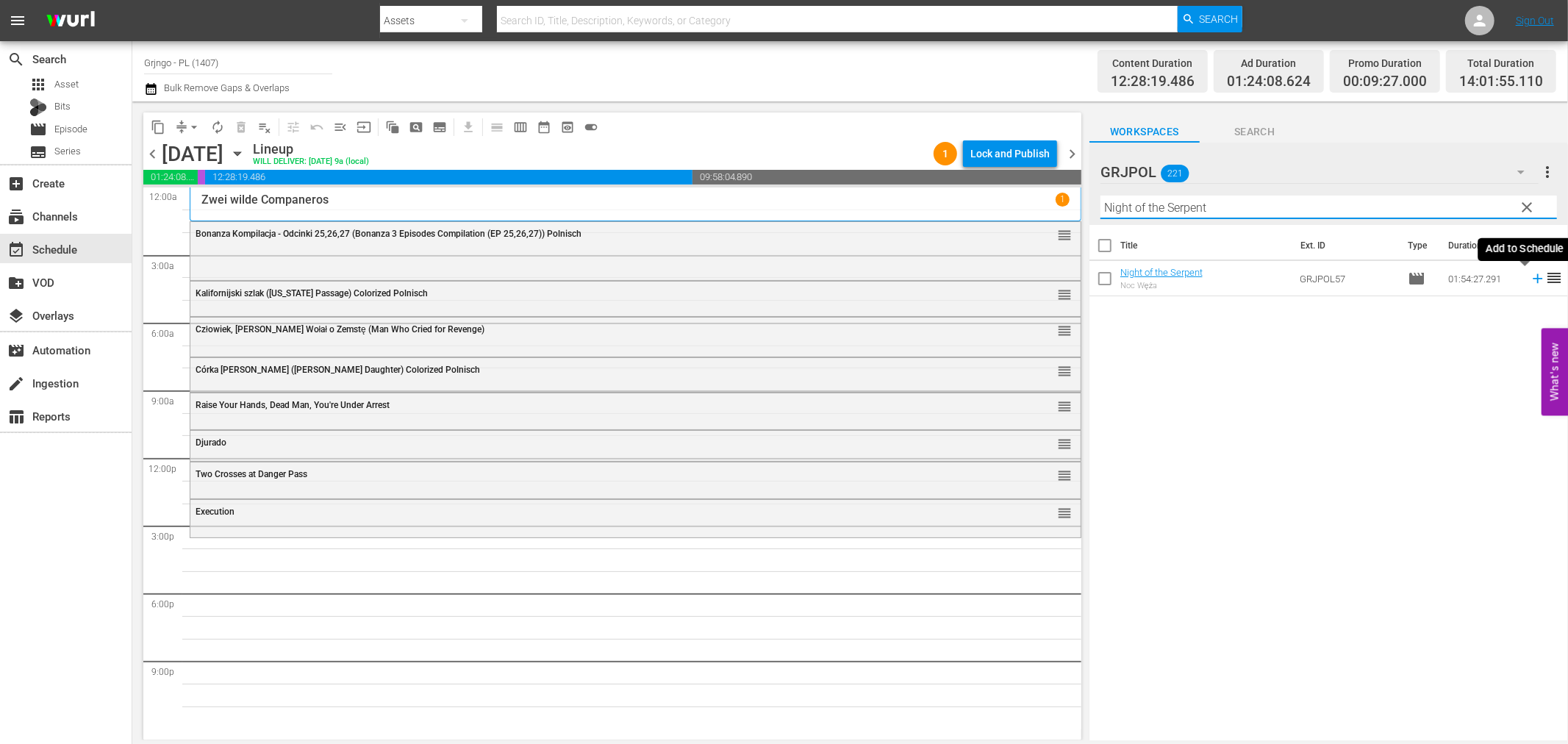
type input "Night of the Serpent"
click at [1530, 276] on icon at bounding box center [1537, 279] width 16 height 16
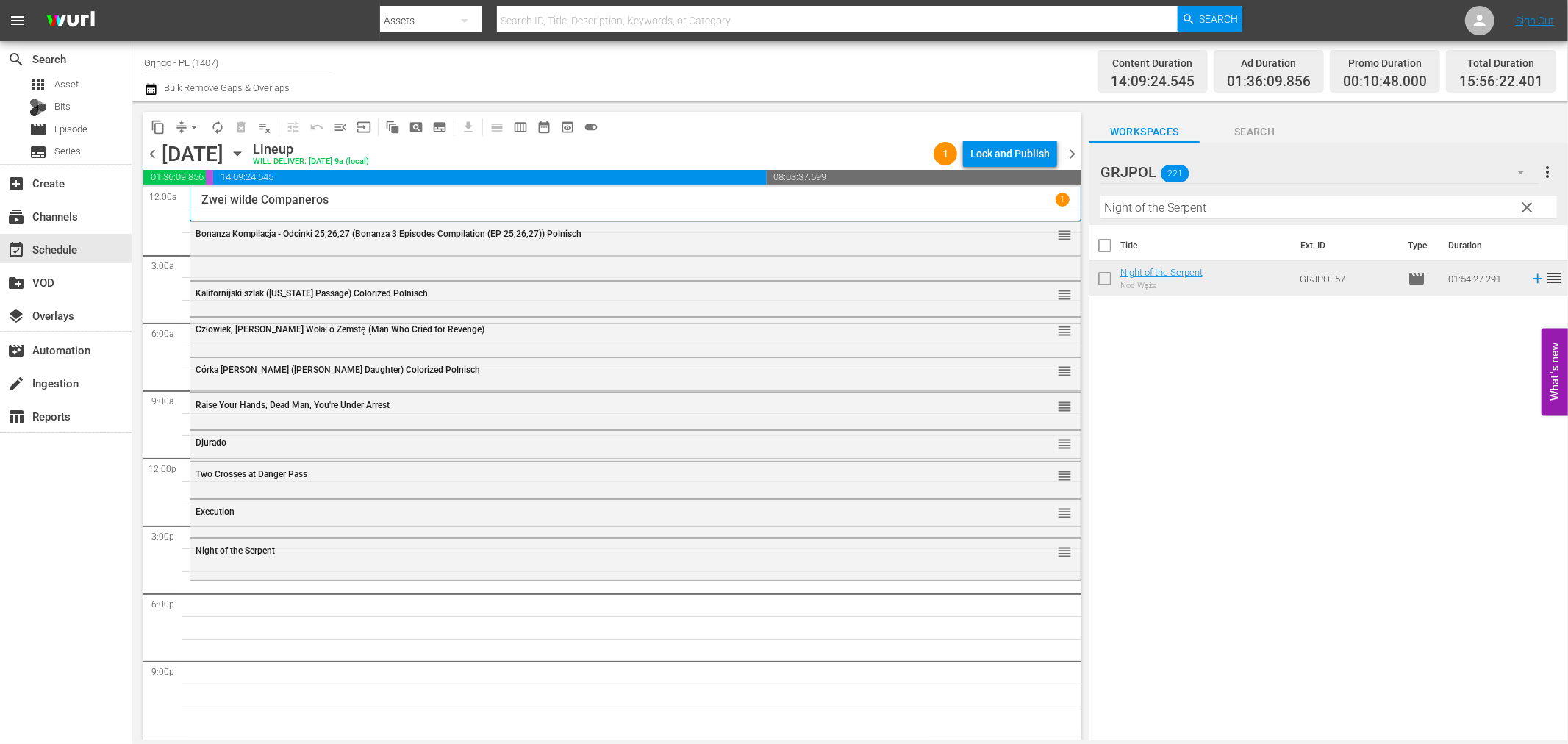
drag, startPoint x: 1526, startPoint y: 199, endPoint x: 1177, endPoint y: 207, distance: 349.1
click at [1526, 199] on span "clear" at bounding box center [1528, 207] width 18 height 18
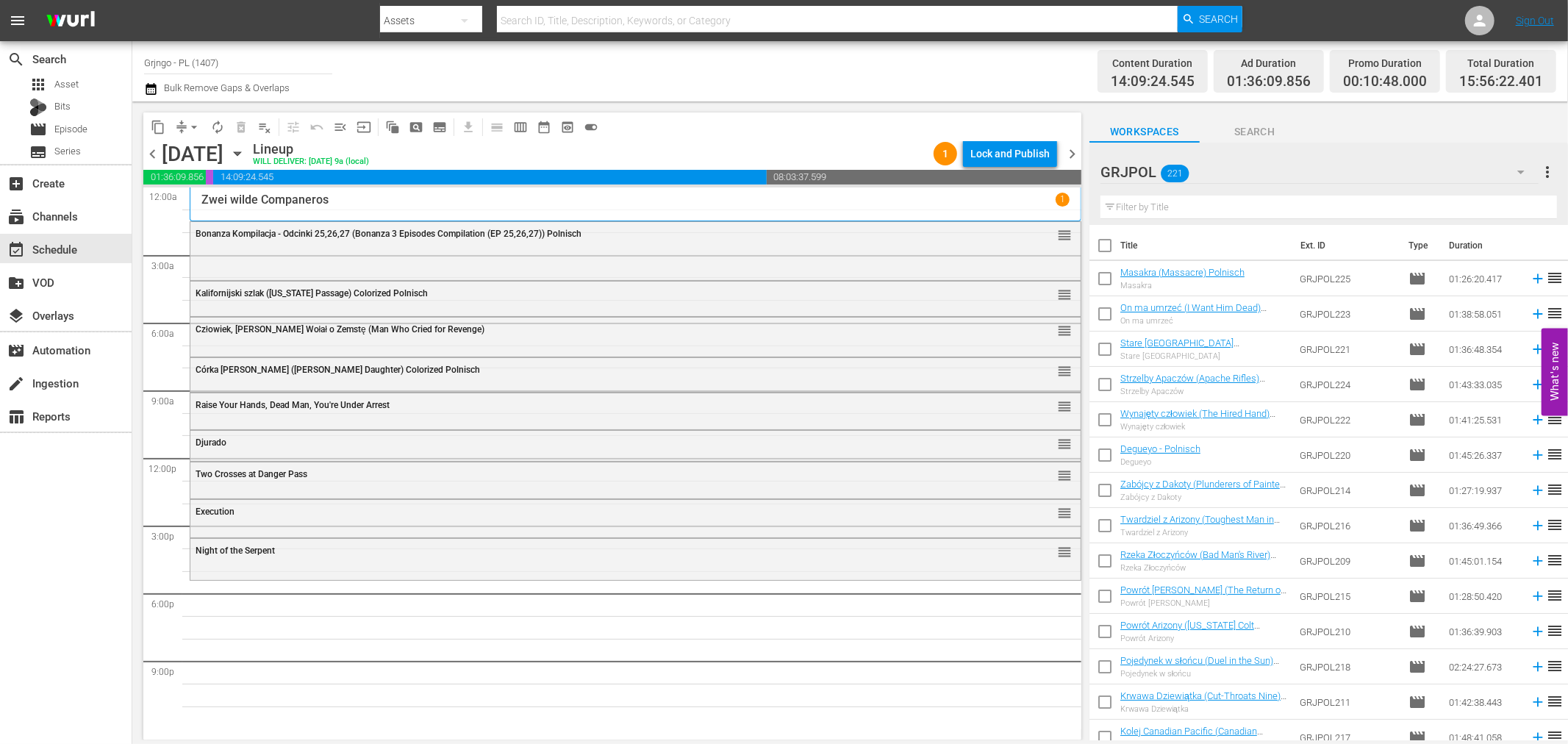
click at [1171, 204] on input "text" at bounding box center [1328, 207] width 456 height 24
paste input "Shotgun"
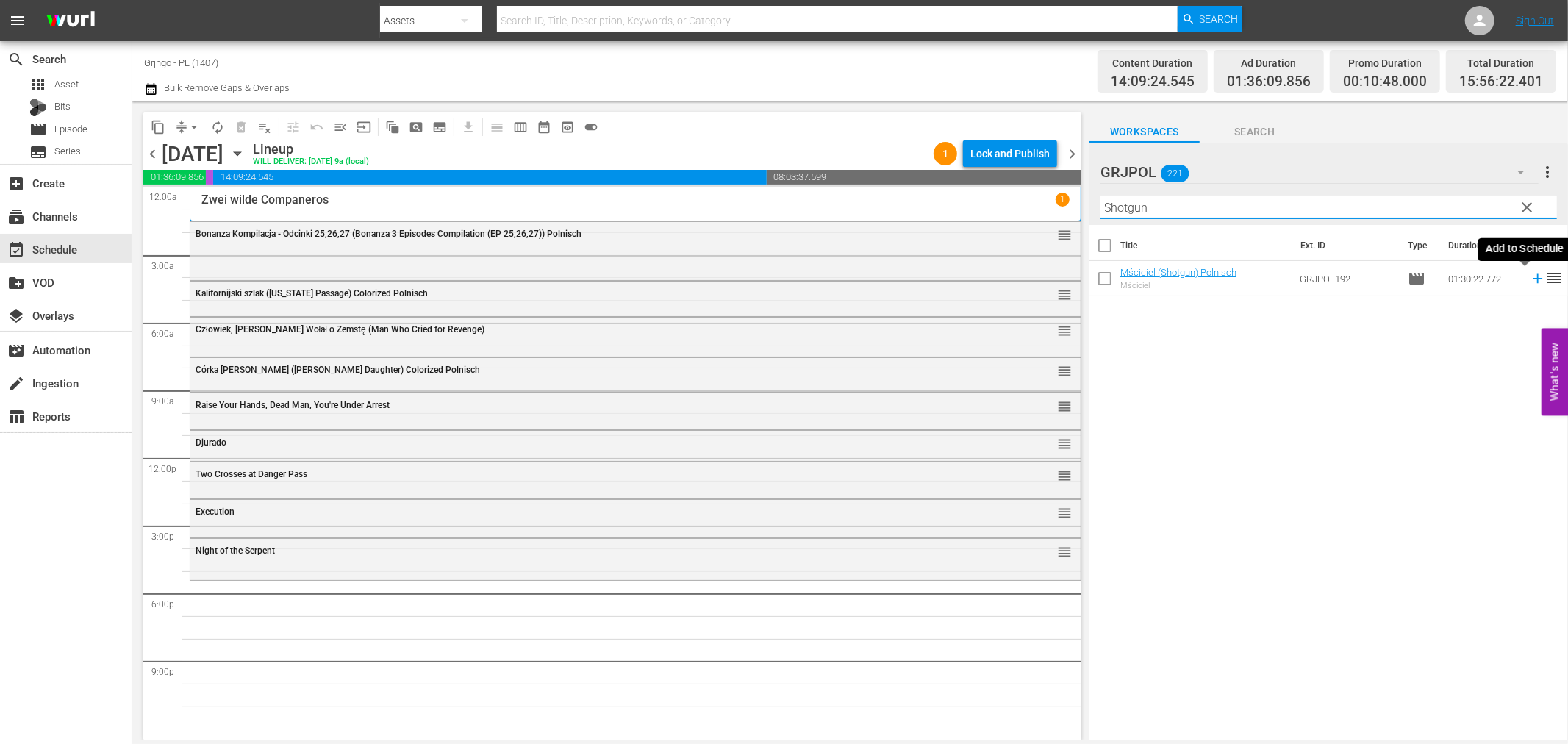
type input "Shotgun"
click at [1530, 273] on icon at bounding box center [1537, 279] width 16 height 16
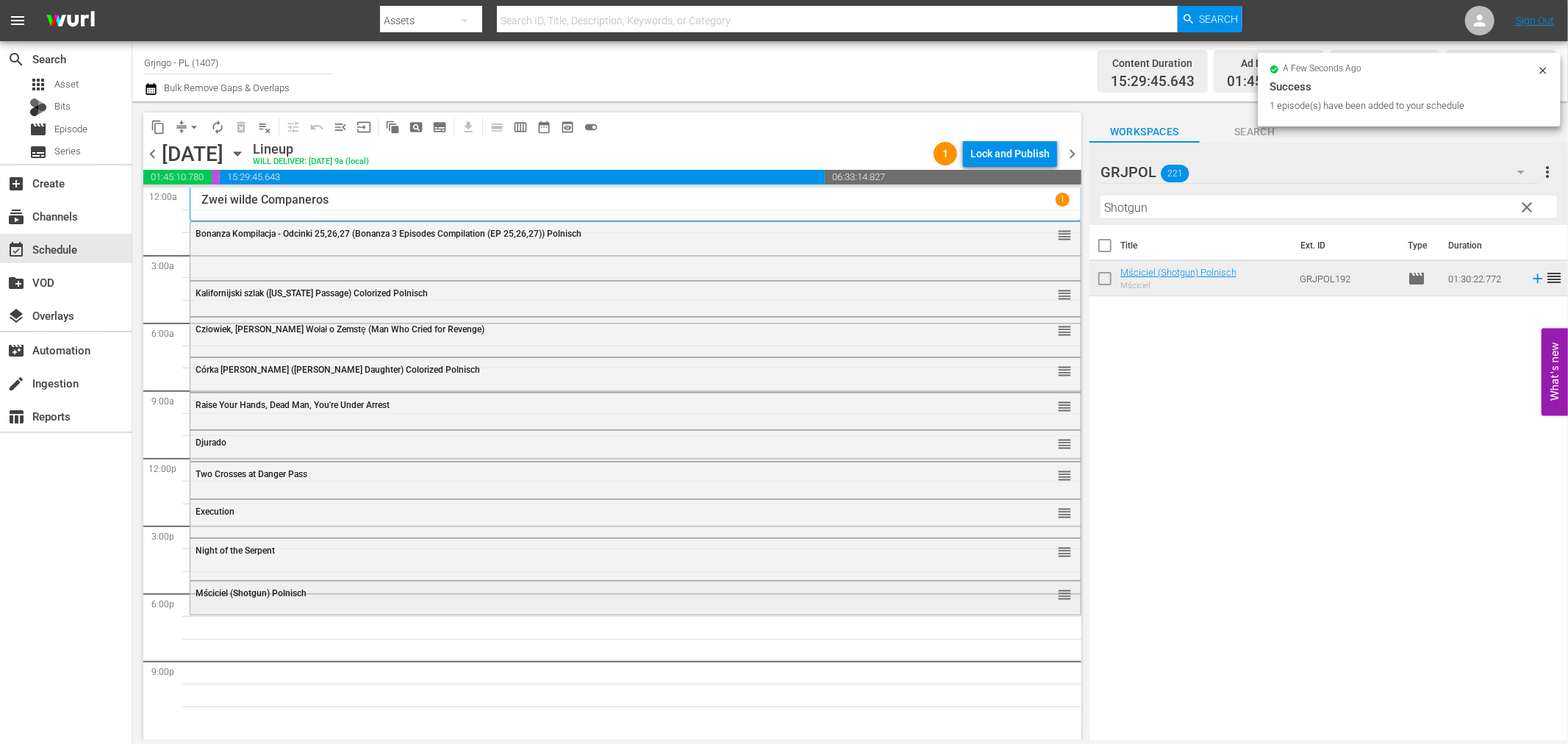
click at [312, 589] on div "Mściciel (Shotgun) Polnisch" at bounding box center [594, 593] width 799 height 10
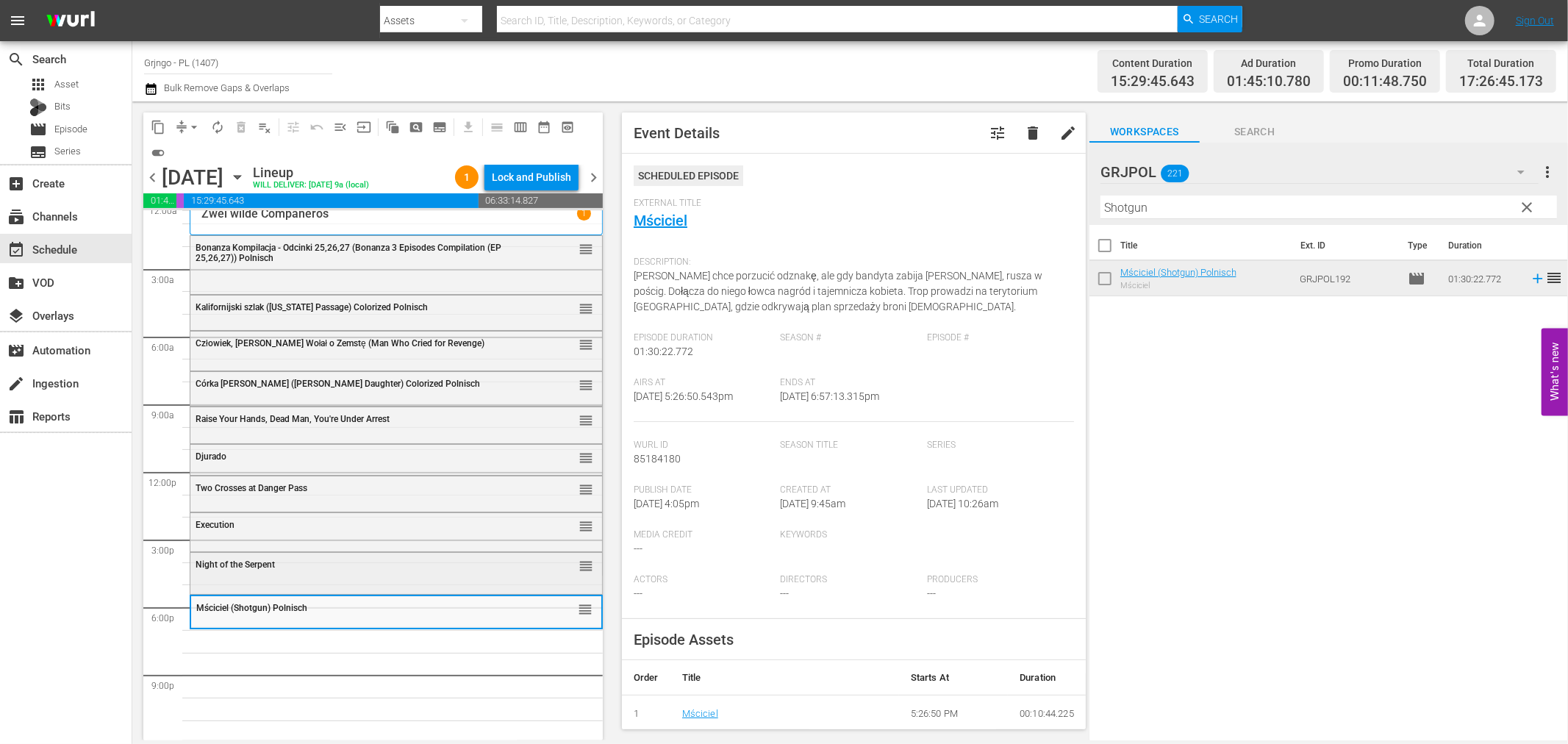
scroll to position [11, 0]
click at [1528, 203] on span "clear" at bounding box center [1528, 207] width 18 height 18
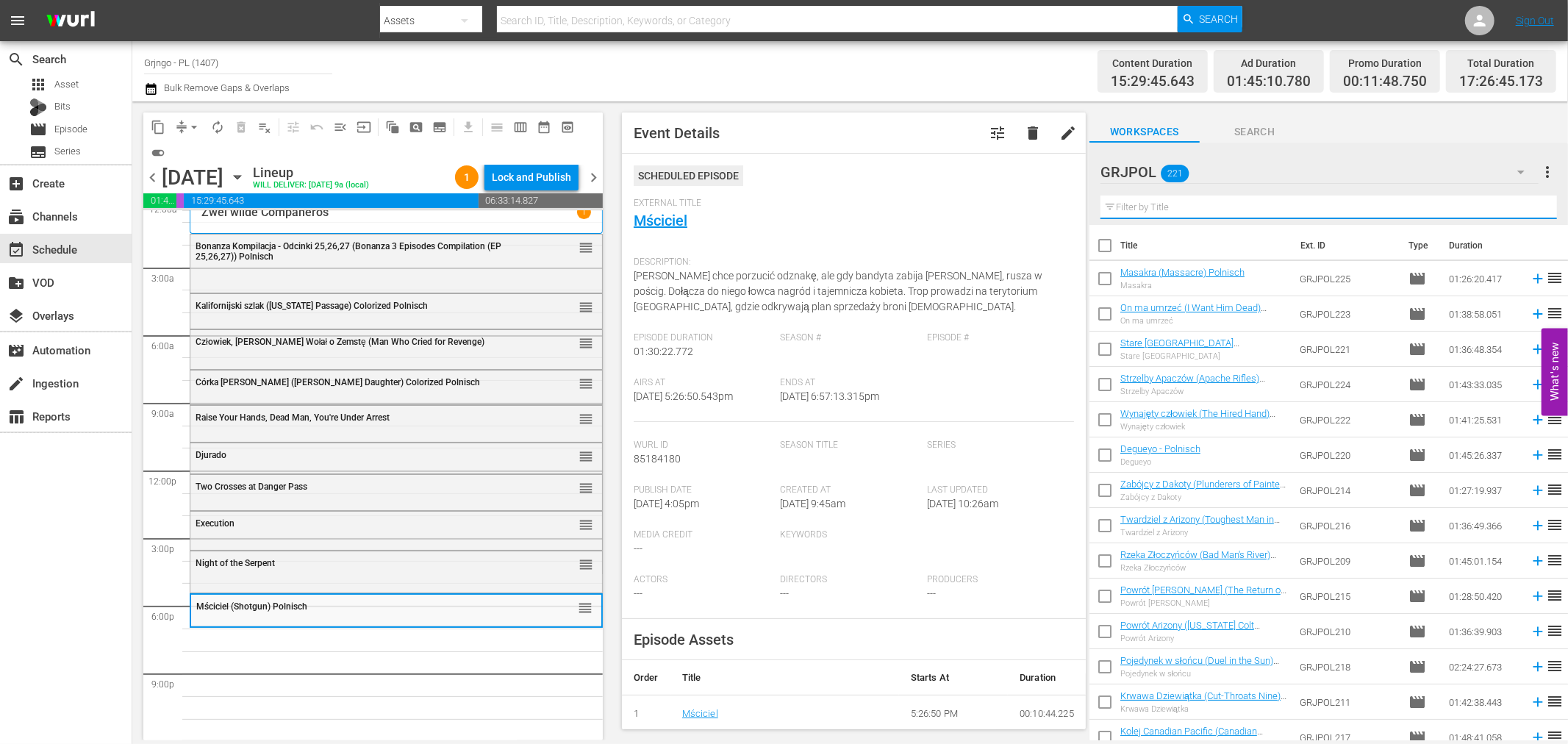
paste input "Buddy Goes West"
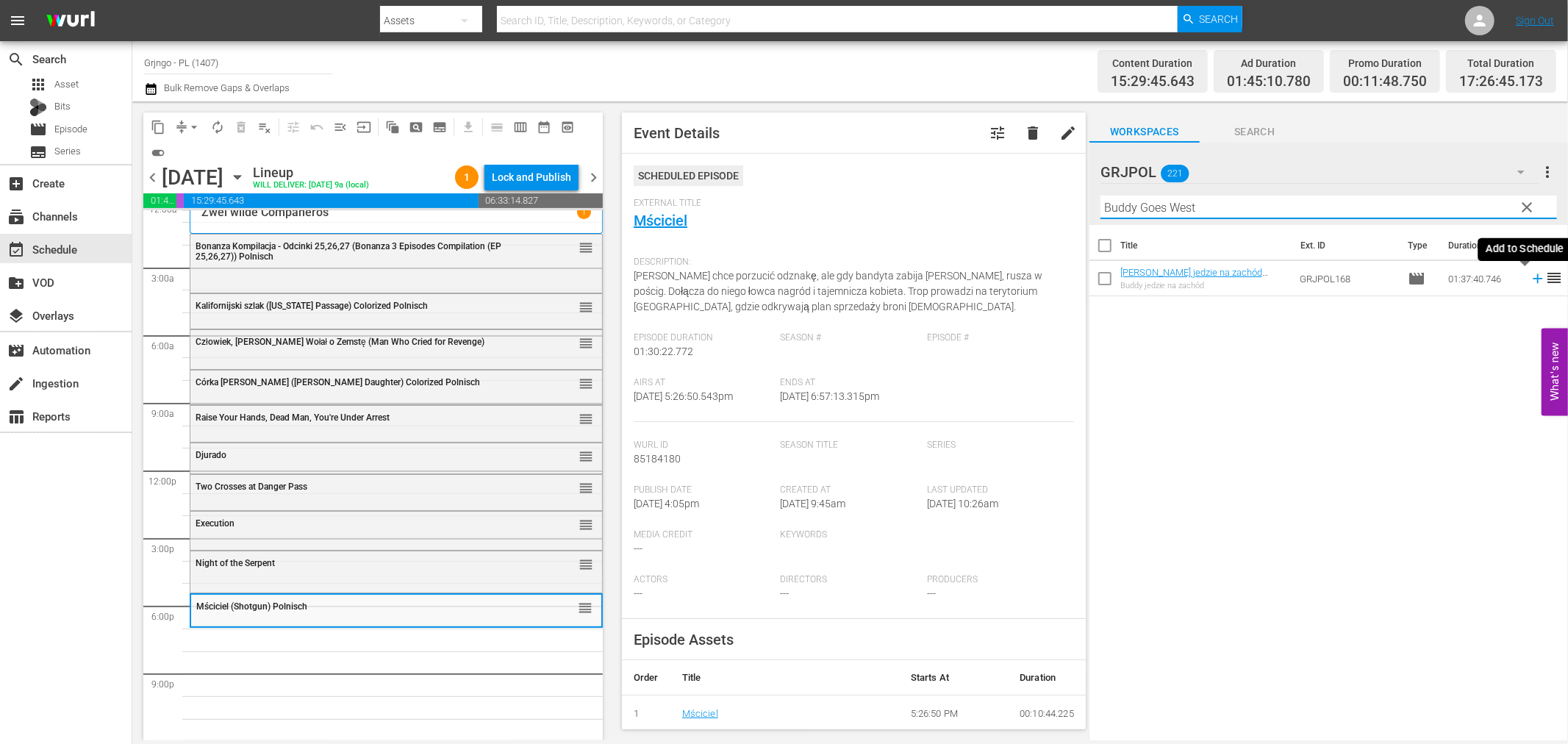
type input "Buddy Goes West"
click at [1530, 274] on icon at bounding box center [1537, 279] width 16 height 16
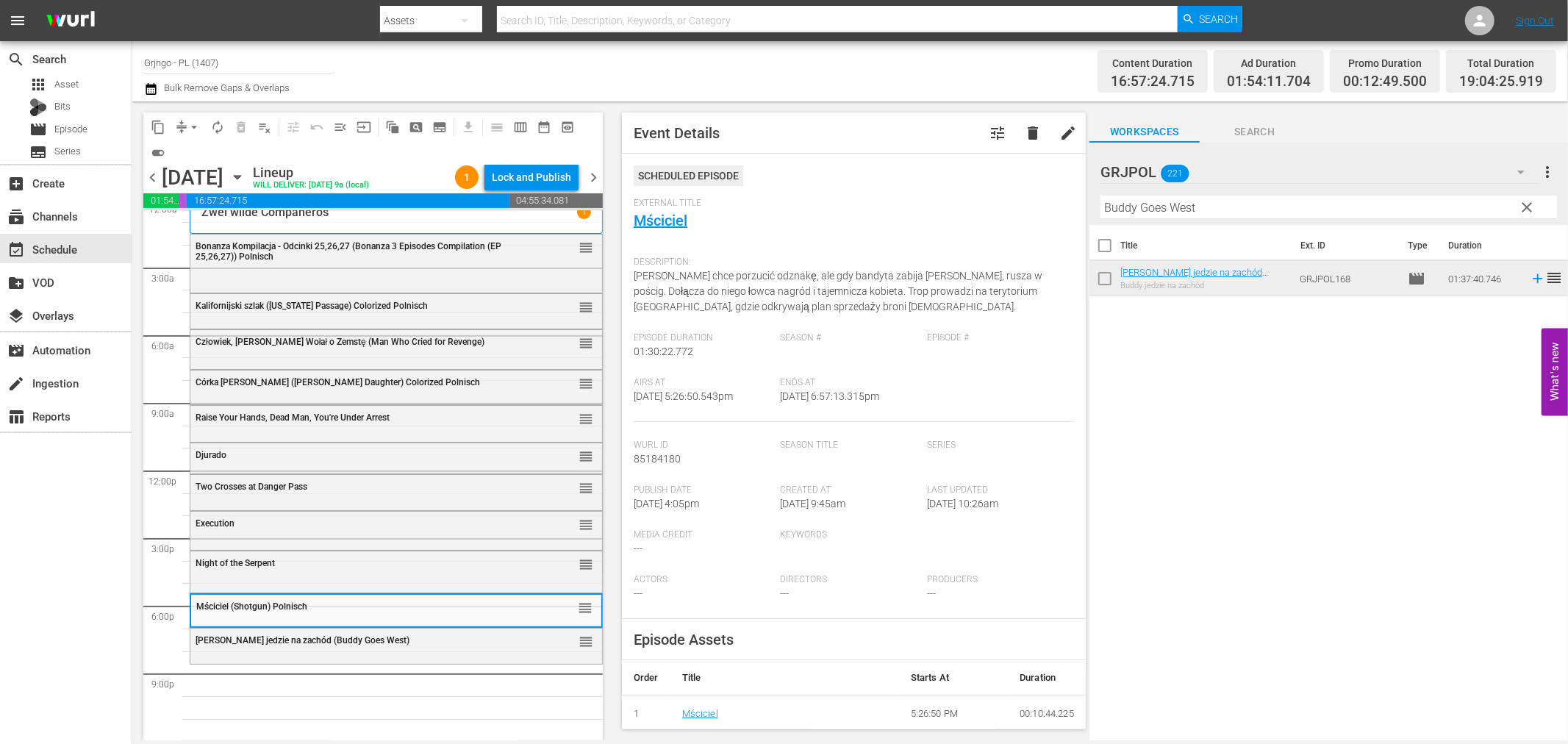
click at [1531, 203] on span "clear" at bounding box center [1528, 207] width 18 height 18
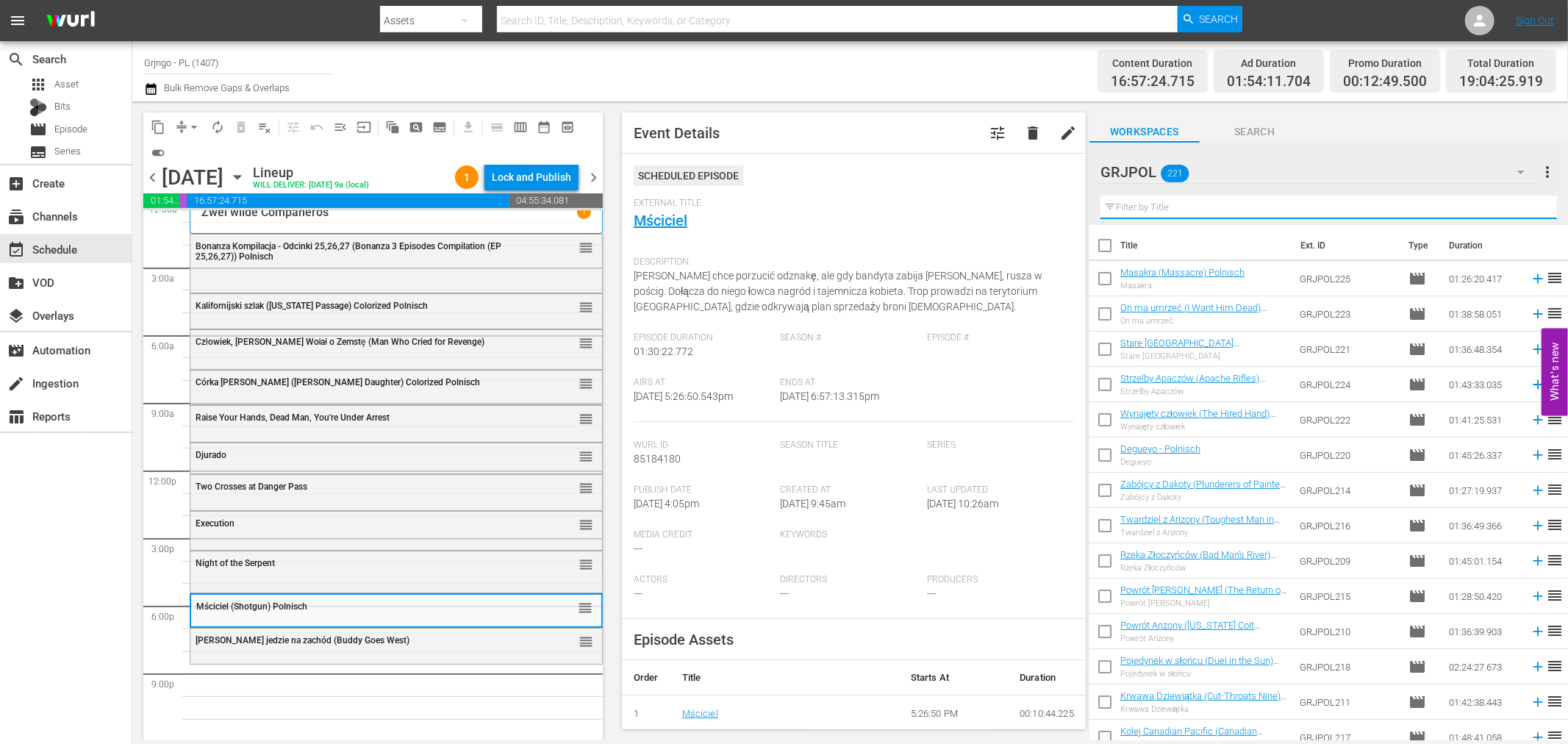
click at [1135, 208] on input "text" at bounding box center [1328, 207] width 456 height 24
paste input "Troublemakers"
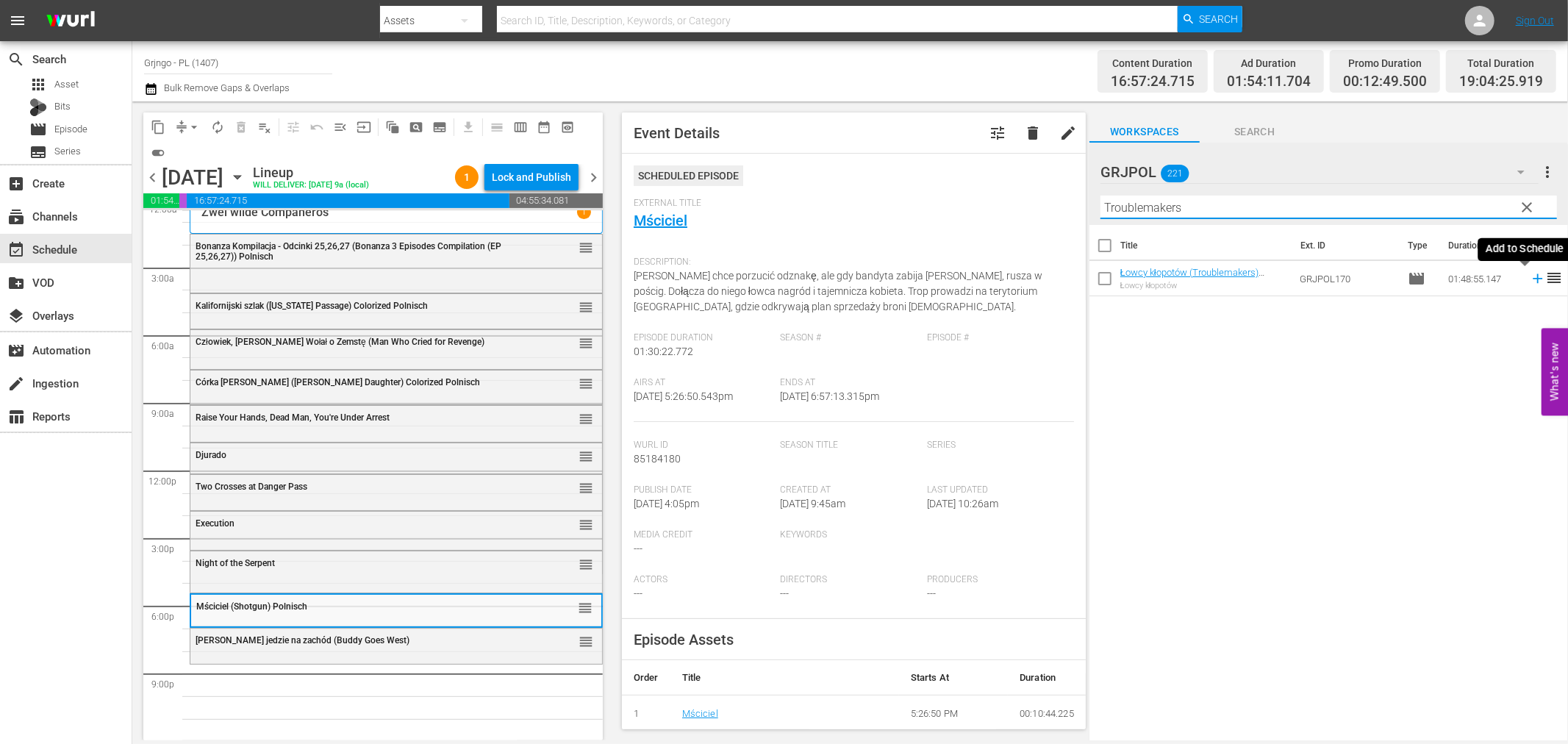
type input "Troublemakers"
click at [1530, 275] on icon at bounding box center [1537, 279] width 16 height 16
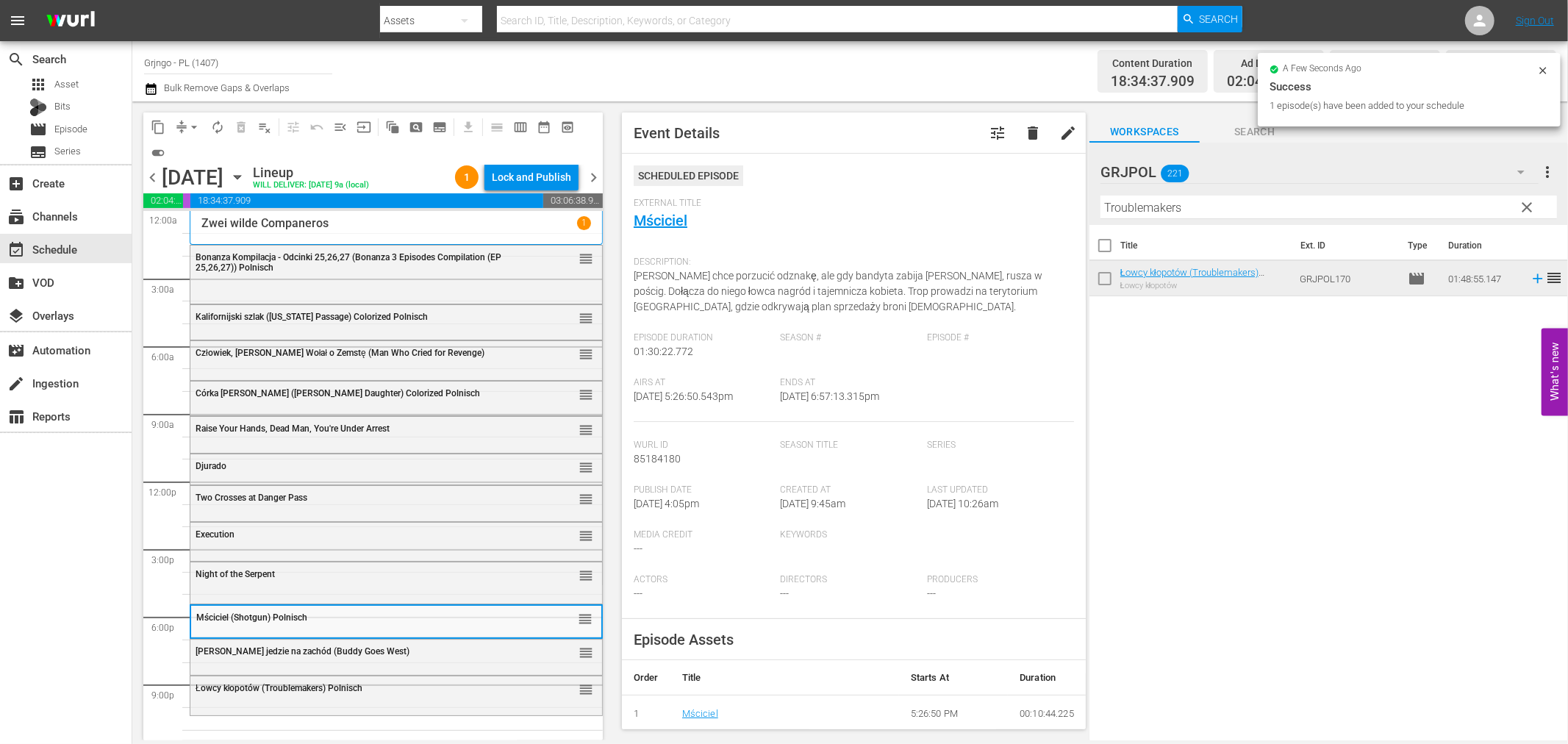
scroll to position [11, 0]
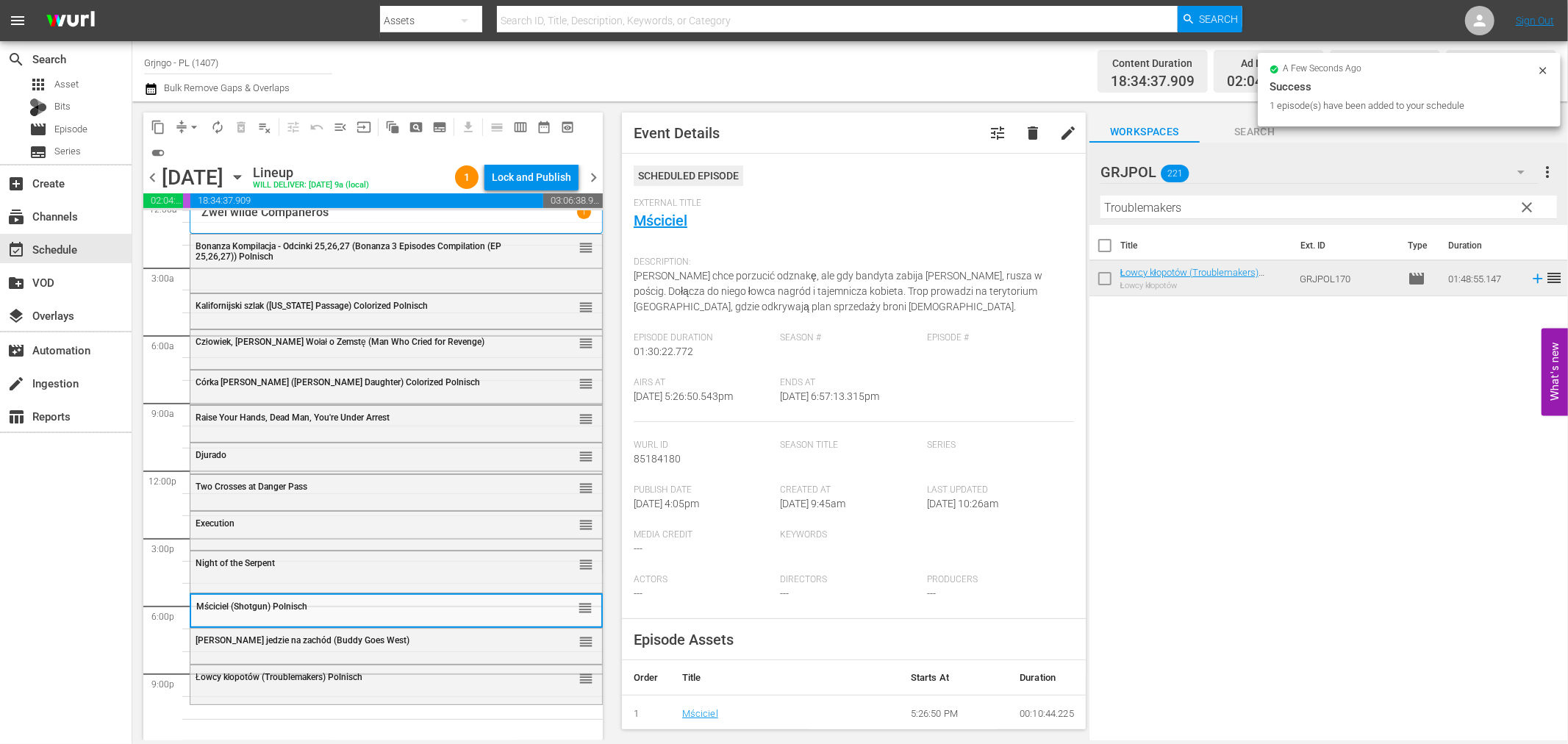
click at [287, 689] on div "Łowcy kłopotów (Troublemakers) Polnisch reorder" at bounding box center [397, 678] width 412 height 25
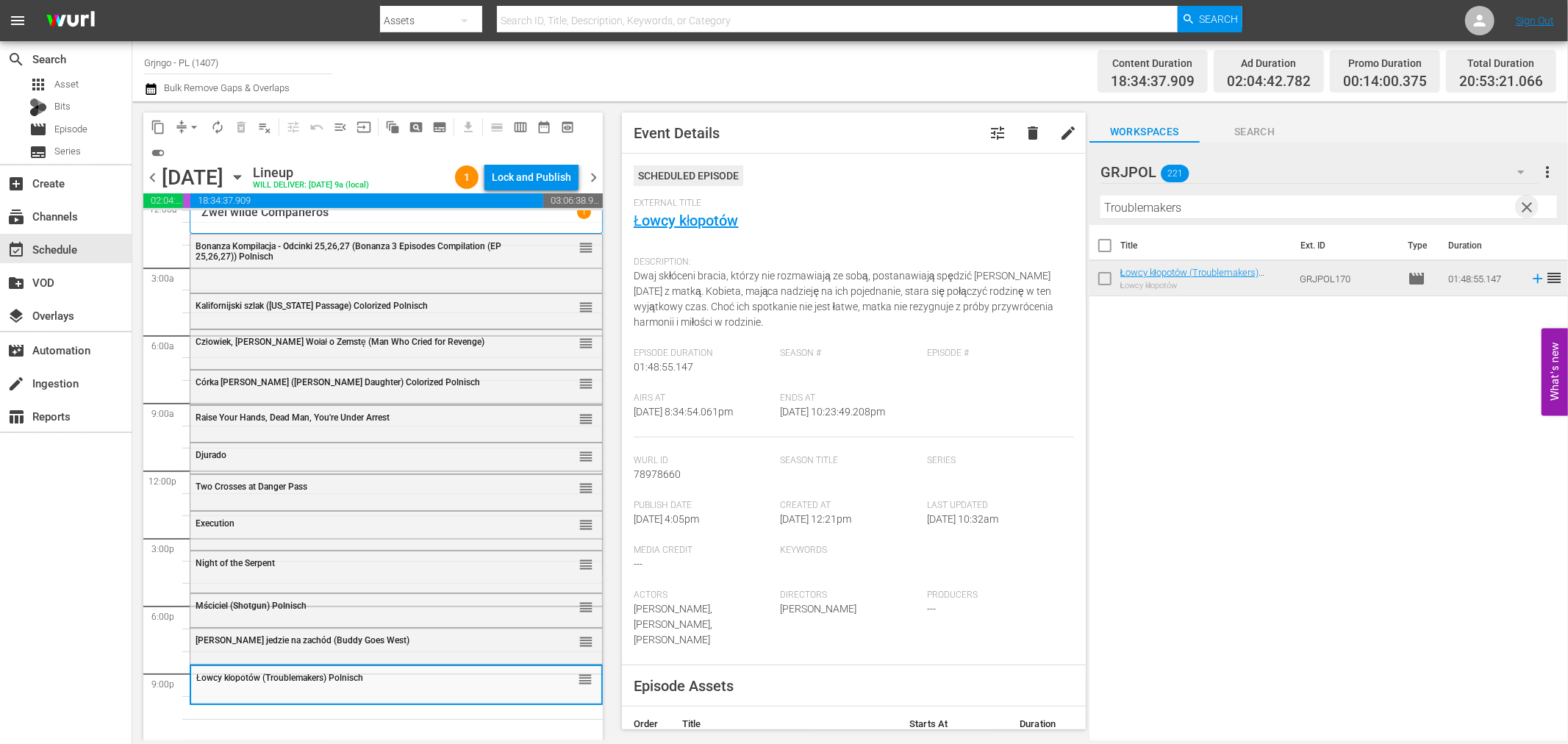
click at [1525, 206] on span "clear" at bounding box center [1528, 207] width 18 height 18
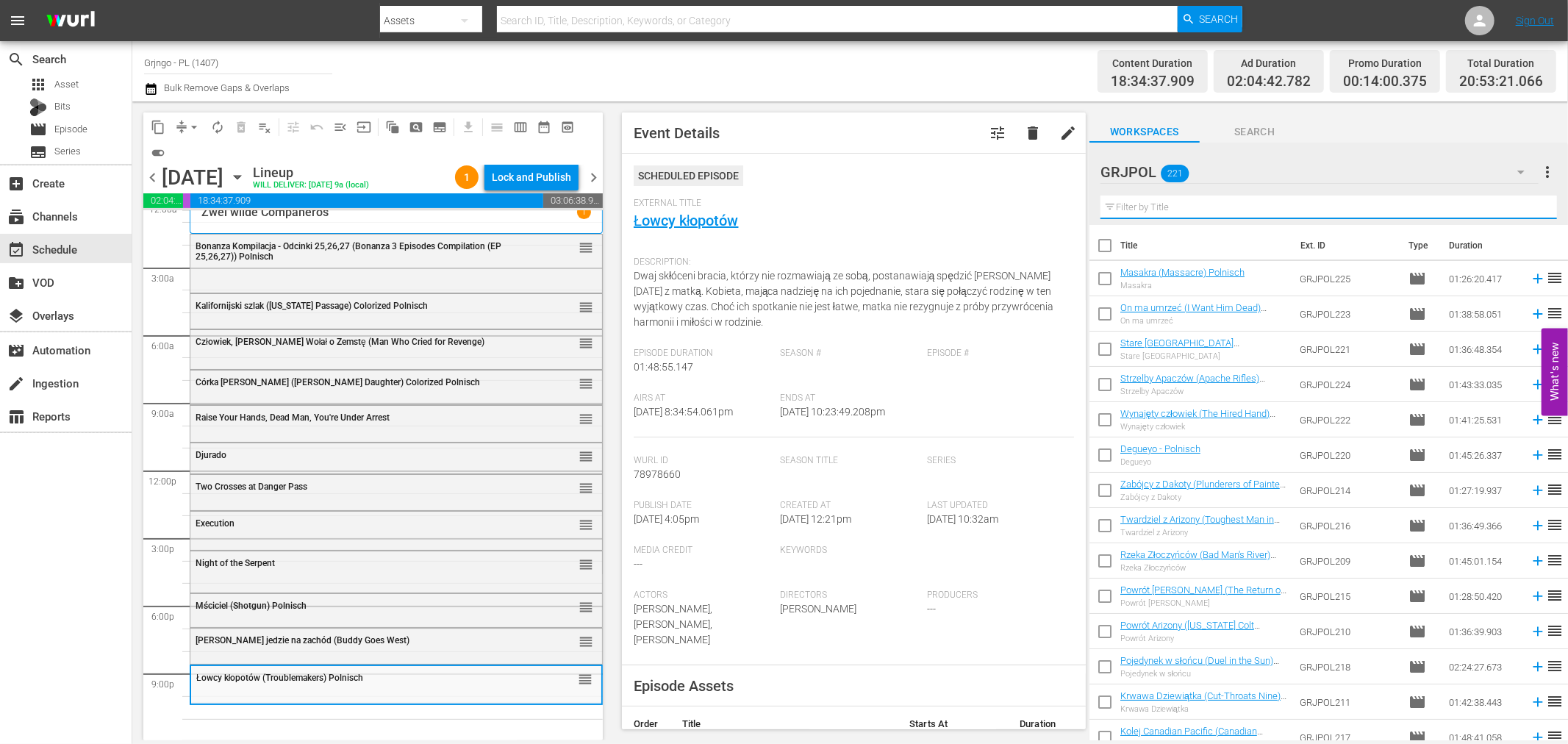
click at [1182, 207] on input "text" at bounding box center [1328, 207] width 456 height 24
paste input "The Magnificent Texan"
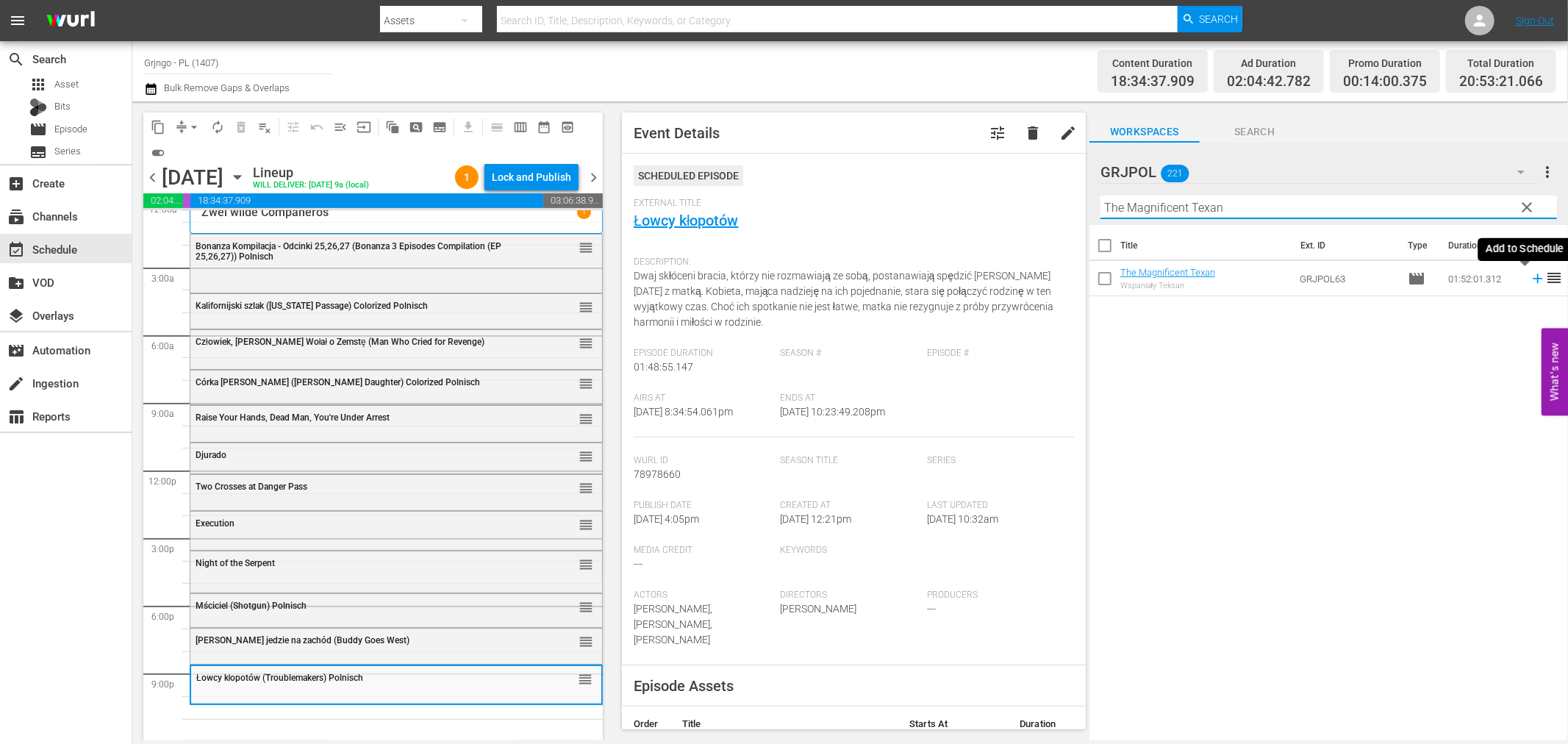
type input "The Magnificent Texan"
click at [1533, 275] on icon at bounding box center [1537, 279] width 10 height 10
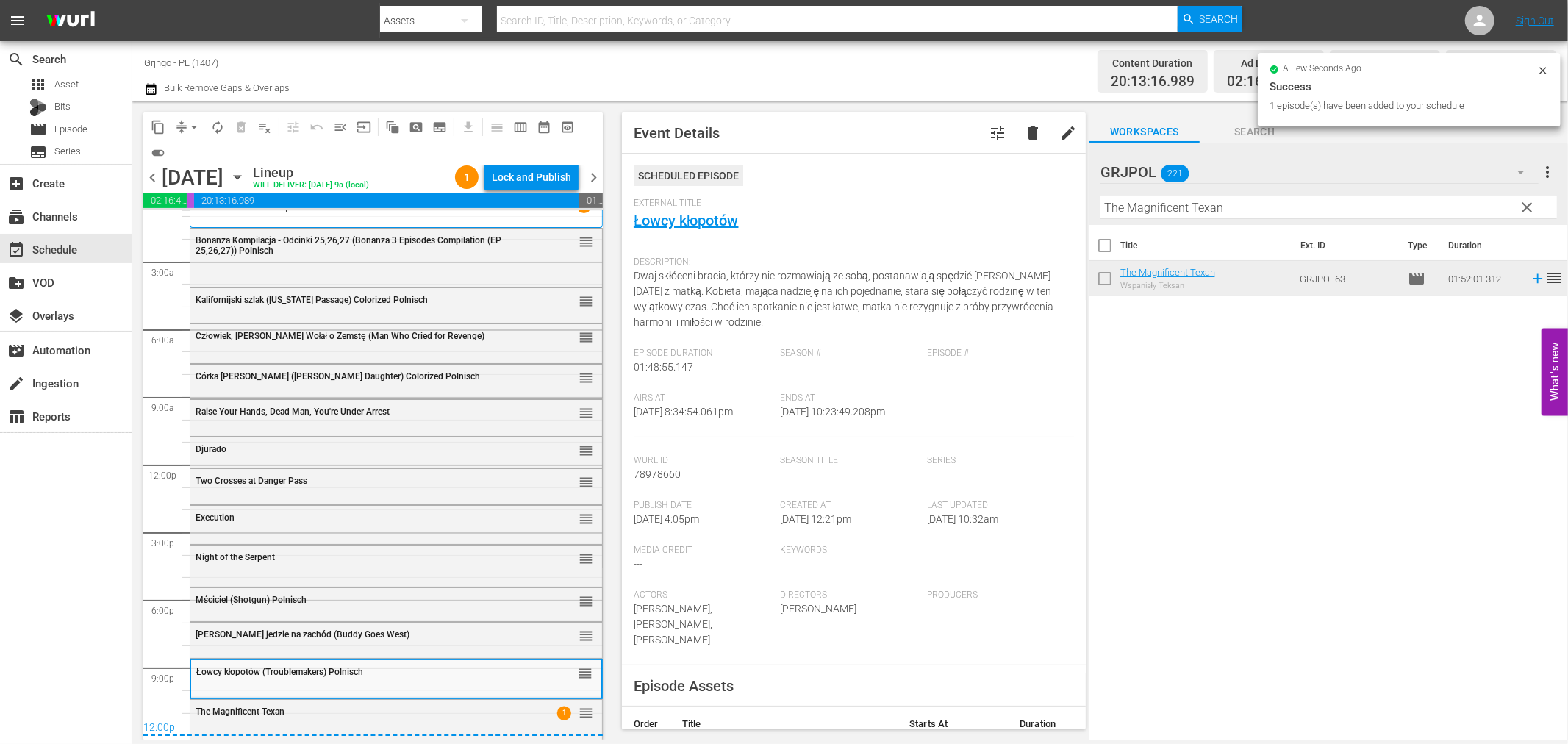
scroll to position [18, 0]
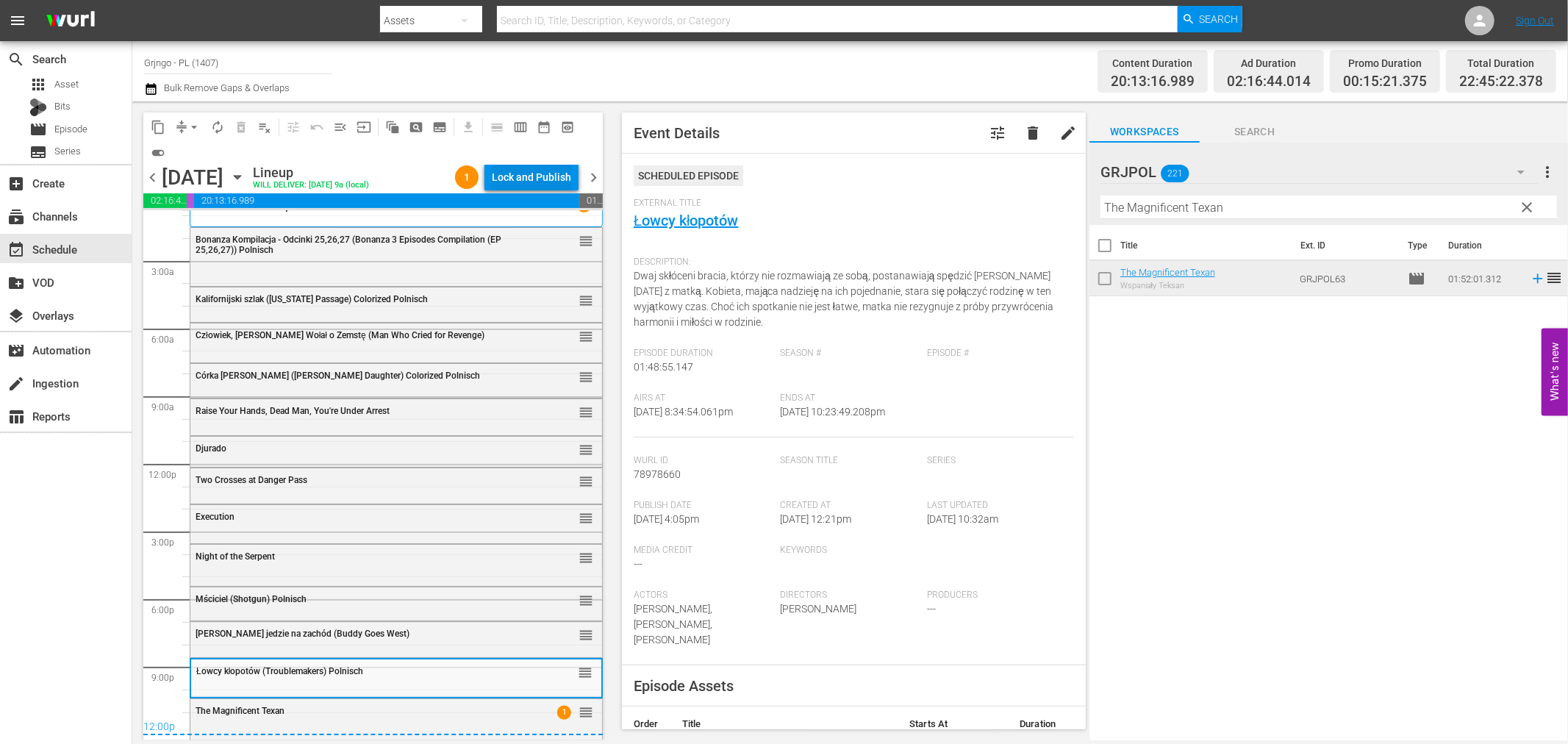
click at [517, 172] on div "Lock and Publish" at bounding box center [532, 177] width 79 height 27
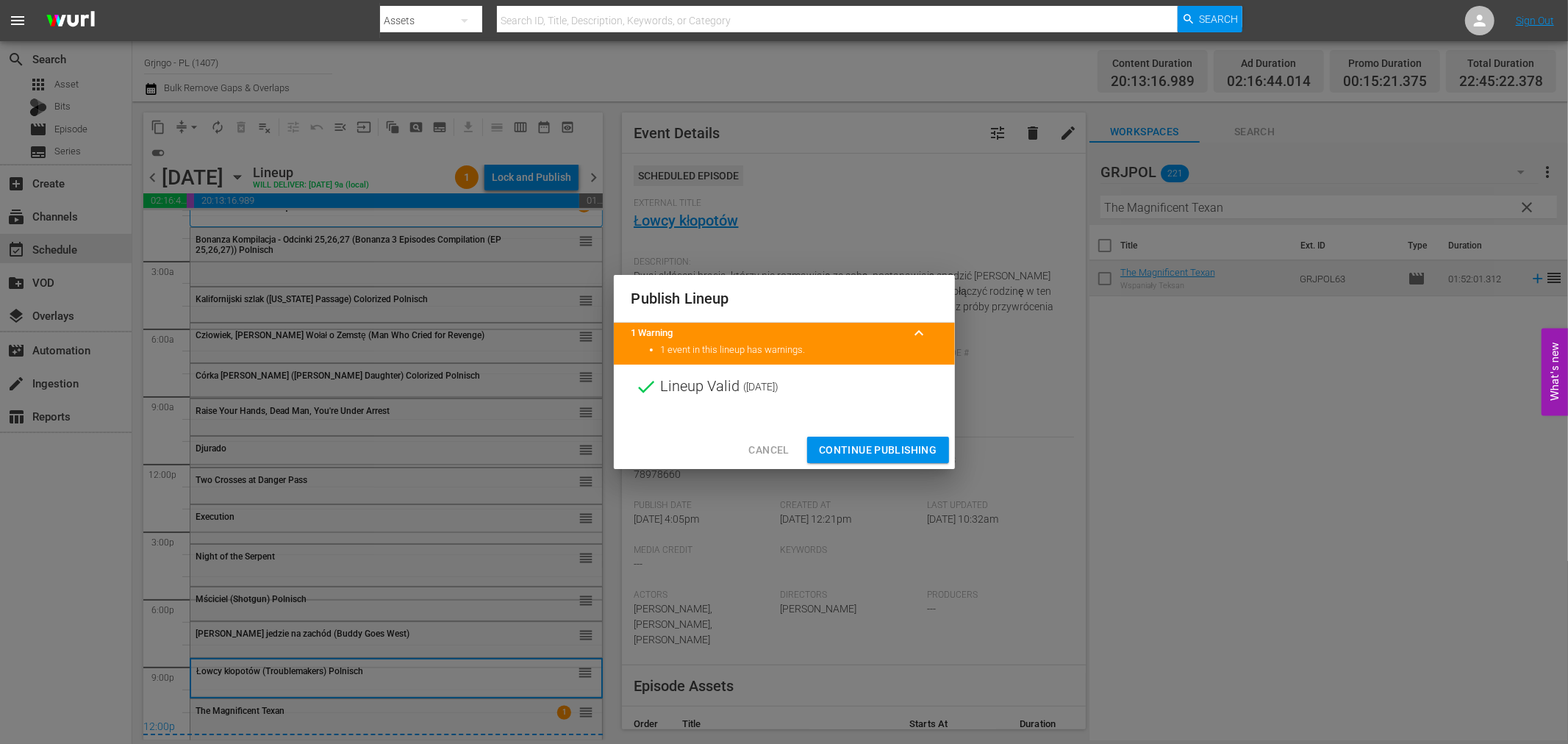
click at [888, 447] on span "Continue Publishing" at bounding box center [877, 450] width 118 height 18
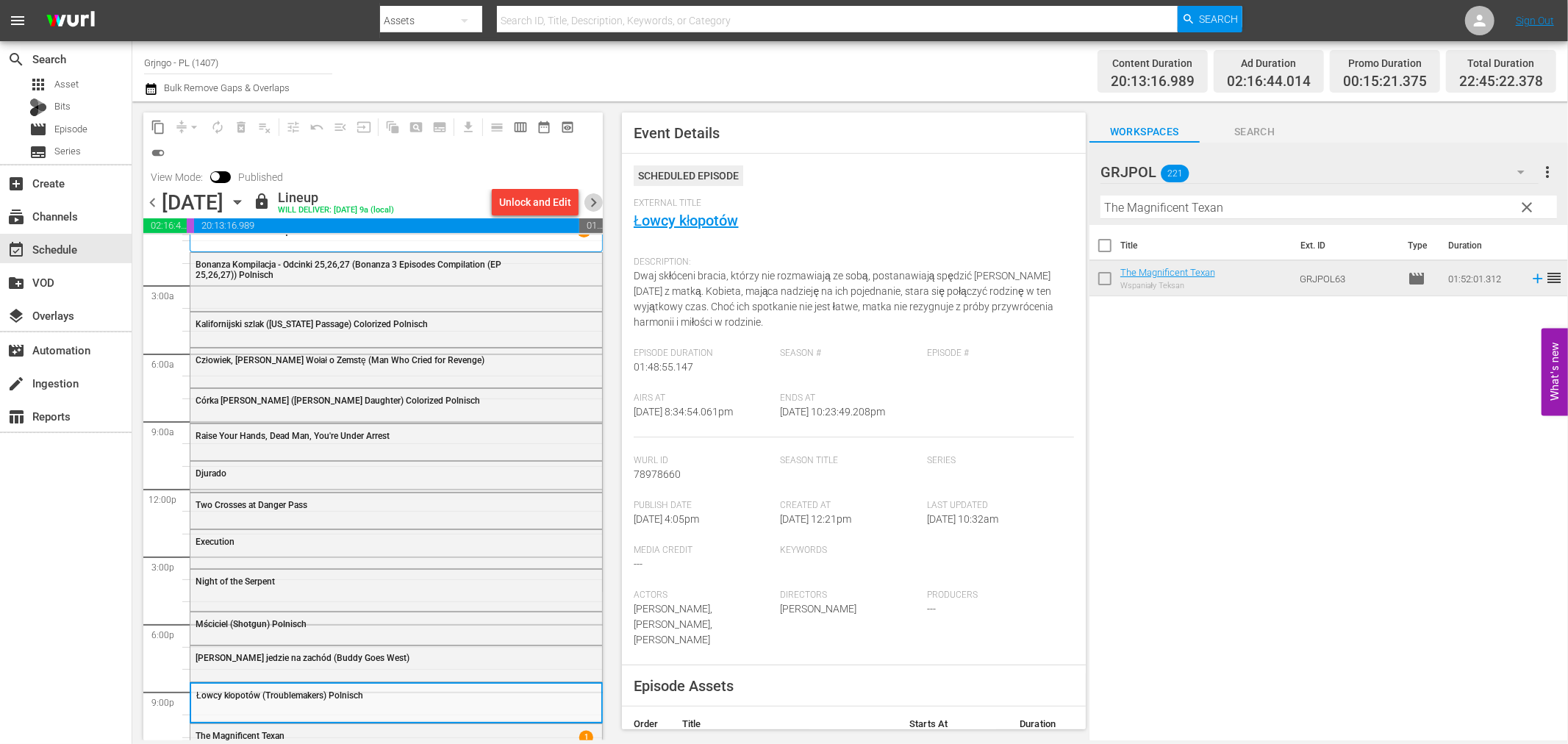
click at [590, 195] on span "chevron_right" at bounding box center [594, 202] width 18 height 18
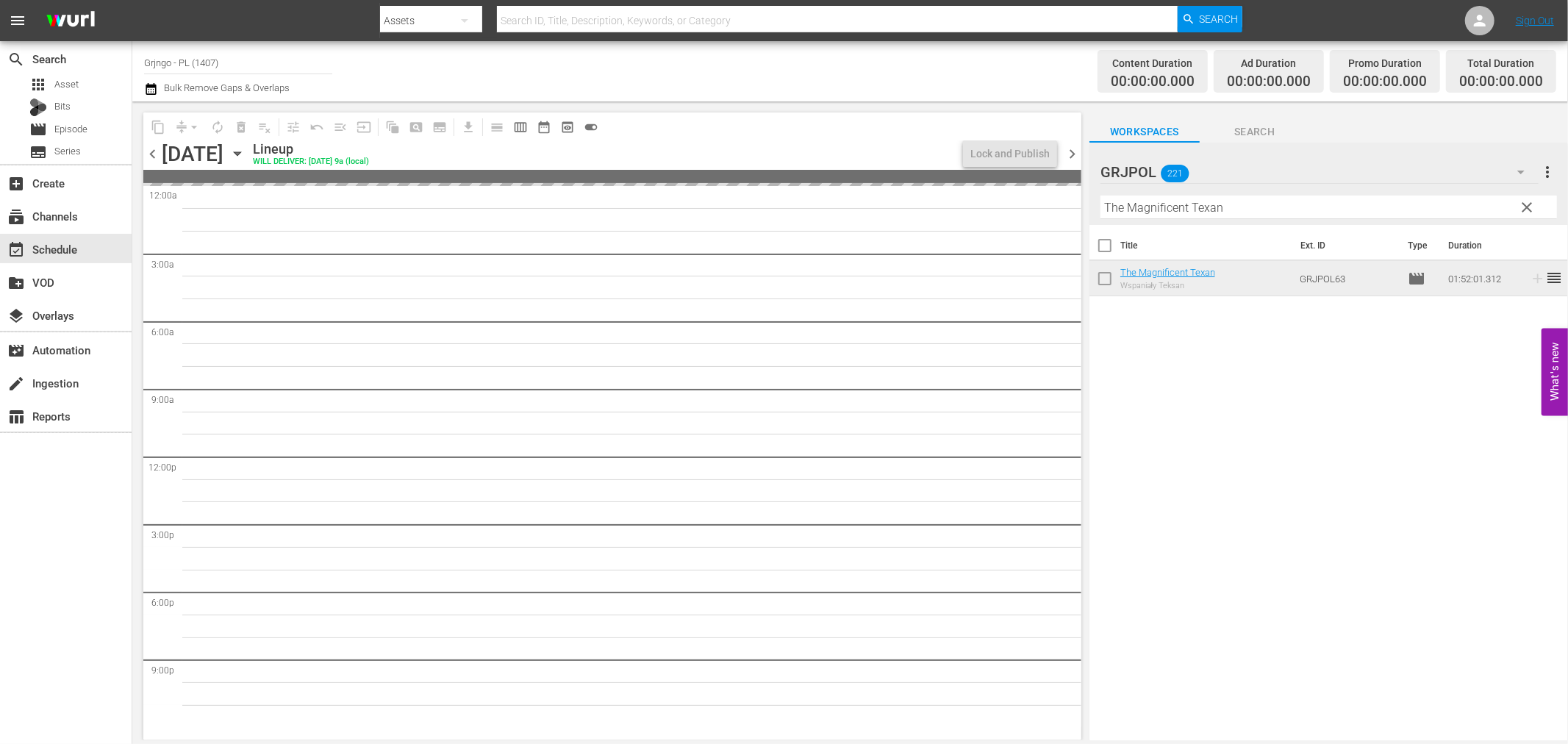
click at [1531, 206] on span "clear" at bounding box center [1528, 207] width 18 height 18
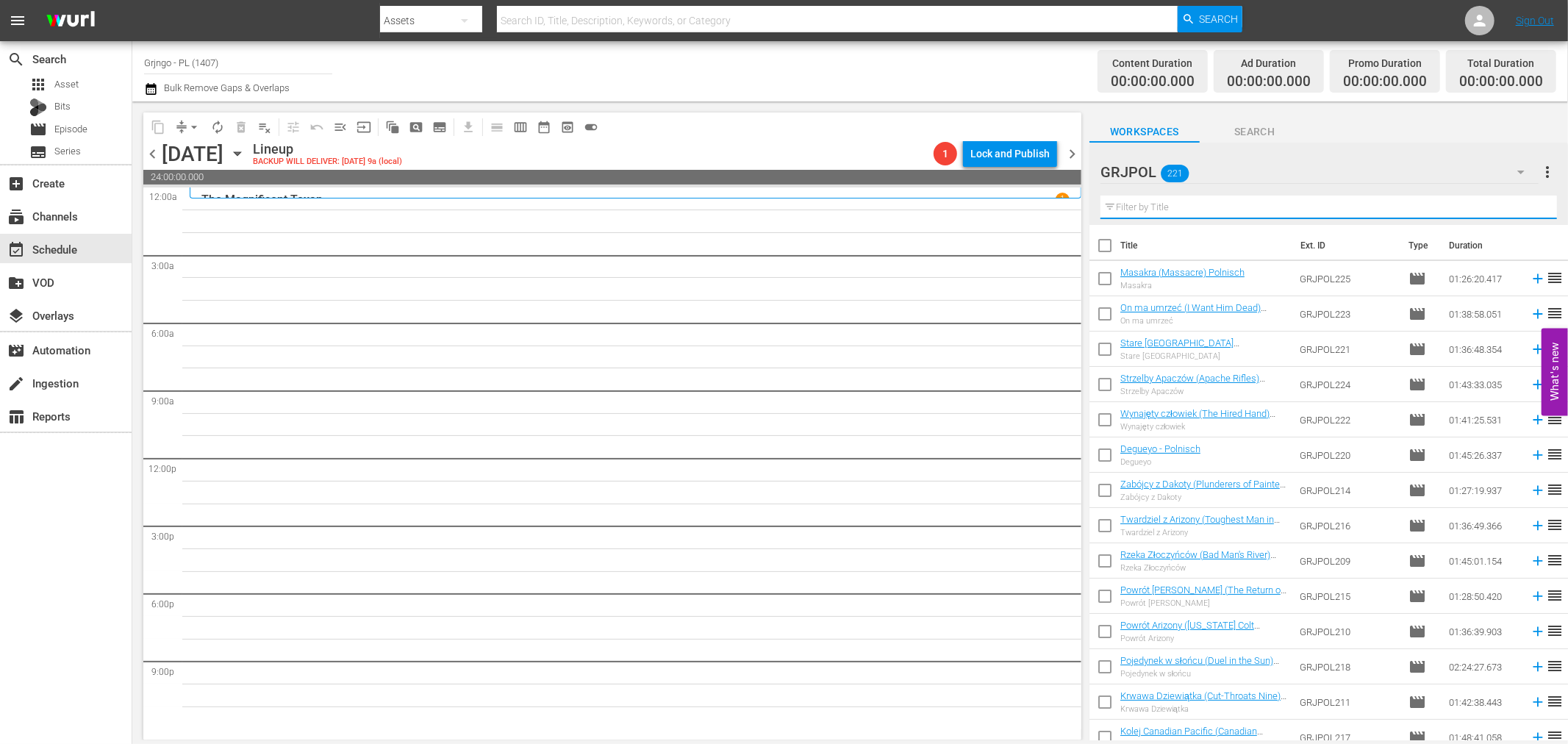
paste input "Ein Colt für 100 Särge"
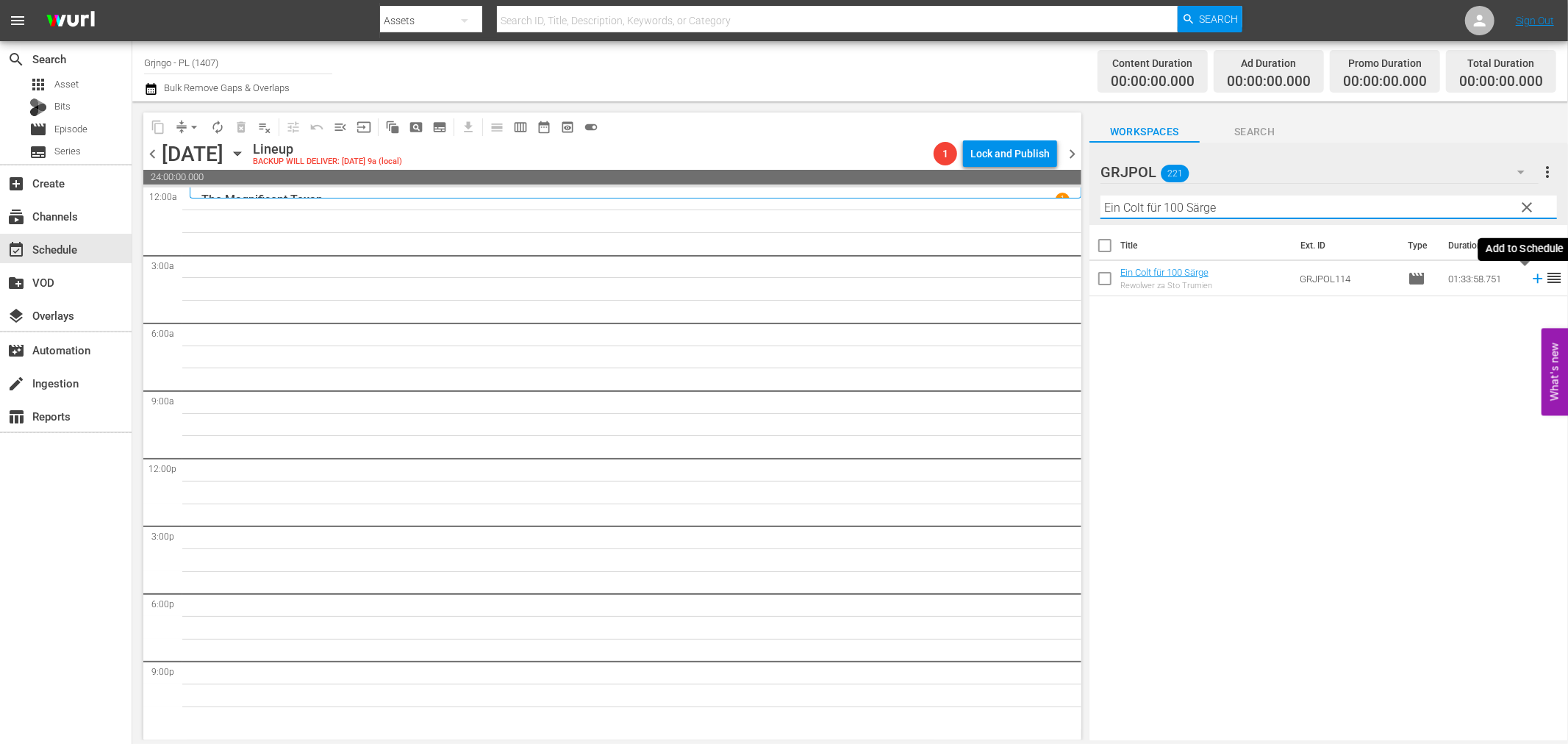
type input "Ein Colt für 100 Särge"
click at [1533, 278] on icon at bounding box center [1537, 279] width 10 height 10
